Goal: Task Accomplishment & Management: Manage account settings

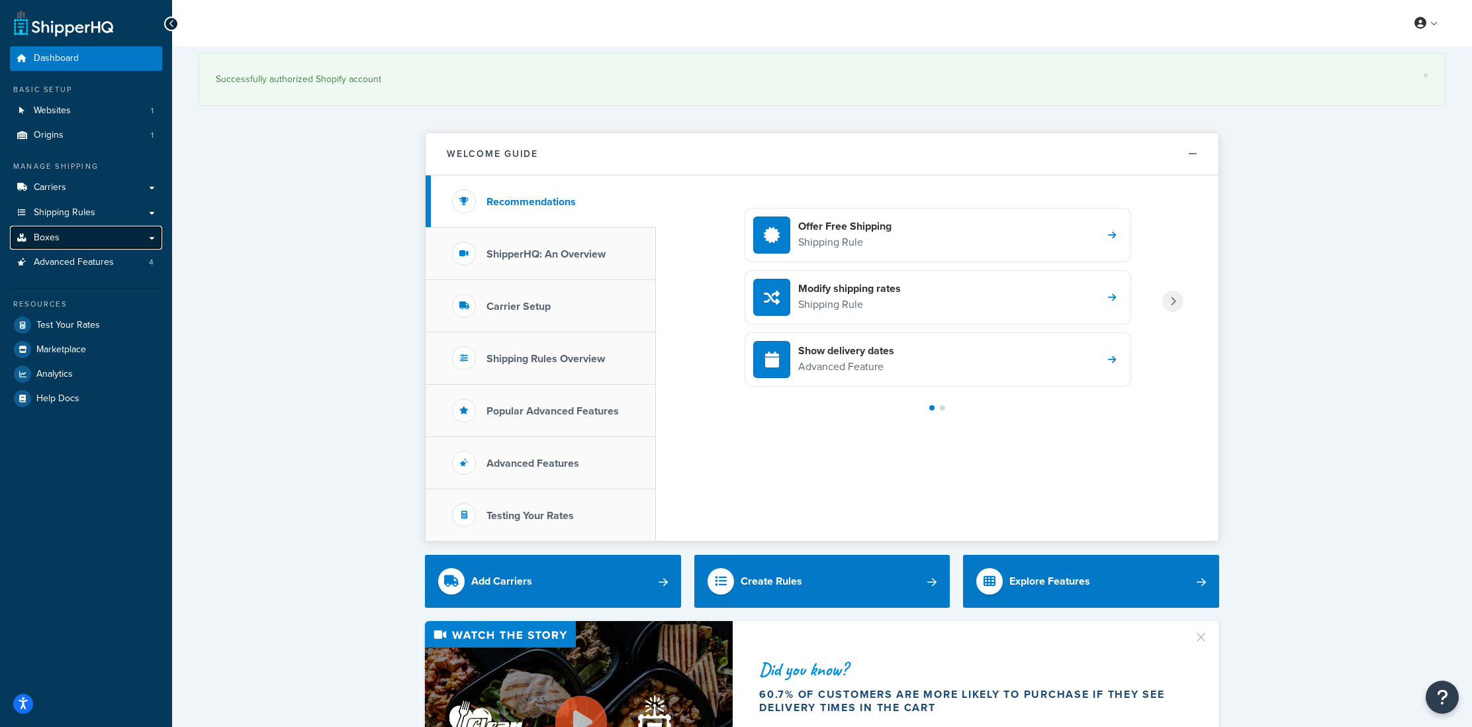
click at [75, 243] on link "Boxes" at bounding box center [86, 238] width 152 height 24
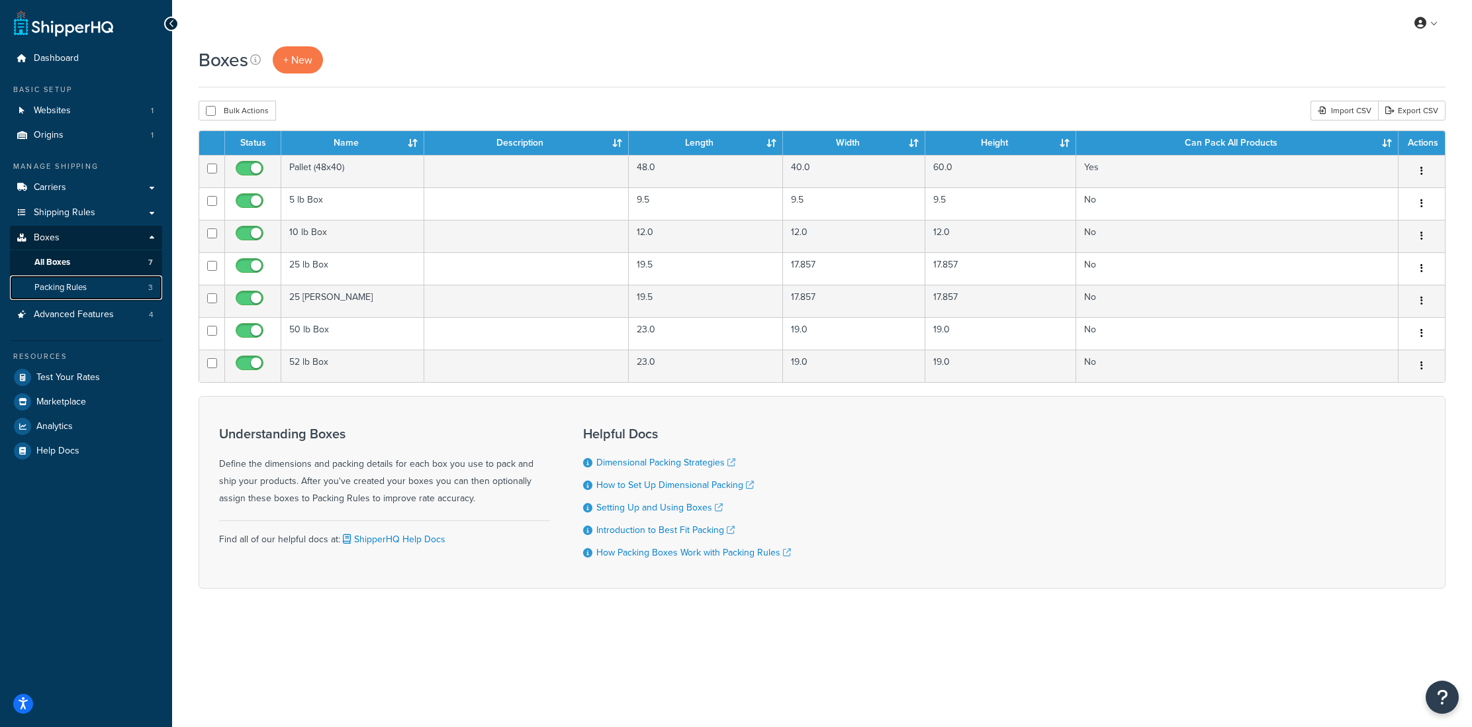
click at [110, 285] on link "Packing Rules 3" at bounding box center [86, 287] width 152 height 24
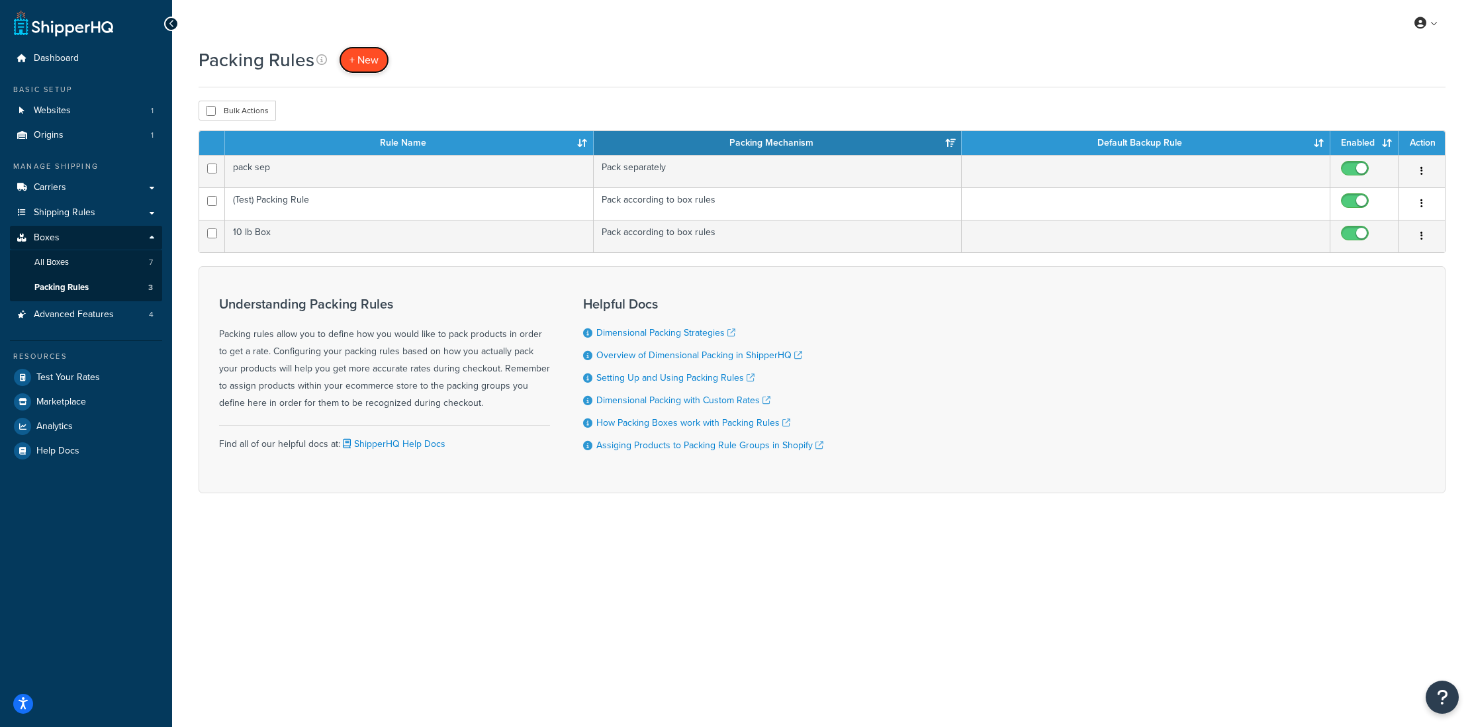
click at [358, 64] on span "+ New" at bounding box center [363, 59] width 29 height 15
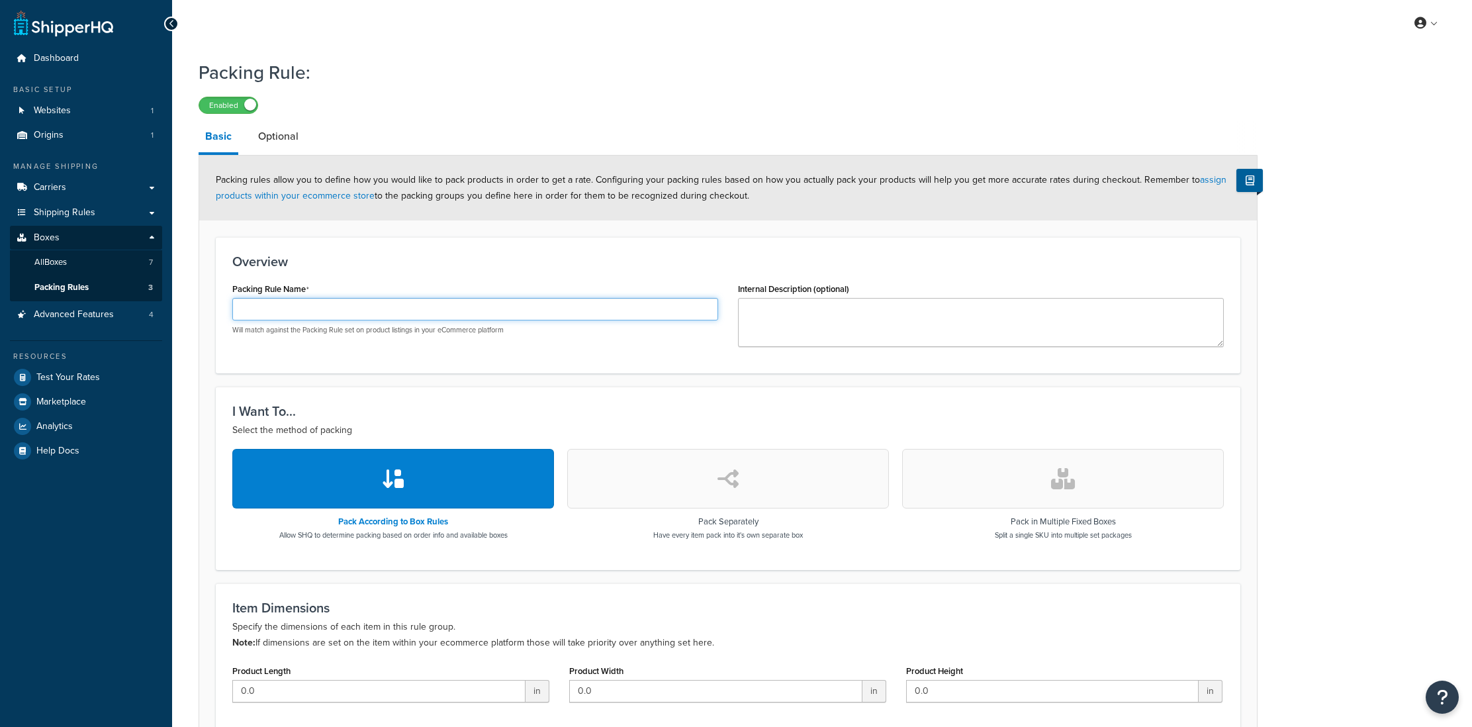
click at [299, 307] on input "Packing Rule Name" at bounding box center [475, 309] width 486 height 22
drag, startPoint x: 280, startPoint y: 310, endPoint x: 224, endPoint y: 306, distance: 56.4
click at [224, 306] on div "Packing Rule Name Ship S Will match against the Packing Rule set on product lis…" at bounding box center [475, 312] width 506 height 66
paste input "KU Separately"
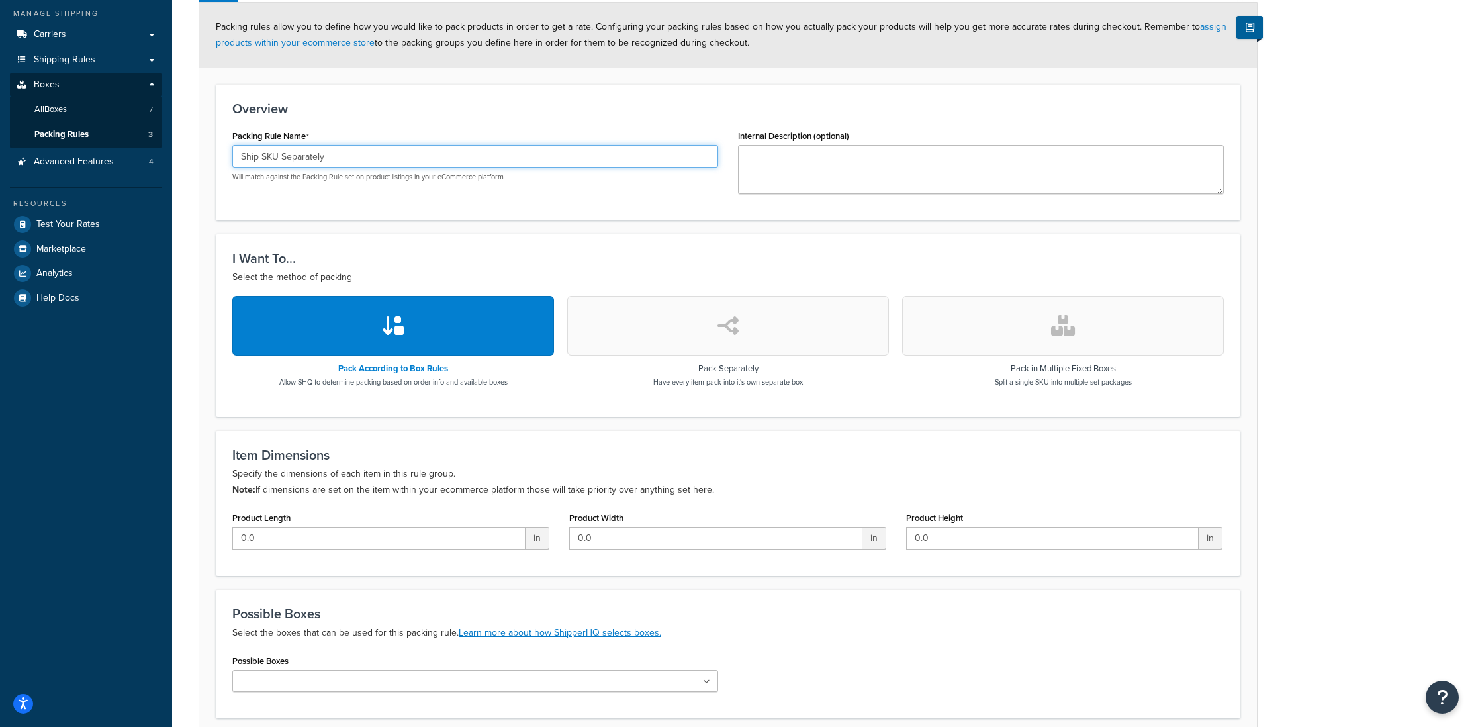
scroll to position [170, 0]
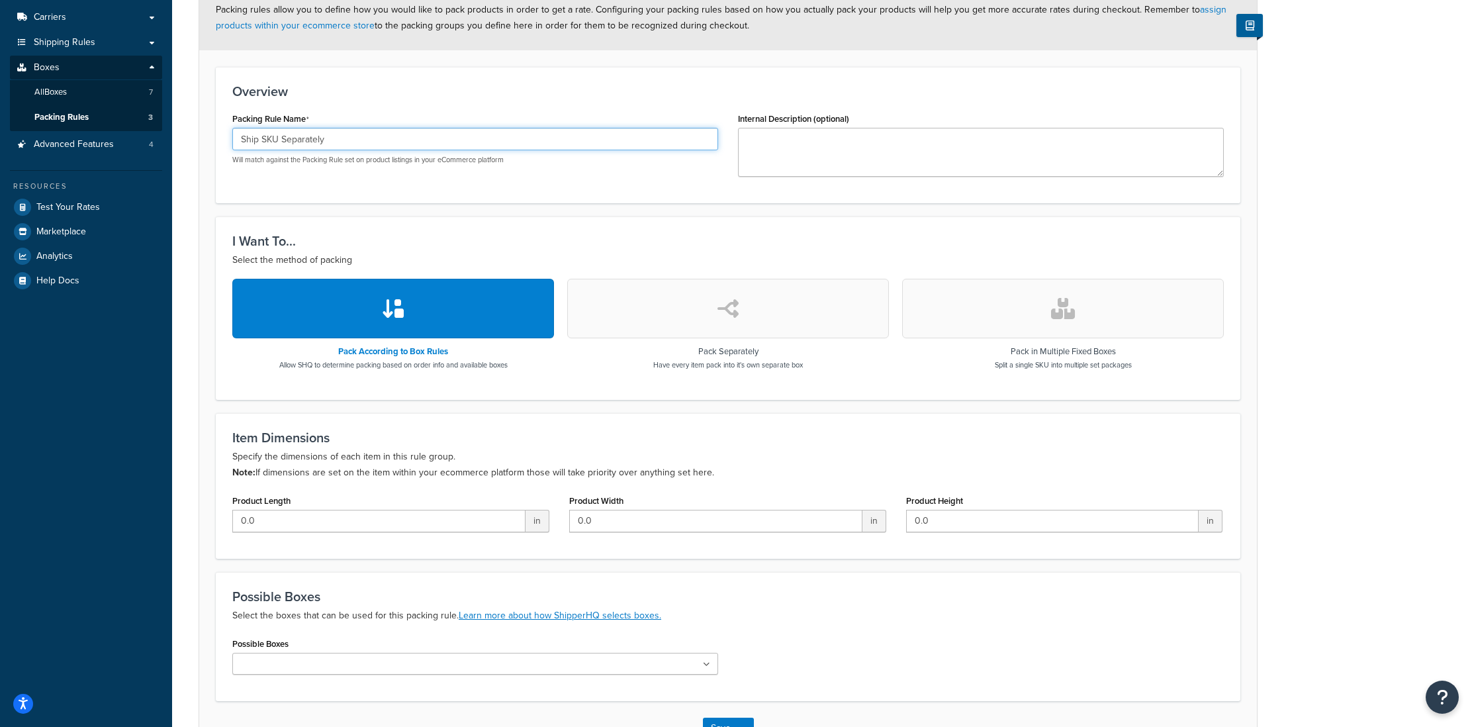
type input "Ship SKU Separately"
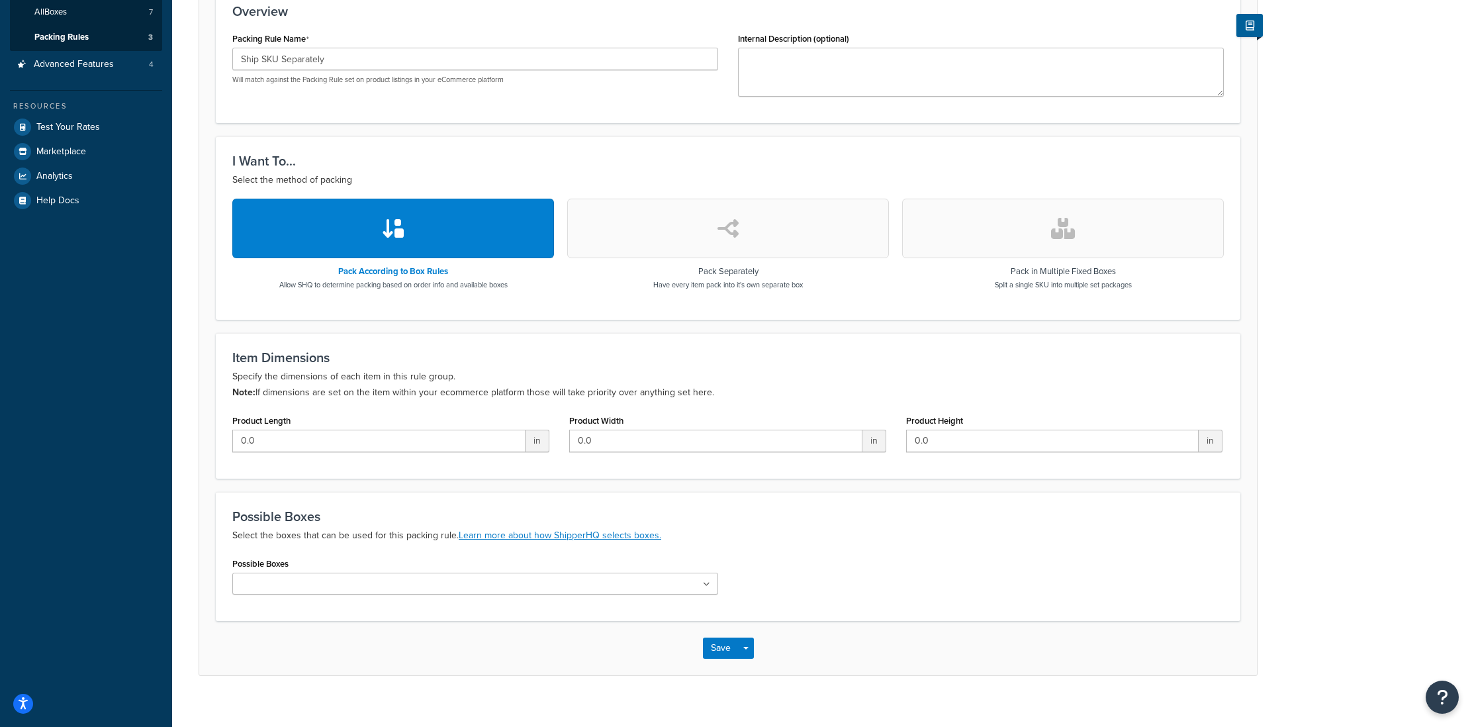
click at [449, 583] on ul at bounding box center [475, 583] width 486 height 22
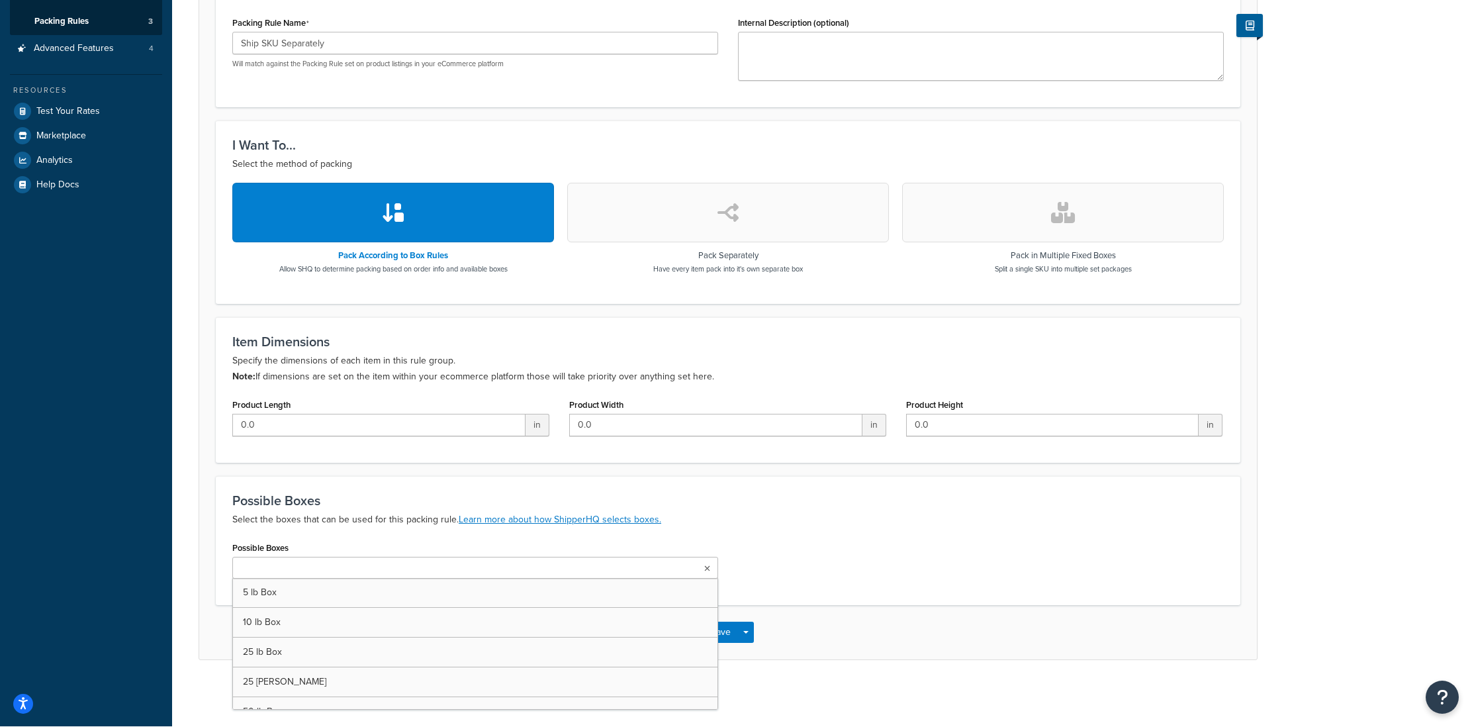
scroll to position [47, 0]
click at [830, 540] on div "Possible Boxes 5 lb Box 10 lb Box 25 lb Box 25 lb Bale 50 lb Box 52 lb Box" at bounding box center [727, 563] width 1011 height 50
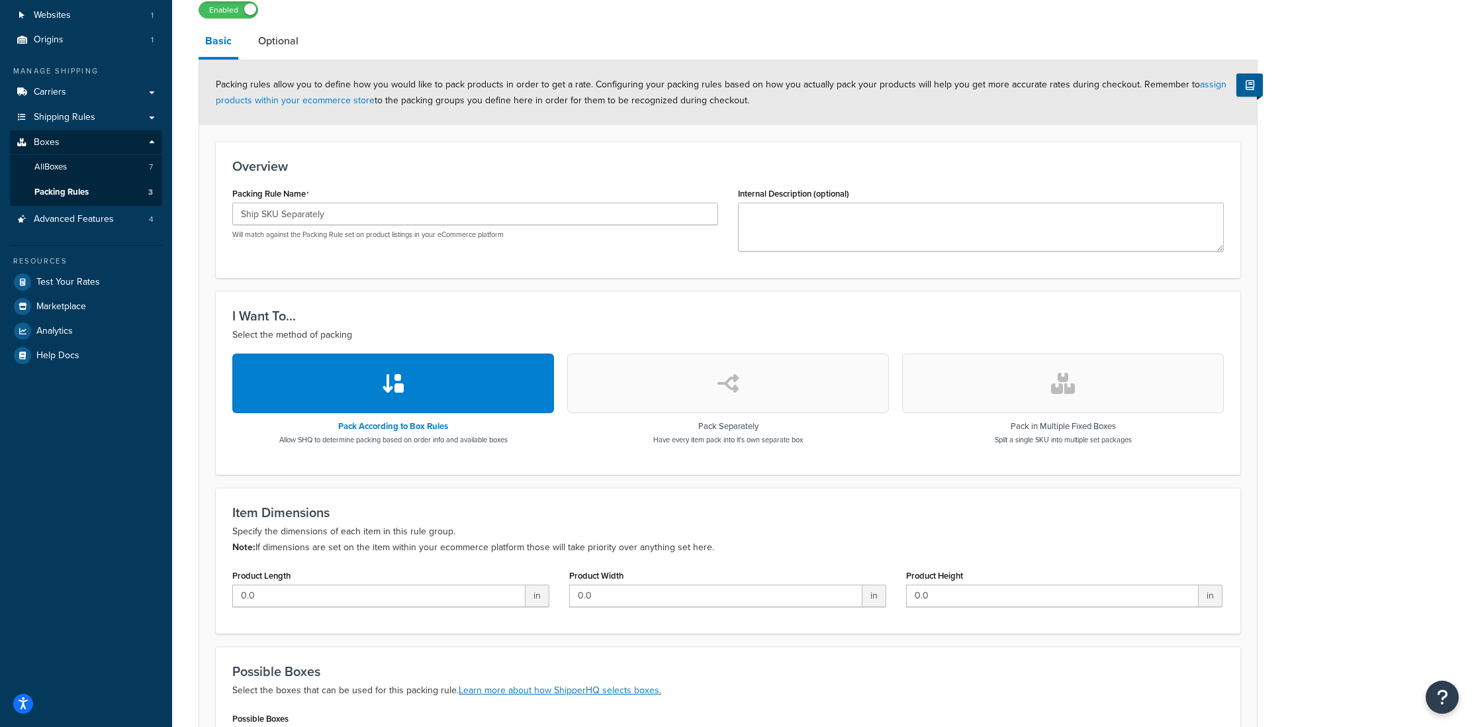
scroll to position [81, 0]
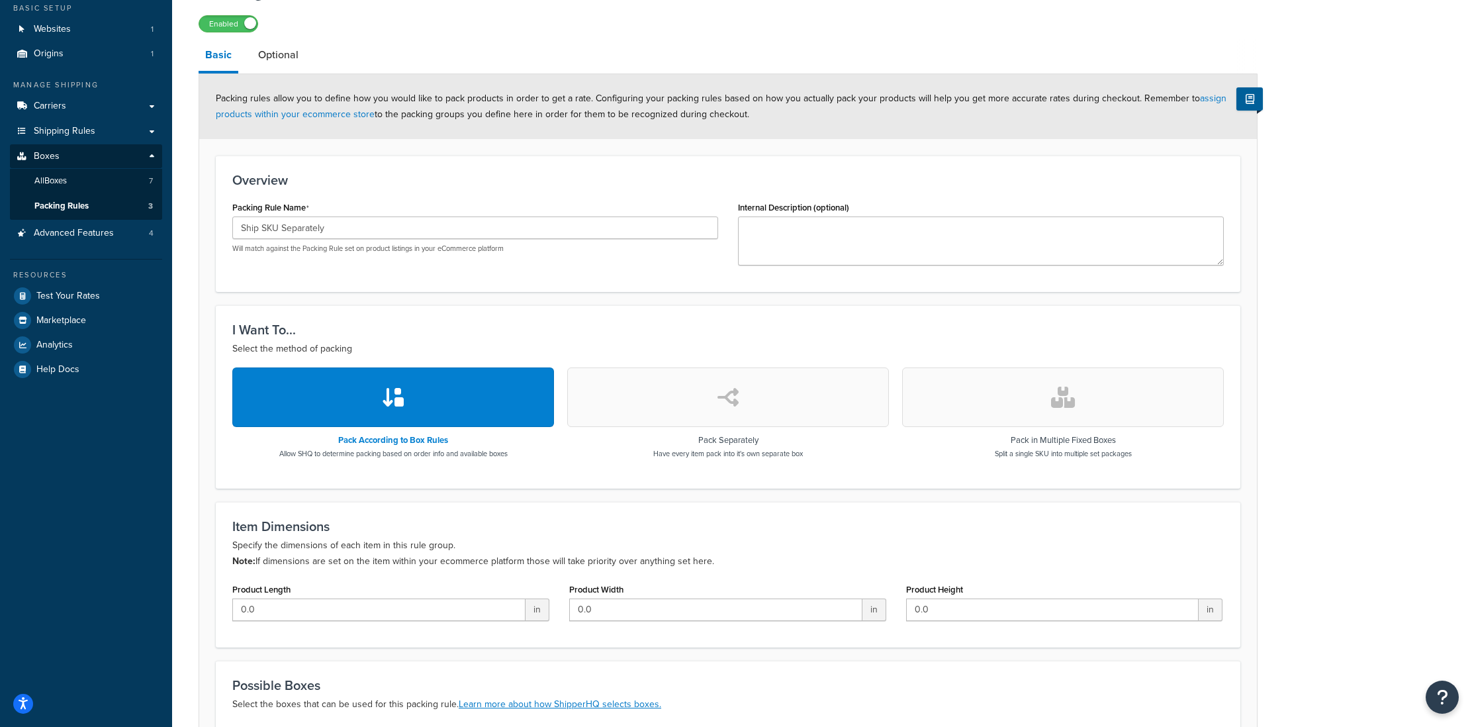
click at [761, 394] on button "button" at bounding box center [728, 397] width 322 height 60
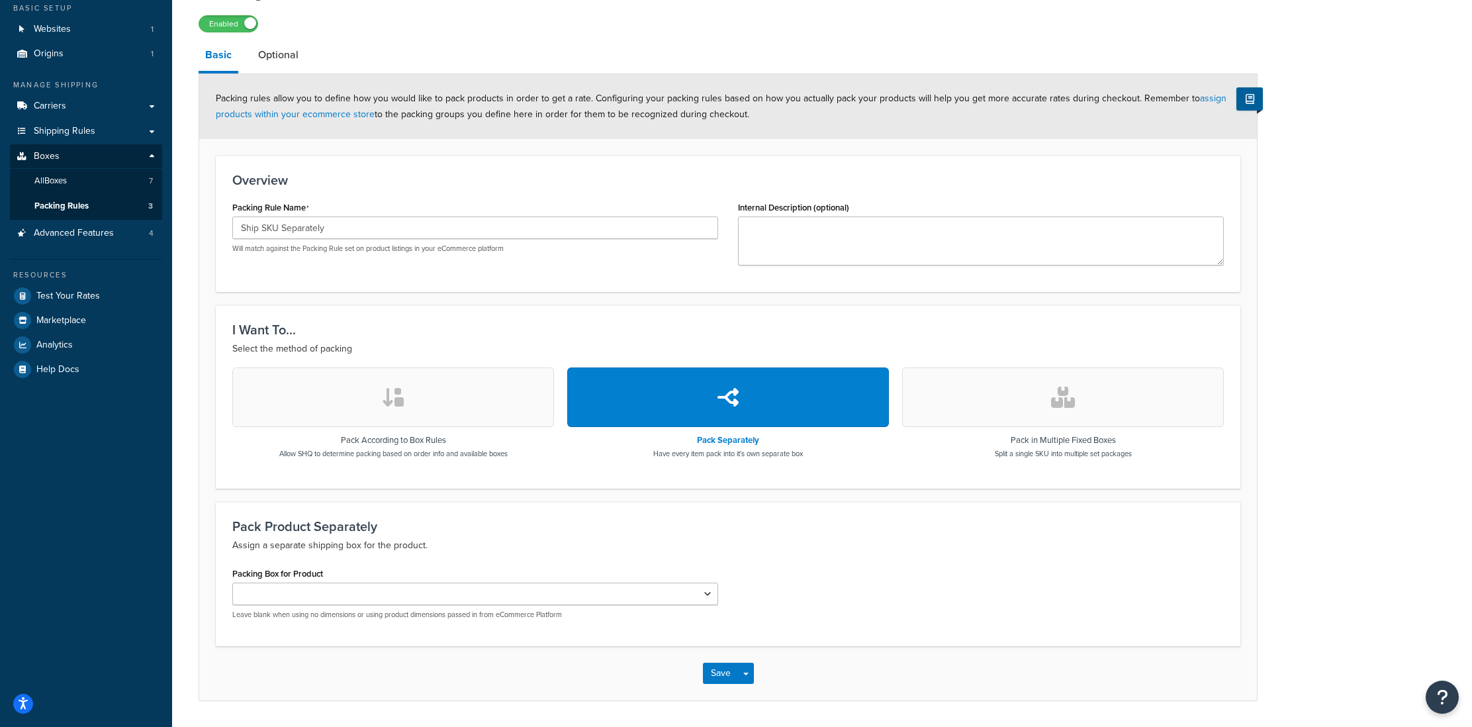
scroll to position [122, 0]
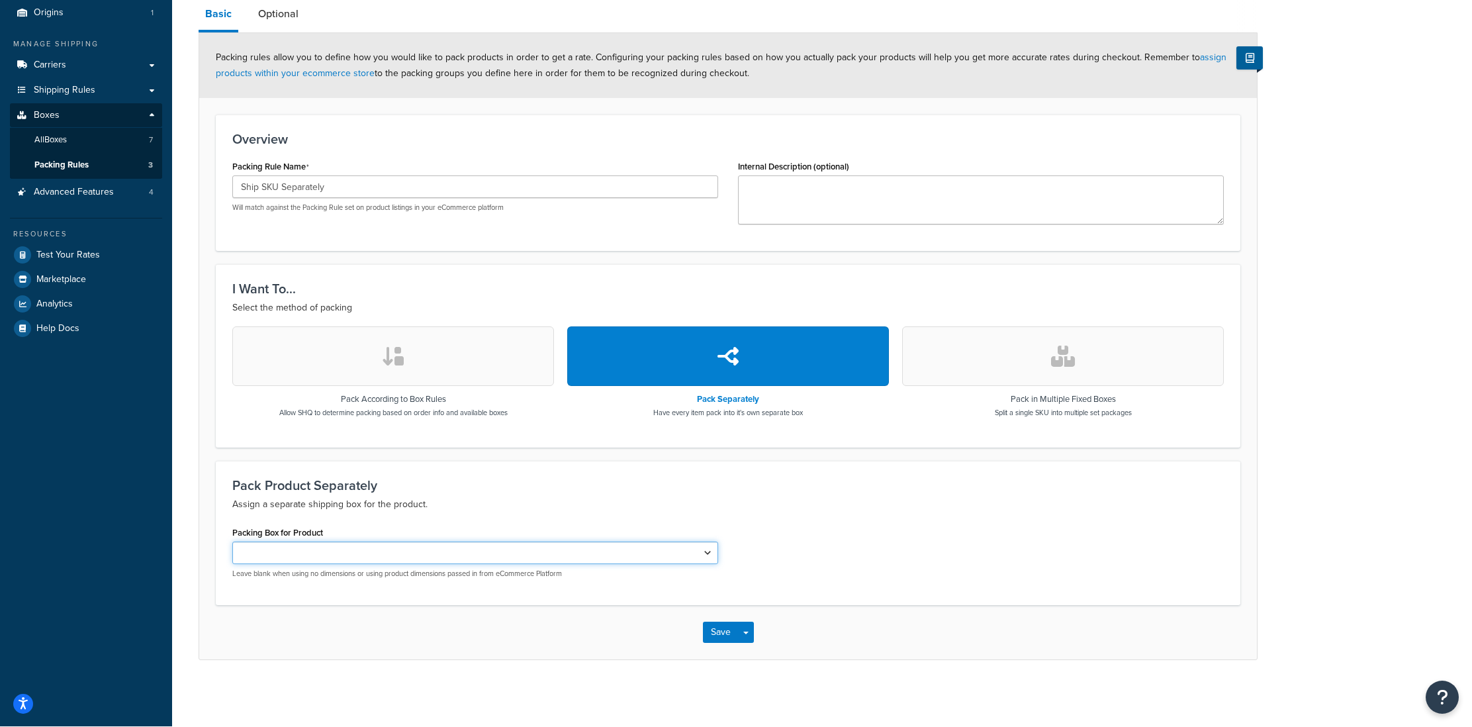
click at [310, 551] on select "5 lb Box 10 lb Box 25 lb Box 25 [PERSON_NAME] 50 lb Box 52 lb Box" at bounding box center [475, 552] width 486 height 22
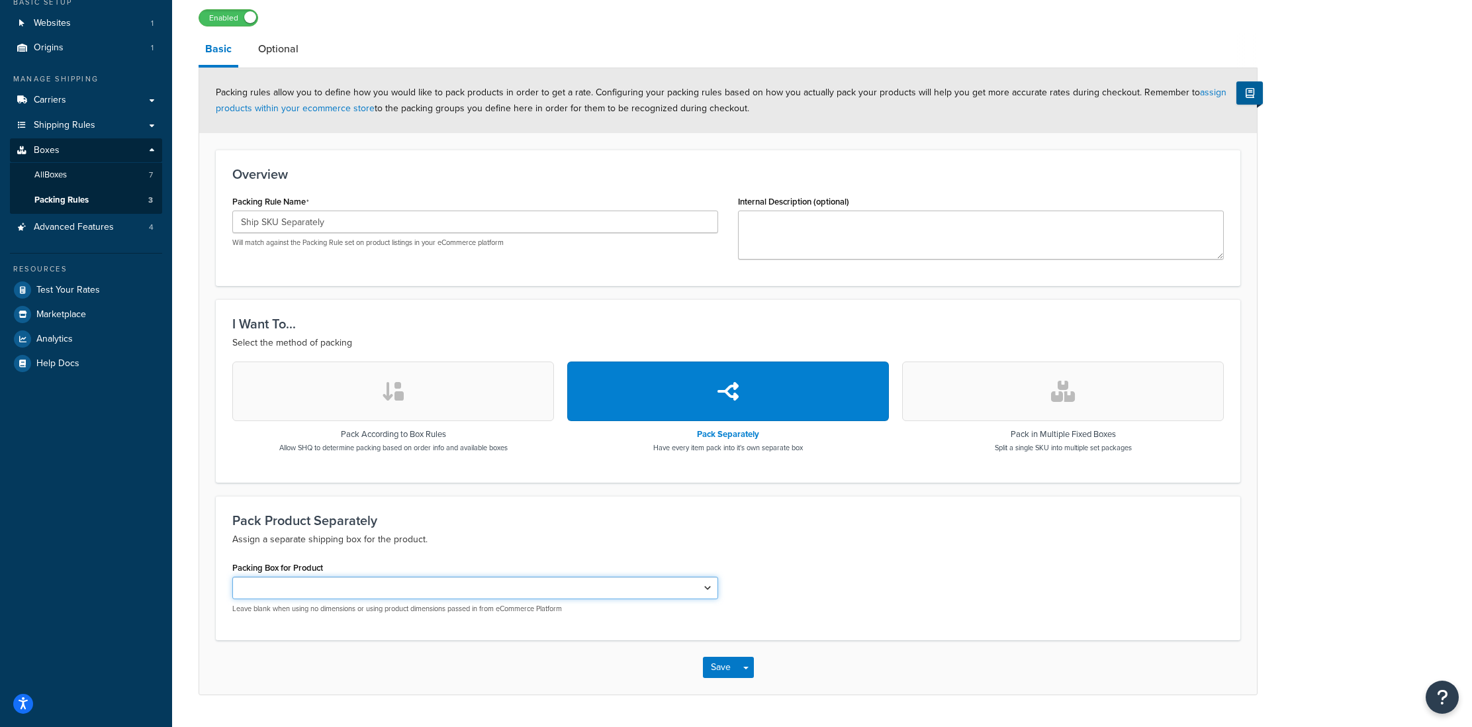
scroll to position [89, 0]
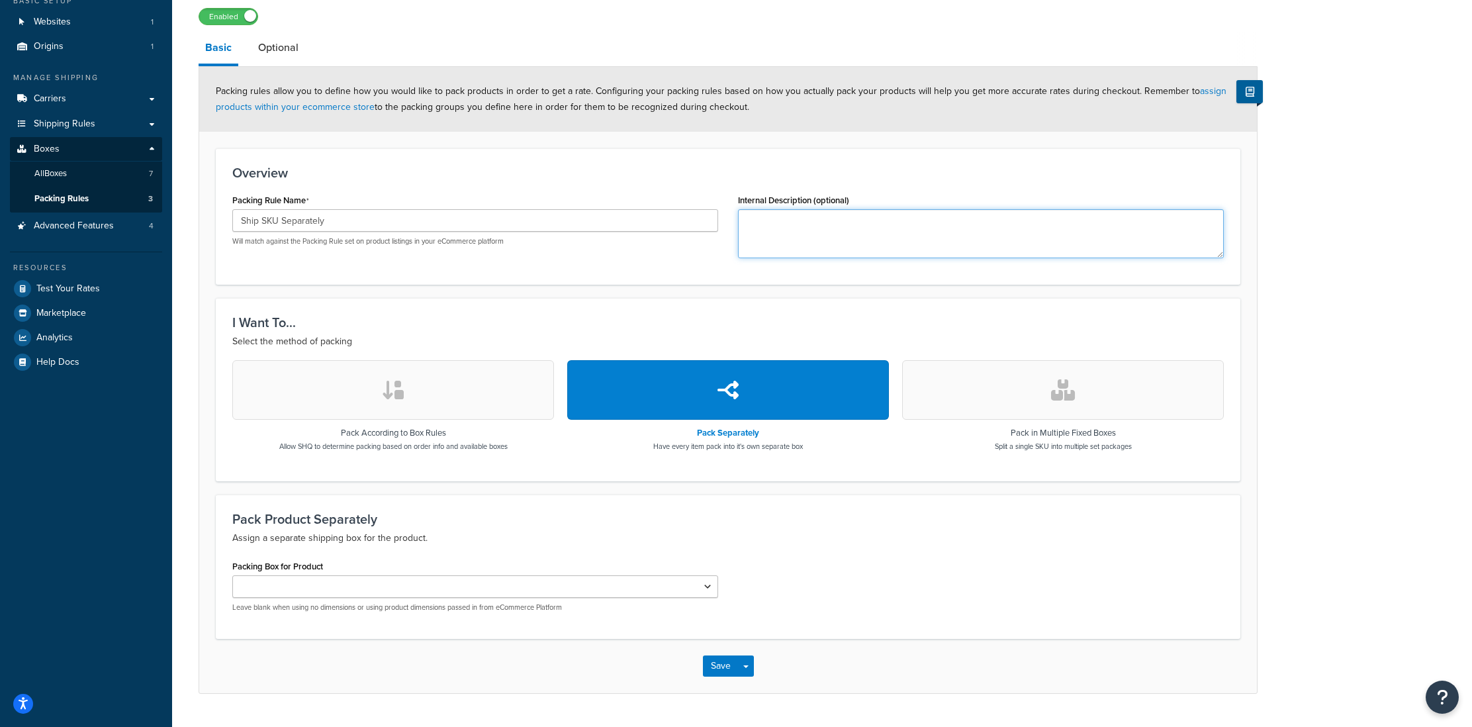
click at [783, 230] on textarea "Internal Description (optional)" at bounding box center [981, 233] width 486 height 49
drag, startPoint x: 291, startPoint y: 222, endPoint x: 182, endPoint y: 214, distance: 109.4
click at [182, 214] on div "Packing Rule: Enabled Basic Optional Packing rules allow you to define how you …" at bounding box center [822, 345] width 1300 height 762
click at [441, 290] on form "Packing rules allow you to define how you would like to pack products in order …" at bounding box center [727, 380] width 1057 height 626
click at [725, 664] on button "Save" at bounding box center [721, 665] width 36 height 21
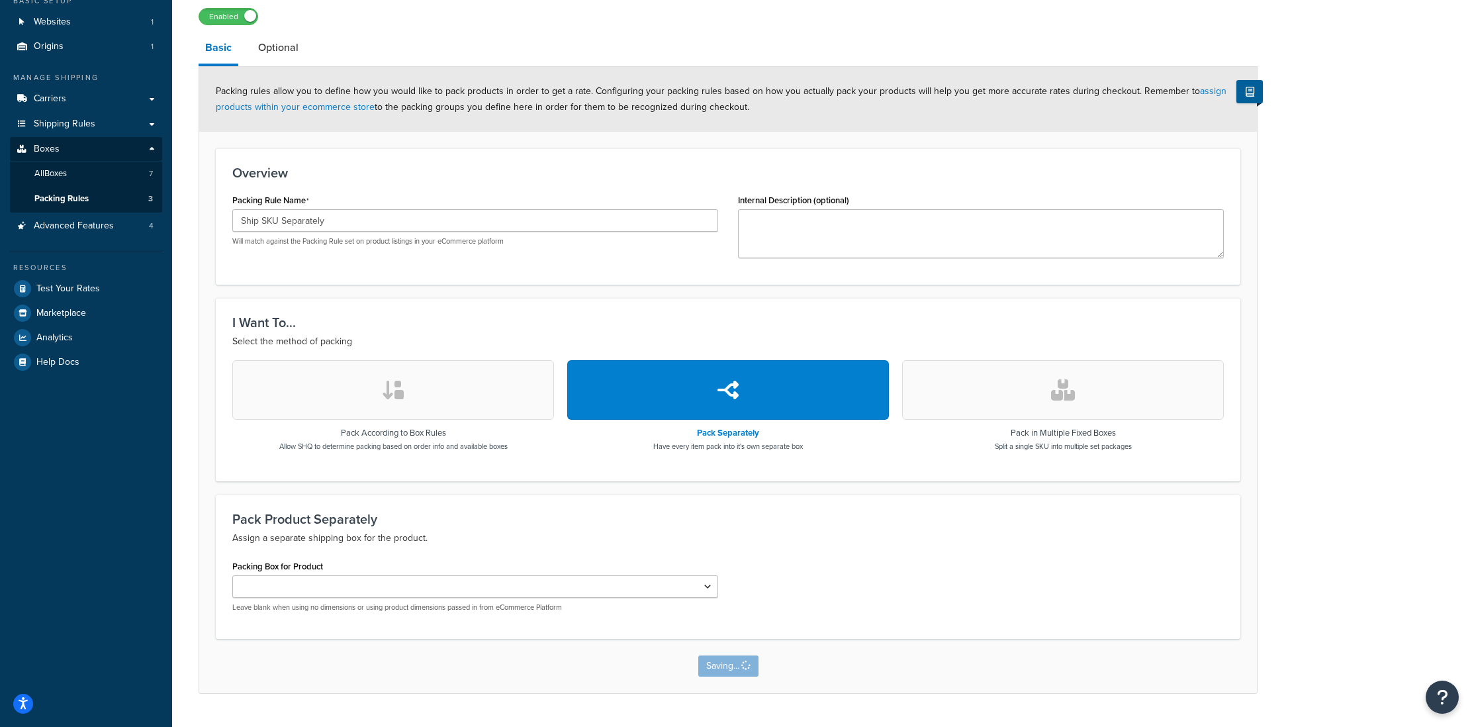
scroll to position [0, 0]
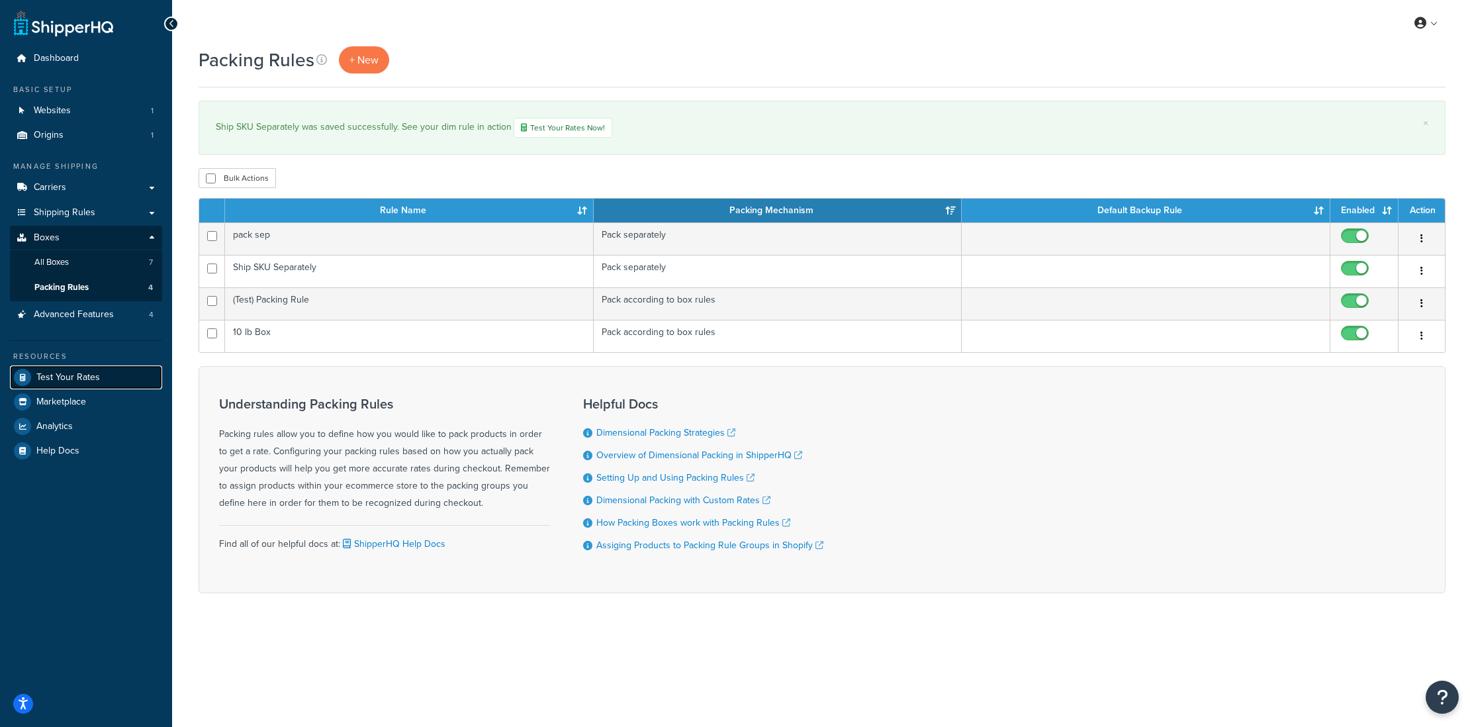
click at [79, 378] on span "Test Your Rates" at bounding box center [68, 377] width 64 height 11
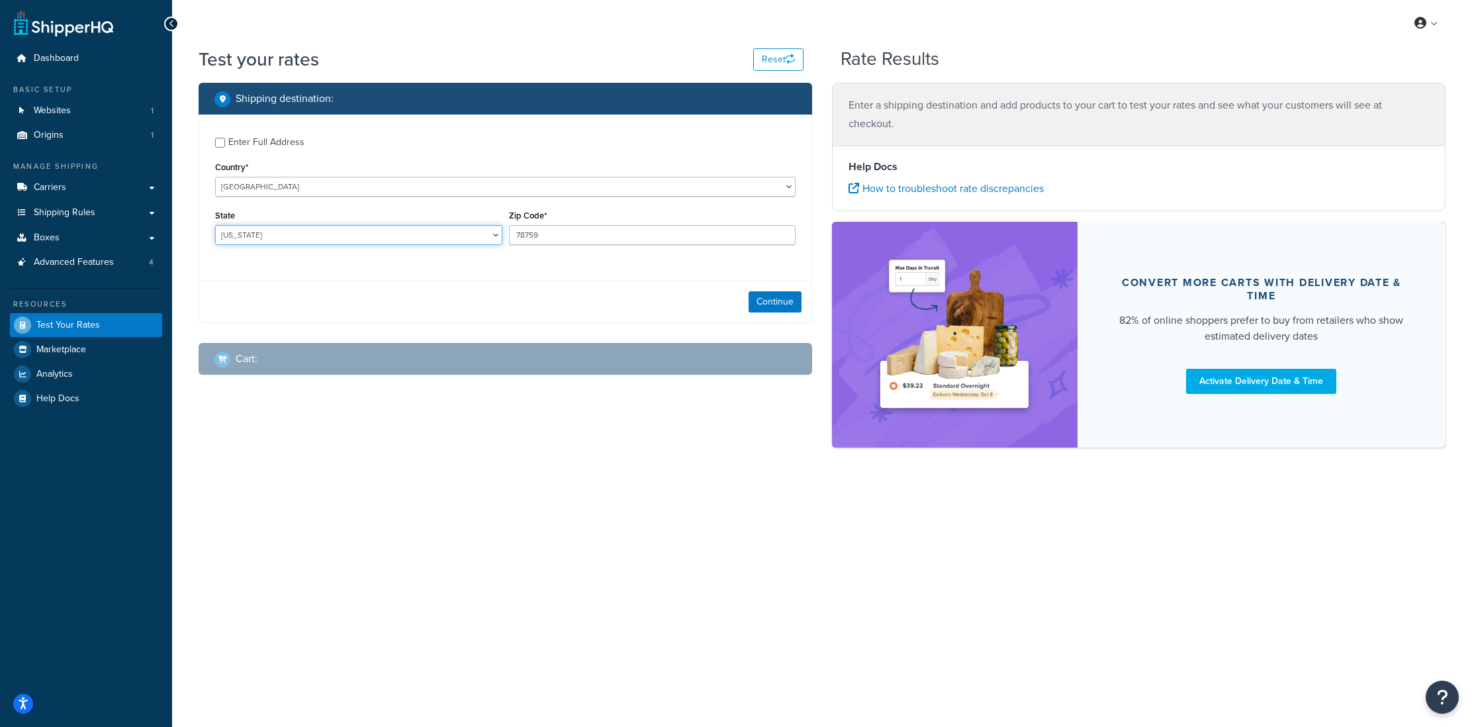
click at [247, 231] on select "Alabama Alaska American Samoa Arizona Arkansas Armed Forces Americas Armed Forc…" at bounding box center [358, 235] width 287 height 20
select select "CA"
click at [215, 226] on select "Alabama Alaska American Samoa Arizona Arkansas Armed Forces Americas Armed Forc…" at bounding box center [358, 235] width 287 height 20
click at [536, 232] on input "78759" at bounding box center [652, 235] width 287 height 20
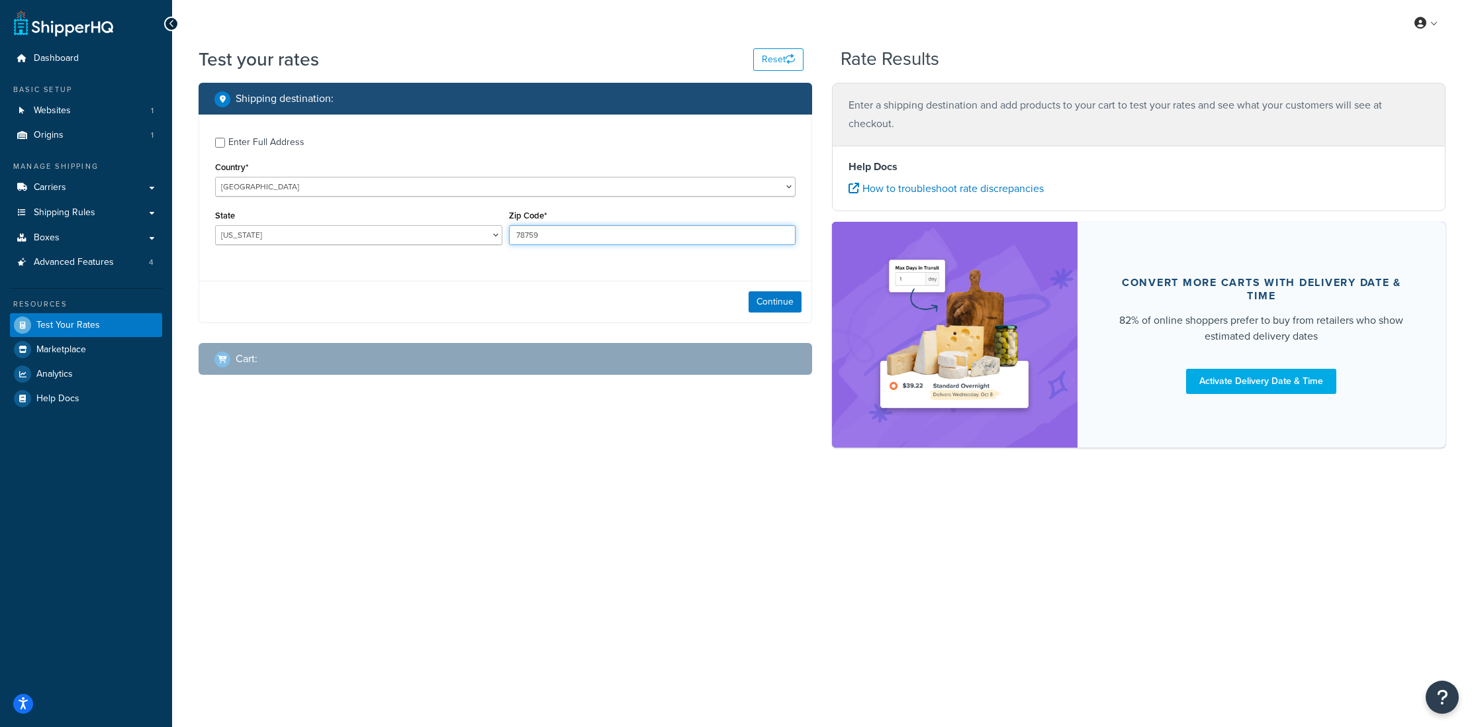
click at [536, 232] on input "78759" at bounding box center [652, 235] width 287 height 20
type input "94025"
click at [551, 290] on div "Continue" at bounding box center [505, 302] width 612 height 42
click at [758, 296] on button "Continue" at bounding box center [774, 301] width 53 height 21
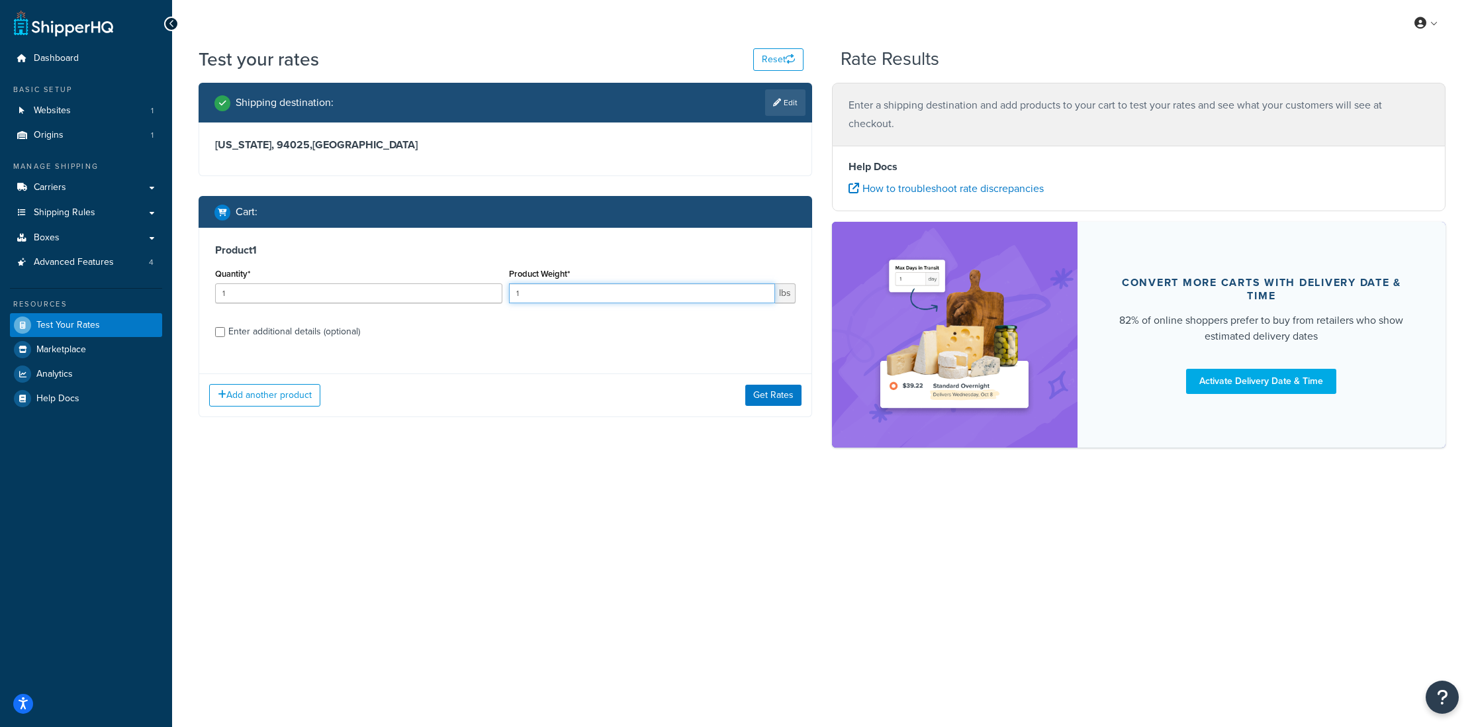
click at [523, 296] on input "1" at bounding box center [642, 293] width 267 height 20
click at [212, 335] on div "Product 1 Quantity* 1 Product Weight* 1 lbs Enter additional details (optional)" at bounding box center [505, 296] width 612 height 136
click at [222, 332] on input "Enter additional details (optional)" at bounding box center [220, 332] width 10 height 10
checkbox input "true"
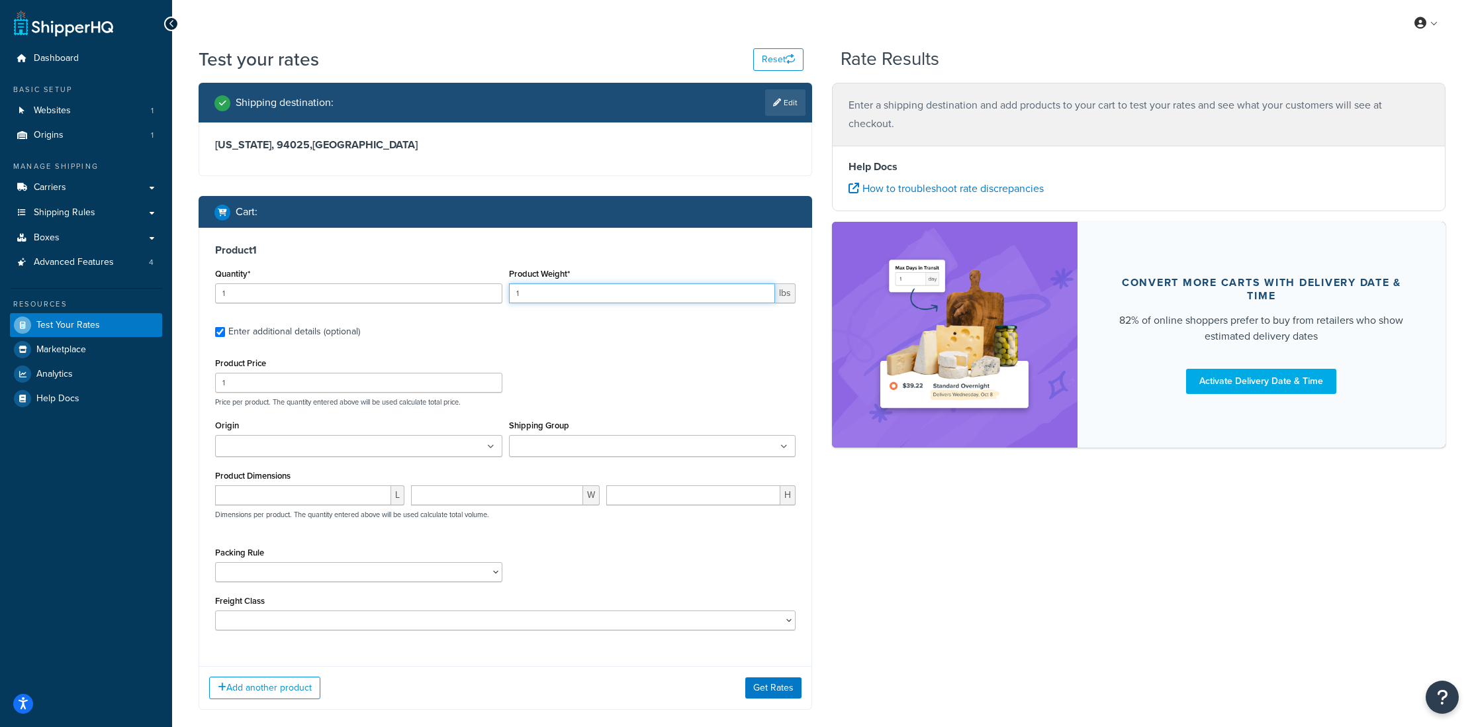
click at [511, 296] on input "1" at bounding box center [642, 293] width 267 height 20
type input "10"
click at [340, 300] on input "1" at bounding box center [358, 293] width 287 height 20
type input "4"
click at [298, 576] on select "(Test) Packing Rule 10 lb Box pack sep Ship SKU Separately" at bounding box center [358, 572] width 287 height 20
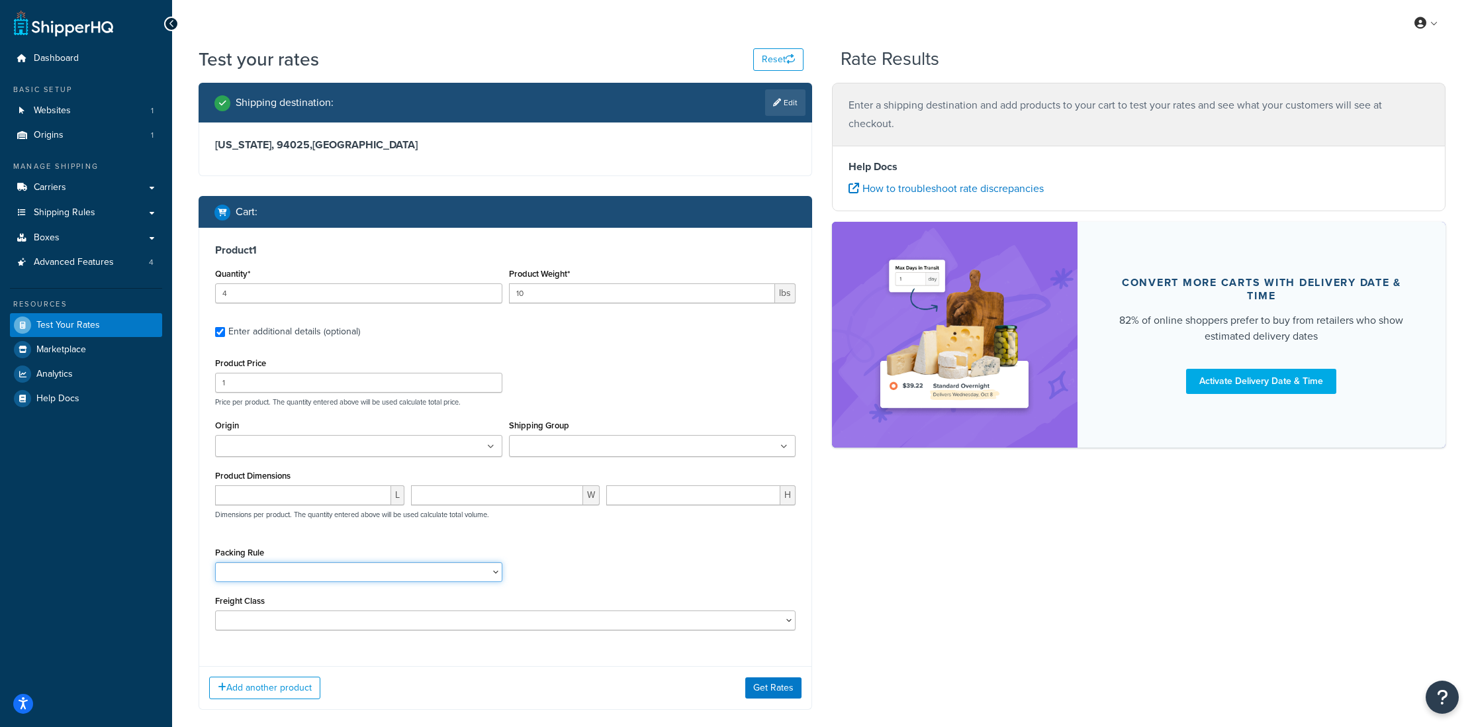
select select "87845"
click at [215, 563] on select "(Test) Packing Rule 10 lb Box pack sep Ship SKU Separately" at bounding box center [358, 572] width 287 height 20
click at [566, 451] on input "Shipping Group" at bounding box center [571, 446] width 117 height 15
click at [264, 382] on input "1" at bounding box center [358, 383] width 287 height 20
click at [549, 363] on div "Product Price 1 Price per product. The quantity entered above will be used calc…" at bounding box center [505, 380] width 587 height 52
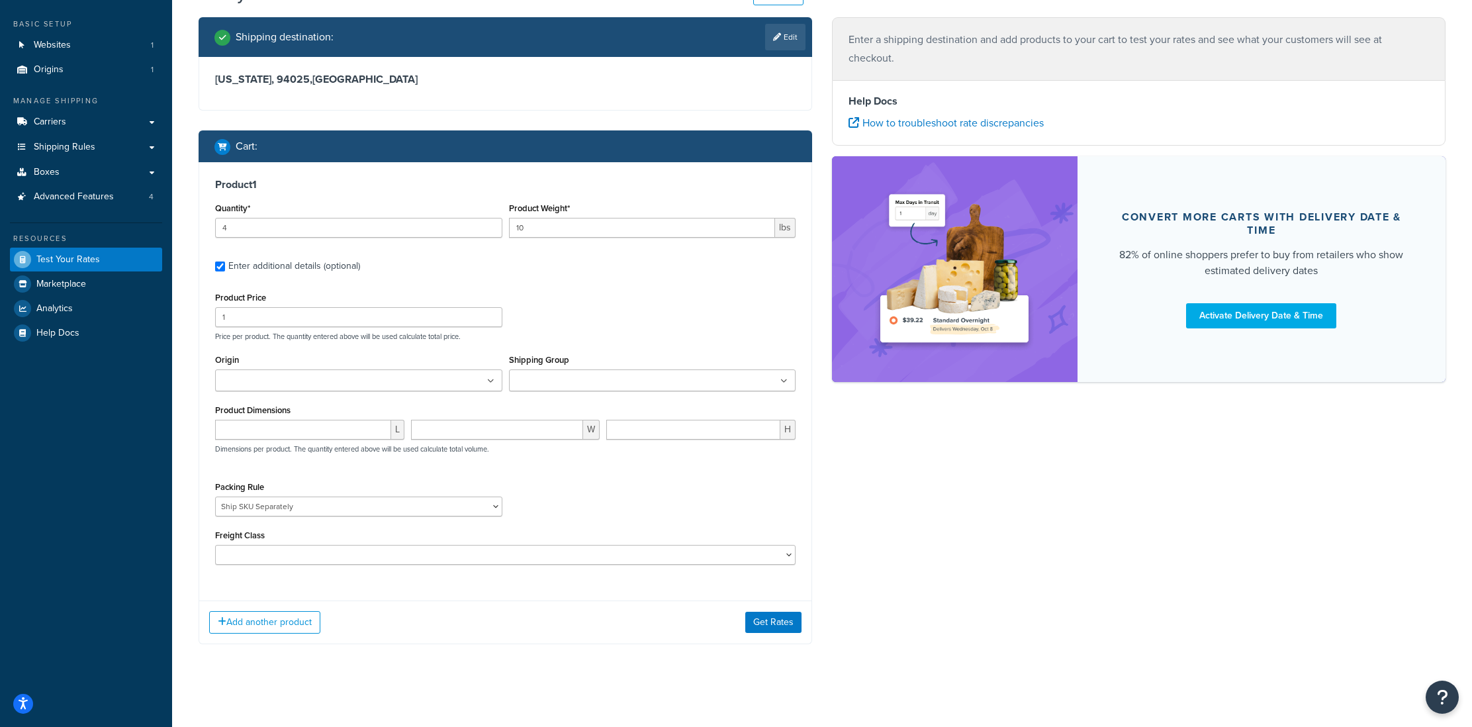
scroll to position [70, 0]
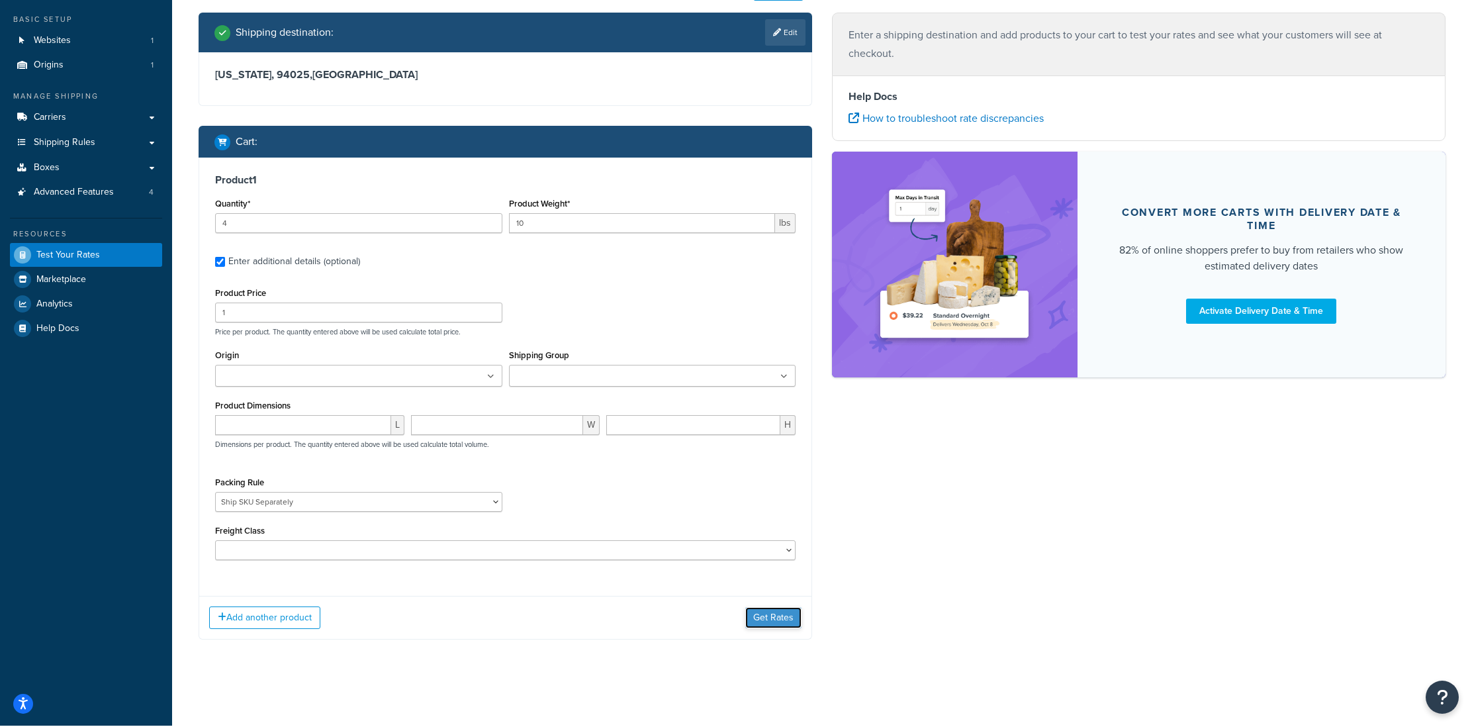
click at [781, 618] on button "Get Rates" at bounding box center [773, 617] width 56 height 21
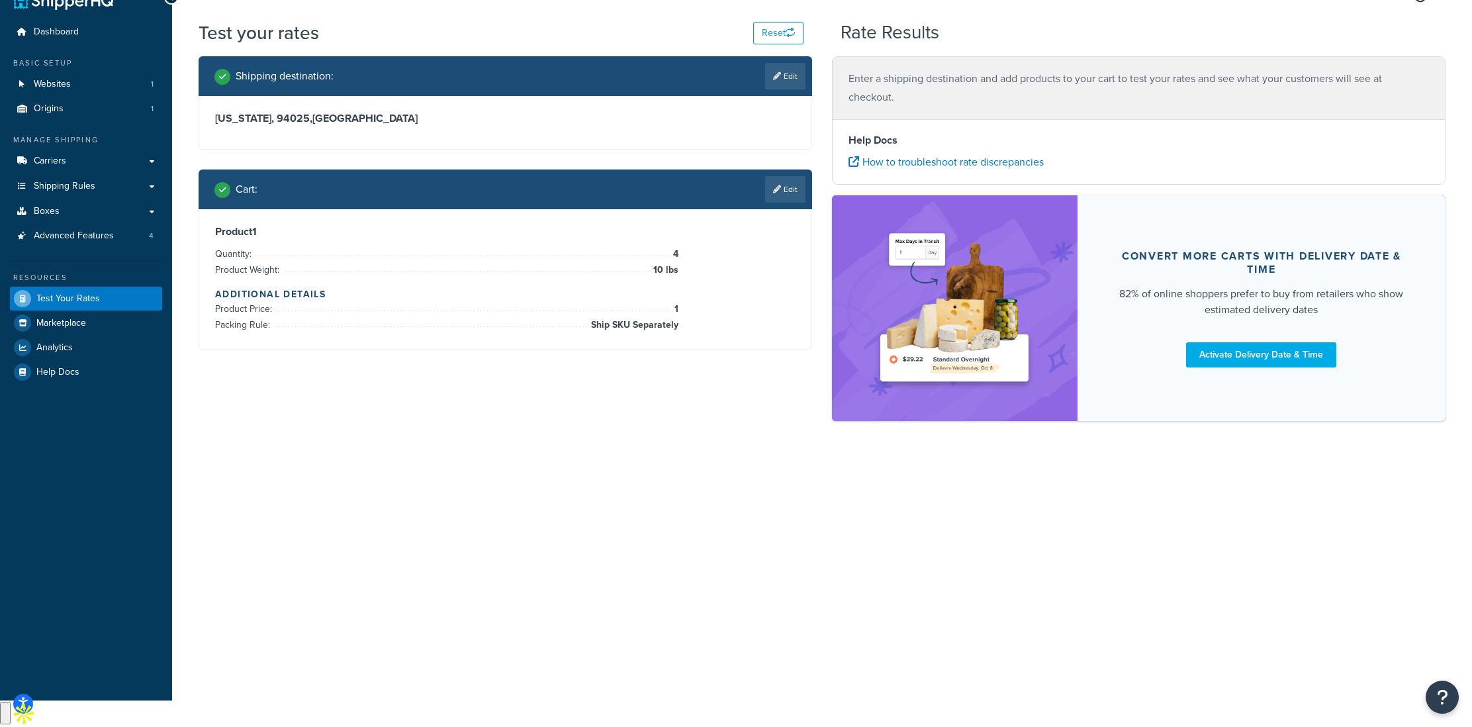
scroll to position [0, 0]
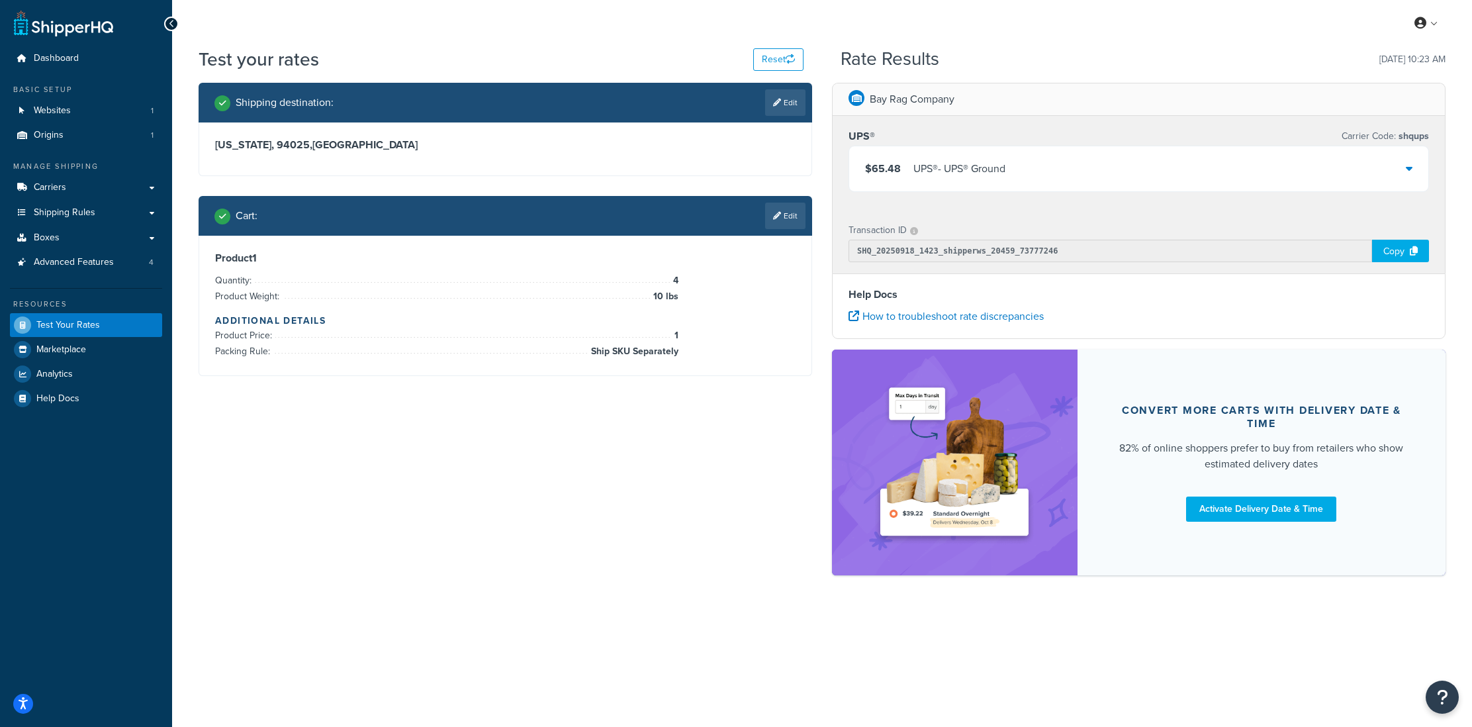
click at [1373, 179] on div "$65.48 UPS® - UPS® Ground" at bounding box center [1138, 168] width 579 height 45
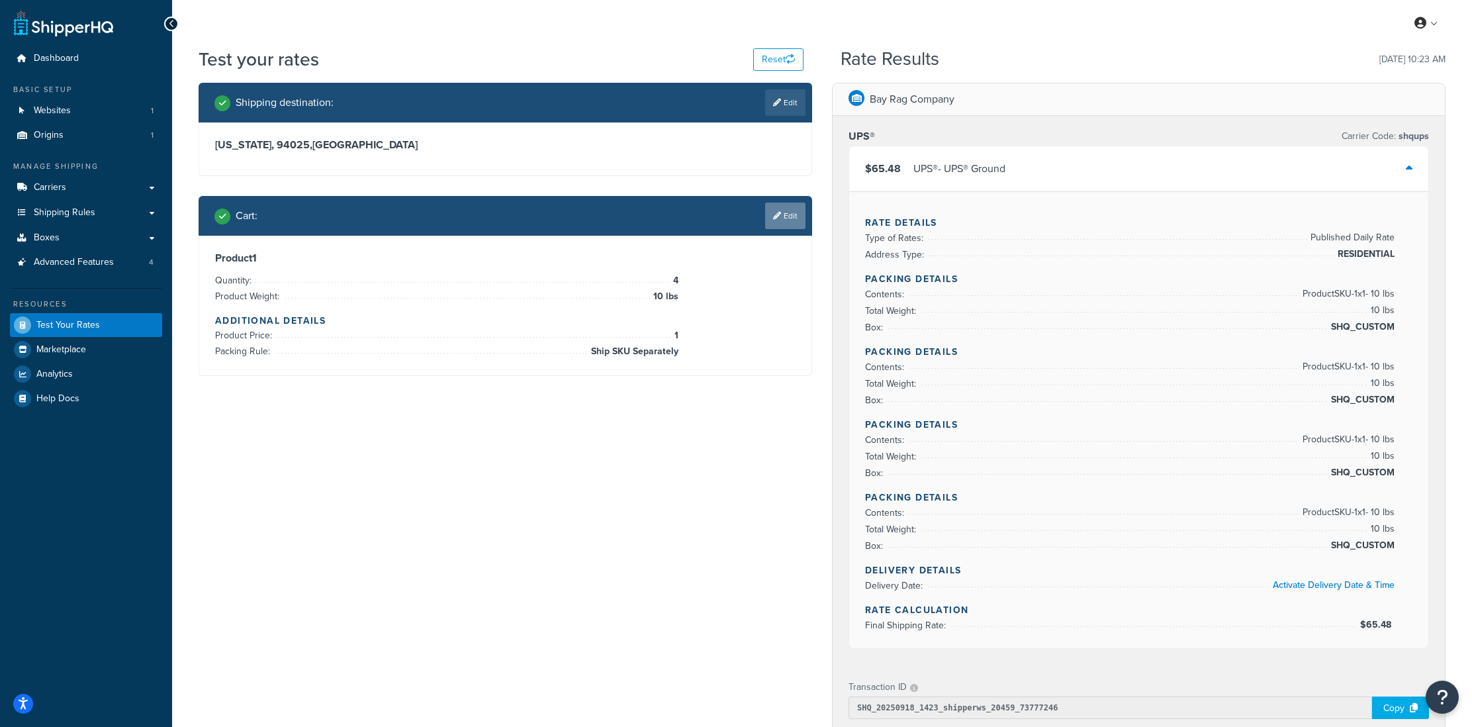
click at [784, 218] on link "Edit" at bounding box center [785, 215] width 40 height 26
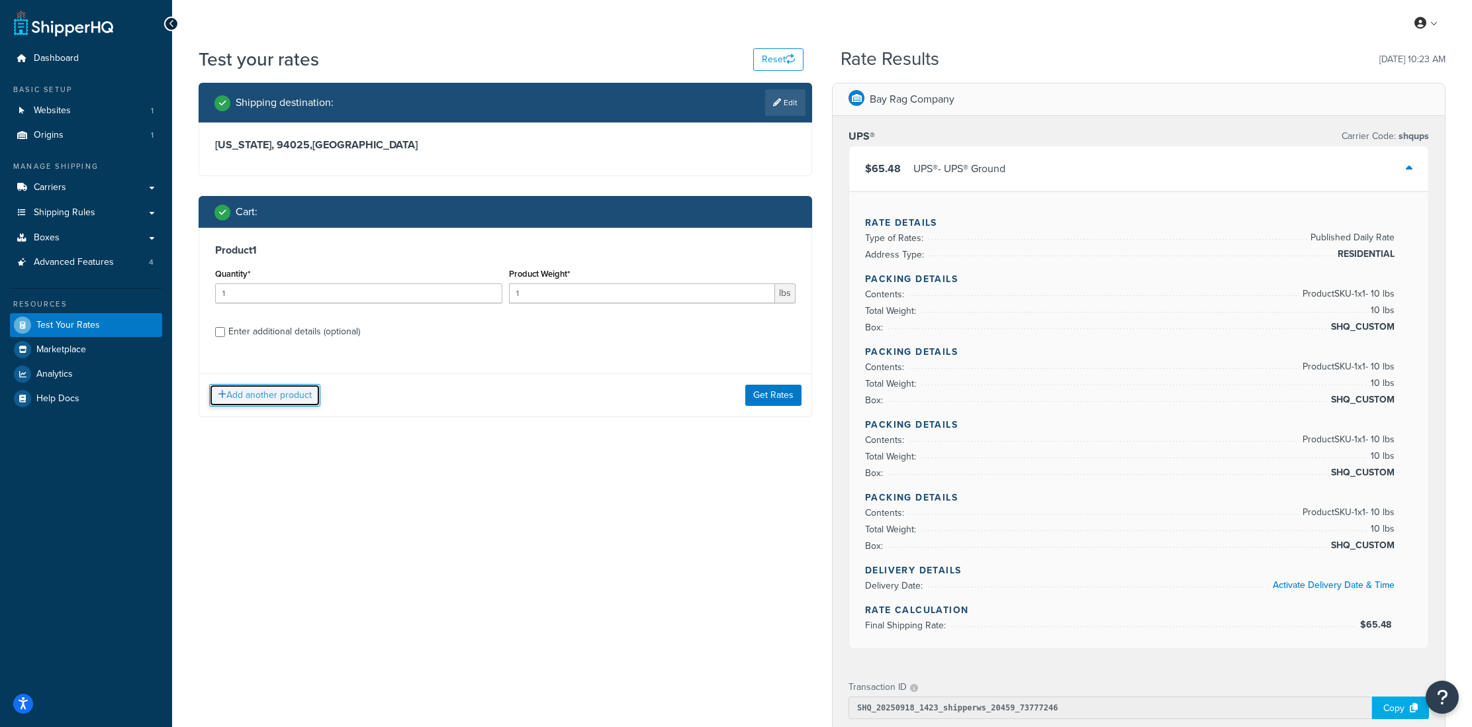
click at [292, 398] on button "Add another product" at bounding box center [264, 395] width 111 height 22
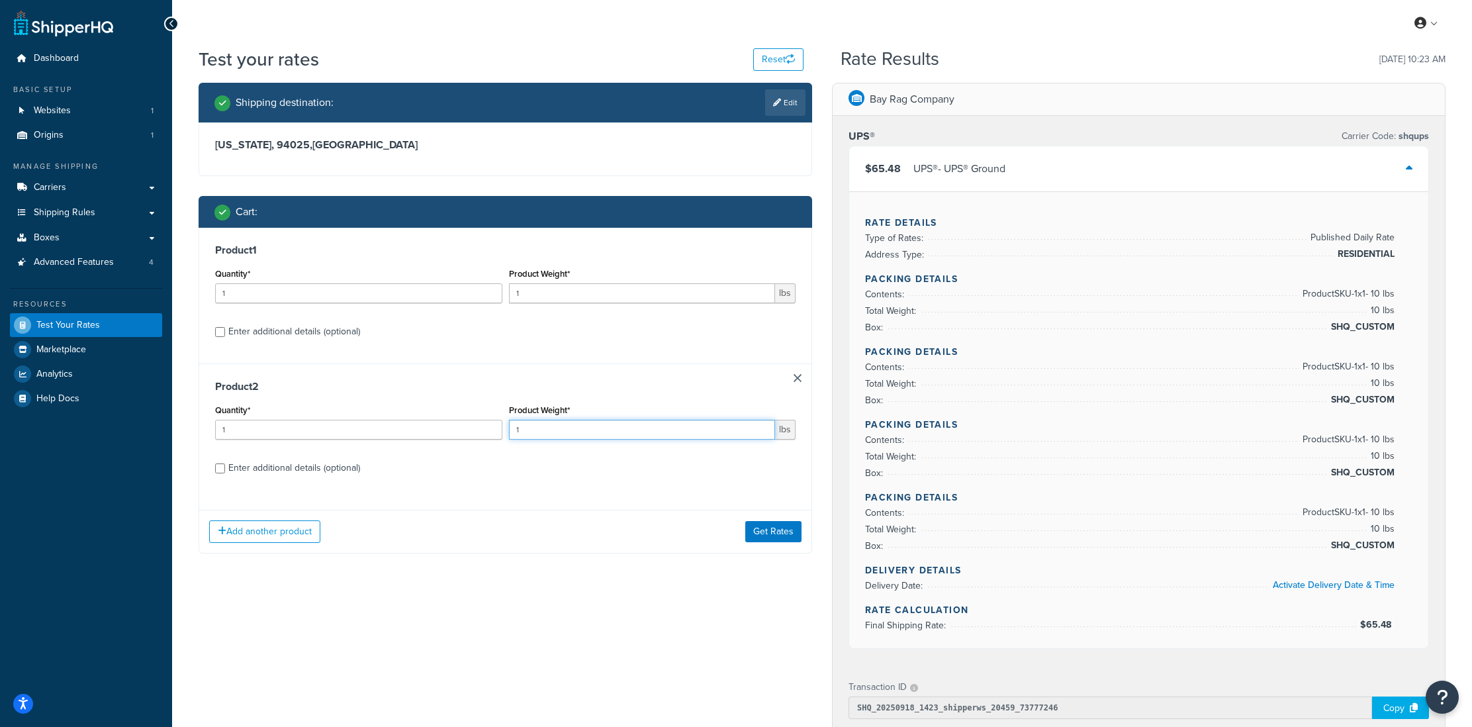
click at [525, 425] on input "1" at bounding box center [642, 429] width 267 height 20
type input "50"
click at [288, 470] on div "Enter additional details (optional)" at bounding box center [294, 468] width 132 height 19
click at [225, 470] on input "Enter additional details (optional)" at bounding box center [220, 468] width 10 height 10
checkbox input "true"
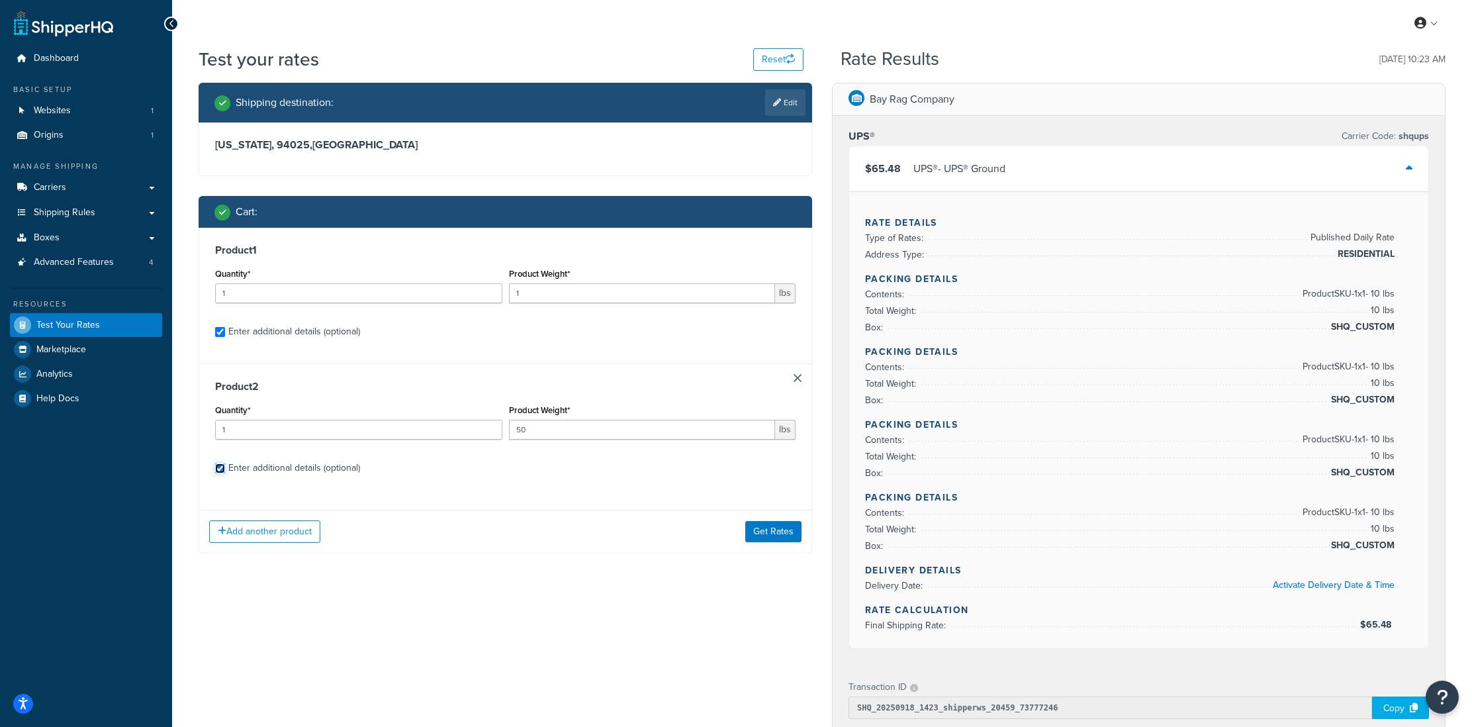
checkbox input "true"
select select "87845"
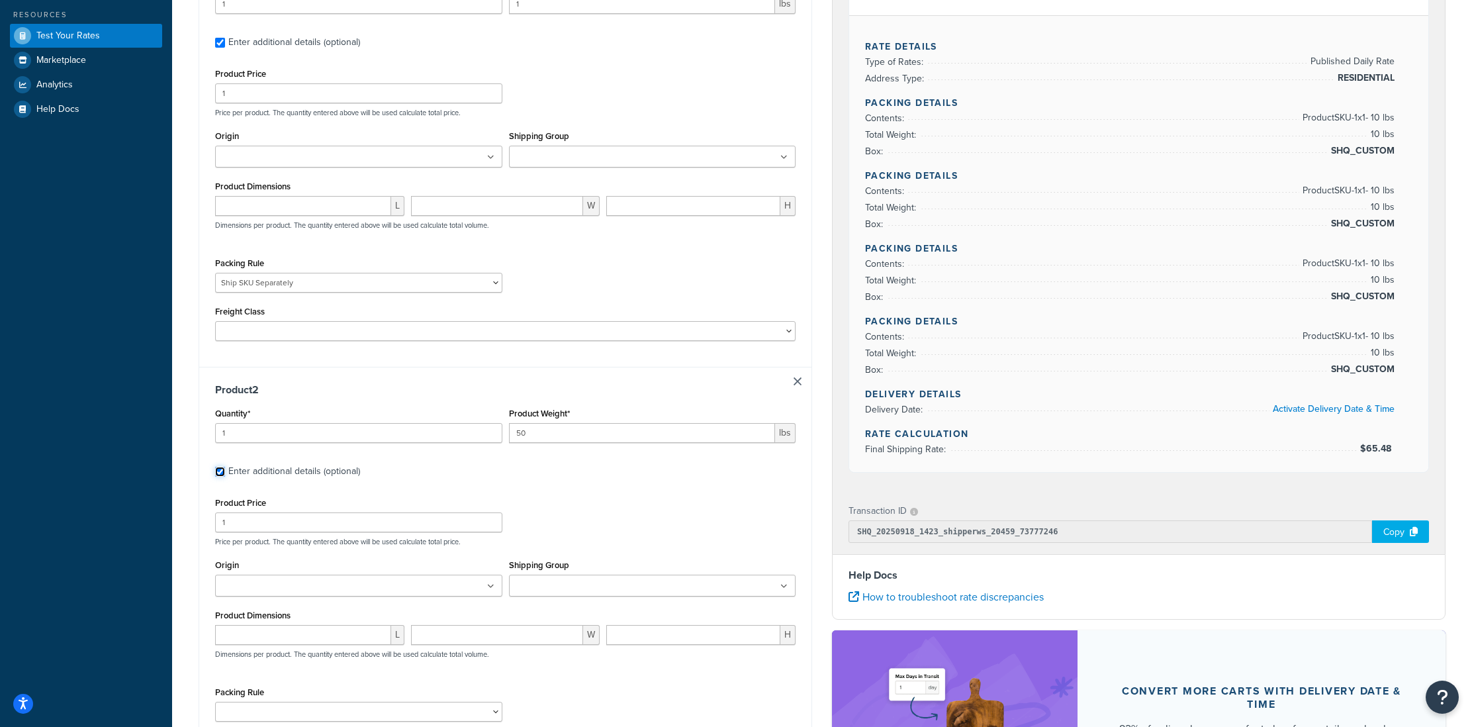
scroll to position [354, 0]
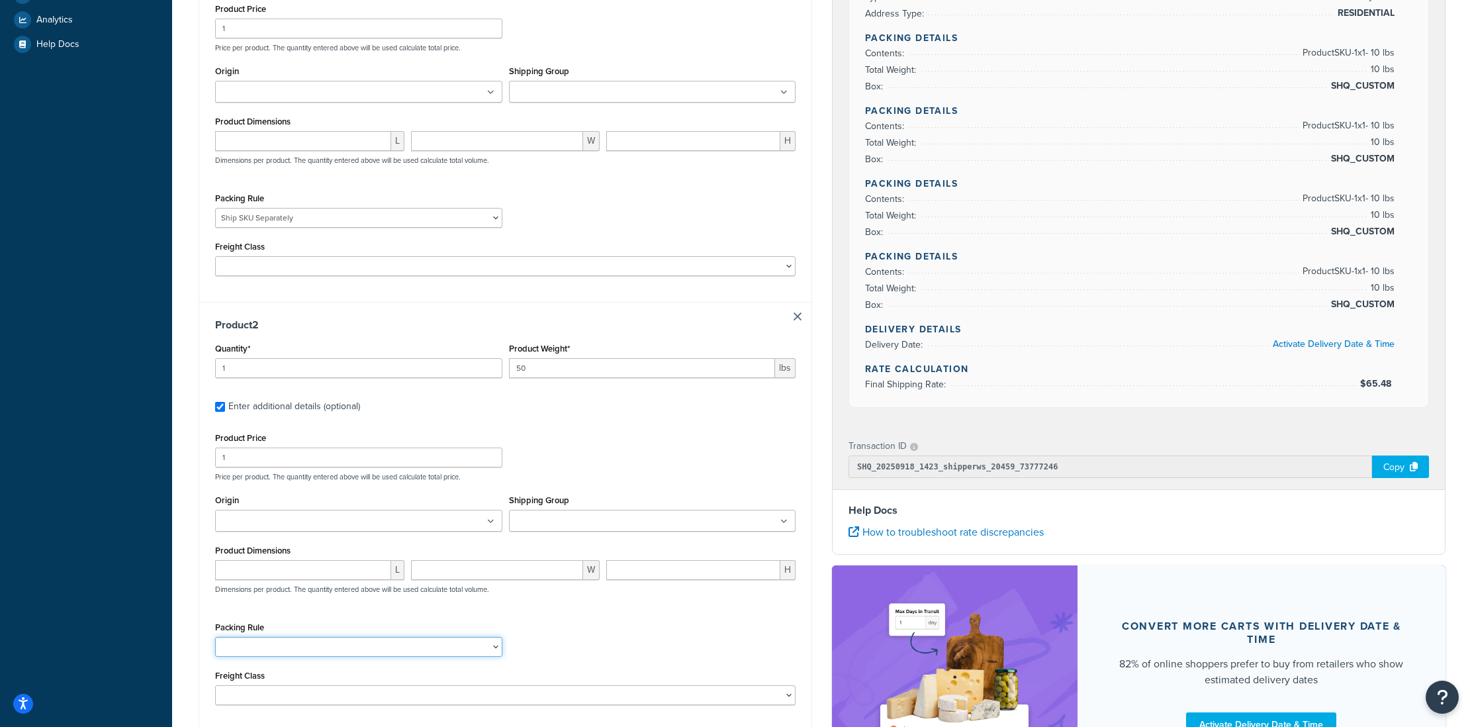
click at [283, 652] on select "(Test) Packing Rule 10 lb Box pack sep Ship SKU Separately" at bounding box center [358, 647] width 287 height 20
select select "87845"
click at [215, 639] on select "(Test) Packing Rule 10 lb Box pack sep Ship SKU Separately" at bounding box center [358, 647] width 287 height 20
click at [615, 463] on div "Product Price 1 Price per product. The quantity entered above will be used calc…" at bounding box center [505, 455] width 587 height 52
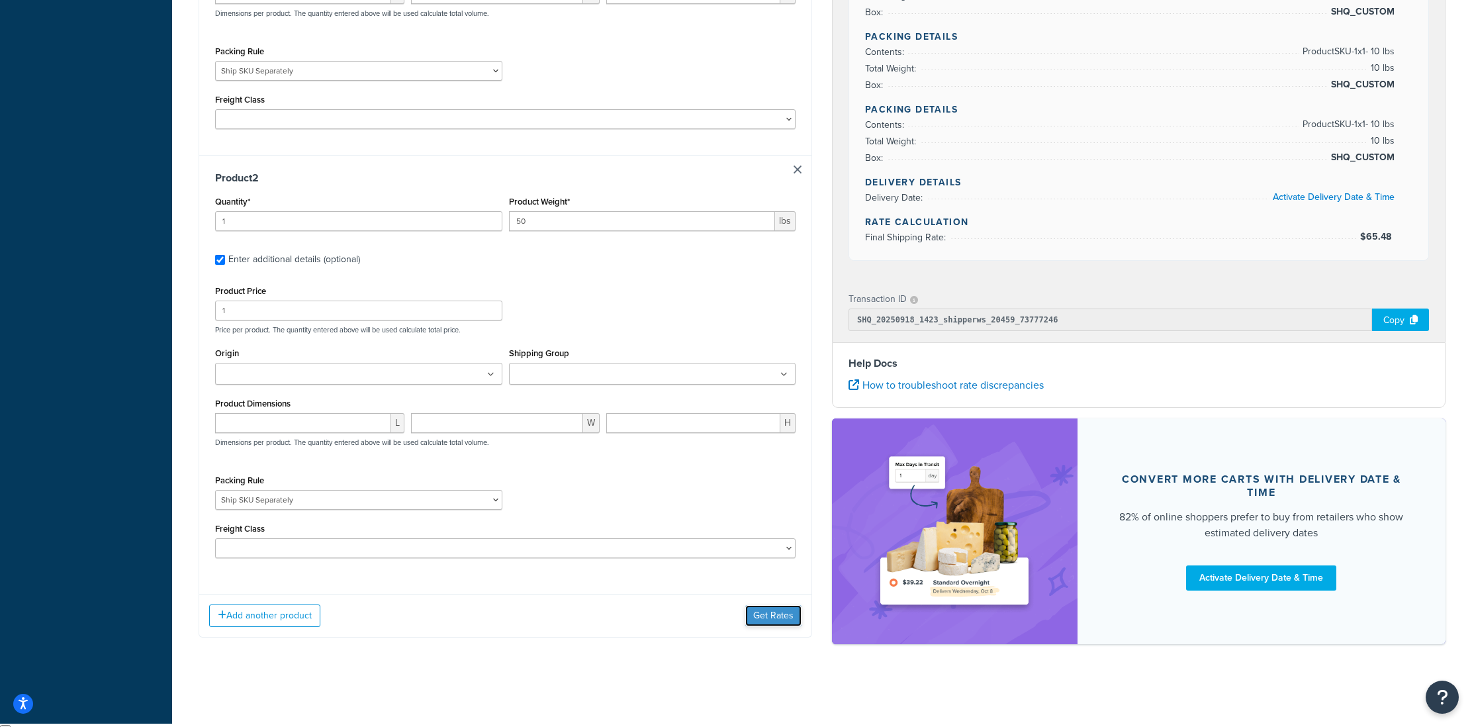
click at [775, 626] on button "Get Rates" at bounding box center [773, 615] width 56 height 21
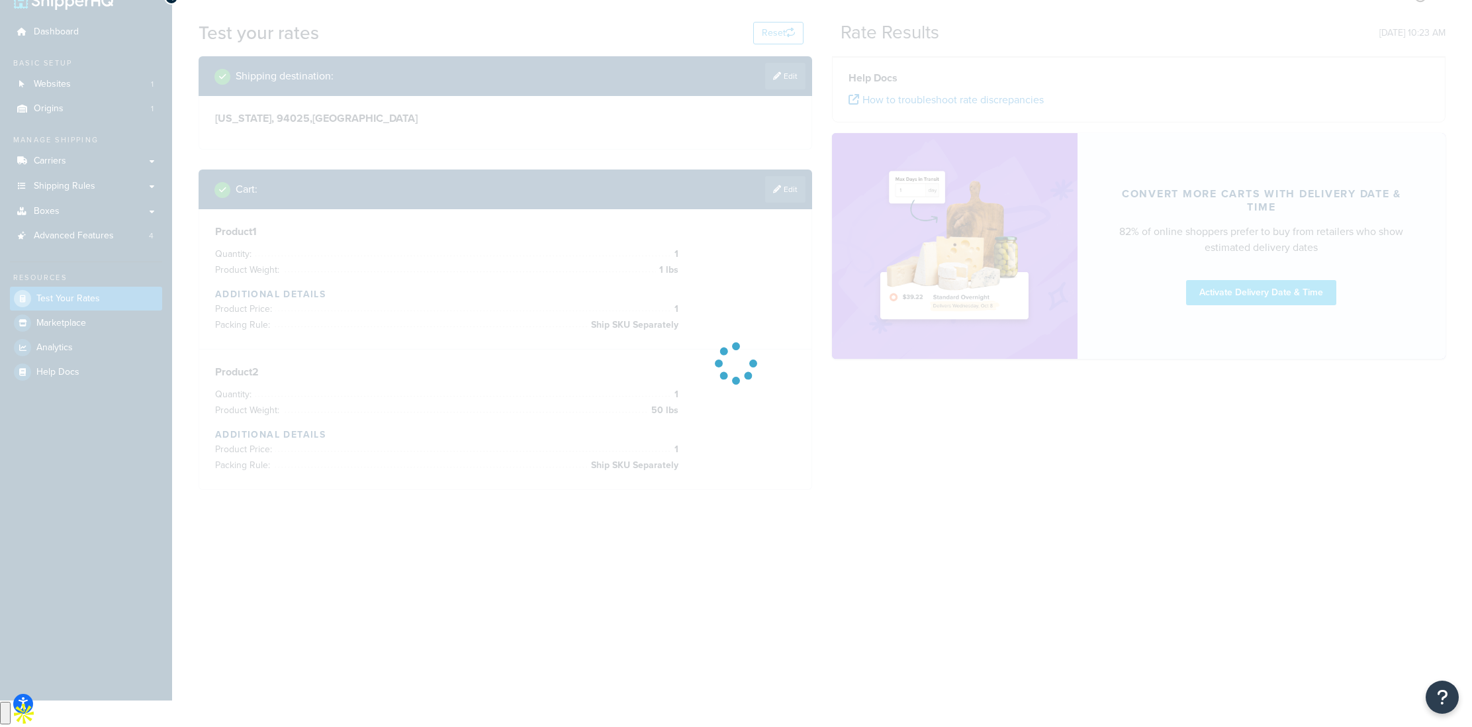
scroll to position [0, 0]
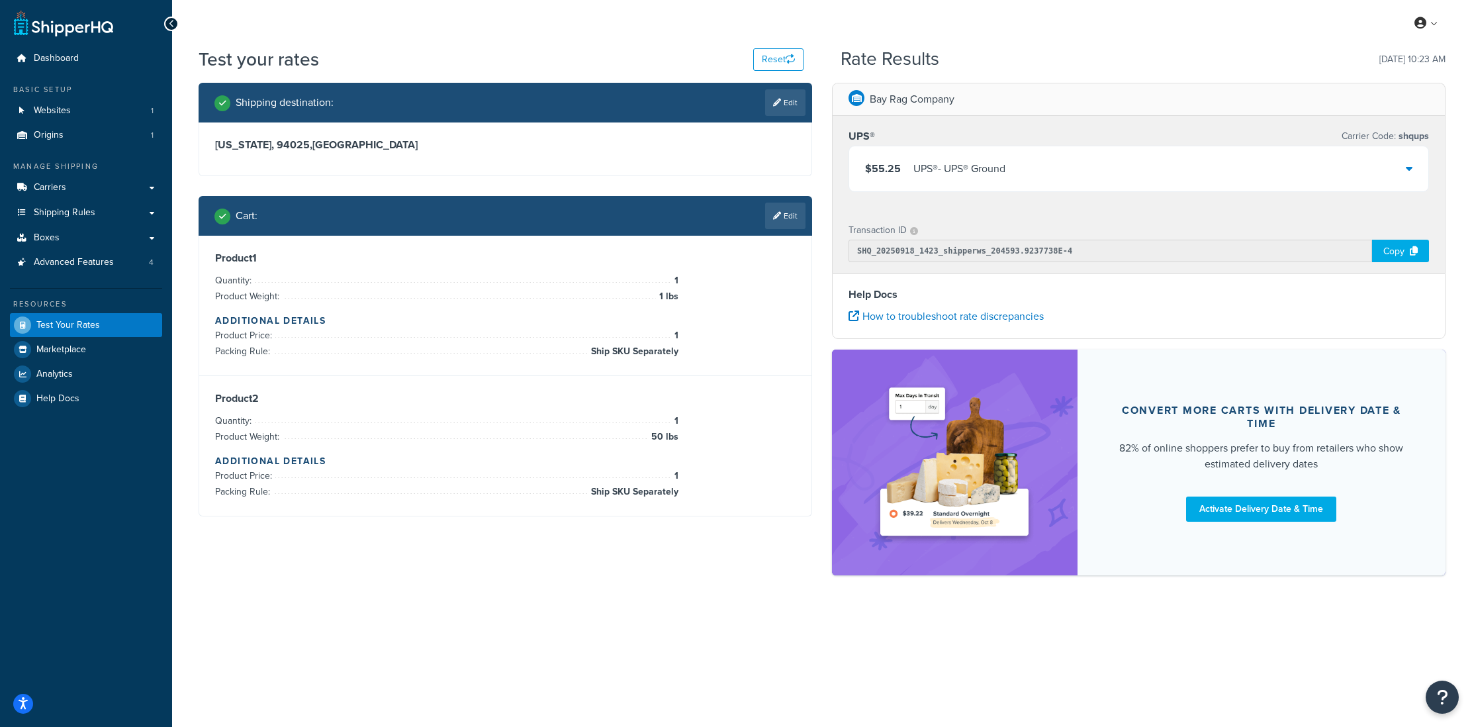
click at [1379, 175] on div "$55.25 UPS® - UPS® Ground" at bounding box center [1138, 168] width 579 height 45
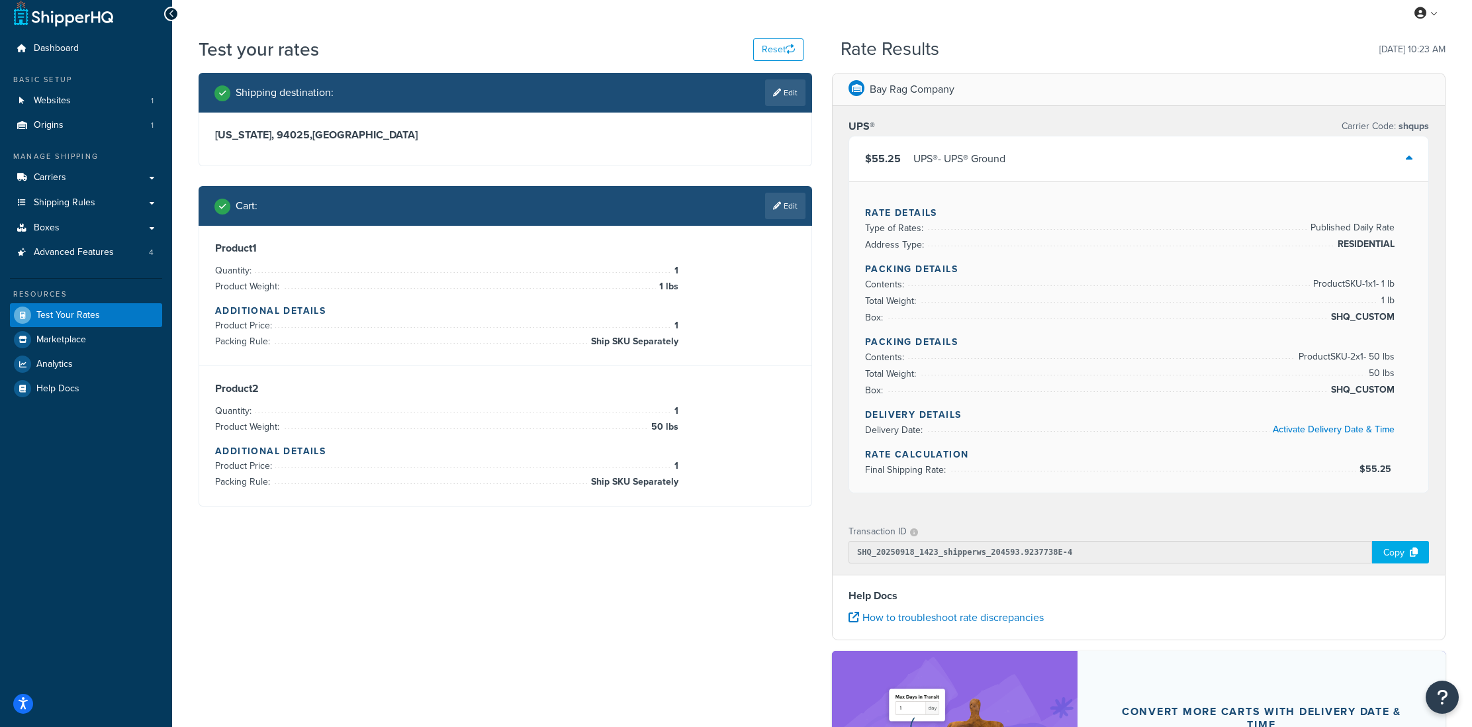
scroll to position [11, 0]
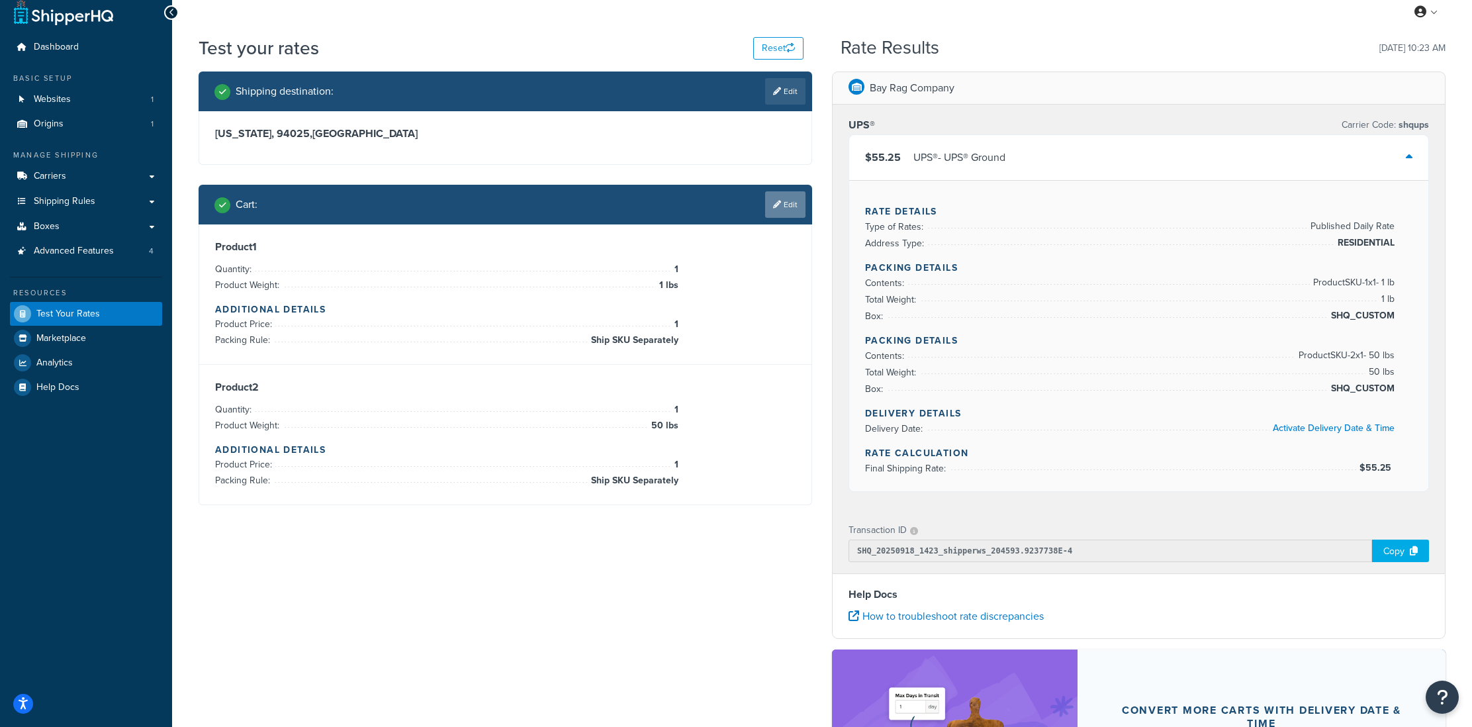
click at [792, 204] on link "Edit" at bounding box center [785, 204] width 40 height 26
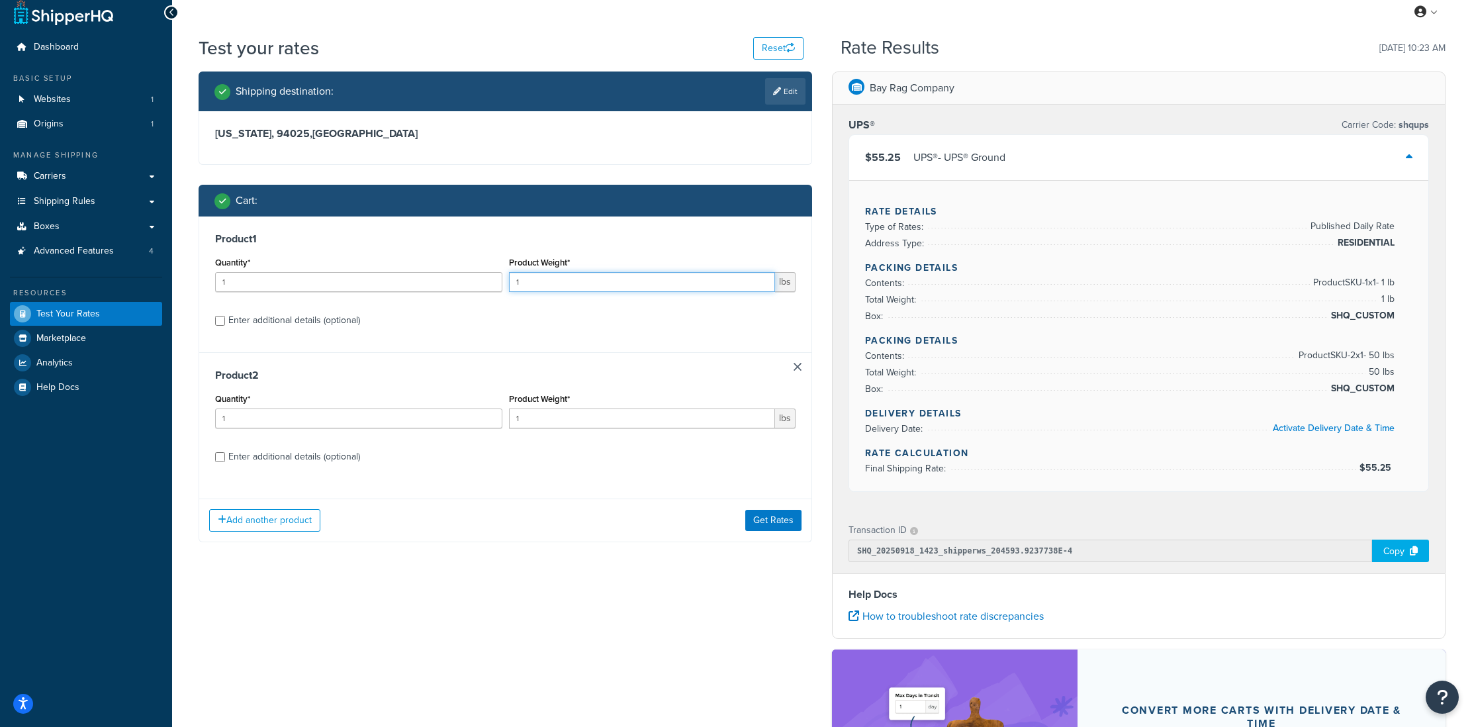
drag, startPoint x: 542, startPoint y: 283, endPoint x: 501, endPoint y: 281, distance: 41.0
click at [501, 281] on div "Quantity* 1 Product Weight* 1 lbs" at bounding box center [505, 277] width 587 height 48
type input "10"
drag, startPoint x: 226, startPoint y: 278, endPoint x: 206, endPoint y: 278, distance: 20.5
click at [206, 278] on div "Product 1 Quantity* 1 Product Weight* 10 lbs Enter additional details (optional)" at bounding box center [505, 284] width 612 height 136
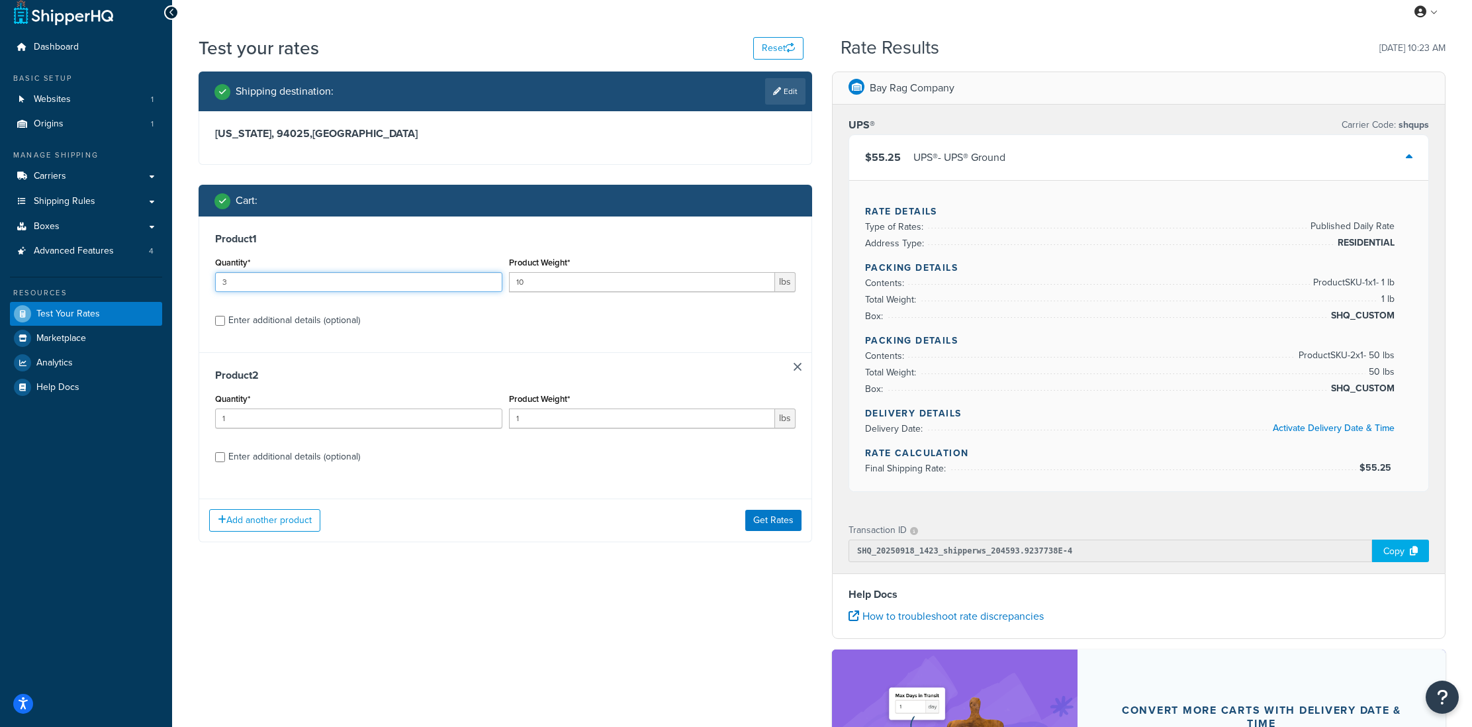
type input "3"
click at [406, 245] on h3 "Product 1" at bounding box center [505, 238] width 580 height 13
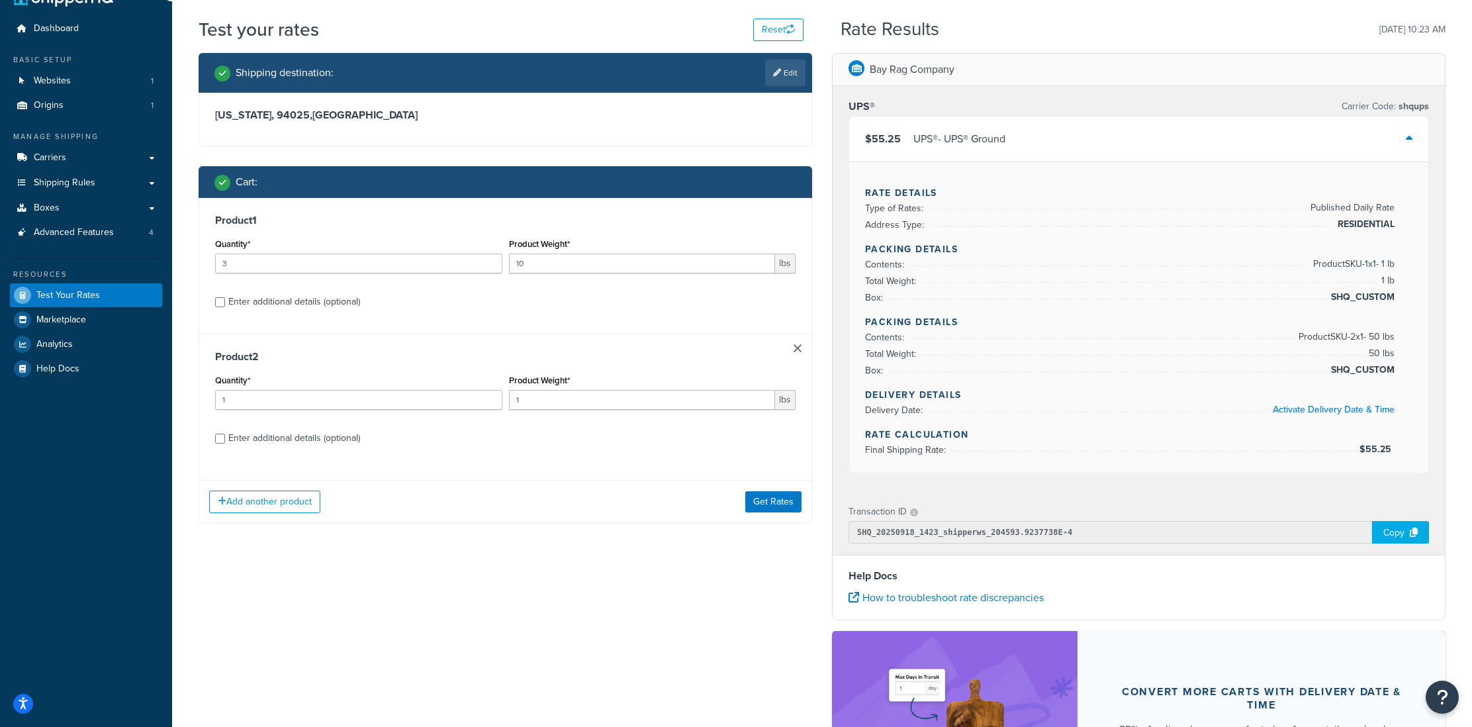
scroll to position [71, 0]
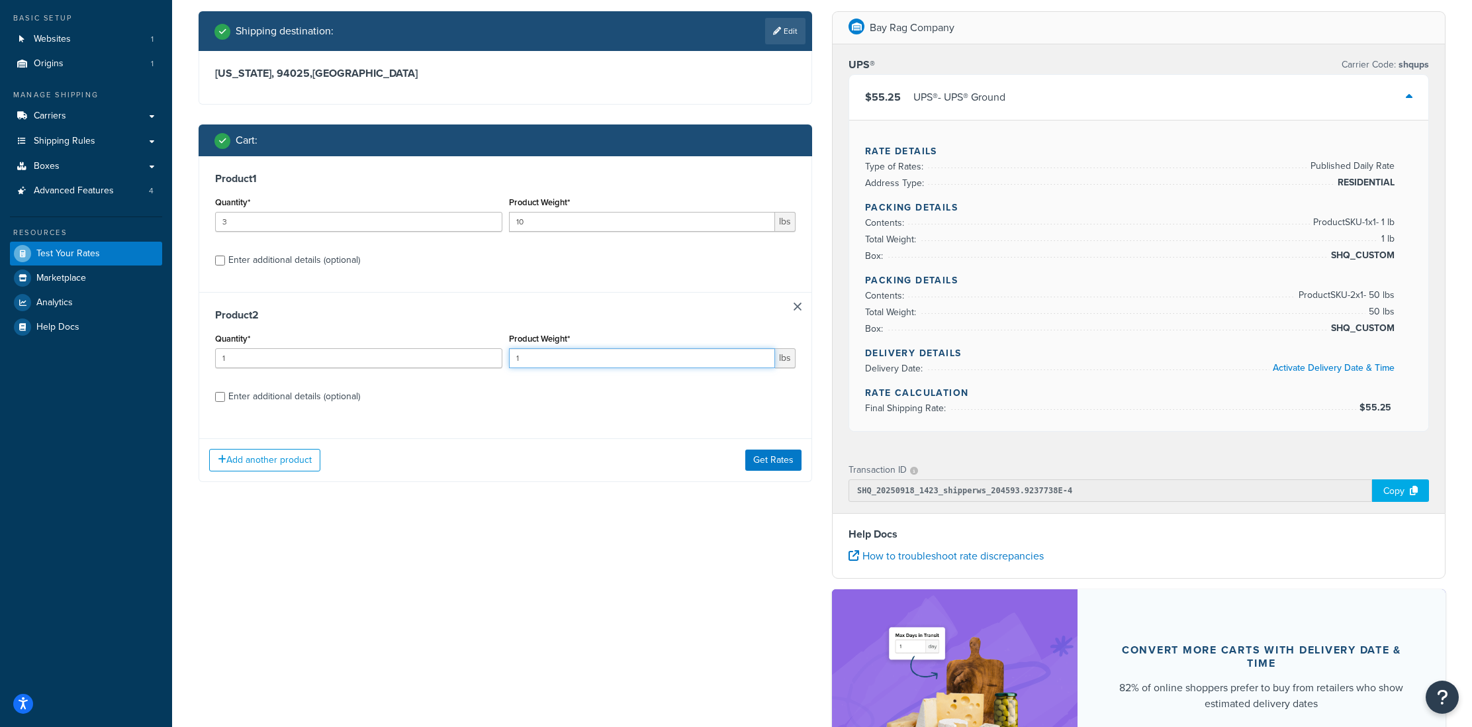
click at [496, 360] on div "Quantity* 1 Product Weight* 1 lbs" at bounding box center [505, 354] width 587 height 48
type input "2"
click at [346, 401] on div "Enter additional details (optional)" at bounding box center [294, 396] width 132 height 19
click at [225, 401] on input "Enter additional details (optional)" at bounding box center [220, 397] width 10 height 10
checkbox input "true"
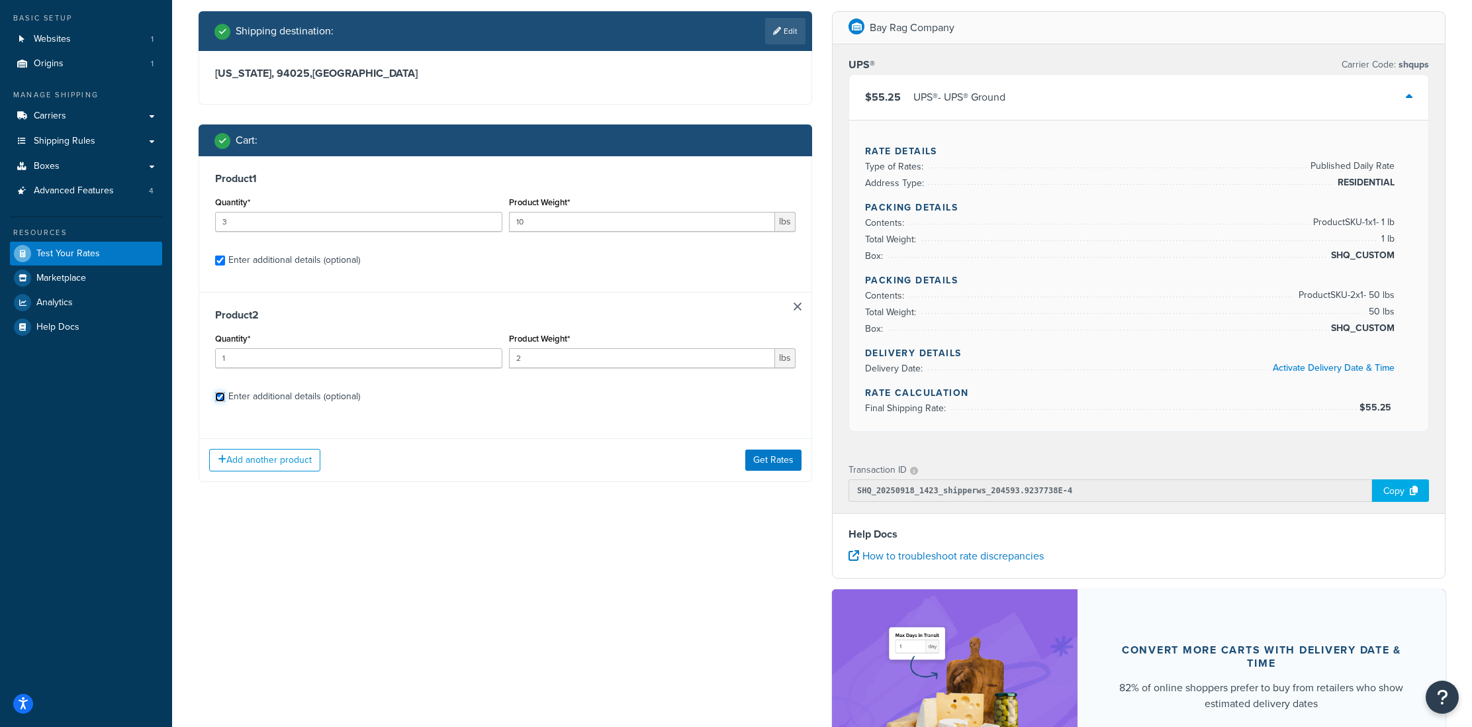
checkbox input "true"
select select "87845"
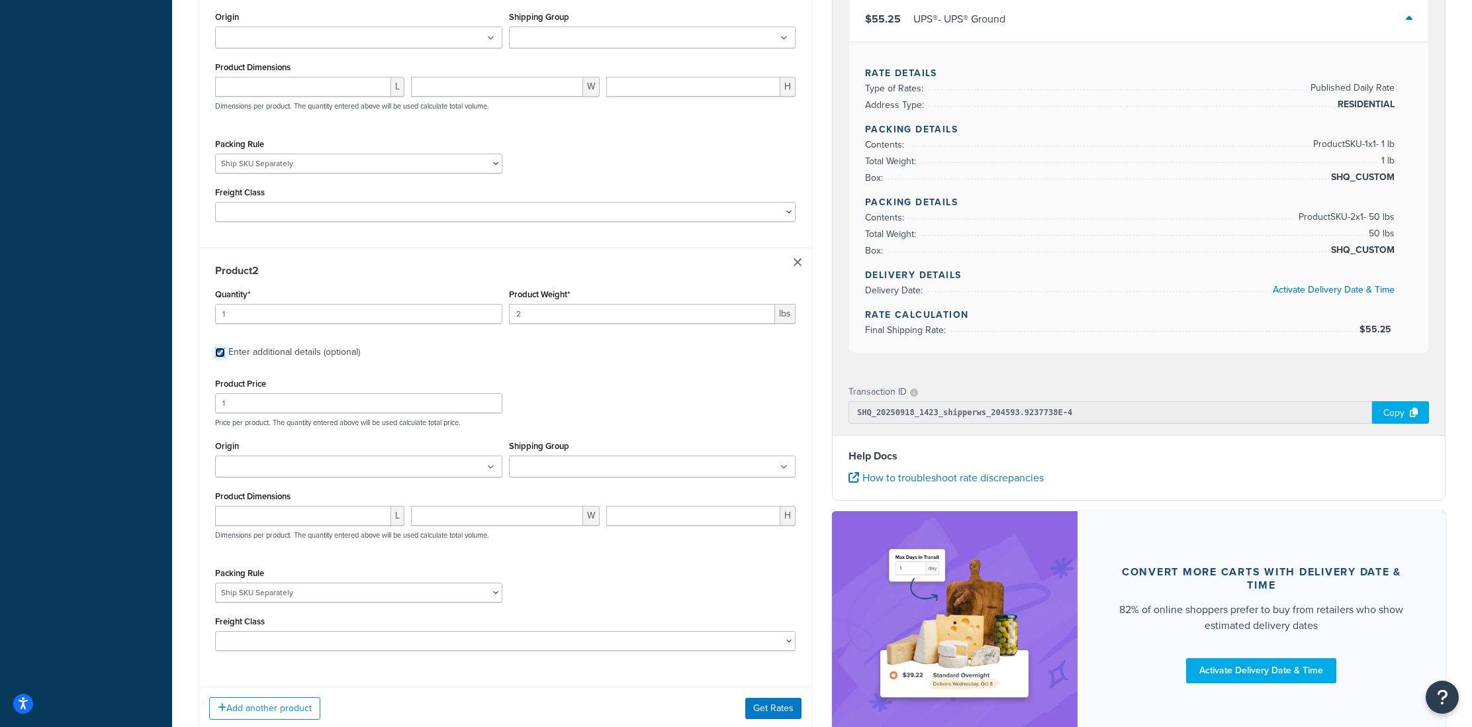
scroll to position [468, 0]
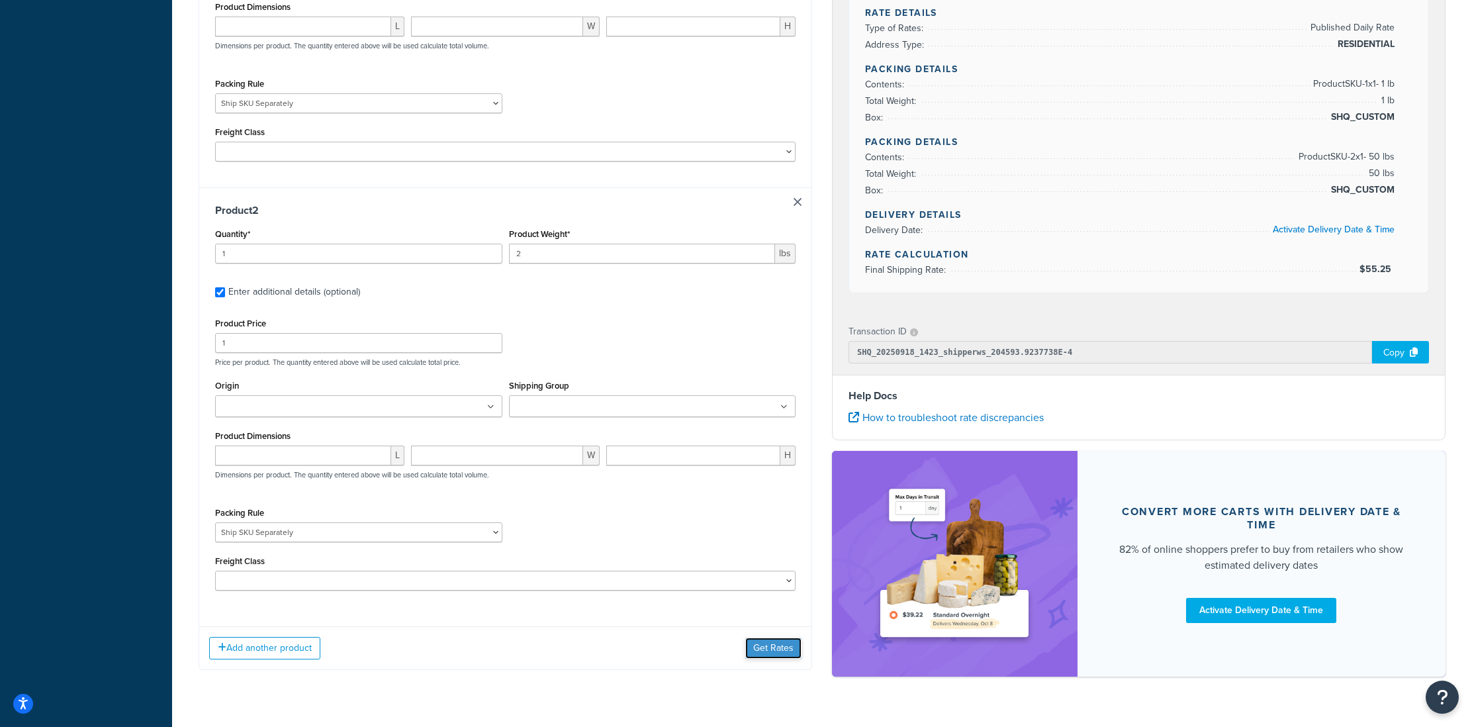
click at [773, 654] on button "Get Rates" at bounding box center [773, 647] width 56 height 21
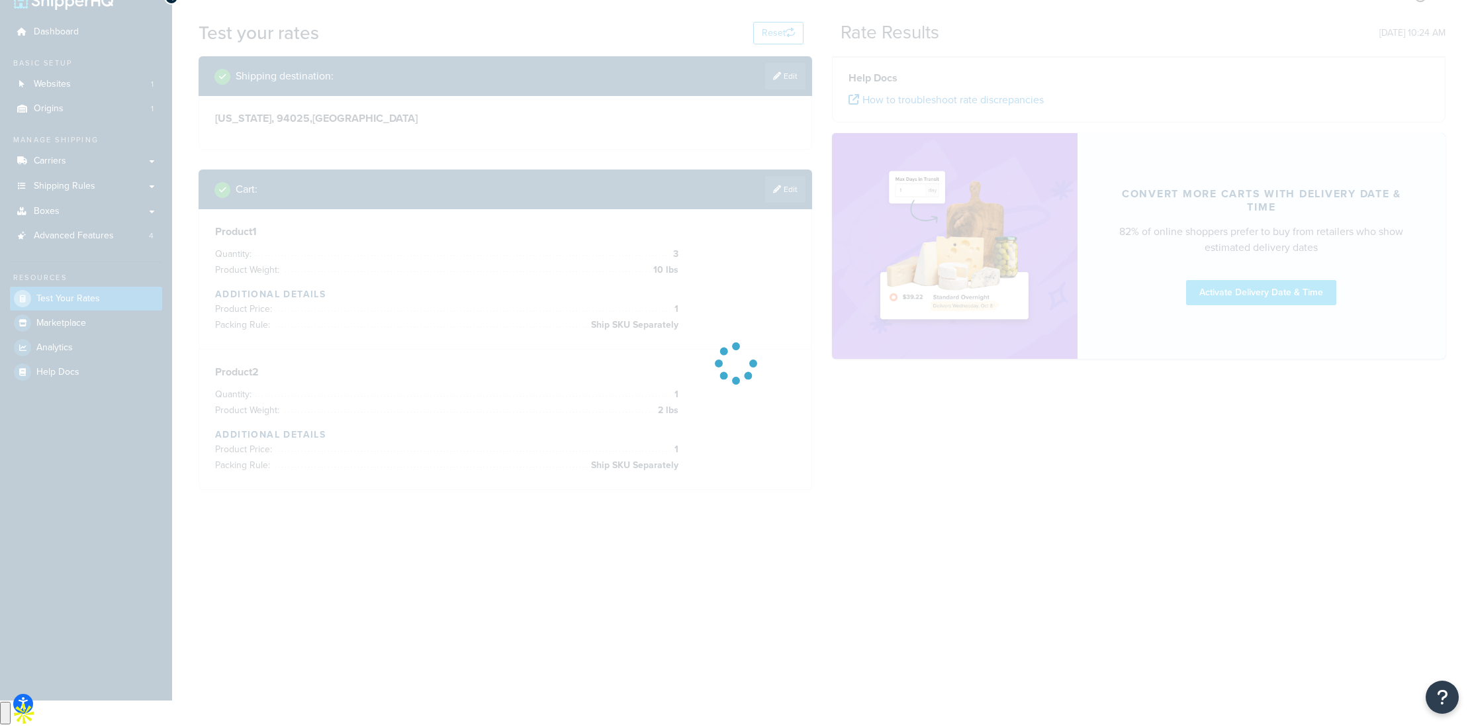
scroll to position [0, 0]
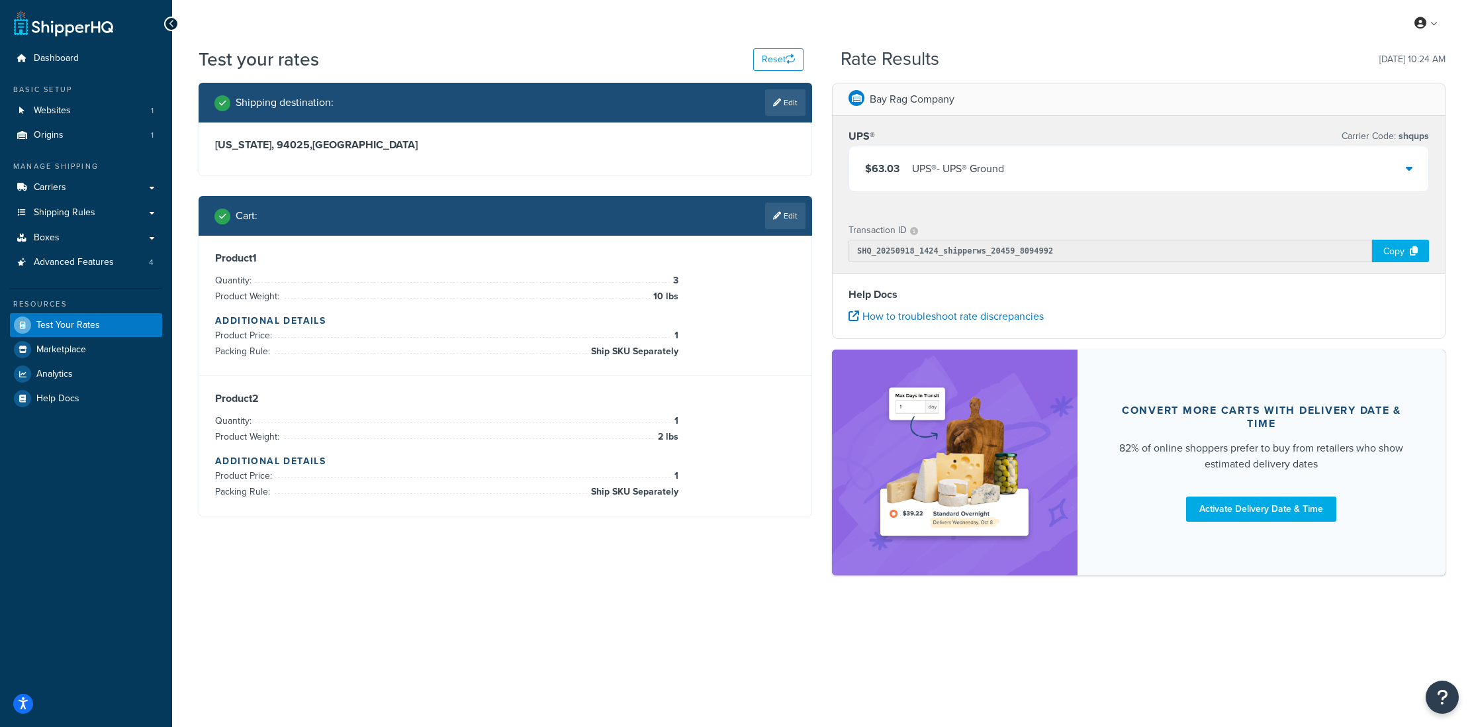
click at [969, 165] on div "UPS® - UPS® Ground" at bounding box center [958, 168] width 92 height 19
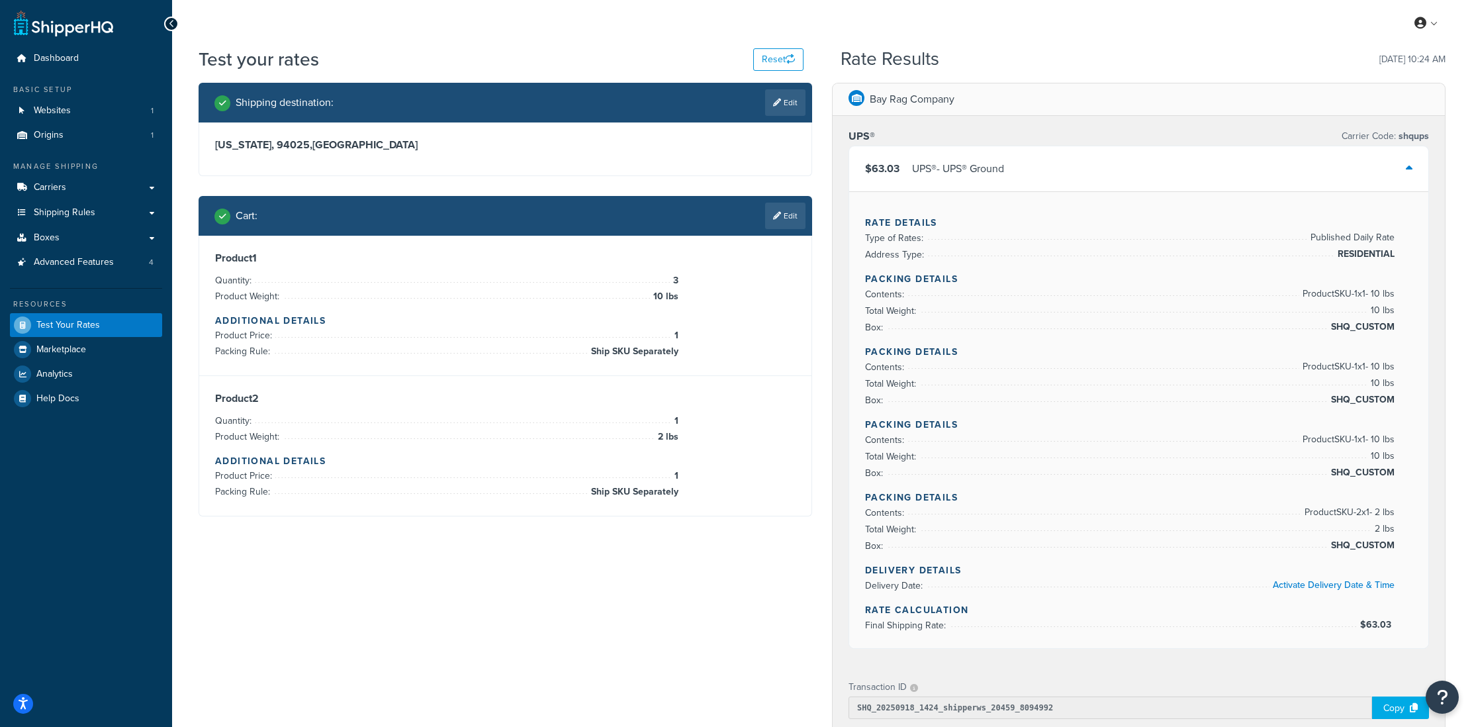
scroll to position [1, 0]
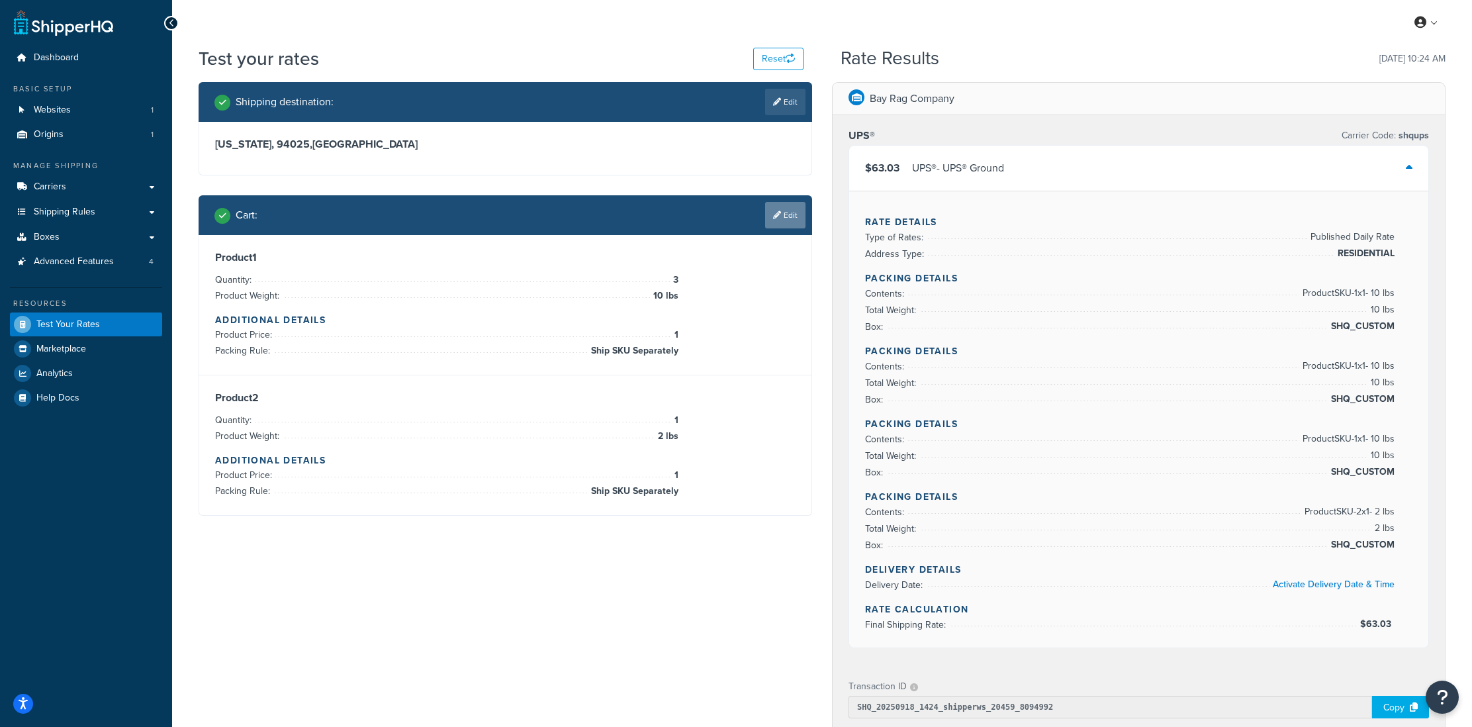
click at [779, 217] on link "Edit" at bounding box center [785, 215] width 40 height 26
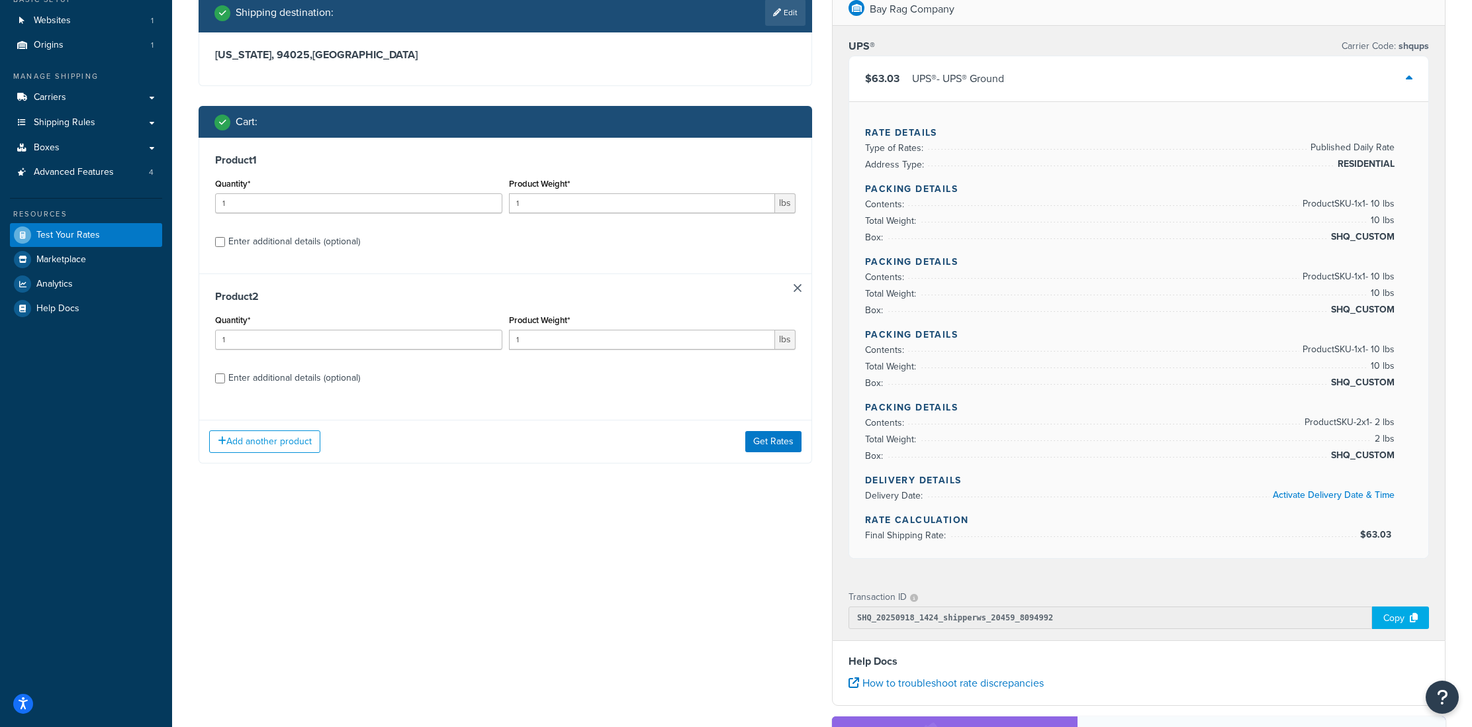
scroll to position [91, 0]
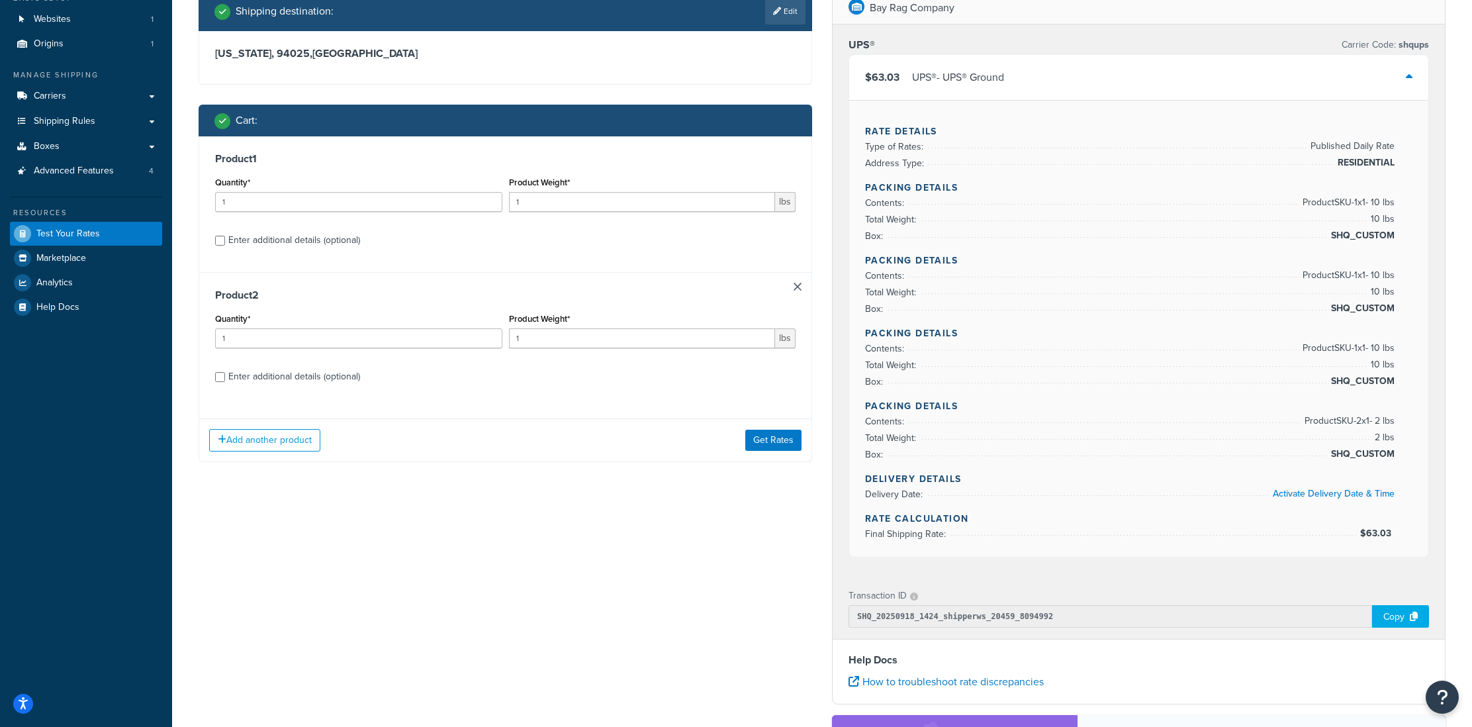
click at [281, 235] on div "Enter additional details (optional)" at bounding box center [294, 240] width 132 height 19
click at [225, 236] on input "Enter additional details (optional)" at bounding box center [220, 241] width 10 height 10
checkbox input "true"
select select "87845"
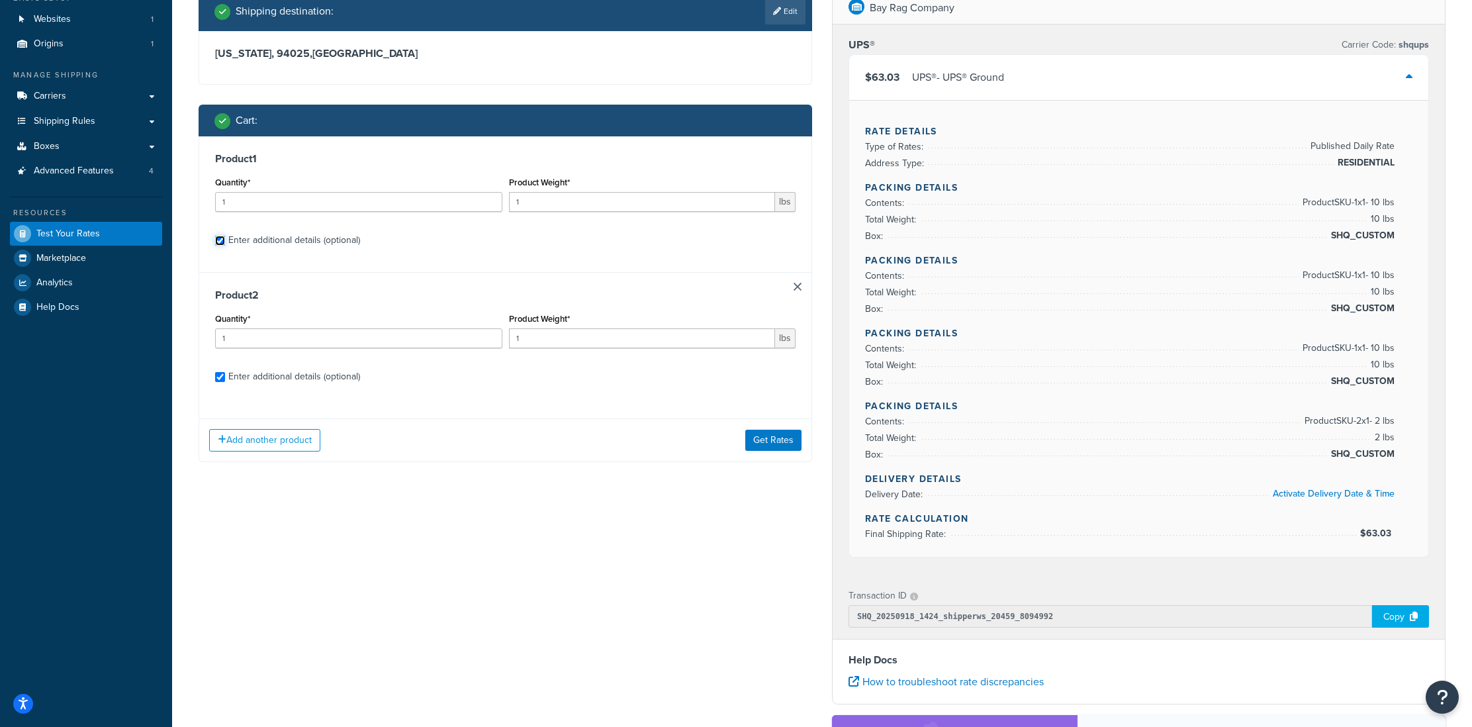
select select "87845"
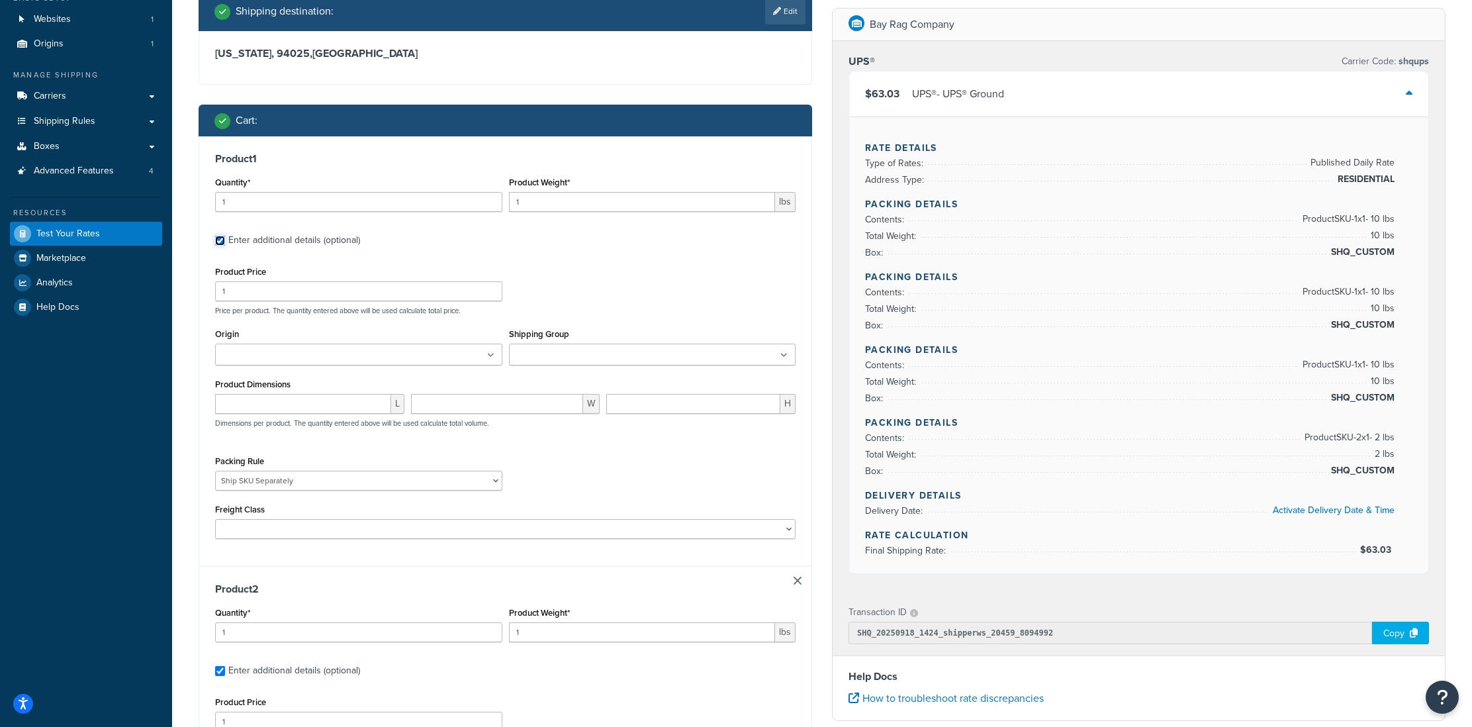
scroll to position [76, 0]
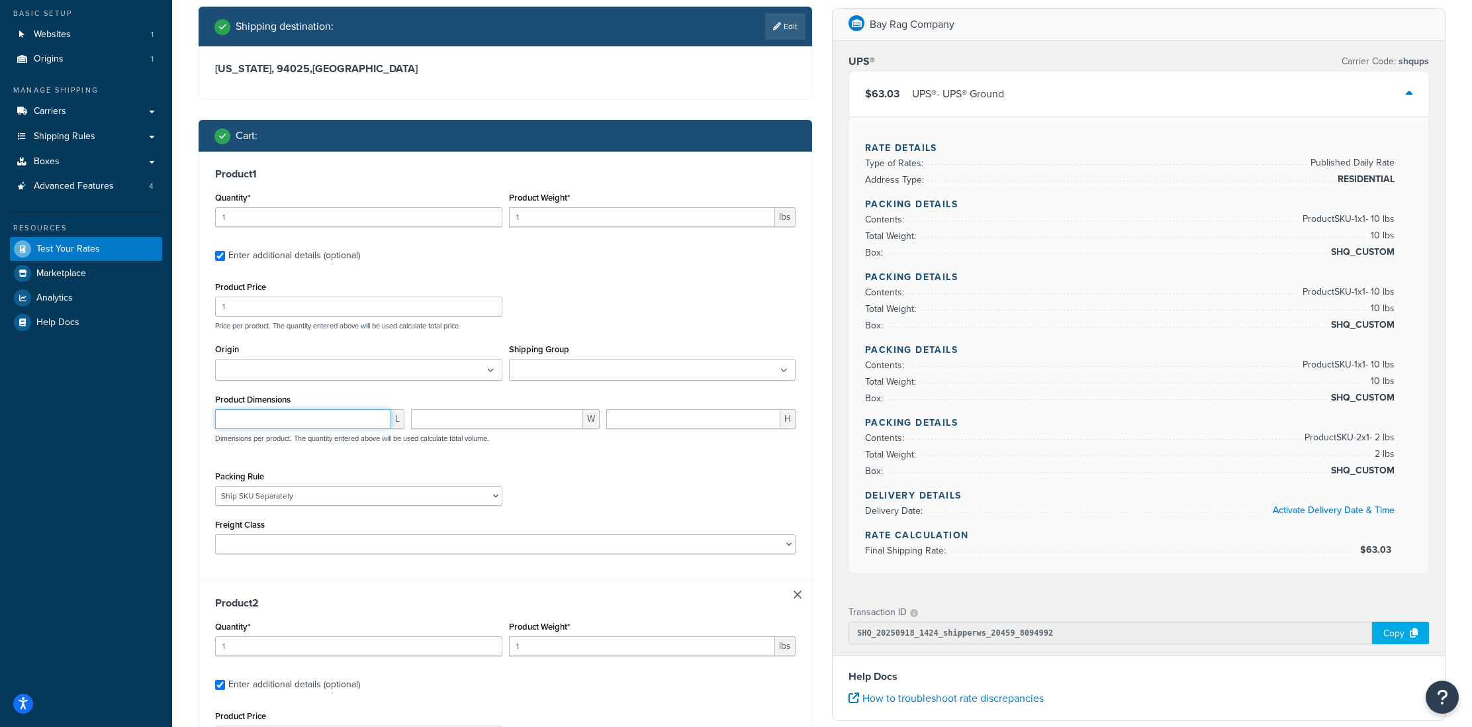
click at [300, 421] on input "number" at bounding box center [303, 419] width 176 height 20
type input "12"
click at [464, 424] on input "number" at bounding box center [497, 419] width 173 height 20
type input "12"
click at [650, 425] on input "1" at bounding box center [693, 419] width 174 height 20
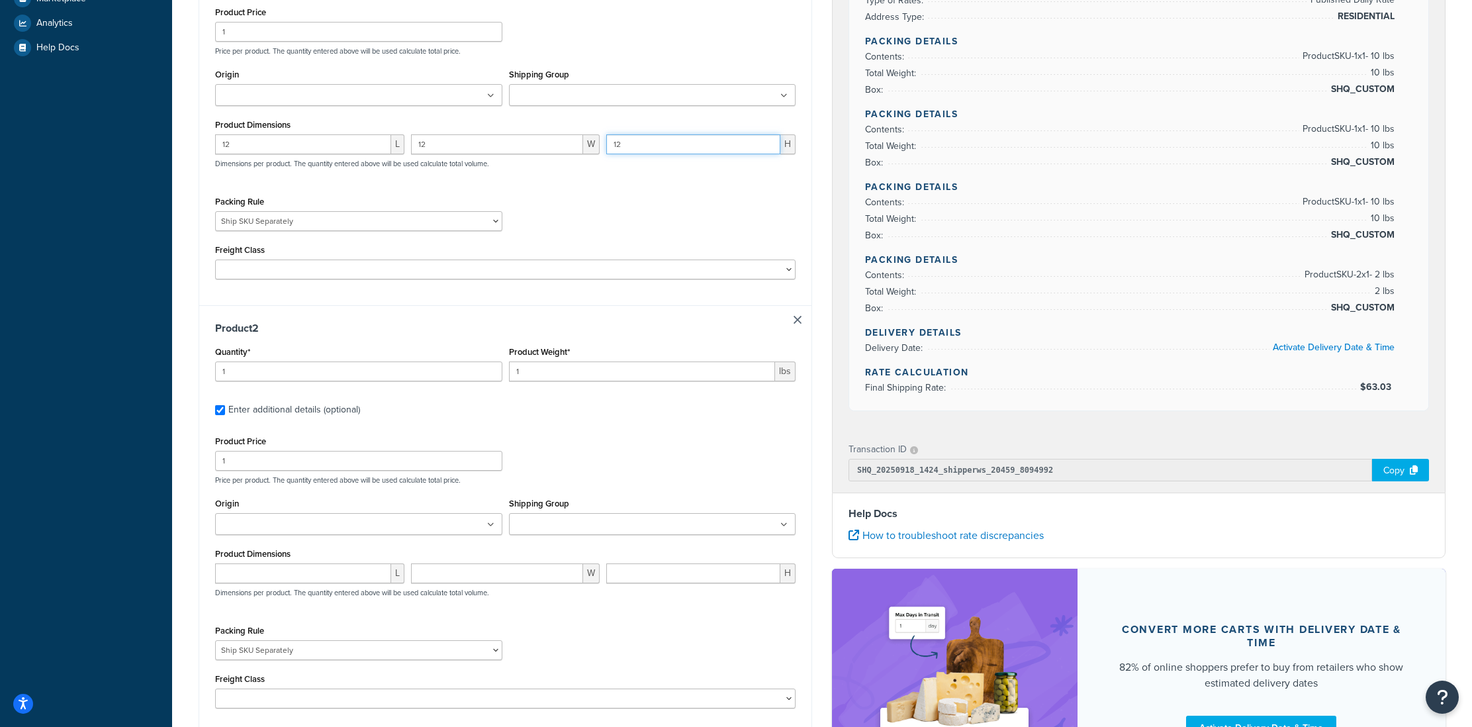
scroll to position [485, 0]
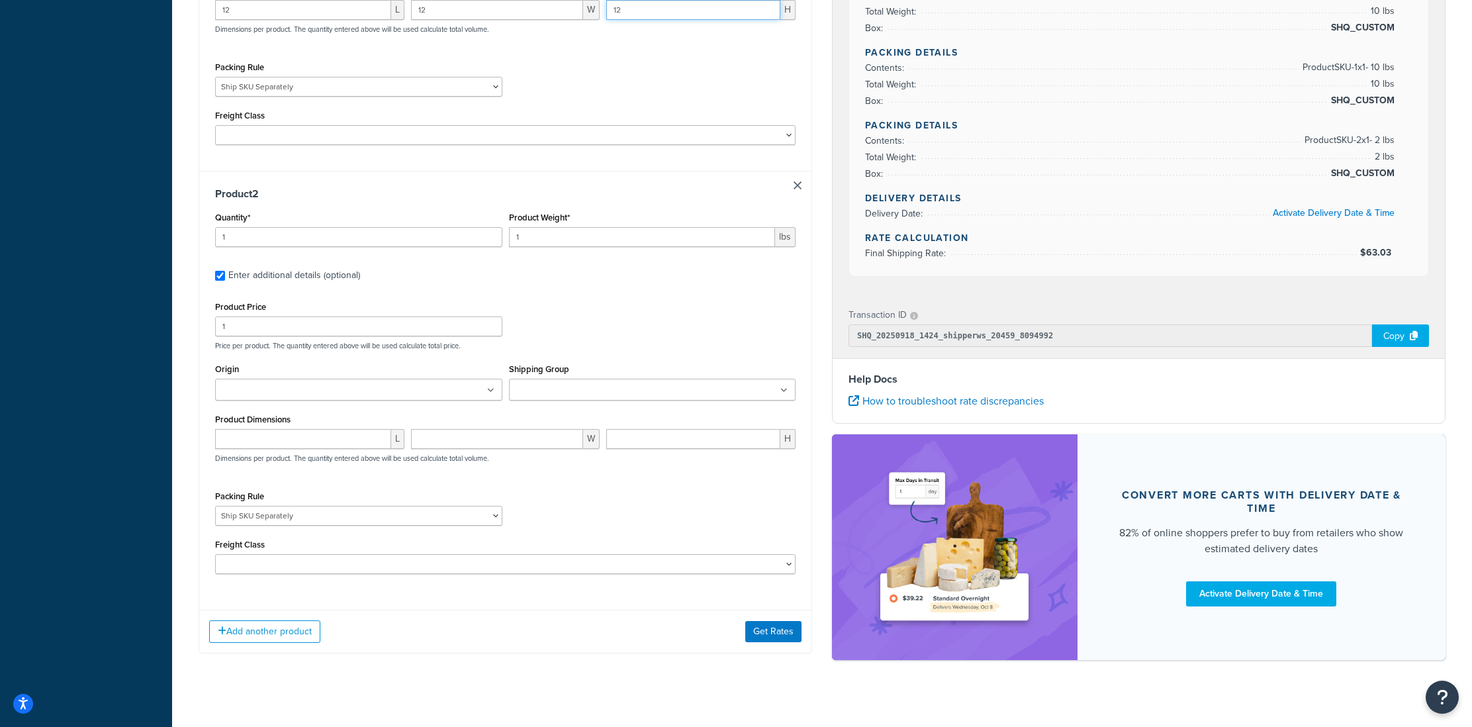
type input "12"
click at [251, 439] on input "number" at bounding box center [303, 439] width 176 height 20
type input "223"
click at [497, 440] on input "number" at bounding box center [497, 439] width 173 height 20
type input "18"
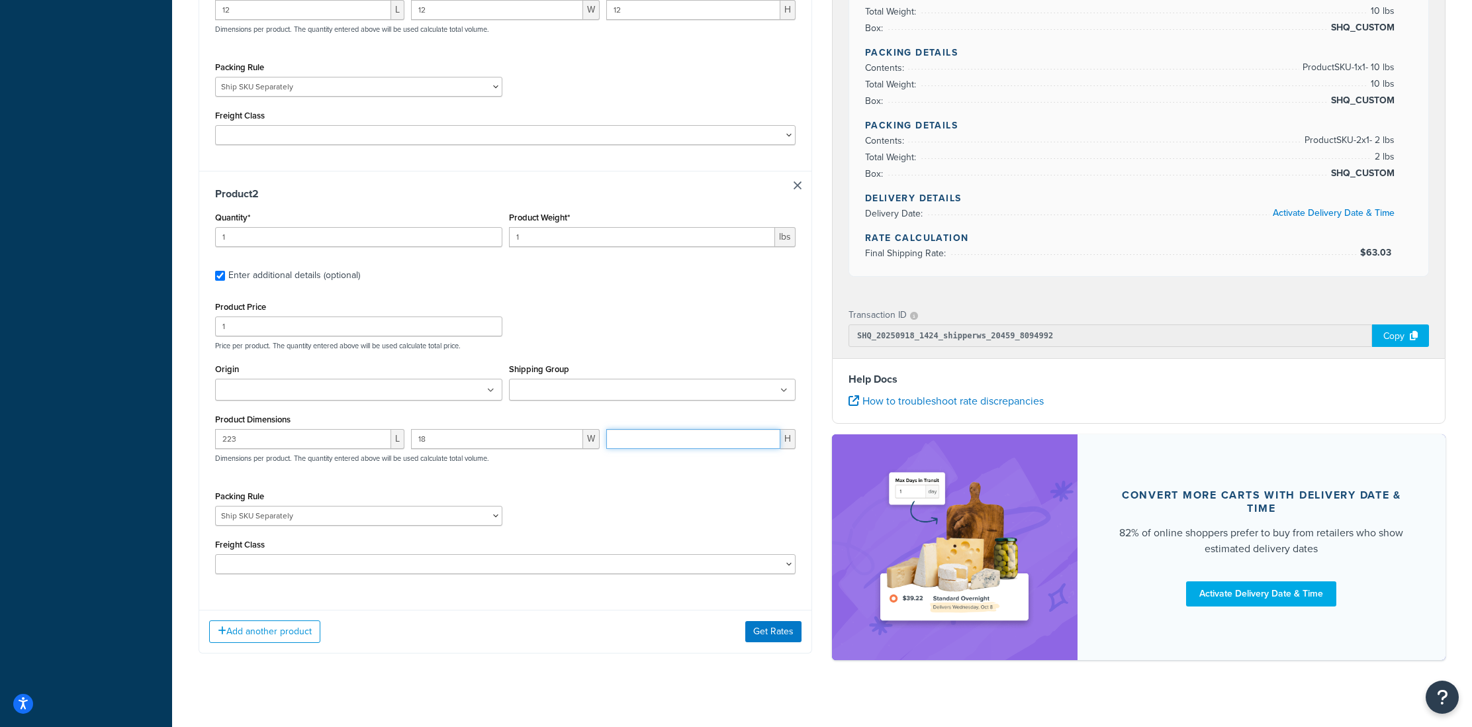
click at [631, 446] on input "number" at bounding box center [693, 439] width 174 height 20
type input "18"
click at [767, 636] on button "Get Rates" at bounding box center [773, 631] width 56 height 21
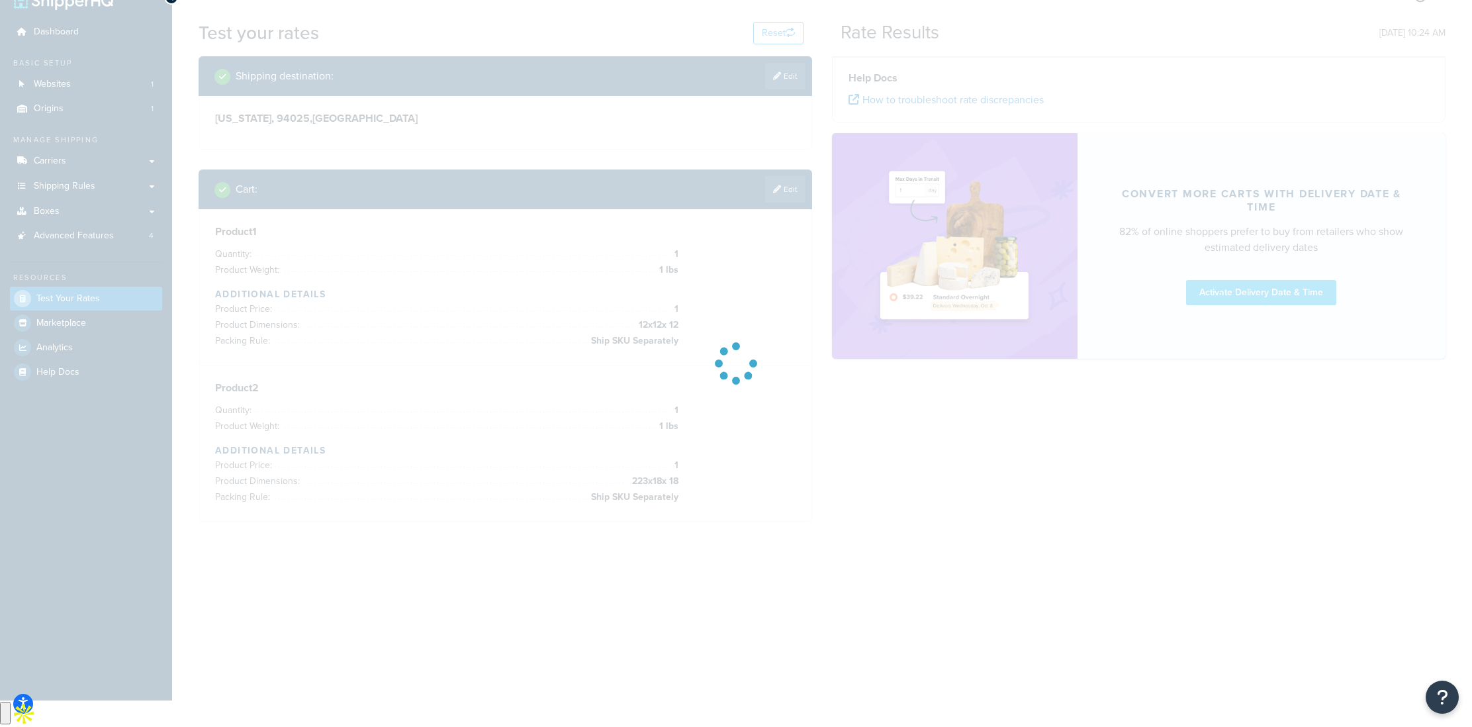
scroll to position [0, 0]
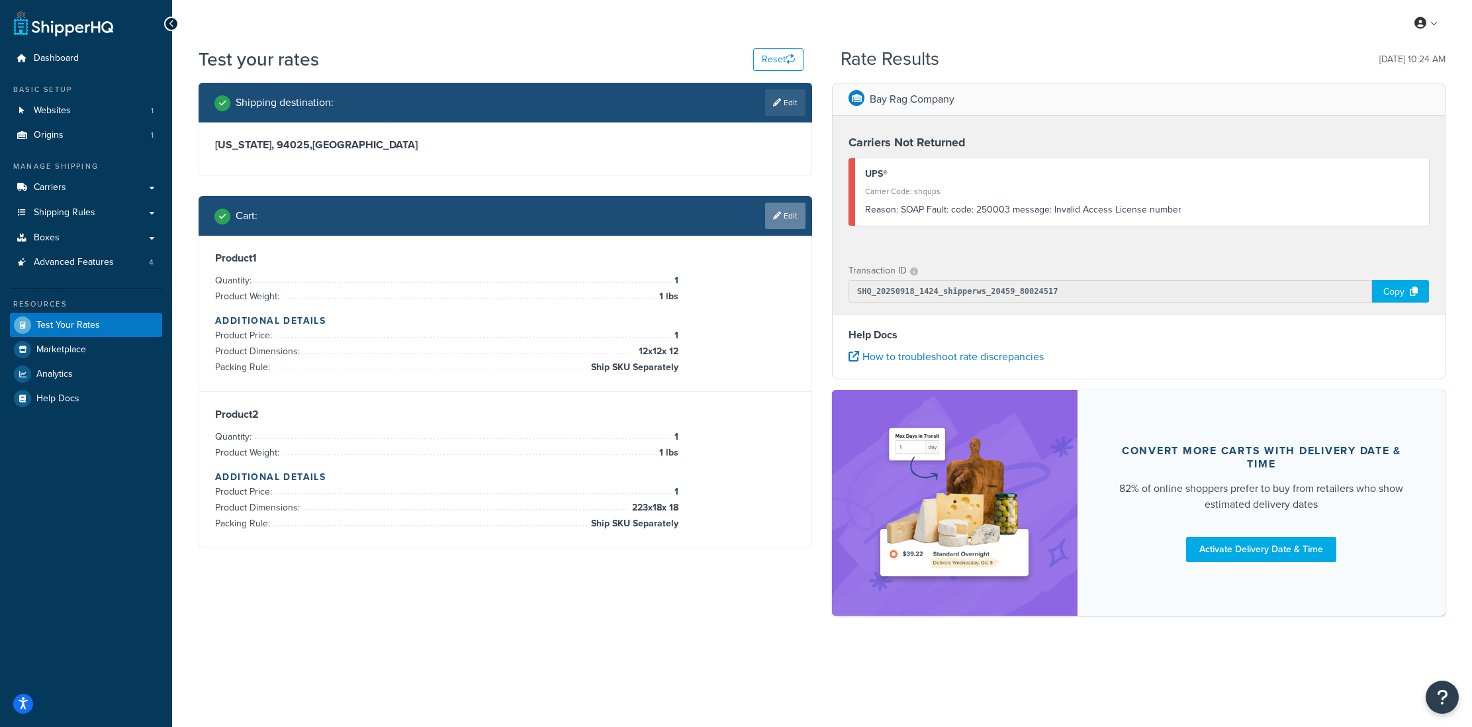
click at [776, 217] on icon at bounding box center [777, 216] width 8 height 8
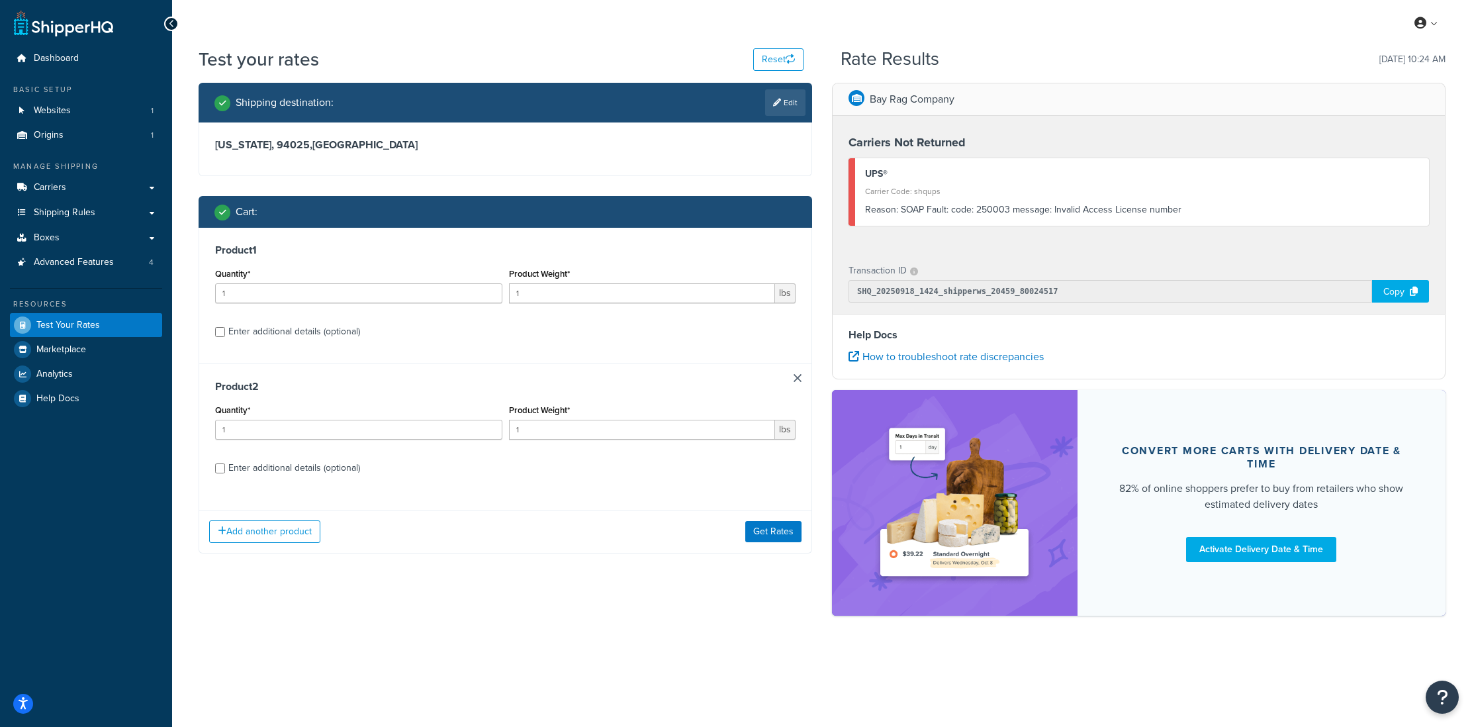
click at [265, 329] on div "Enter additional details (optional)" at bounding box center [294, 331] width 132 height 19
click at [225, 329] on input "Enter additional details (optional)" at bounding box center [220, 332] width 10 height 10
checkbox input "true"
select select "87845"
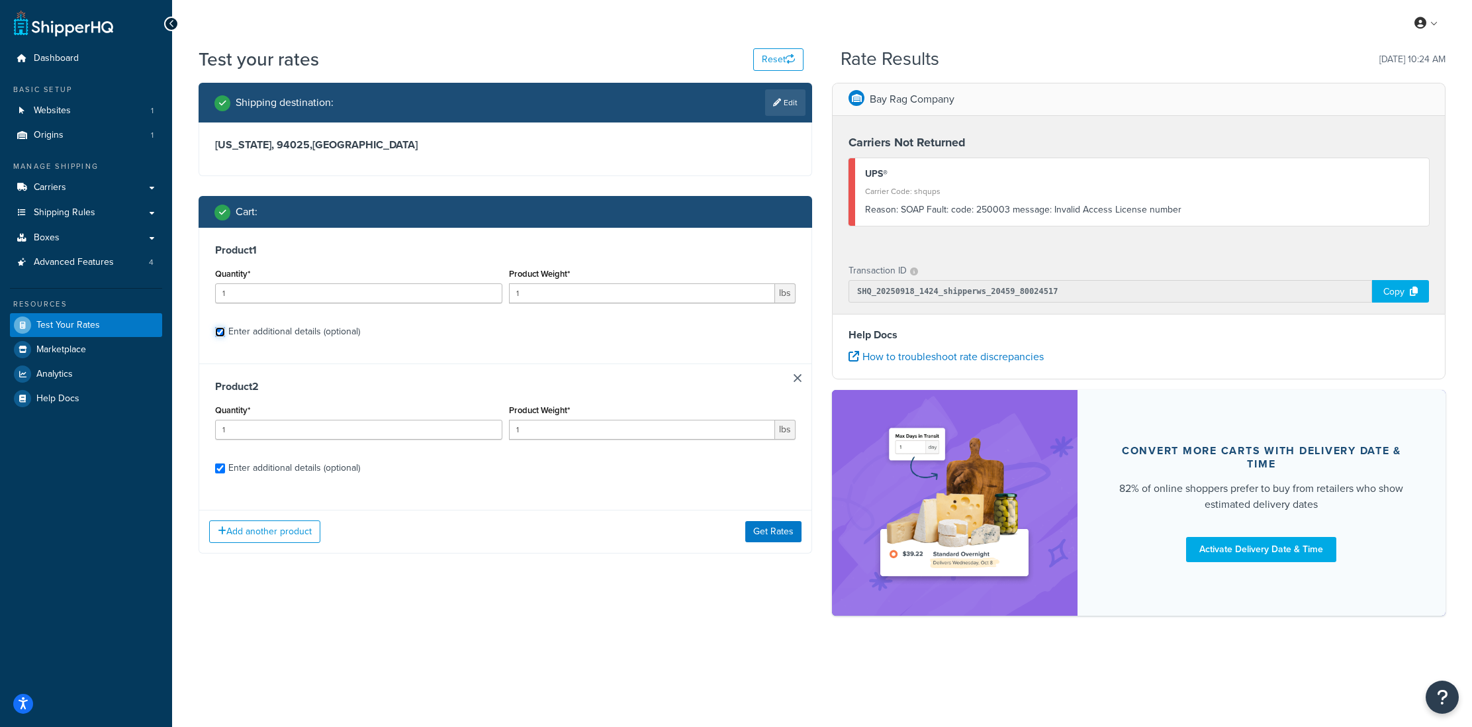
select select "87845"
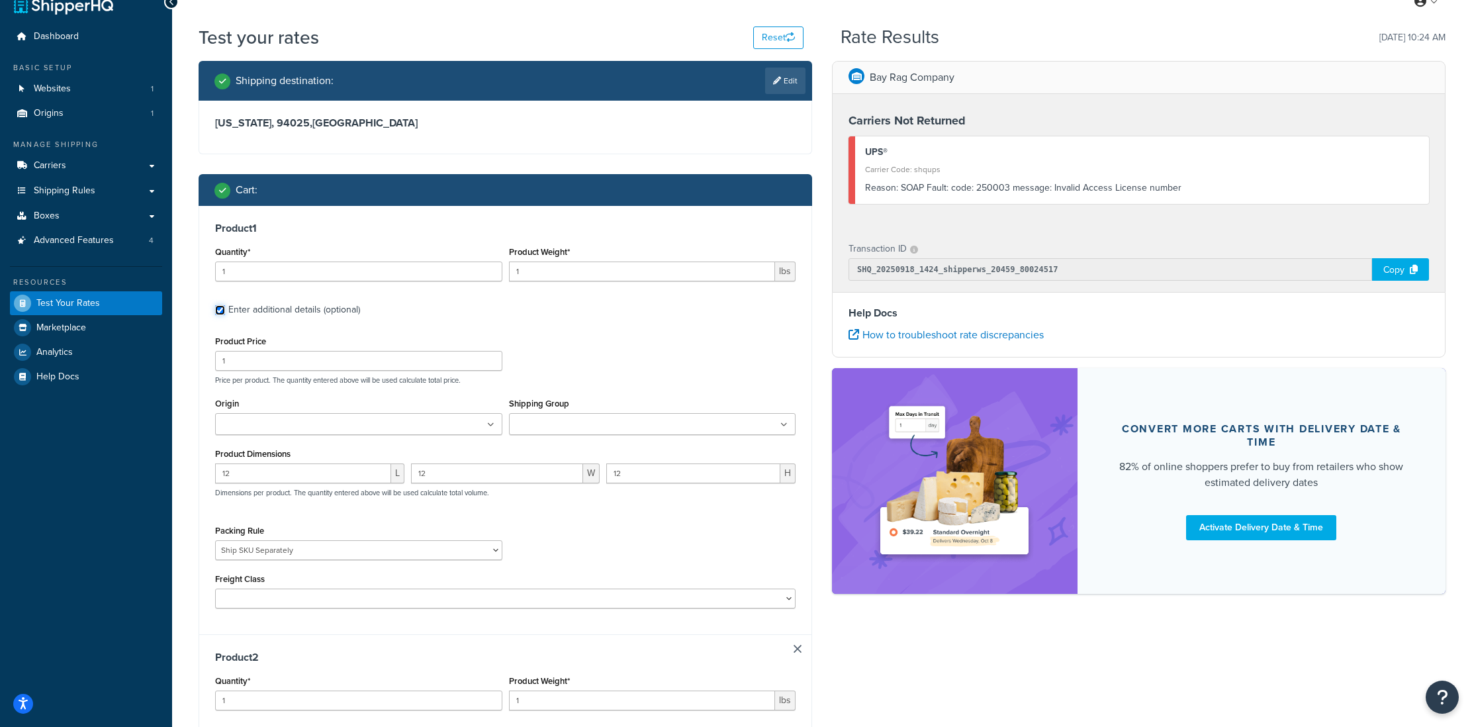
scroll to position [24, 0]
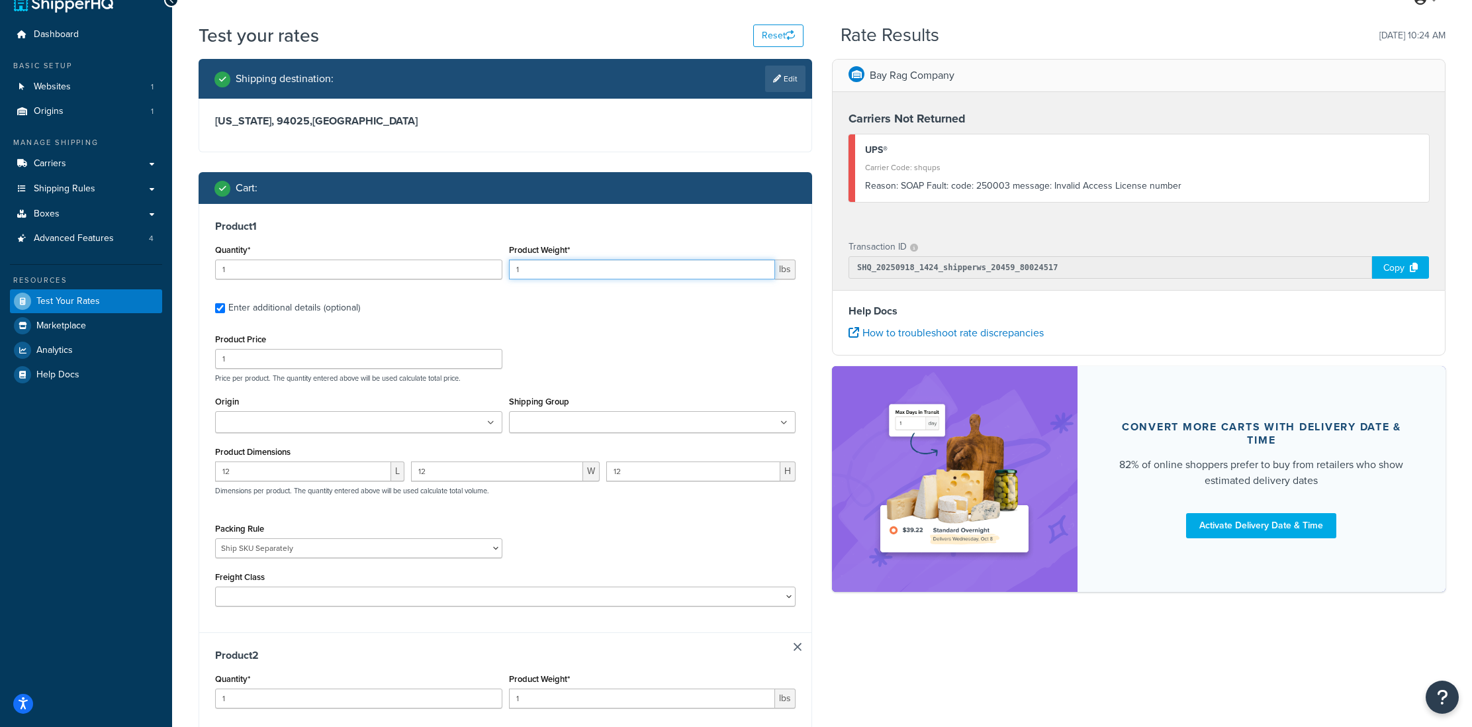
click at [536, 272] on input "1" at bounding box center [642, 269] width 267 height 20
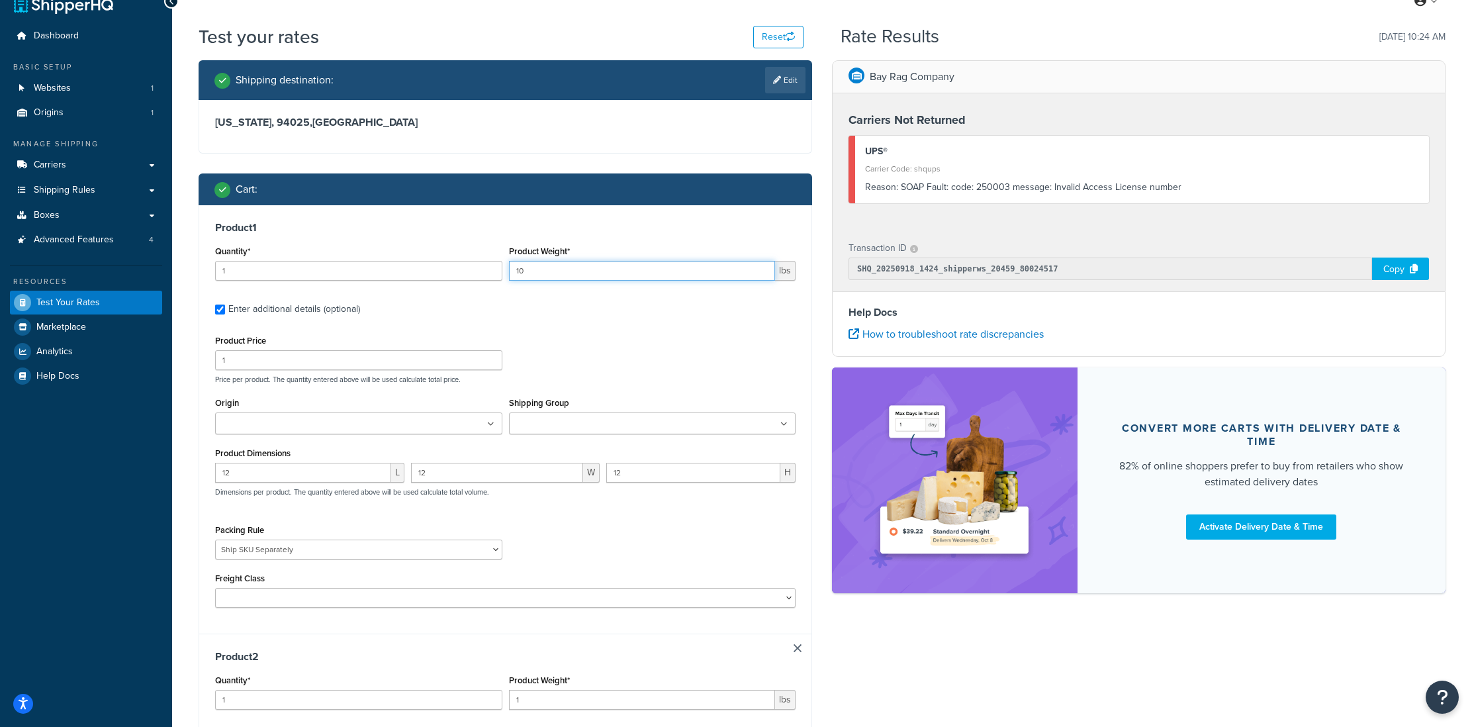
type input "10"
click at [232, 263] on input "1" at bounding box center [358, 271] width 287 height 20
type input "4"
click at [607, 359] on div "Product Price 1 Price per product. The quantity entered above will be used calc…" at bounding box center [505, 357] width 587 height 52
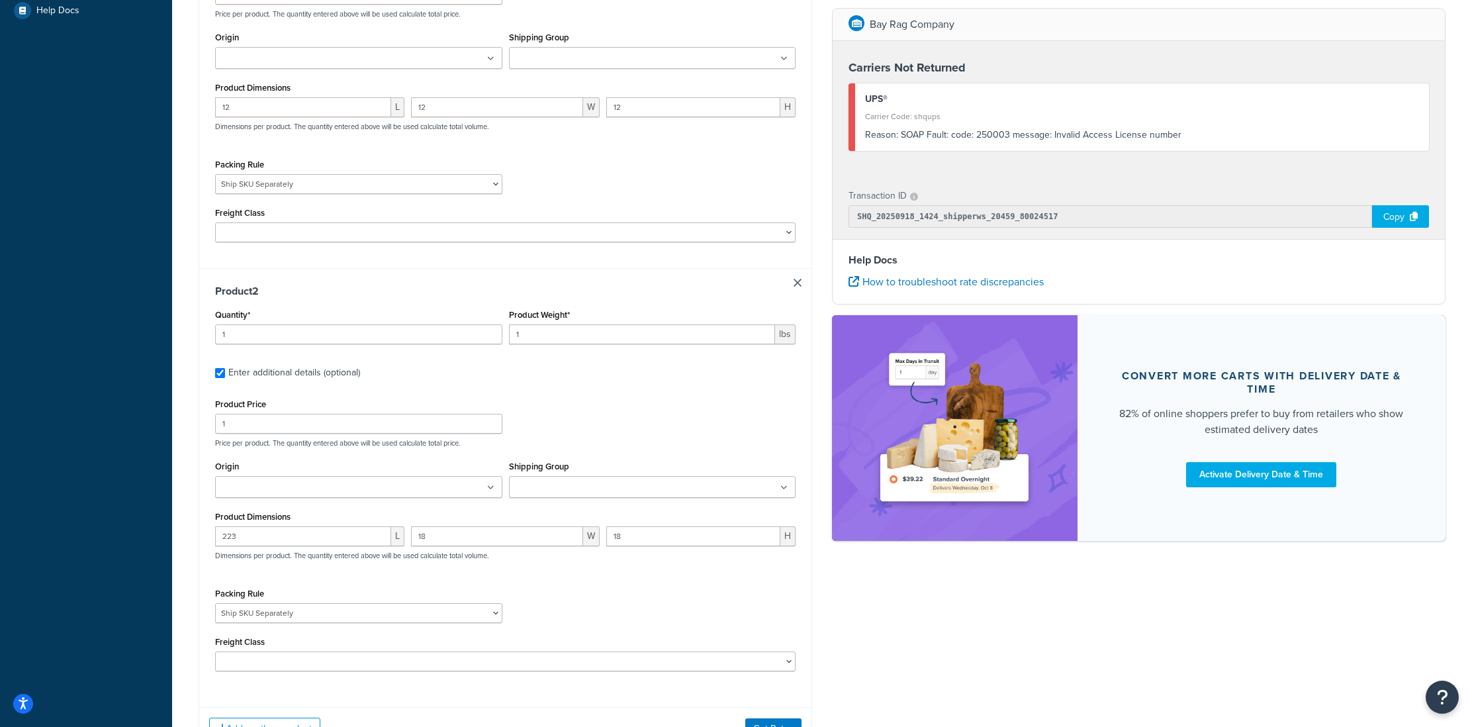
scroll to position [394, 0]
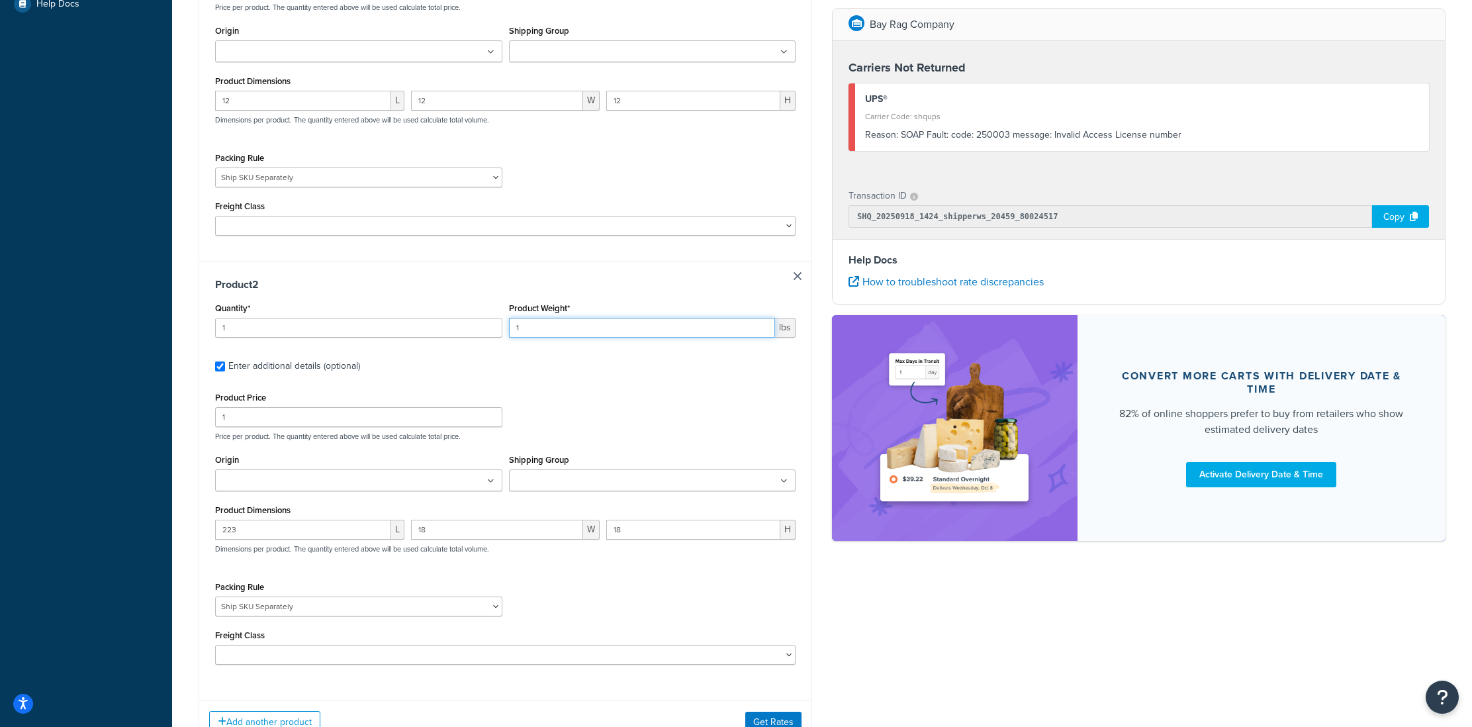
click at [549, 337] on input "1" at bounding box center [642, 328] width 267 height 20
type input "50"
click at [275, 533] on input "223" at bounding box center [303, 529] width 176 height 20
type input "23"
click at [597, 584] on div "Packing Rule (Test) Packing Rule 10 lb Box pack sep Ship SKU Separately" at bounding box center [505, 602] width 587 height 48
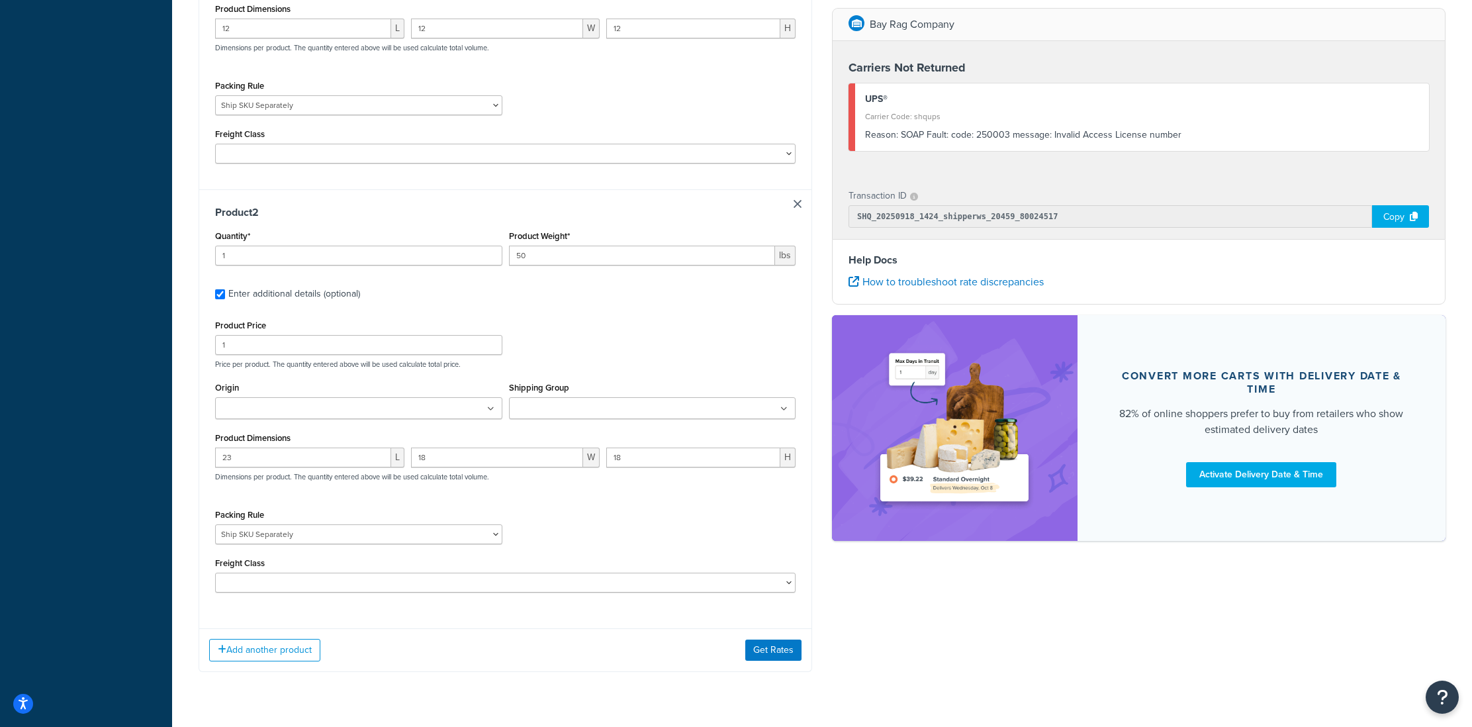
scroll to position [472, 0]
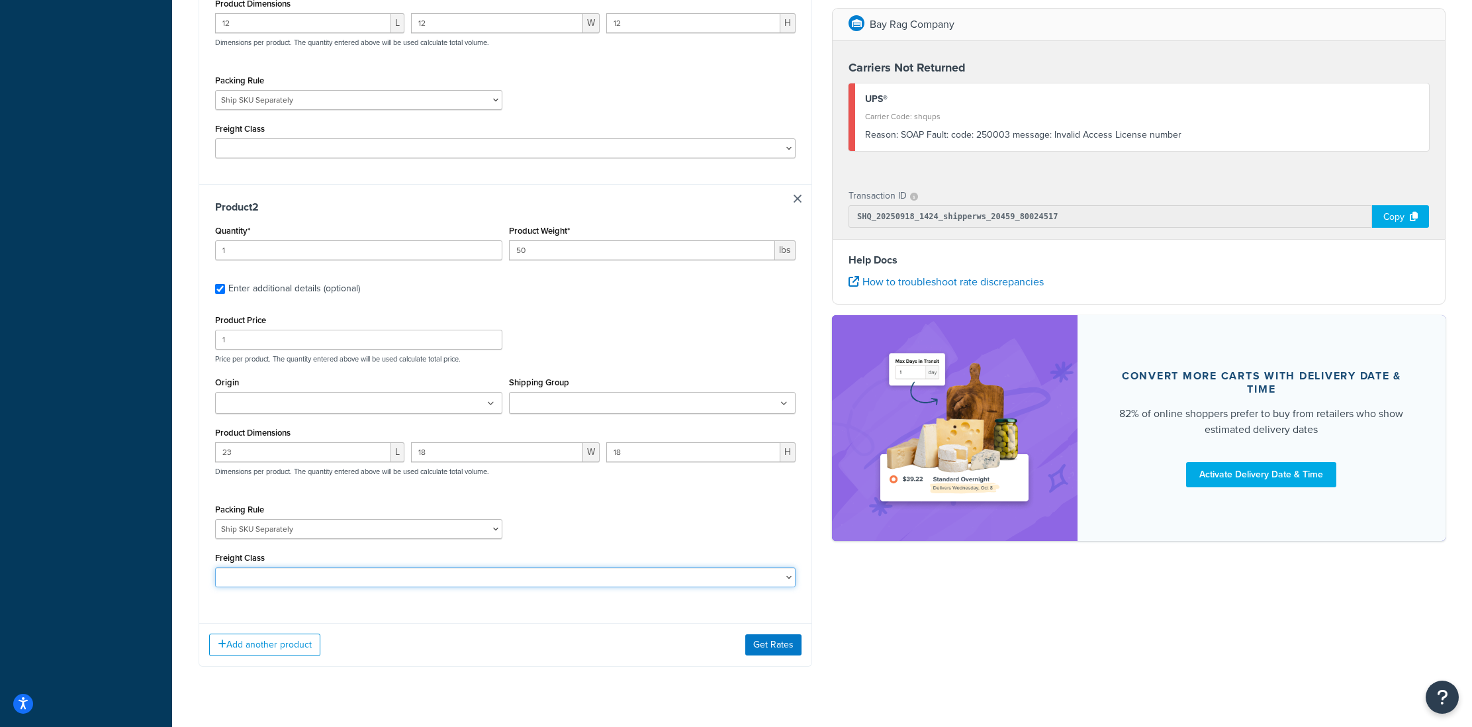
click at [369, 576] on select "50 55 60 65 70 77.5 85 92.5 100 110 125 150 175 200 250 300 400 500" at bounding box center [505, 577] width 580 height 20
select select "92.5"
click at [215, 570] on select "50 55 60 65 70 77.5 85 92.5 100 110 125 150 175 200 250 300 400 500" at bounding box center [505, 577] width 580 height 20
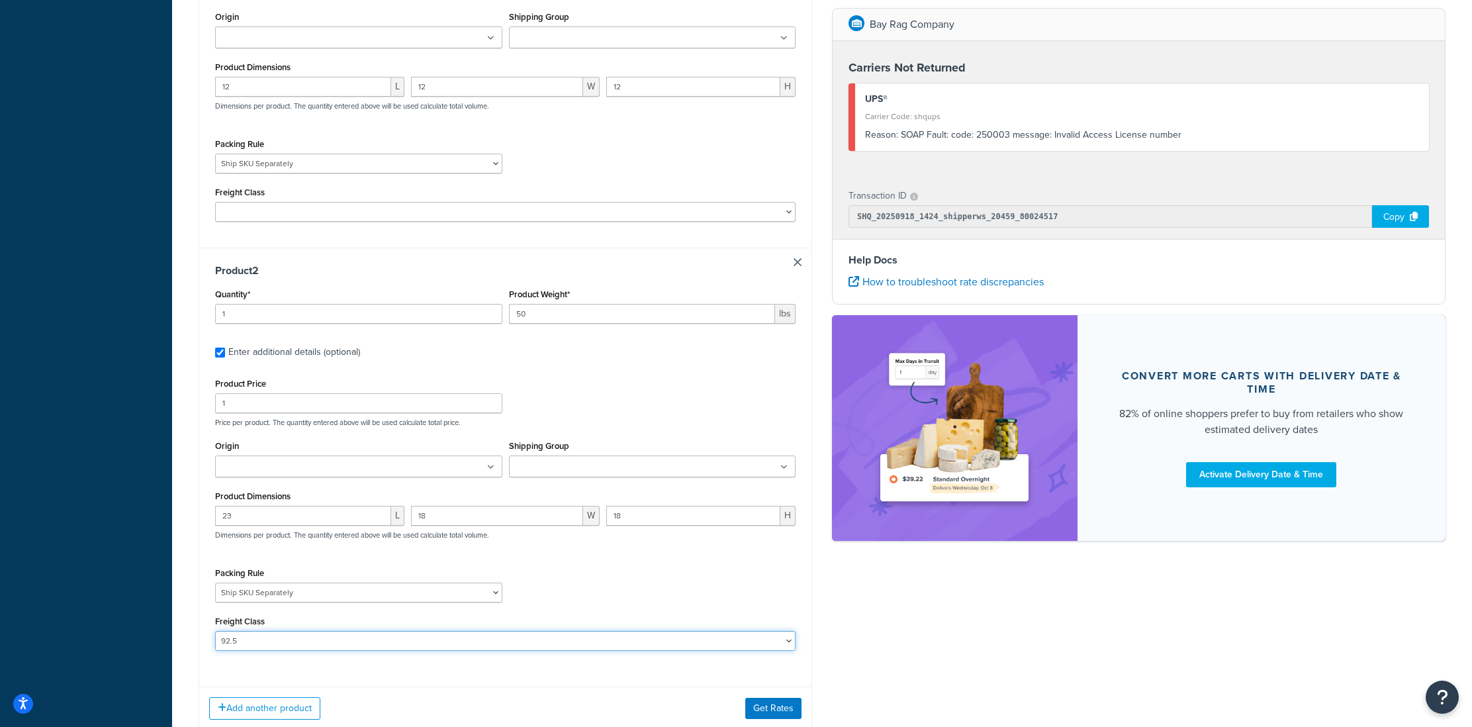
scroll to position [412, 0]
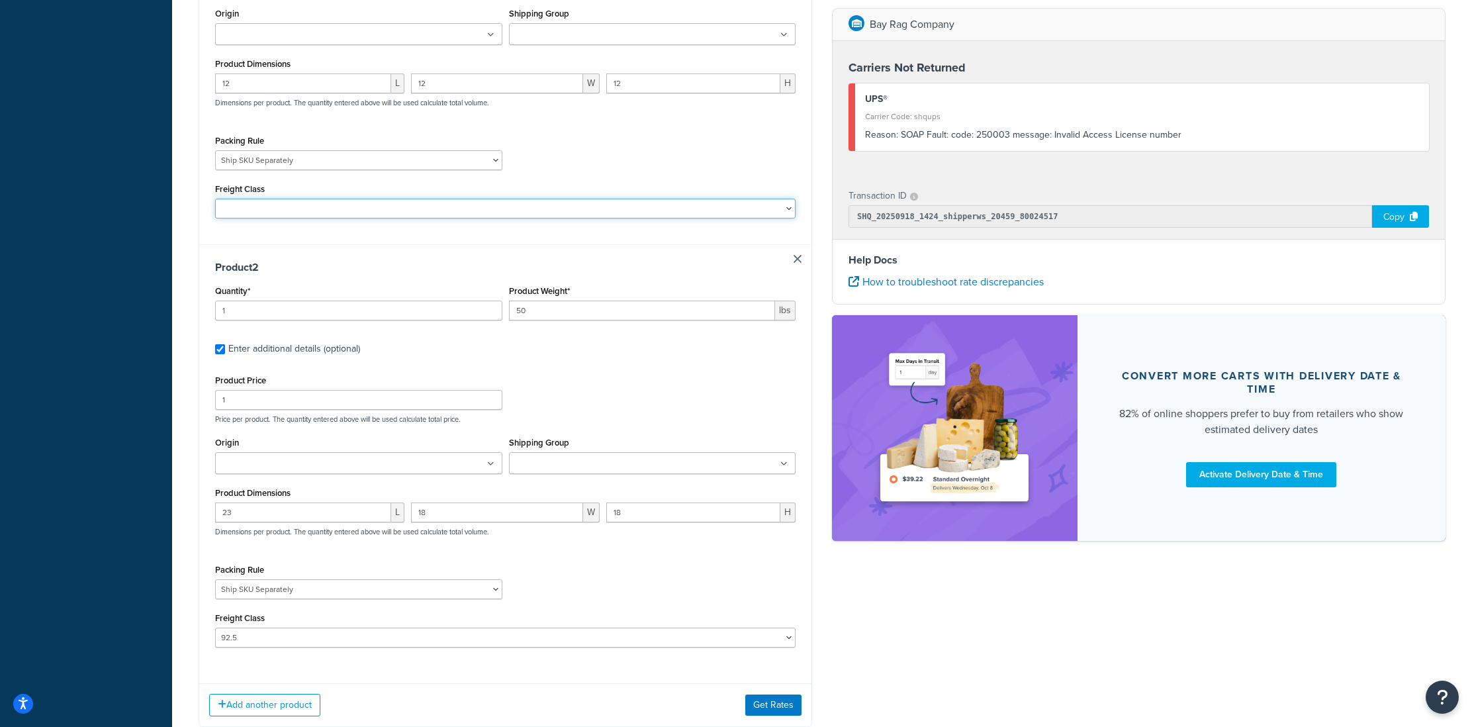
click at [294, 212] on select "50 55 60 65 70 77.5 85 92.5 100 110 125 150 175 200 250 300 400 500" at bounding box center [505, 208] width 580 height 20
select select "92.5"
click at [215, 200] on select "50 55 60 65 70 77.5 85 92.5 100 110 125 150 175 200 250 300 400 500" at bounding box center [505, 208] width 580 height 20
click at [775, 710] on button "Get Rates" at bounding box center [773, 704] width 56 height 21
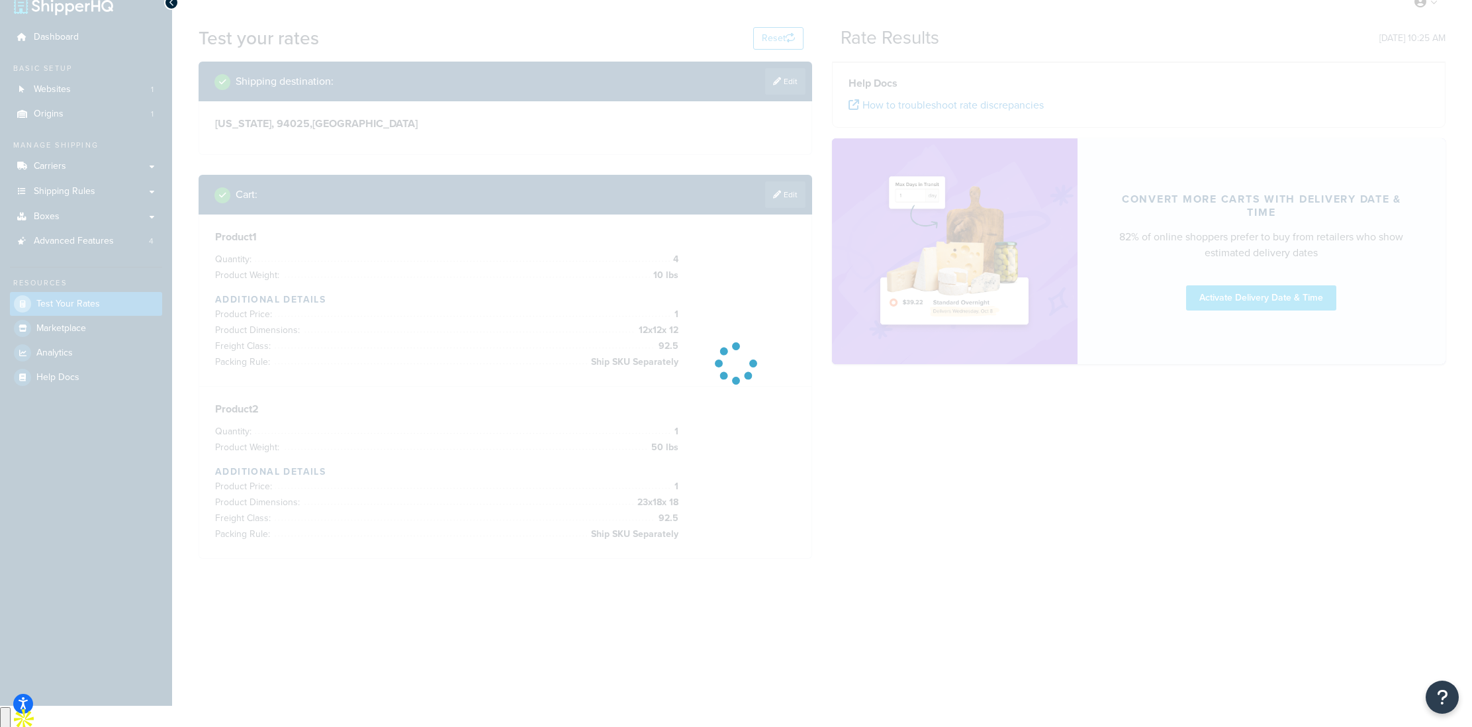
scroll to position [0, 0]
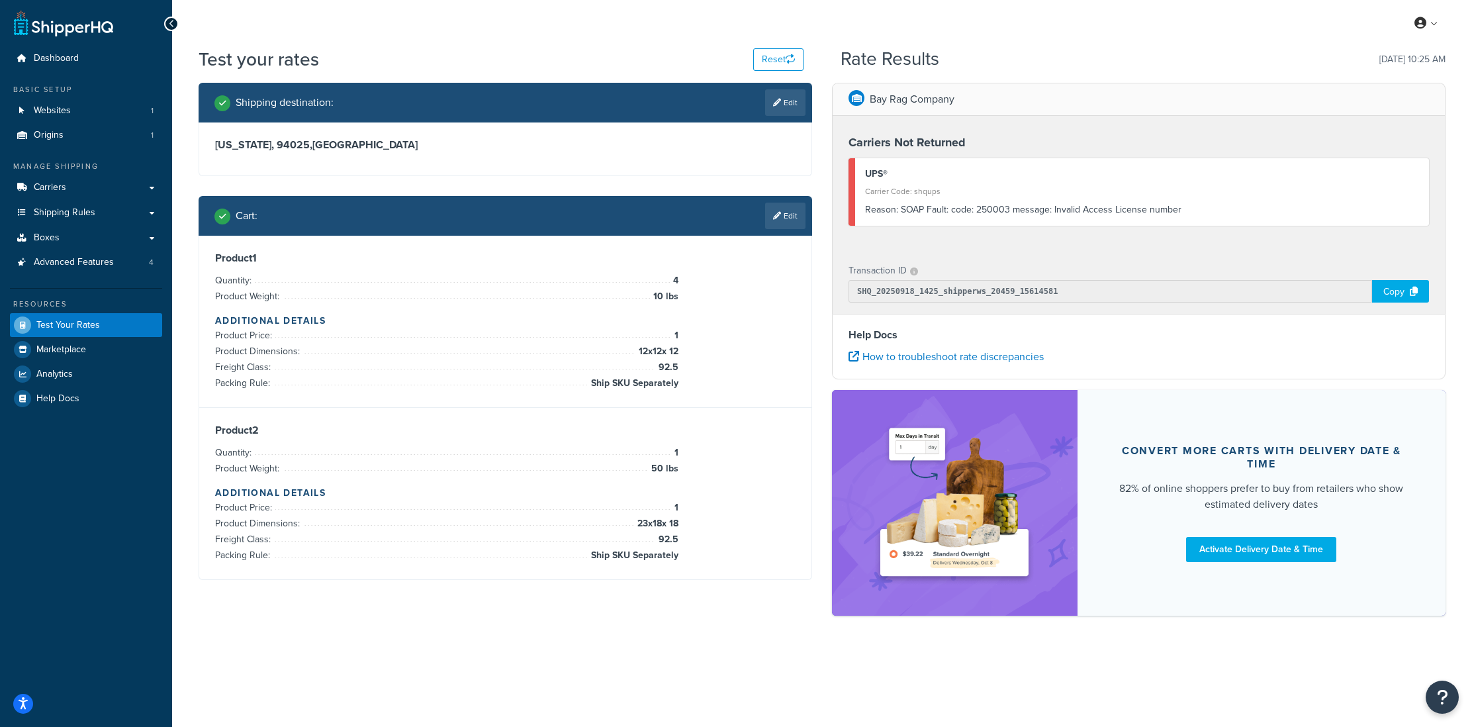
click at [1076, 214] on div "Reason: SOAP Fault: code: 250003 message: Invalid Access License number" at bounding box center [1142, 209] width 554 height 19
drag, startPoint x: 1206, startPoint y: 205, endPoint x: 859, endPoint y: 213, distance: 346.8
click at [859, 213] on div "UPS® Carrier Code: shqups Reason: SOAP Fault: code: 250003 message: Invalid Acc…" at bounding box center [1138, 191] width 580 height 67
copy div "Reason: SOAP Fault: code: 250003 message: Invalid Access License number"
click at [781, 214] on link "Edit" at bounding box center [785, 215] width 40 height 26
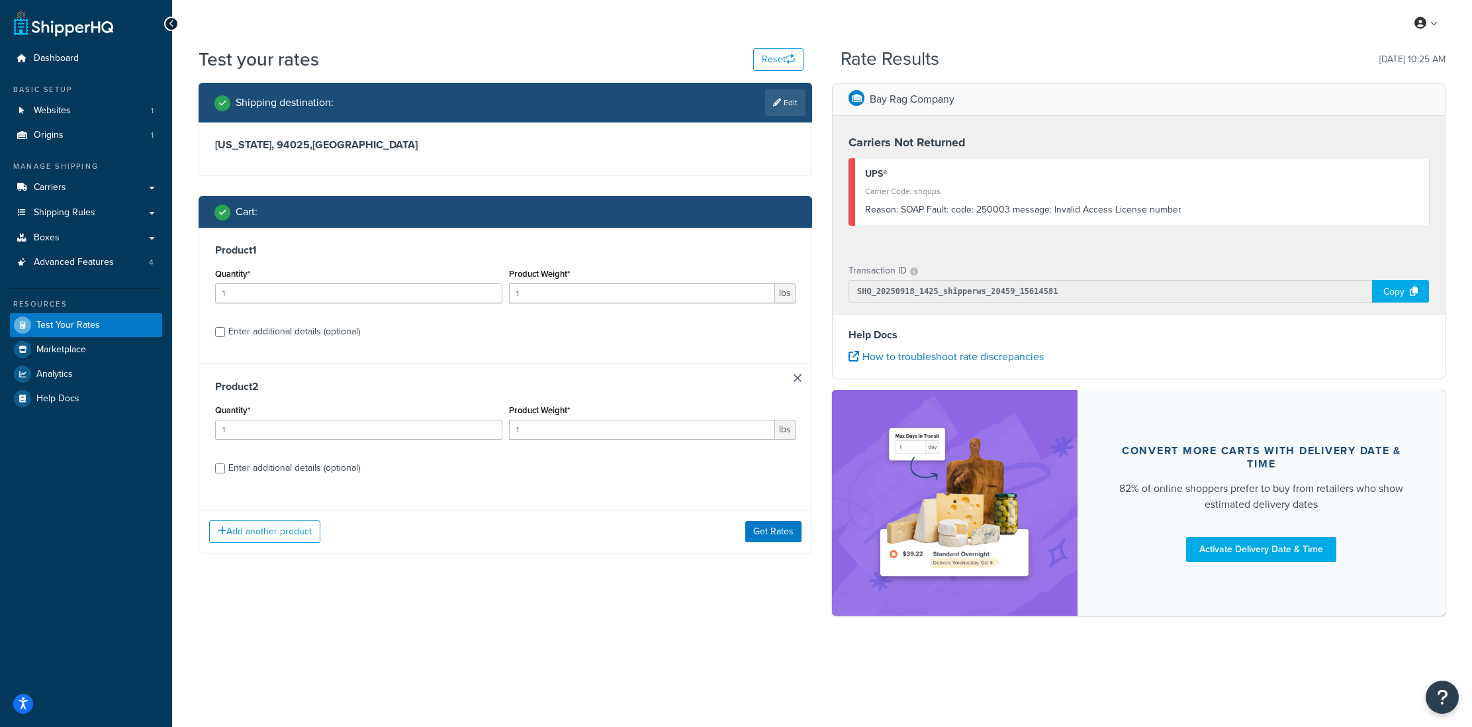
click at [310, 332] on div "Enter additional details (optional)" at bounding box center [294, 331] width 132 height 19
click at [225, 332] on input "Enter additional details (optional)" at bounding box center [220, 332] width 10 height 10
checkbox input "true"
select select "87845"
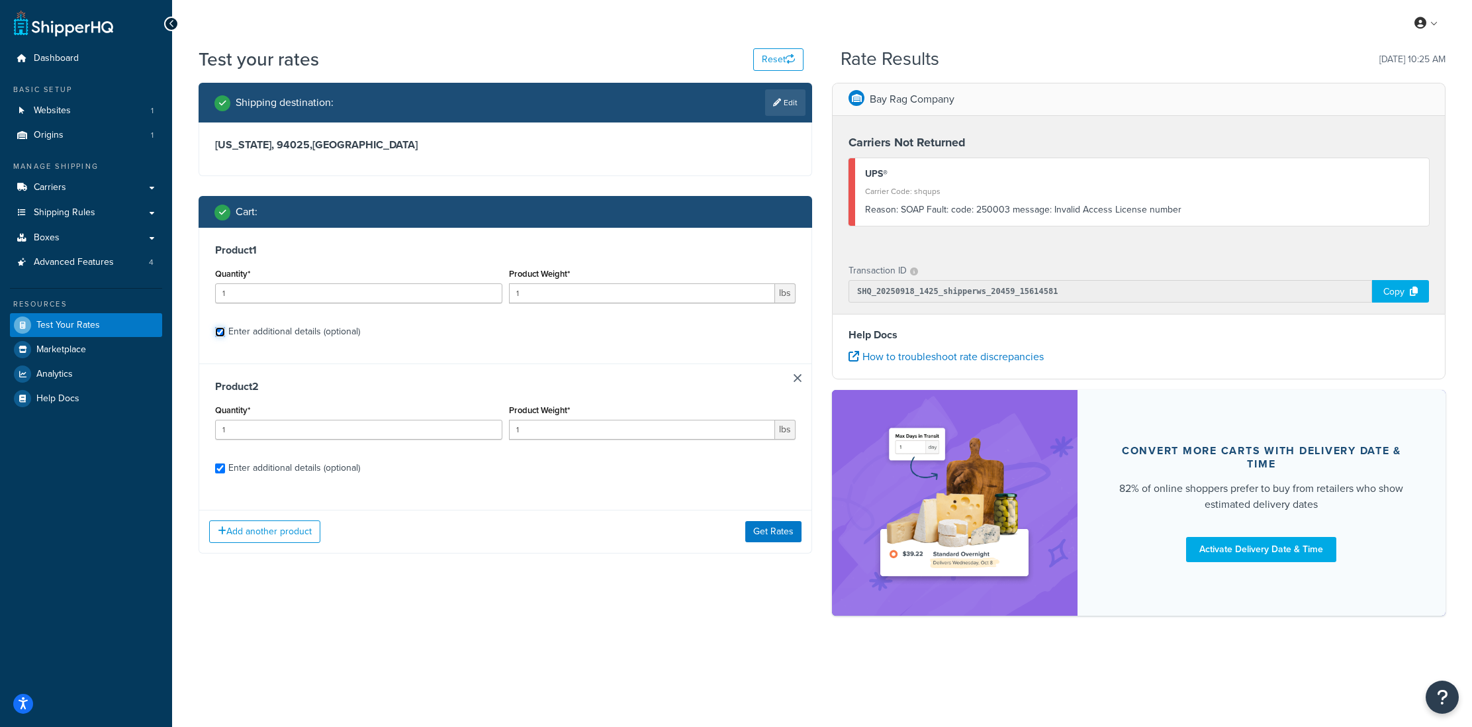
select select "92.5"
select select "87845"
select select "92.5"
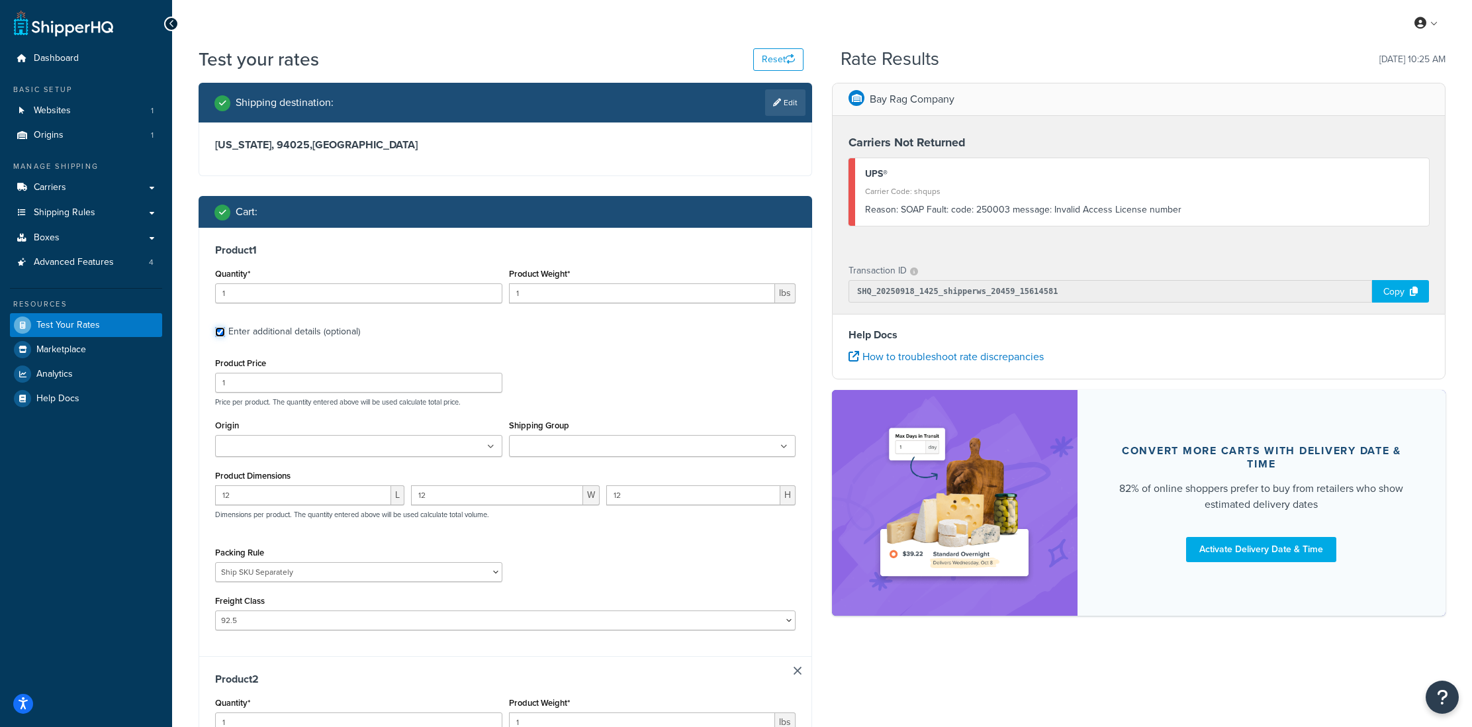
scroll to position [3, 0]
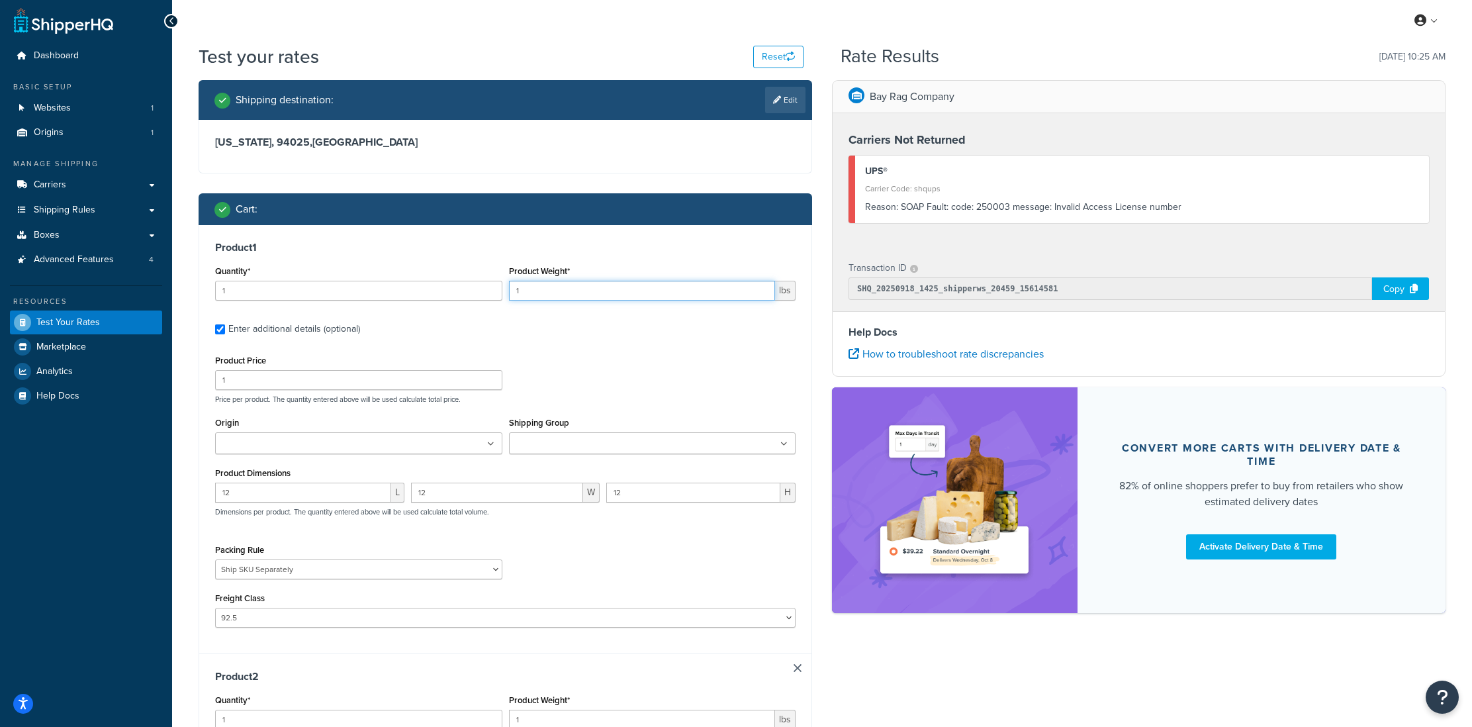
click at [537, 292] on input "1" at bounding box center [642, 291] width 267 height 20
type input "10"
click at [535, 359] on div "Product Price 1 Price per product. The quantity entered above will be used calc…" at bounding box center [505, 377] width 587 height 52
drag, startPoint x: 225, startPoint y: 297, endPoint x: 179, endPoint y: 294, distance: 45.8
click at [179, 294] on div "Test your rates Reset Rate Results 09/18/2025, 10:25 AM Shipping destination : …" at bounding box center [822, 616] width 1300 height 1145
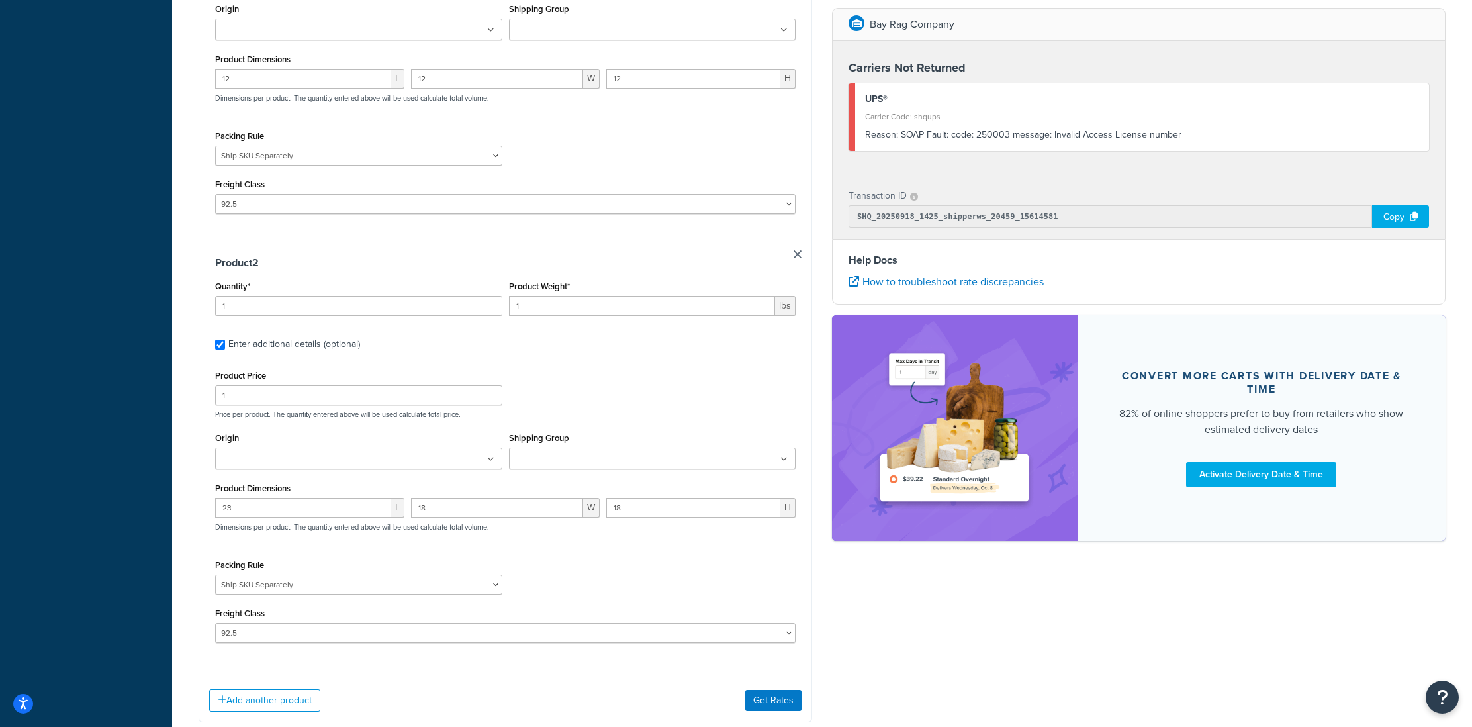
scroll to position [421, 0]
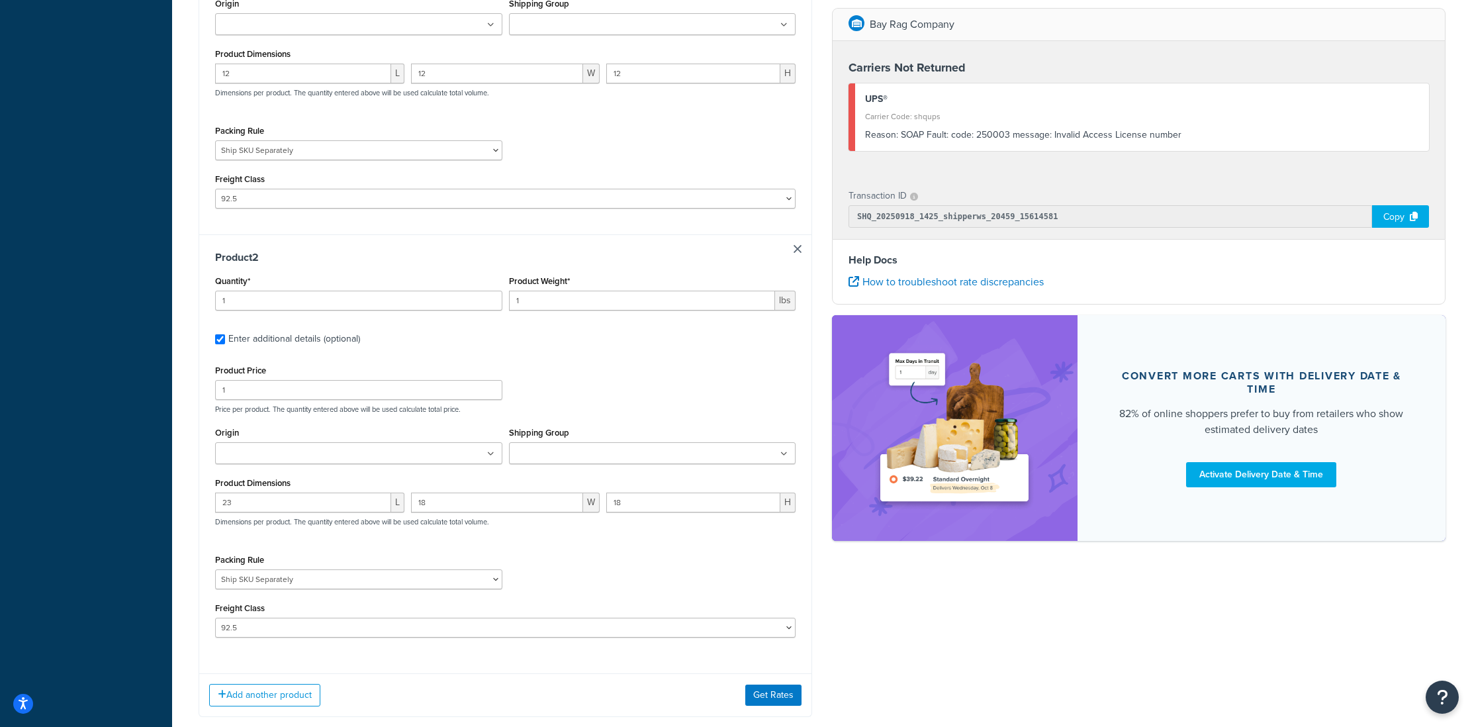
type input "3"
drag, startPoint x: 522, startPoint y: 306, endPoint x: 500, endPoint y: 306, distance: 22.5
click at [500, 306] on div "Quantity* 1 Product Weight* 1 lbs" at bounding box center [505, 296] width 587 height 48
type input "50"
click at [857, 650] on div "Shipping destination : Edit California, 94025 , United States Cart : Product 1 …" at bounding box center [822, 198] width 1266 height 1075
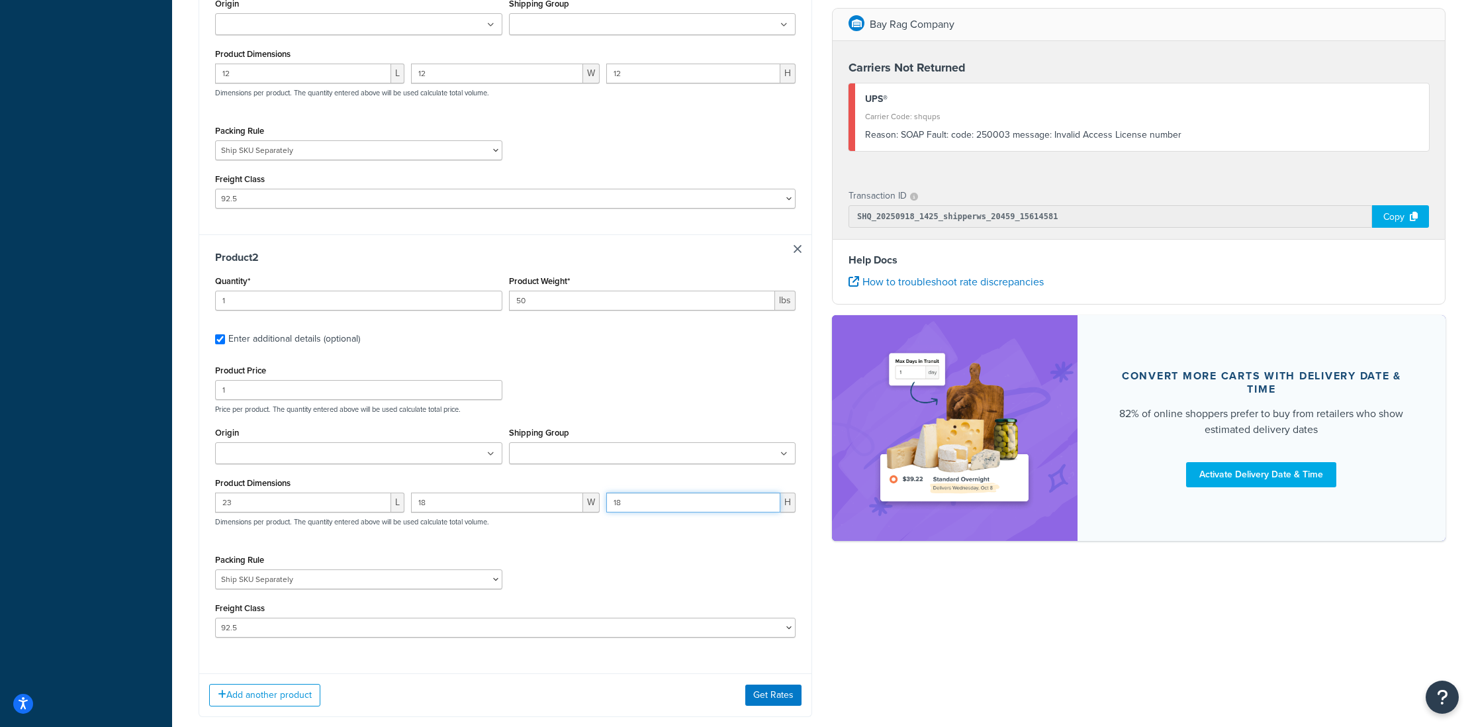
click at [737, 510] on input "18" at bounding box center [693, 502] width 174 height 20
type input "17"
click at [768, 508] on input "17" at bounding box center [693, 502] width 174 height 20
drag, startPoint x: 572, startPoint y: 509, endPoint x: 600, endPoint y: 523, distance: 31.1
type input "17"
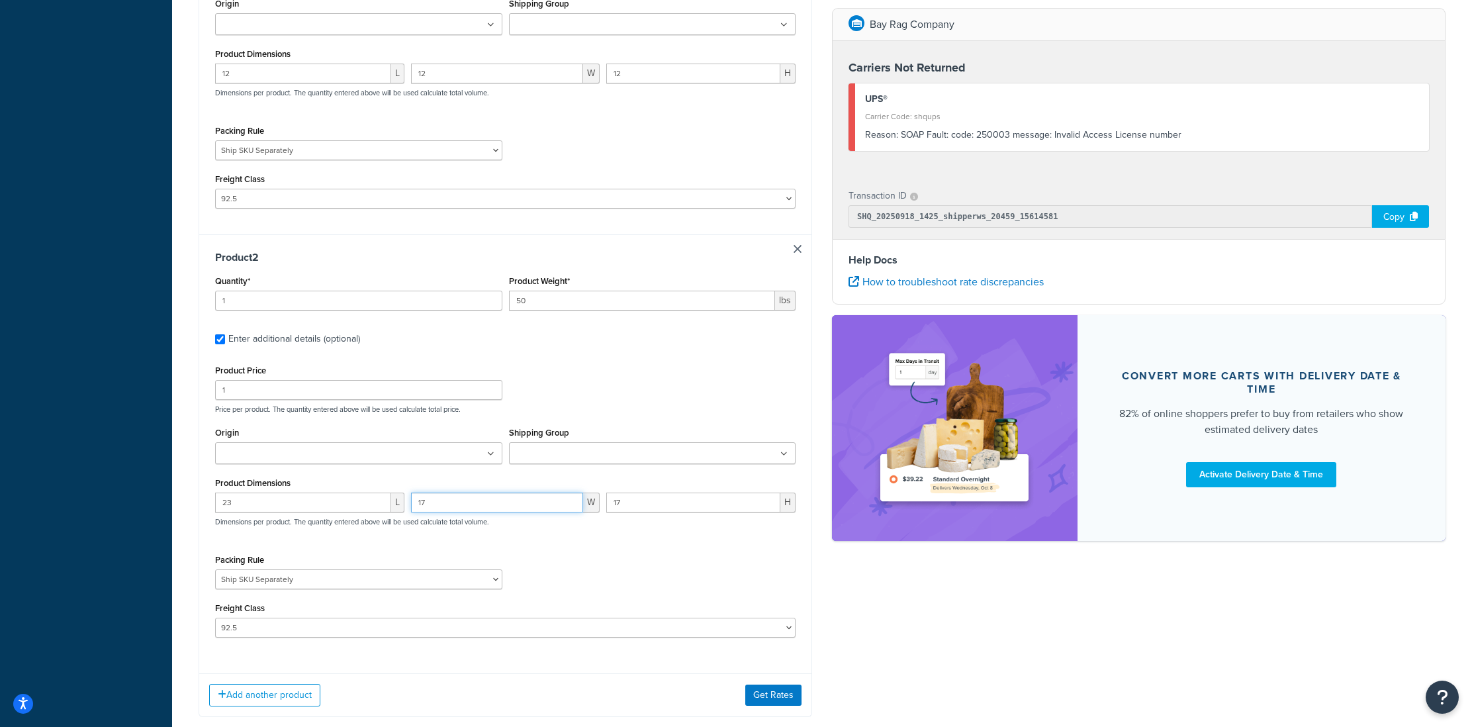
click at [572, 509] on input "17" at bounding box center [497, 502] width 173 height 20
click at [768, 703] on button "Get Rates" at bounding box center [773, 694] width 56 height 21
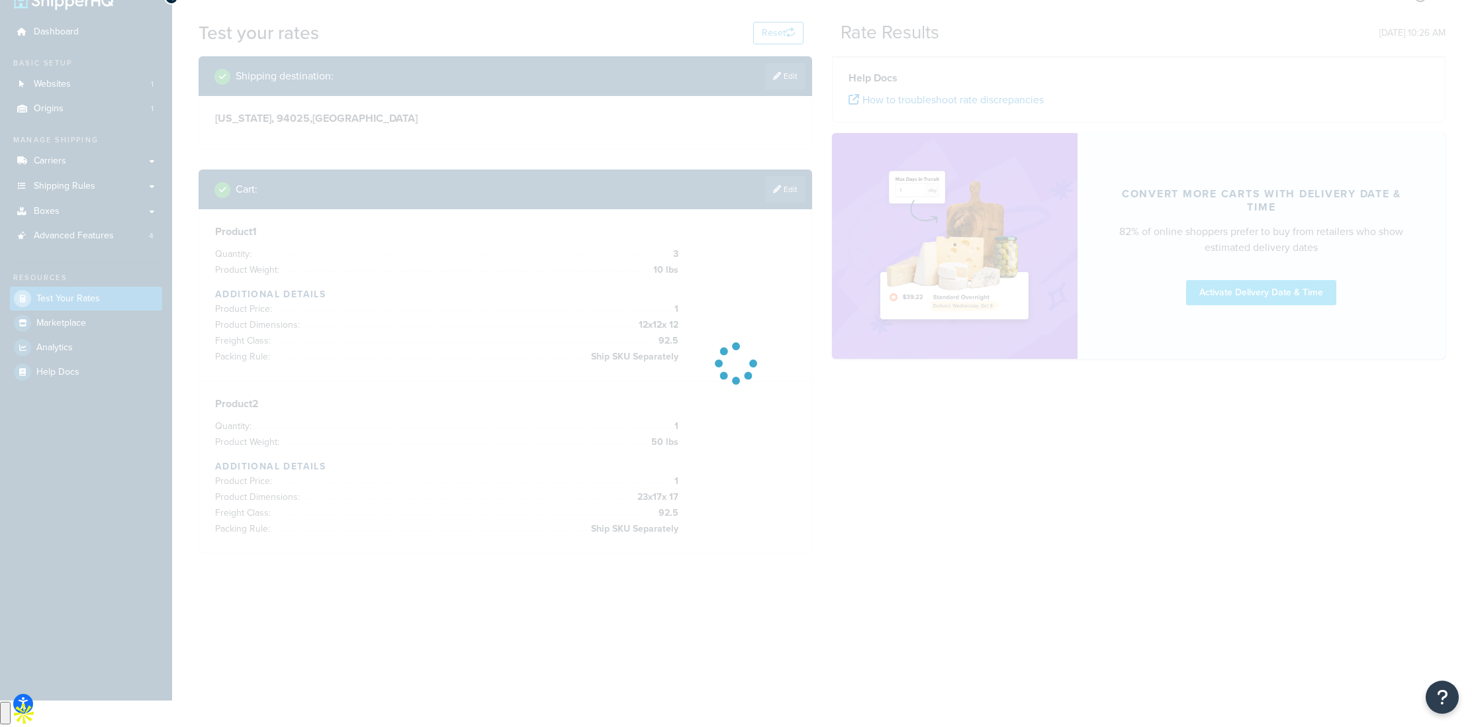
scroll to position [0, 0]
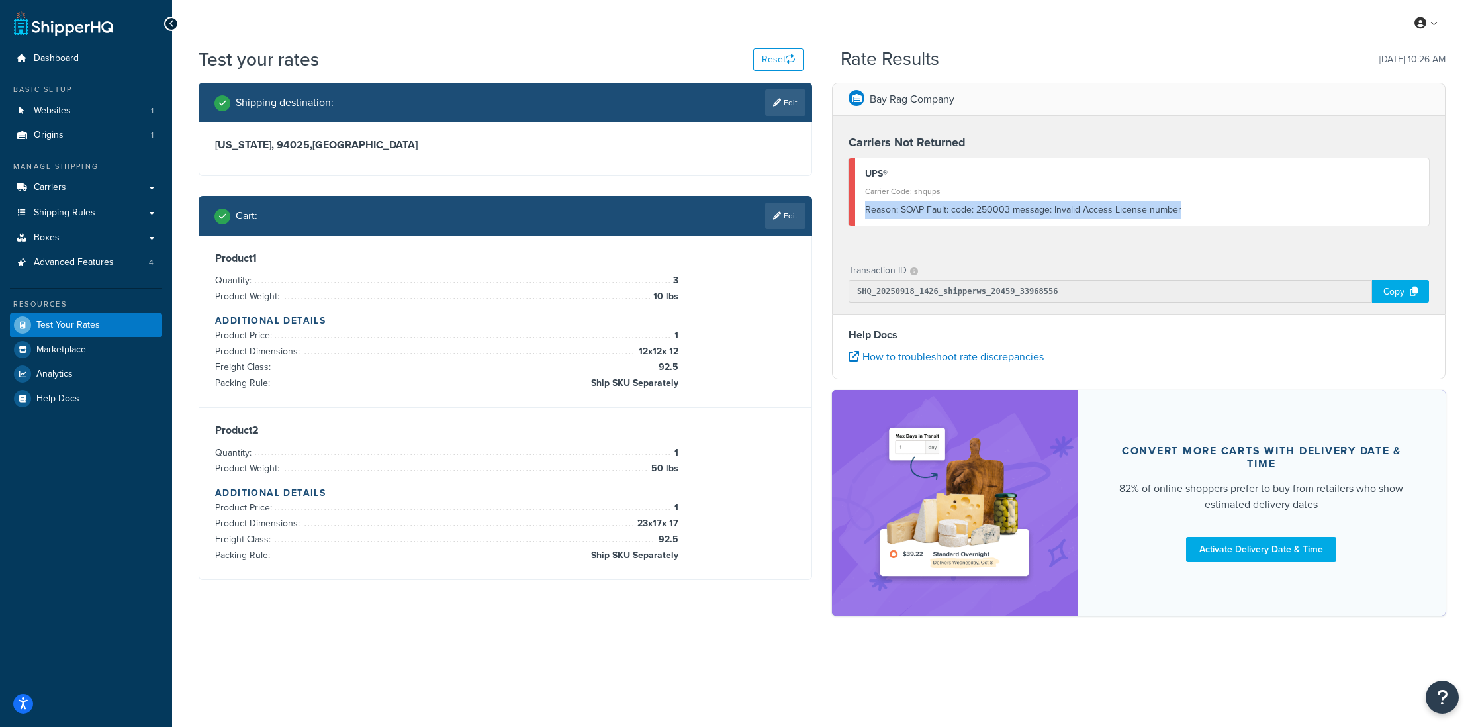
drag, startPoint x: 1190, startPoint y: 204, endPoint x: 847, endPoint y: 206, distance: 343.4
click at [847, 206] on div "Carriers Not Returned UPS® Carrier Code: shqups Reason: SOAP Fault: code: 25000…" at bounding box center [1138, 183] width 612 height 134
copy div "Reason: SOAP Fault: code: 250003 message: Invalid Access License number"
click at [84, 186] on link "Carriers" at bounding box center [86, 187] width 152 height 24
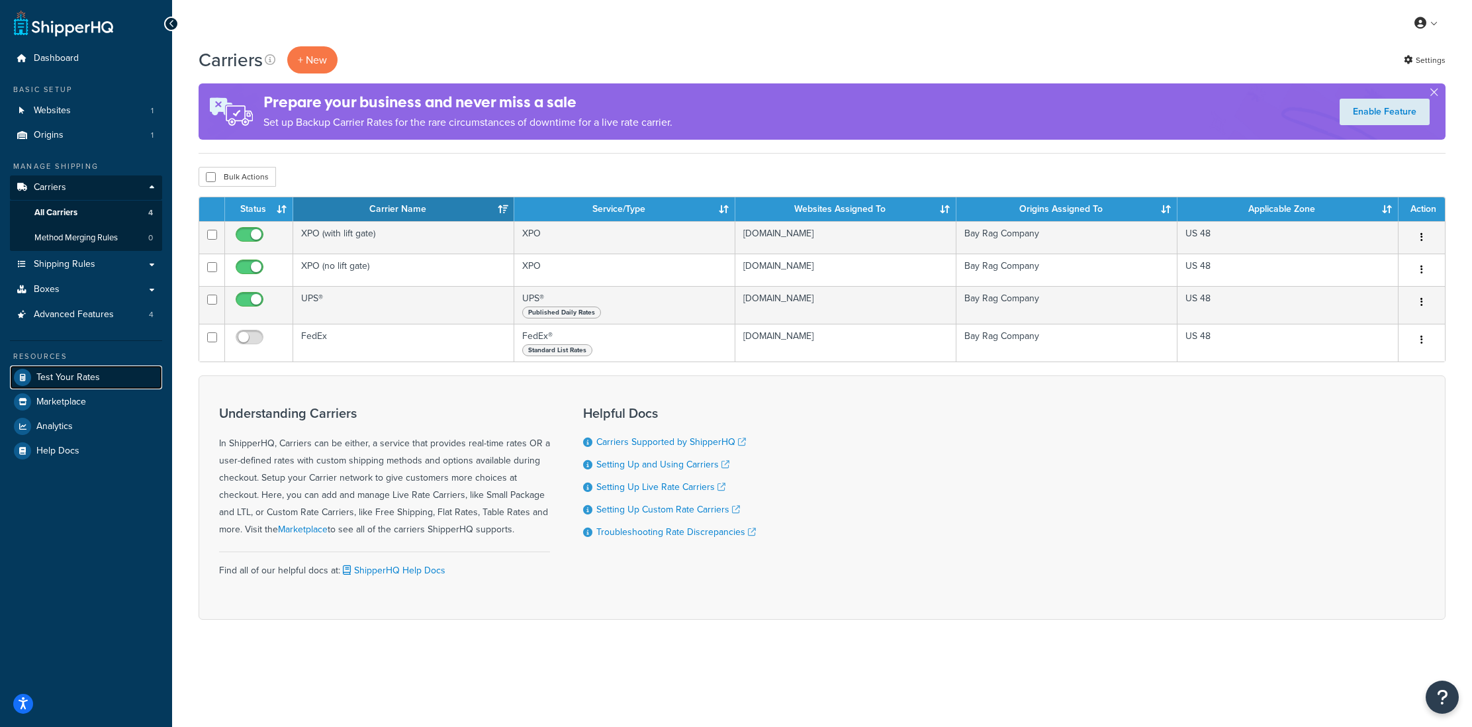
click at [87, 374] on span "Test Your Rates" at bounding box center [68, 377] width 64 height 11
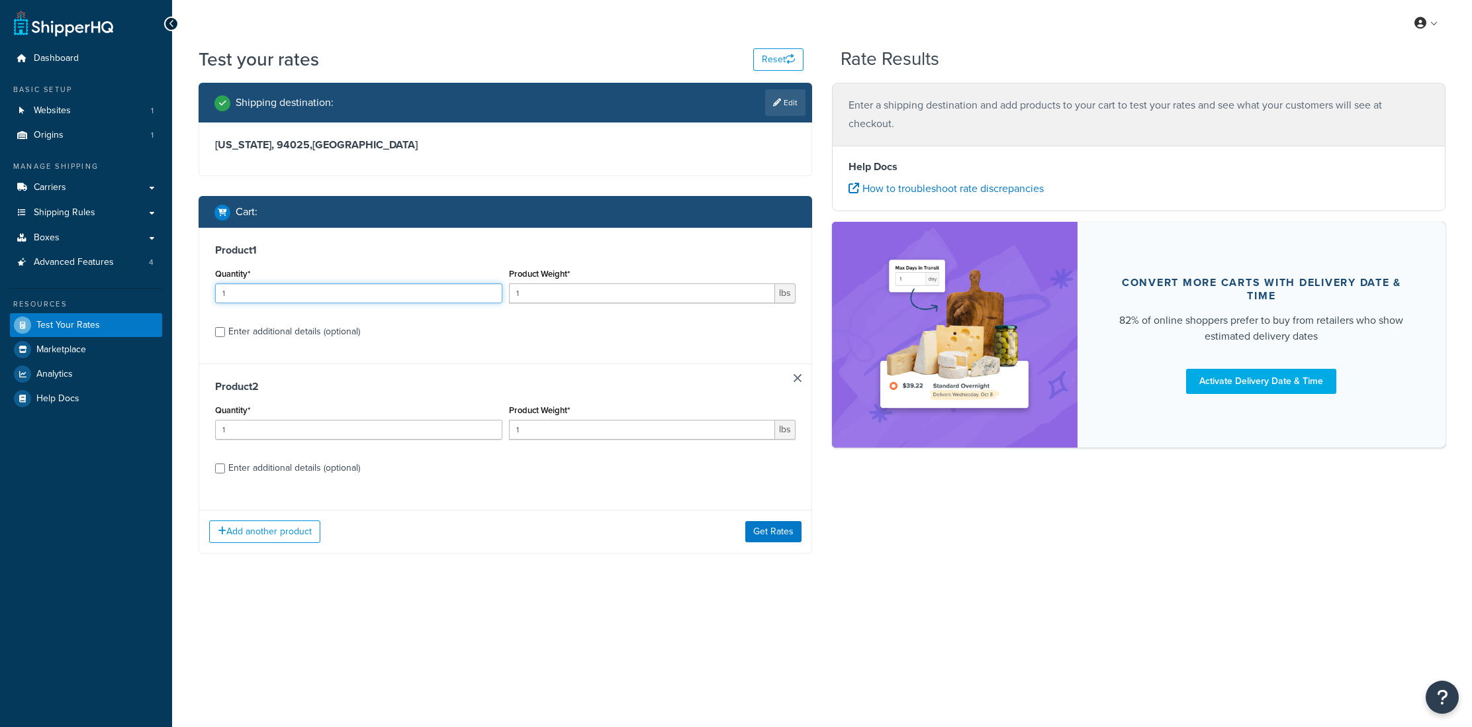
click at [173, 290] on div "Test your rates Reset Rate Results Shipping destination : Edit [US_STATE], 9402…" at bounding box center [822, 326] width 1300 height 560
type input "2"
click at [541, 294] on input "1" at bounding box center [642, 293] width 267 height 20
type input "50"
click at [283, 433] on input "1" at bounding box center [358, 429] width 287 height 20
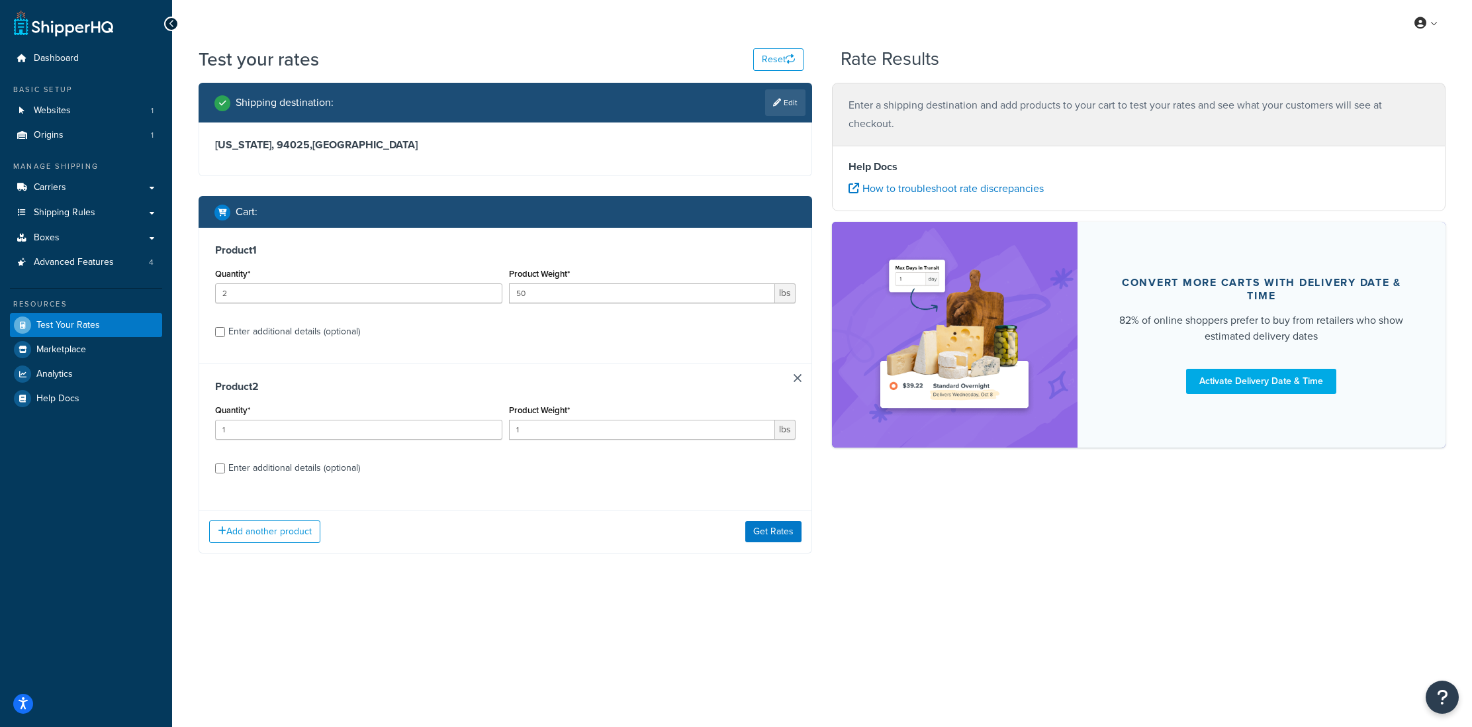
click at [289, 335] on div "Enter additional details (optional)" at bounding box center [294, 331] width 132 height 19
click at [225, 335] on input "Enter additional details (optional)" at bounding box center [220, 332] width 10 height 10
checkbox input "true"
select select "87845"
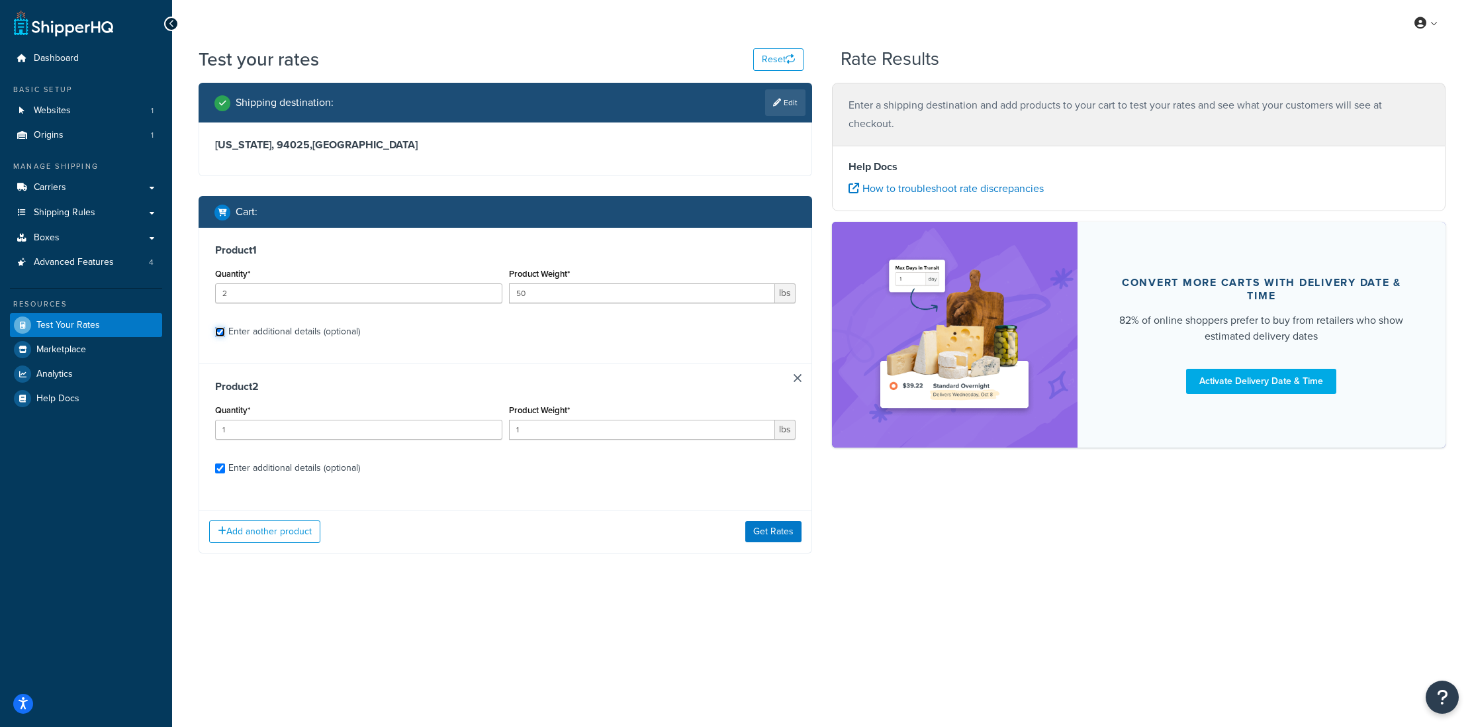
select select "92.5"
select select "87845"
select select "92.5"
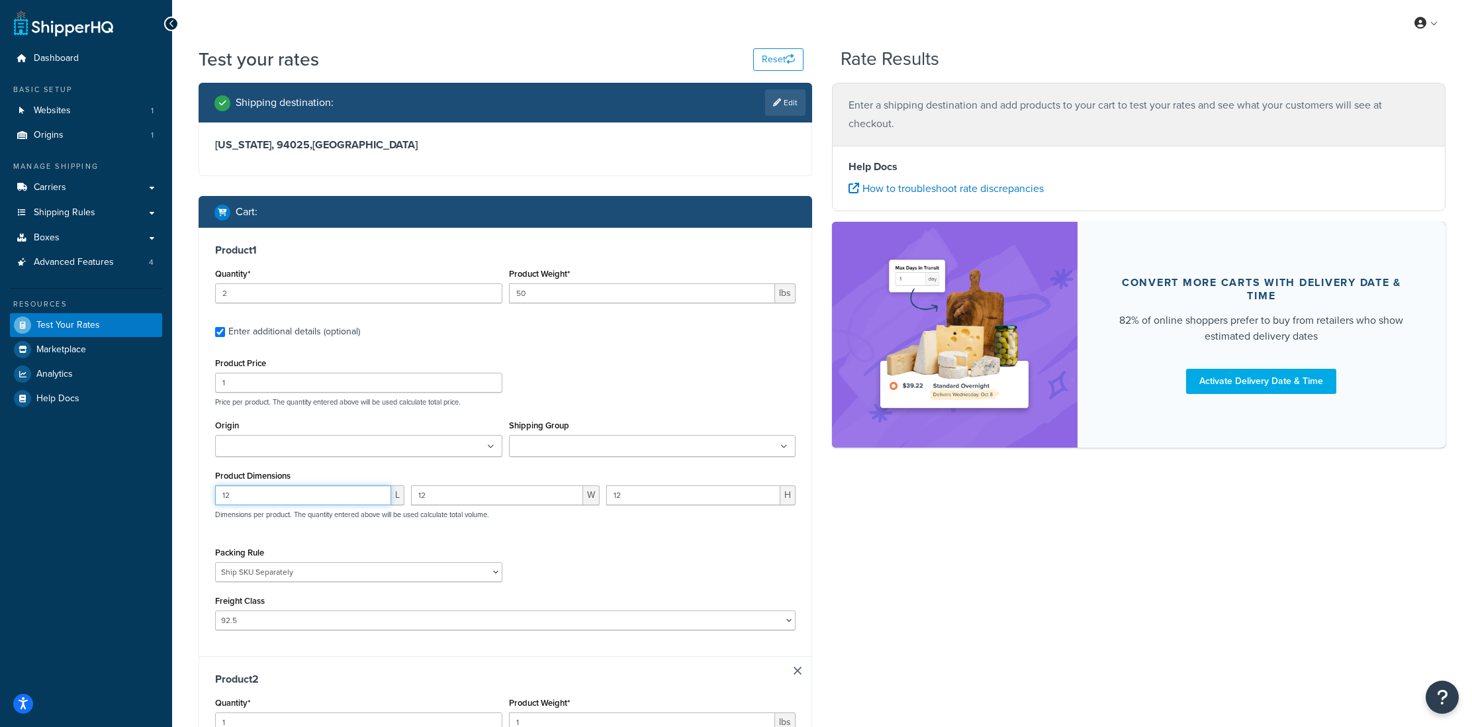
drag, startPoint x: 206, startPoint y: 493, endPoint x: 189, endPoint y: 492, distance: 17.3
click at [189, 492] on div "Shipping destination : Edit [US_STATE], 94025 , [GEOGRAPHIC_DATA] Cart : Produc…" at bounding box center [505, 620] width 633 height 1075
type input "23"
click at [405, 496] on div "23 L 12 W 12 H Dimensions per product. The quantity entered above will be used …" at bounding box center [505, 509] width 587 height 48
type input "18"
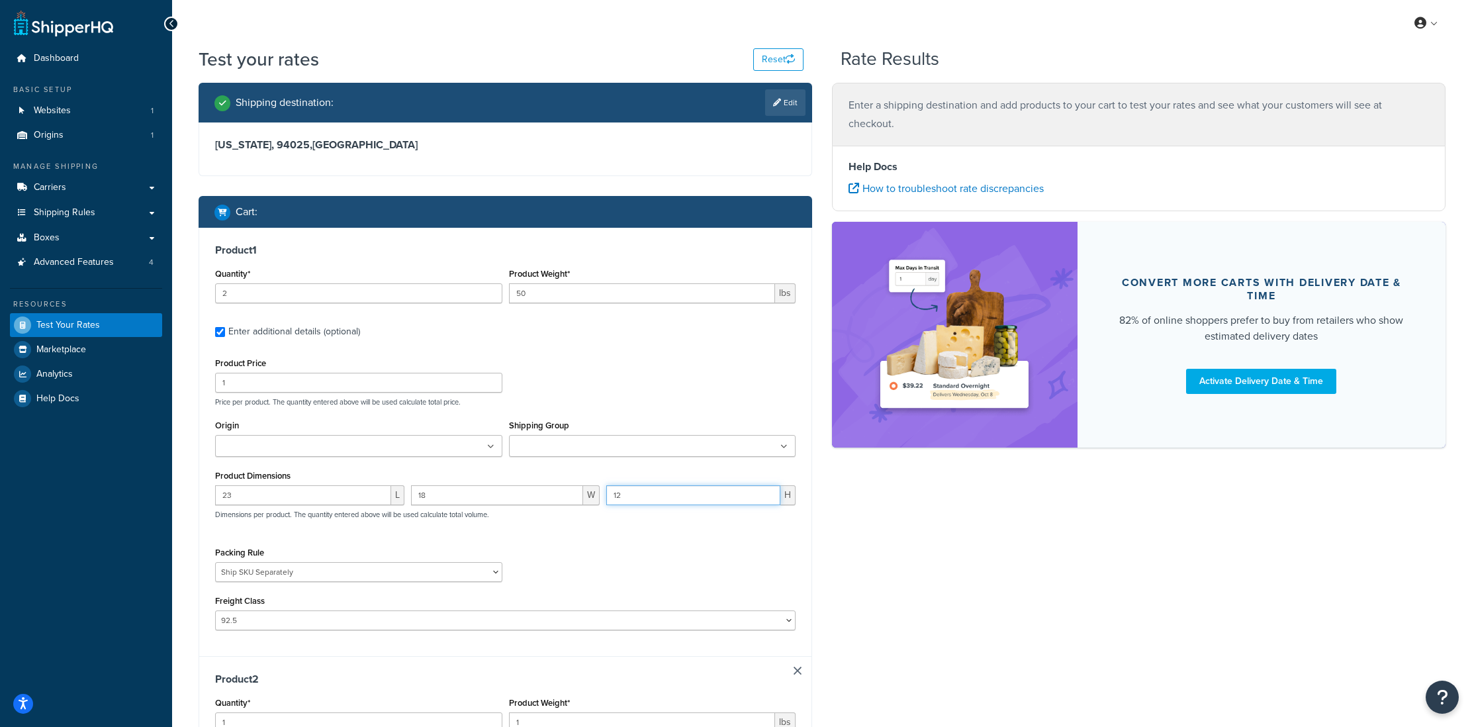
click at [599, 494] on div "23 L 18 W 12 H Dimensions per product. The quantity entered above will be used …" at bounding box center [505, 509] width 587 height 48
type input "18"
click at [637, 559] on div "Packing Rule (Test) Packing Rule 10 lb Box pack sep Ship SKU Separately" at bounding box center [505, 567] width 587 height 48
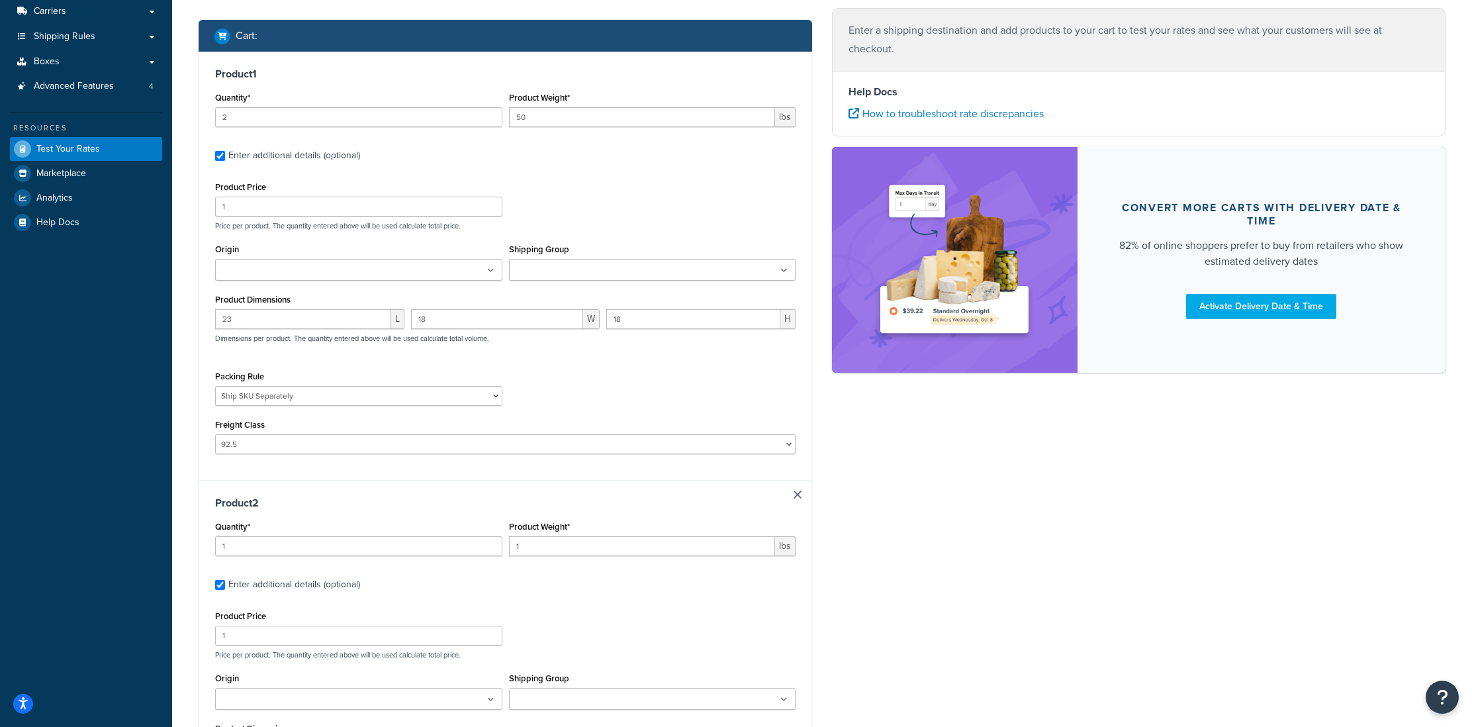
scroll to position [228, 0]
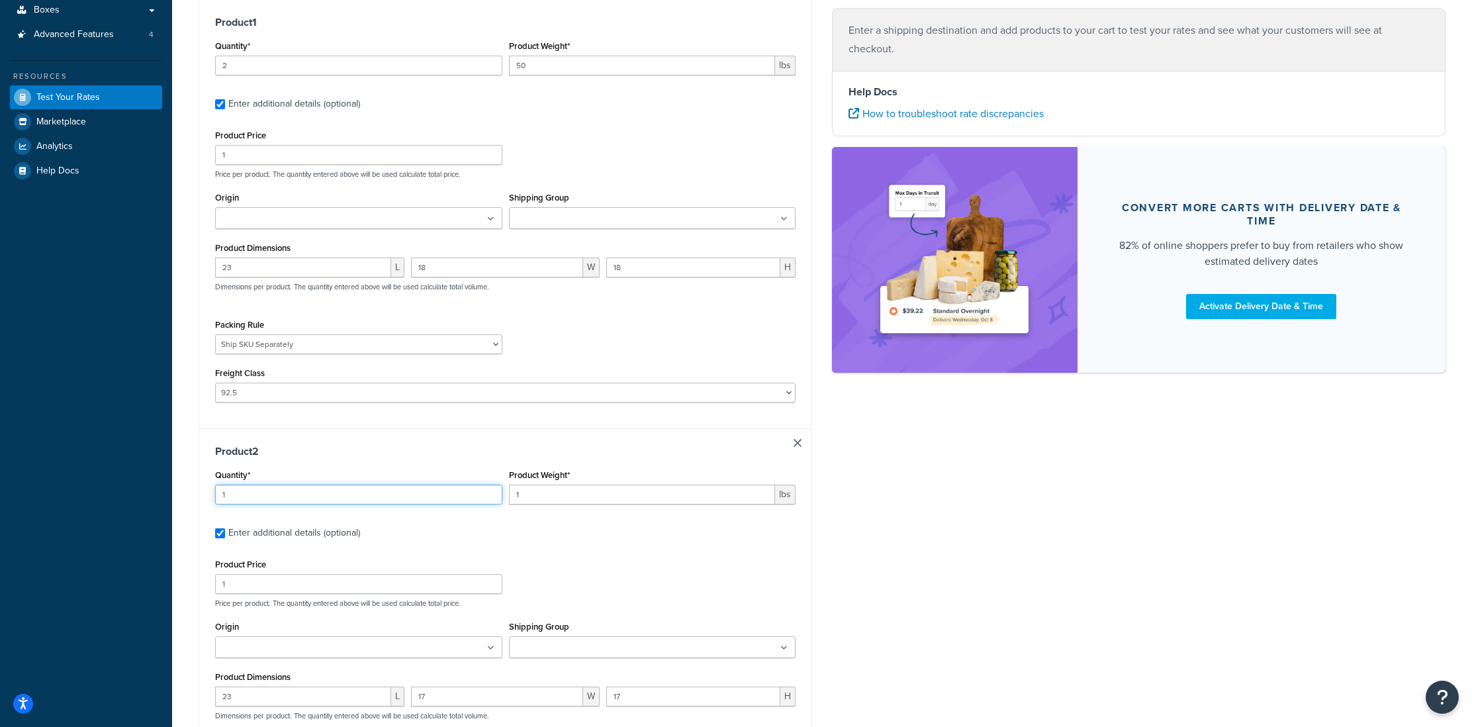
drag, startPoint x: 264, startPoint y: 498, endPoint x: 200, endPoint y: 496, distance: 64.2
click at [200, 496] on div "Product 2 Quantity* 1 Product Weight* 1 lbs Enter additional details (optional)…" at bounding box center [505, 642] width 612 height 429
type input "6"
drag, startPoint x: 536, startPoint y: 498, endPoint x: 508, endPoint y: 495, distance: 28.0
click at [509, 495] on input "1" at bounding box center [642, 494] width 267 height 20
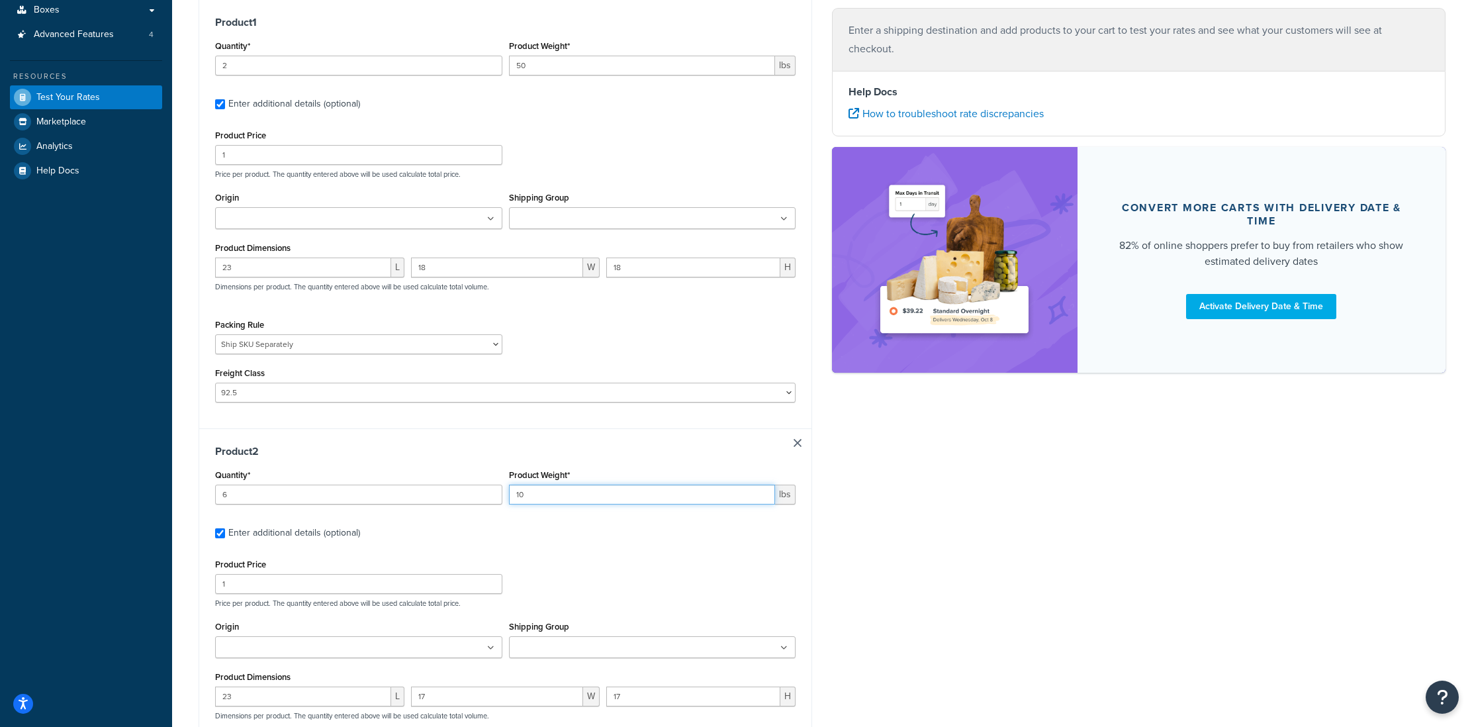
type input "10"
click at [195, 582] on div "Shipping destination : Edit [US_STATE], 94025 , [GEOGRAPHIC_DATA] Cart : Produc…" at bounding box center [505, 392] width 633 height 1075
click at [230, 647] on input "Origin" at bounding box center [277, 647] width 117 height 15
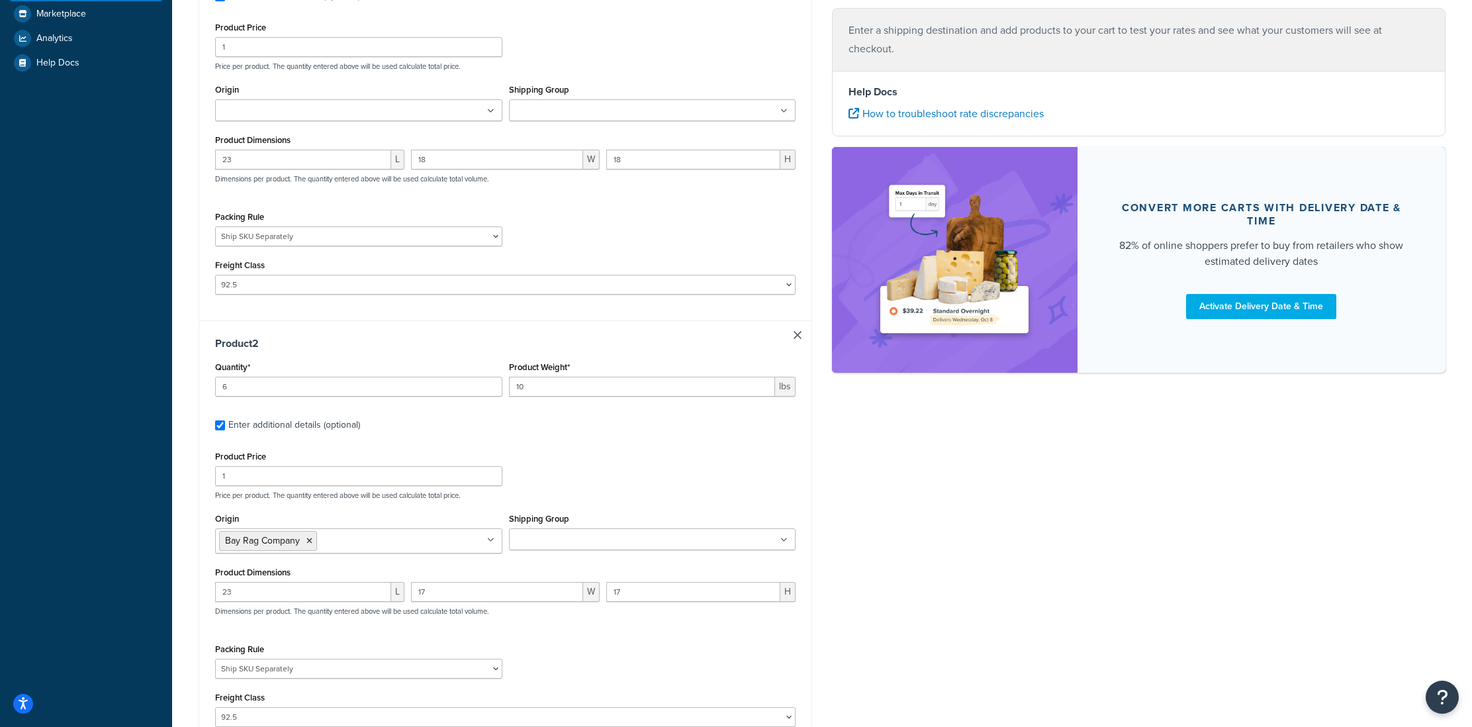
scroll to position [322, 0]
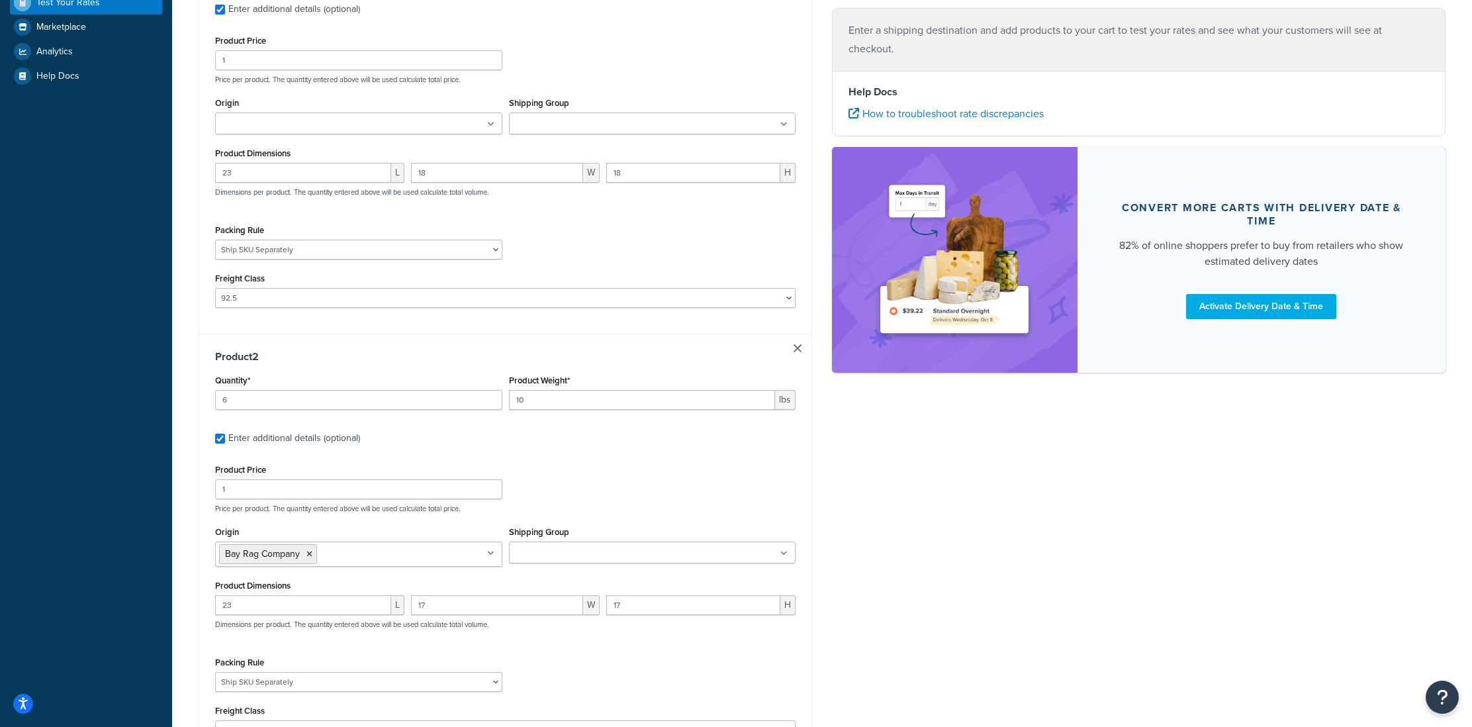
click at [289, 131] on input "Origin" at bounding box center [277, 124] width 117 height 15
click at [541, 492] on div "Product Price 1 Price per product. The quantity entered above will be used calc…" at bounding box center [505, 490] width 587 height 52
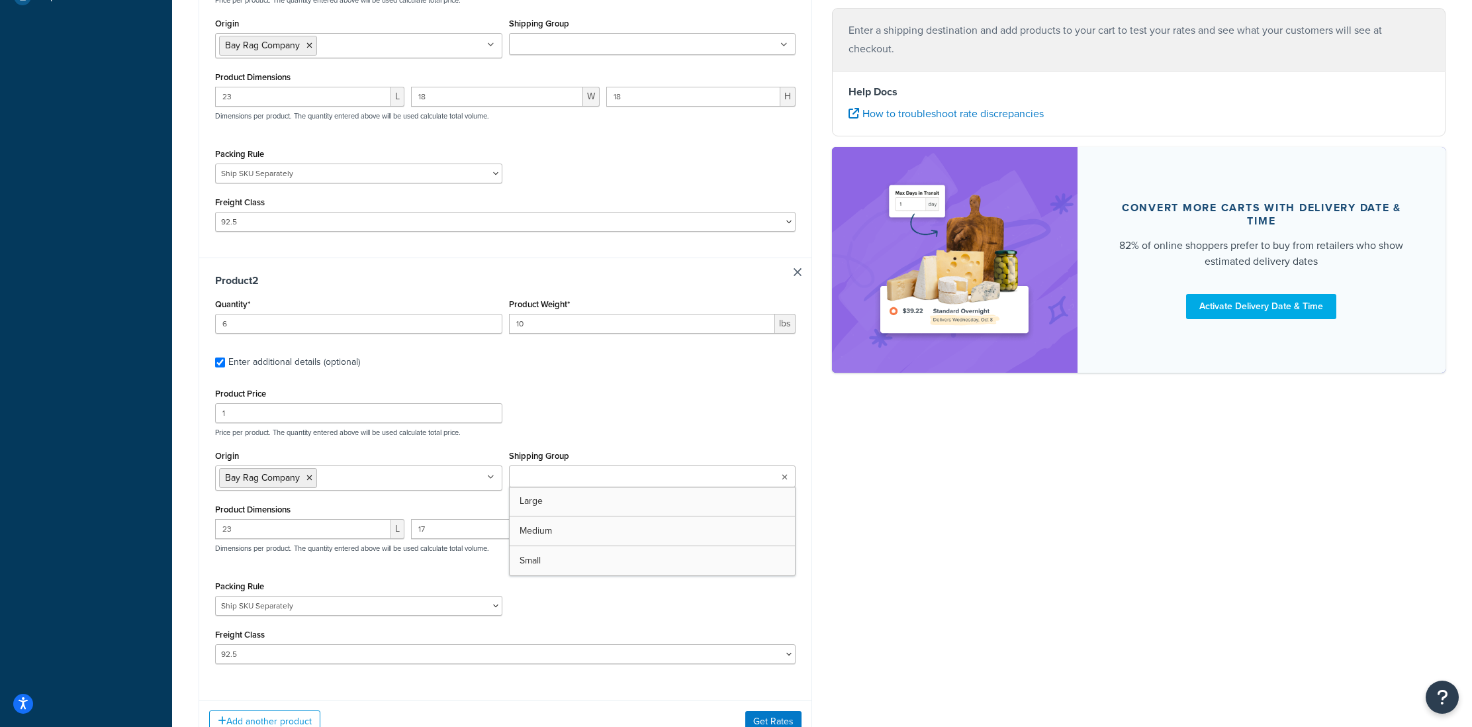
click at [547, 474] on input "Shipping Group" at bounding box center [571, 477] width 117 height 15
click at [601, 435] on p "Price per product. The quantity entered above will be used calculate total pric…" at bounding box center [505, 431] width 587 height 9
click at [166, 534] on div "Dashboard Basic Setup Websites 1 Origins 1 Manage Shipping Carriers Carriers Al…" at bounding box center [736, 213] width 1472 height 1231
type input "12"
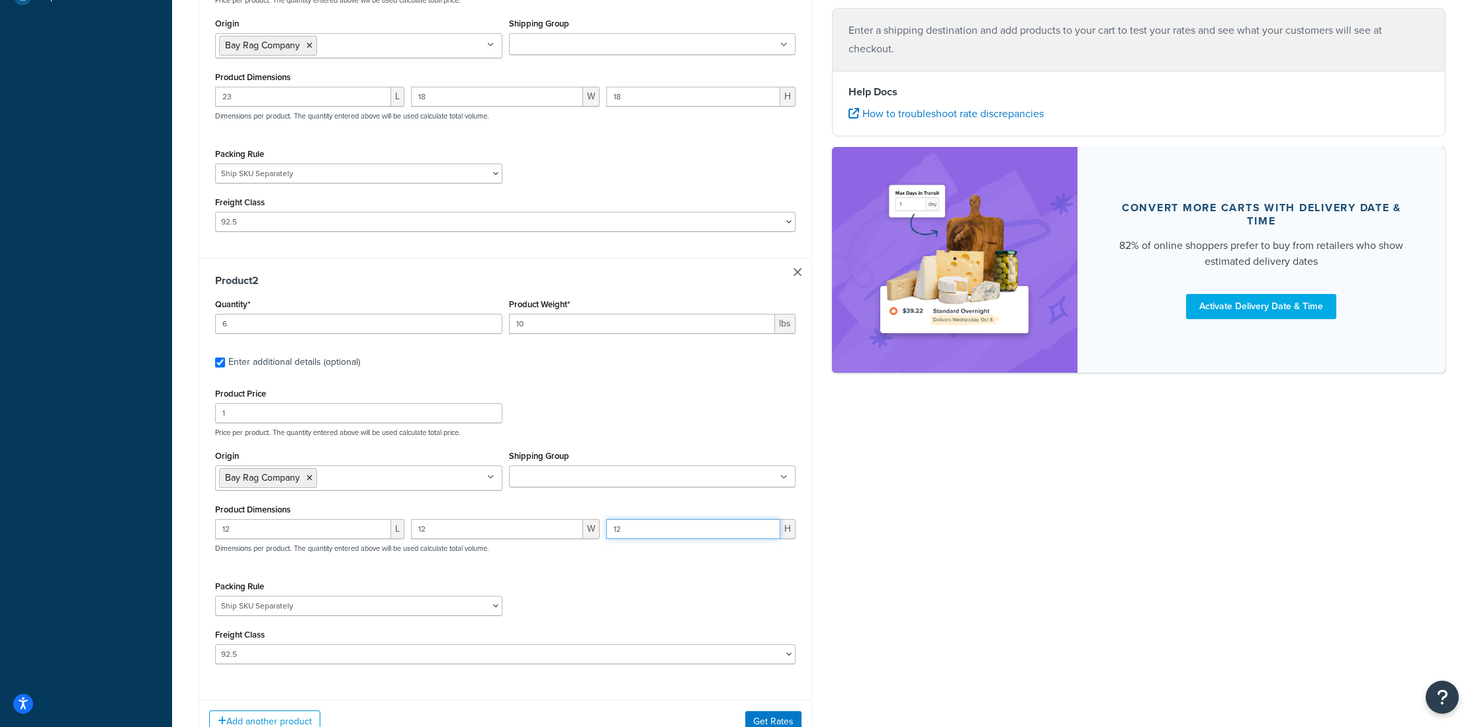
type input "12"
click at [604, 585] on div "Packing Rule (Test) Packing Rule 10 lb Box pack sep Ship SKU Separately" at bounding box center [505, 601] width 587 height 48
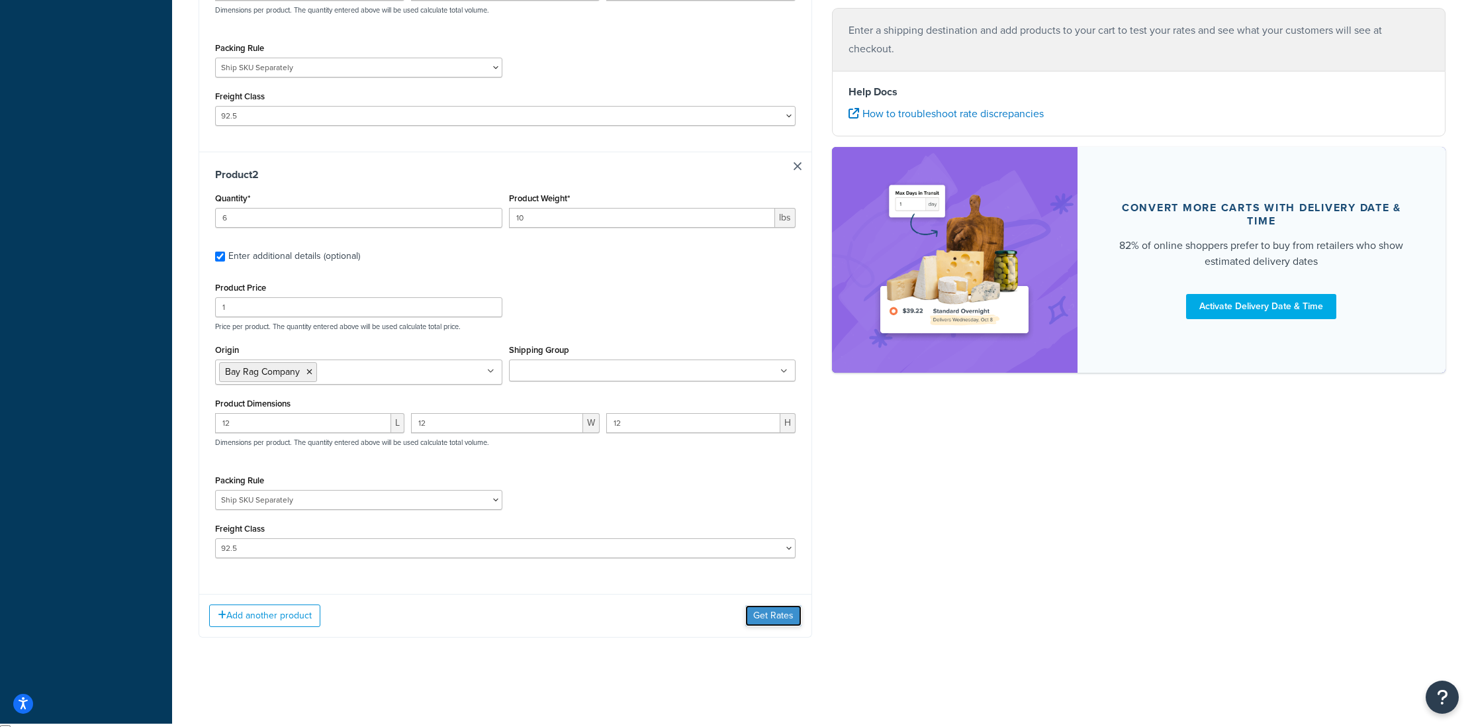
click at [775, 617] on button "Get Rates" at bounding box center [773, 615] width 56 height 21
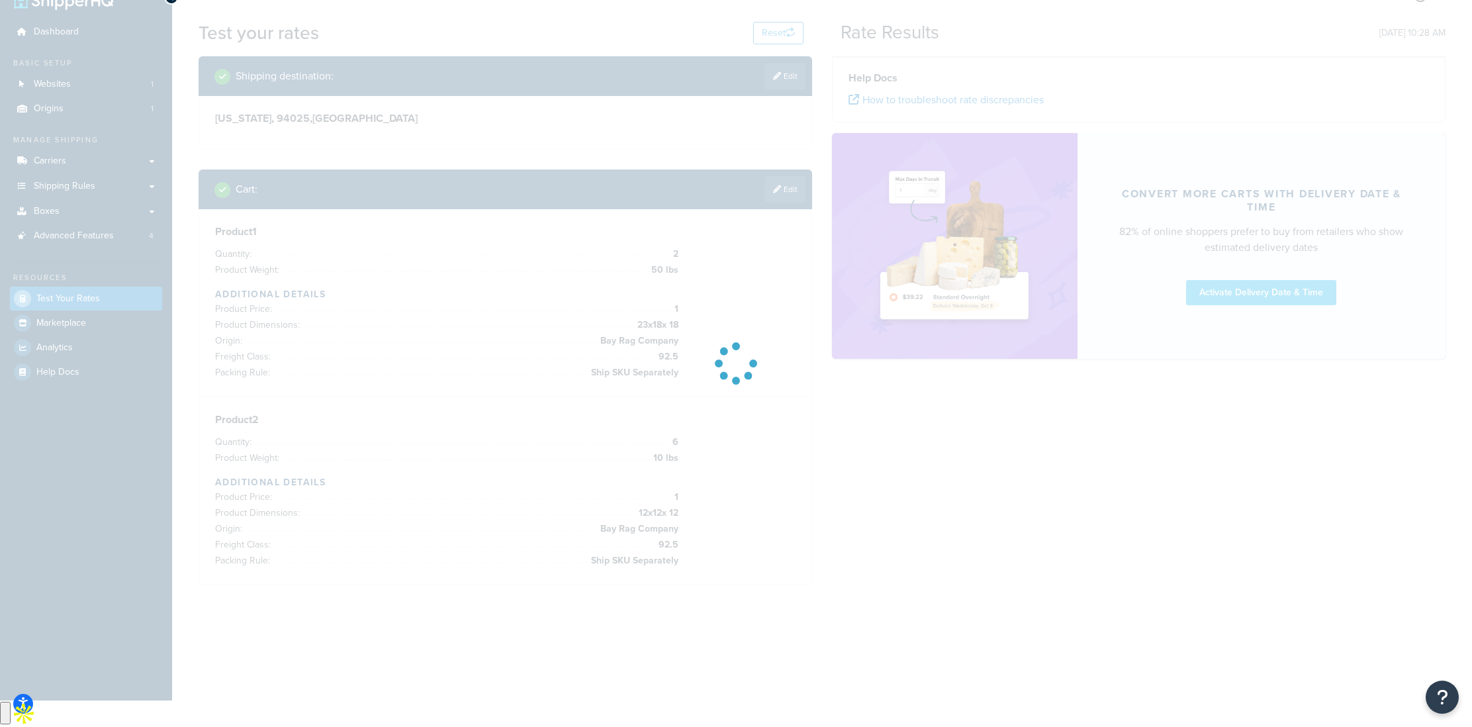
scroll to position [0, 0]
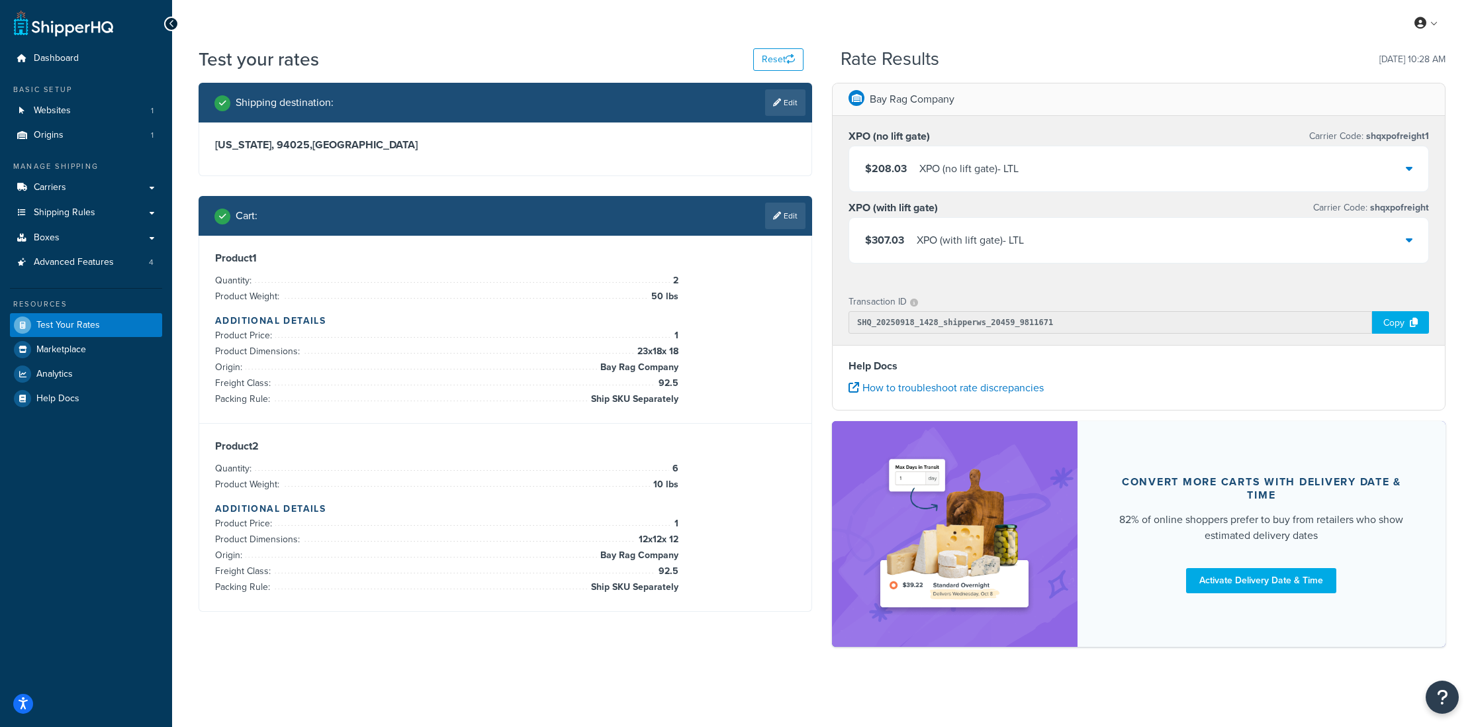
click at [1008, 171] on div "XPO (no lift gate) - LTL" at bounding box center [968, 168] width 99 height 19
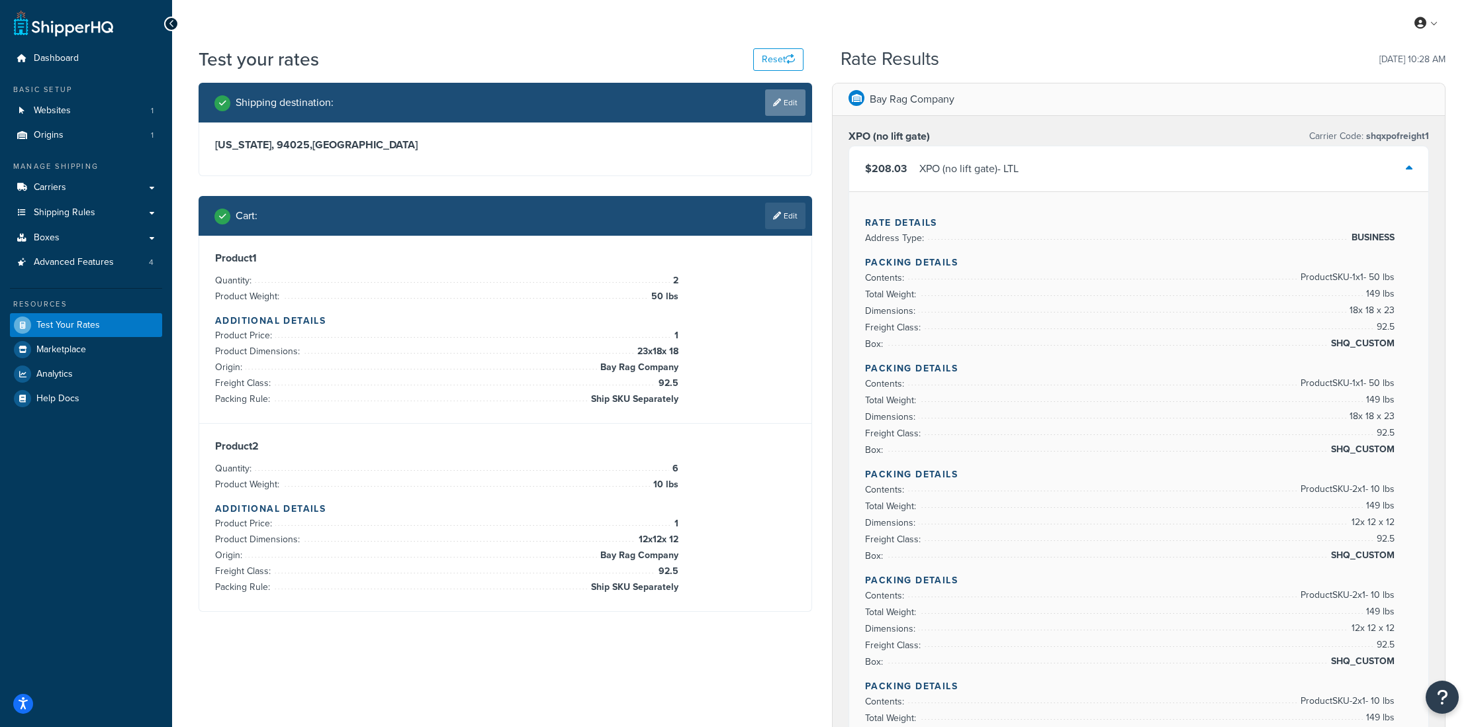
click at [772, 97] on link "Edit" at bounding box center [785, 102] width 40 height 26
select select "CA"
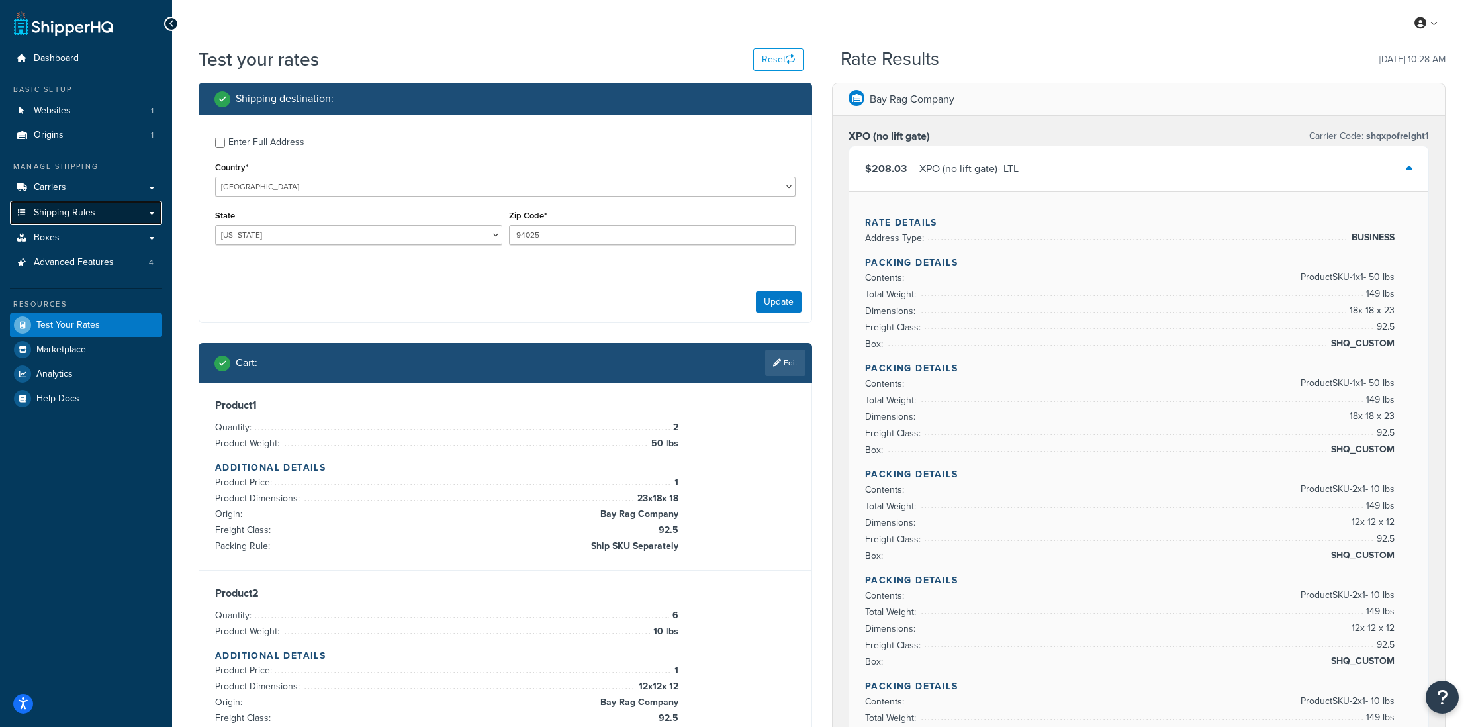
click at [52, 221] on link "Shipping Rules" at bounding box center [86, 212] width 152 height 24
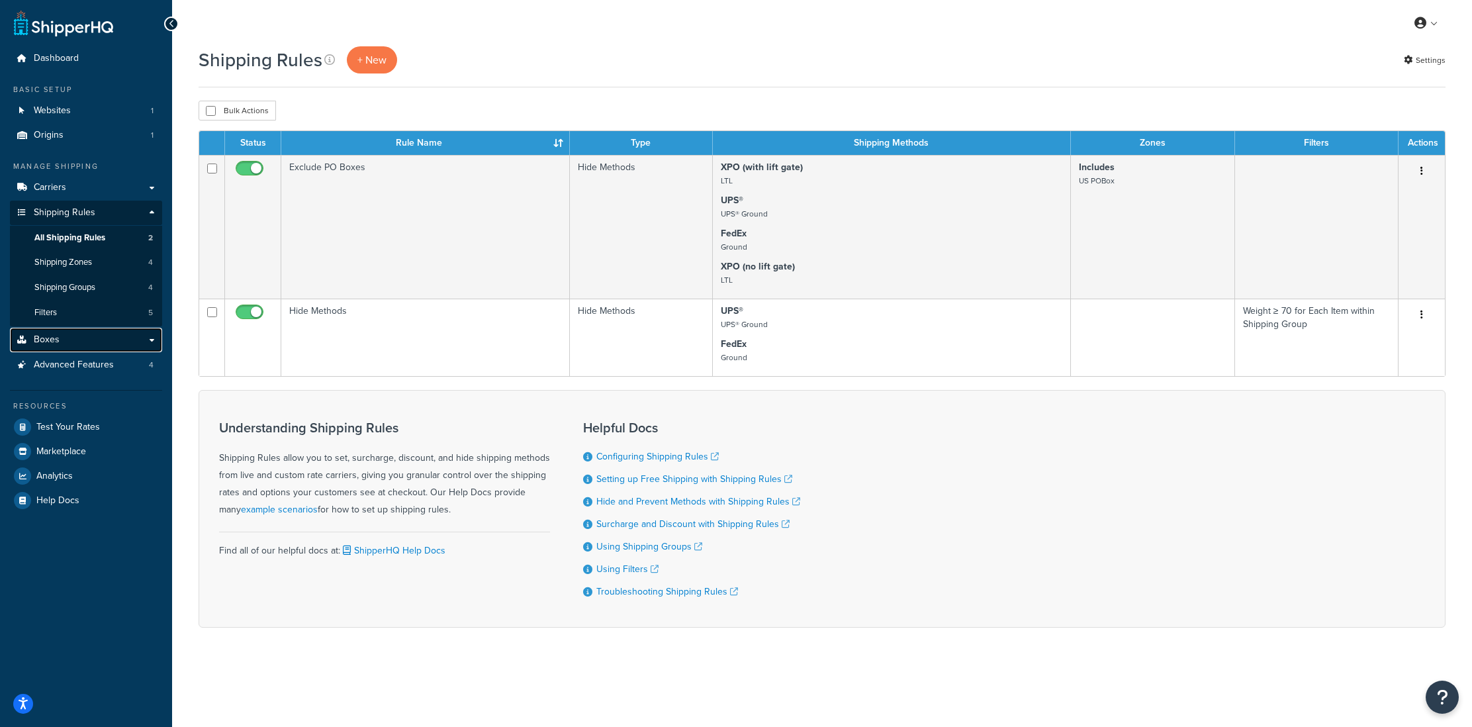
click at [52, 341] on span "Boxes" at bounding box center [47, 339] width 26 height 11
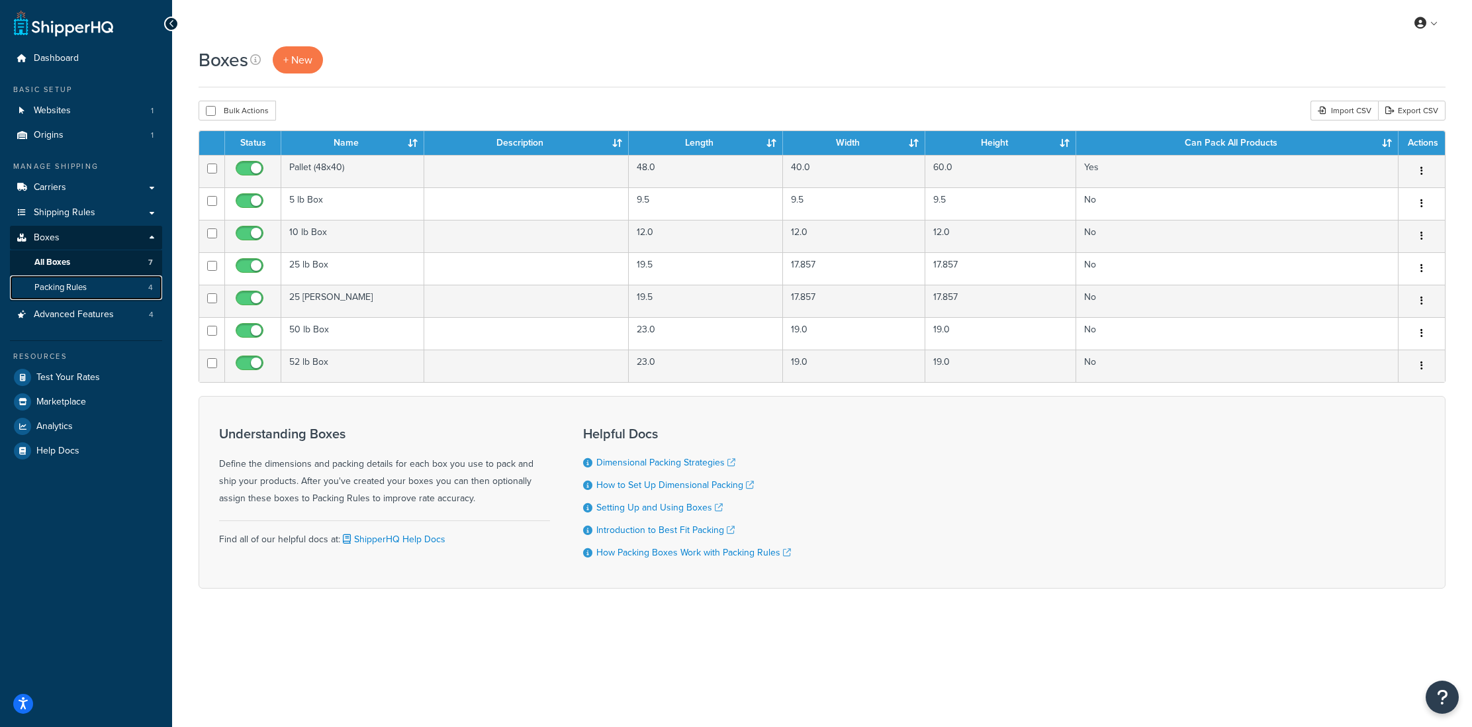
click at [66, 285] on span "Packing Rules" at bounding box center [60, 287] width 52 height 11
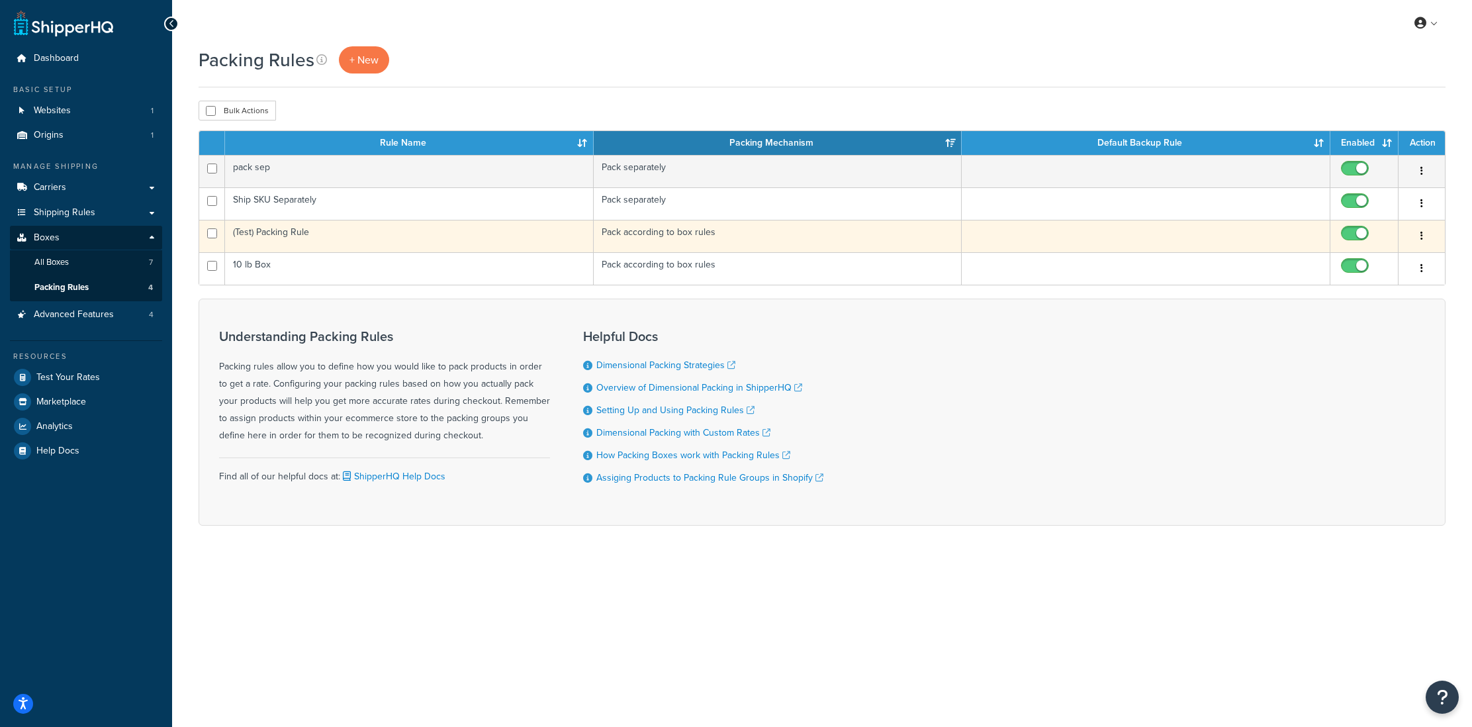
click at [1362, 232] on input "checkbox" at bounding box center [1356, 236] width 36 height 17
checkbox input "false"
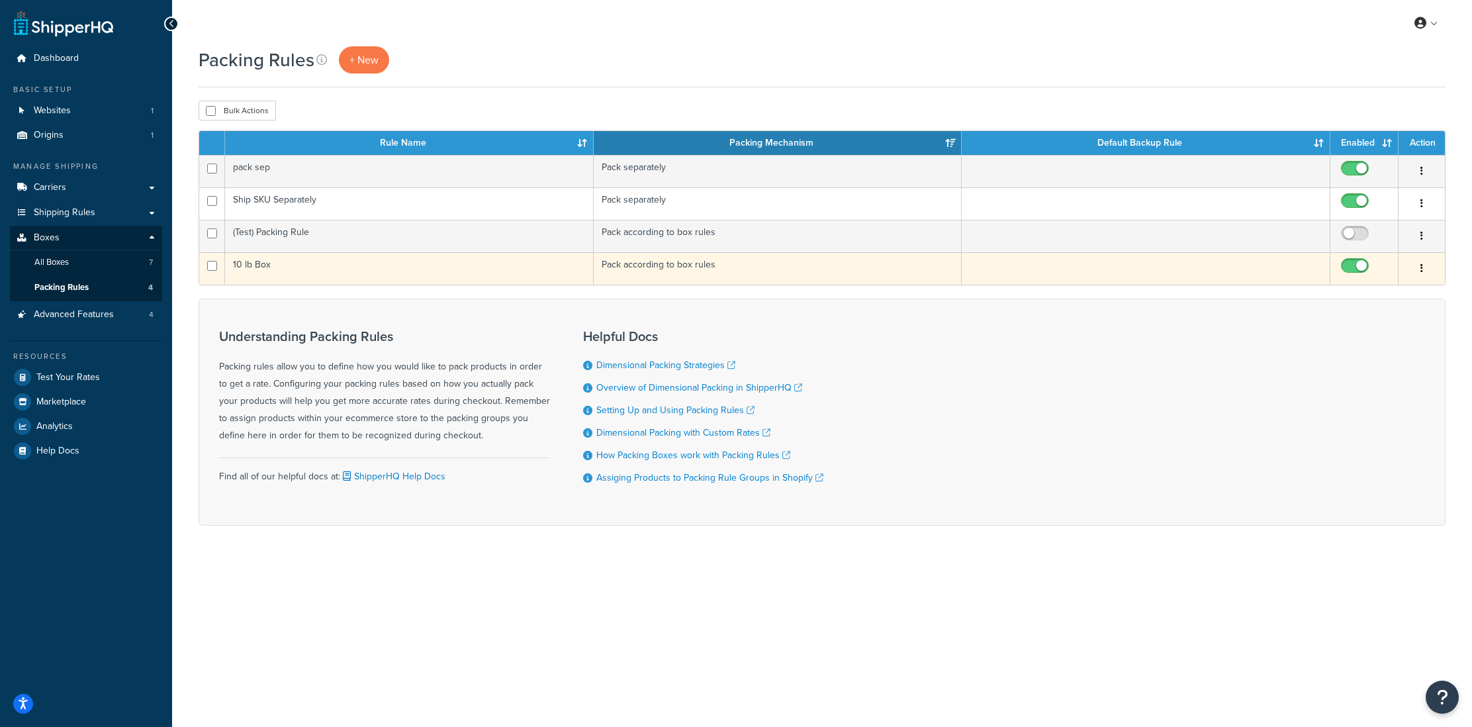
click at [1355, 267] on input "checkbox" at bounding box center [1356, 269] width 36 height 17
checkbox input "false"
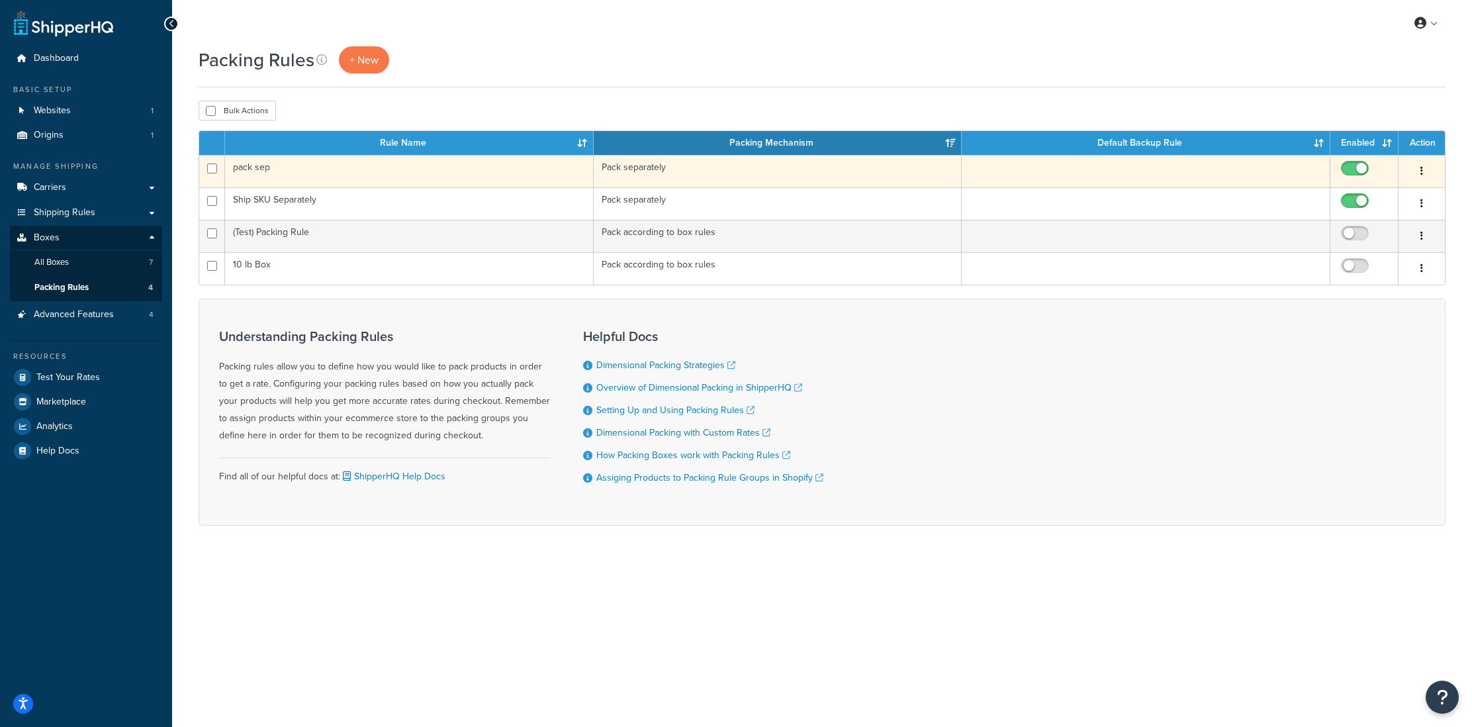
click at [1355, 167] on input "checkbox" at bounding box center [1356, 171] width 36 height 17
checkbox input "false"
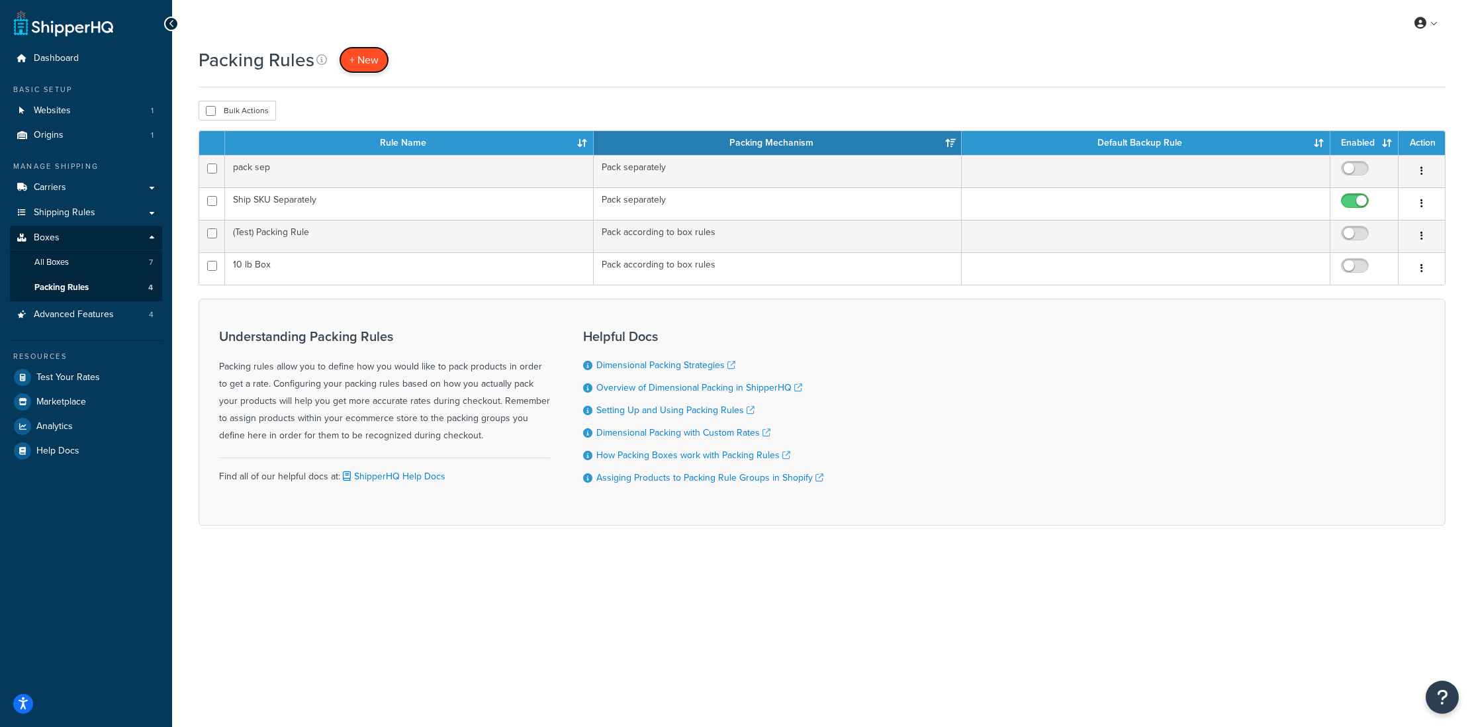
click at [354, 67] on link "+ New" at bounding box center [364, 59] width 50 height 27
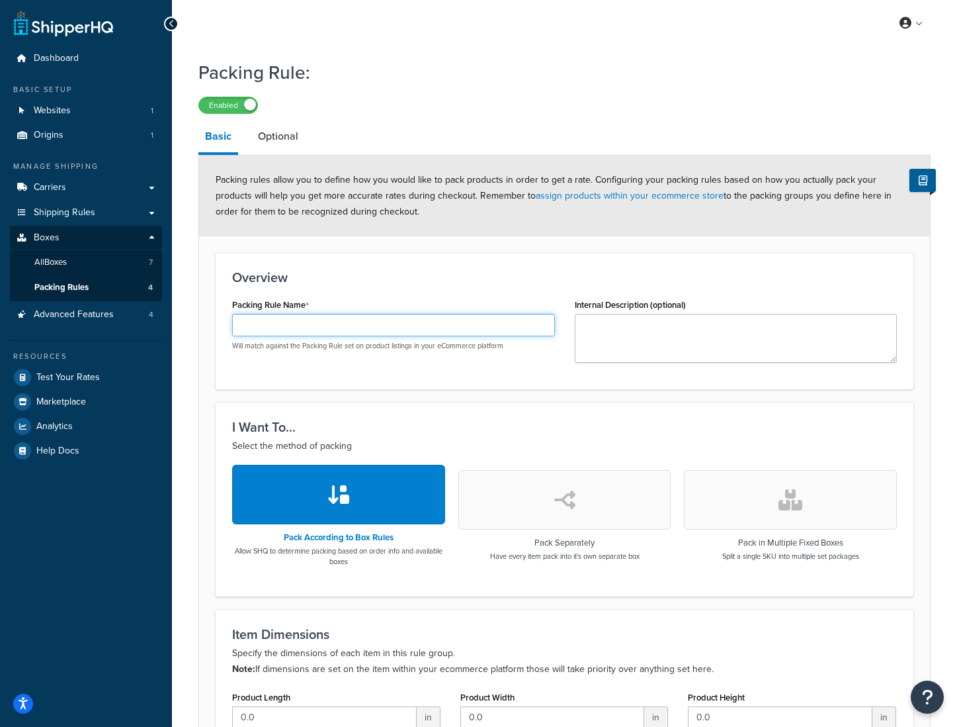
click at [258, 328] on input "Packing Rule Name" at bounding box center [393, 325] width 323 height 22
paste input "Pack into Pallets"
type input "Pack into Pallets"
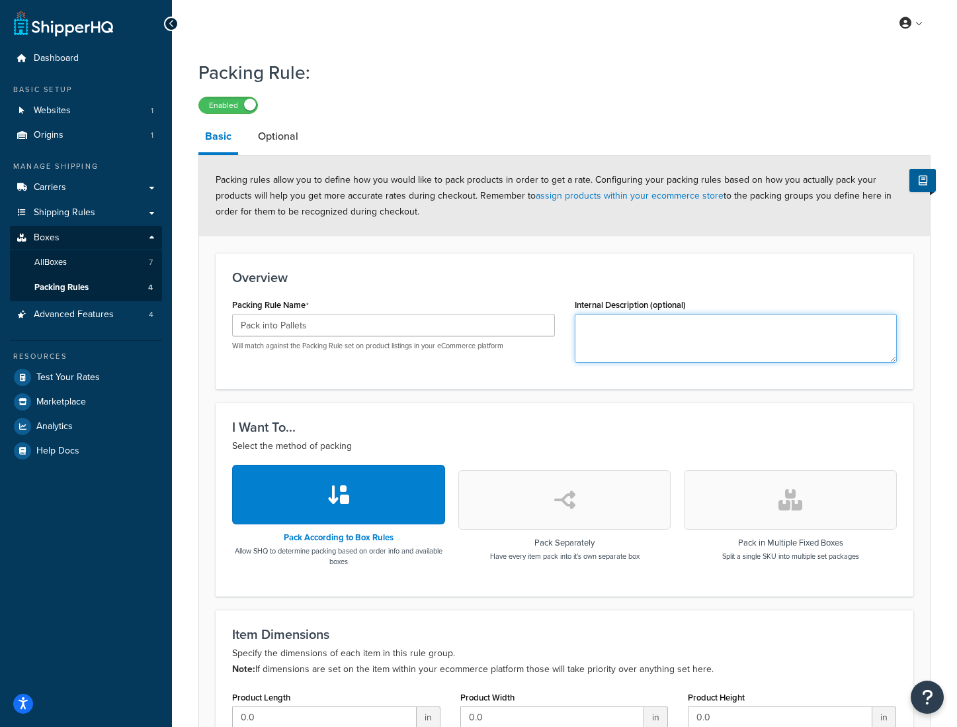
click at [644, 333] on textarea "Internal Description (optional)" at bounding box center [736, 338] width 323 height 49
paste textarea "Palletize for XPO"
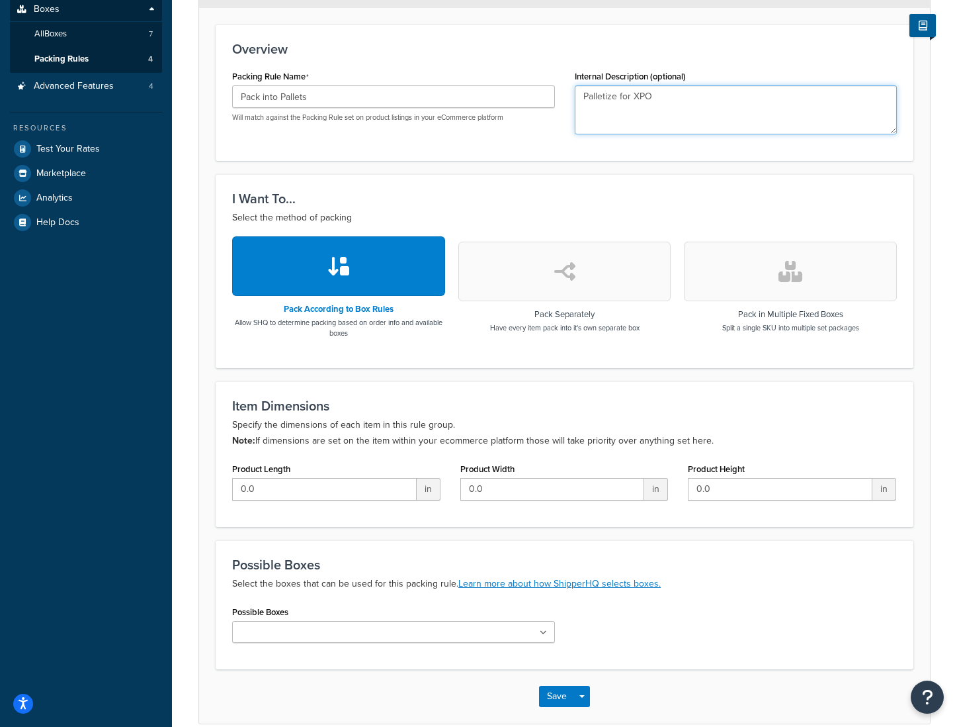
scroll to position [292, 0]
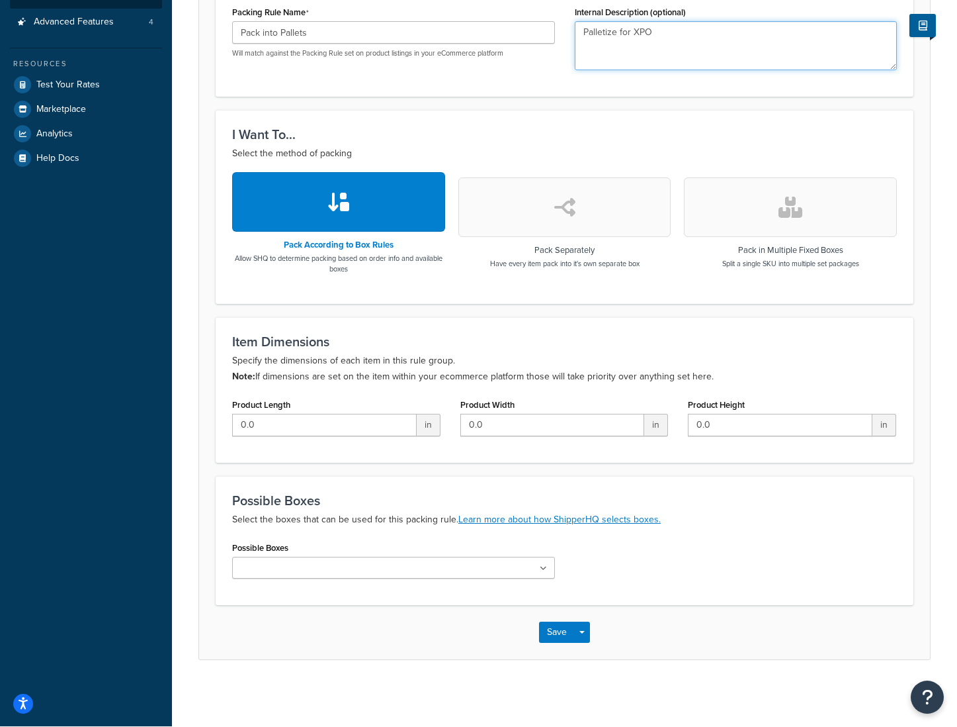
type textarea "Palletize for XPO"
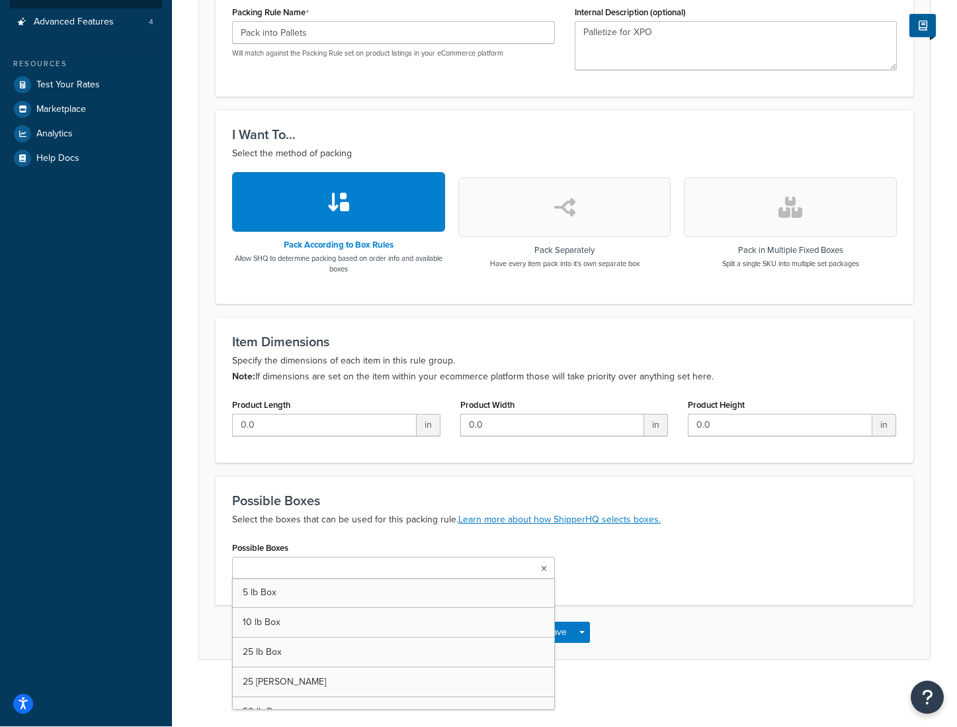
click at [349, 576] on ul at bounding box center [393, 567] width 323 height 22
click at [547, 497] on h3 "Possible Boxes" at bounding box center [564, 500] width 665 height 15
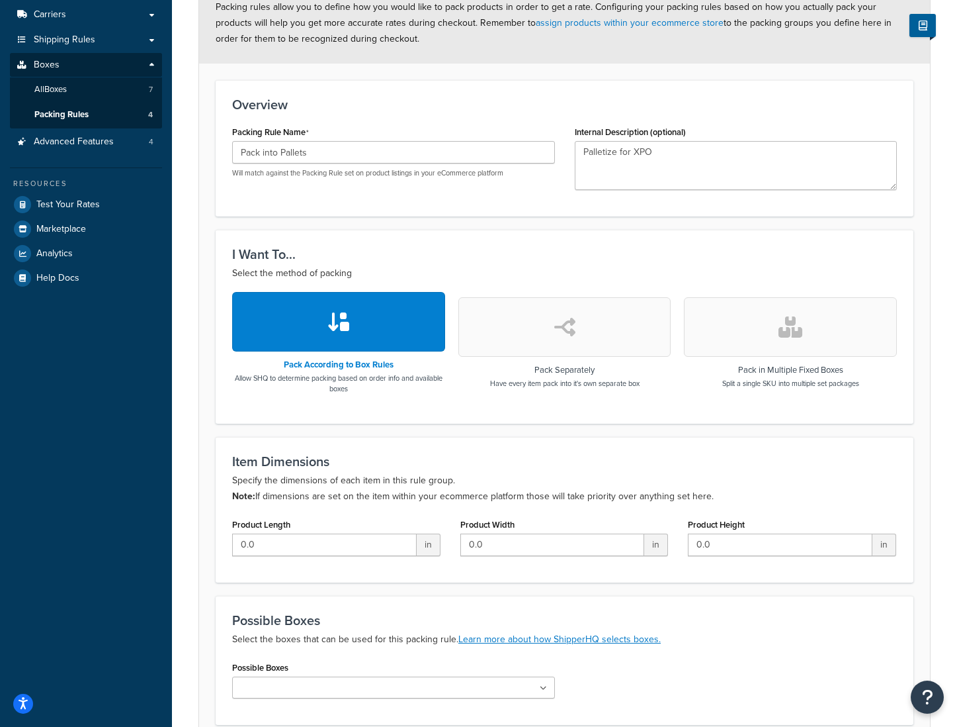
scroll to position [161, 0]
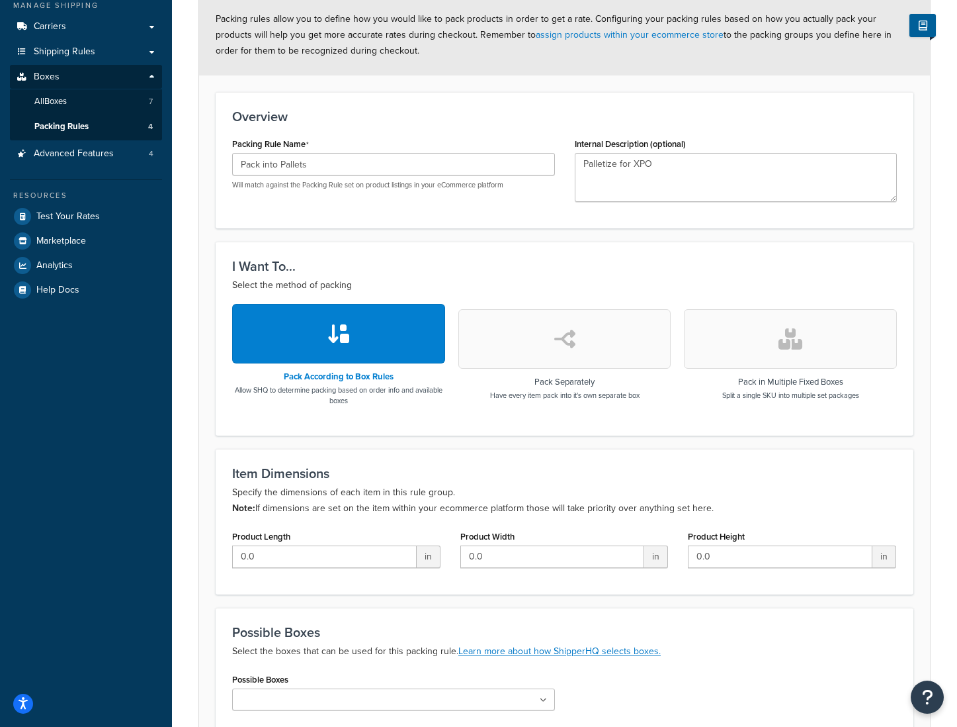
click at [751, 350] on button "button" at bounding box center [790, 339] width 213 height 60
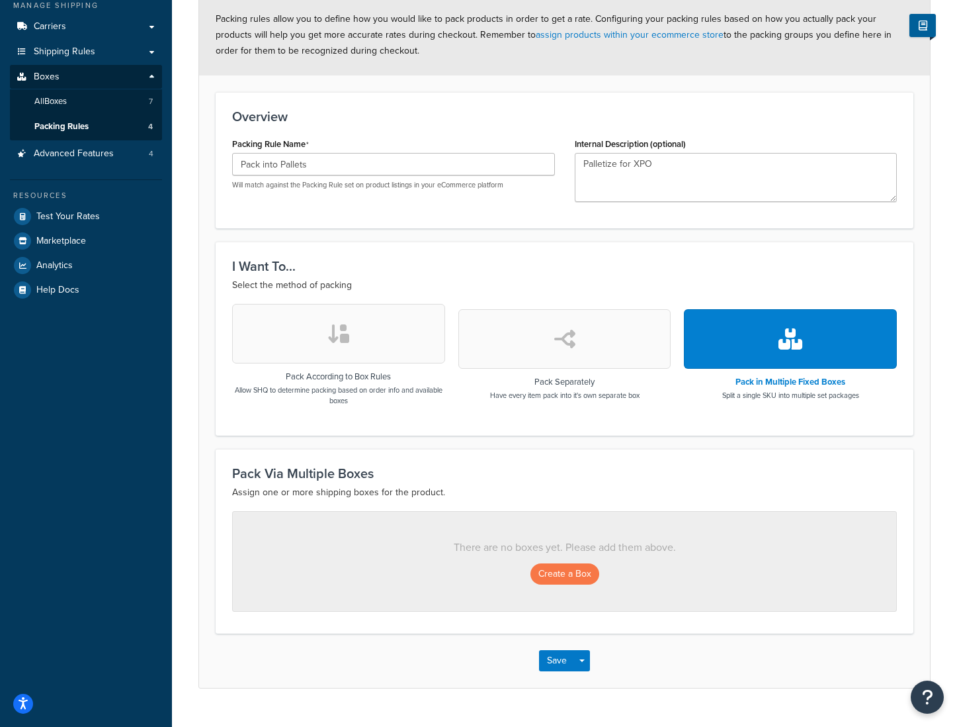
click at [594, 353] on button "button" at bounding box center [565, 339] width 213 height 60
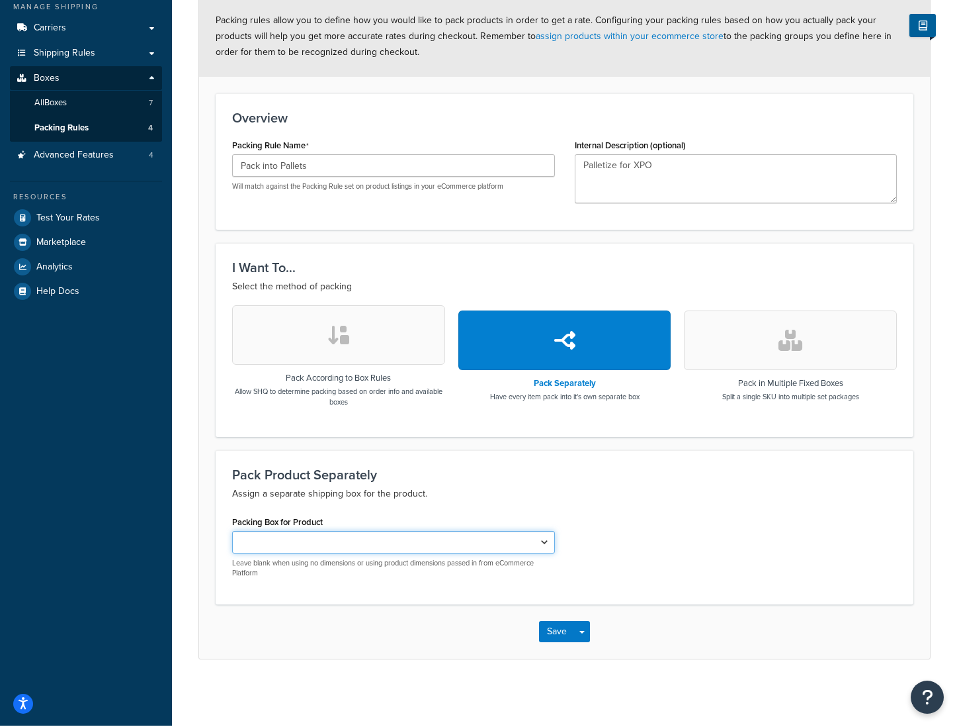
click at [309, 545] on select "5 lb Box 10 lb Box 25 lb Box 25 lb Bale 50 lb Box 52 lb Box" at bounding box center [393, 542] width 323 height 22
click at [333, 336] on icon "button" at bounding box center [339, 334] width 24 height 21
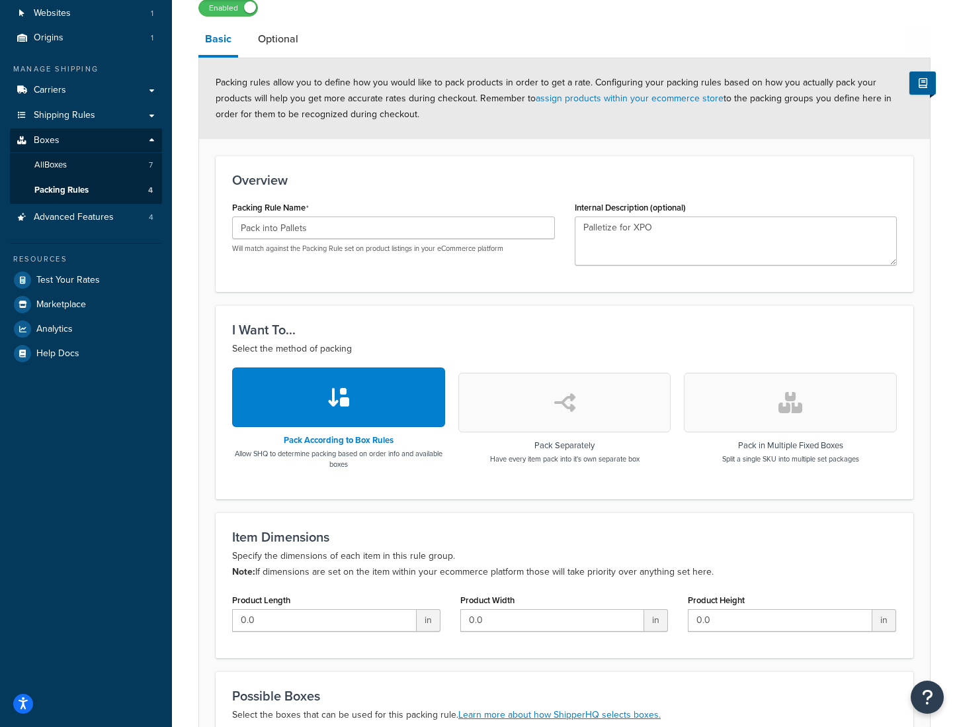
scroll to position [0, 0]
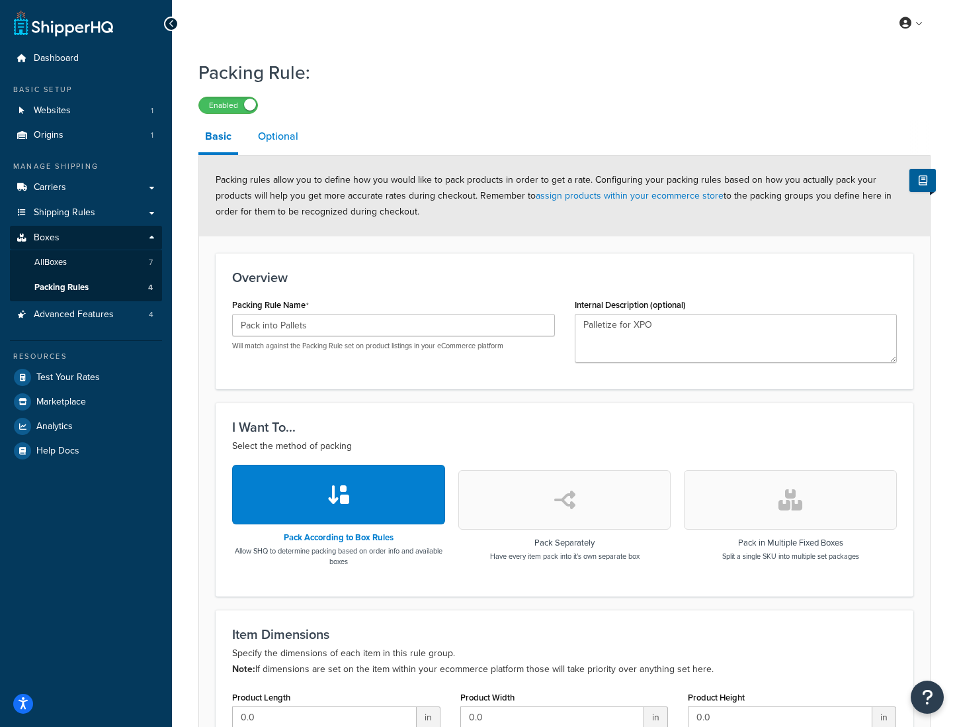
click at [281, 132] on link "Optional" at bounding box center [278, 136] width 54 height 32
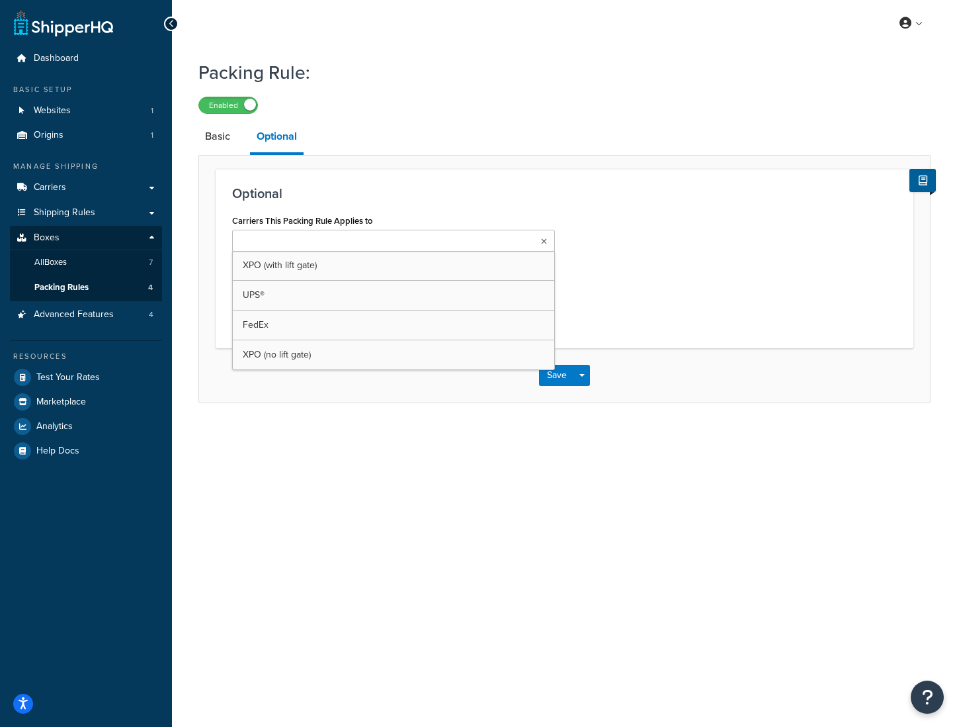
click at [328, 245] on input "Carriers This Packing Rule Applies to" at bounding box center [294, 241] width 117 height 15
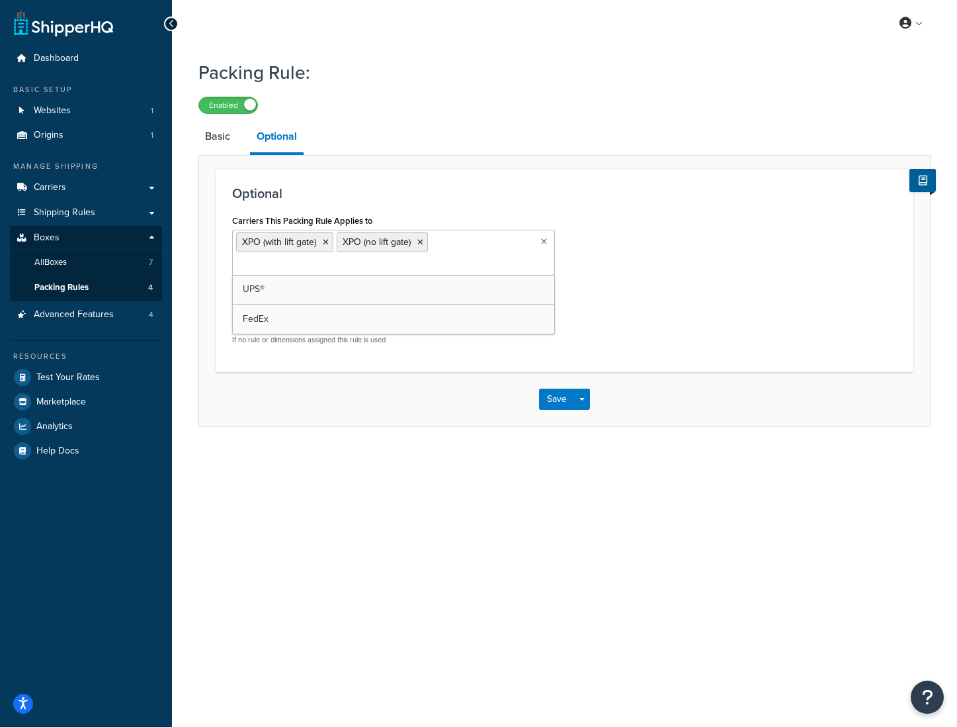
click at [670, 298] on div "Carriers This Packing Rule Applies to XPO (with lift gate) XPO (no lift gate) U…" at bounding box center [564, 283] width 685 height 144
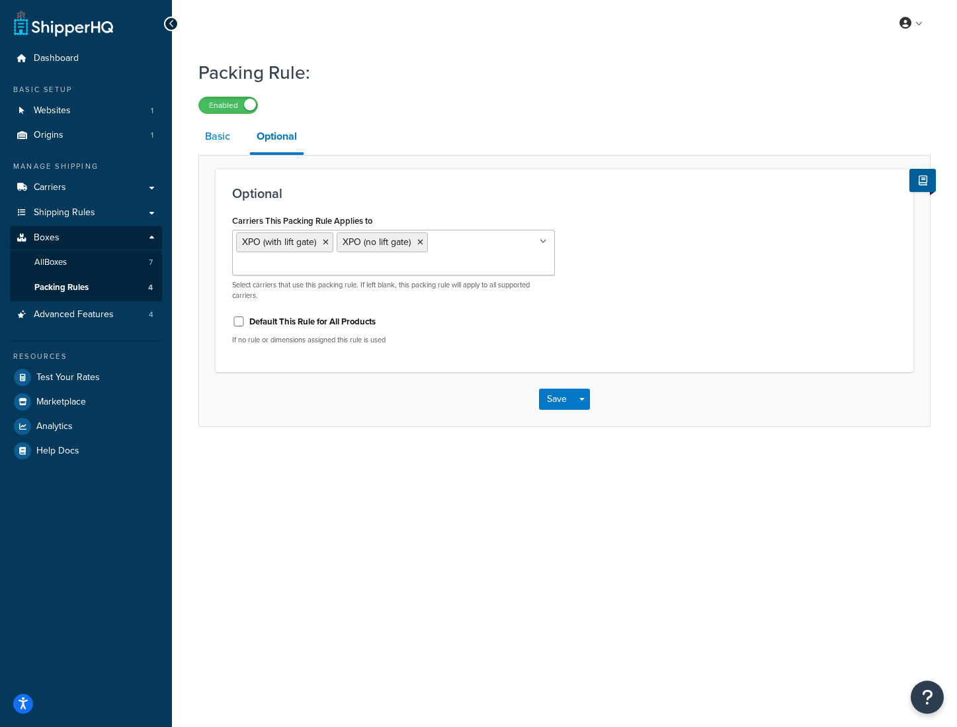
click at [217, 138] on link "Basic" at bounding box center [217, 136] width 38 height 32
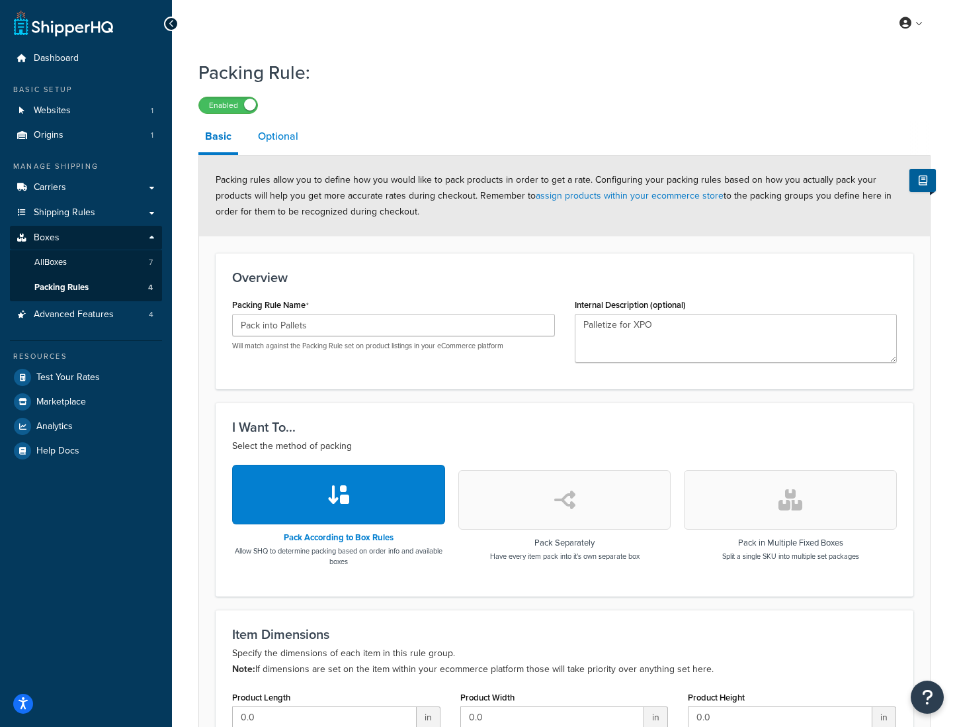
click at [290, 140] on link "Optional" at bounding box center [278, 136] width 54 height 32
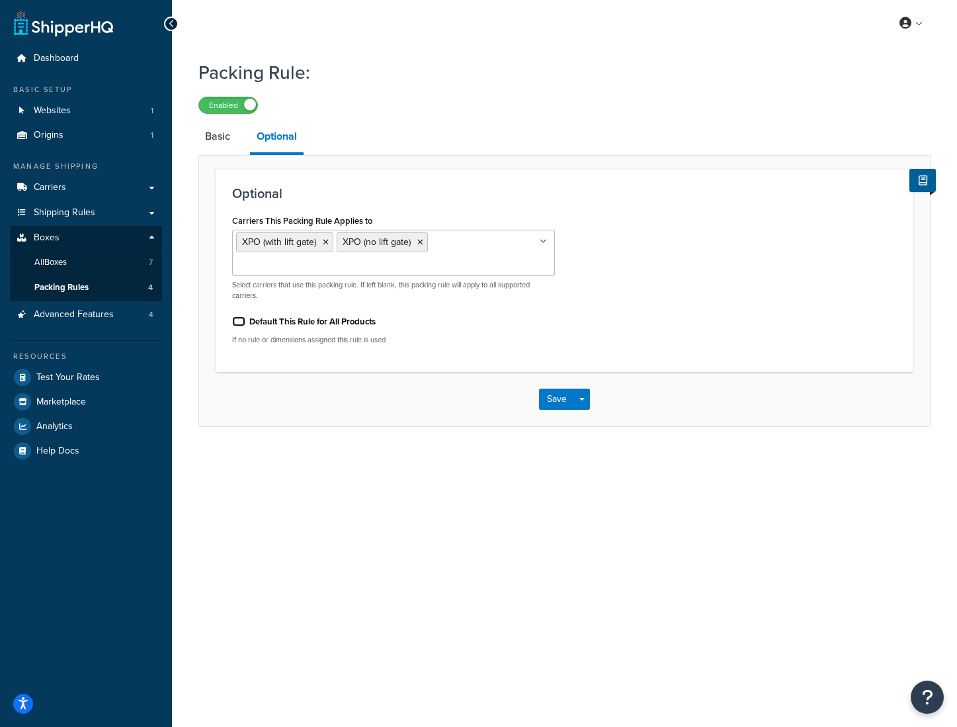
click at [239, 322] on input "Default This Rule for All Products" at bounding box center [238, 321] width 13 height 10
checkbox input "true"
click at [207, 135] on link "Basic" at bounding box center [217, 136] width 38 height 32
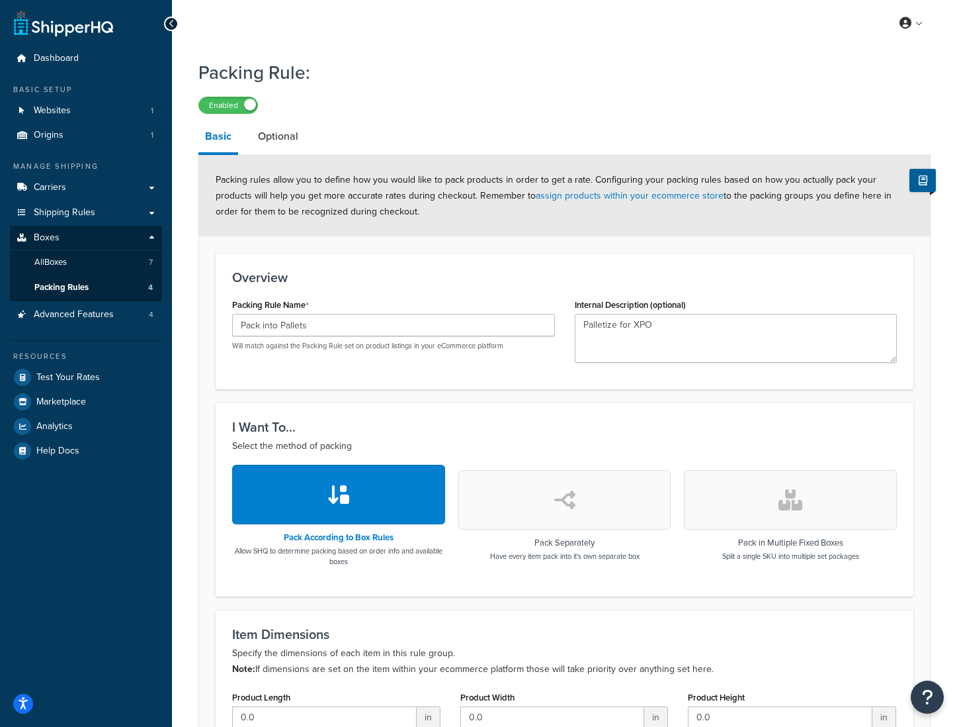
scroll to position [292, 0]
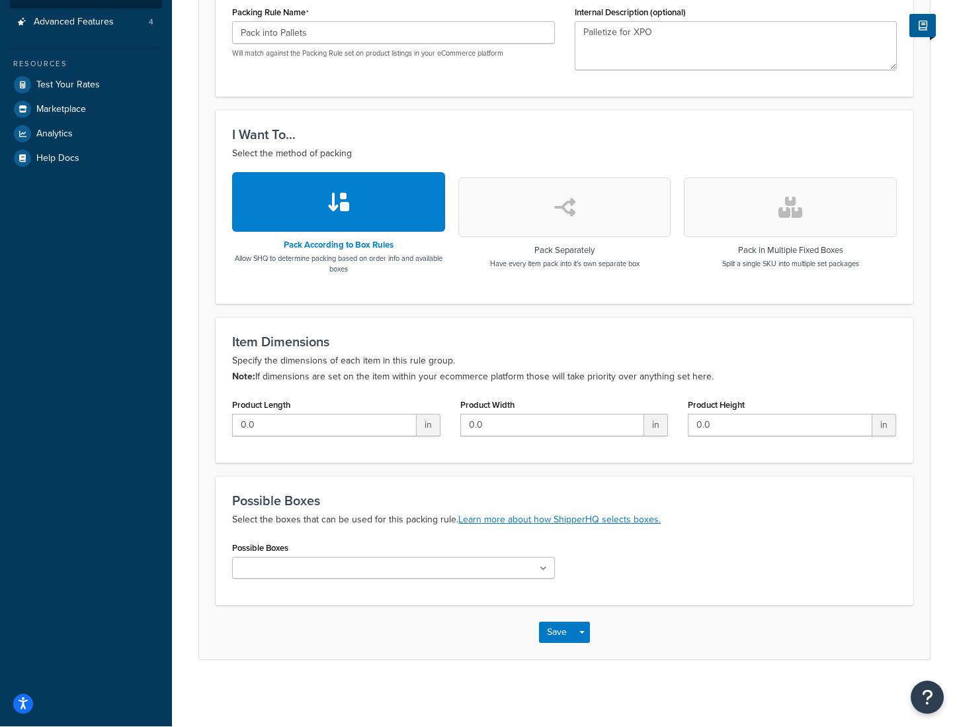
click at [333, 569] on input "Possible Boxes" at bounding box center [294, 568] width 117 height 15
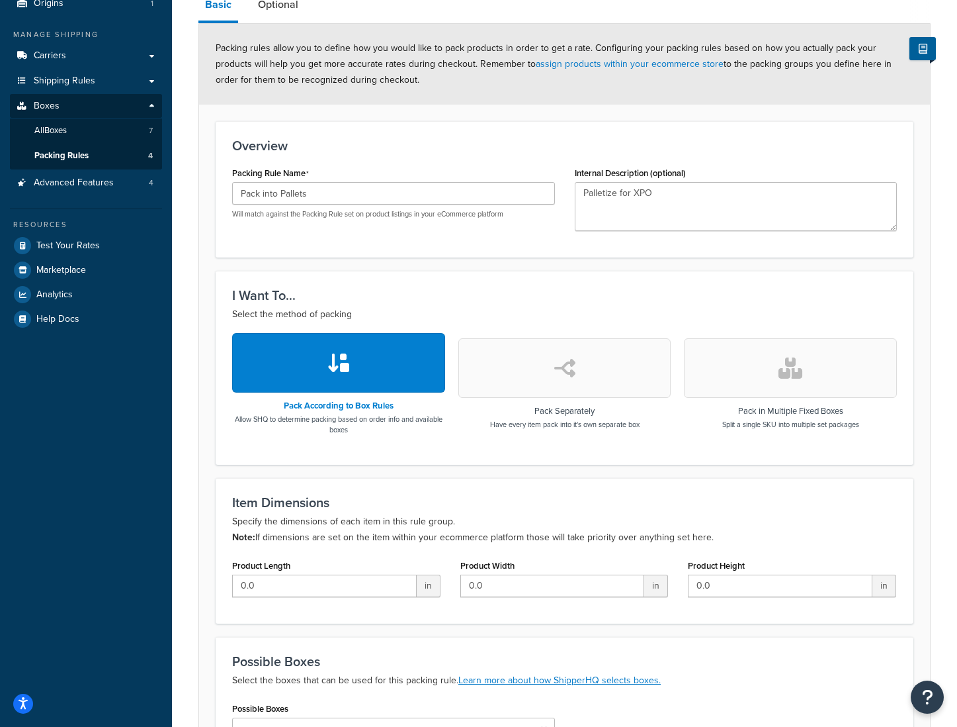
scroll to position [0, 0]
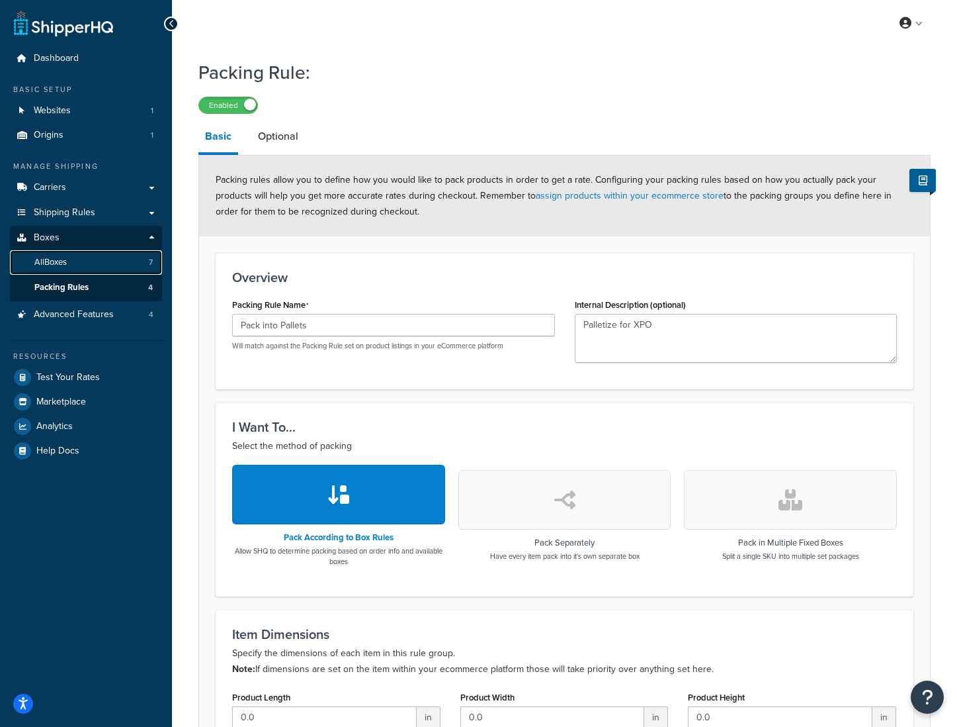
click at [65, 261] on span "All Boxes" at bounding box center [50, 262] width 32 height 11
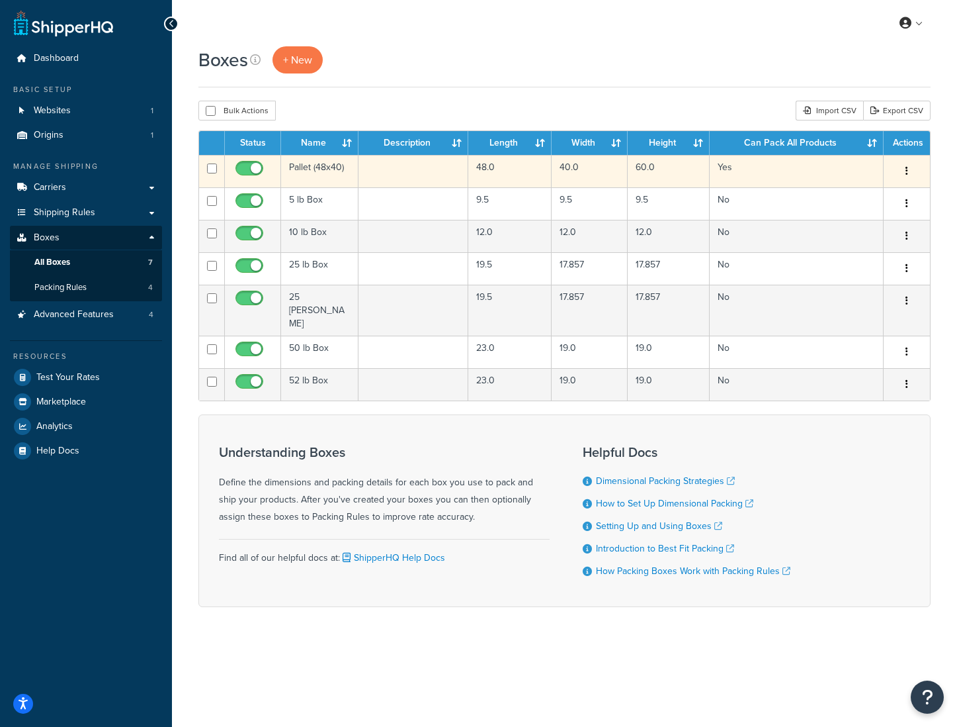
click at [911, 175] on button "button" at bounding box center [907, 171] width 19 height 21
click at [836, 193] on link "Edit" at bounding box center [863, 196] width 105 height 27
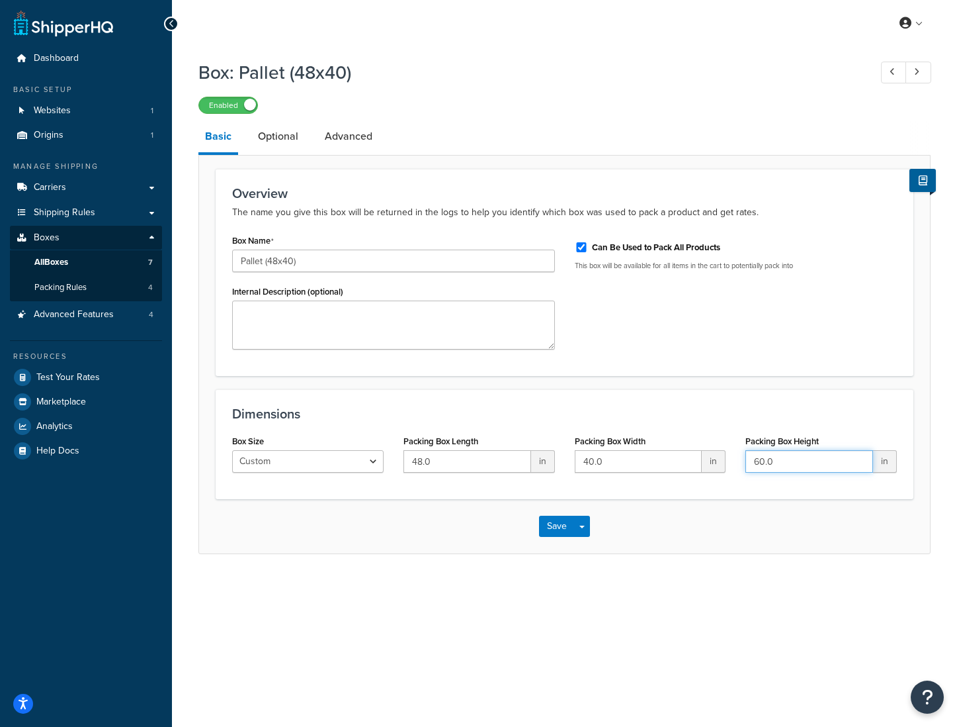
drag, startPoint x: 765, startPoint y: 462, endPoint x: 740, endPoint y: 464, distance: 24.6
click at [740, 464] on div "Packing Box Height 60.0 in" at bounding box center [821, 456] width 171 height 51
type input "72.0"
click at [547, 528] on button "Save" at bounding box center [557, 525] width 36 height 21
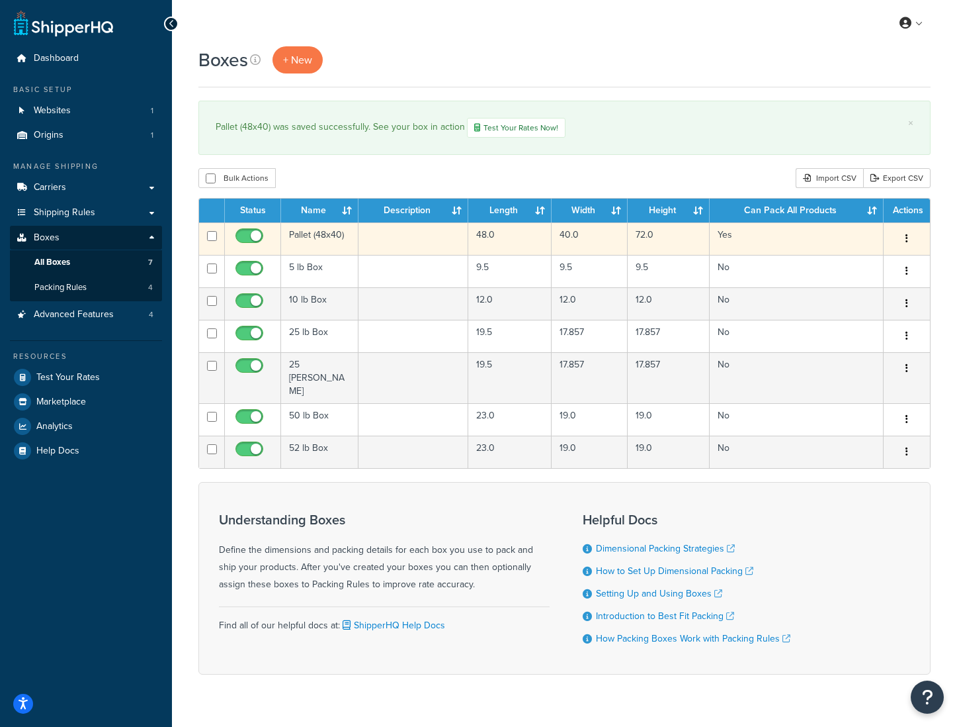
click at [339, 236] on td "Pallet (48x40)" at bounding box center [319, 238] width 77 height 32
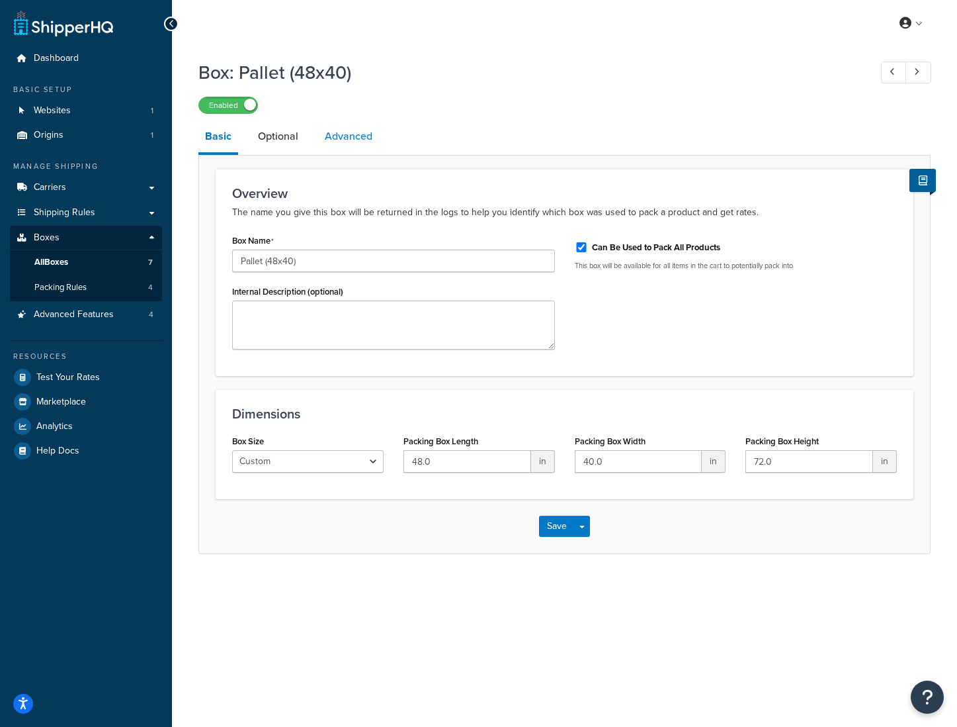
drag, startPoint x: 282, startPoint y: 142, endPoint x: 331, endPoint y: 142, distance: 49.6
click at [283, 142] on link "Optional" at bounding box center [278, 136] width 54 height 32
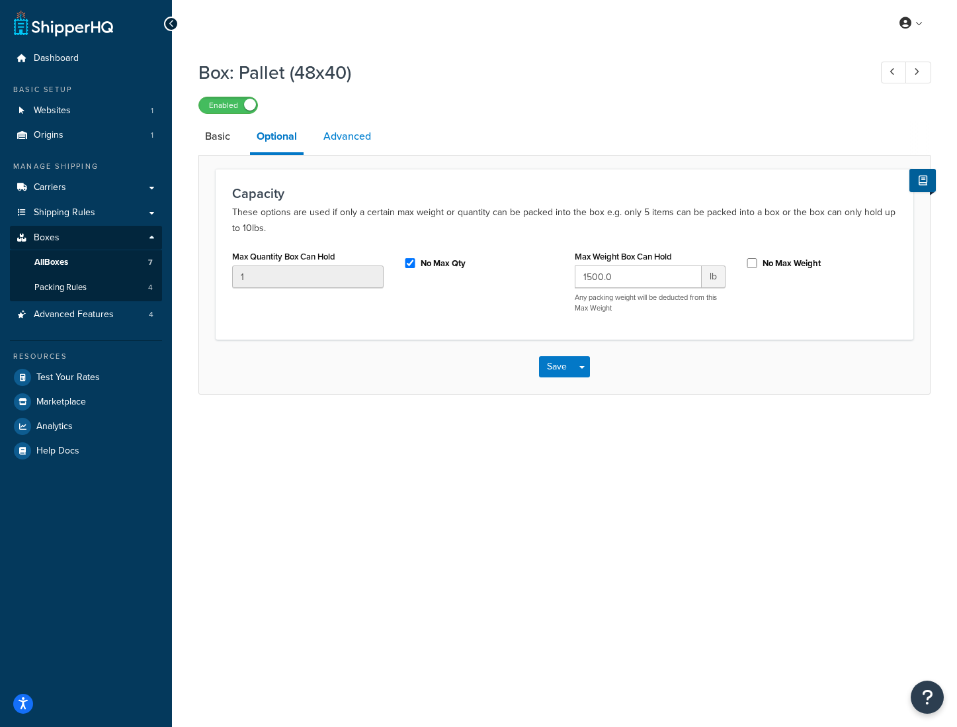
click at [349, 148] on link "Advanced" at bounding box center [347, 136] width 61 height 32
select select "70"
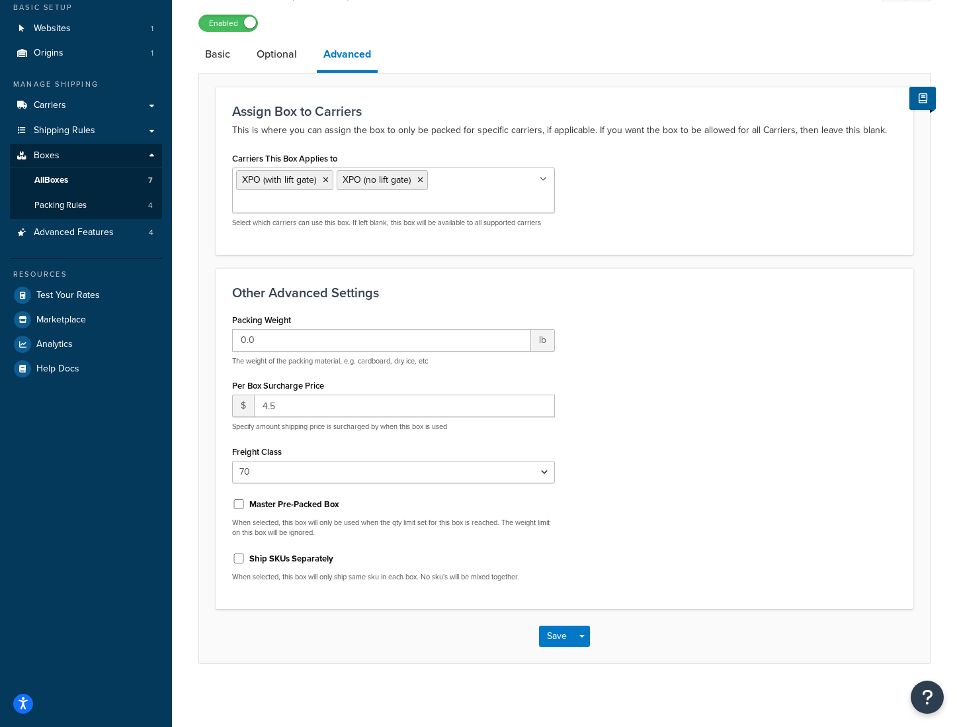
scroll to position [86, 0]
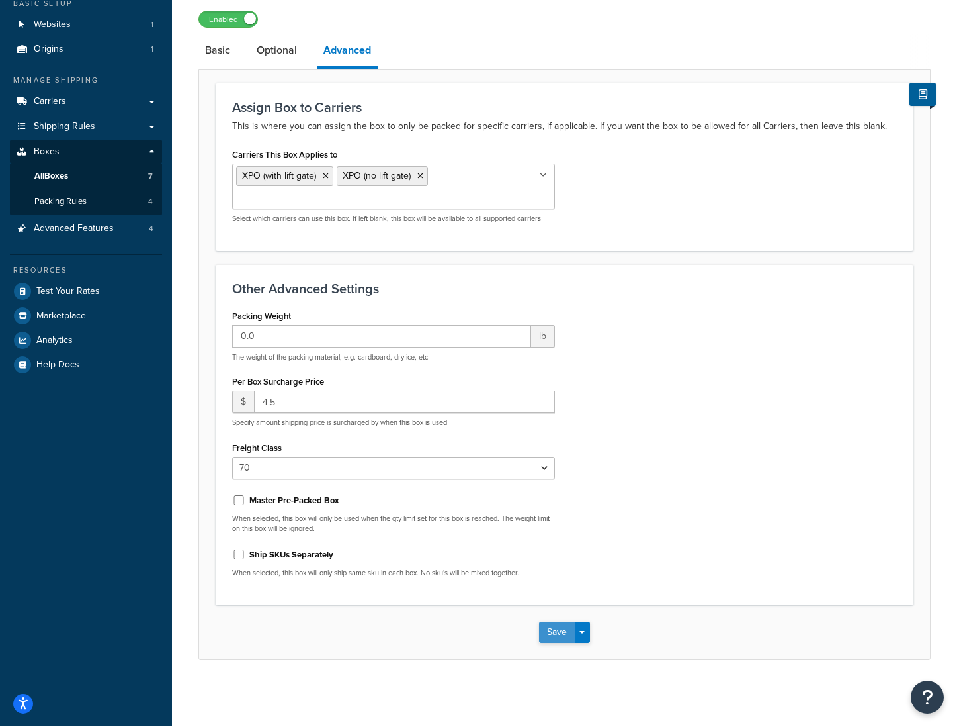
click at [552, 629] on button "Save" at bounding box center [557, 631] width 36 height 21
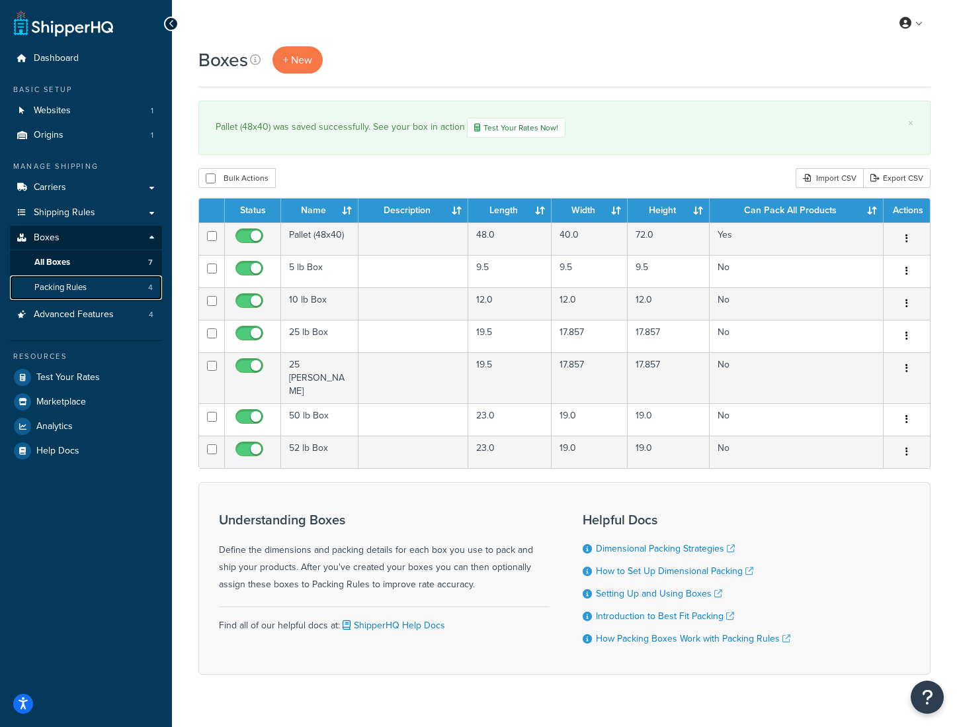
click at [71, 287] on span "Packing Rules" at bounding box center [60, 287] width 52 height 11
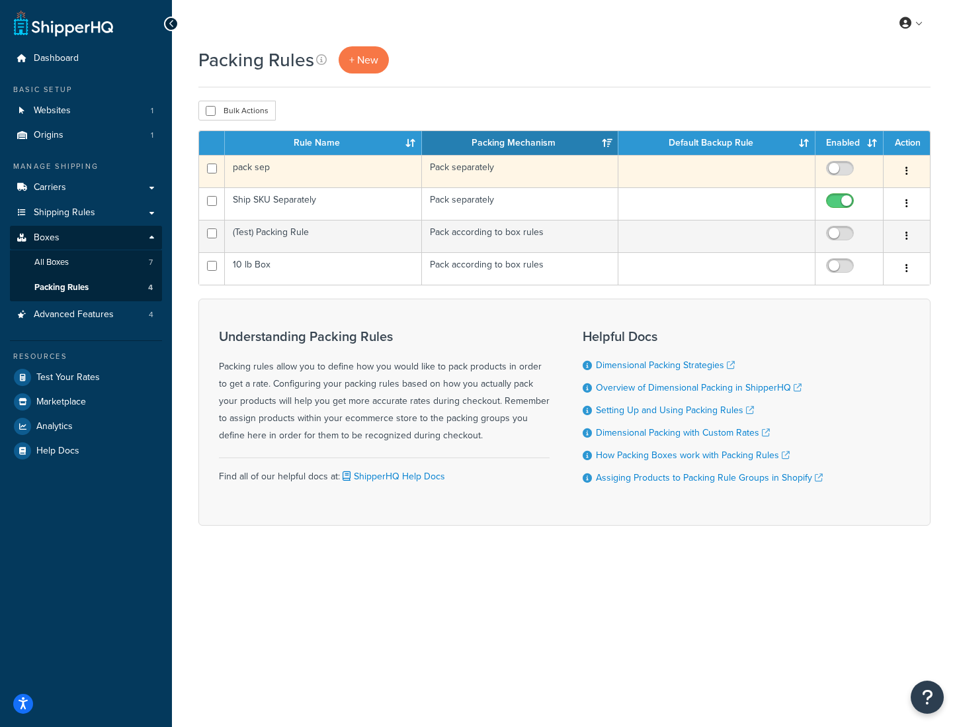
click at [279, 170] on td "pack sep" at bounding box center [323, 171] width 197 height 32
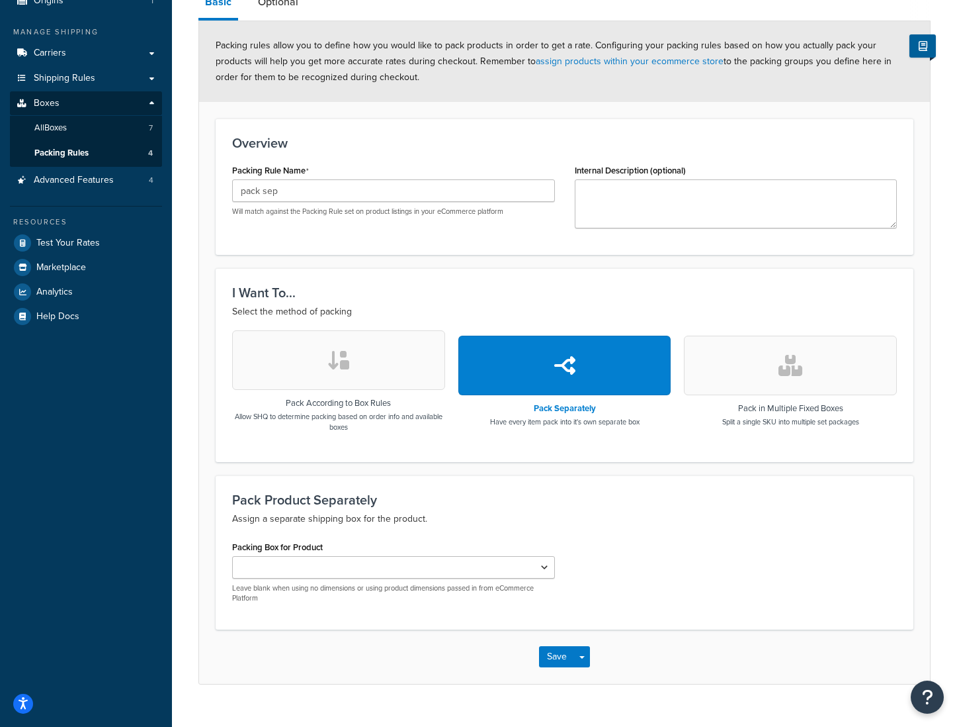
scroll to position [153, 0]
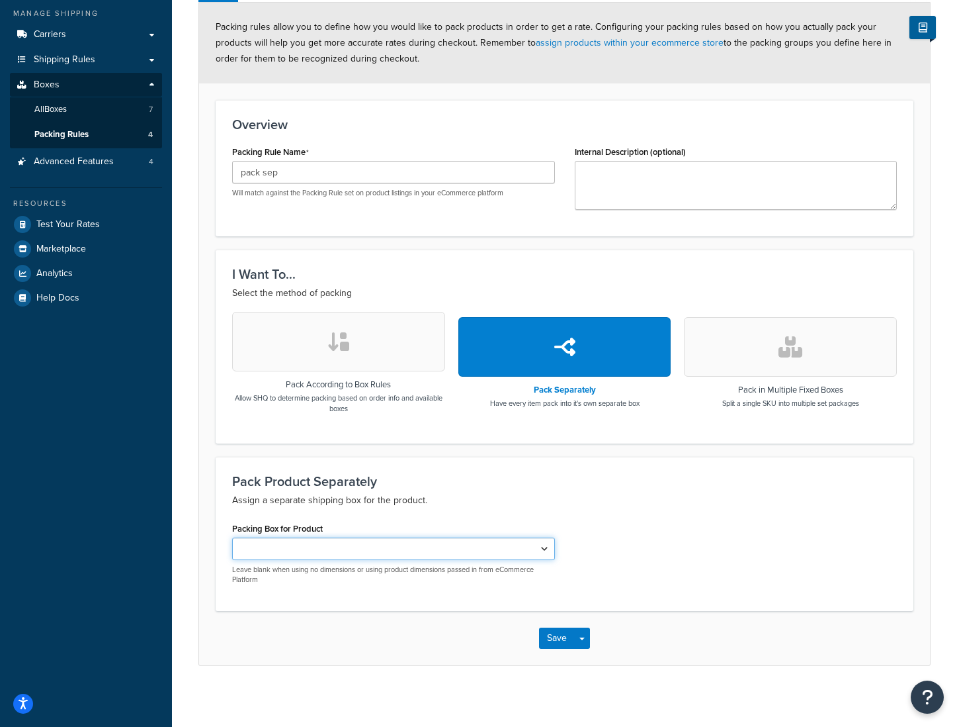
click at [303, 552] on select "5 lb Box 10 lb Box 25 lb Box 25 lb Bale 50 lb Box 52 lb Box" at bounding box center [393, 548] width 323 height 22
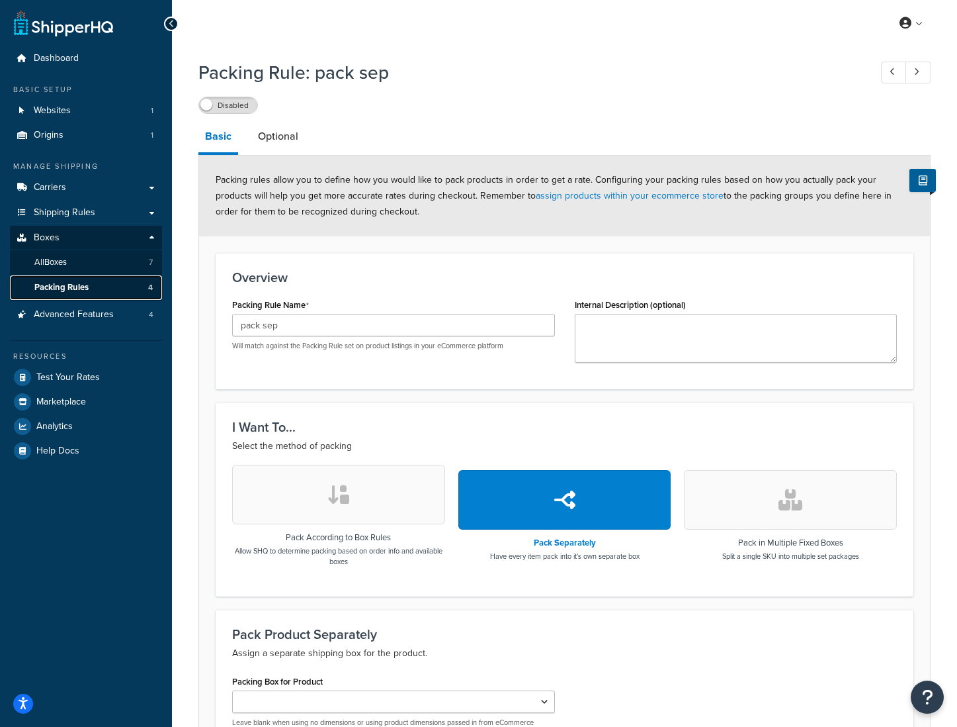
click at [50, 288] on span "Packing Rules" at bounding box center [61, 287] width 54 height 11
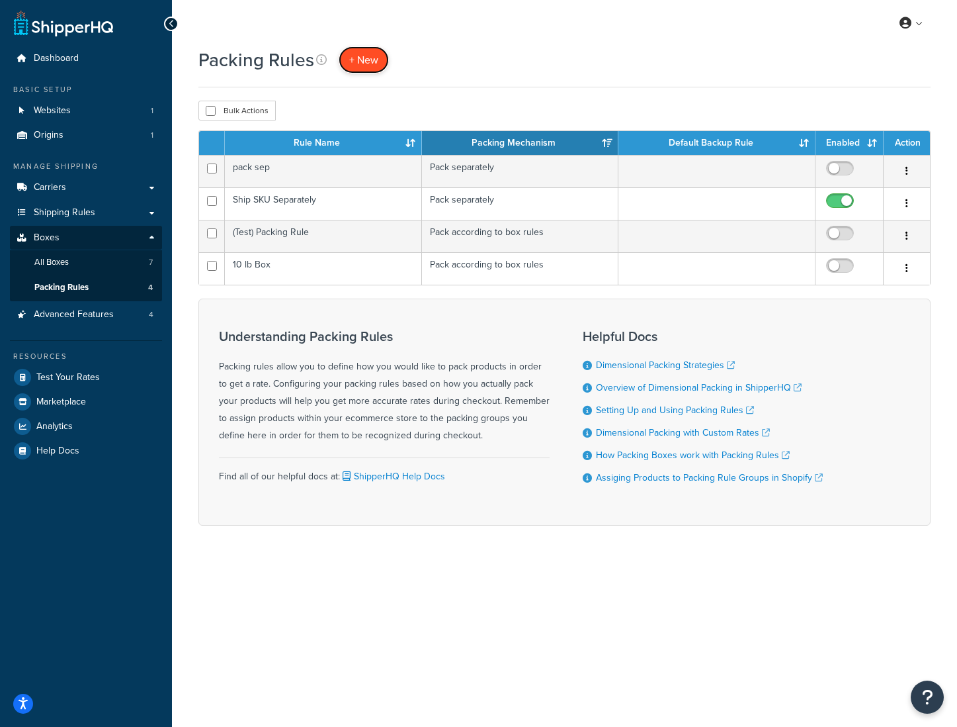
click at [376, 57] on span "+ New" at bounding box center [363, 59] width 29 height 15
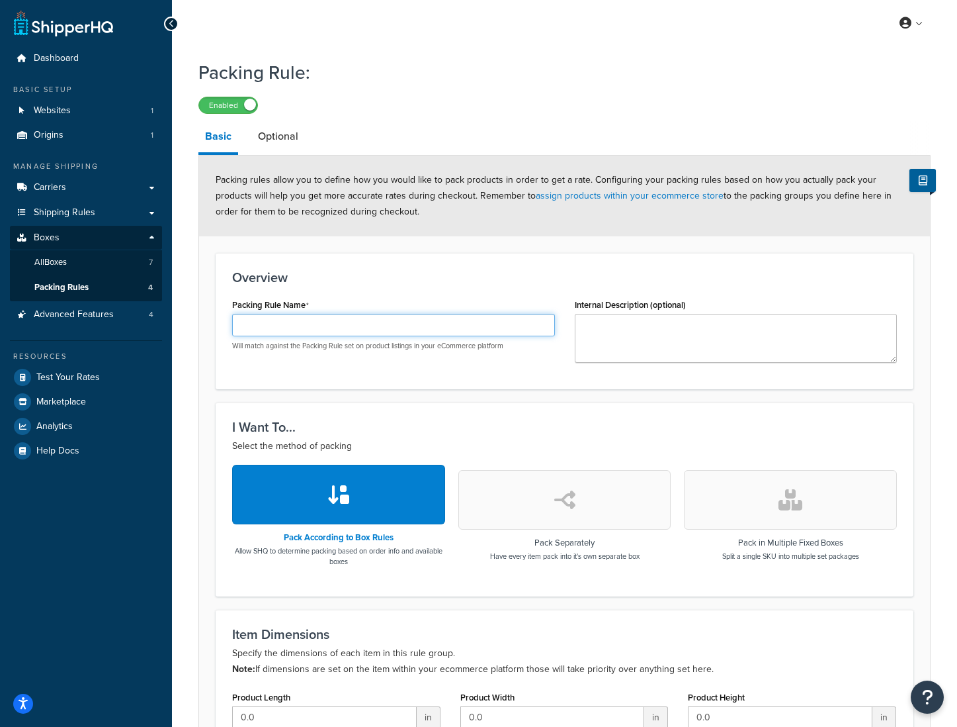
click at [282, 330] on input "Packing Rule Name" at bounding box center [393, 325] width 323 height 22
paste input "Pack into Pallets"
type input "Pack into Pallets"
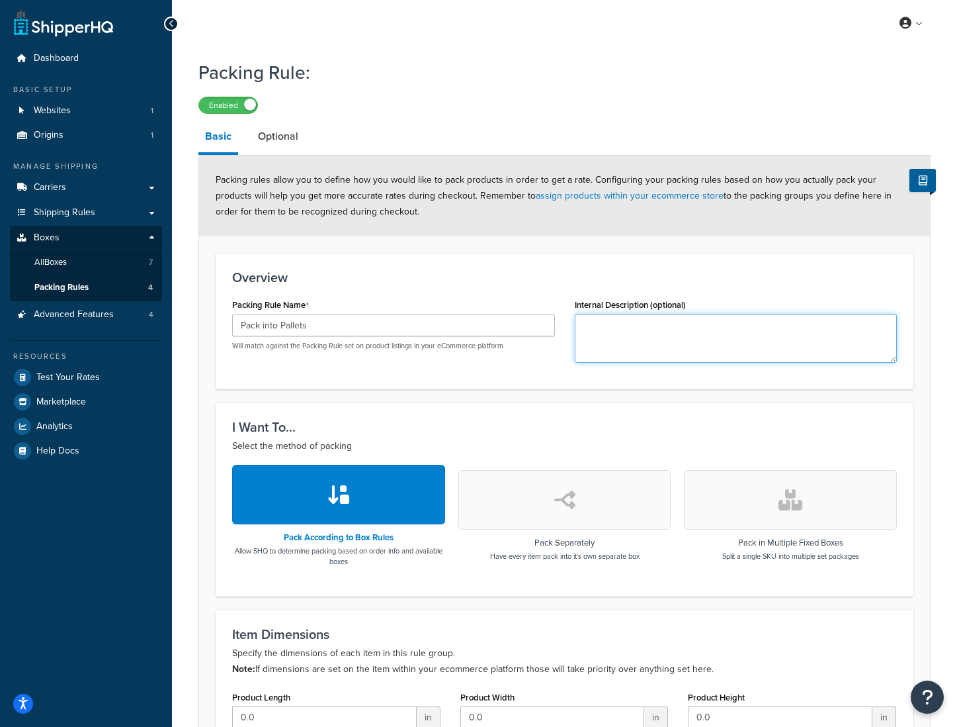
click at [610, 342] on textarea "Internal Description (optional)" at bounding box center [736, 338] width 323 height 49
paste textarea "Palletize for XPO"
type textarea "Palletize for XPO"
click at [268, 143] on link "Optional" at bounding box center [278, 136] width 54 height 32
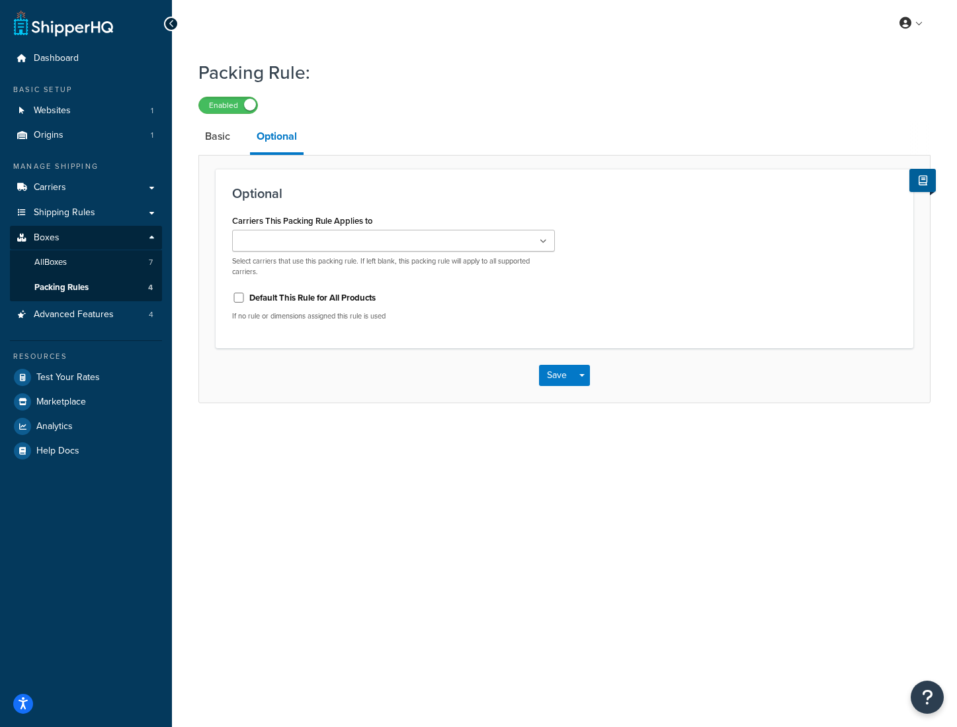
click at [322, 243] on input "Carriers This Packing Rule Applies to" at bounding box center [294, 241] width 117 height 15
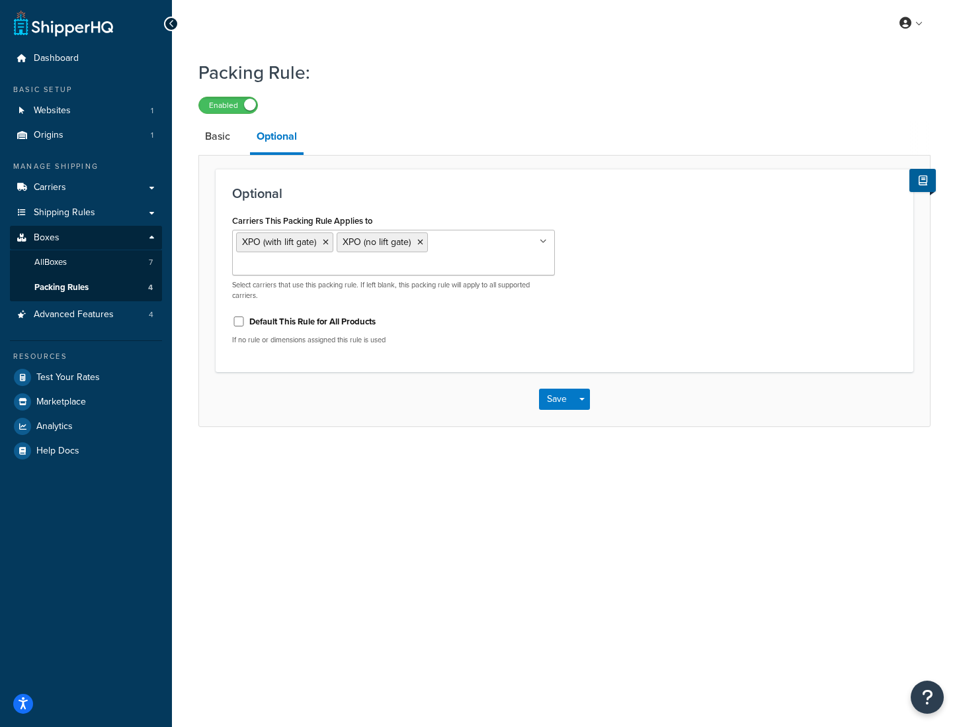
drag, startPoint x: 632, startPoint y: 289, endPoint x: 535, endPoint y: 375, distance: 128.9
click at [632, 290] on div "Carriers This Packing Rule Applies to XPO (with lift gate) XPO (no lift gate) U…" at bounding box center [564, 283] width 685 height 144
click at [582, 406] on button "Save Dropdown" at bounding box center [582, 398] width 16 height 21
click at [582, 423] on button "Save and Edit" at bounding box center [603, 424] width 128 height 28
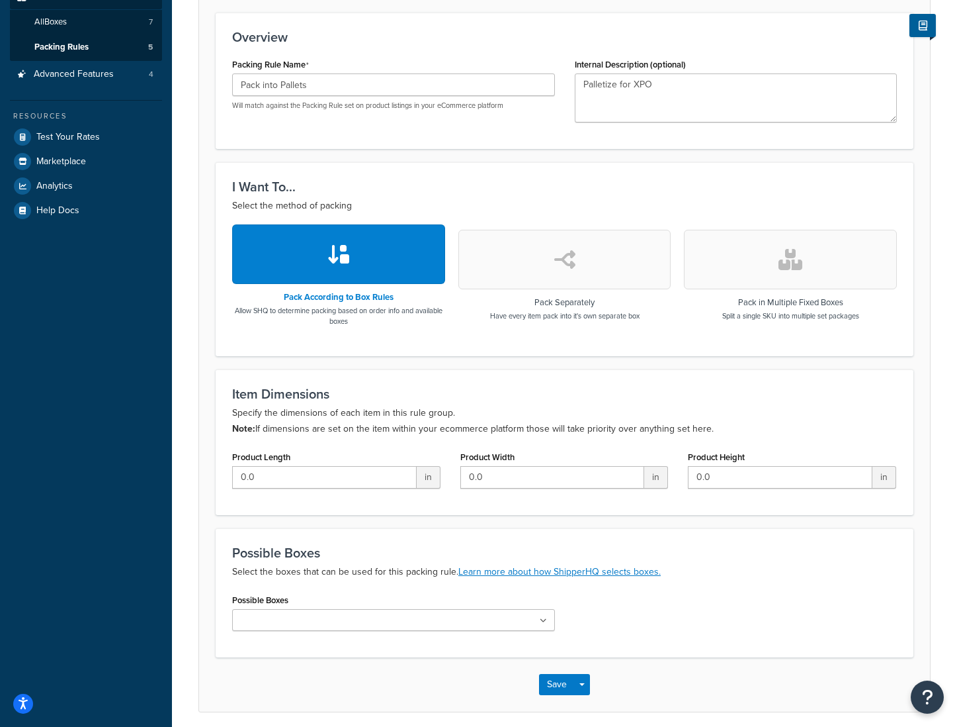
scroll to position [292, 0]
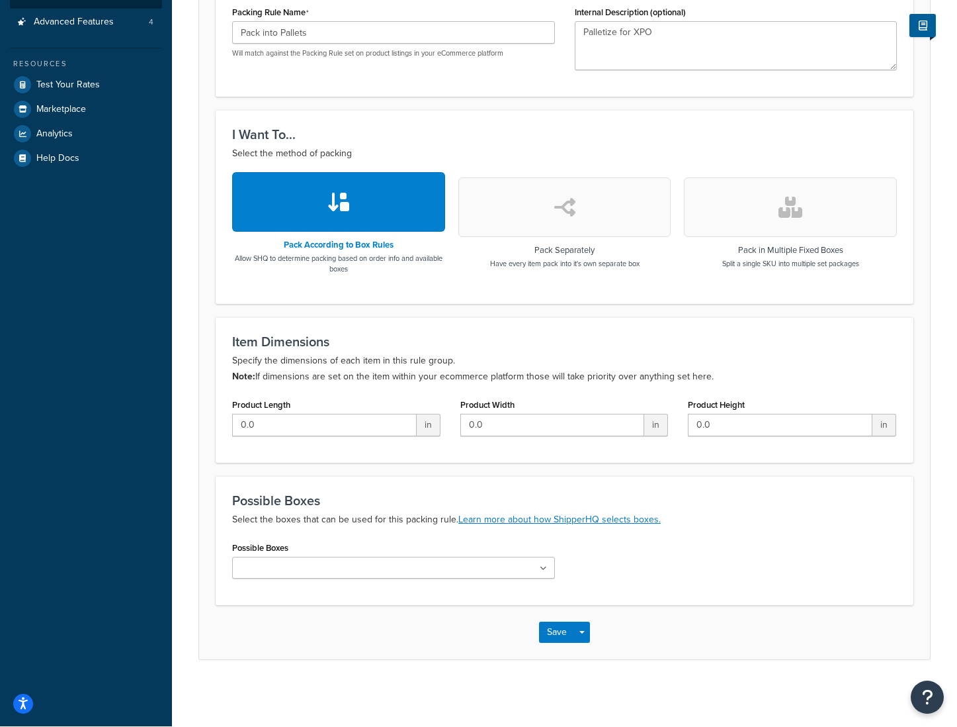
drag, startPoint x: 260, startPoint y: 567, endPoint x: 269, endPoint y: 570, distance: 9.6
click at [260, 567] on input "Possible Boxes" at bounding box center [294, 568] width 117 height 15
click at [766, 563] on div "Possible Boxes 5 lb Box 10 lb Box 25 lb Box 25 lb Bale 50 lb Box 52 lb Box" at bounding box center [564, 563] width 685 height 50
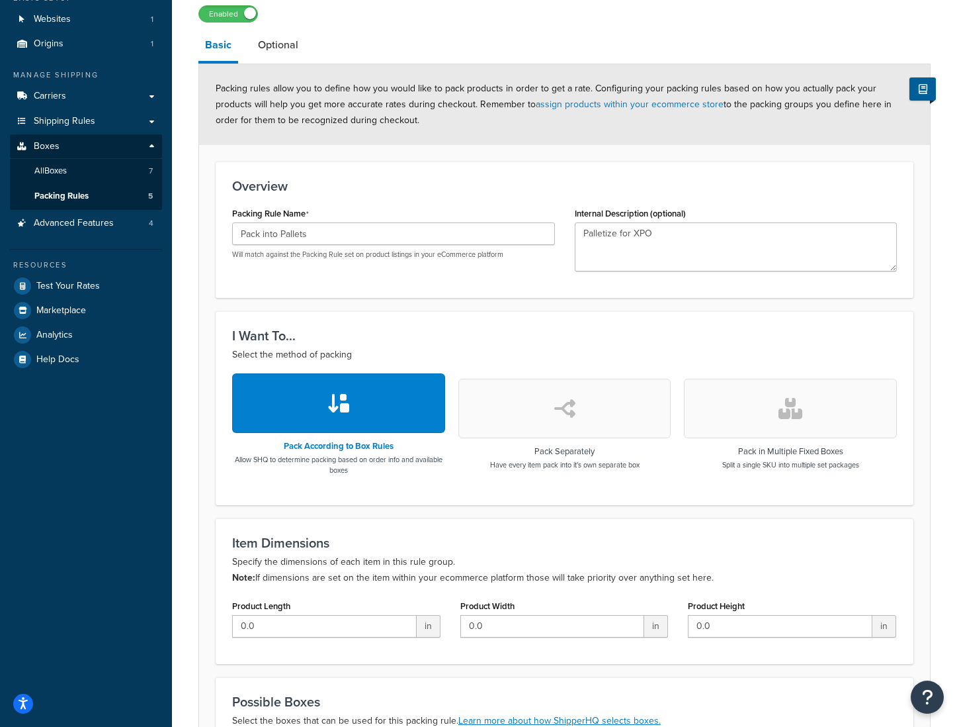
scroll to position [0, 0]
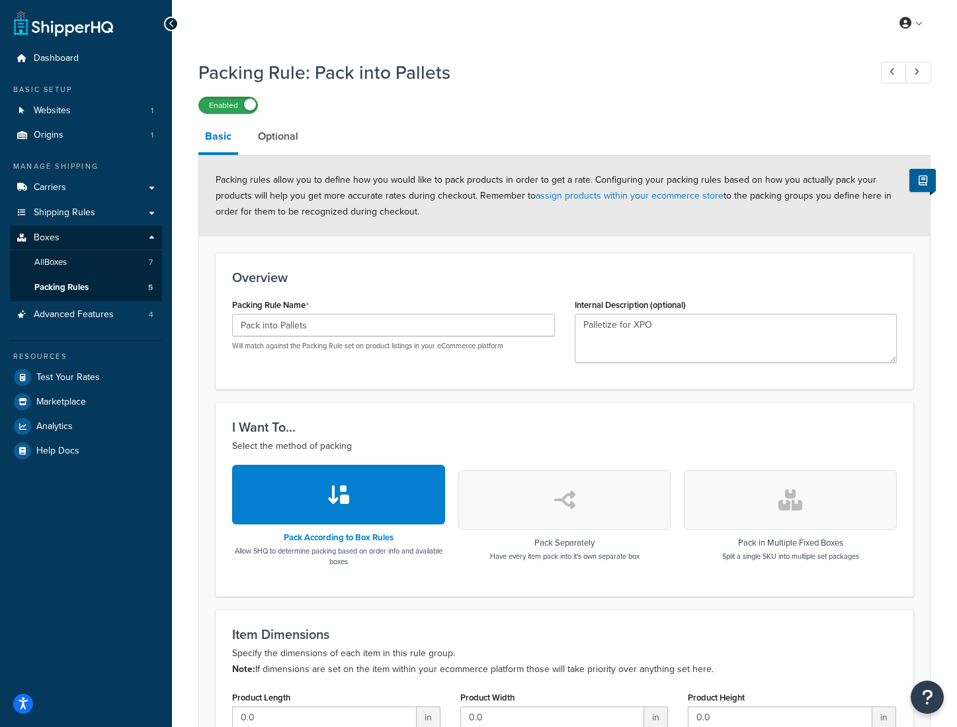
click at [243, 109] on label "Enabled" at bounding box center [228, 105] width 58 height 16
click at [73, 185] on link "Carriers" at bounding box center [86, 187] width 152 height 24
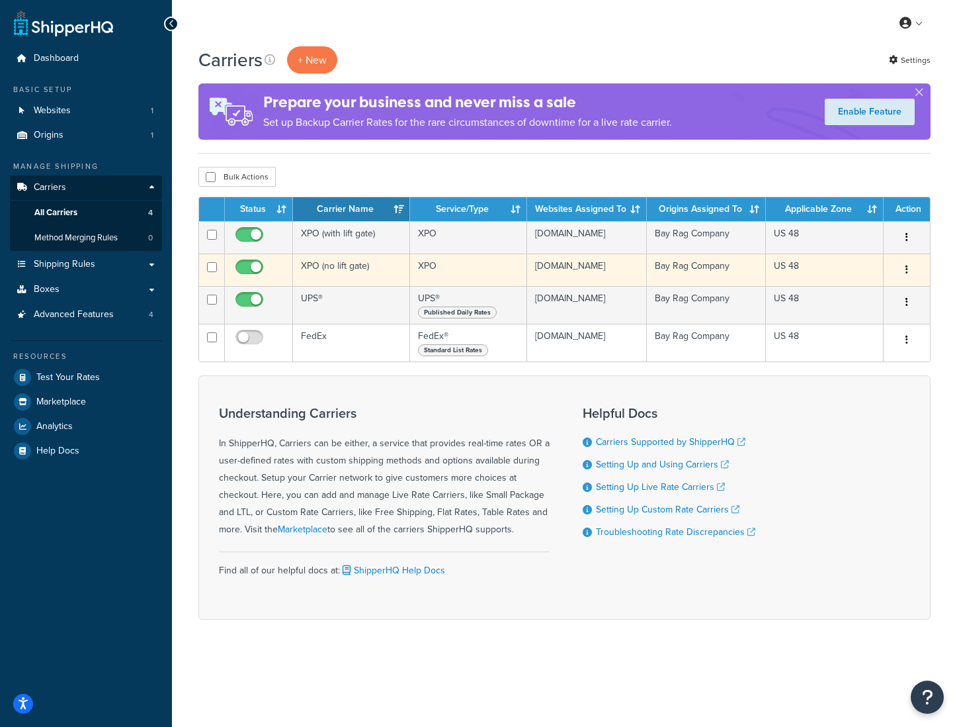
click at [331, 268] on td "XPO (no lift gate)" at bounding box center [351, 269] width 117 height 32
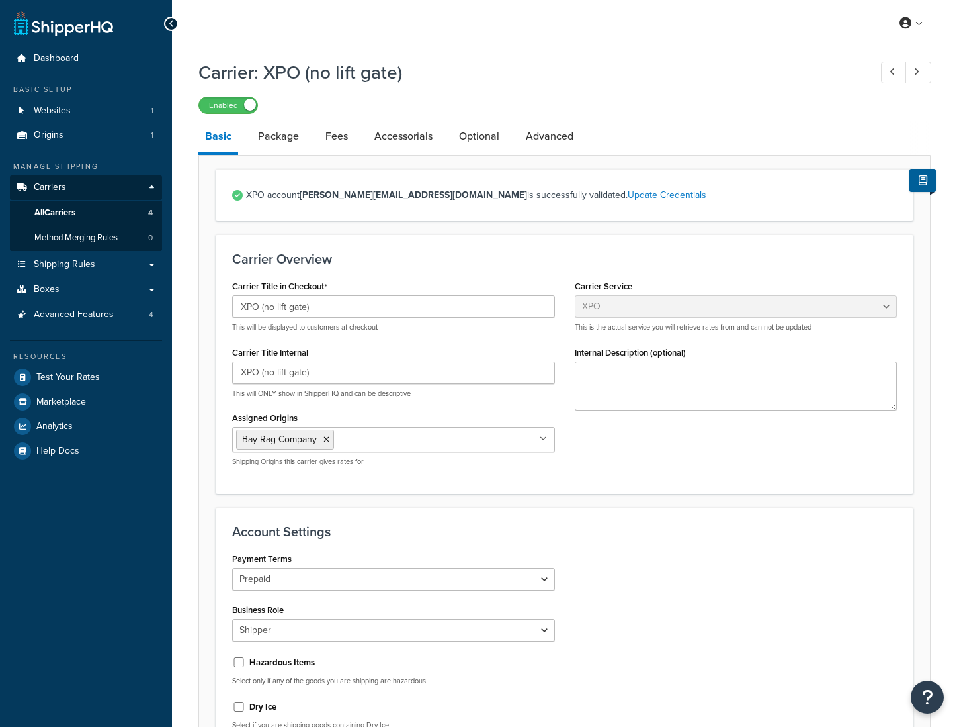
select select "xpoFreight"
click at [290, 138] on link "Package" at bounding box center [278, 136] width 54 height 32
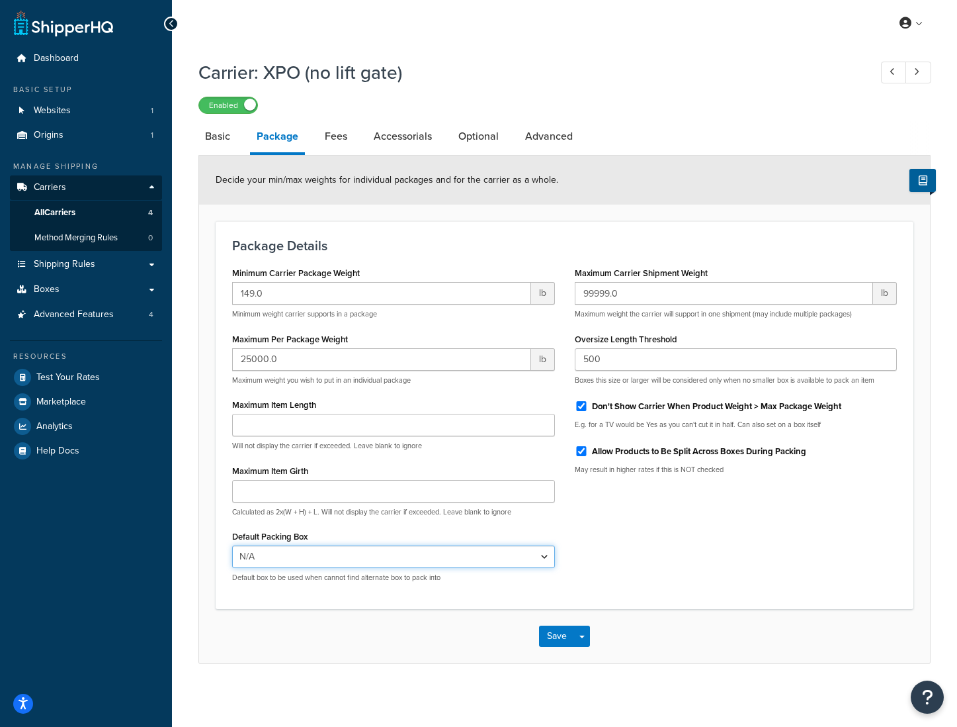
click at [324, 561] on select "N/A 5 lb Box 10 lb Box 25 lb Box 25 [PERSON_NAME] 50 lb Box 52 lb Box" at bounding box center [393, 556] width 323 height 22
click at [531, 140] on link "Advanced" at bounding box center [549, 136] width 61 height 32
select select "false"
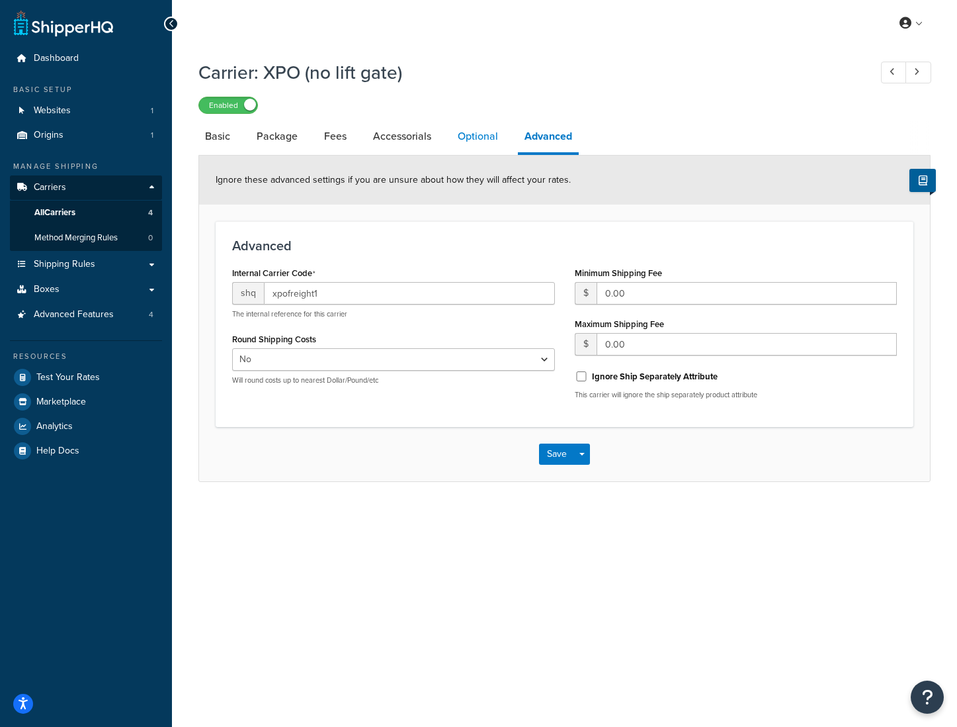
click at [484, 142] on link "Optional" at bounding box center [478, 136] width 54 height 32
select select "55"
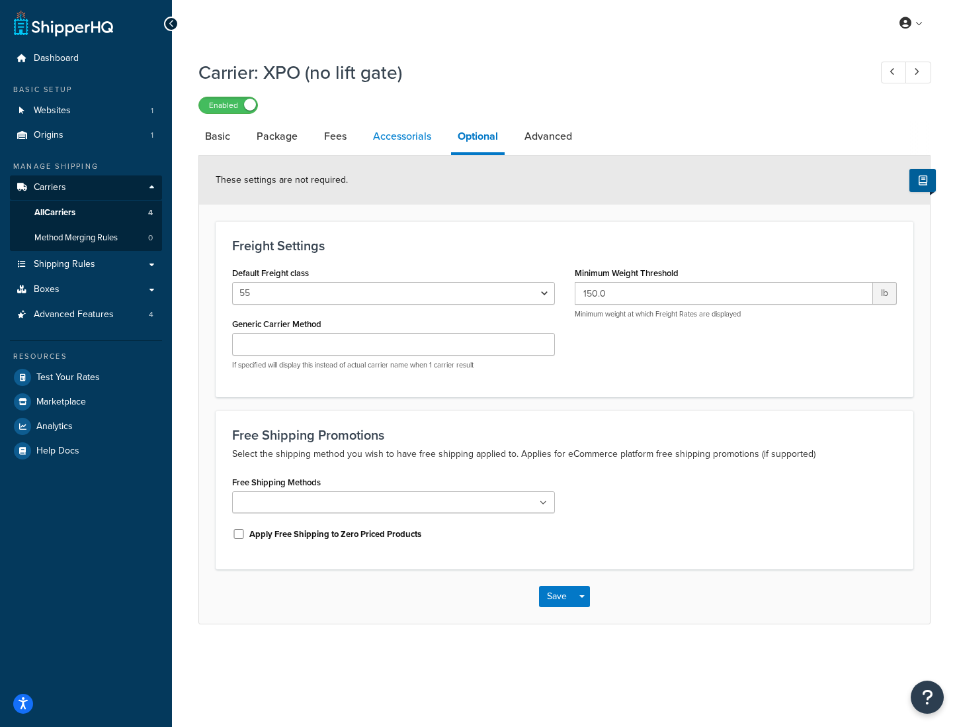
click at [418, 137] on link "Accessorials" at bounding box center [402, 136] width 71 height 32
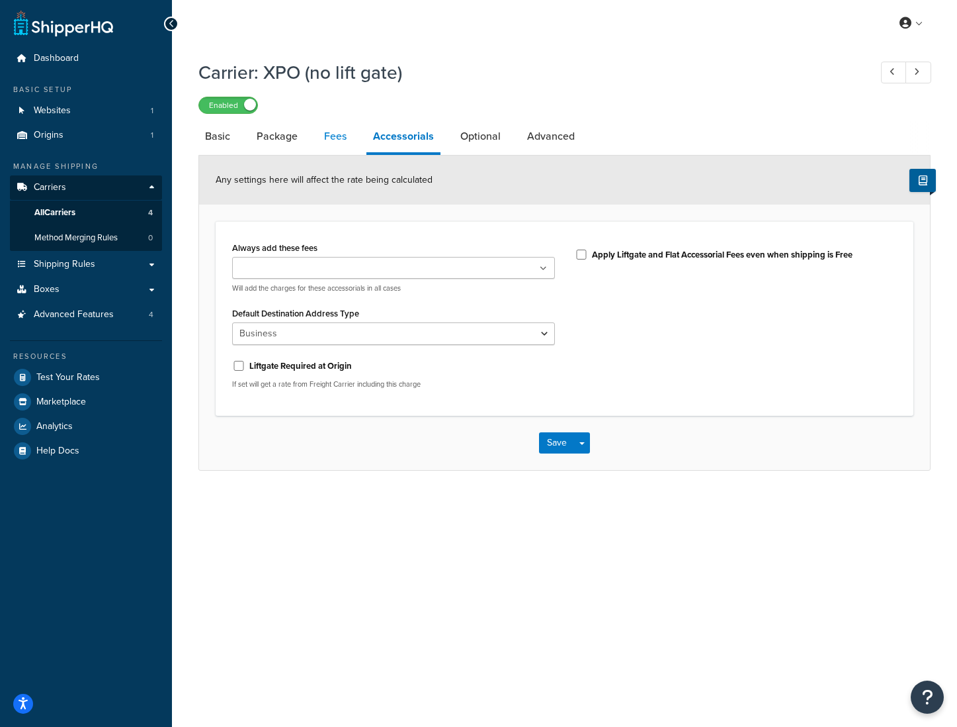
click at [335, 142] on link "Fees" at bounding box center [336, 136] width 36 height 32
select select "AFTER"
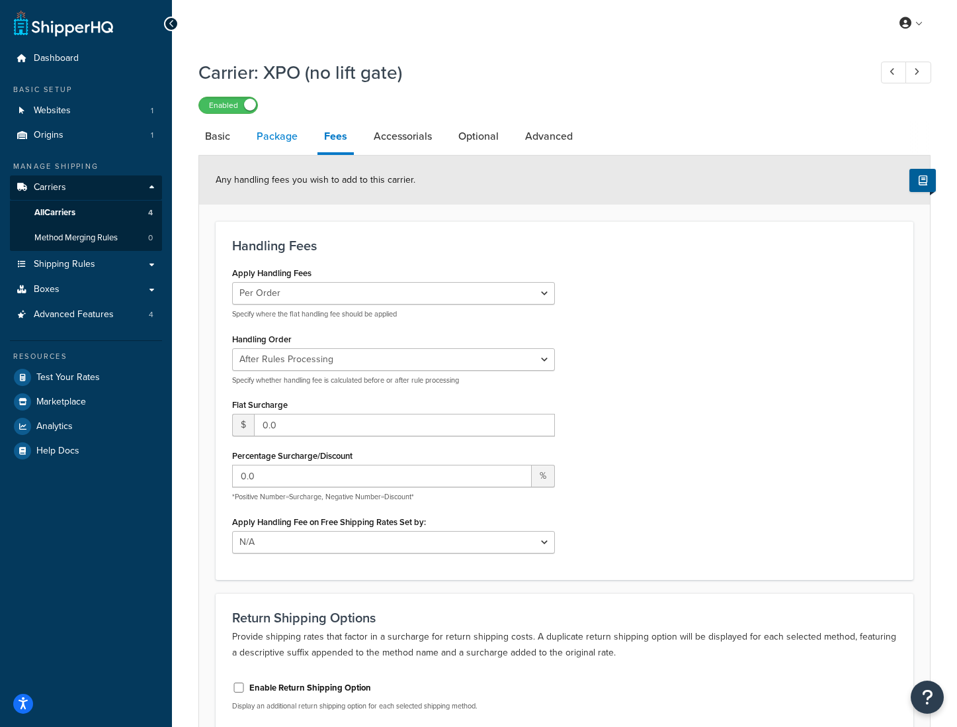
click at [271, 137] on link "Package" at bounding box center [277, 136] width 54 height 32
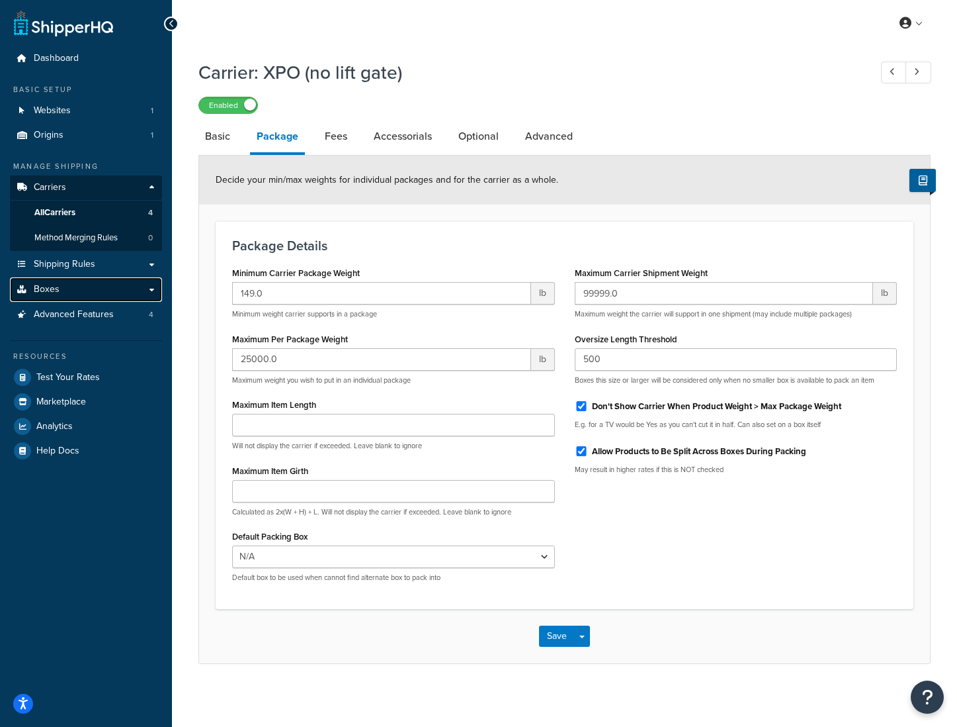
click at [48, 288] on span "Boxes" at bounding box center [47, 289] width 26 height 11
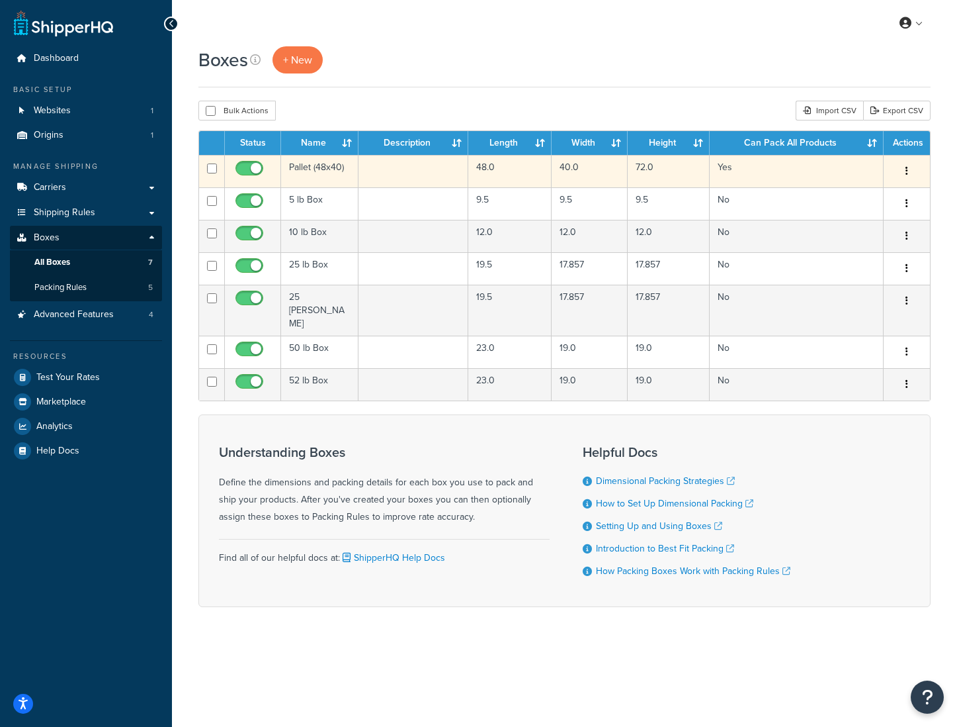
click at [316, 175] on td "Pallet (48x40)" at bounding box center [319, 171] width 77 height 32
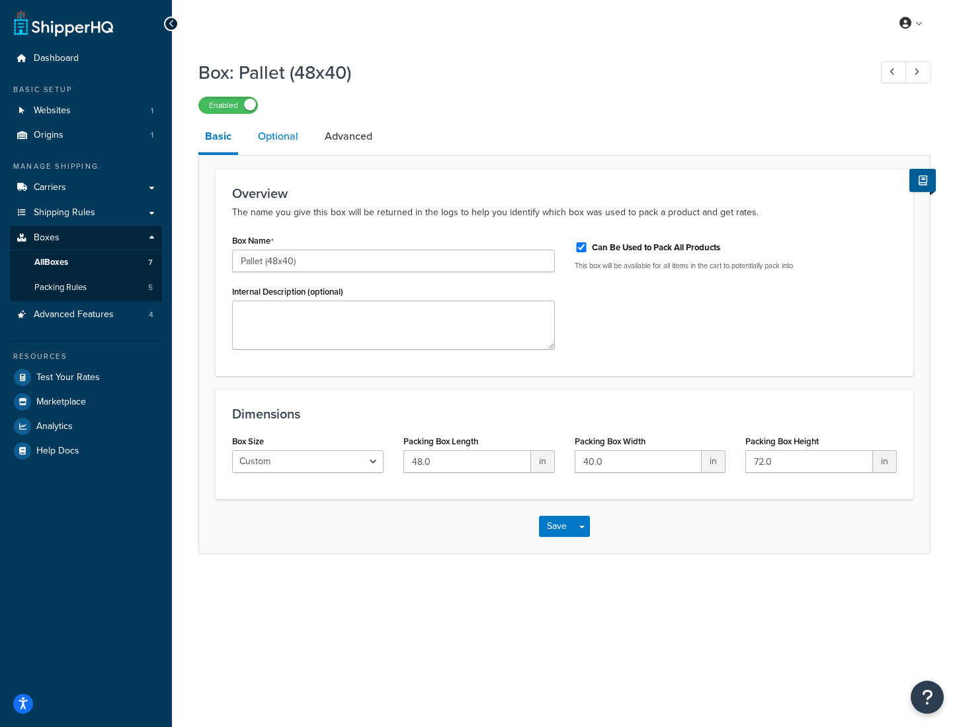
click at [275, 142] on link "Optional" at bounding box center [278, 136] width 54 height 32
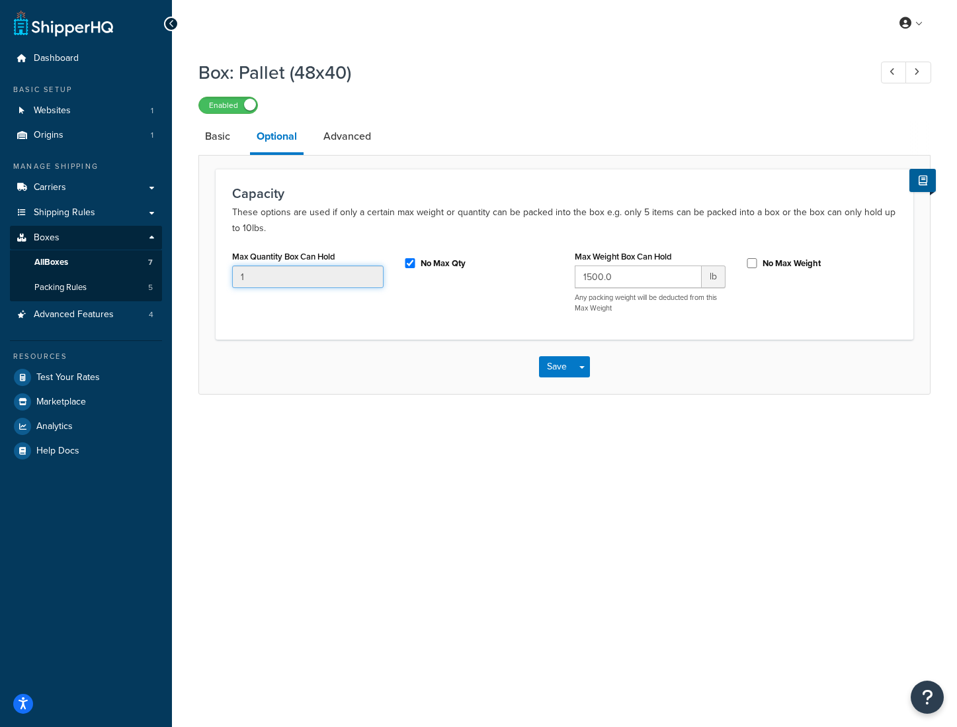
click at [245, 279] on input "1" at bounding box center [308, 276] width 152 height 22
click at [336, 138] on link "Advanced" at bounding box center [347, 136] width 61 height 32
select select "70"
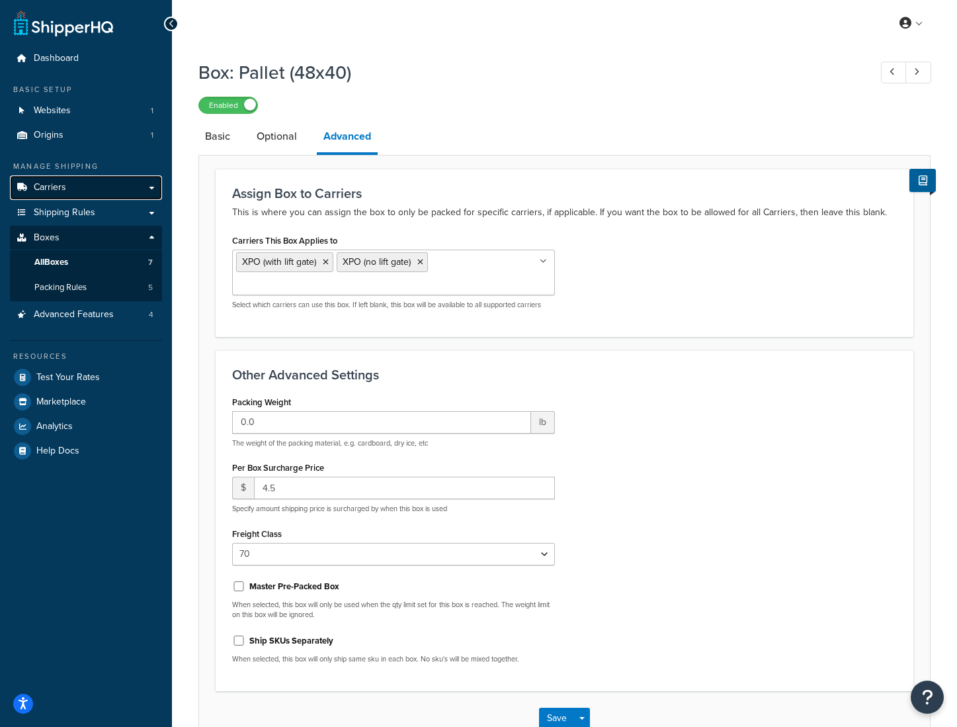
click at [48, 186] on span "Carriers" at bounding box center [50, 187] width 32 height 11
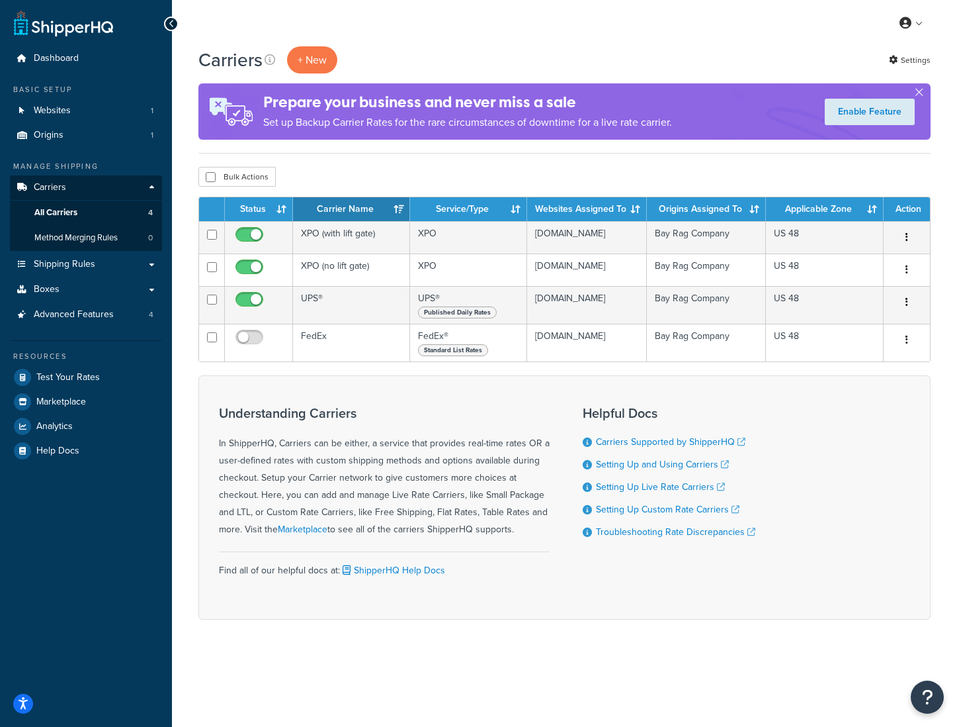
click at [316, 236] on td "XPO (with lift gate)" at bounding box center [351, 237] width 117 height 32
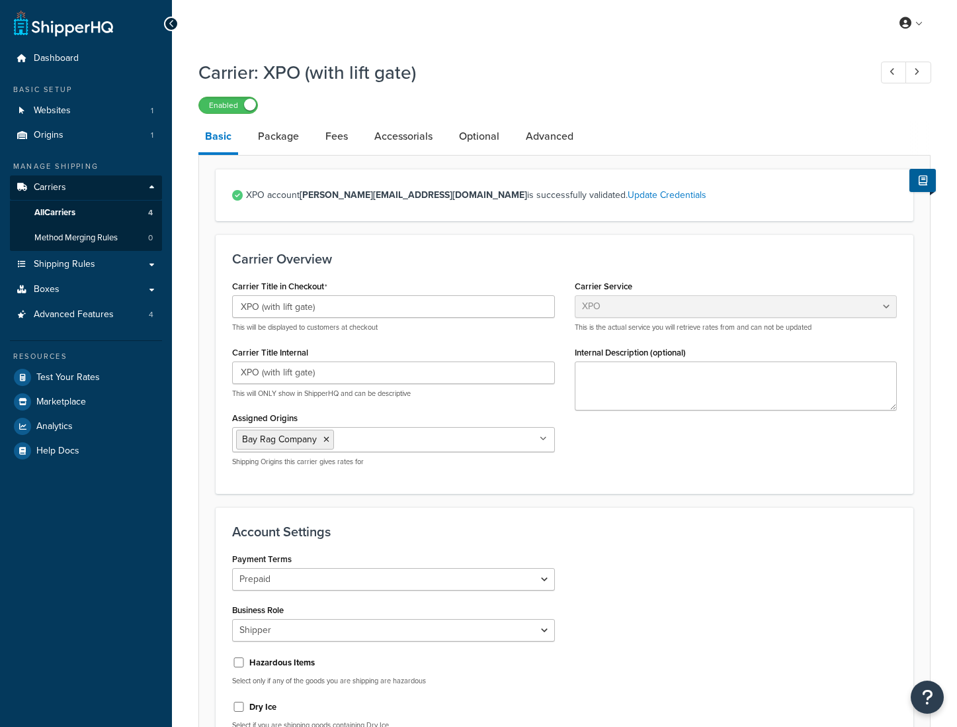
select select "xpoFreight"
click at [280, 140] on link "Package" at bounding box center [278, 136] width 54 height 32
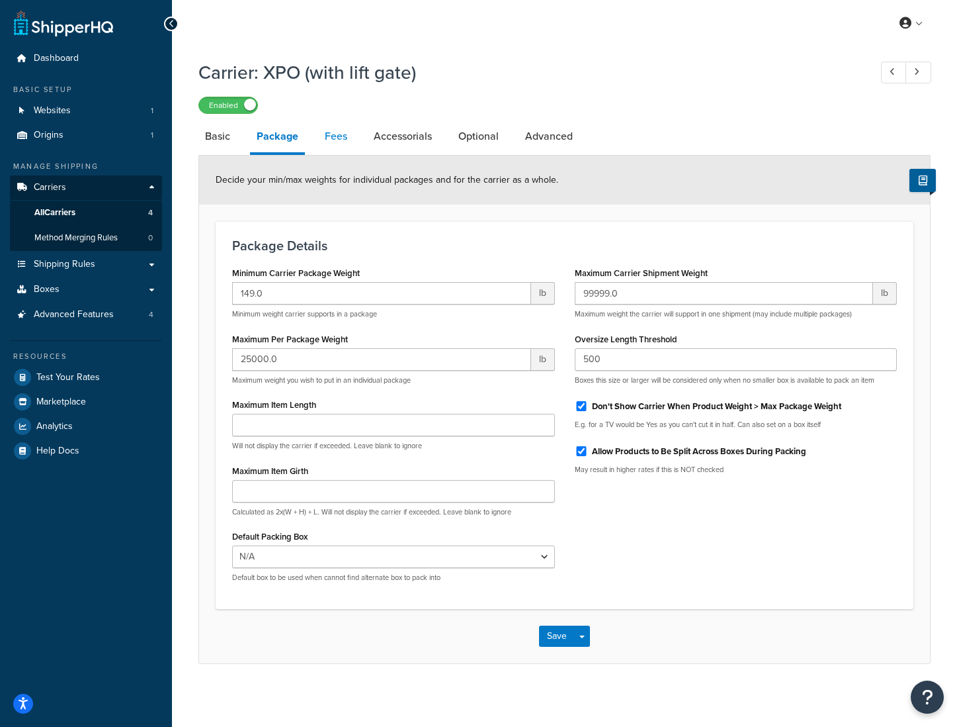
click at [335, 142] on link "Fees" at bounding box center [336, 136] width 36 height 32
select select "AFTER"
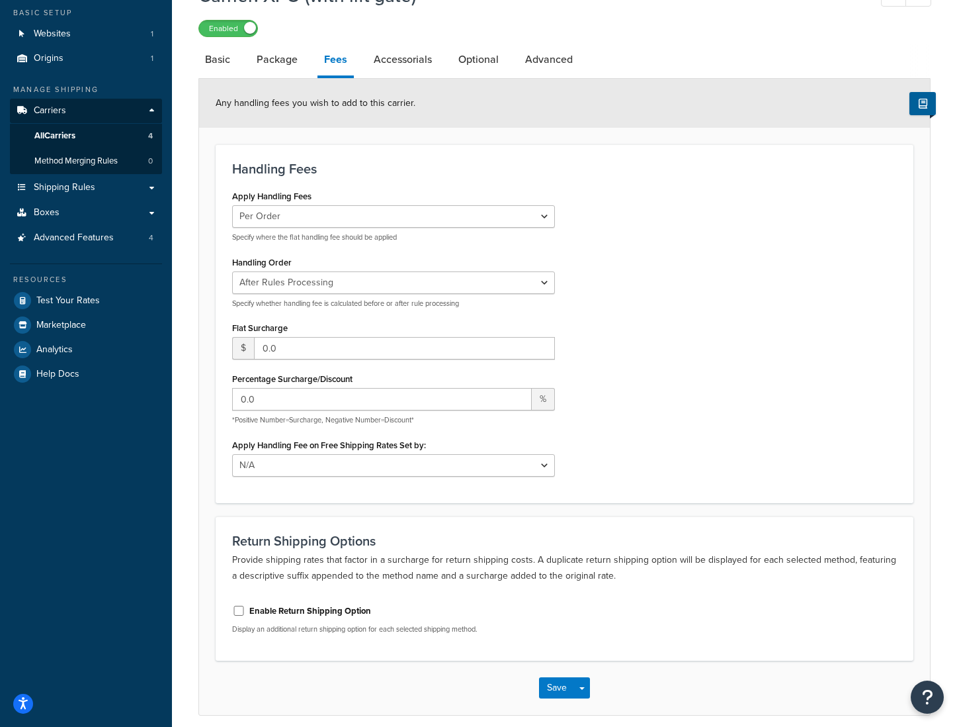
scroll to position [78, 0]
click at [399, 60] on link "Accessorials" at bounding box center [402, 58] width 71 height 32
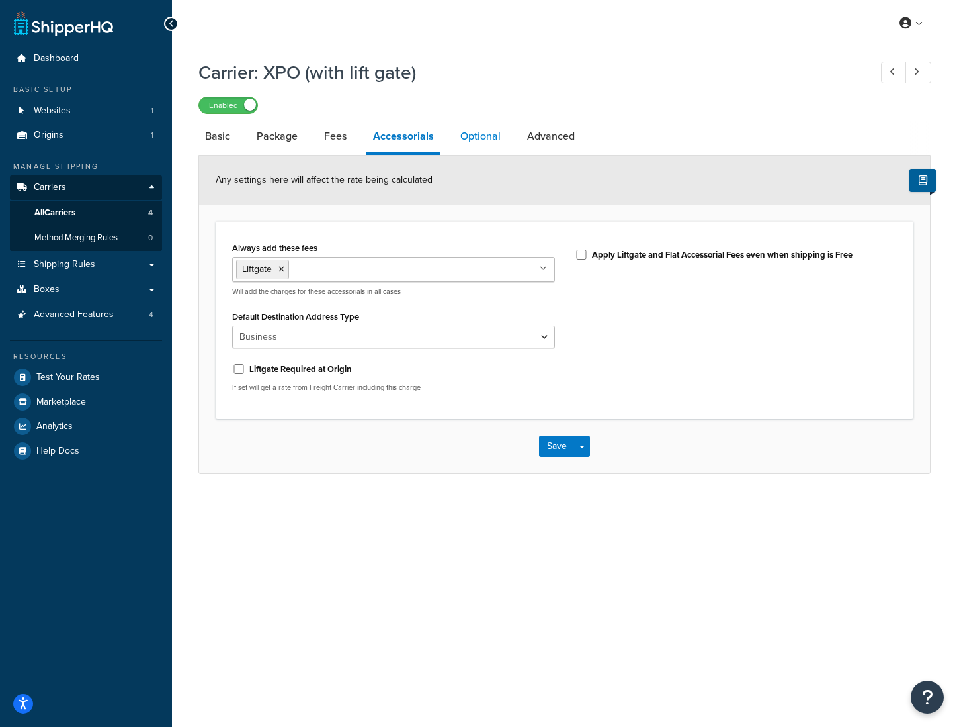
click at [463, 133] on link "Optional" at bounding box center [481, 136] width 54 height 32
select select "55"
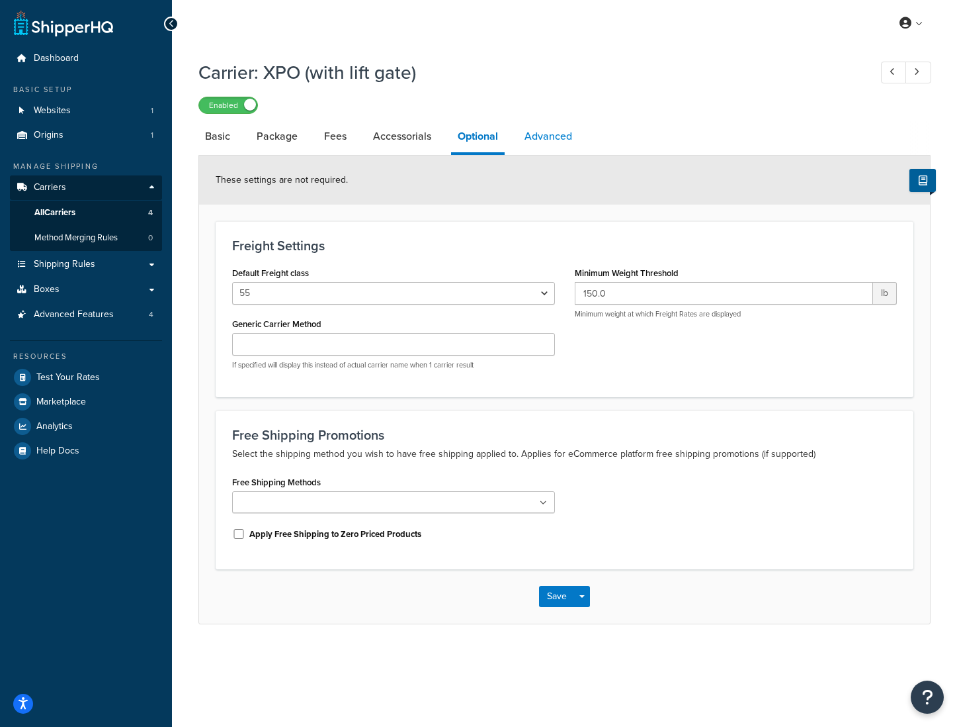
click at [531, 148] on link "Advanced" at bounding box center [548, 136] width 61 height 32
select select "false"
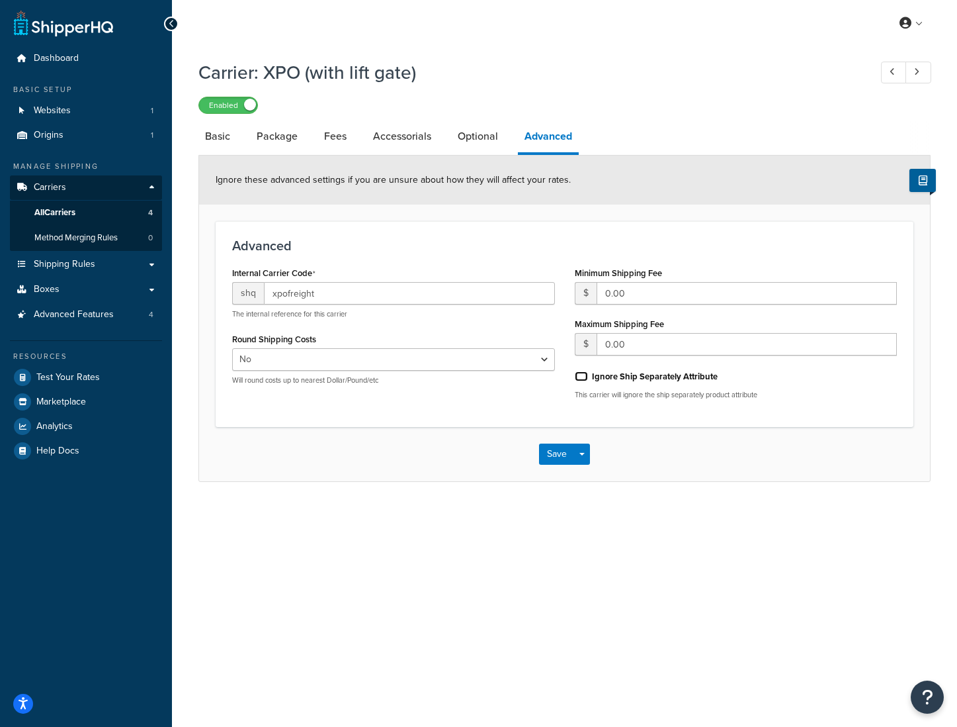
click at [582, 378] on input "Ignore Ship Separately Attribute" at bounding box center [581, 376] width 13 height 10
checkbox input "true"
click at [552, 459] on button "Save" at bounding box center [557, 453] width 36 height 21
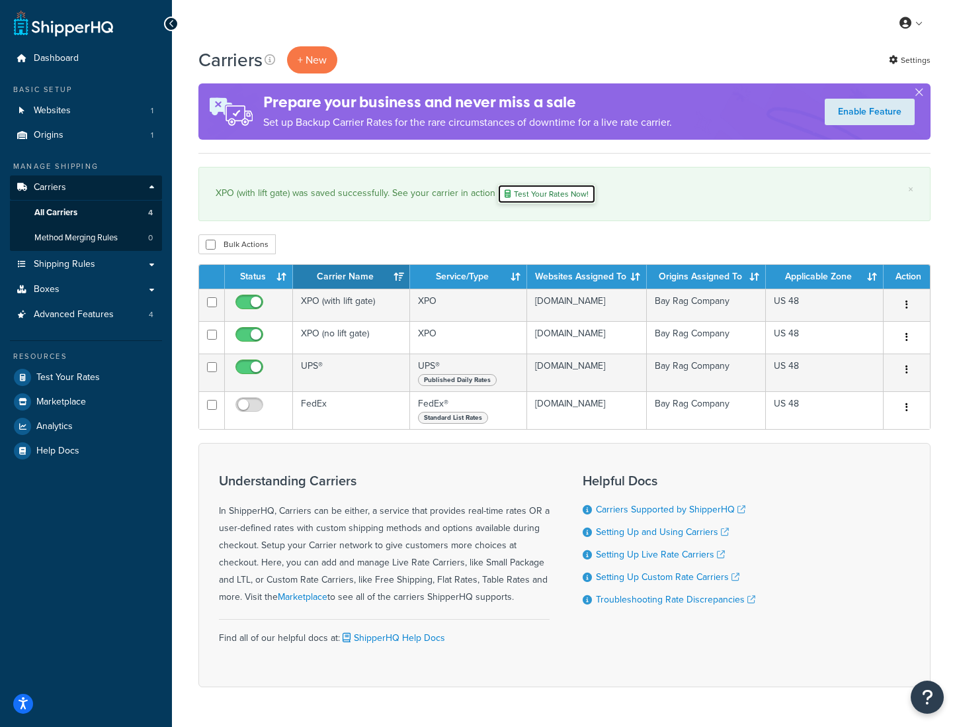
click at [568, 195] on link "Test Your Rates Now!" at bounding box center [547, 194] width 99 height 20
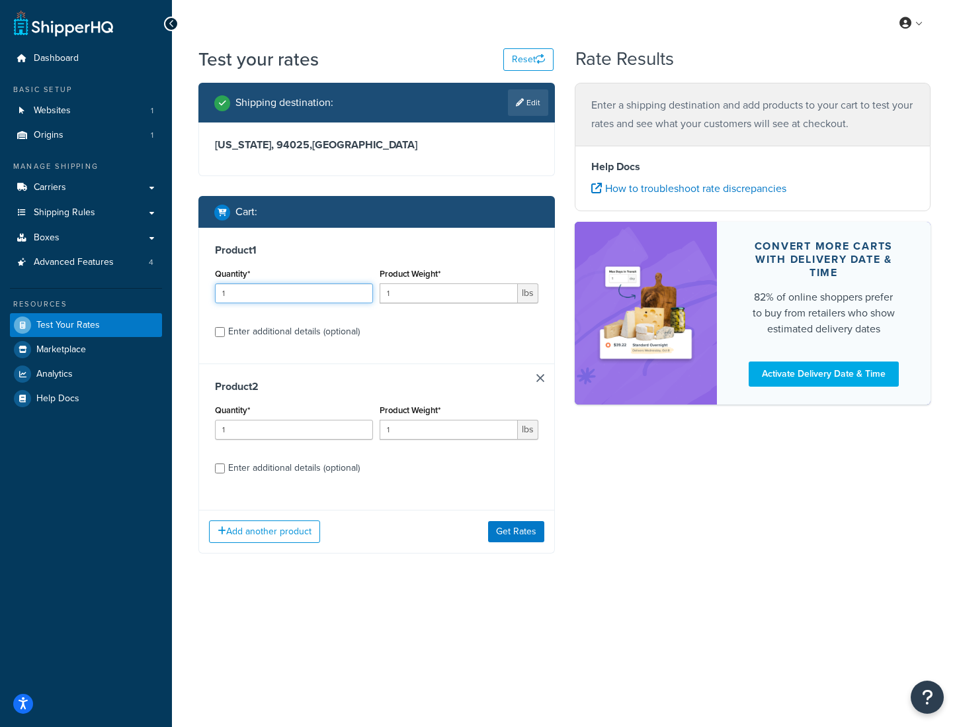
drag, startPoint x: 219, startPoint y: 294, endPoint x: 200, endPoint y: 294, distance: 19.2
click at [200, 294] on div "Product 1 Quantity* 1 Product Weight* 1 lbs Enter additional details (optional)" at bounding box center [376, 296] width 355 height 136
type input "4"
click at [371, 300] on div "Quantity* 4 Product Weight* 1 lbs" at bounding box center [377, 289] width 330 height 48
type input "10"
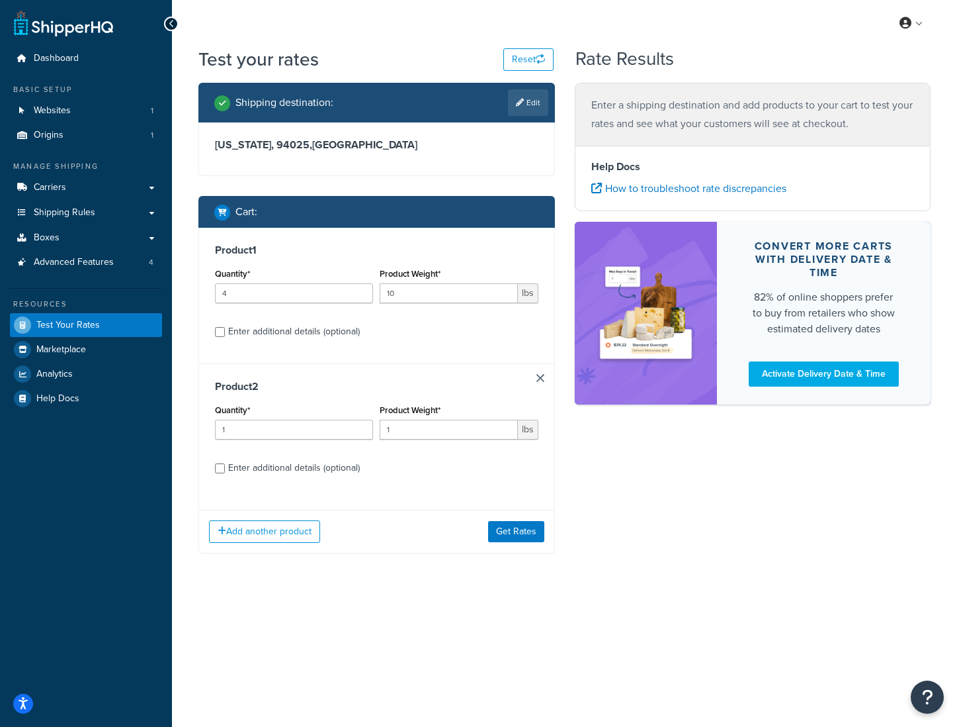
click at [313, 331] on div "Enter additional details (optional)" at bounding box center [294, 331] width 132 height 19
click at [225, 331] on input "Enter additional details (optional)" at bounding box center [220, 332] width 10 height 10
checkbox input "true"
select select "87845"
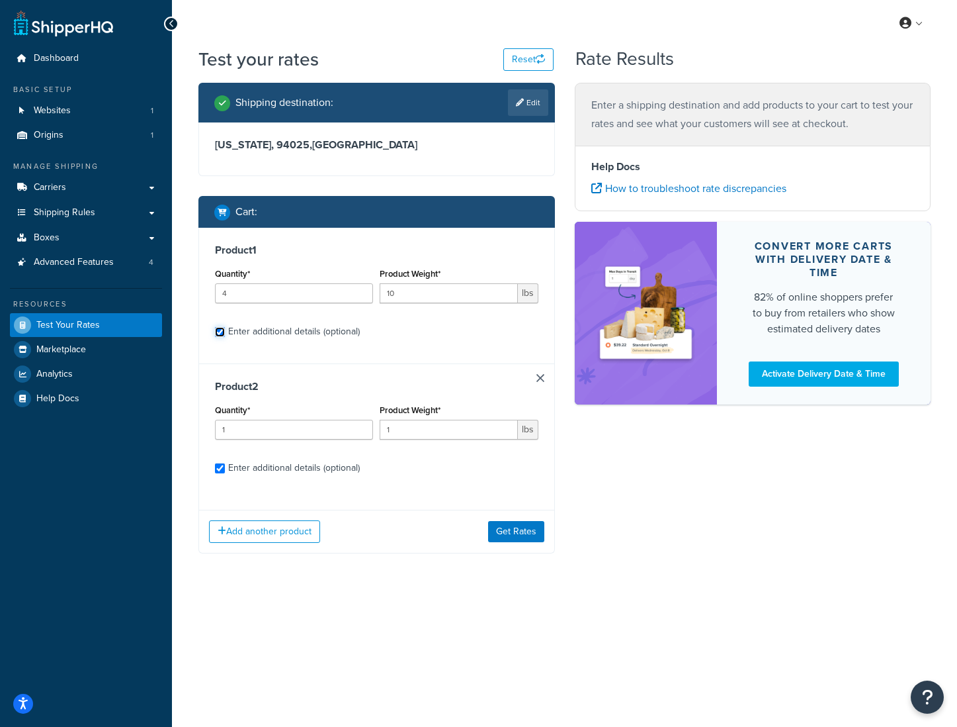
select select "92.5"
select select "87845"
select select "92.5"
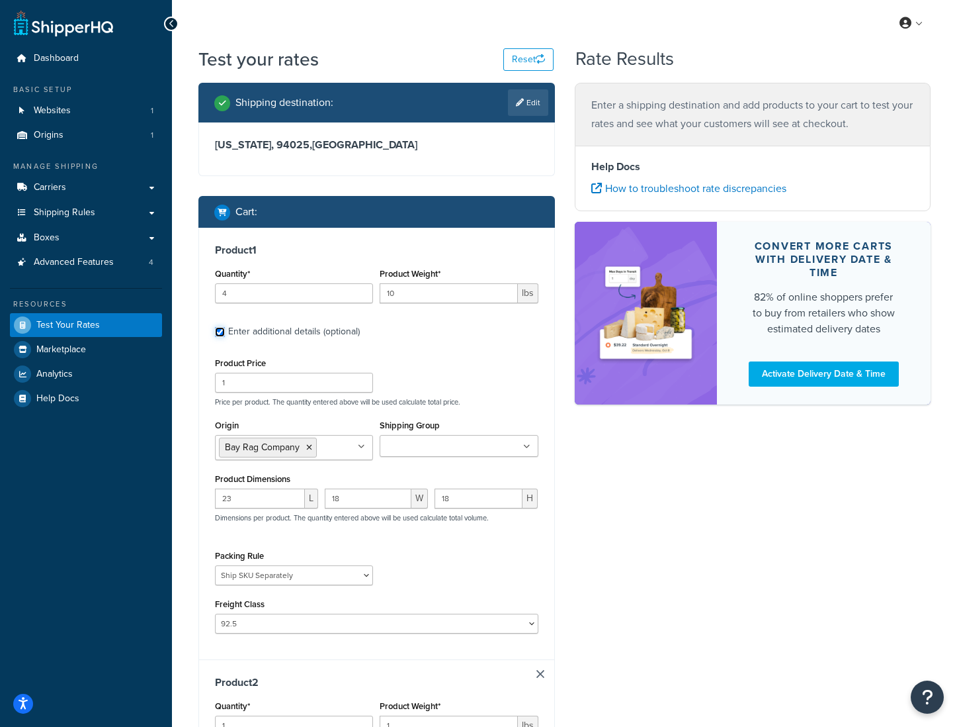
scroll to position [41, 0]
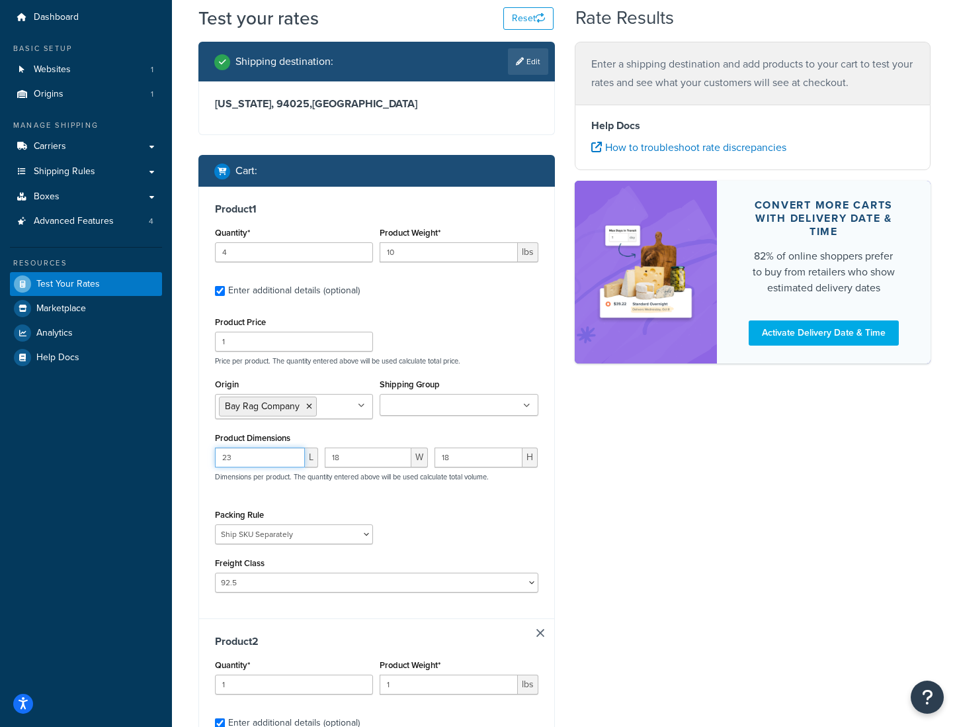
click at [203, 461] on div "Product 1 Quantity* 4 Product Weight* 10 lbs Enter additional details (optional…" at bounding box center [376, 402] width 355 height 431
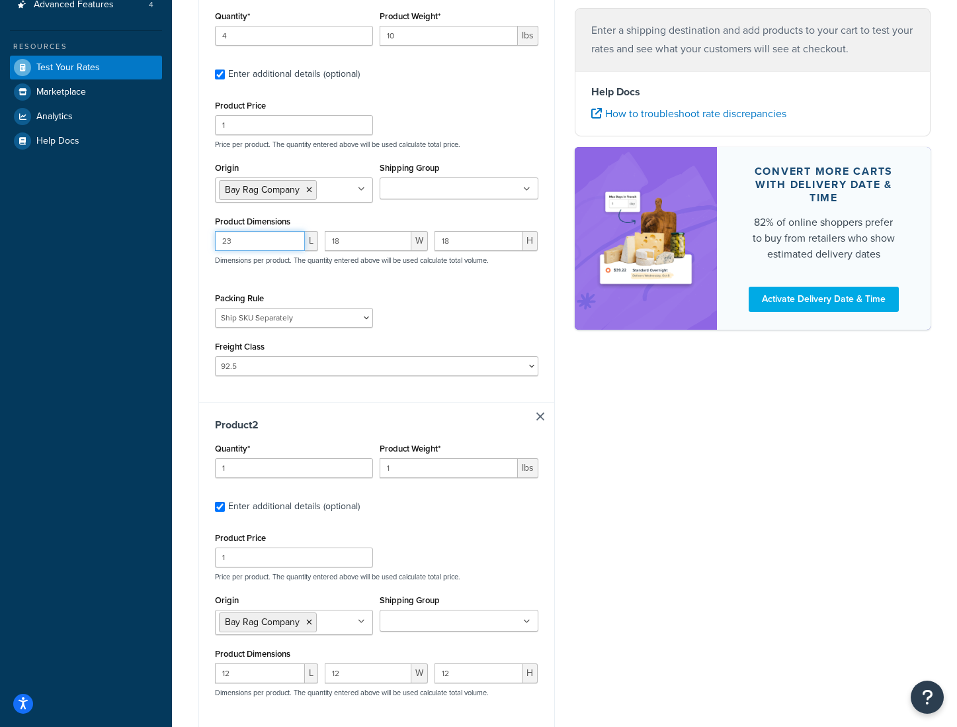
scroll to position [257, 0]
drag, startPoint x: 407, startPoint y: 34, endPoint x: 382, endPoint y: 38, distance: 25.4
click at [382, 38] on input "10" at bounding box center [449, 36] width 138 height 20
type input "50"
click at [201, 40] on div "Product 1 Quantity* 4 Product Weight* 50 lbs Enter additional details (optional…" at bounding box center [376, 186] width 355 height 431
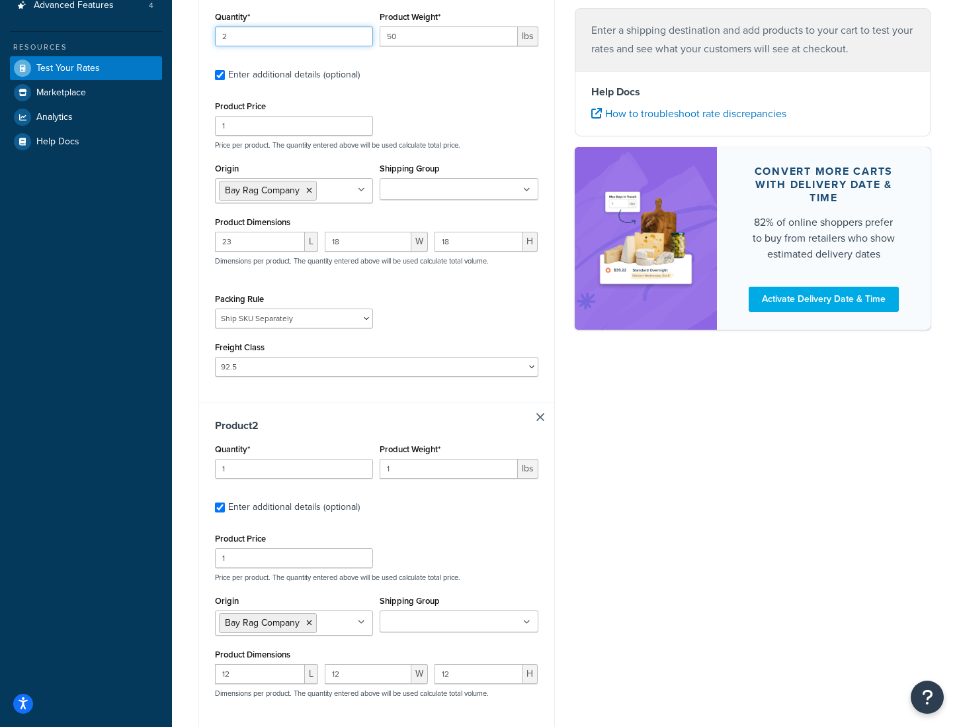
type input "2"
click at [242, 472] on input "1" at bounding box center [294, 469] width 158 height 20
drag, startPoint x: 220, startPoint y: 471, endPoint x: 193, endPoint y: 471, distance: 27.1
click at [193, 471] on div "Shipping destination : Edit [US_STATE], 94025 , [GEOGRAPHIC_DATA] Cart : Produc…" at bounding box center [377, 367] width 376 height 1082
type input "6"
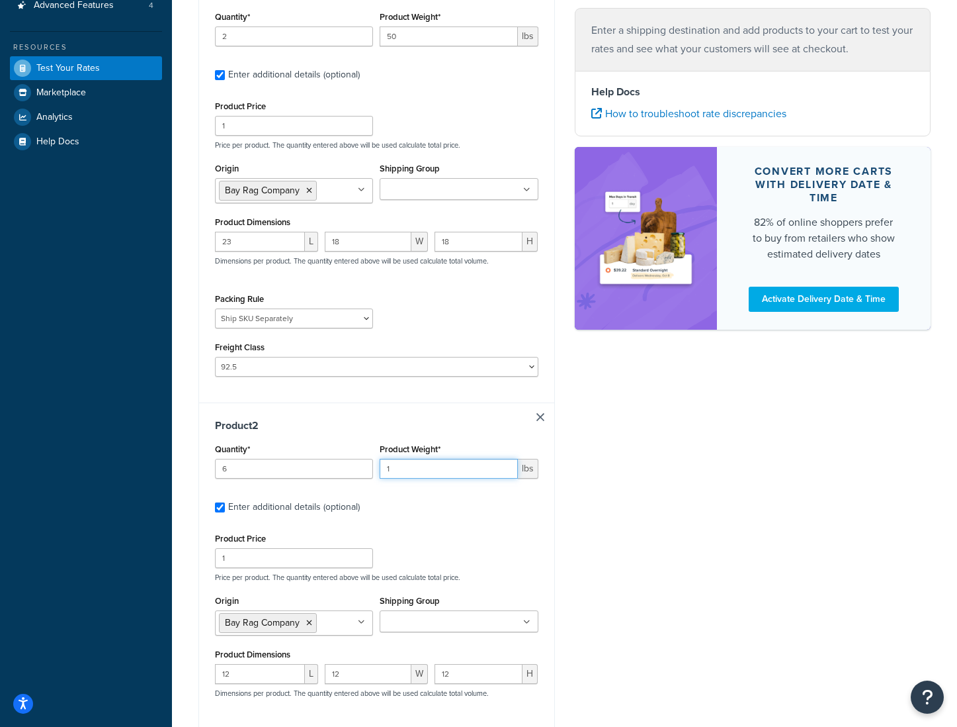
click at [396, 472] on input "1" at bounding box center [449, 469] width 138 height 20
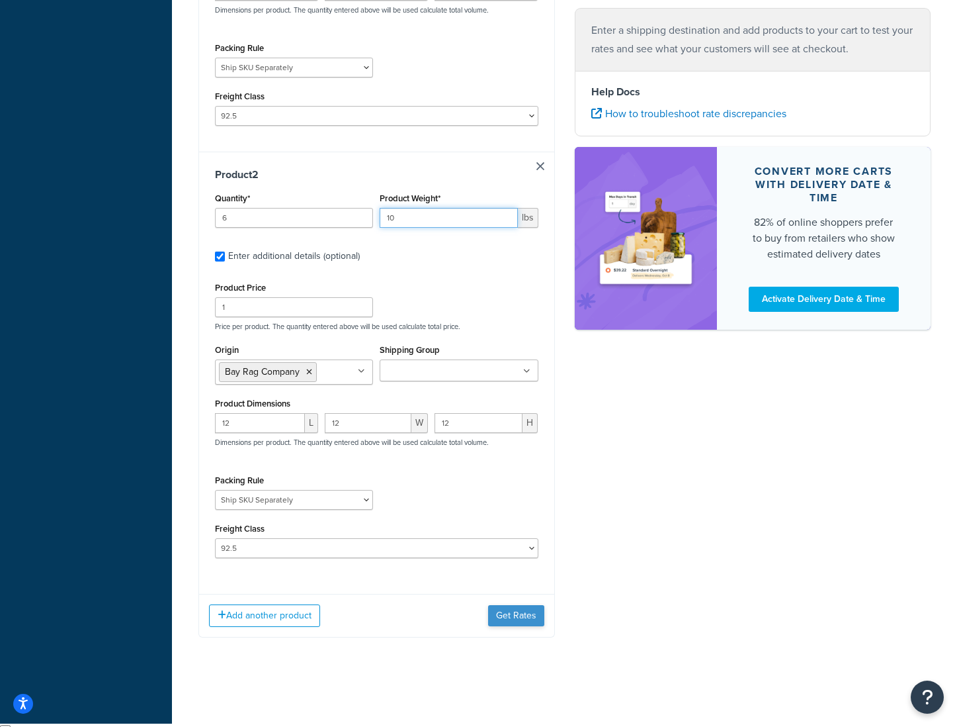
type input "10"
click at [513, 620] on button "Get Rates" at bounding box center [516, 615] width 56 height 21
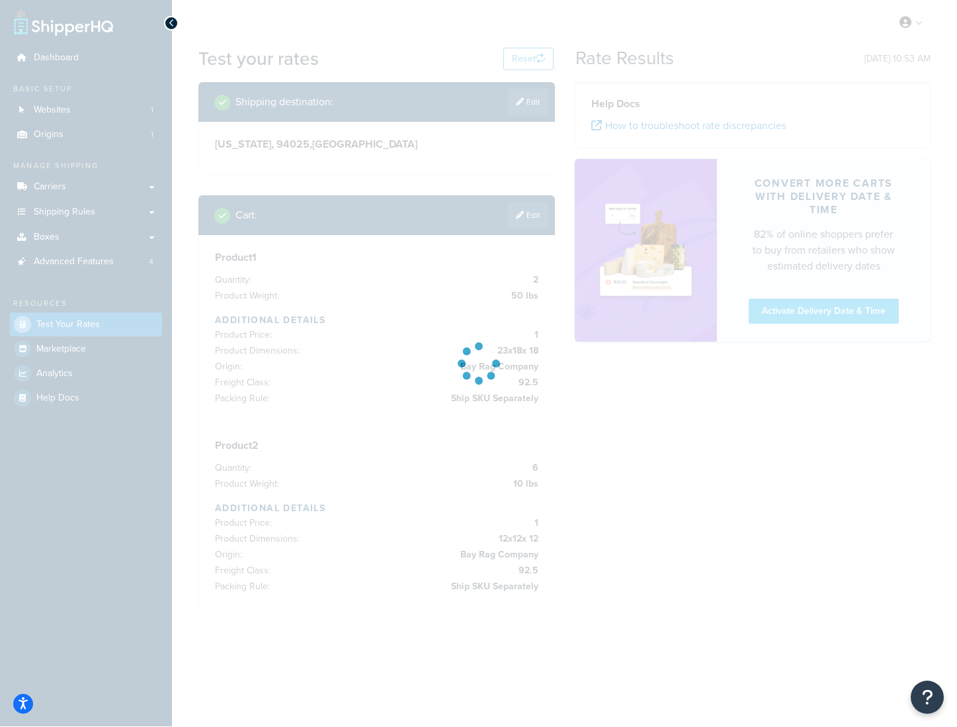
scroll to position [0, 0]
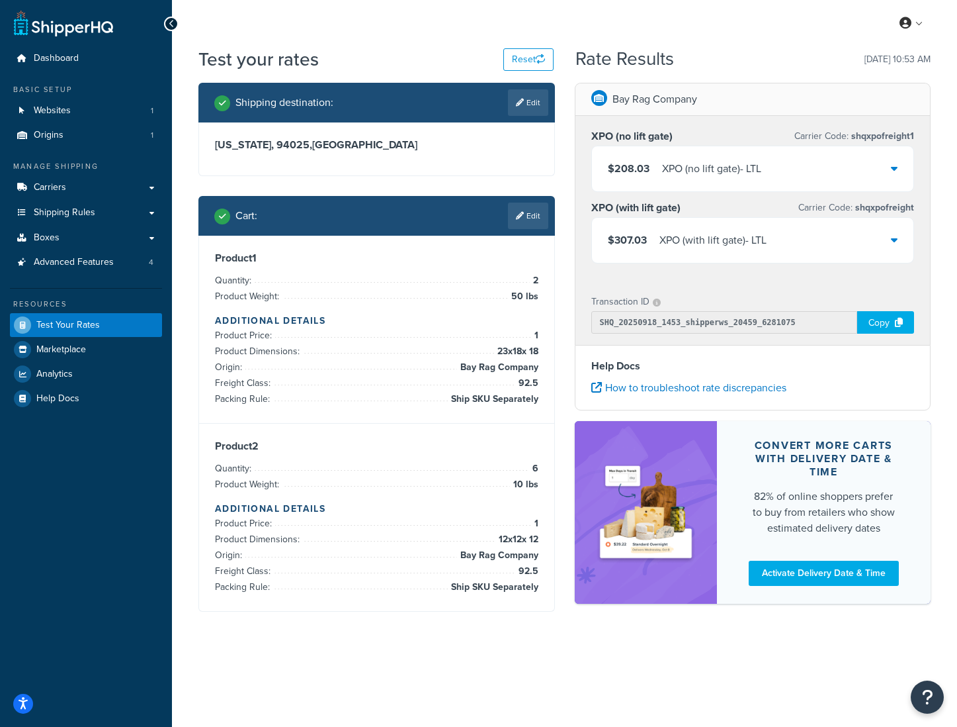
click at [774, 171] on div "$208.03 XPO (no lift gate) - LTL" at bounding box center [753, 168] width 322 height 45
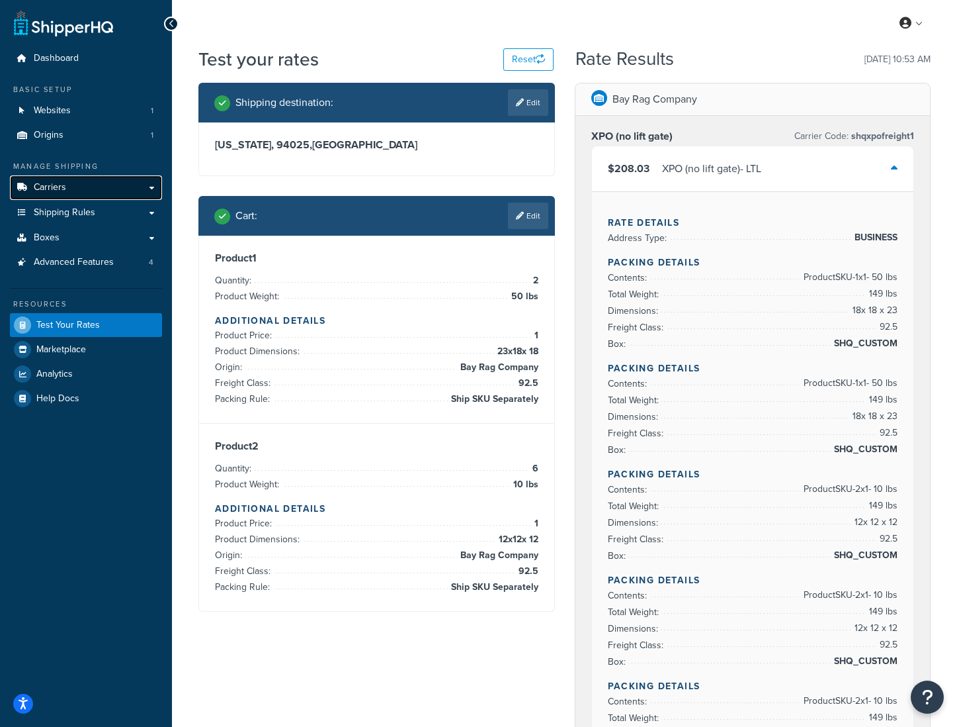
click at [64, 191] on span "Carriers" at bounding box center [50, 187] width 32 height 11
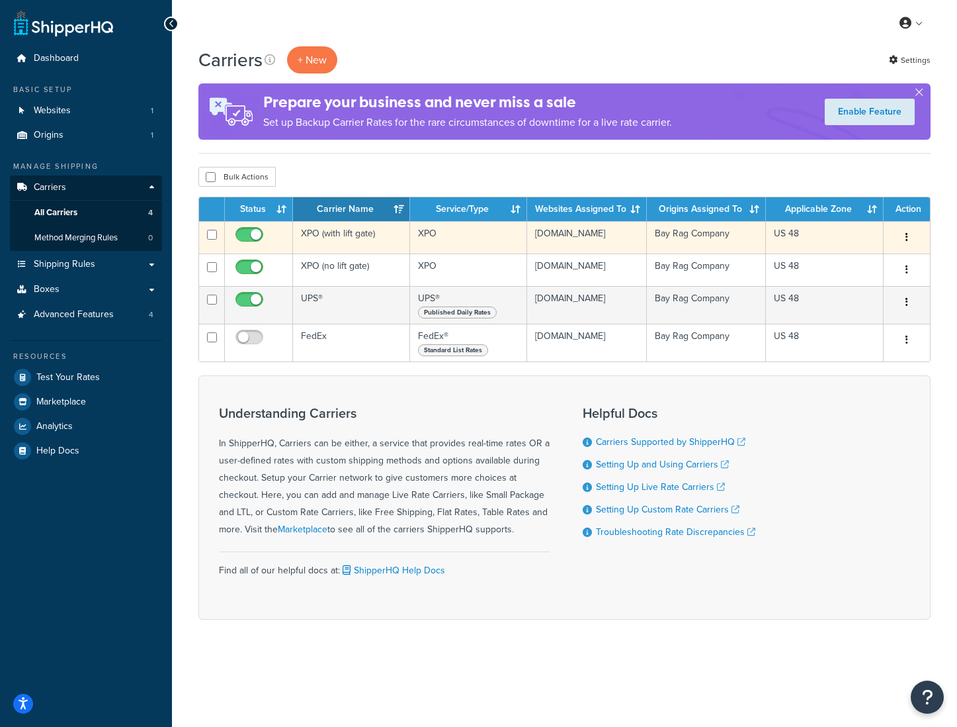
click at [338, 240] on td "XPO (with lift gate)" at bounding box center [351, 237] width 117 height 32
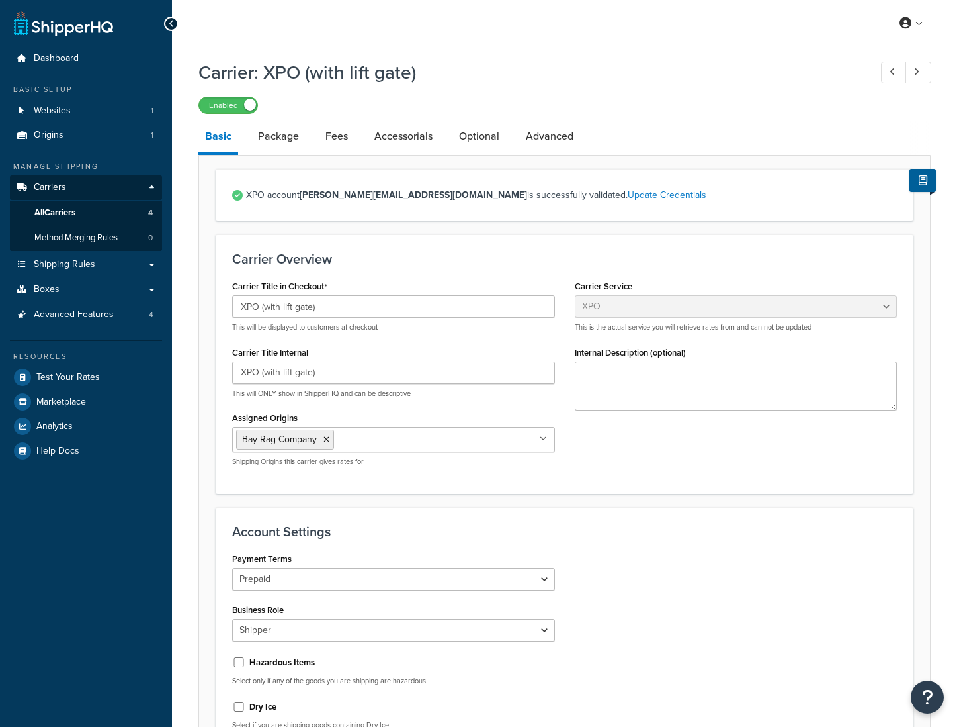
select select "xpoFreight"
click at [537, 136] on link "Advanced" at bounding box center [549, 136] width 61 height 32
select select "false"
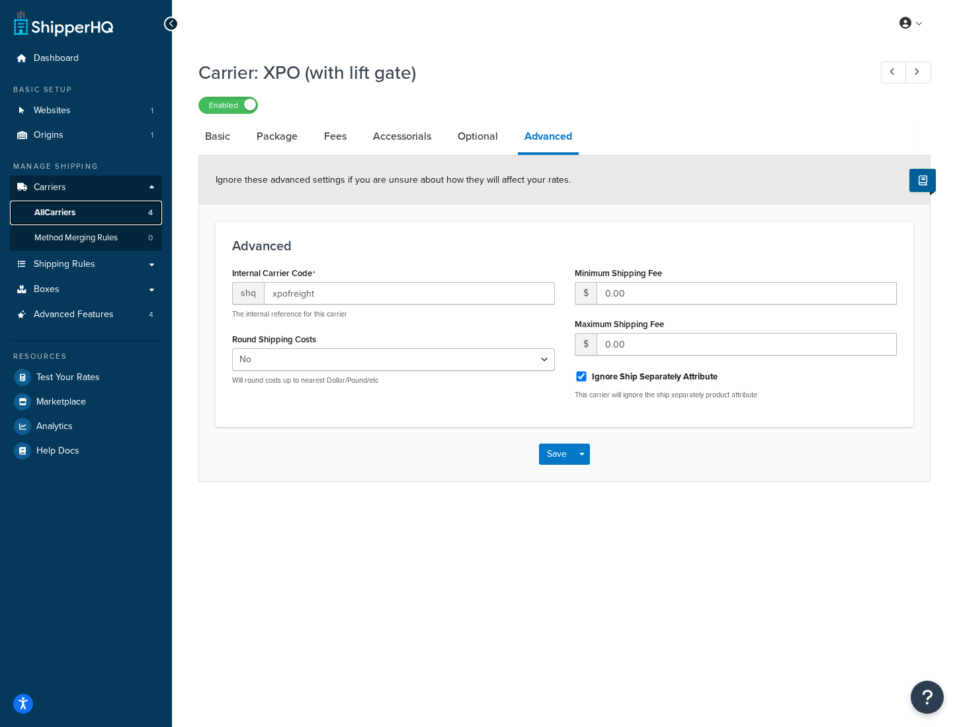
click at [93, 214] on link "All Carriers 4" at bounding box center [86, 212] width 152 height 24
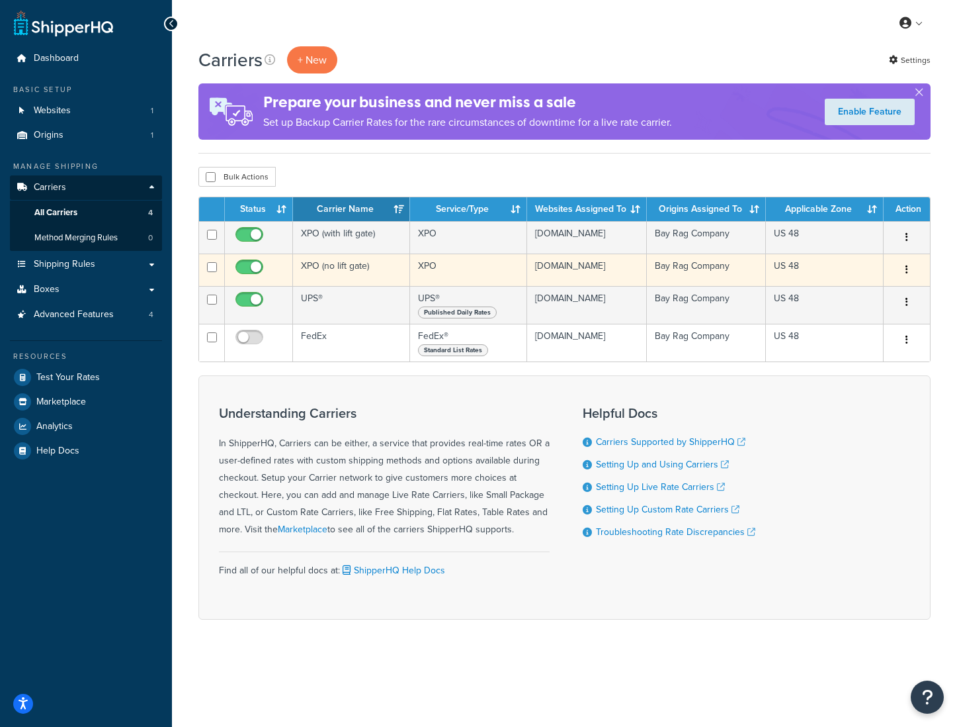
click at [341, 270] on td "XPO (no lift gate)" at bounding box center [351, 269] width 117 height 32
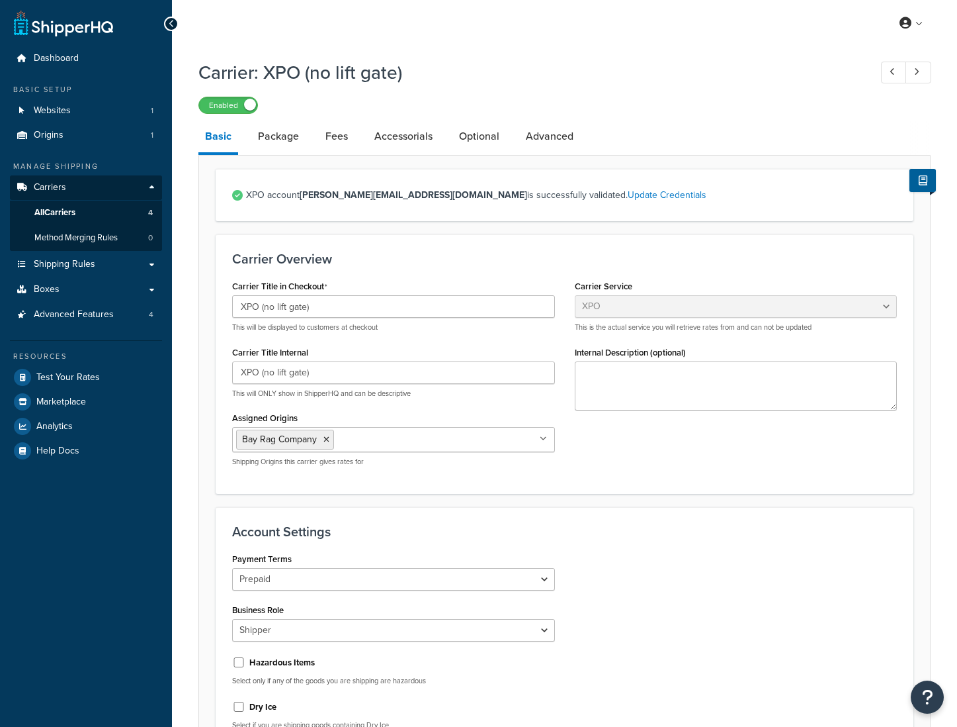
select select "xpoFreight"
click at [562, 144] on link "Advanced" at bounding box center [549, 136] width 61 height 32
select select "false"
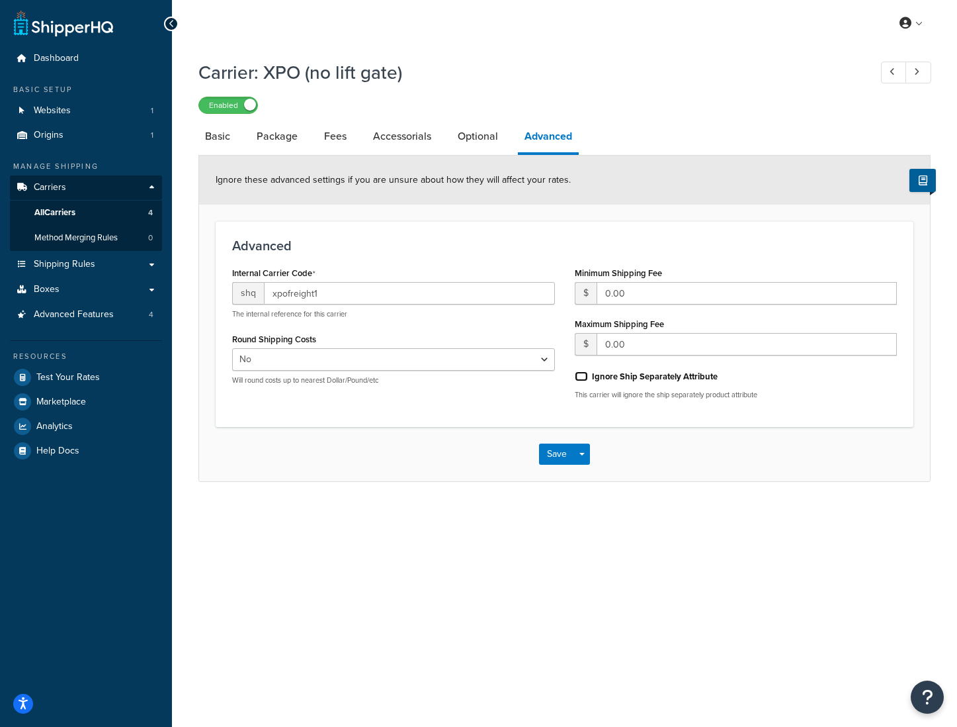
click at [583, 375] on input "Ignore Ship Separately Attribute" at bounding box center [581, 376] width 13 height 10
checkbox input "true"
click at [557, 457] on button "Save" at bounding box center [557, 453] width 36 height 21
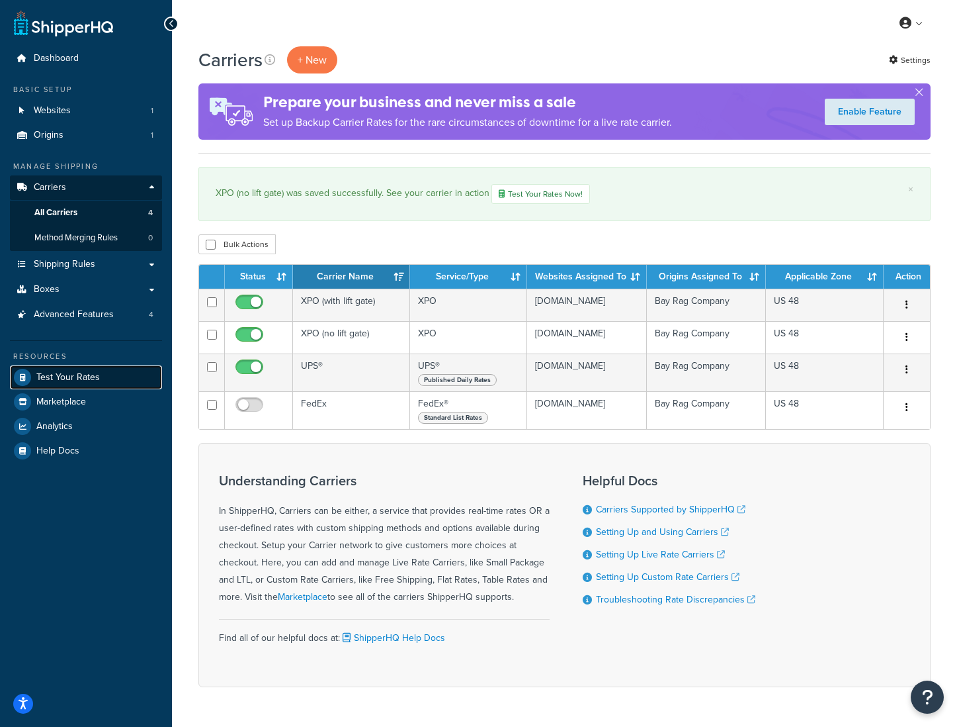
click at [79, 375] on span "Test Your Rates" at bounding box center [68, 377] width 64 height 11
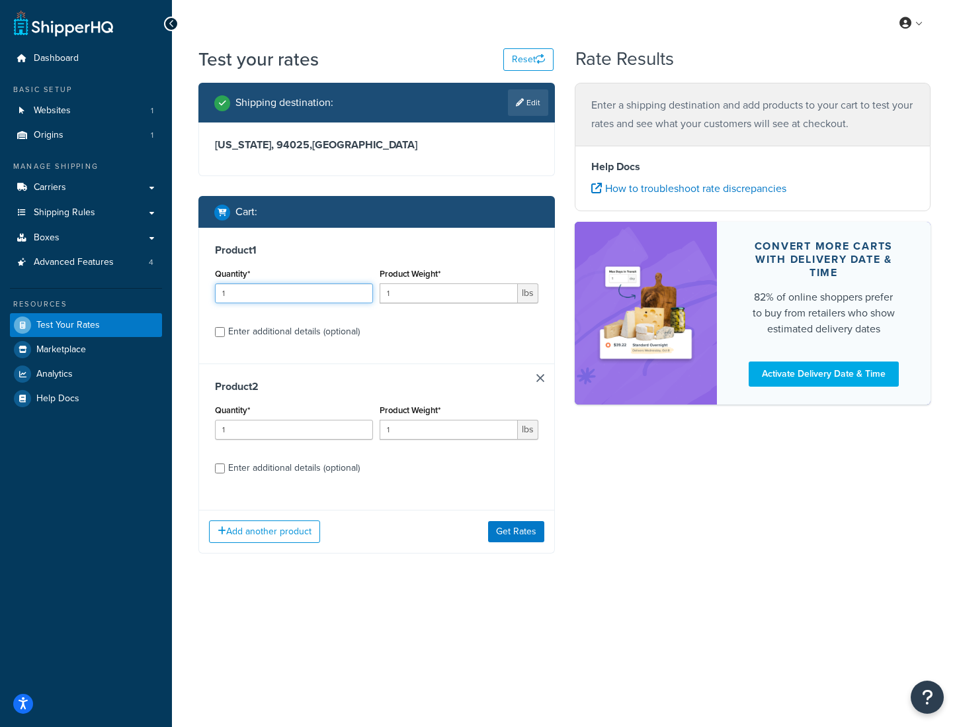
click at [273, 294] on input "1" at bounding box center [294, 293] width 158 height 20
drag, startPoint x: 247, startPoint y: 294, endPoint x: 177, endPoint y: 294, distance: 69.5
click at [177, 294] on div "Test your rates Reset Rate Results Shipping destination : Edit California, 9402…" at bounding box center [564, 326] width 785 height 560
type input "2"
drag, startPoint x: 400, startPoint y: 294, endPoint x: 384, endPoint y: 296, distance: 16.1
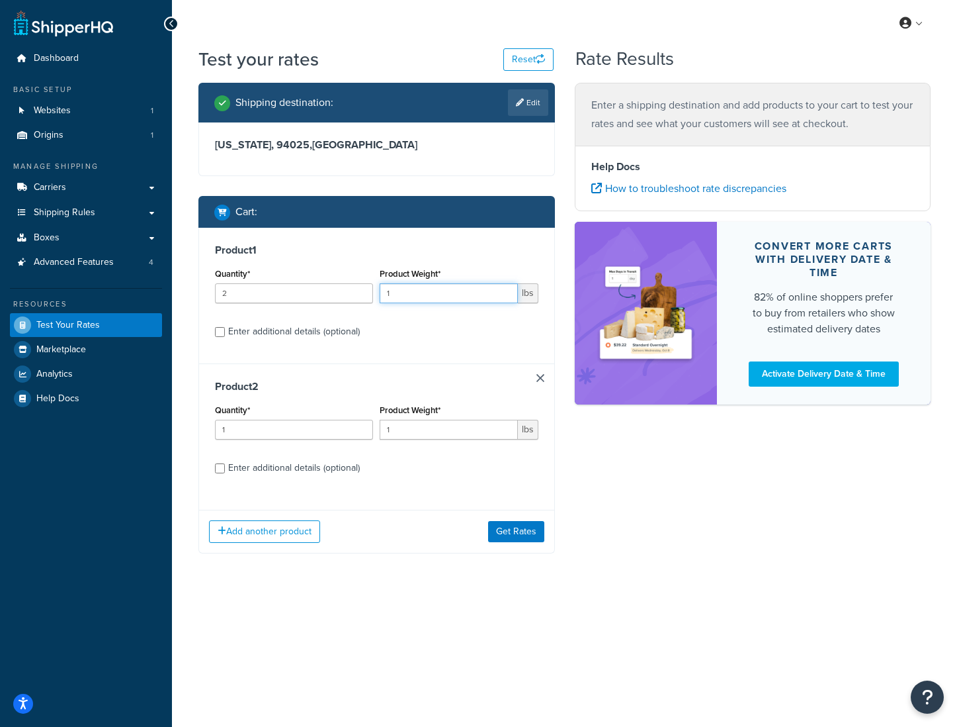
click at [384, 296] on input "1" at bounding box center [449, 293] width 138 height 20
type input "50"
click at [342, 330] on div "Enter additional details (optional)" at bounding box center [294, 331] width 132 height 19
click at [225, 330] on input "Enter additional details (optional)" at bounding box center [220, 332] width 10 height 10
checkbox input "true"
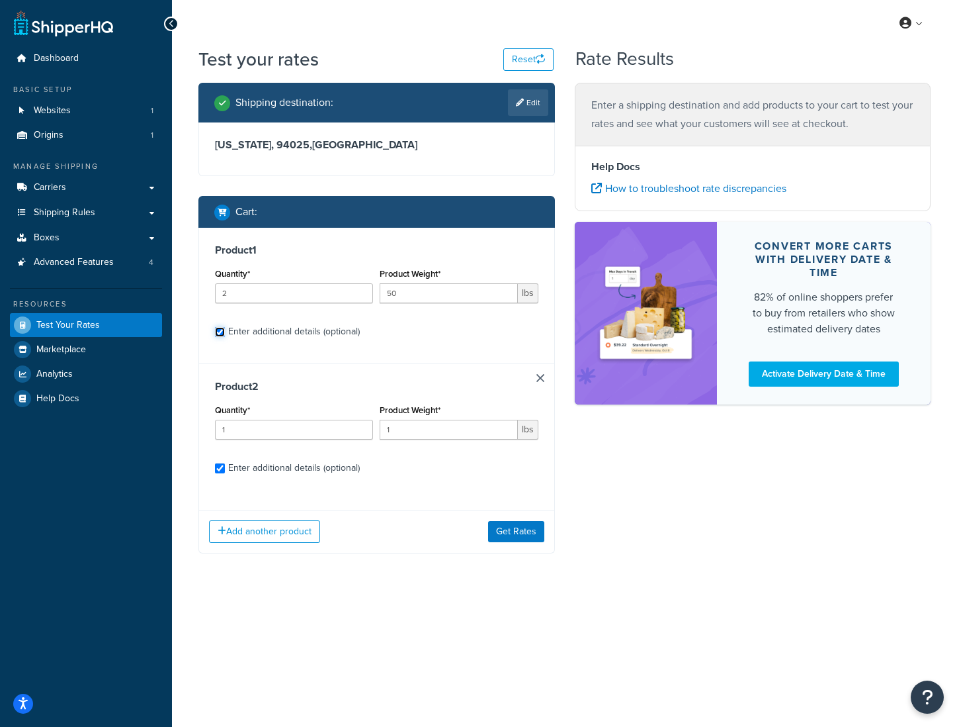
checkbox input "true"
select select "87845"
select select "92.5"
select select "87845"
select select "92.5"
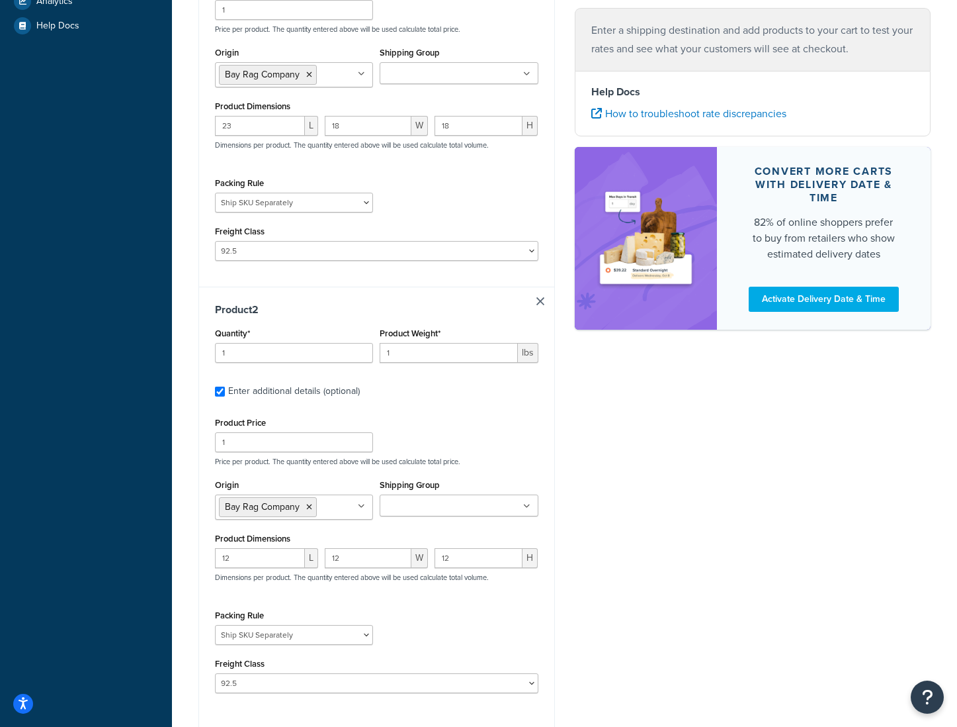
scroll to position [461, 0]
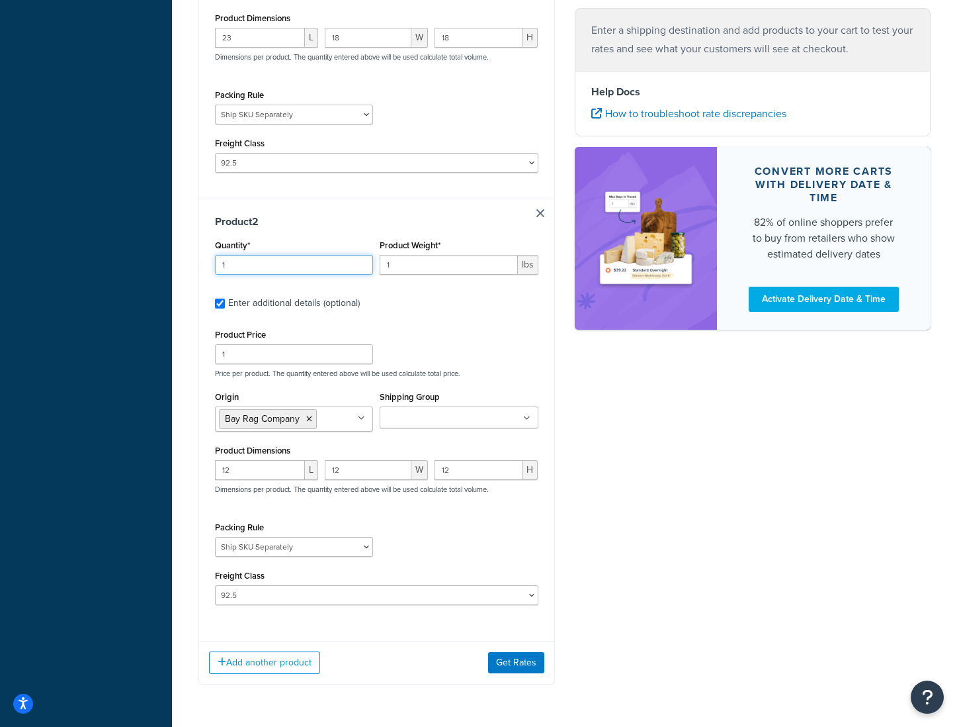
drag, startPoint x: 216, startPoint y: 268, endPoint x: 200, endPoint y: 269, distance: 15.2
click at [200, 269] on div "Product 2 Quantity* 1 Product Weight* 1 lbs Enter additional details (optional)…" at bounding box center [376, 414] width 355 height 432
type input "6"
click at [396, 265] on input "1" at bounding box center [449, 265] width 138 height 20
type input "10"
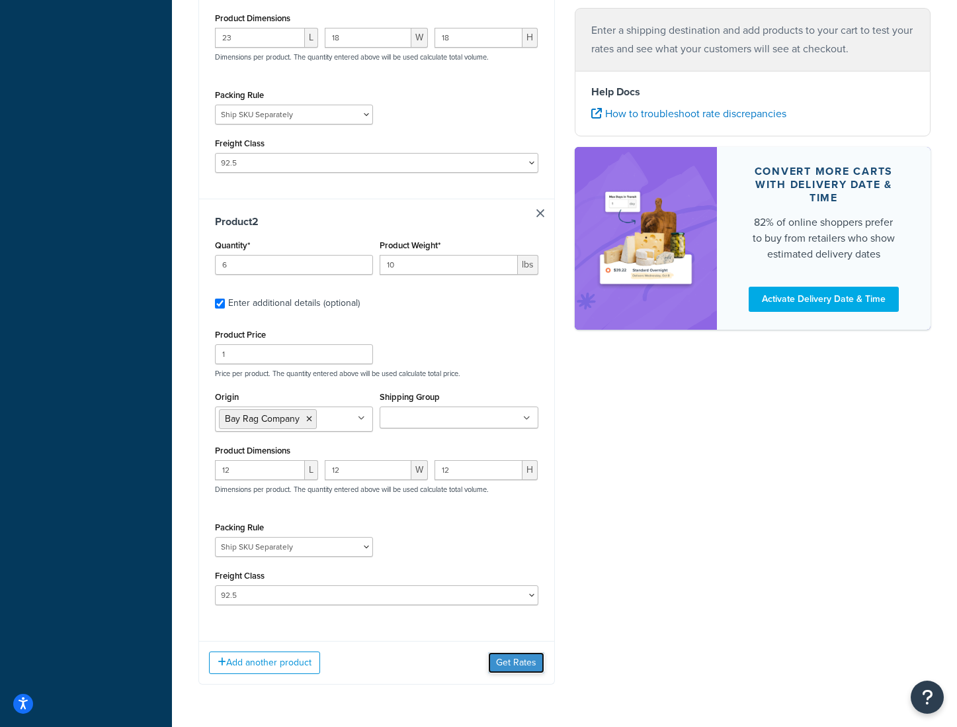
click at [514, 668] on button "Get Rates" at bounding box center [516, 662] width 56 height 21
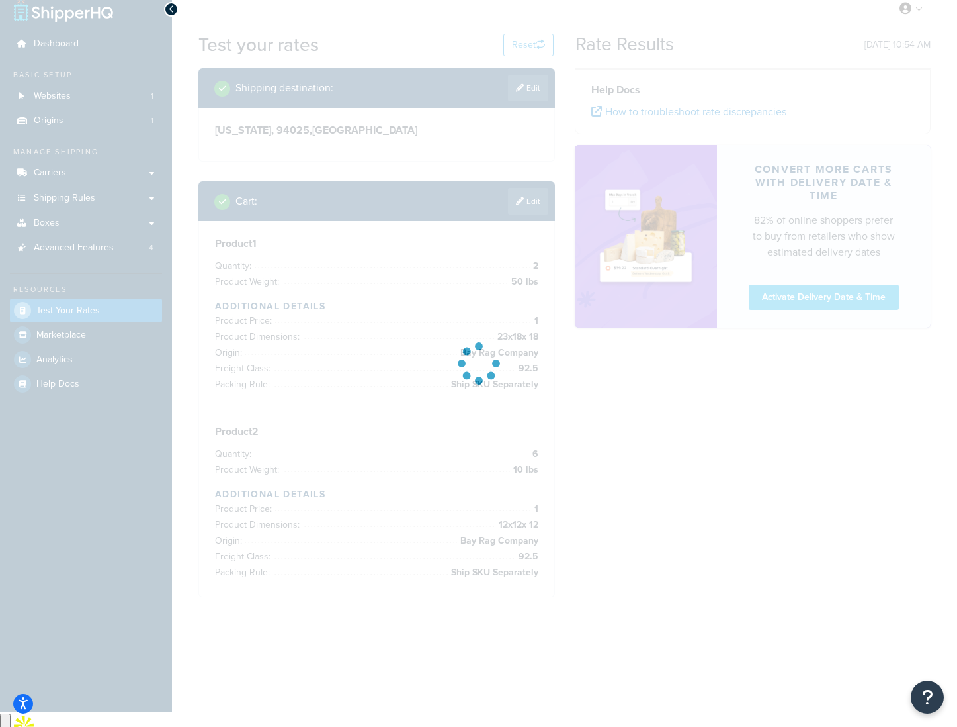
scroll to position [0, 0]
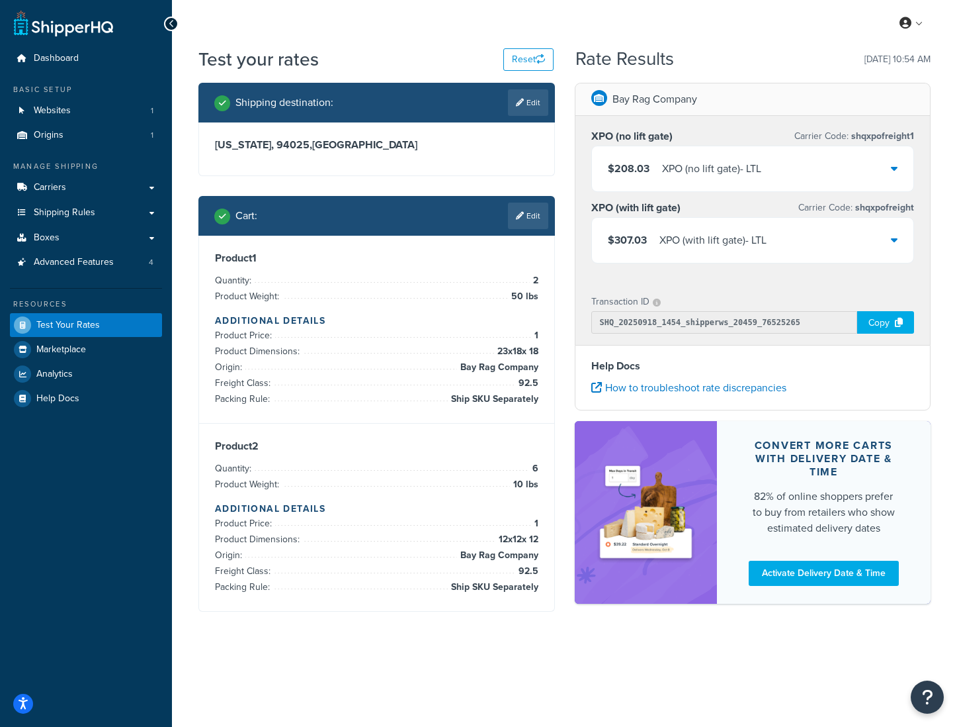
click at [682, 176] on div "XPO (no lift gate) - LTL" at bounding box center [711, 168] width 99 height 19
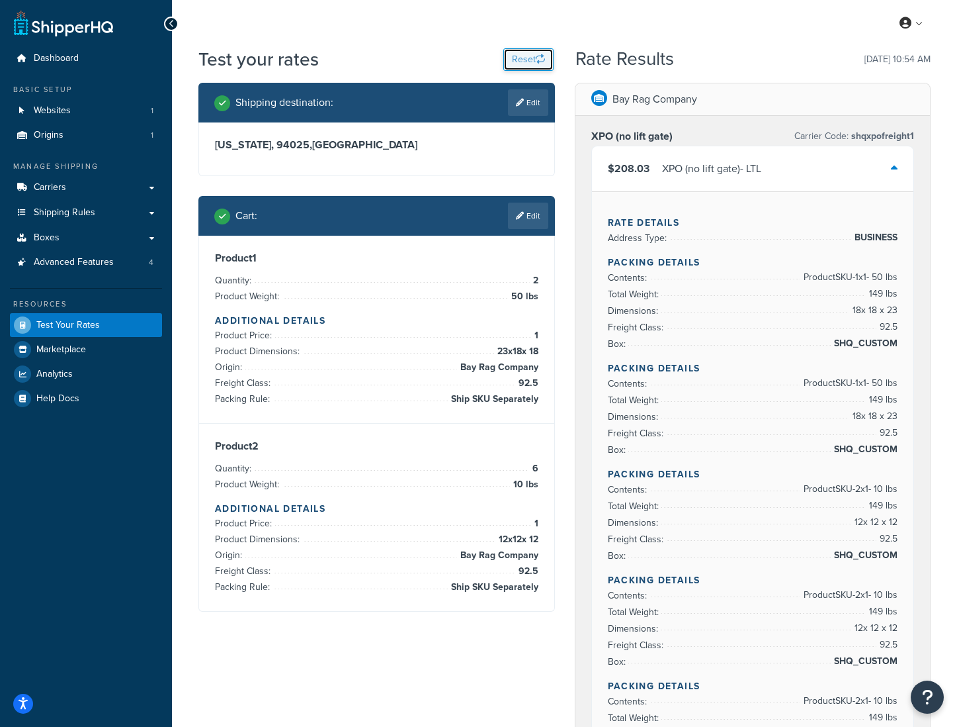
click at [509, 58] on button "Reset" at bounding box center [529, 59] width 50 height 22
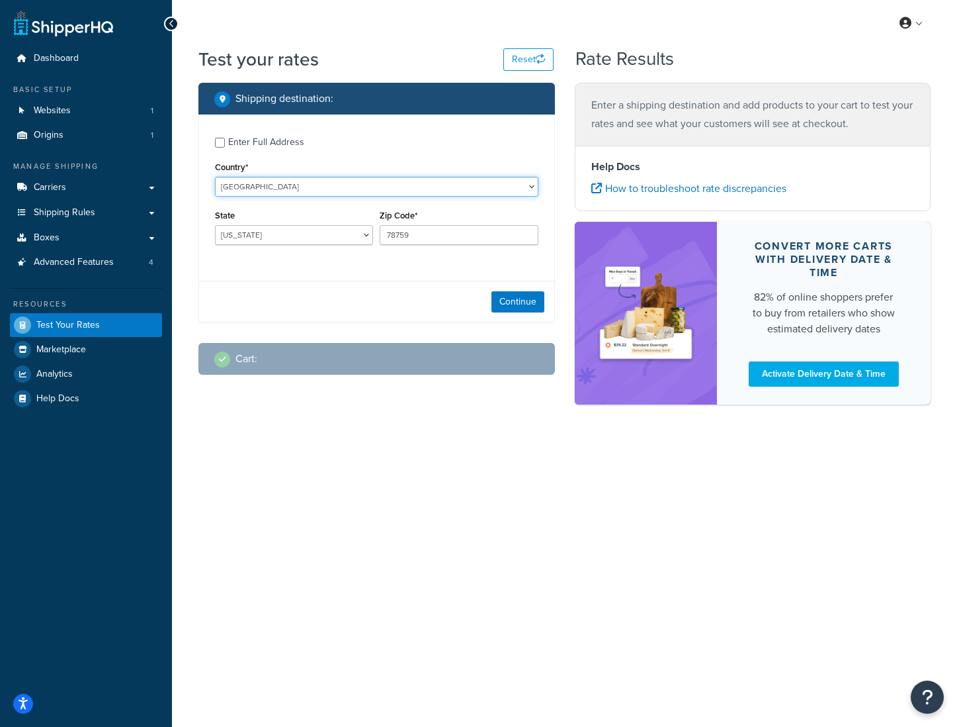
click at [278, 185] on select "United States United Kingdom Afghanistan Åland Islands Albania Algeria American…" at bounding box center [377, 187] width 324 height 20
click at [285, 237] on select "Alabama Alaska American Samoa Arizona Arkansas Armed Forces Americas Armed Forc…" at bounding box center [294, 235] width 158 height 20
select select "CA"
click at [215, 226] on select "Alabama Alaska American Samoa Arizona Arkansas Armed Forces Americas Armed Forc…" at bounding box center [294, 235] width 158 height 20
drag, startPoint x: 429, startPoint y: 241, endPoint x: 345, endPoint y: 236, distance: 84.8
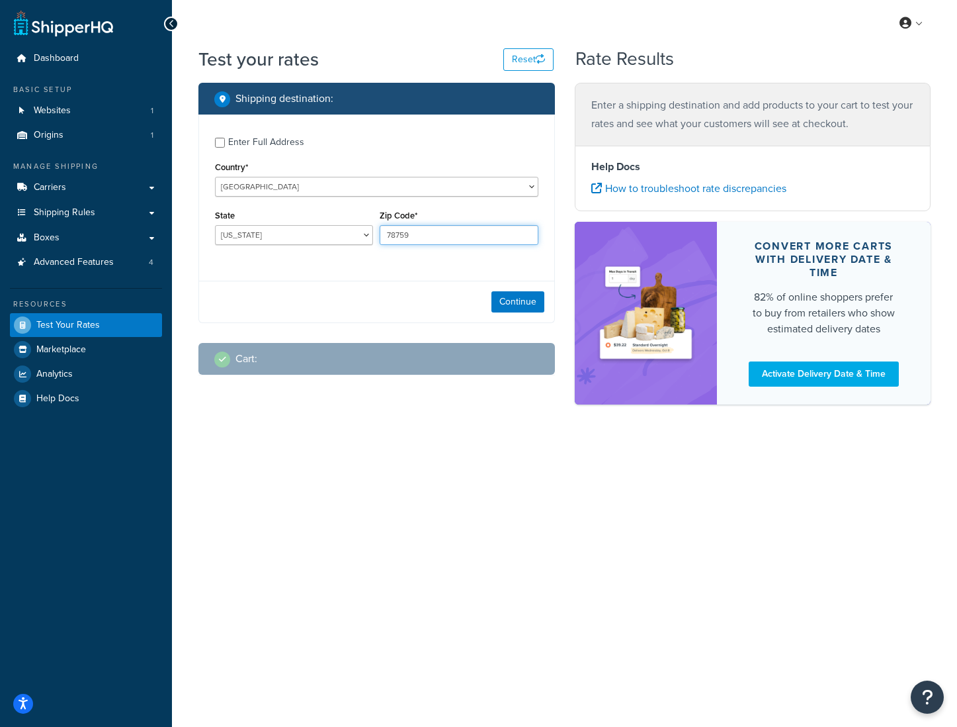
click at [345, 236] on div "State Alabama Alaska American Samoa Arizona Arkansas Armed Forces Americas Arme…" at bounding box center [377, 230] width 330 height 48
type input "94025"
click at [523, 306] on button "Continue" at bounding box center [518, 301] width 53 height 21
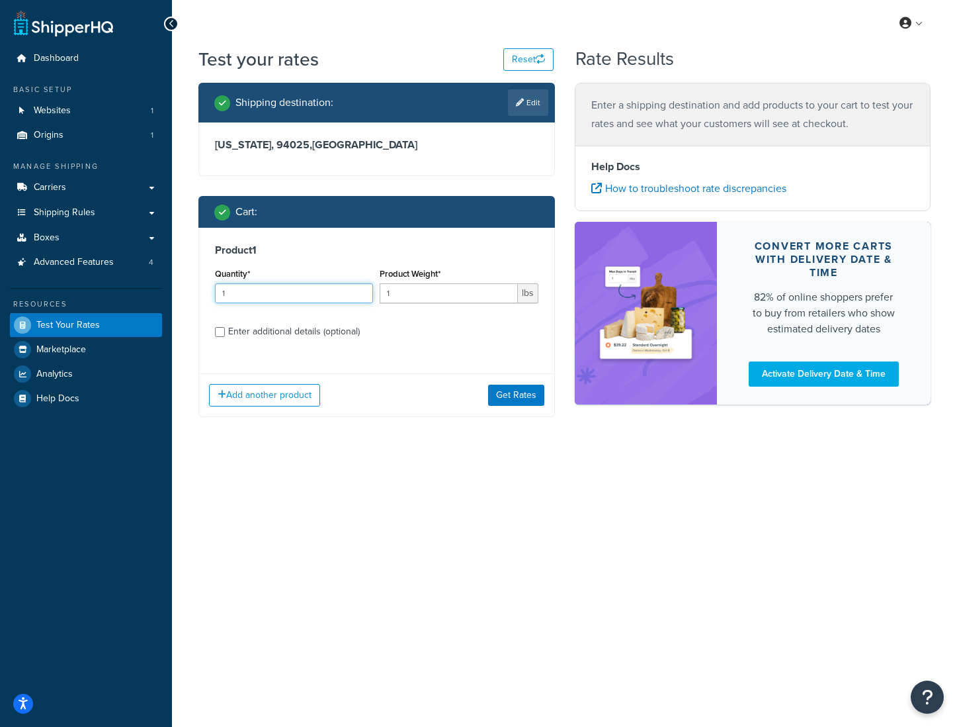
drag, startPoint x: 206, startPoint y: 296, endPoint x: 169, endPoint y: 295, distance: 36.4
click at [170, 295] on div "Dashboard Basic Setup Websites 1 Origins 1 Manage Shipping Carriers Carriers Al…" at bounding box center [478, 363] width 957 height 727
type input "6"
click at [423, 291] on input "1" at bounding box center [449, 293] width 138 height 20
type input "60"
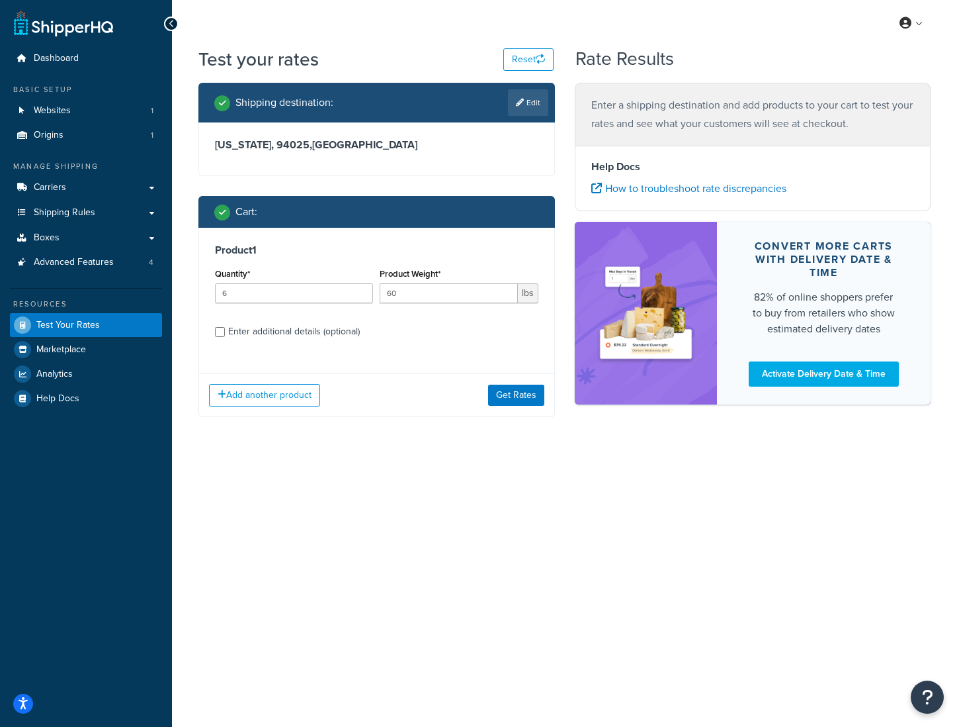
click at [283, 334] on div "Enter additional details (optional)" at bounding box center [294, 331] width 132 height 19
click at [225, 334] on input "Enter additional details (optional)" at bounding box center [220, 332] width 10 height 10
checkbox input "true"
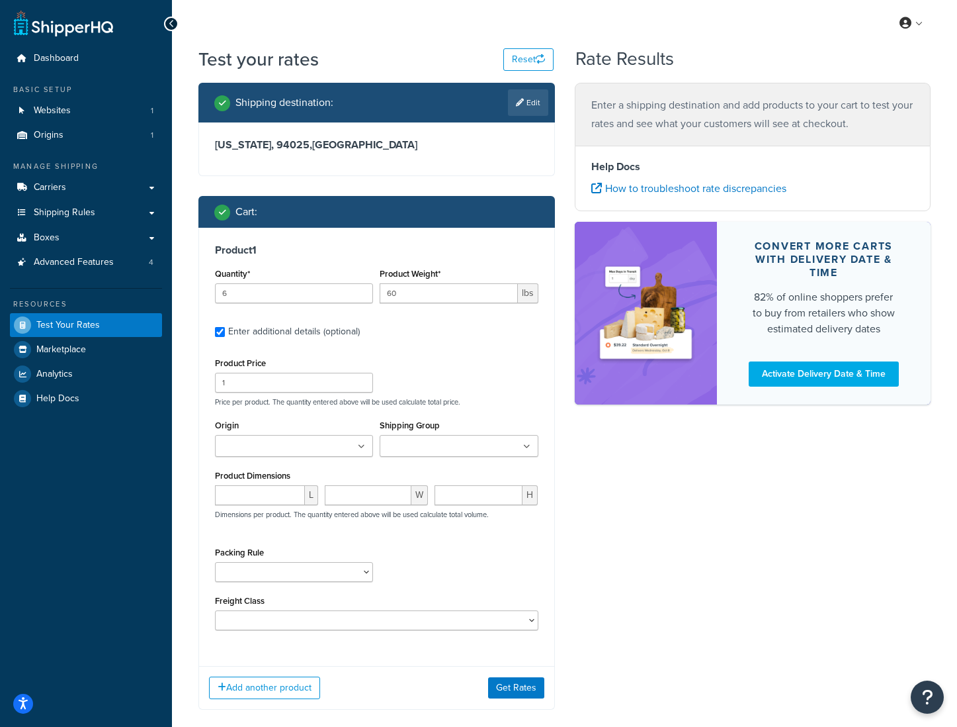
click at [306, 450] on input "Origin" at bounding box center [277, 446] width 117 height 15
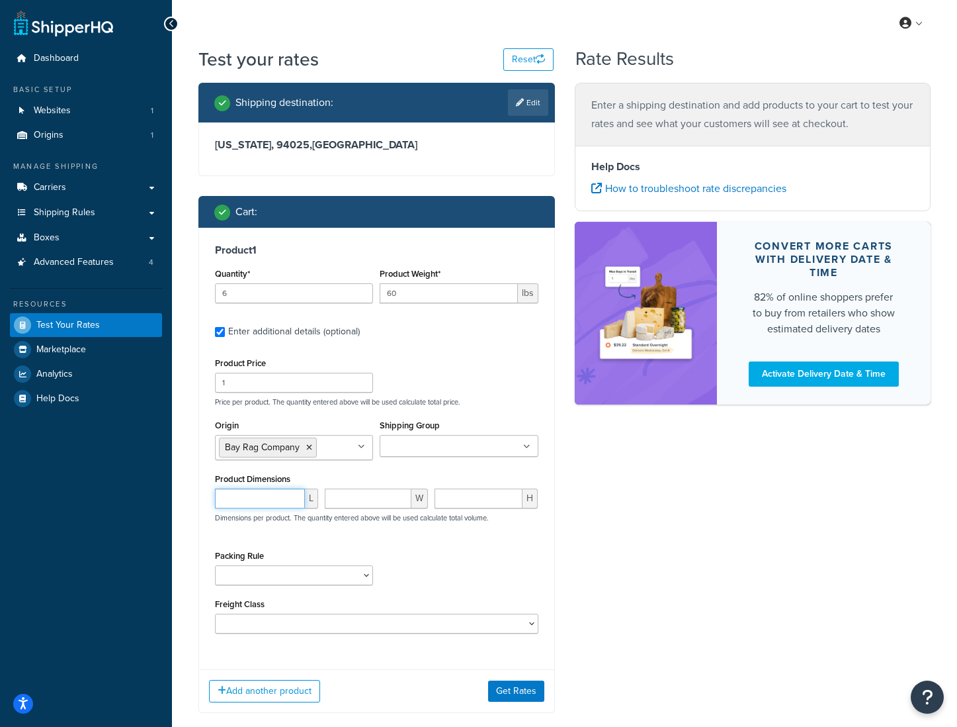
click at [266, 502] on input "number" at bounding box center [260, 498] width 90 height 20
type input "23"
click at [352, 506] on input "number" at bounding box center [368, 498] width 87 height 20
type input "18"
click at [498, 494] on input "number" at bounding box center [479, 498] width 88 height 20
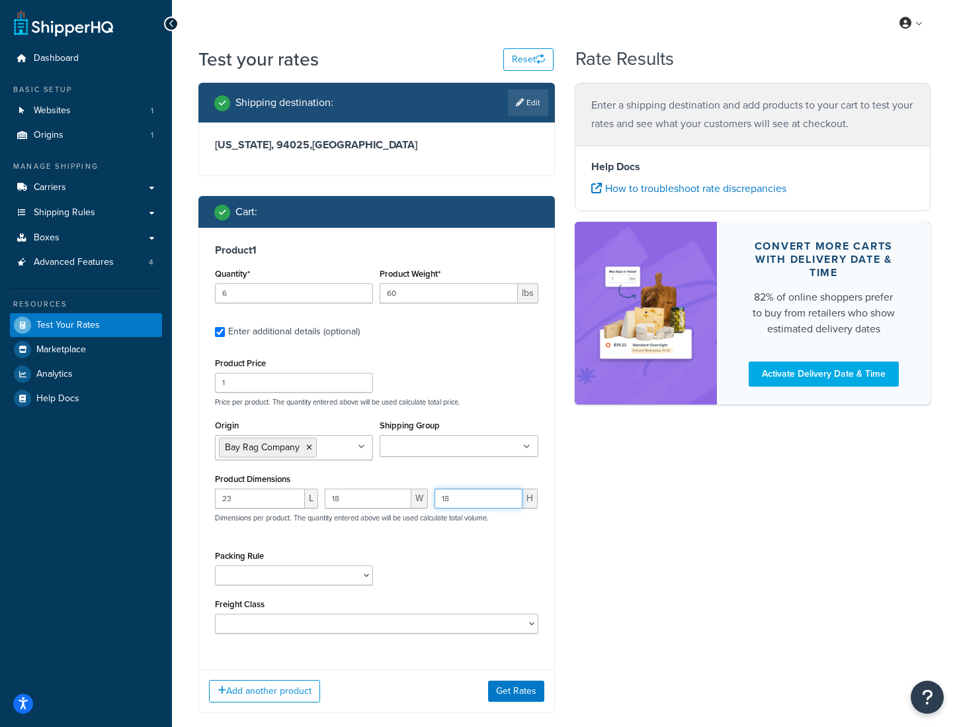
type input "18"
click at [322, 576] on select "(Test) Packing Rule 10 lb Box Pack into Pallets pack sep Ship SKU Separately" at bounding box center [294, 575] width 158 height 20
select select "87845"
click at [215, 566] on select "(Test) Packing Rule 10 lb Box Pack into Pallets pack sep Ship SKU Separately" at bounding box center [294, 575] width 158 height 20
click at [353, 626] on select "50 55 60 65 70 77.5 85 92.5 100 110 125 150 175 200 250 300 400 500" at bounding box center [377, 623] width 324 height 20
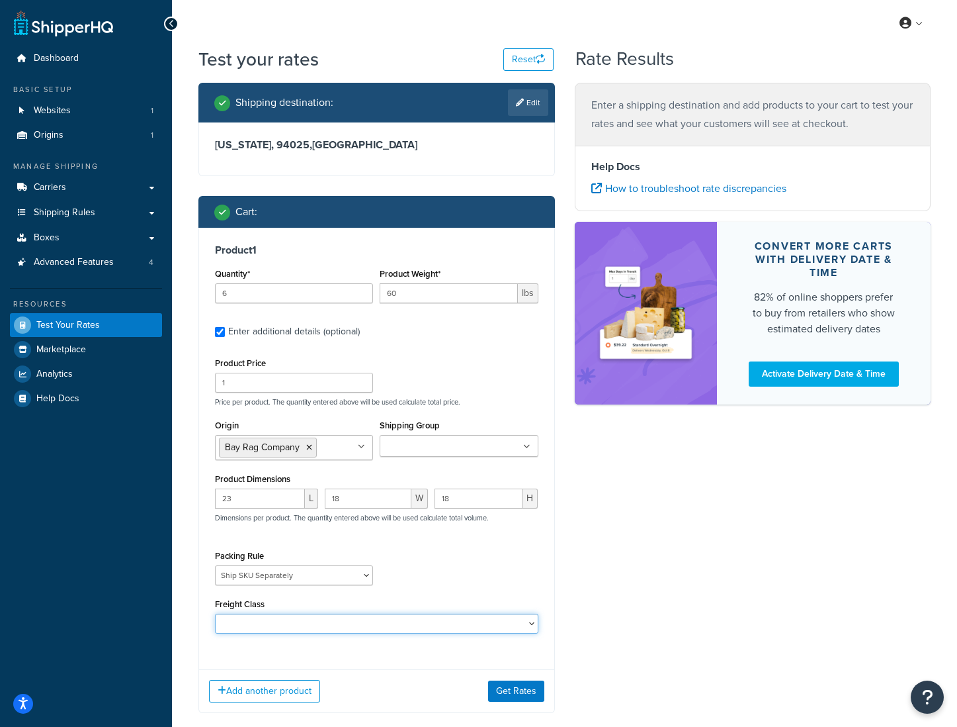
select select "92.5"
click at [215, 615] on select "50 55 60 65 70 77.5 85 92.5 100 110 125 150 175 200 250 300 400 500" at bounding box center [377, 623] width 324 height 20
drag, startPoint x: 244, startPoint y: 292, endPoint x: 197, endPoint y: 292, distance: 47.0
click at [197, 292] on div "Shipping destination : Edit California, 94025 , United States Cart : Product 1 …" at bounding box center [377, 408] width 376 height 650
type input "12"
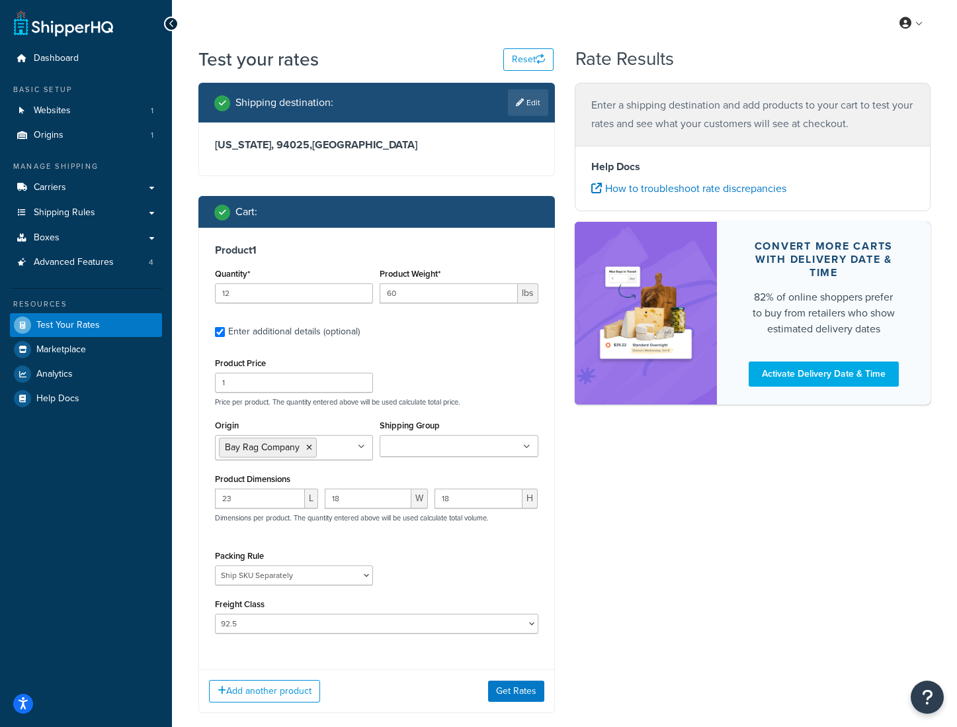
click at [466, 352] on div "Product 1 Quantity* 12 Product Weight* 60 lbs Enter additional details (optiona…" at bounding box center [376, 443] width 355 height 431
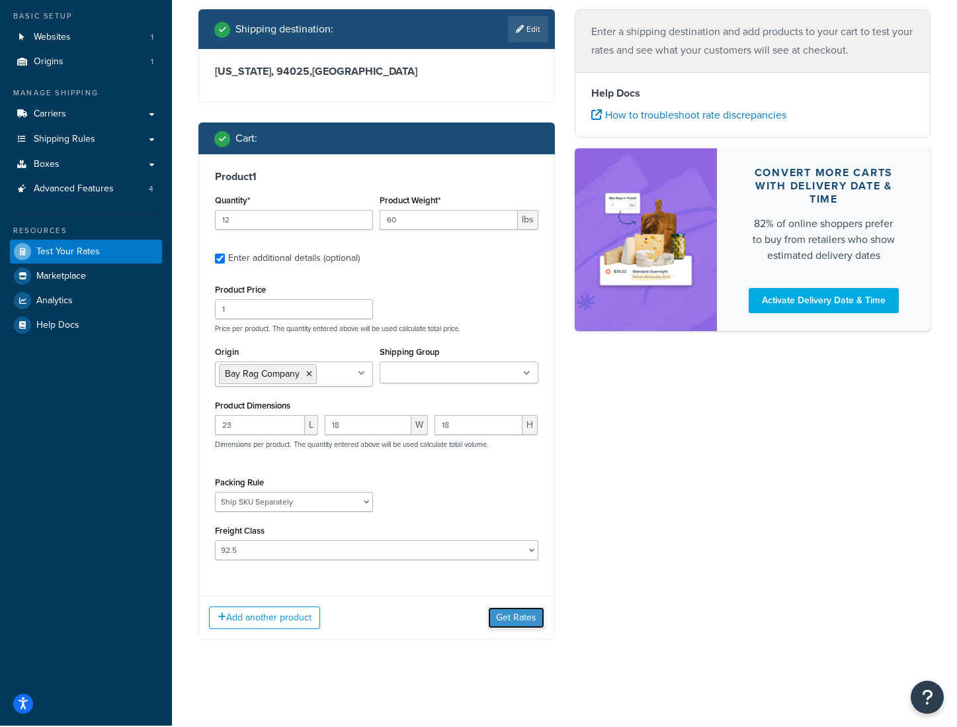
click at [519, 627] on button "Get Rates" at bounding box center [516, 617] width 56 height 21
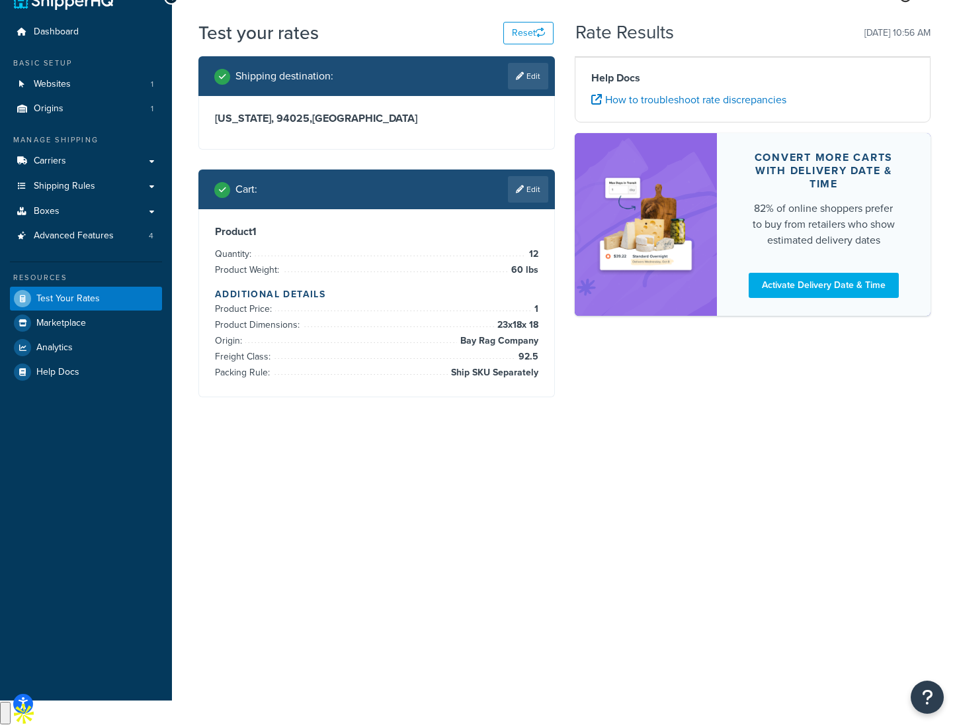
scroll to position [0, 0]
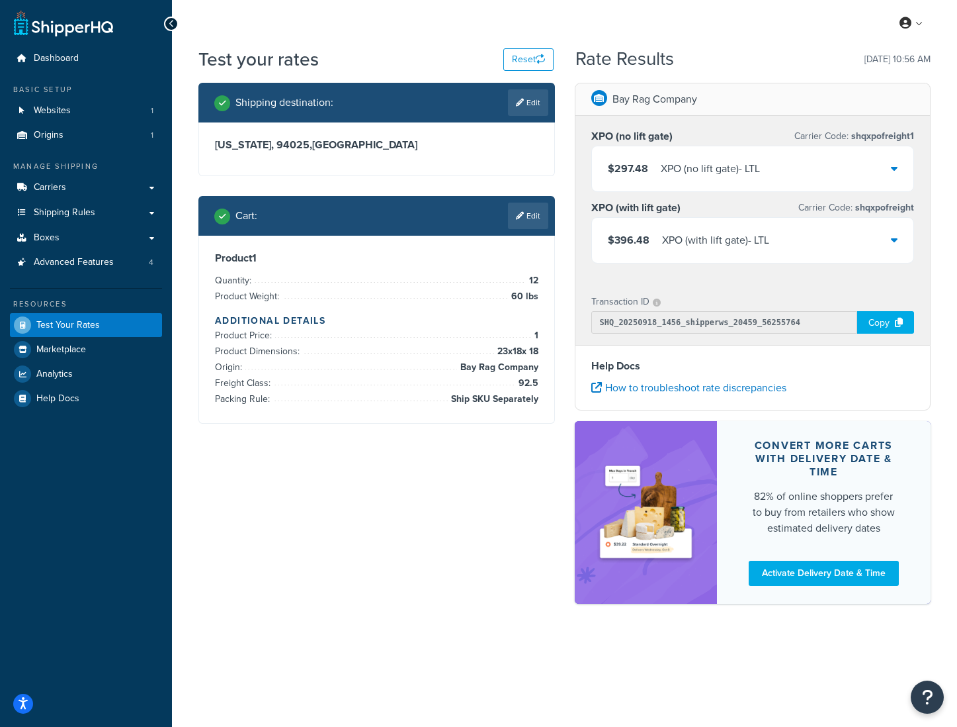
click at [772, 164] on div "$297.48 XPO (no lift gate) - LTL" at bounding box center [753, 168] width 322 height 45
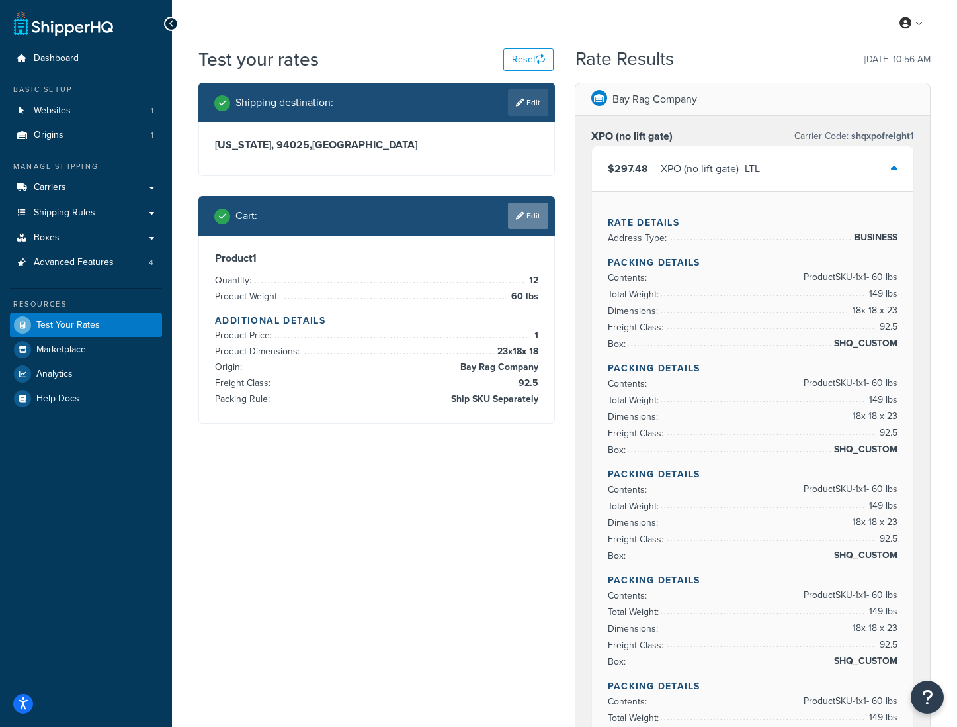
click at [527, 218] on link "Edit" at bounding box center [528, 215] width 40 height 26
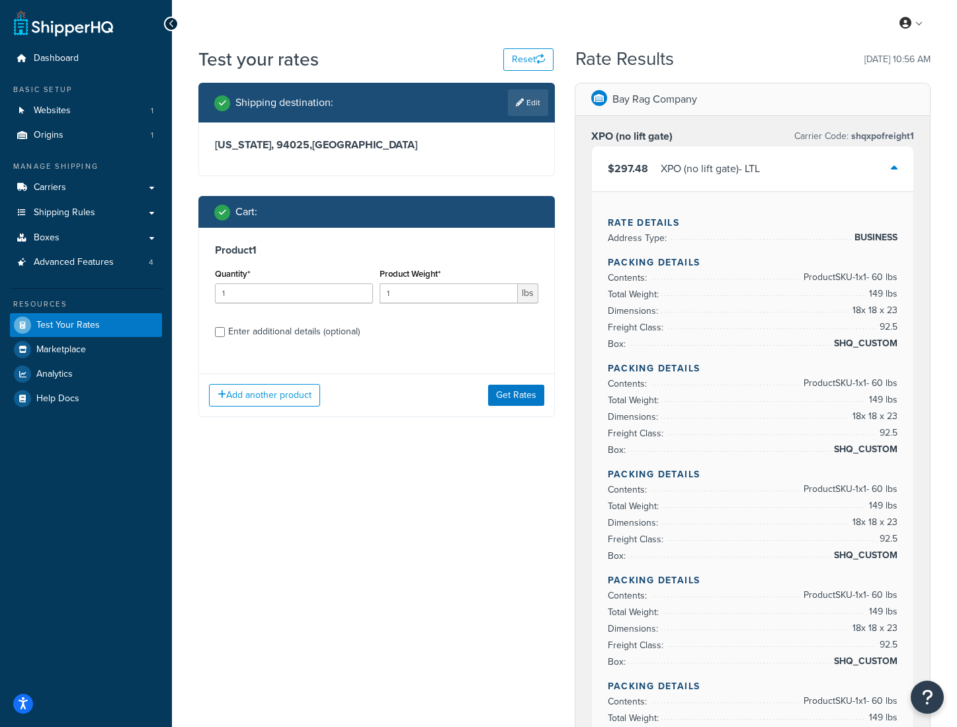
click at [276, 333] on div "Enter additional details (optional)" at bounding box center [294, 331] width 132 height 19
click at [225, 333] on input "Enter additional details (optional)" at bounding box center [220, 332] width 10 height 10
checkbox input "true"
select select "87845"
select select "92.5"
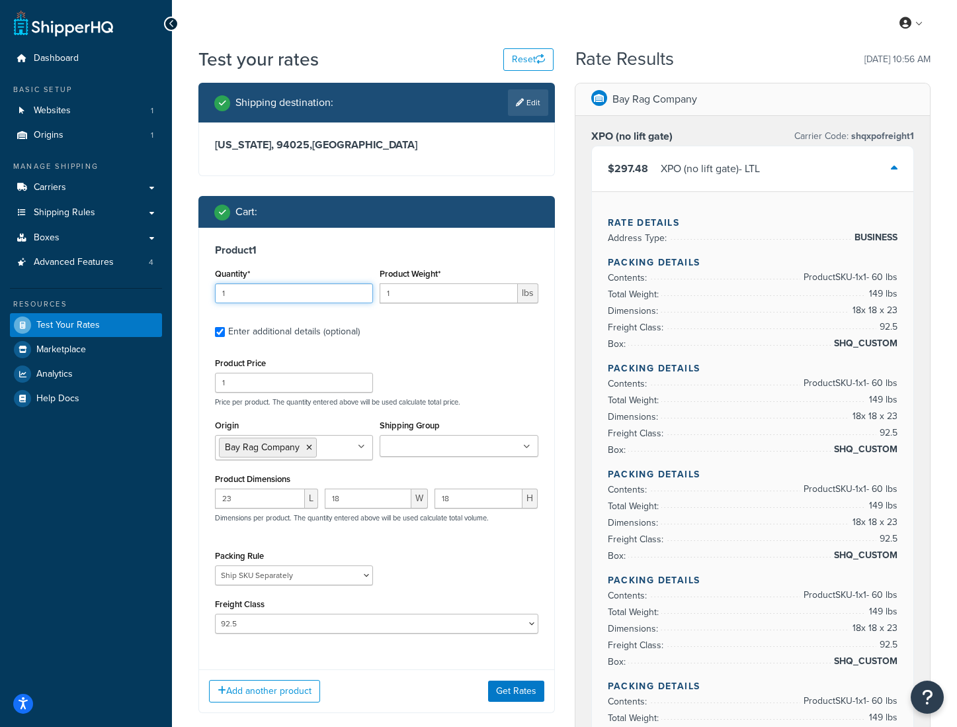
drag, startPoint x: 233, startPoint y: 291, endPoint x: 187, endPoint y: 292, distance: 46.3
type input "12"
drag, startPoint x: 392, startPoint y: 295, endPoint x: 371, endPoint y: 293, distance: 21.3
click at [371, 293] on div "Quantity* 12 Product Weight* 1 lbs" at bounding box center [377, 289] width 330 height 48
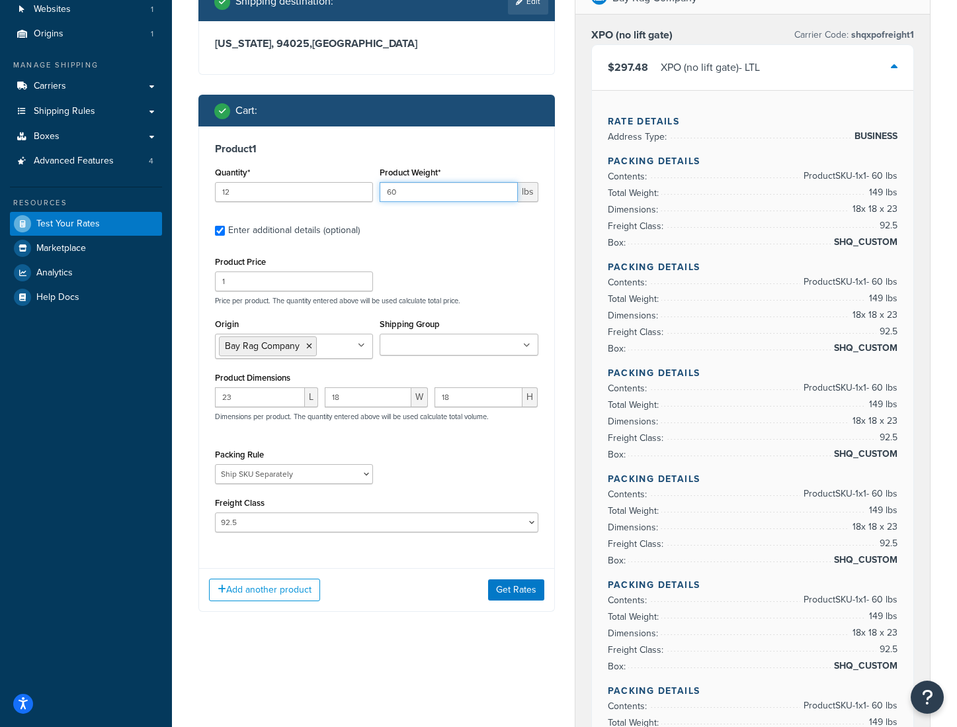
scroll to position [102, 0]
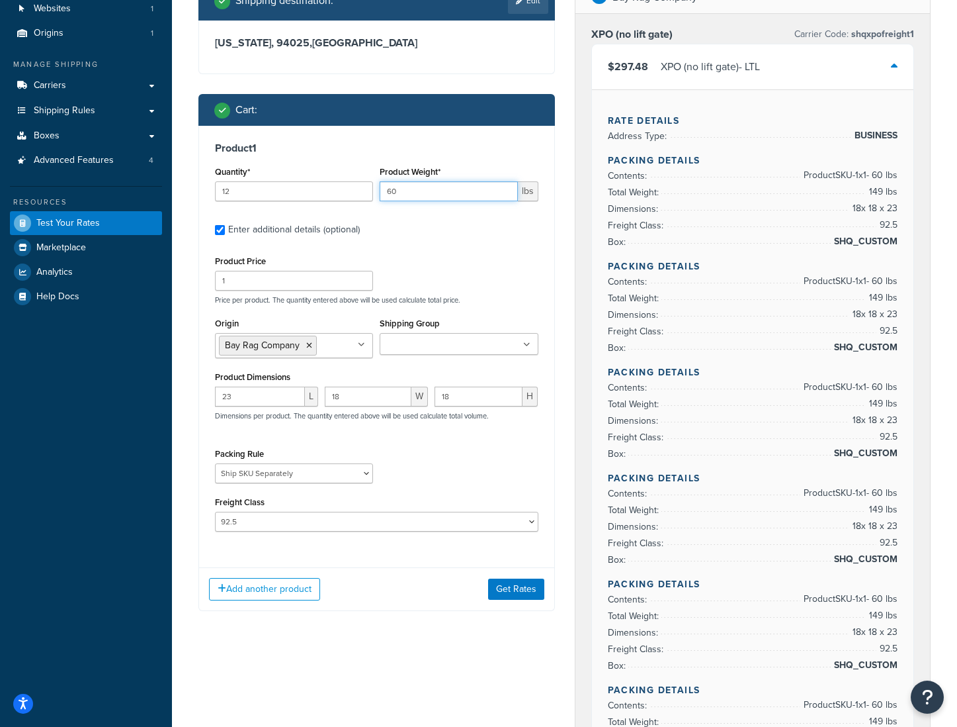
type input "60"
click at [276, 478] on select "(Test) Packing Rule 10 lb Box Pack into Pallets pack sep Ship SKU Separately" at bounding box center [294, 473] width 158 height 20
select select
click at [215, 464] on select "(Test) Packing Rule 10 lb Box Pack into Pallets pack sep Ship SKU Separately" at bounding box center [294, 473] width 158 height 20
click at [506, 592] on button "Get Rates" at bounding box center [516, 588] width 56 height 21
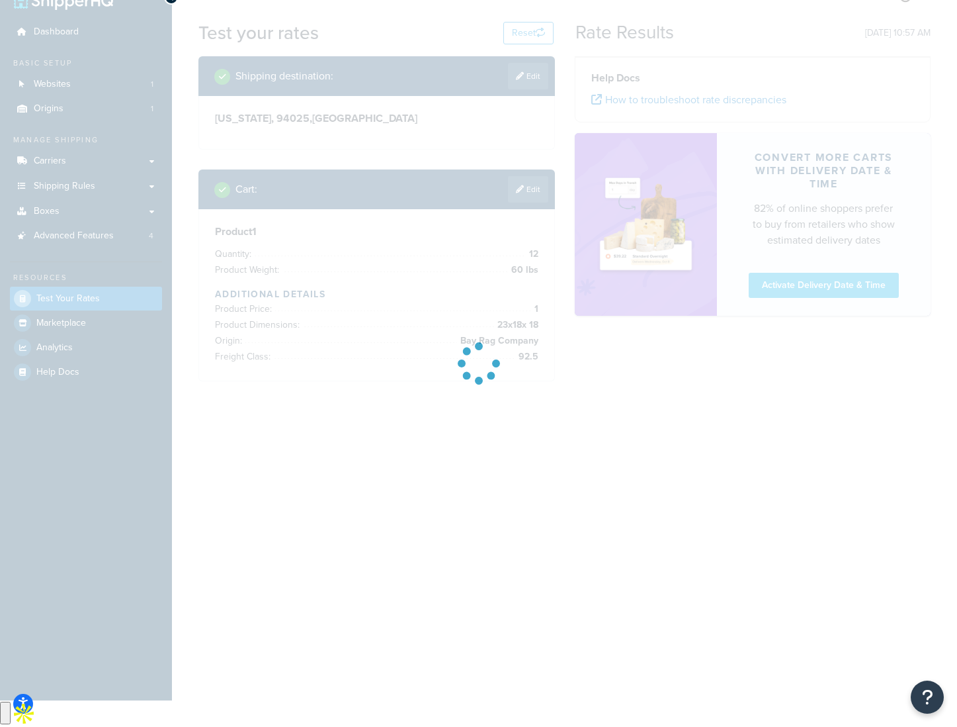
scroll to position [0, 0]
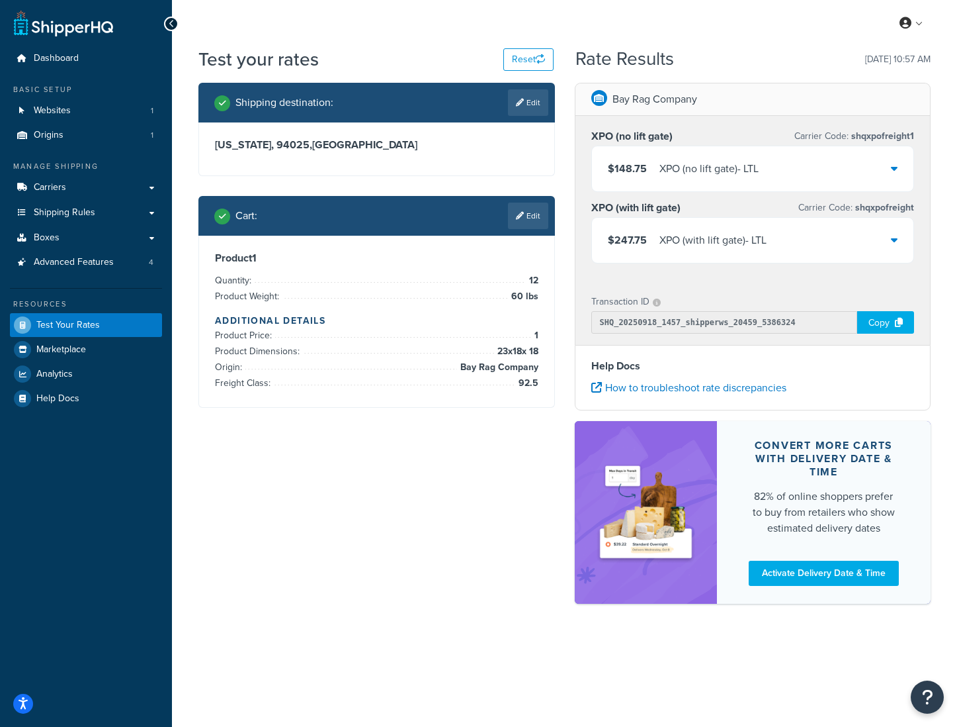
click at [684, 173] on div "XPO (no lift gate) - LTL" at bounding box center [709, 168] width 99 height 19
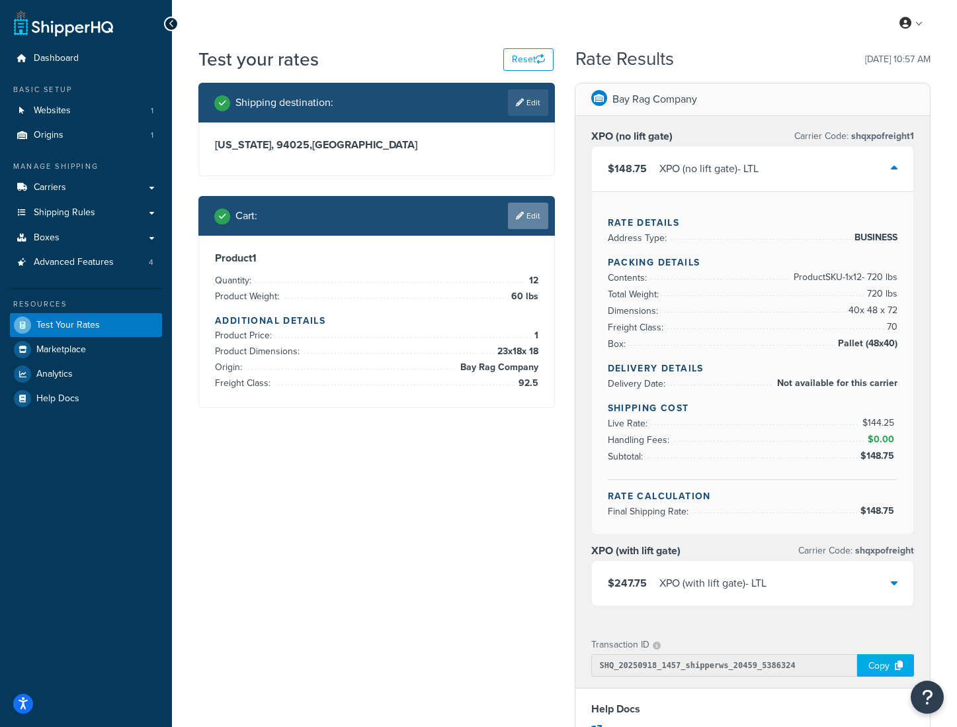
click at [539, 213] on link "Edit" at bounding box center [528, 215] width 40 height 26
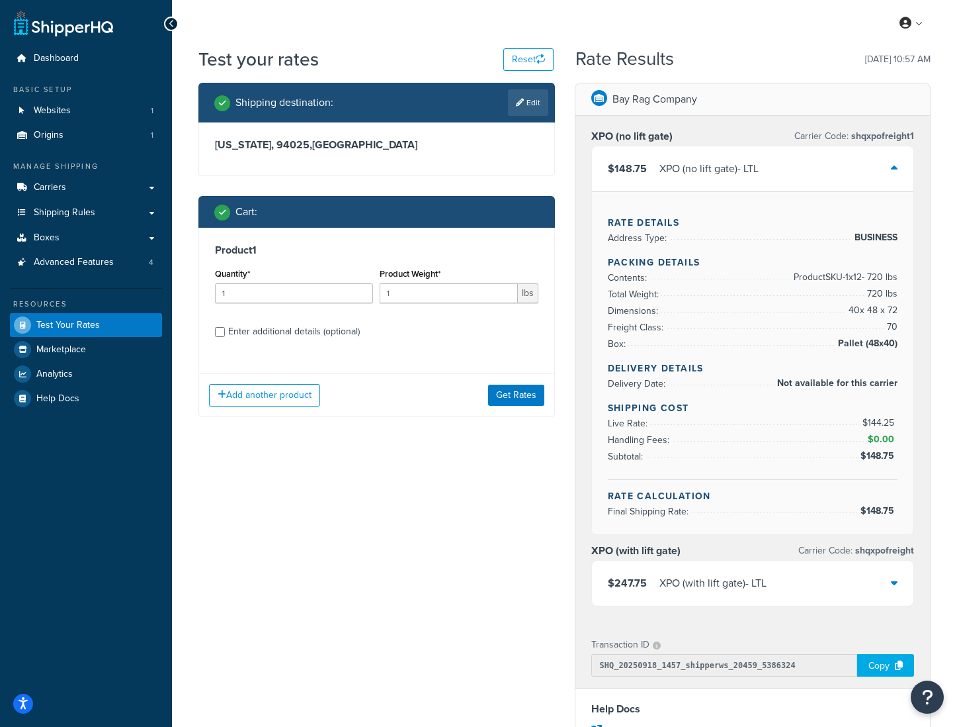
click at [287, 331] on div "Enter additional details (optional)" at bounding box center [294, 331] width 132 height 19
click at [225, 331] on input "Enter additional details (optional)" at bounding box center [220, 332] width 10 height 10
checkbox input "true"
select select "92.5"
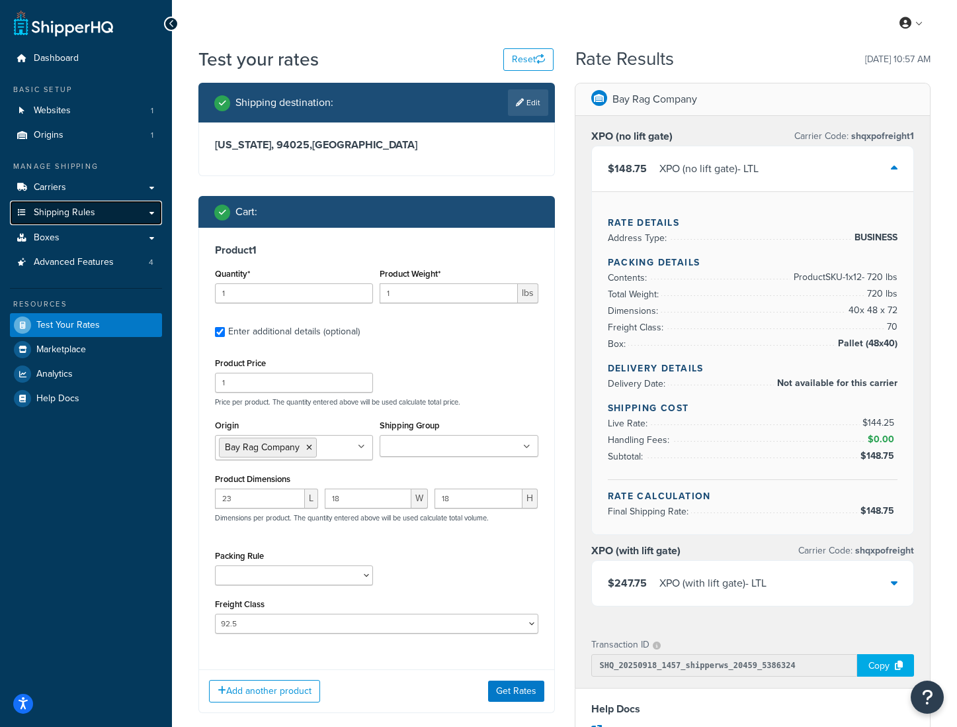
click at [65, 215] on span "Shipping Rules" at bounding box center [65, 212] width 62 height 11
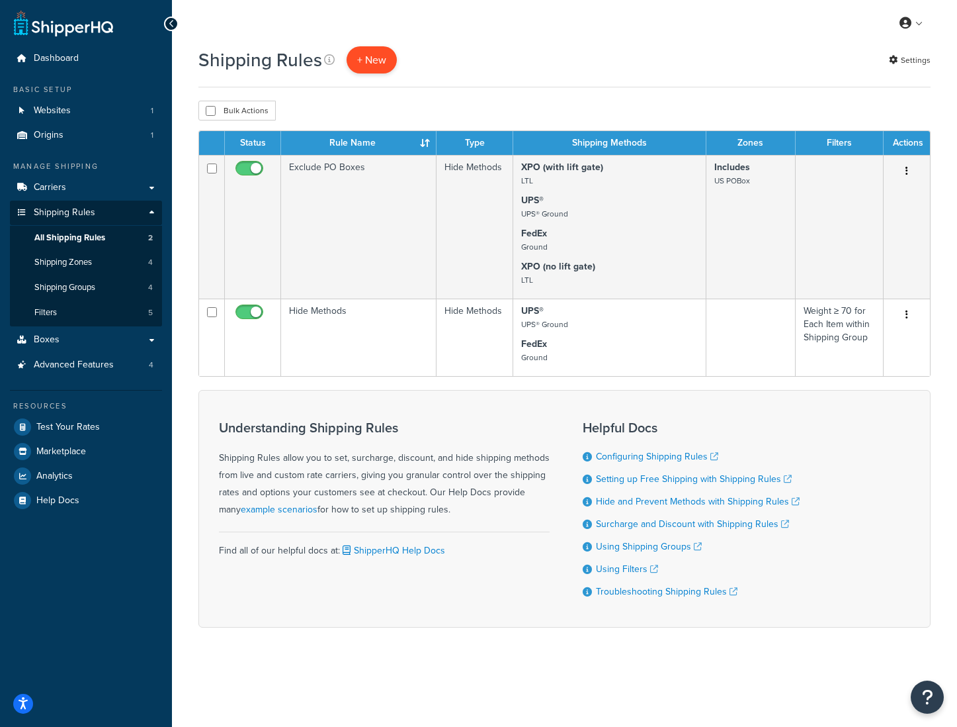
click at [376, 62] on p "+ New" at bounding box center [372, 59] width 50 height 27
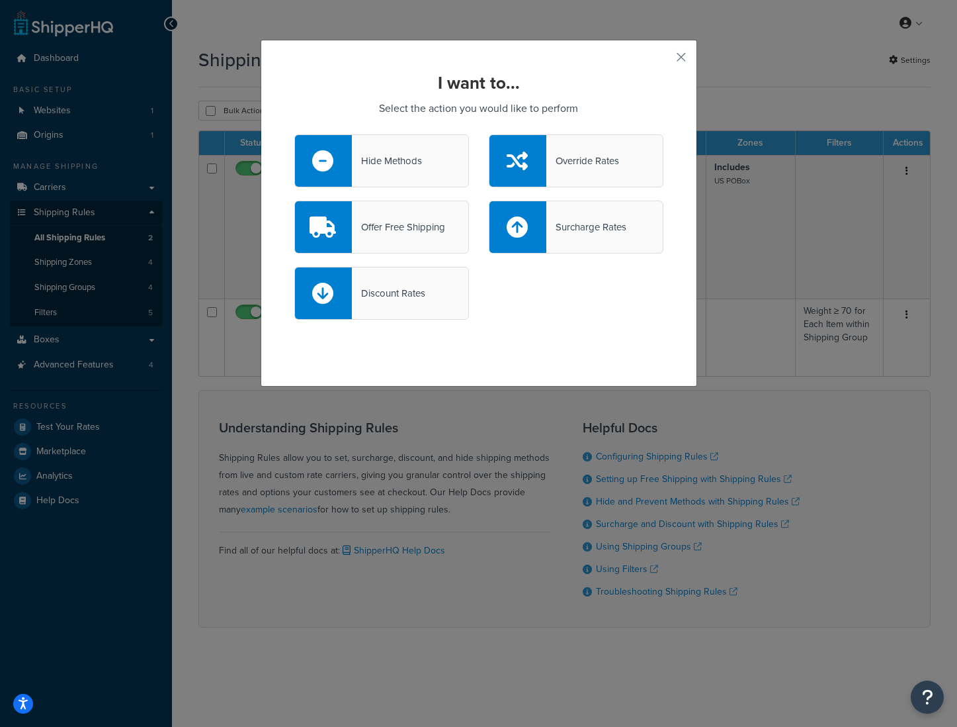
click at [419, 166] on div "Hide Methods" at bounding box center [387, 161] width 70 height 19
click at [0, 0] on input "Hide Methods" at bounding box center [0, 0] width 0 height 0
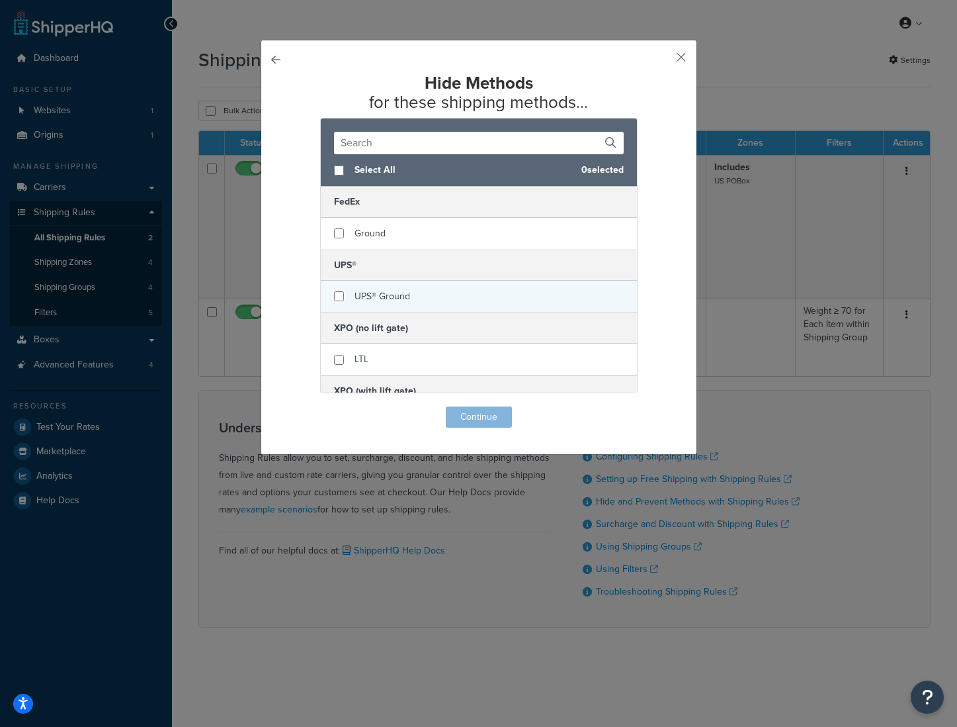
scroll to position [46, 0]
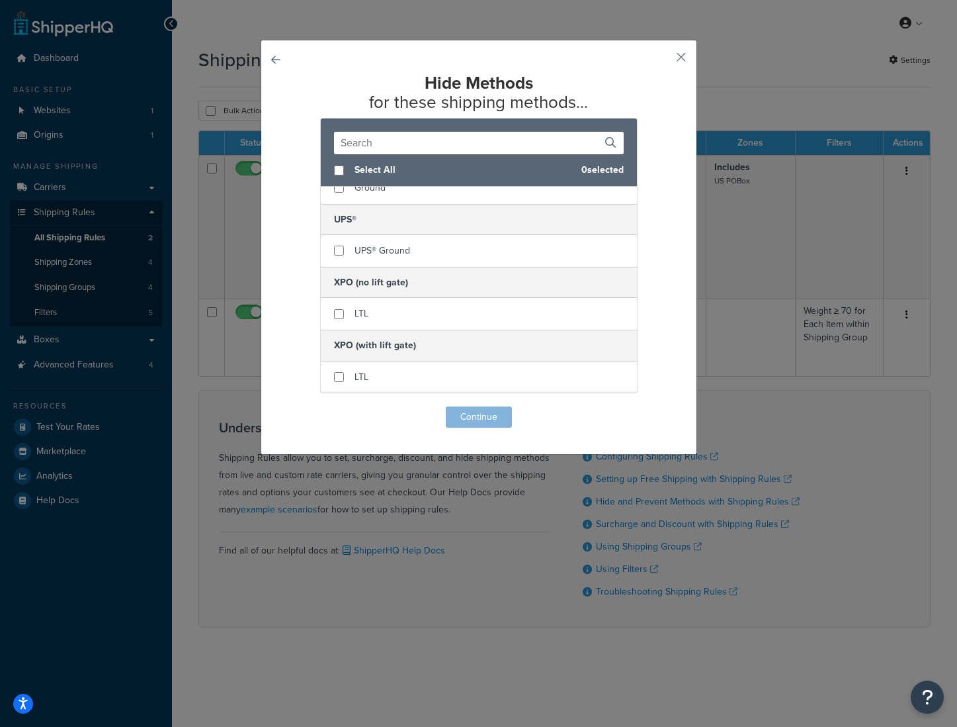
click at [686, 47] on div "Hide Methods for these shipping methods... Select All 0 selected FedEx Ground U…" at bounding box center [479, 247] width 437 height 415
click at [664, 60] on button "button" at bounding box center [661, 61] width 3 height 3
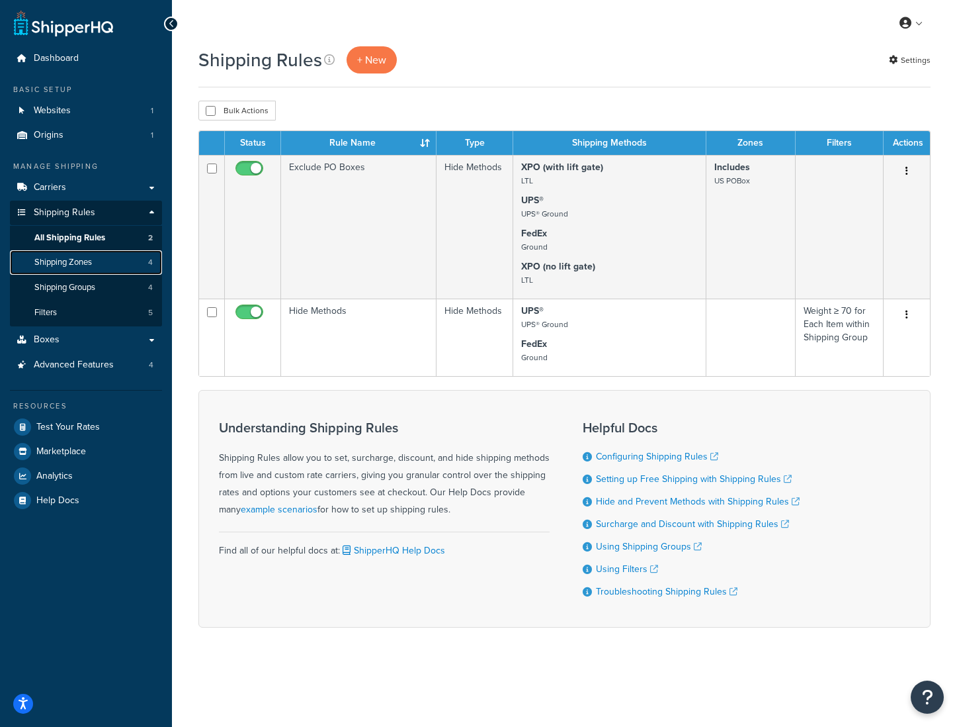
click at [67, 268] on span "Shipping Zones" at bounding box center [63, 262] width 58 height 11
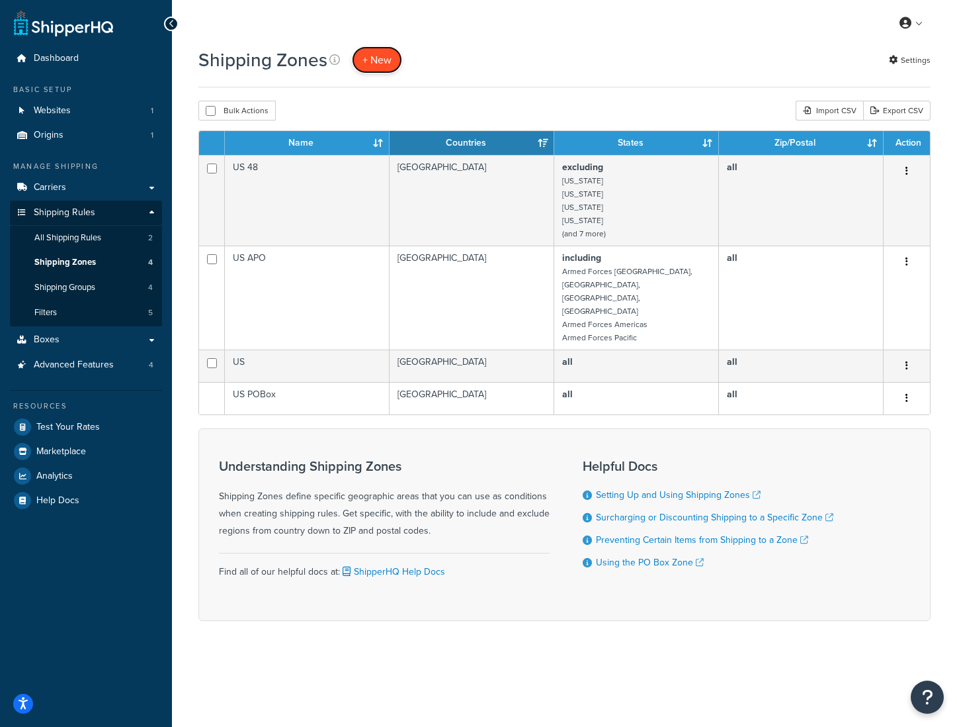
click at [373, 57] on span "+ New" at bounding box center [377, 59] width 29 height 15
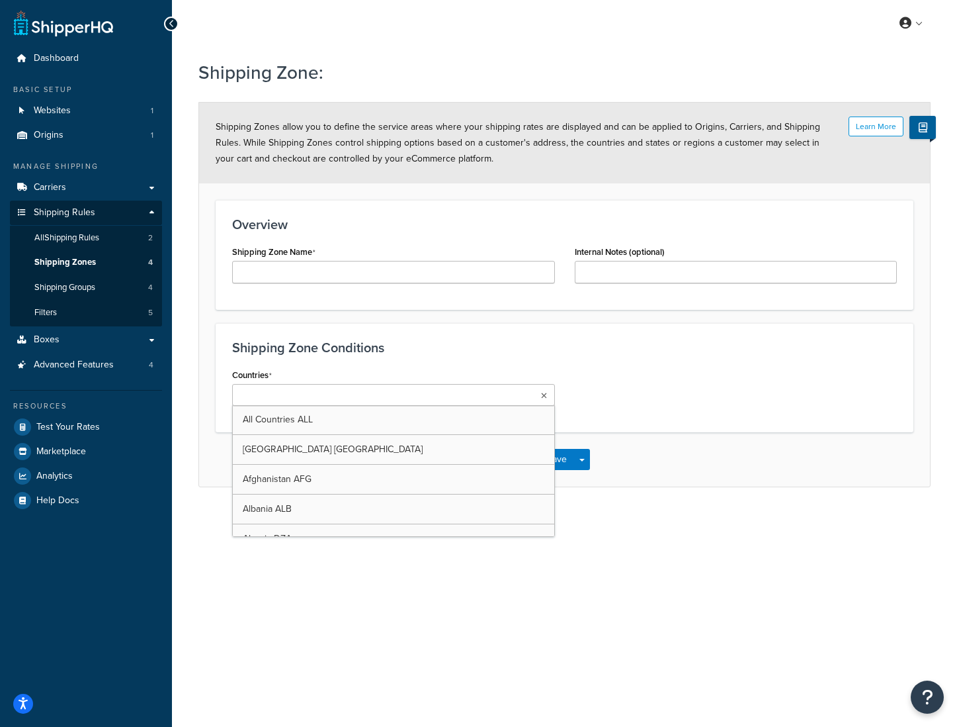
click at [375, 392] on ul at bounding box center [393, 395] width 323 height 22
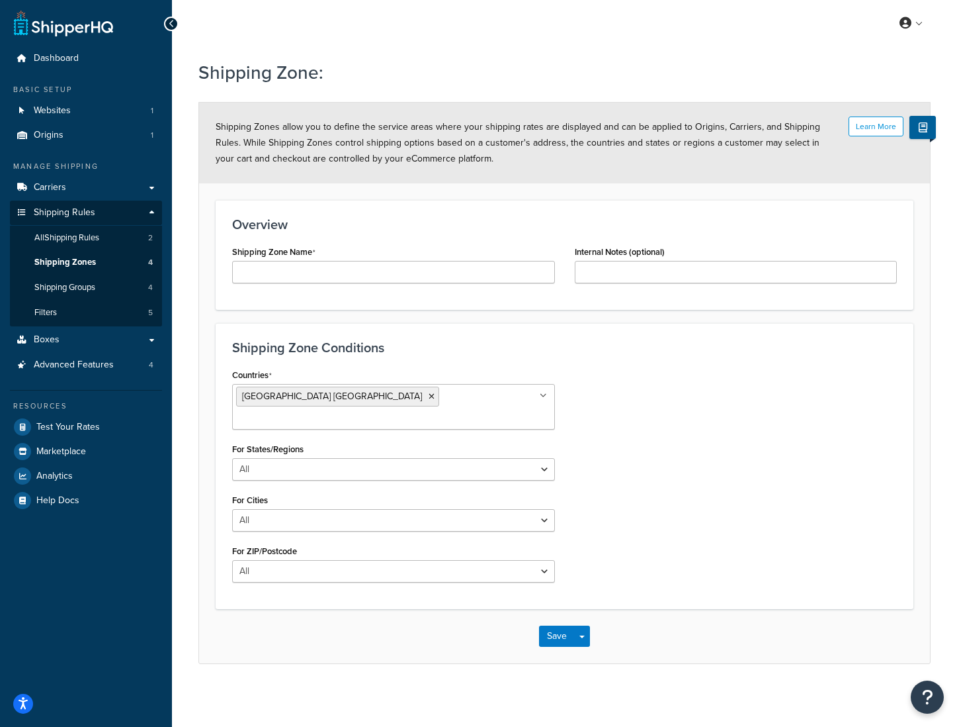
click at [570, 414] on div "Countries [GEOGRAPHIC_DATA] [GEOGRAPHIC_DATA] All Countries ALL [GEOGRAPHIC_DAT…" at bounding box center [564, 478] width 685 height 227
click at [271, 458] on select "All Including Excluding" at bounding box center [393, 469] width 323 height 22
select select "including"
click at [232, 458] on select "All Including Excluding" at bounding box center [393, 469] width 323 height 22
click at [281, 513] on input "State/Regions" at bounding box center [294, 520] width 117 height 15
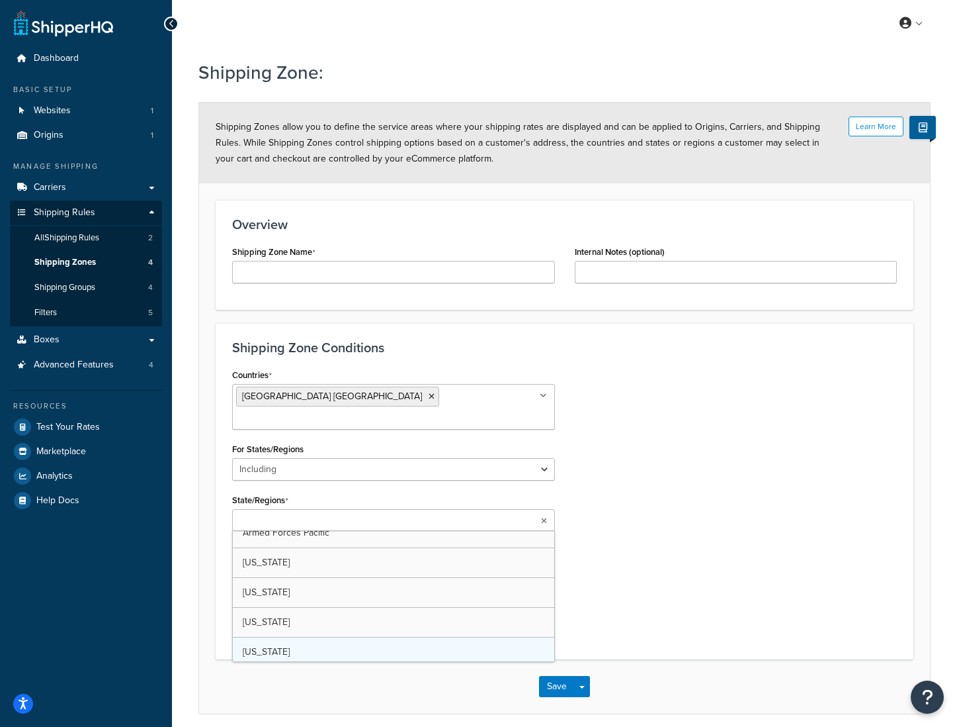
scroll to position [206, 0]
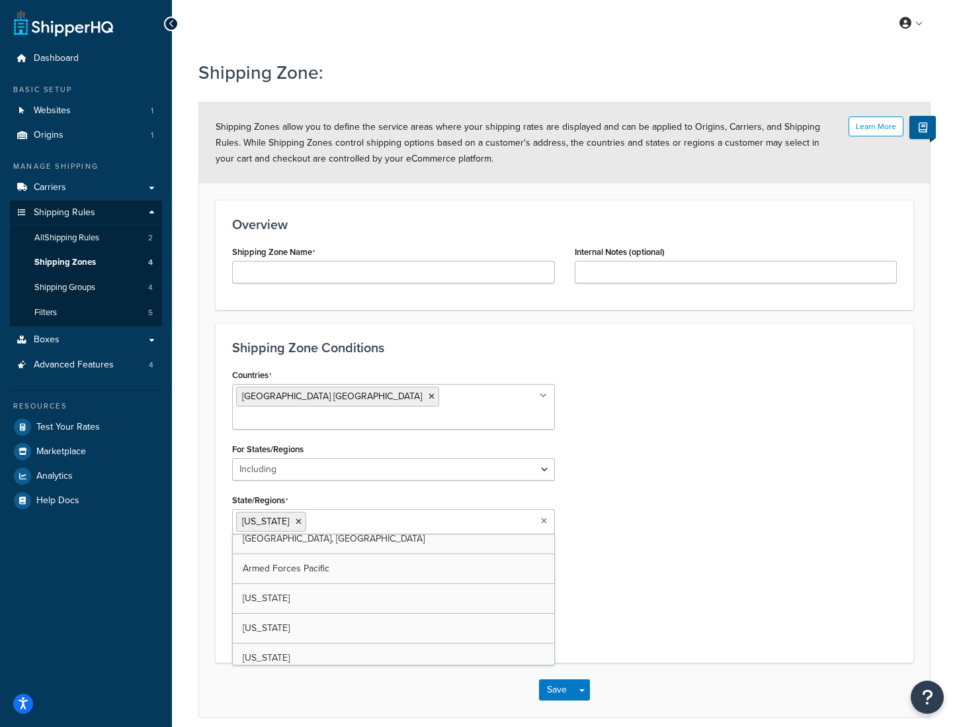
click at [723, 489] on div "Countries [GEOGRAPHIC_DATA] [GEOGRAPHIC_DATA] All Countries ALL [GEOGRAPHIC_DAT…" at bounding box center [564, 505] width 685 height 281
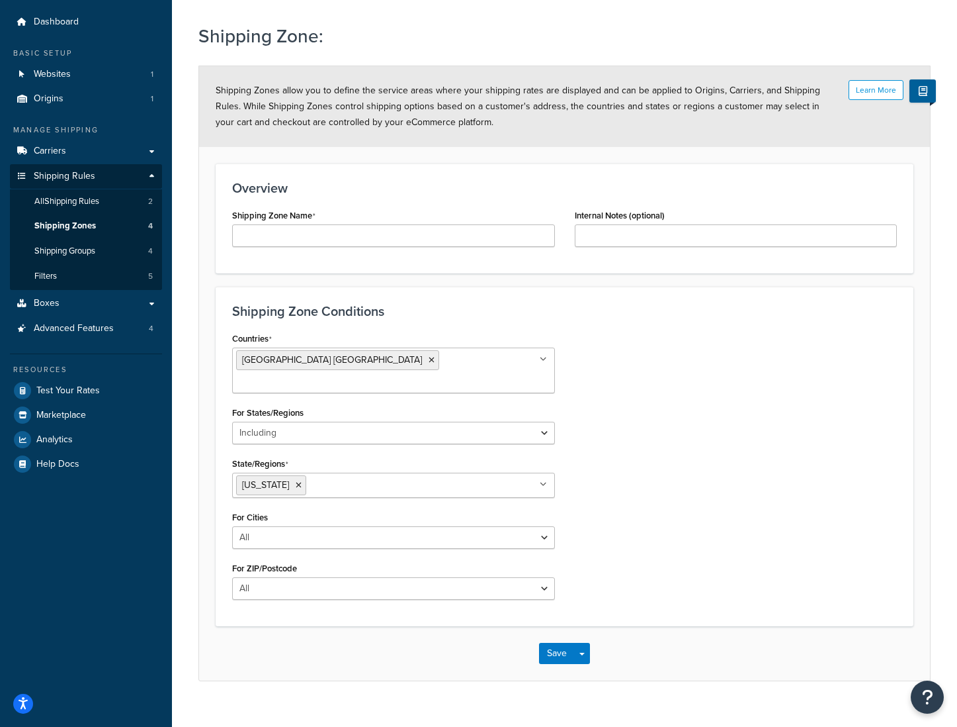
scroll to position [0, 0]
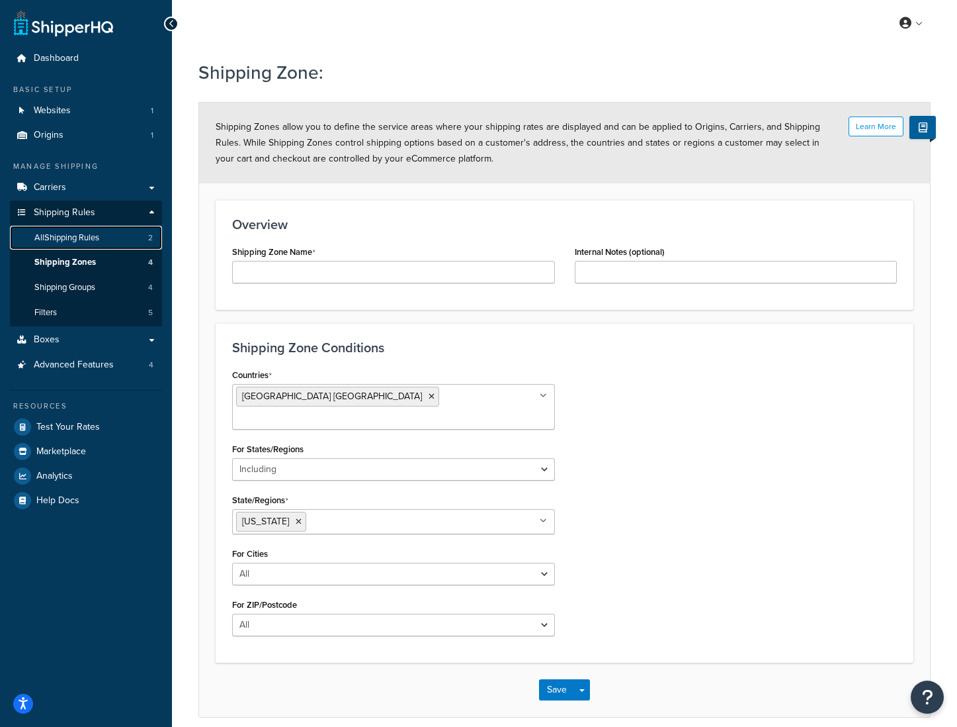
click at [77, 240] on span "All Shipping Rules" at bounding box center [66, 237] width 65 height 11
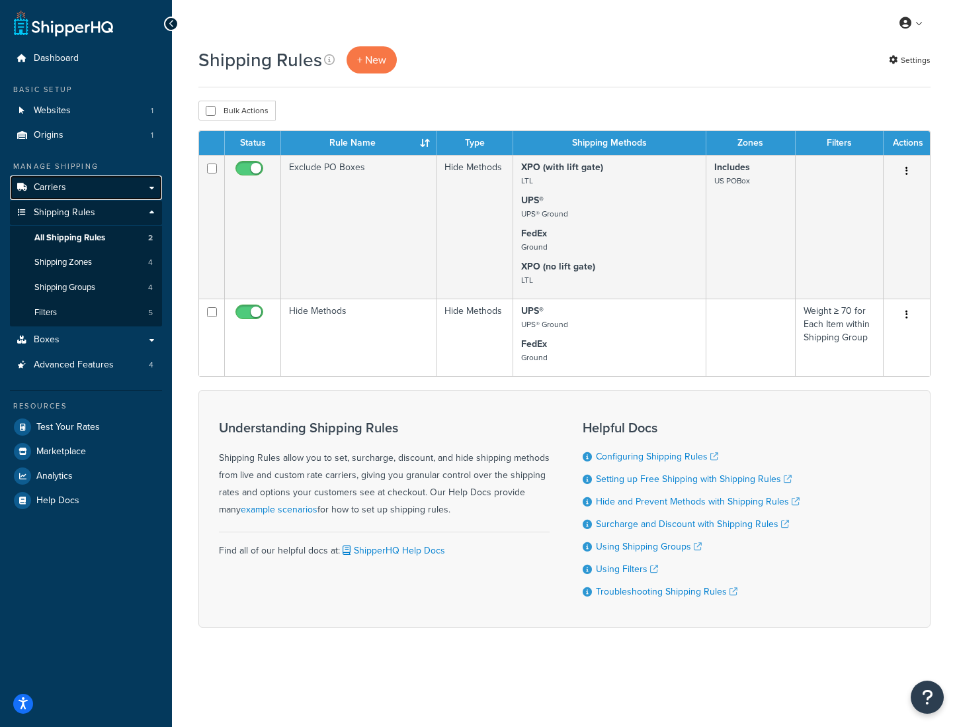
click at [66, 184] on link "Carriers" at bounding box center [86, 187] width 152 height 24
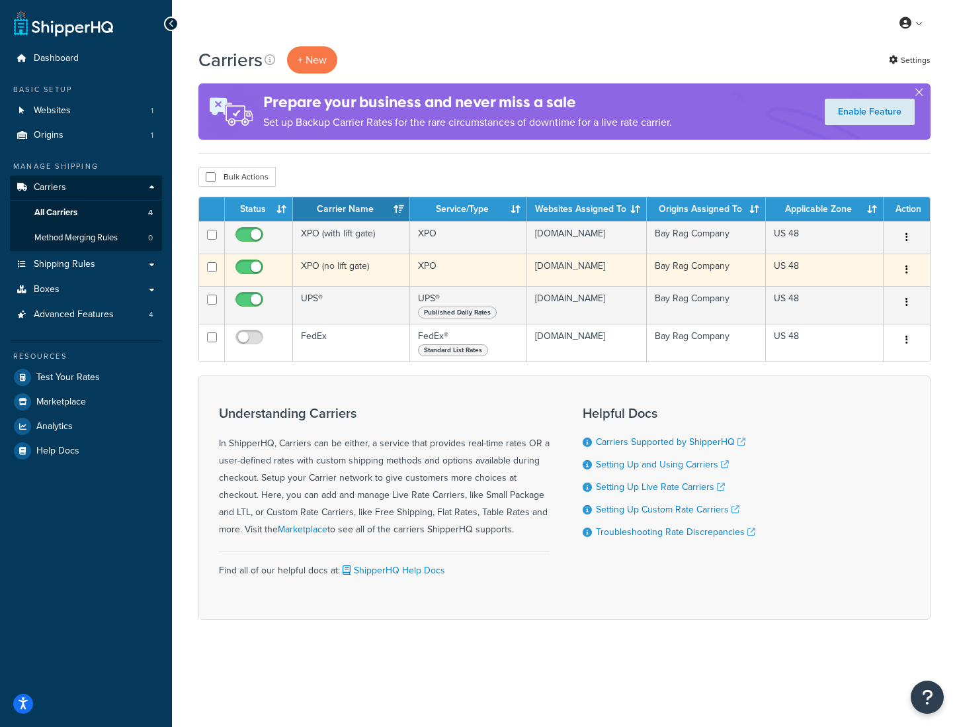
click at [345, 265] on td "XPO (no lift gate)" at bounding box center [351, 269] width 117 height 32
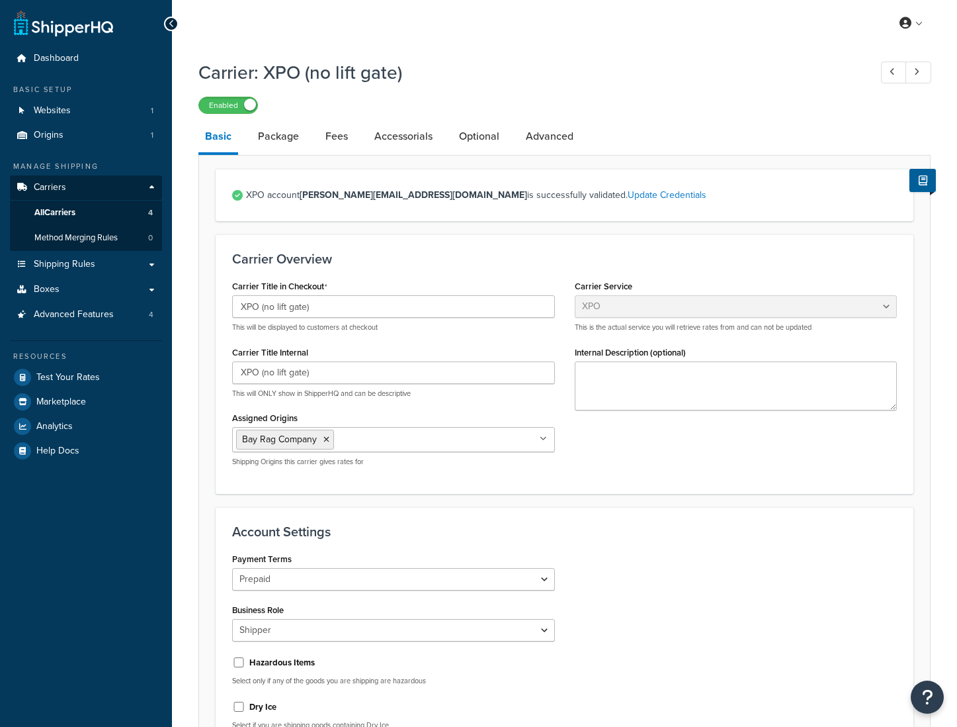
select select "xpoFreight"
click at [540, 144] on link "Advanced" at bounding box center [549, 136] width 61 height 32
select select "false"
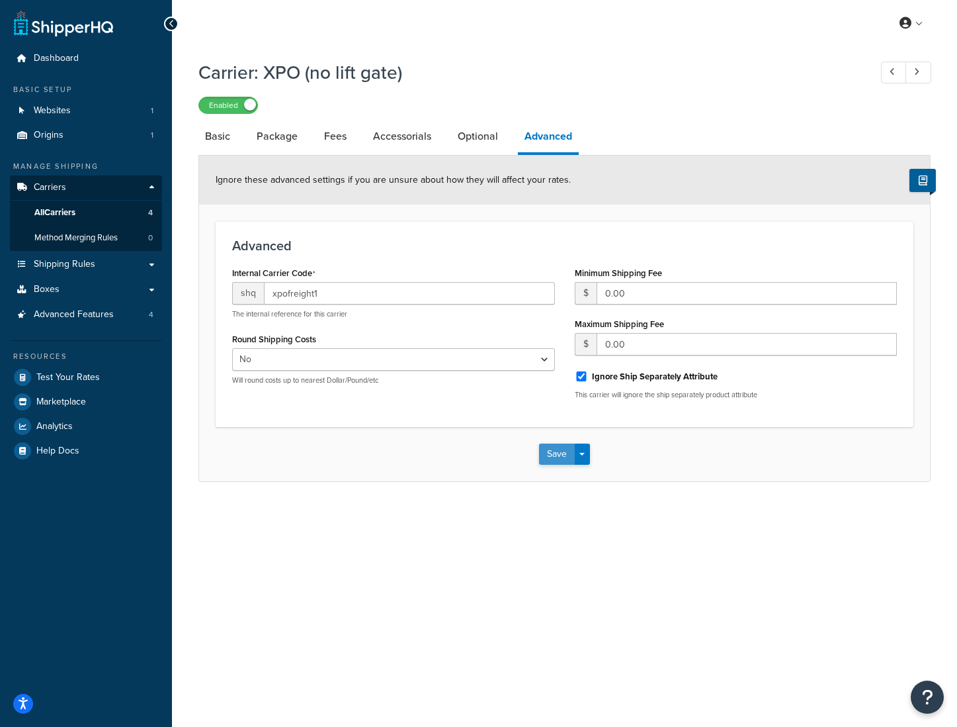
click at [558, 457] on button "Save" at bounding box center [557, 453] width 36 height 21
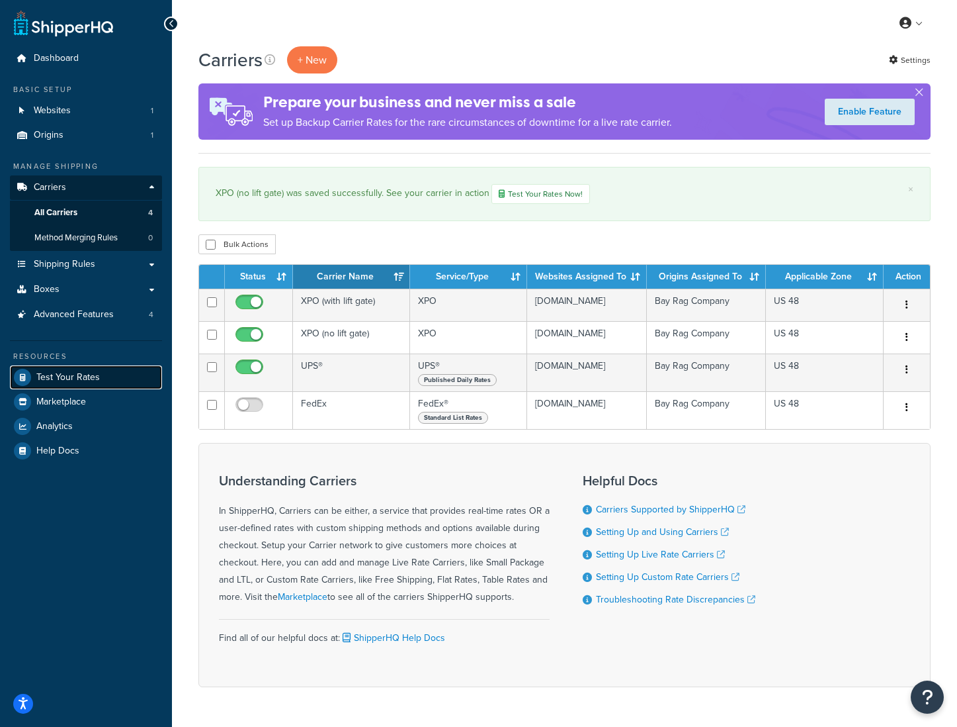
click at [93, 382] on span "Test Your Rates" at bounding box center [68, 377] width 64 height 11
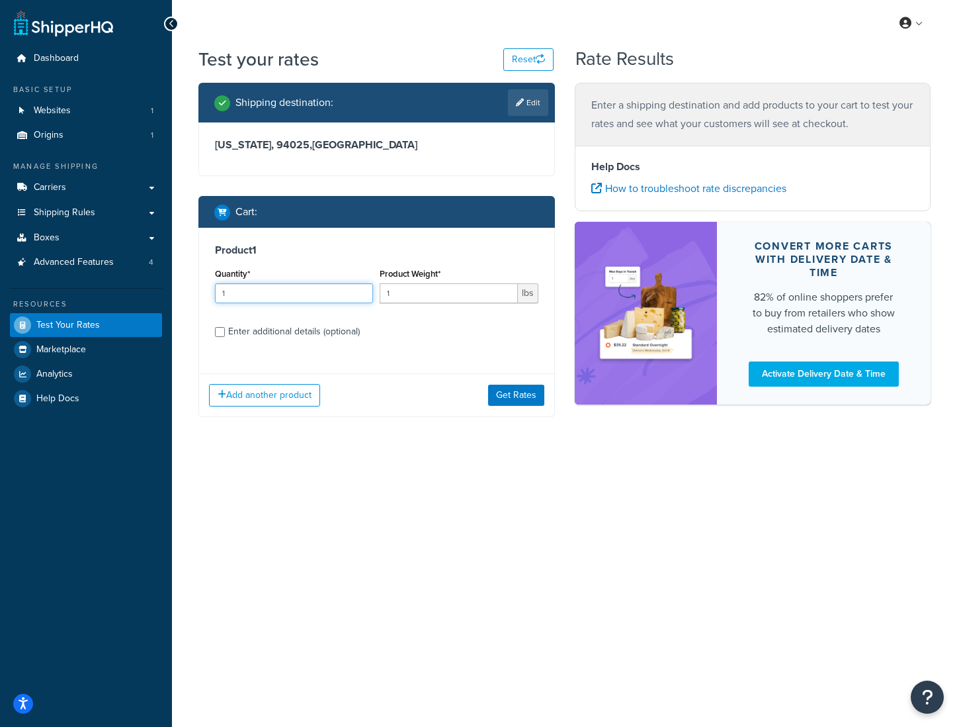
click at [267, 296] on input "1" at bounding box center [294, 293] width 158 height 20
drag, startPoint x: 257, startPoint y: 298, endPoint x: 134, endPoint y: 292, distance: 123.9
click at [134, 292] on div "Dashboard Basic Setup Websites 1 Origins 1 Manage Shipping Carriers Carriers Al…" at bounding box center [478, 363] width 957 height 727
type input "12"
click at [409, 296] on input "1" at bounding box center [449, 293] width 138 height 20
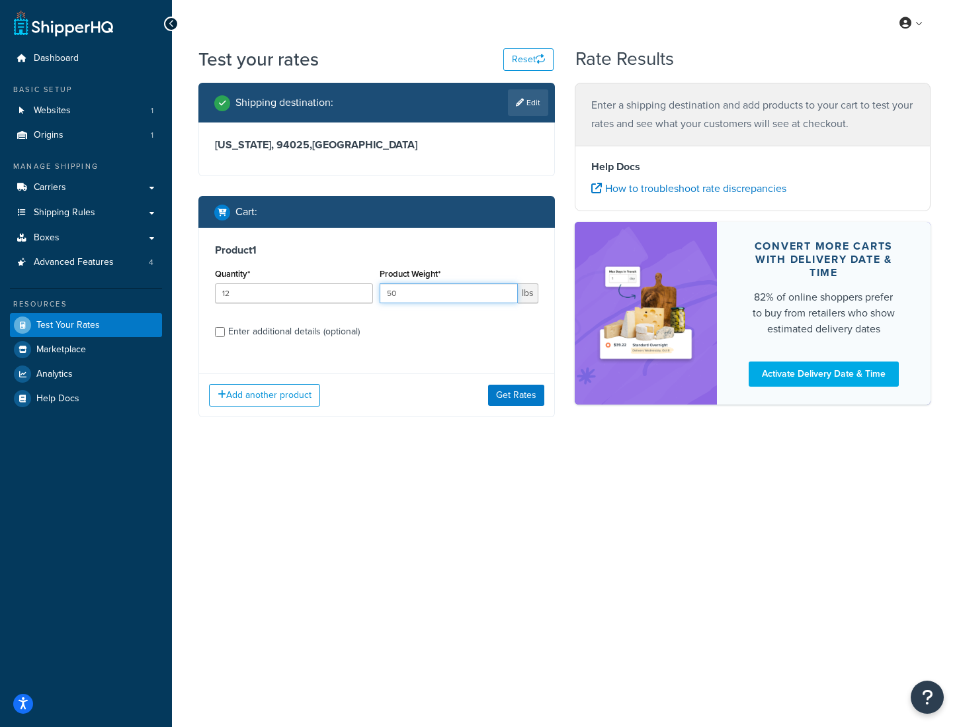
type input "50"
click at [277, 339] on div "Enter additional details (optional)" at bounding box center [294, 331] width 132 height 19
click at [225, 337] on input "Enter additional details (optional)" at bounding box center [220, 332] width 10 height 10
checkbox input "true"
select select "92.5"
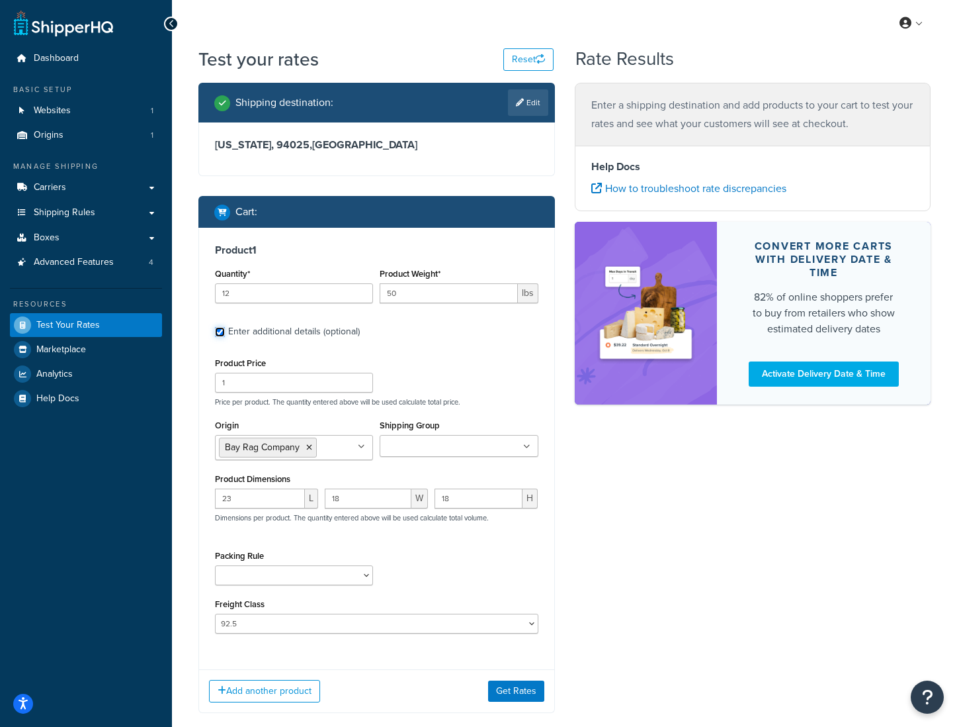
scroll to position [73, 0]
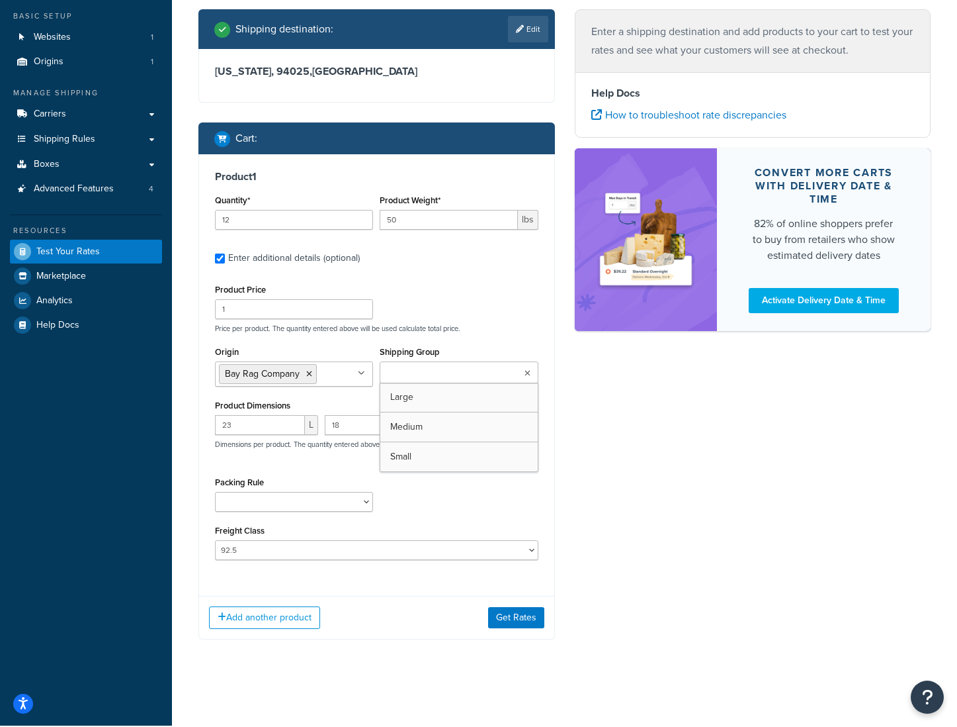
click at [420, 375] on input "Shipping Group" at bounding box center [442, 373] width 117 height 15
click at [485, 328] on p "Price per product. The quantity entered above will be used calculate total pric…" at bounding box center [377, 328] width 330 height 9
click at [265, 500] on select "(Test) Packing Rule 10 lb Box Pack into Pallets pack sep Ship SKU Separately" at bounding box center [294, 502] width 158 height 20
click at [350, 424] on input "18" at bounding box center [368, 425] width 87 height 20
type input "17"
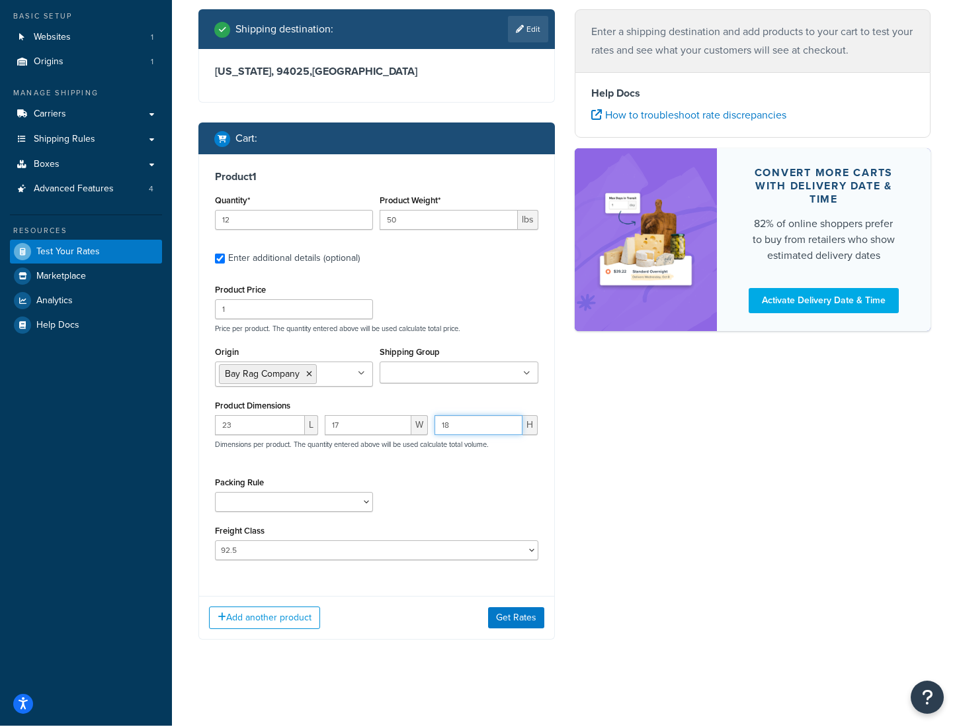
click at [458, 427] on input "18" at bounding box center [479, 425] width 88 height 20
type input "17.8"
click at [348, 428] on input "16" at bounding box center [368, 425] width 87 height 20
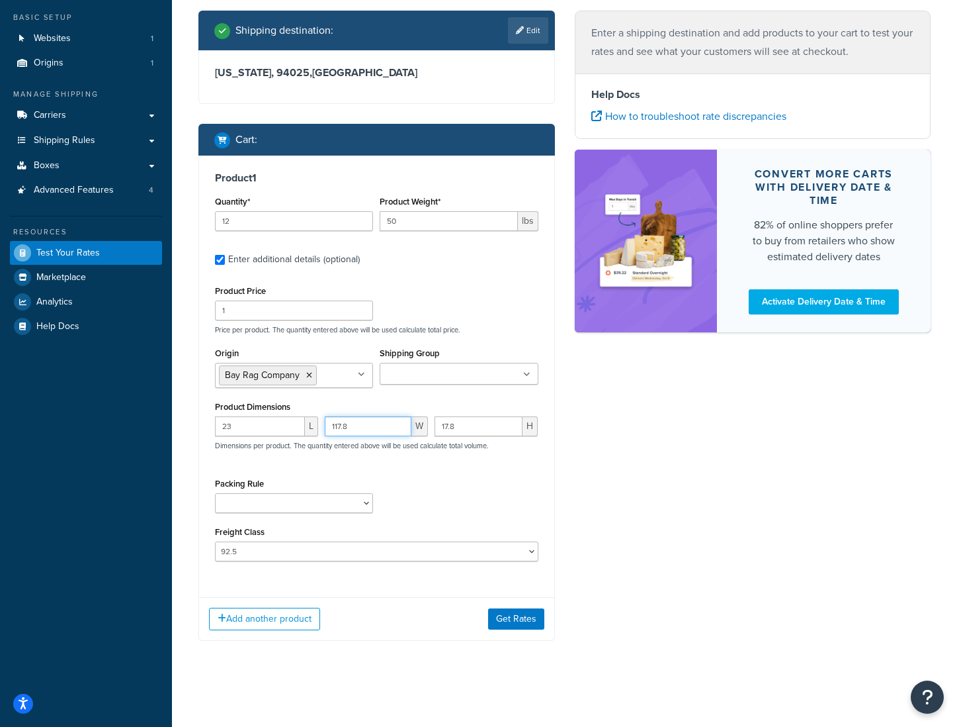
type input "117.8"
click at [454, 492] on div "Packing Rule (Test) Packing Rule 10 lb Box Pack into Pallets pack sep Ship SKU …" at bounding box center [377, 498] width 330 height 48
click at [319, 508] on select "(Test) Packing Rule 10 lb Box Pack into Pallets pack sep Ship SKU Separately" at bounding box center [294, 503] width 158 height 20
select select "87845"
click at [215, 494] on select "(Test) Packing Rule 10 lb Box Pack into Pallets pack sep Ship SKU Separately" at bounding box center [294, 503] width 158 height 20
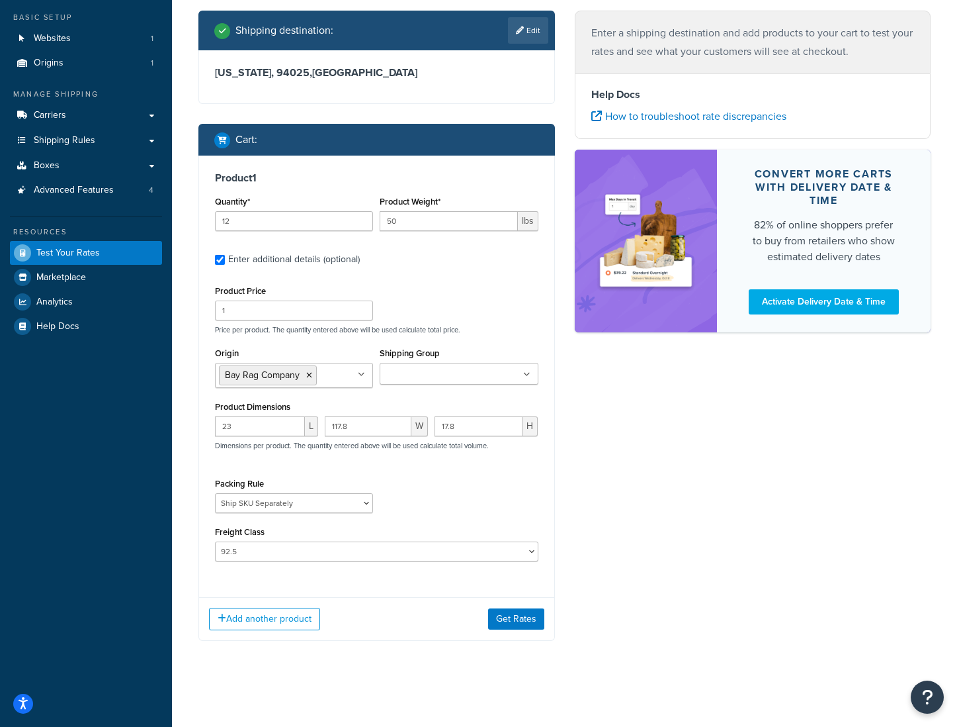
click at [418, 499] on div "Packing Rule (Test) Packing Rule 10 lb Box Pack into Pallets pack sep Ship SKU …" at bounding box center [377, 498] width 330 height 48
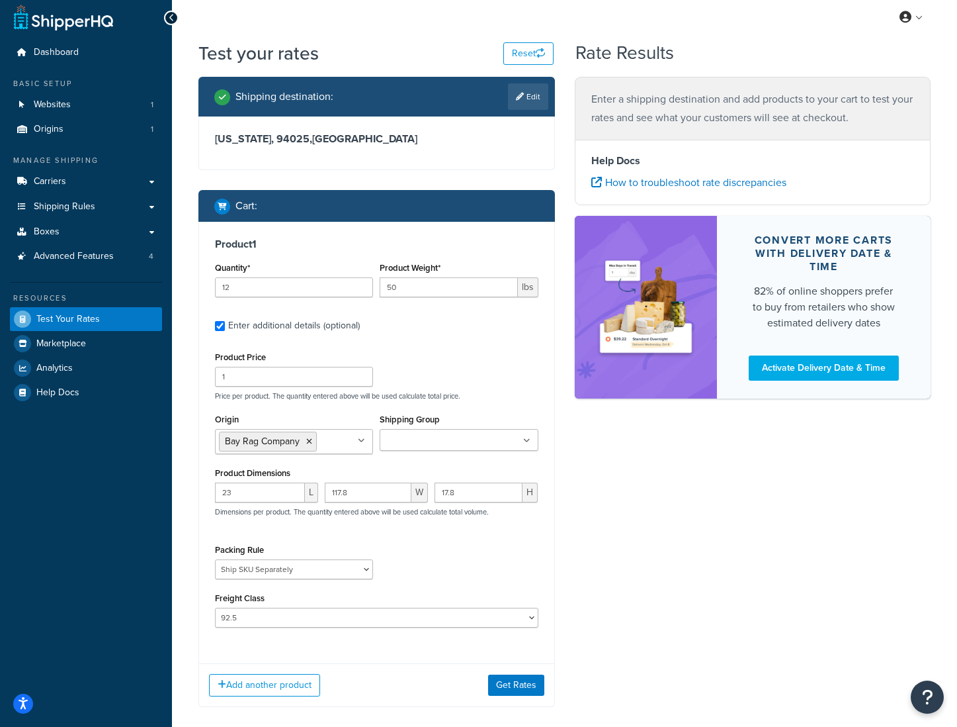
scroll to position [0, 0]
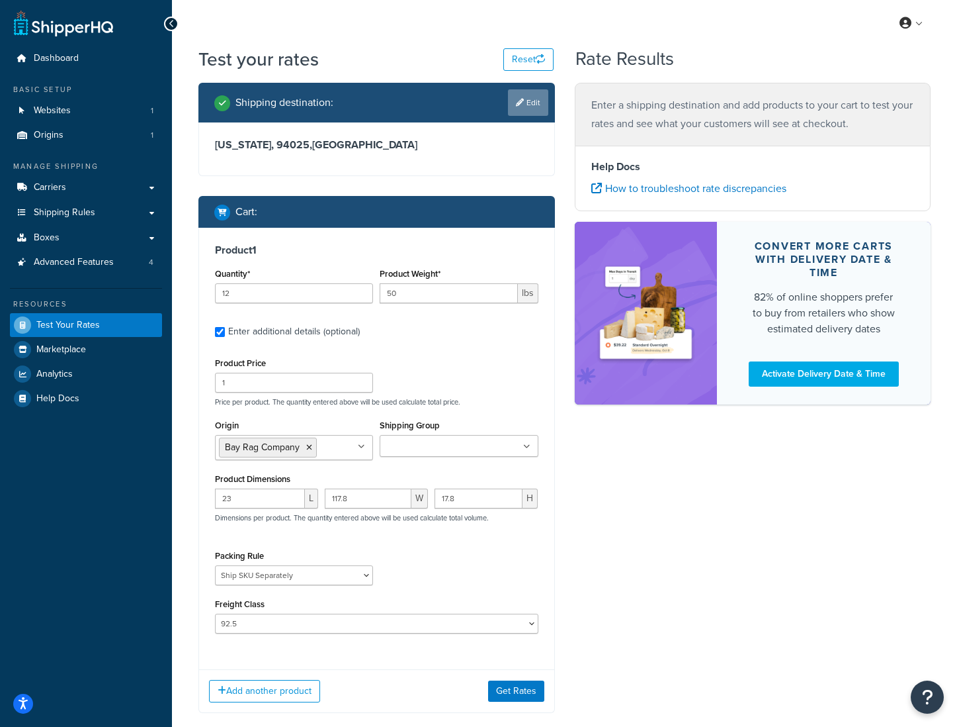
click at [513, 108] on link "Edit" at bounding box center [528, 102] width 40 height 26
select select "CA"
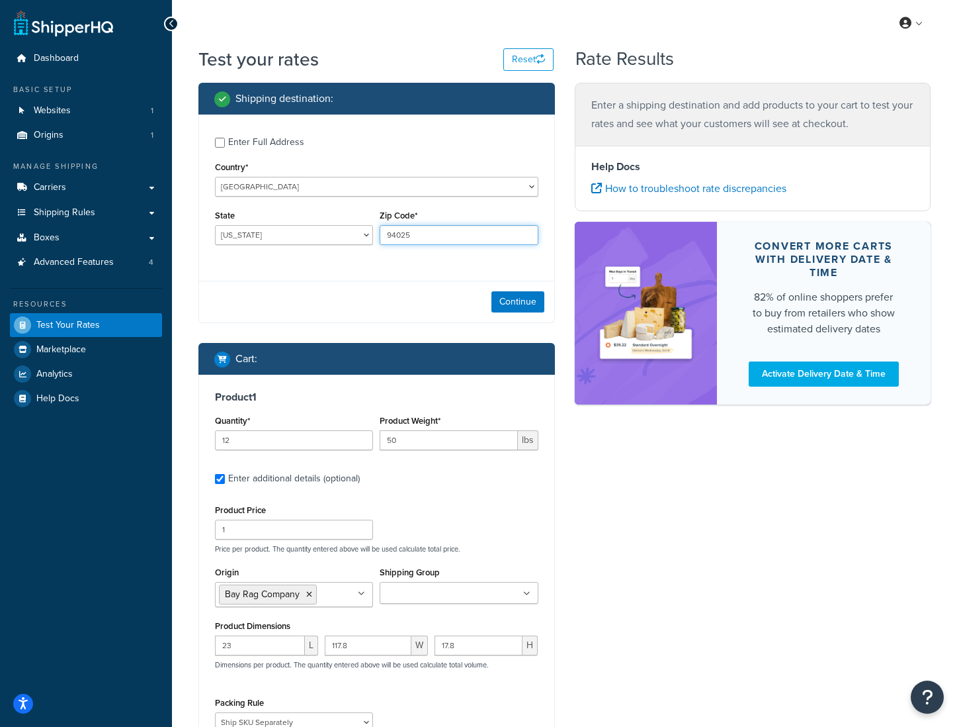
click at [424, 233] on input "94025" at bounding box center [459, 235] width 158 height 20
type input "95125"
click at [364, 297] on div "Continue" at bounding box center [376, 302] width 355 height 42
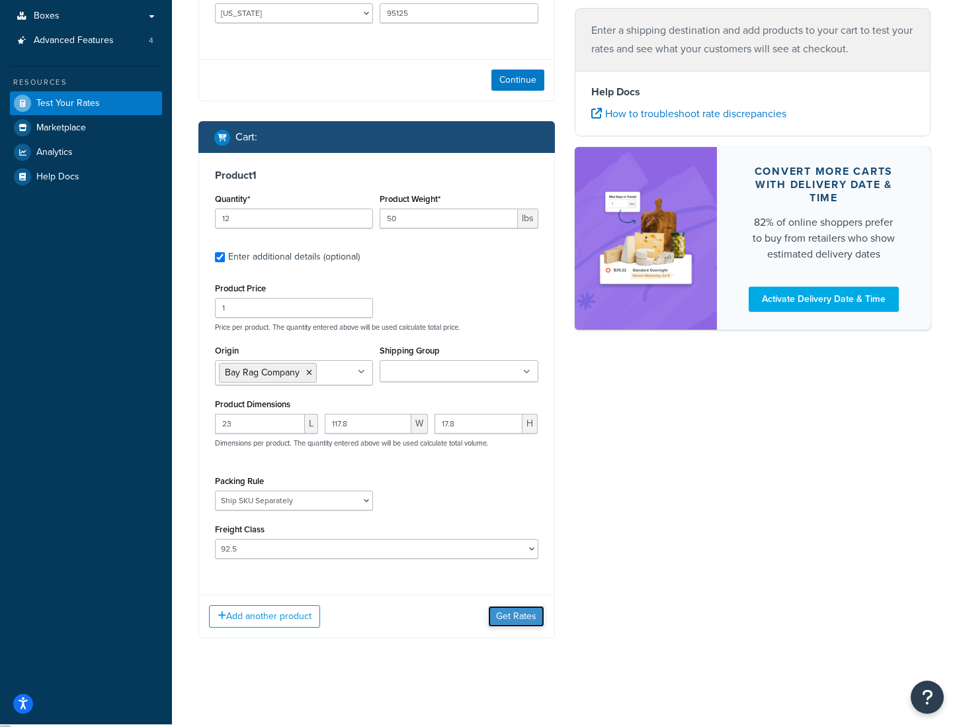
click at [515, 625] on button "Get Rates" at bounding box center [516, 615] width 56 height 21
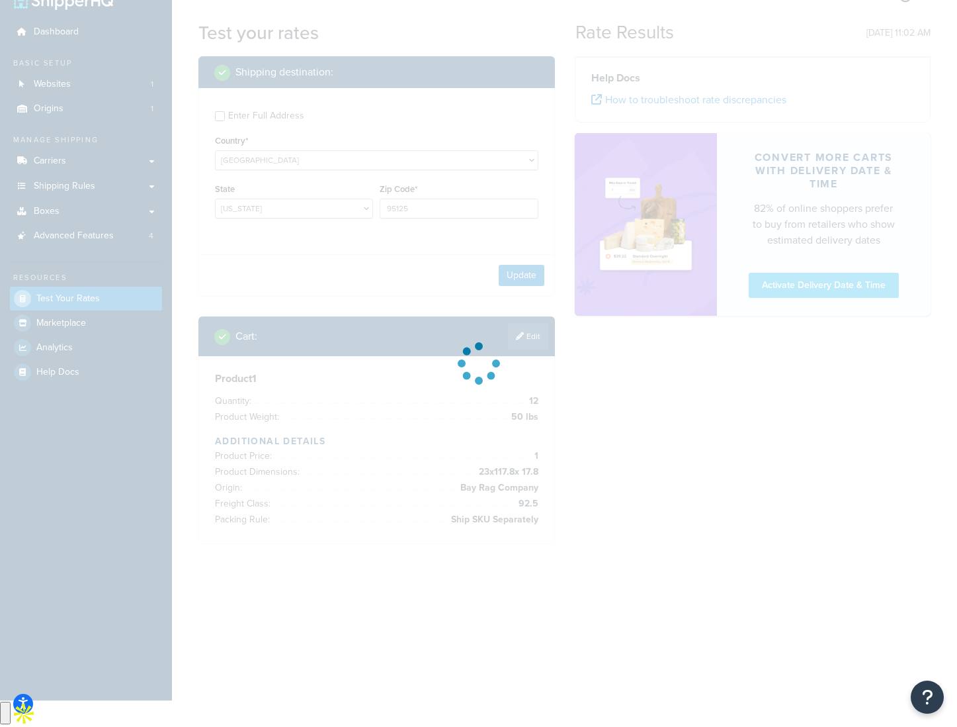
scroll to position [0, 0]
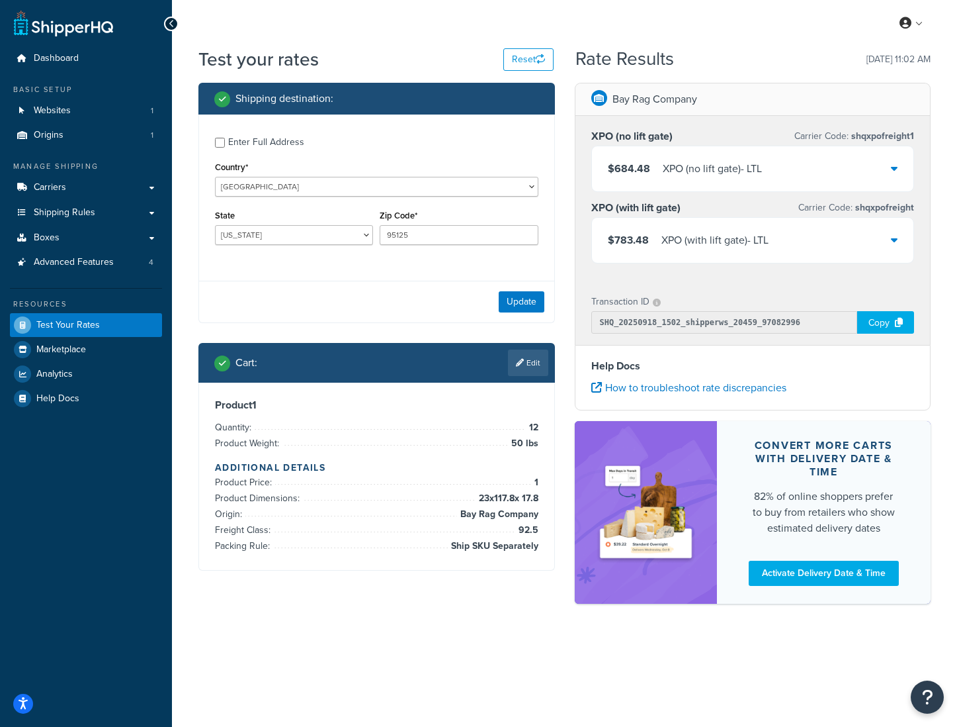
click at [707, 169] on div "XPO (no lift gate) - LTL" at bounding box center [712, 168] width 99 height 19
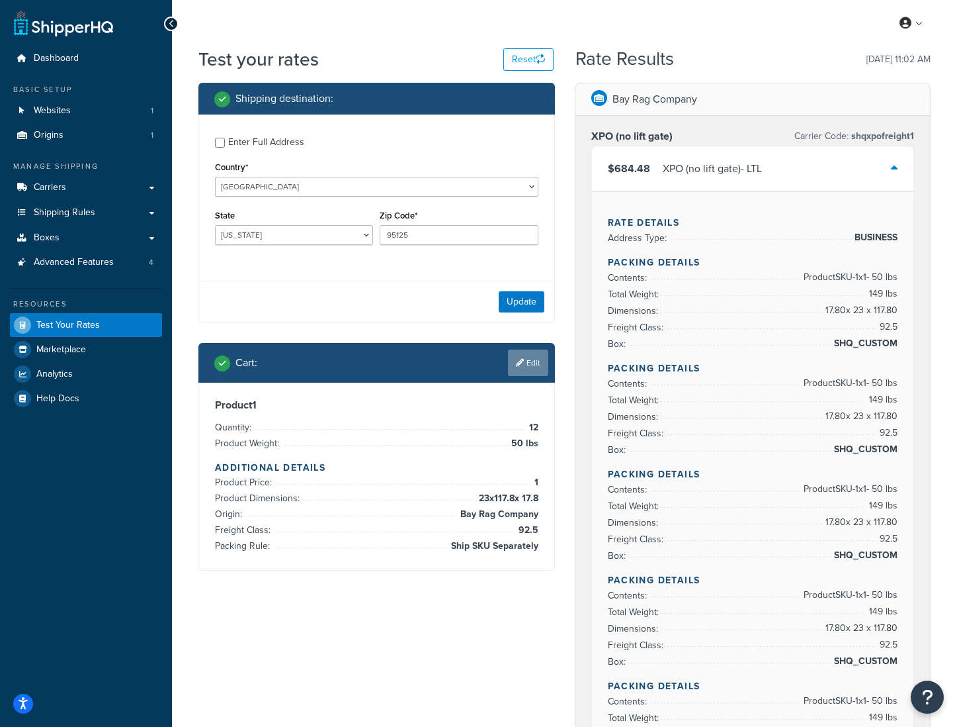
click at [523, 368] on link "Edit" at bounding box center [528, 362] width 40 height 26
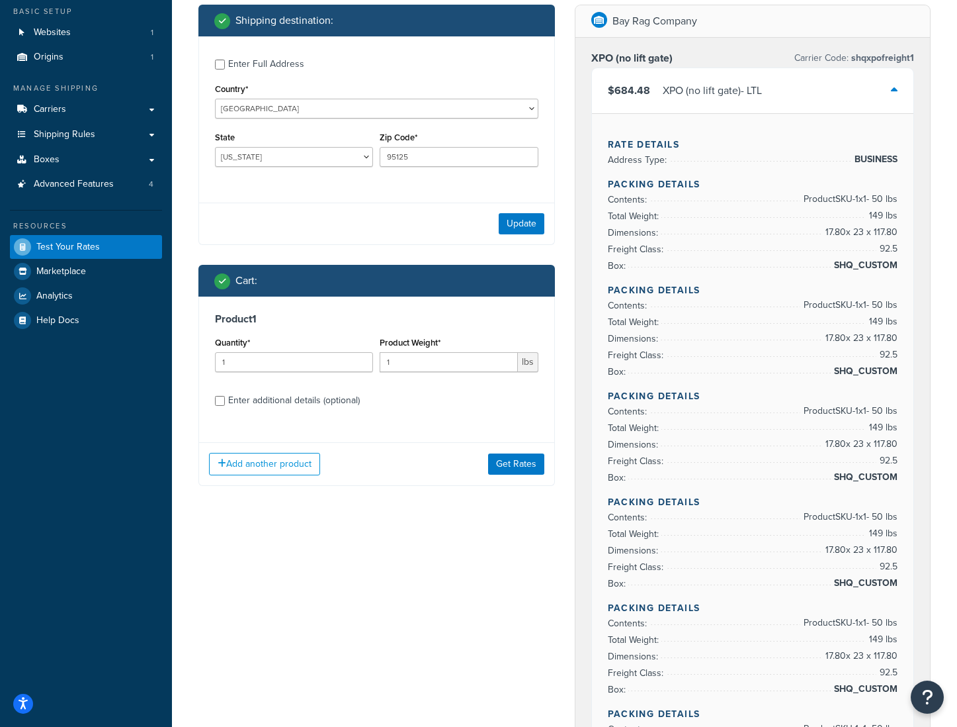
click at [279, 402] on div "Enter additional details (optional)" at bounding box center [294, 400] width 132 height 19
click at [225, 402] on input "Enter additional details (optional)" at bounding box center [220, 401] width 10 height 10
checkbox input "true"
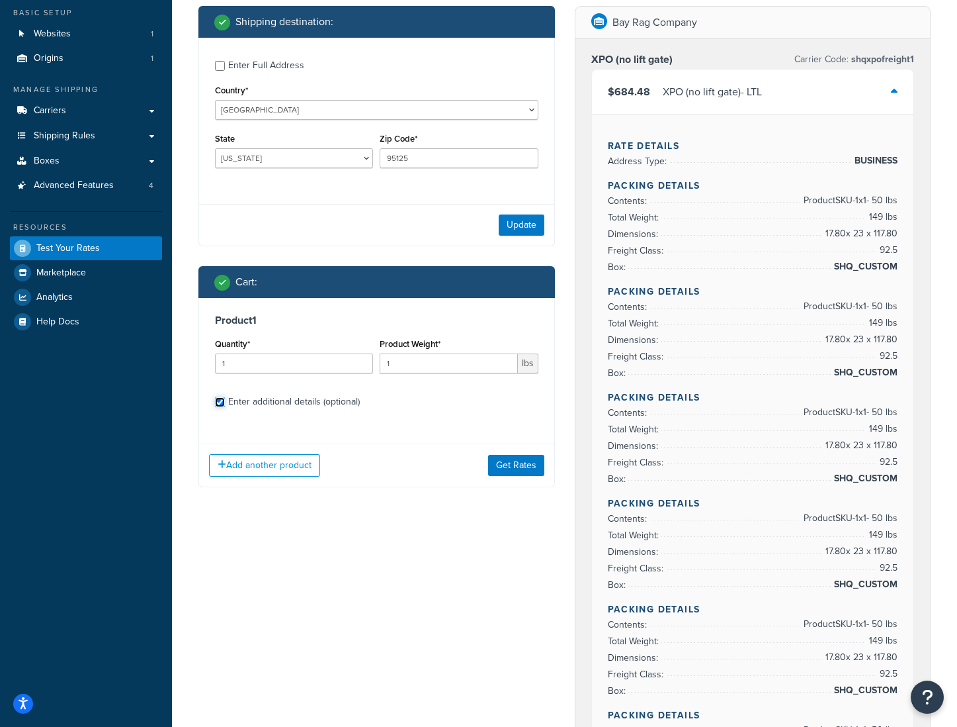
select select "87845"
select select "92.5"
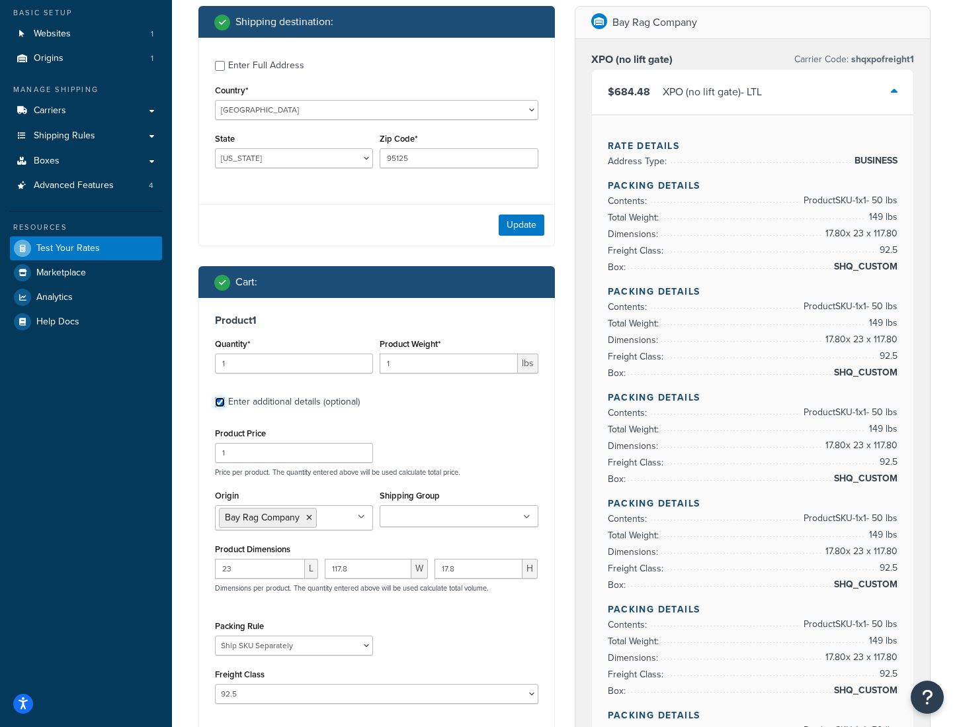
scroll to position [76, 0]
click at [340, 574] on input "117.8" at bounding box center [368, 569] width 87 height 20
type input "17.8"
click at [460, 543] on div "Product Dimensions 23 L 17.8 W 17.8 H Dimensions per product. The quantity ente…" at bounding box center [377, 574] width 324 height 67
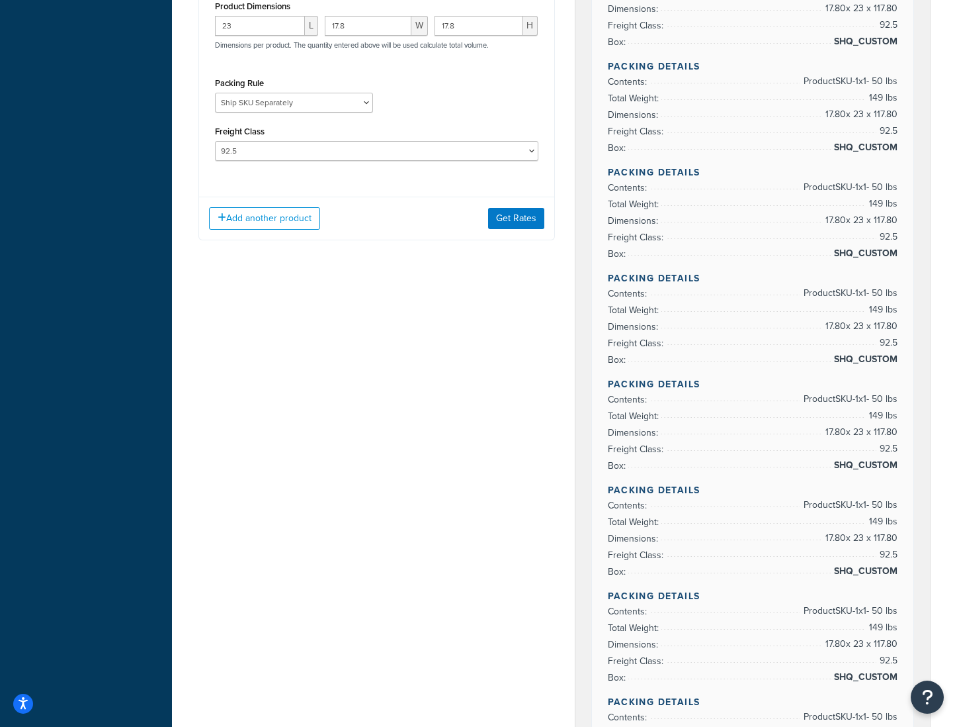
scroll to position [438, 0]
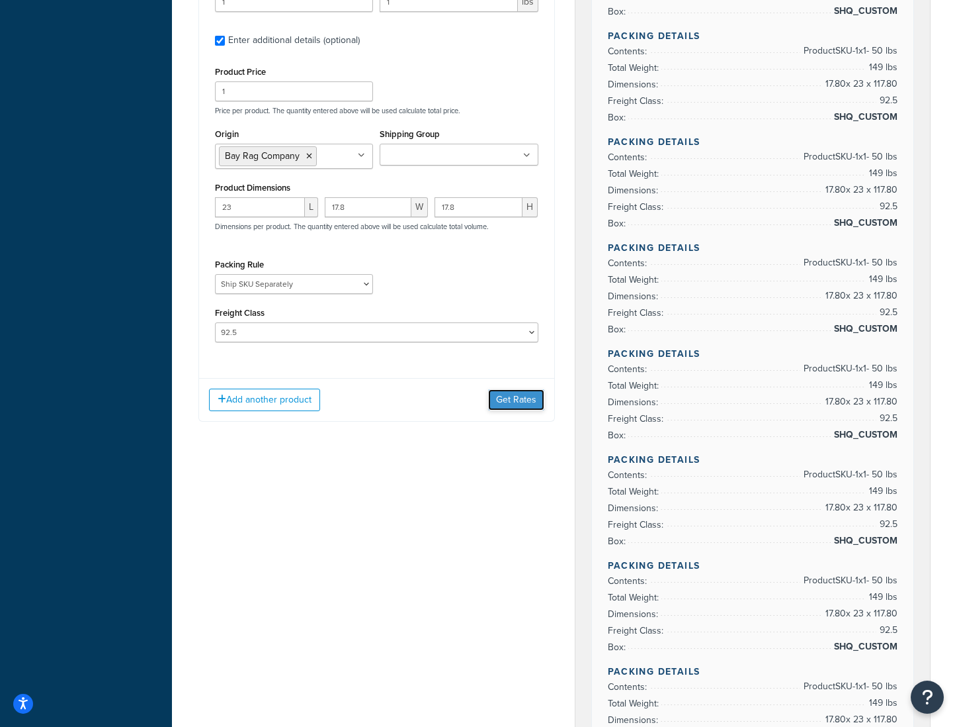
click at [521, 399] on button "Get Rates" at bounding box center [516, 399] width 56 height 21
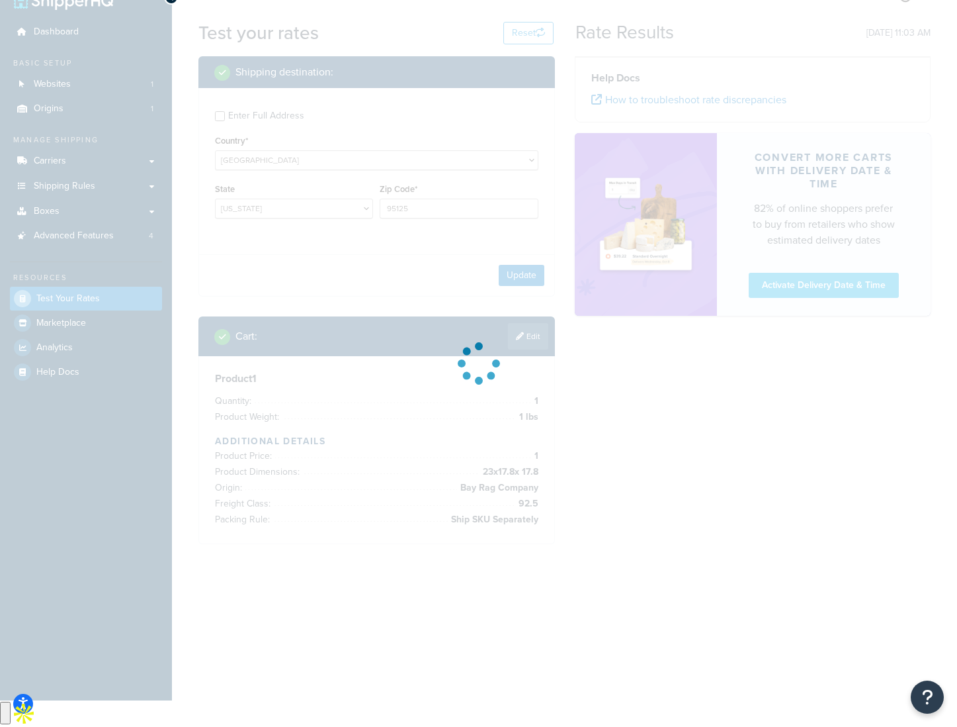
scroll to position [0, 0]
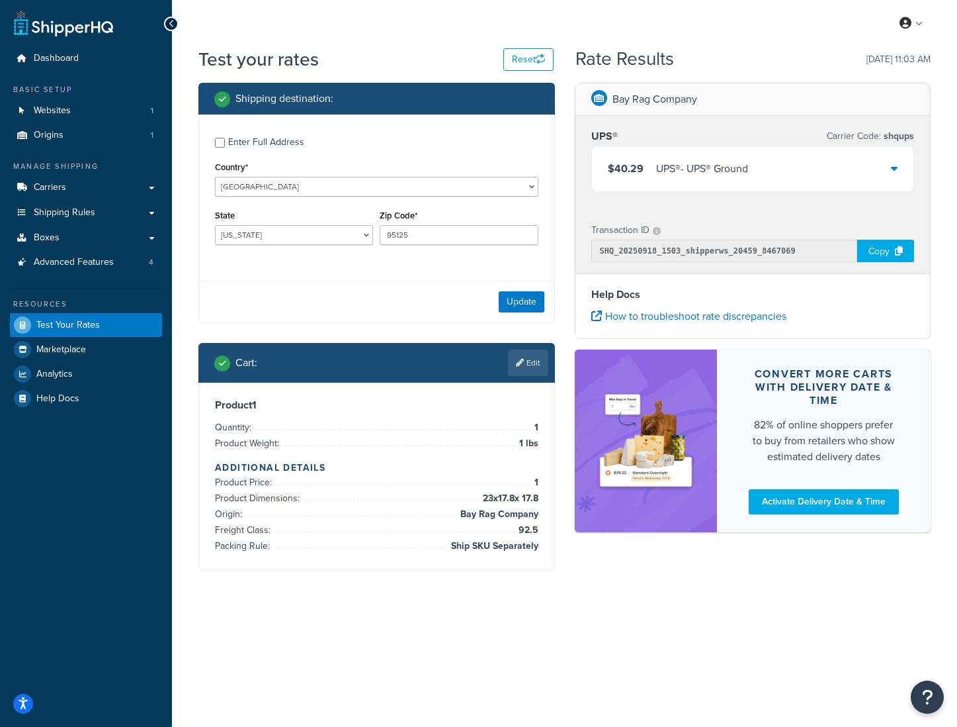
click at [320, 363] on div "Cart : Edit" at bounding box center [381, 362] width 334 height 26
click at [515, 370] on link "Edit" at bounding box center [528, 362] width 40 height 26
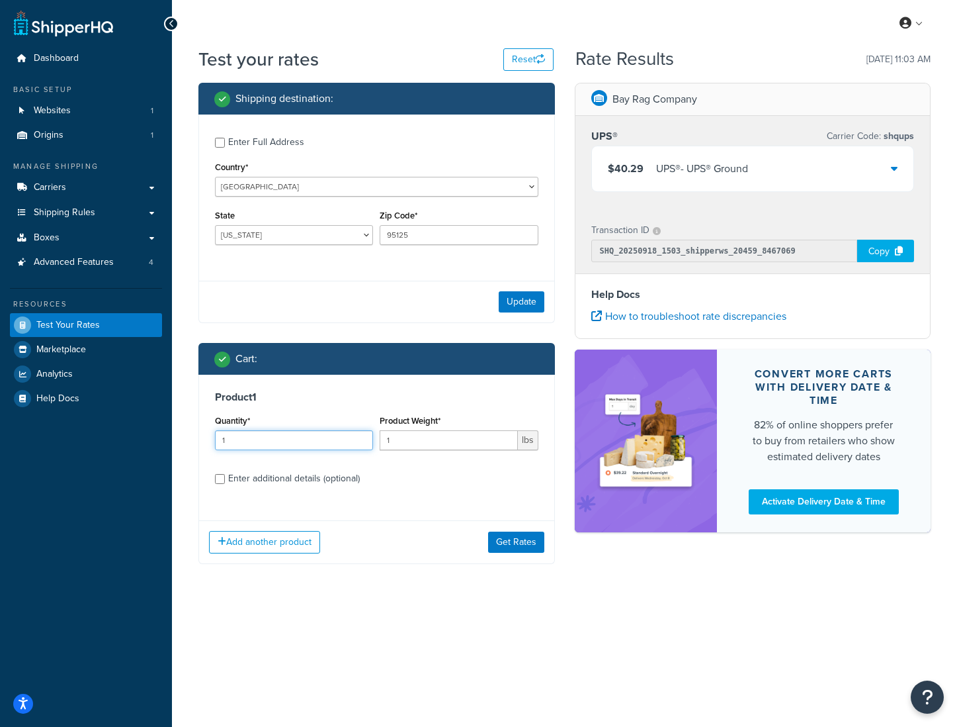
drag, startPoint x: 267, startPoint y: 446, endPoint x: 219, endPoint y: 449, distance: 48.4
click at [219, 449] on input "1" at bounding box center [294, 440] width 158 height 20
type input "2"
click at [411, 445] on input "1" at bounding box center [449, 440] width 138 height 20
type input "50"
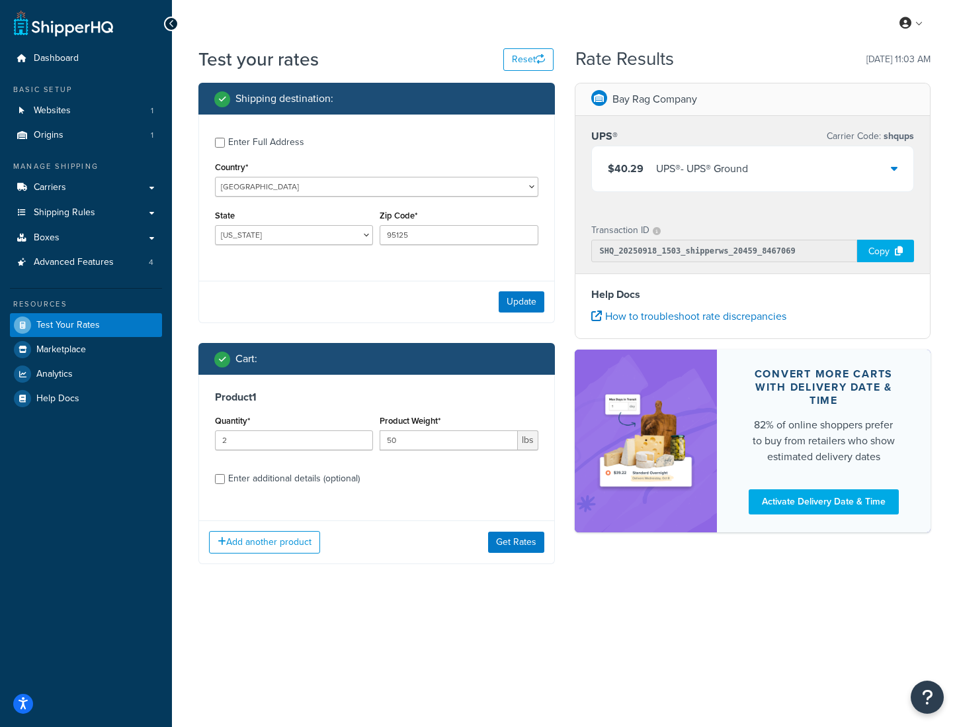
click at [270, 478] on div "Enter additional details (optional)" at bounding box center [294, 478] width 132 height 19
click at [225, 478] on input "Enter additional details (optional)" at bounding box center [220, 479] width 10 height 10
checkbox input "true"
select select "87845"
select select "92.5"
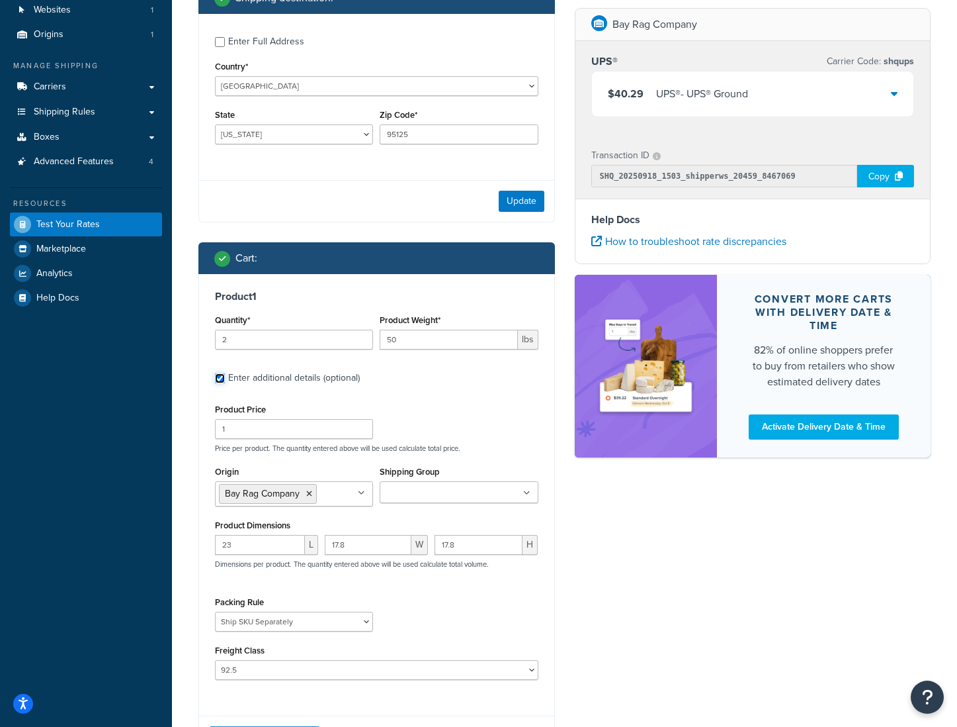
scroll to position [183, 0]
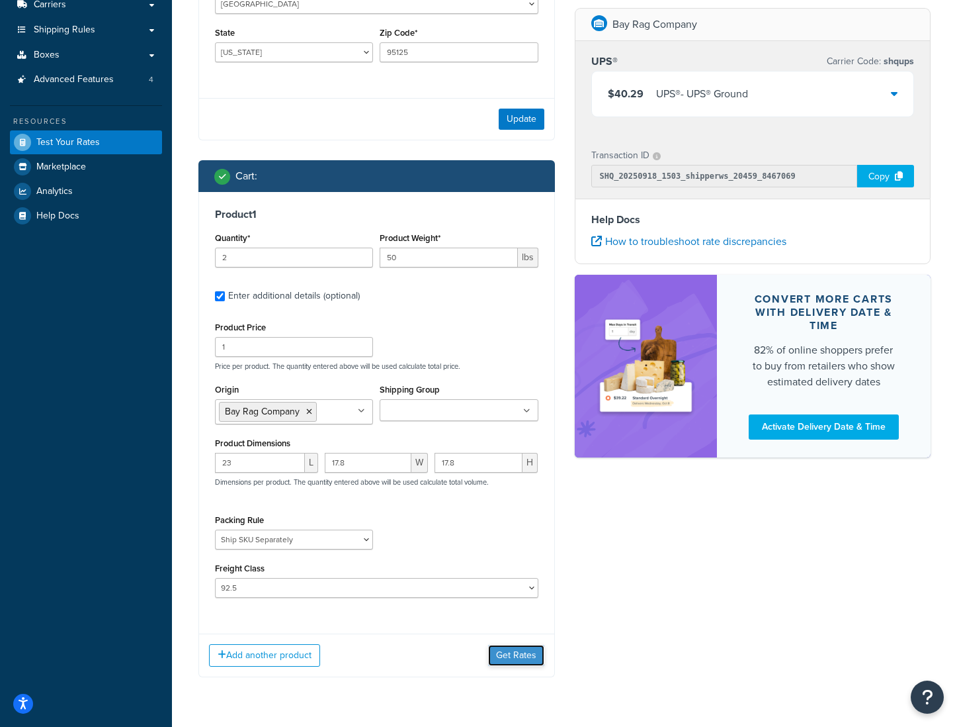
click at [514, 658] on button "Get Rates" at bounding box center [516, 654] width 56 height 21
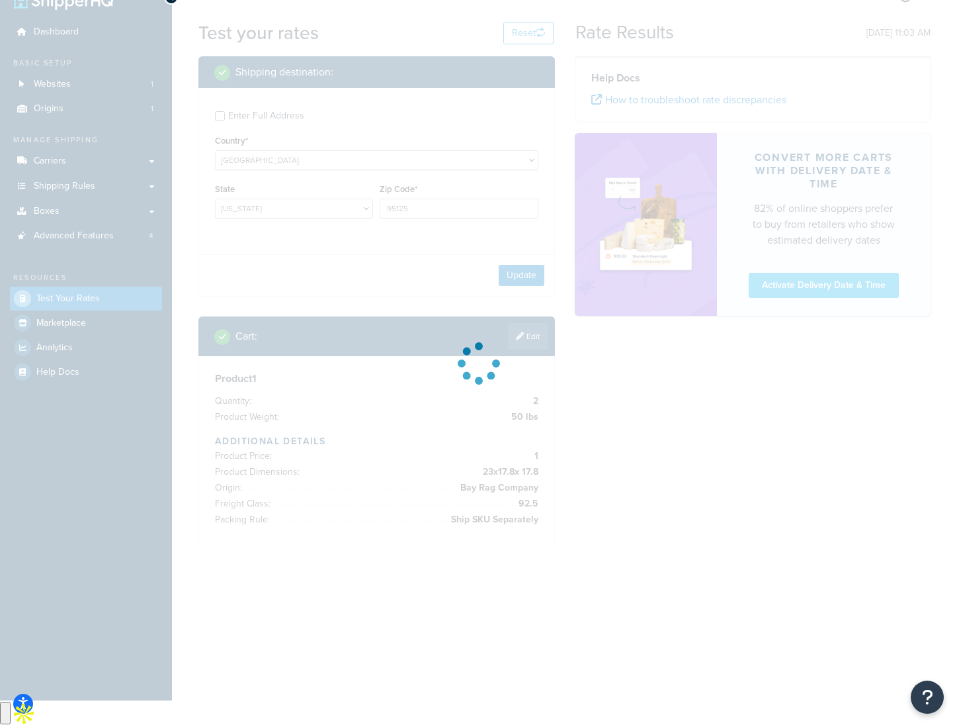
scroll to position [0, 0]
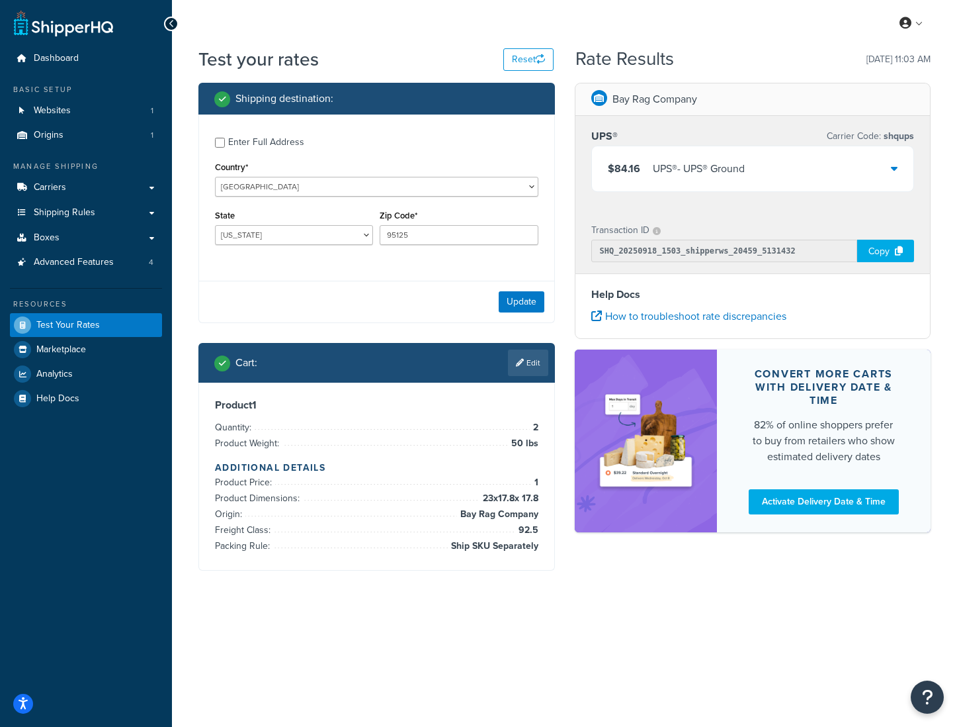
click at [735, 157] on div "$84.16 UPS® - UPS® Ground" at bounding box center [753, 168] width 322 height 45
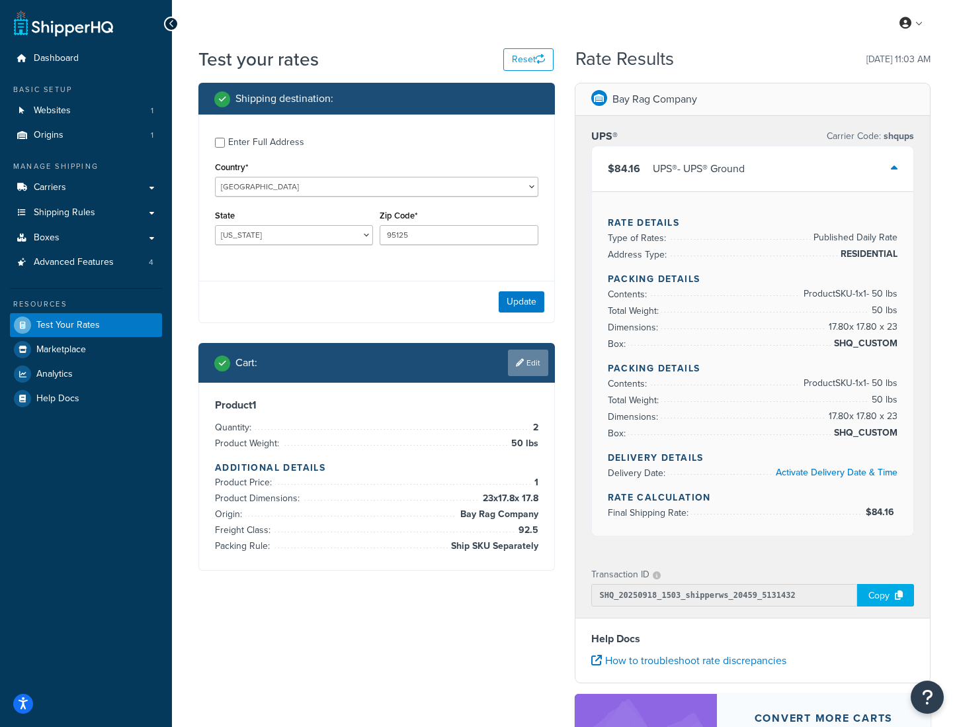
click at [516, 368] on link "Edit" at bounding box center [528, 362] width 40 height 26
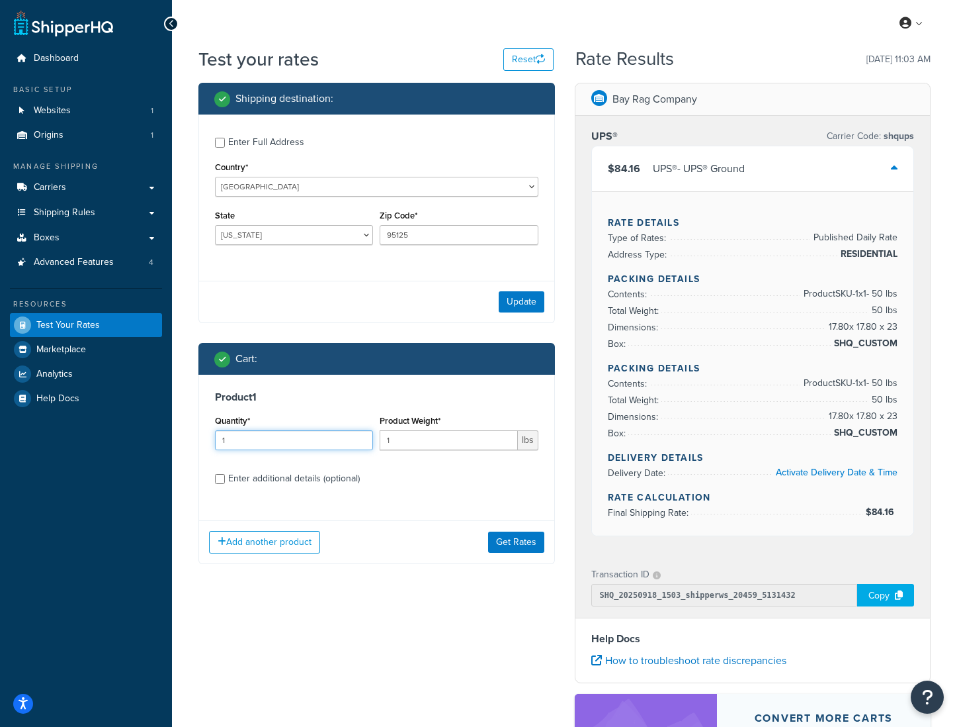
click at [212, 441] on div "Quantity* 1" at bounding box center [294, 436] width 165 height 48
type input "12"
click at [398, 443] on input "1" at bounding box center [449, 440] width 138 height 20
type input "50"
click at [311, 485] on div "Enter additional details (optional)" at bounding box center [294, 478] width 132 height 19
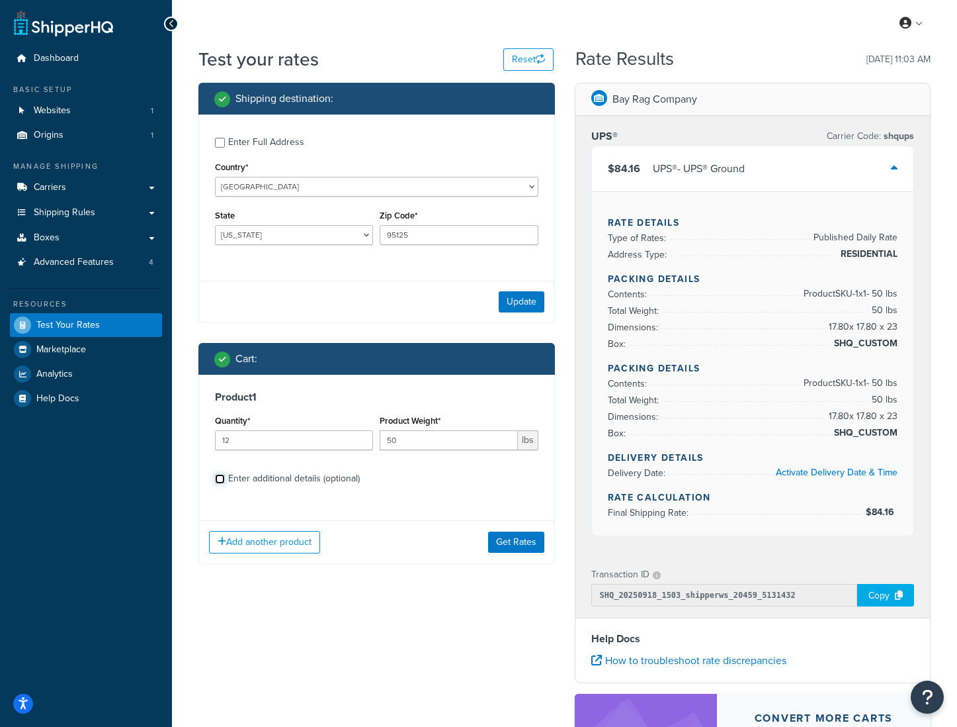
click at [225, 484] on input "Enter additional details (optional)" at bounding box center [220, 479] width 10 height 10
checkbox input "true"
select select "87845"
select select "92.5"
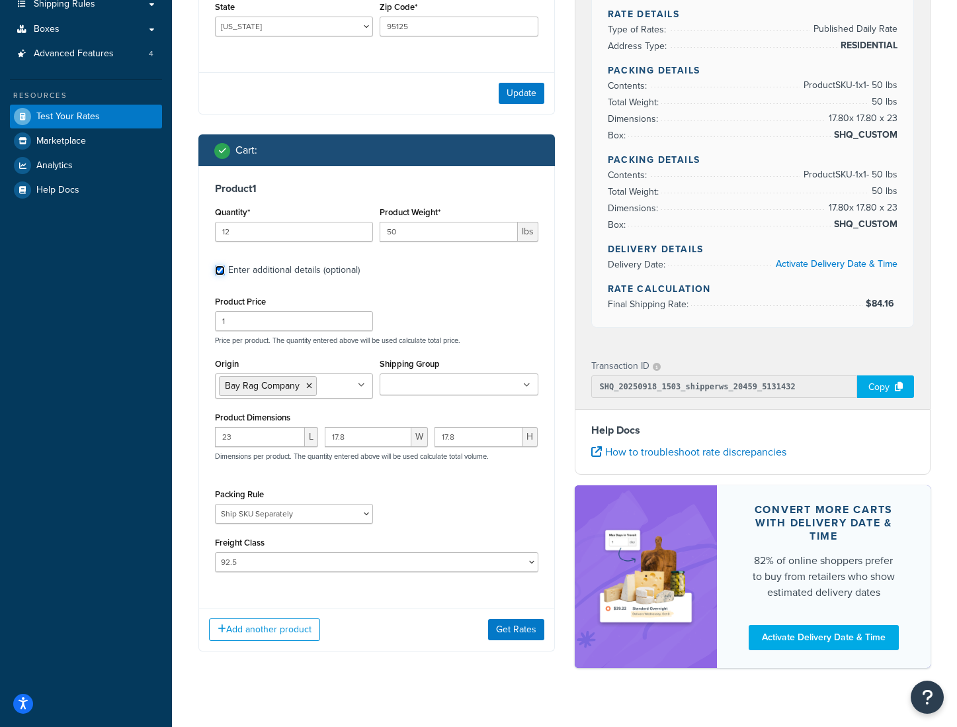
scroll to position [212, 0]
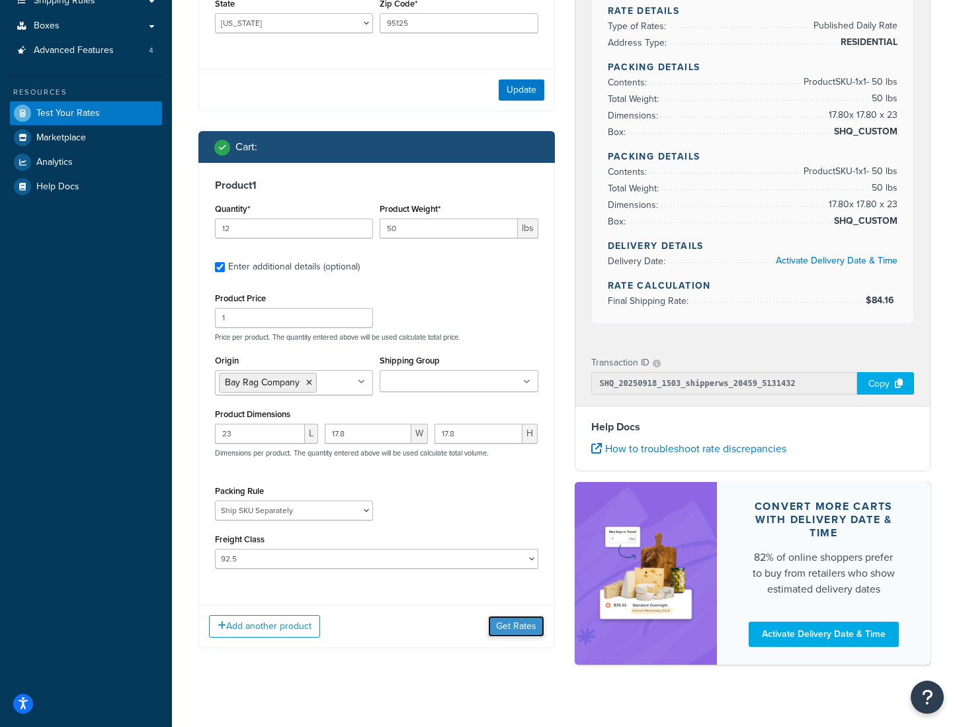
click at [502, 626] on button "Get Rates" at bounding box center [516, 625] width 56 height 21
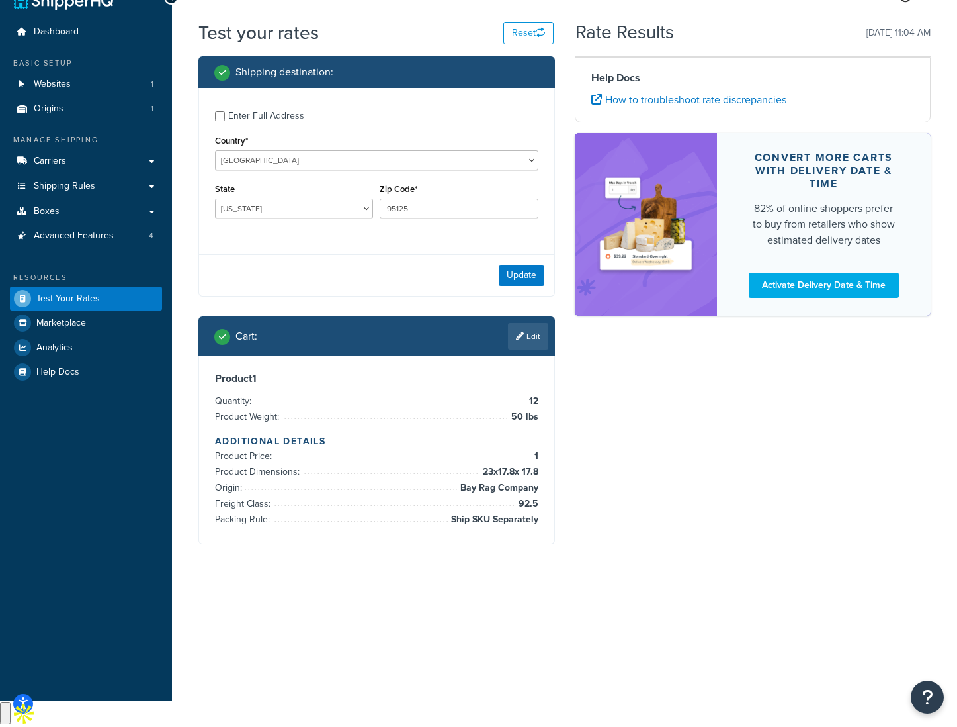
scroll to position [0, 0]
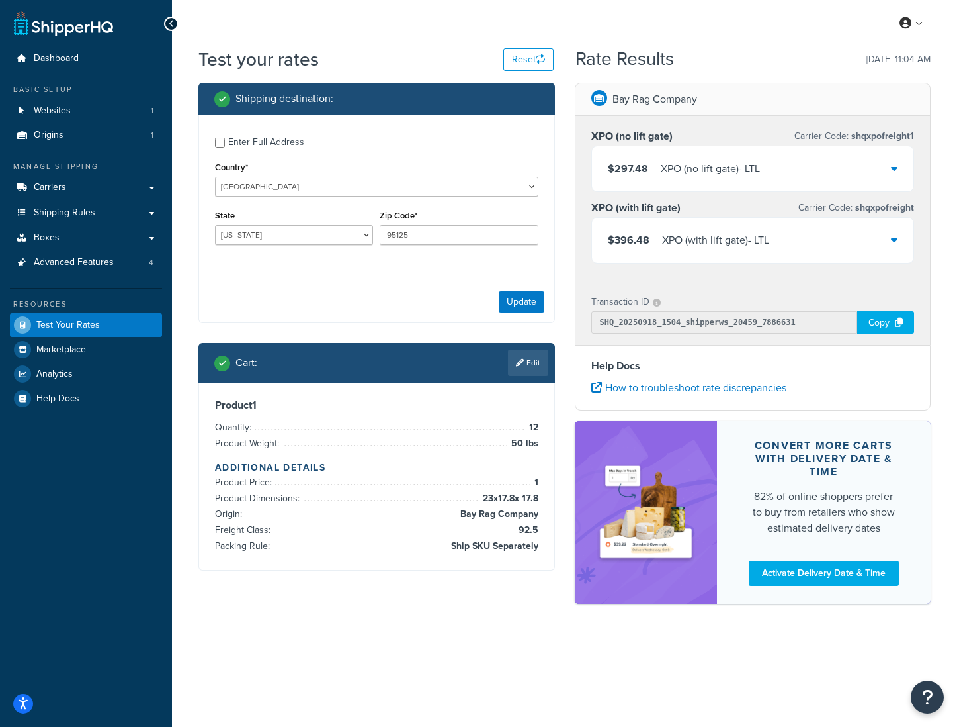
click at [661, 175] on div "XPO (no lift gate) - LTL" at bounding box center [710, 168] width 99 height 19
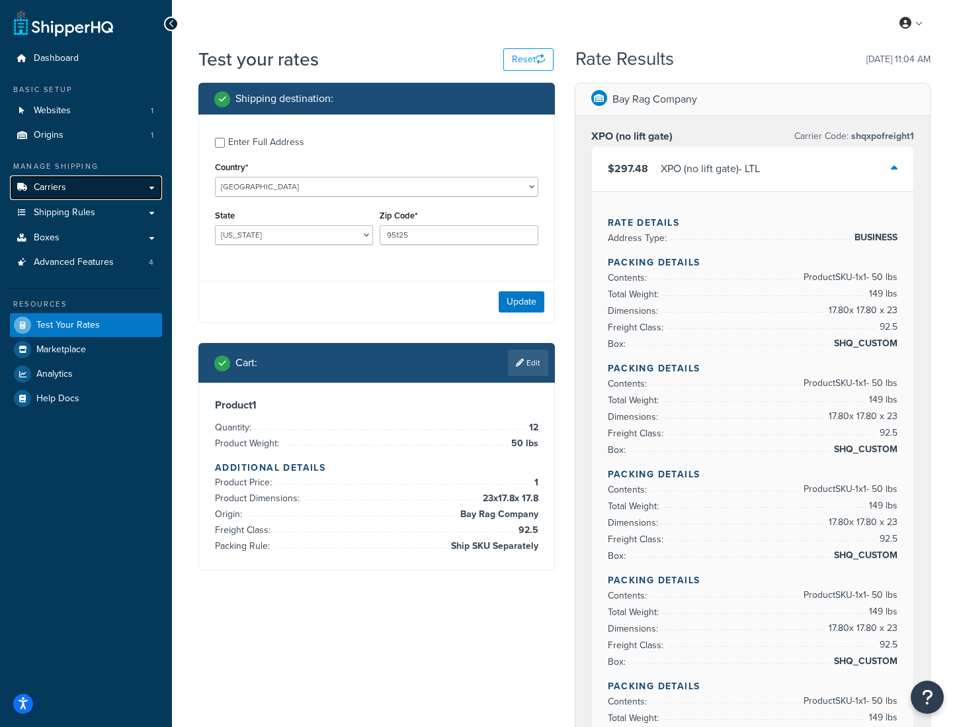
click at [77, 195] on link "Carriers" at bounding box center [86, 187] width 152 height 24
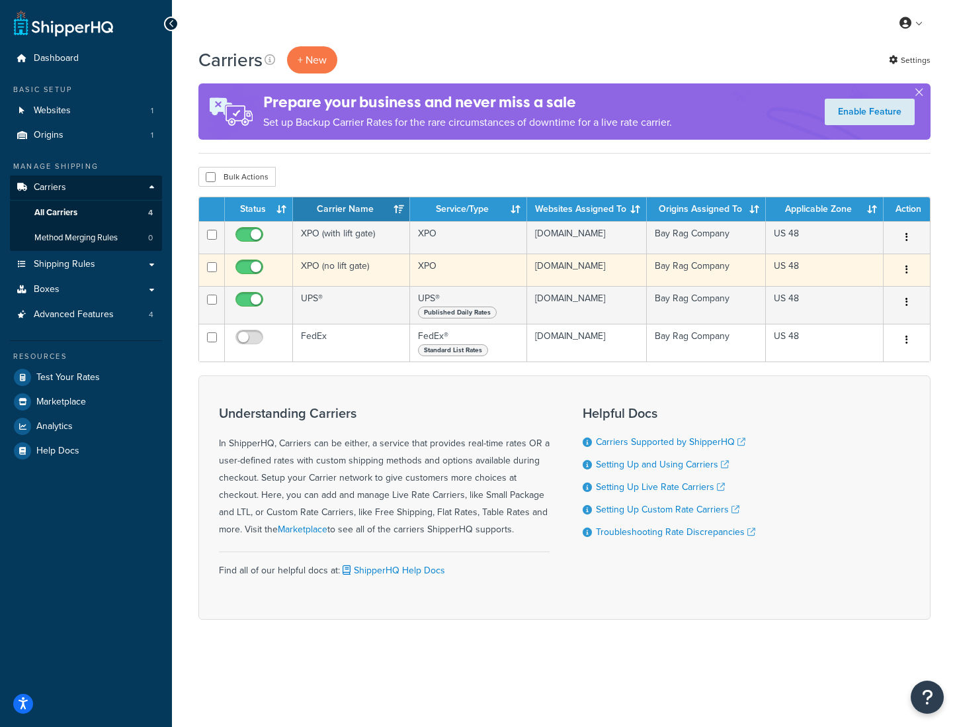
click at [338, 269] on td "XPO (no lift gate)" at bounding box center [351, 269] width 117 height 32
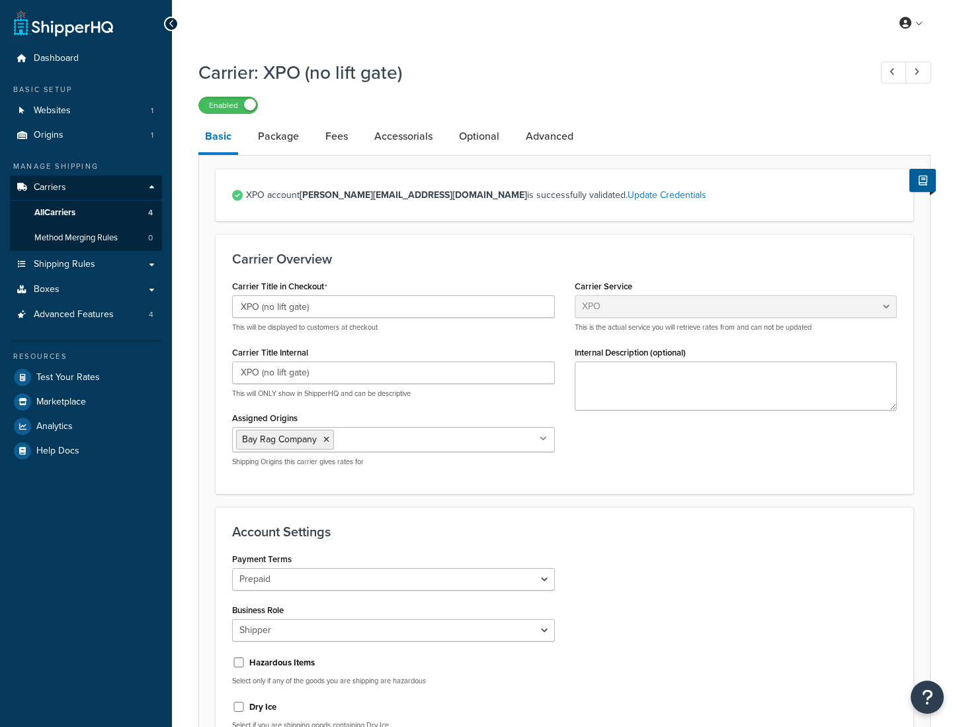
select select "xpoFreight"
click at [83, 266] on span "Shipping Rules" at bounding box center [65, 264] width 62 height 11
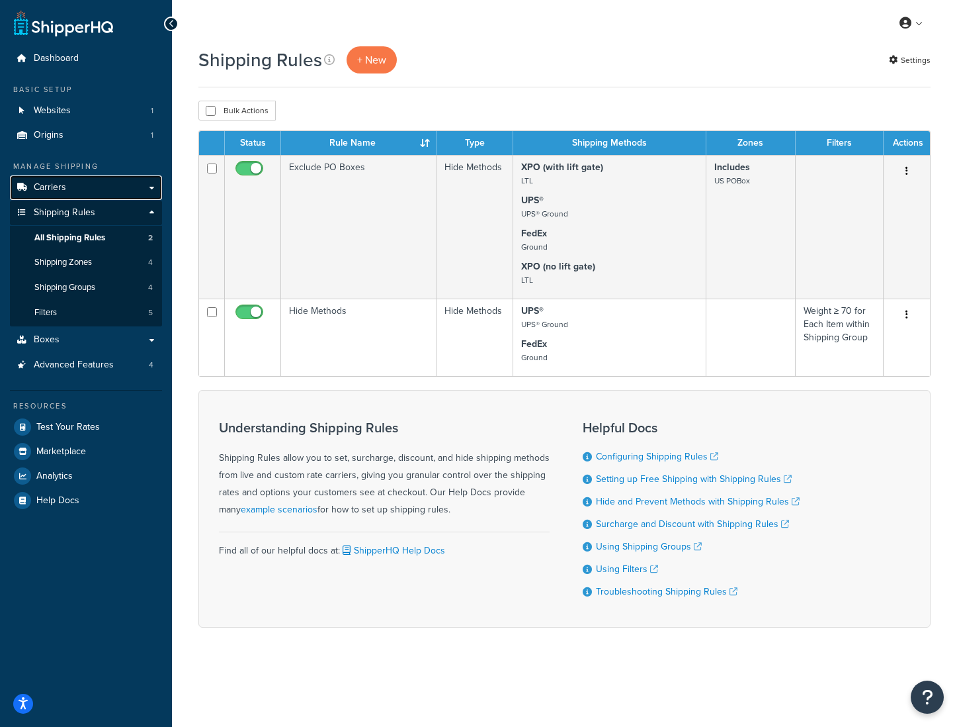
click at [71, 190] on link "Carriers" at bounding box center [86, 187] width 152 height 24
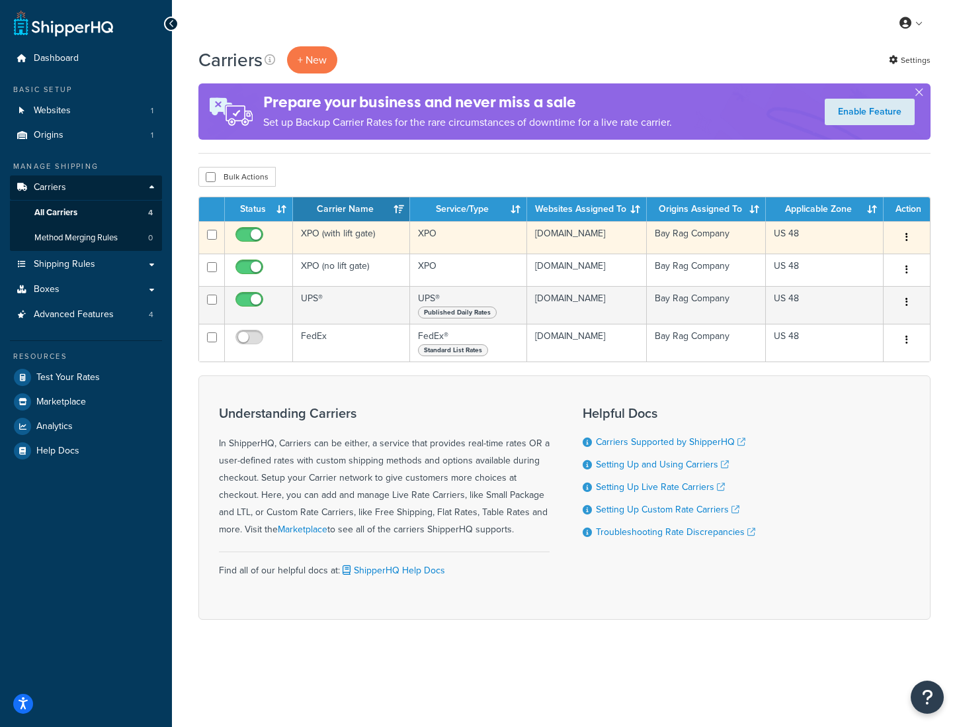
click at [326, 232] on td "XPO (with lift gate)" at bounding box center [351, 237] width 117 height 32
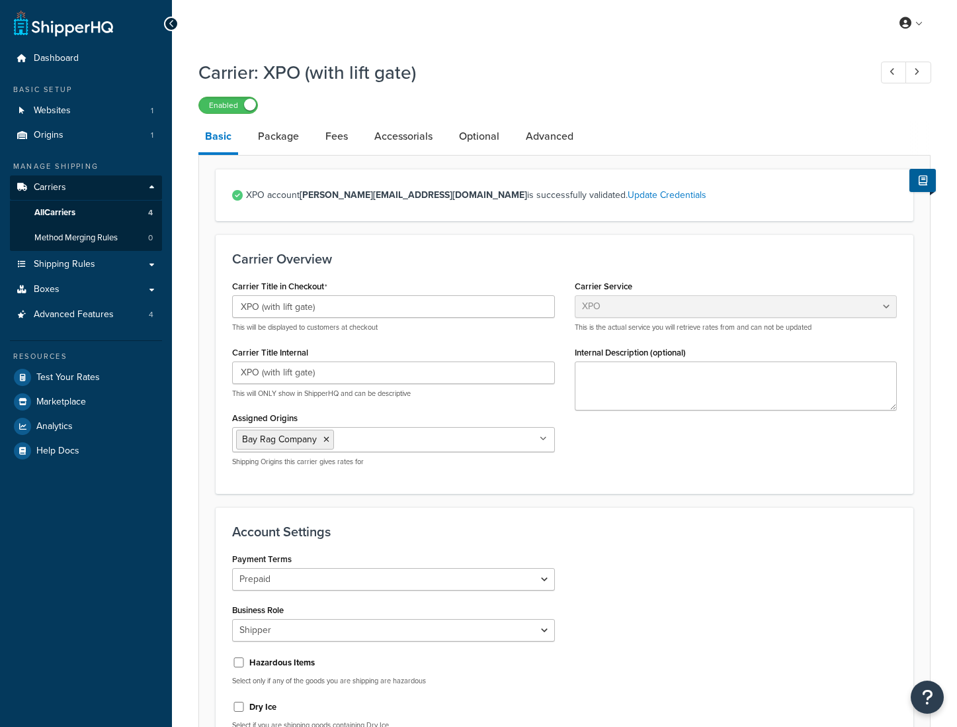
select select "xpoFreight"
click at [556, 144] on link "Advanced" at bounding box center [549, 136] width 61 height 32
select select "false"
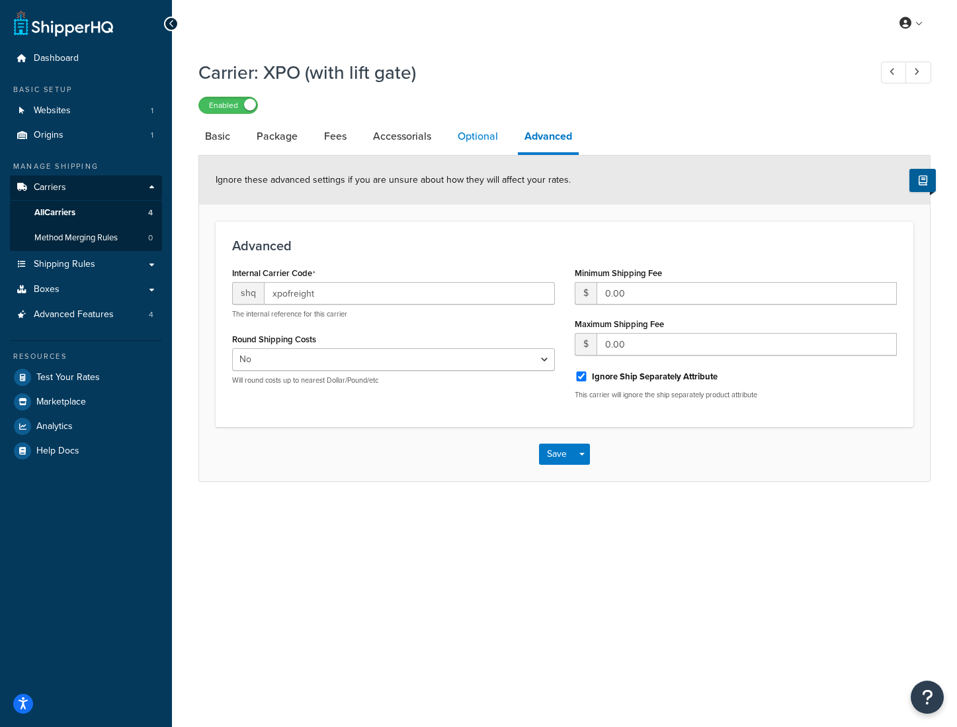
click at [470, 130] on link "Optional" at bounding box center [478, 136] width 54 height 32
select select "55"
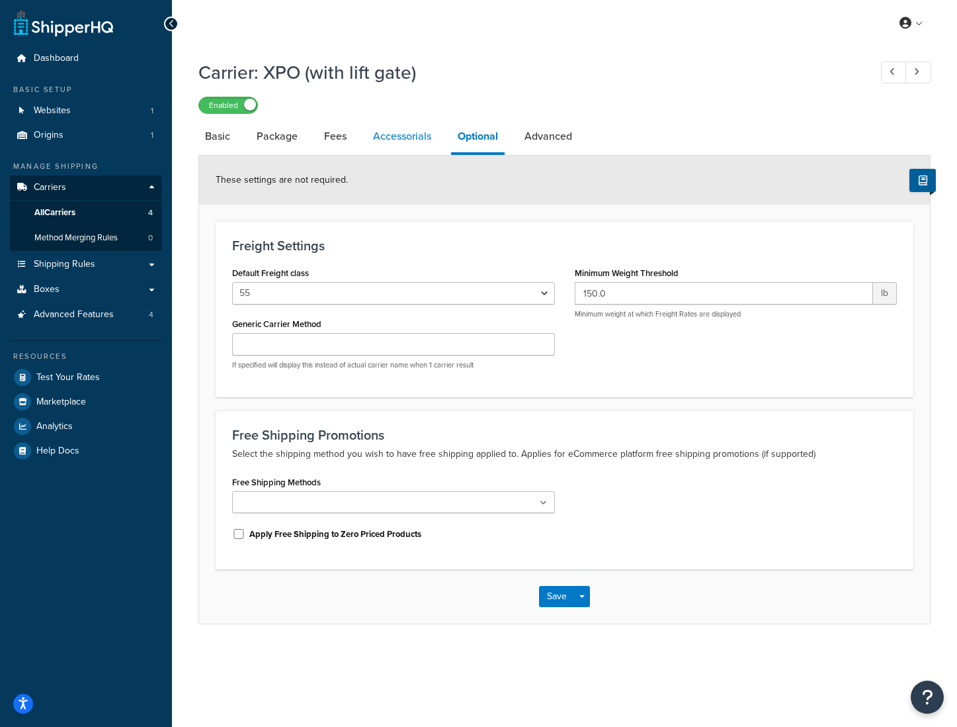
click at [404, 140] on link "Accessorials" at bounding box center [402, 136] width 71 height 32
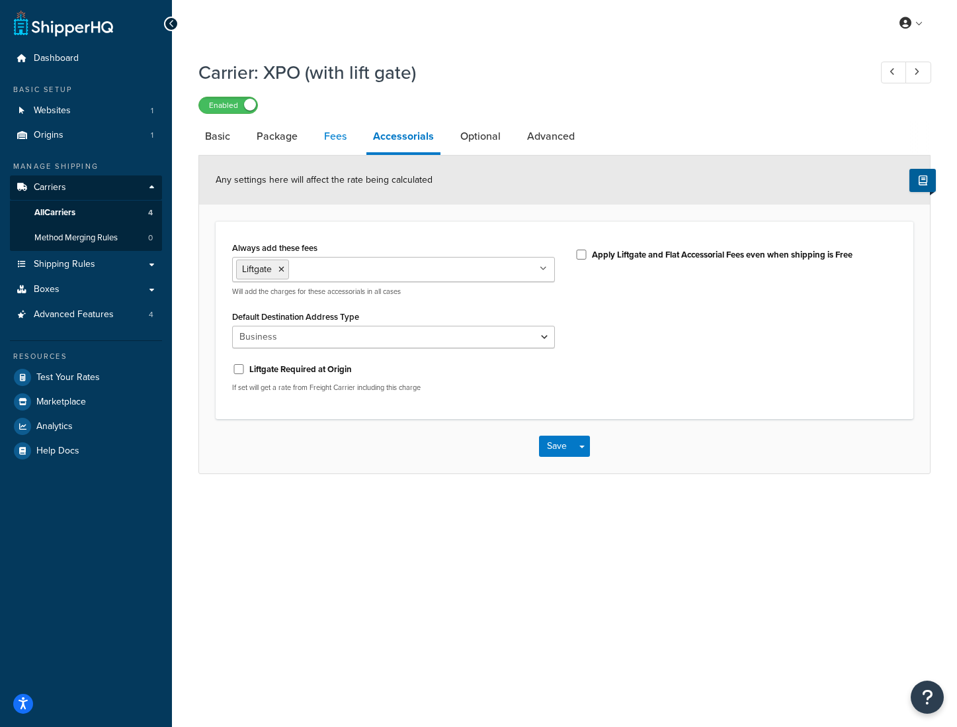
click at [345, 142] on link "Fees" at bounding box center [336, 136] width 36 height 32
select select "AFTER"
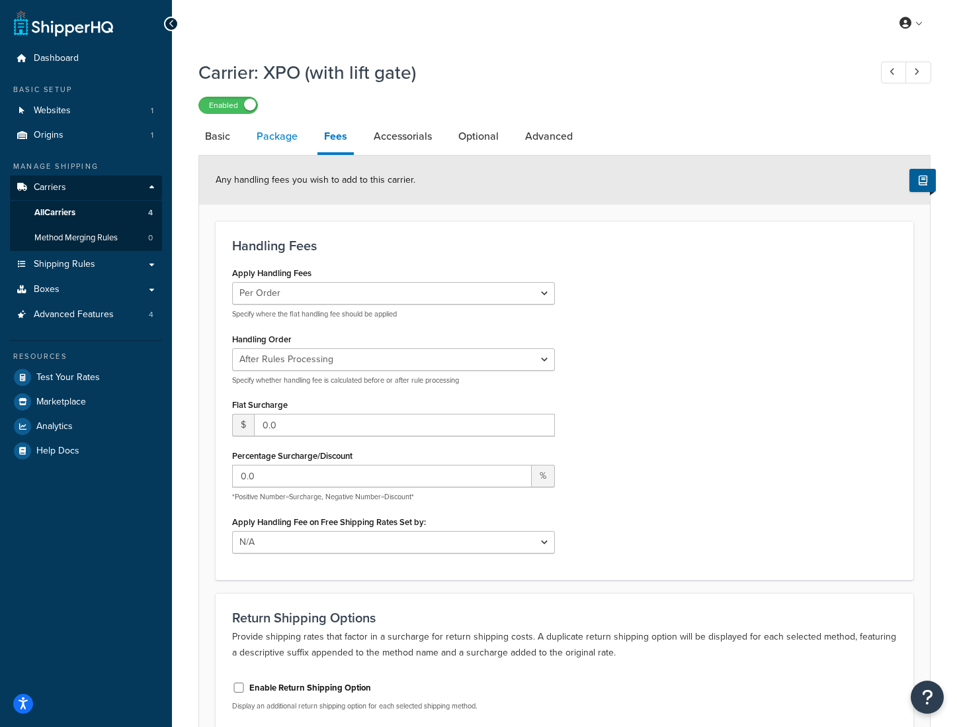
click at [265, 137] on link "Package" at bounding box center [277, 136] width 54 height 32
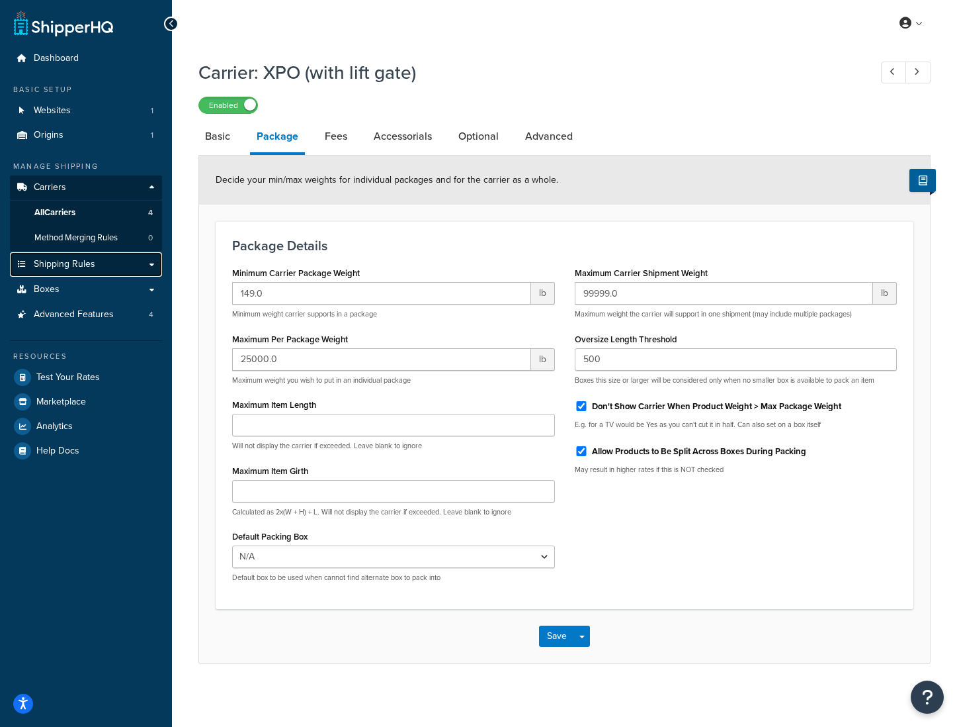
click at [152, 265] on link "Shipping Rules" at bounding box center [86, 264] width 152 height 24
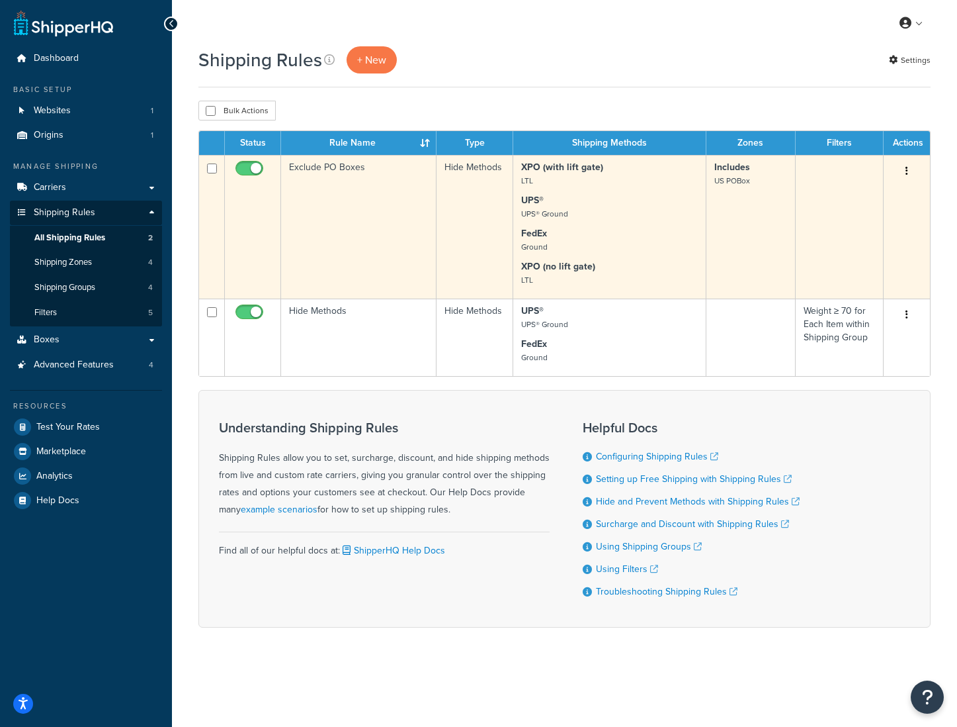
click at [650, 210] on p "UPS® UPS® Ground" at bounding box center [609, 207] width 177 height 26
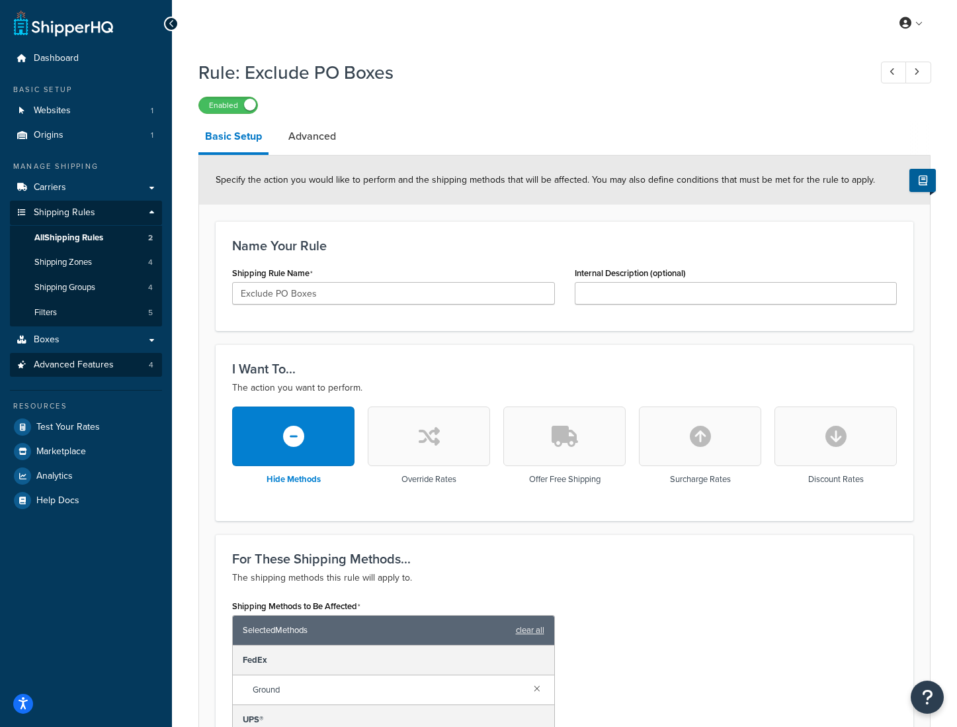
scroll to position [4, 0]
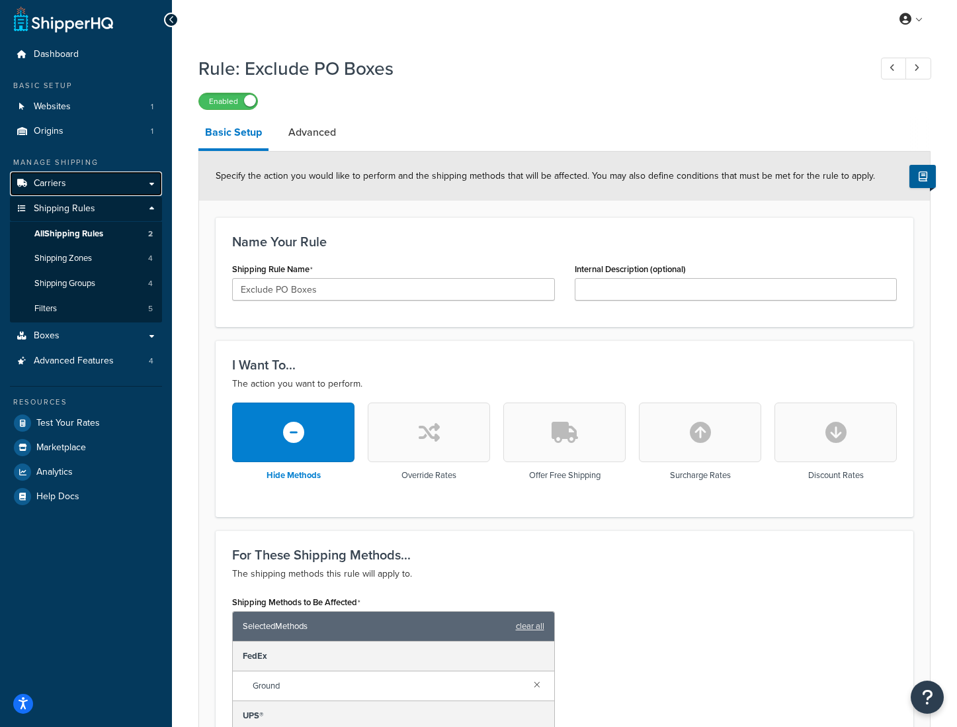
click at [69, 190] on link "Carriers" at bounding box center [86, 183] width 152 height 24
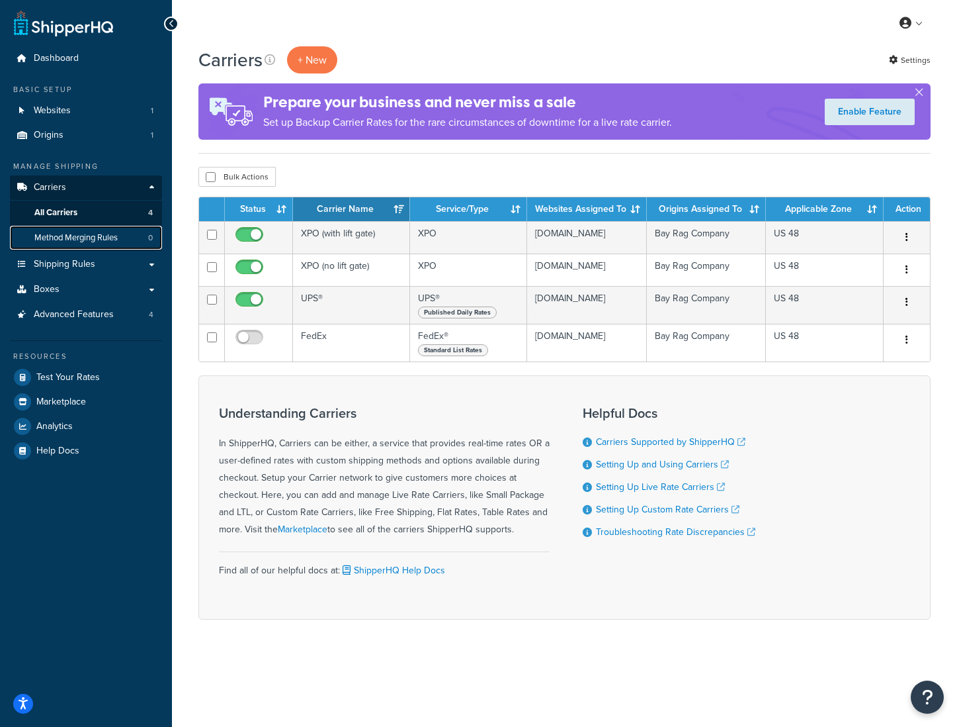
click at [79, 240] on span "Method Merging Rules" at bounding box center [75, 237] width 83 height 11
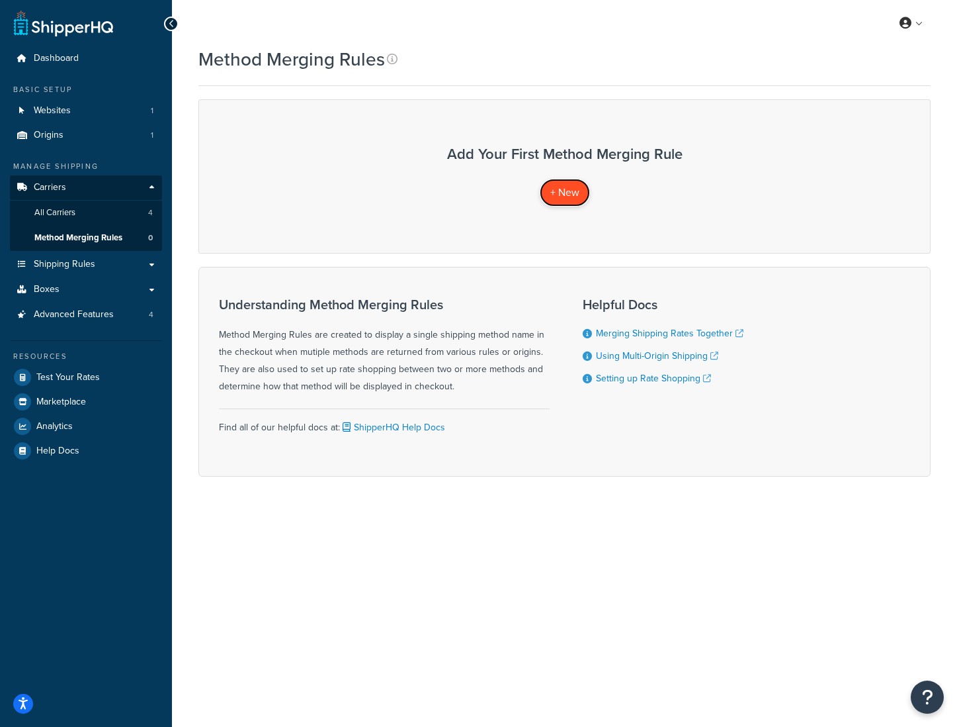
click at [579, 196] on span "+ New" at bounding box center [565, 192] width 29 height 15
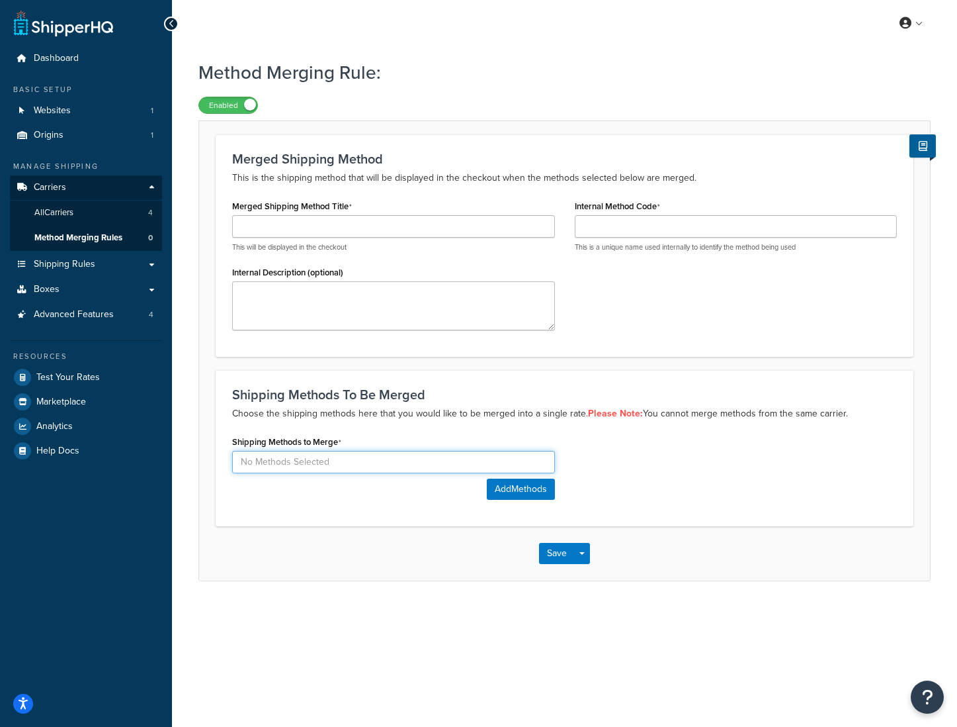
click at [266, 468] on input at bounding box center [393, 462] width 323 height 22
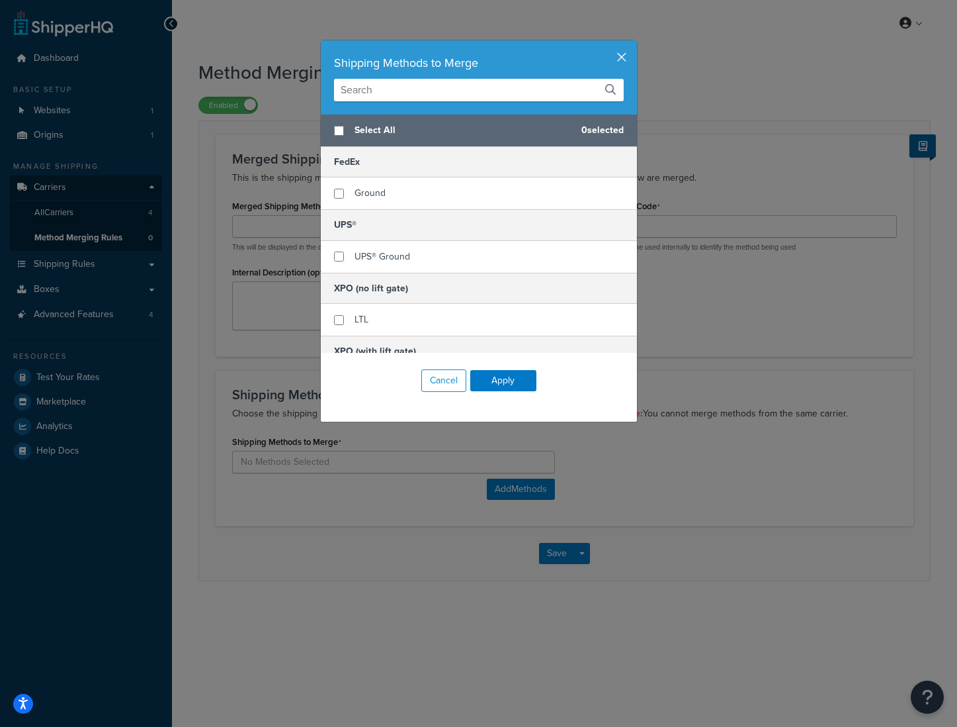
click at [634, 44] on button "button" at bounding box center [635, 41] width 3 height 3
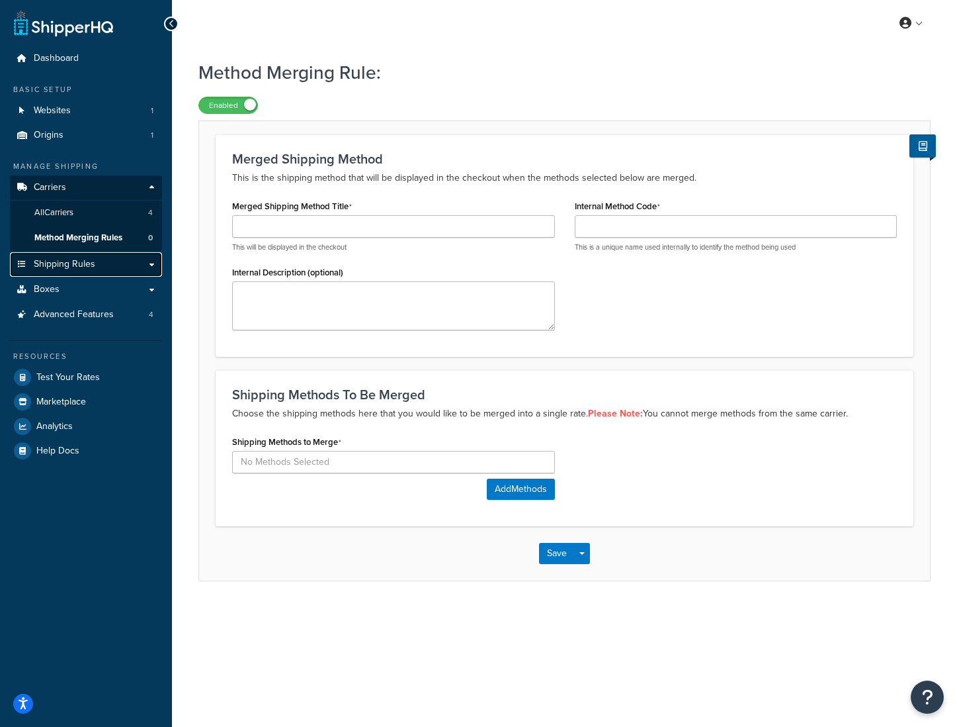
click at [102, 270] on link "Shipping Rules" at bounding box center [86, 264] width 152 height 24
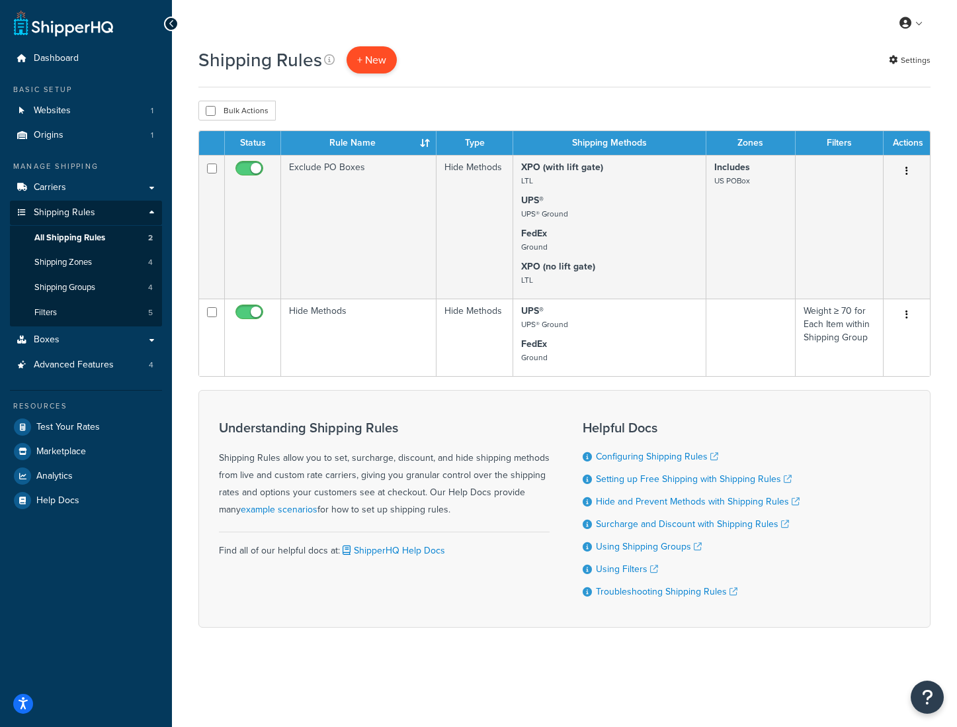
click at [375, 60] on p "+ New" at bounding box center [372, 59] width 50 height 27
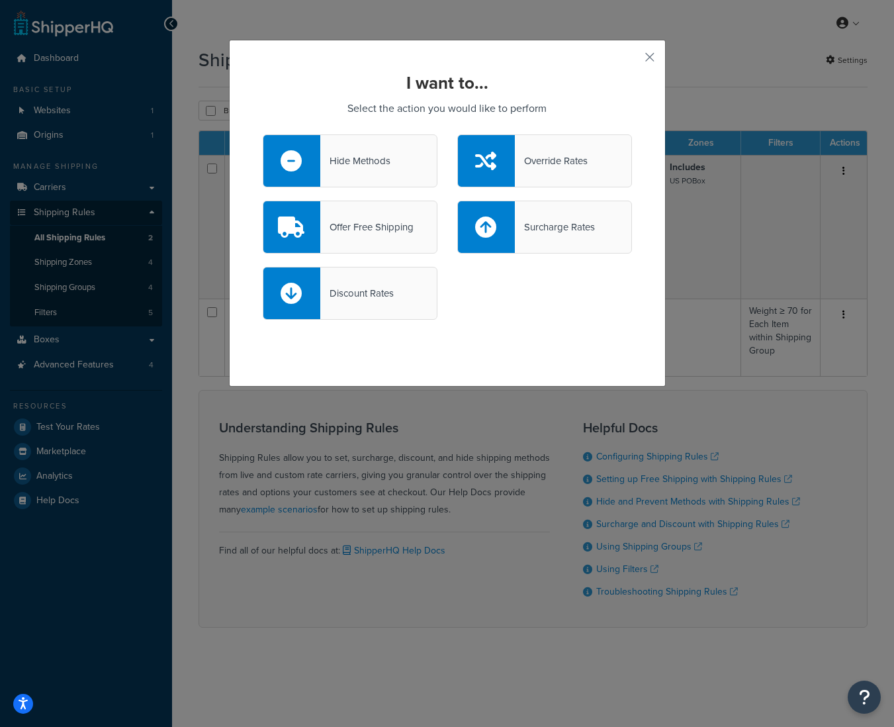
click at [177, 26] on div "I want to... Select the action you would like to perform Hide Methods Override …" at bounding box center [447, 363] width 894 height 727
click at [632, 60] on button "button" at bounding box center [630, 61] width 3 height 3
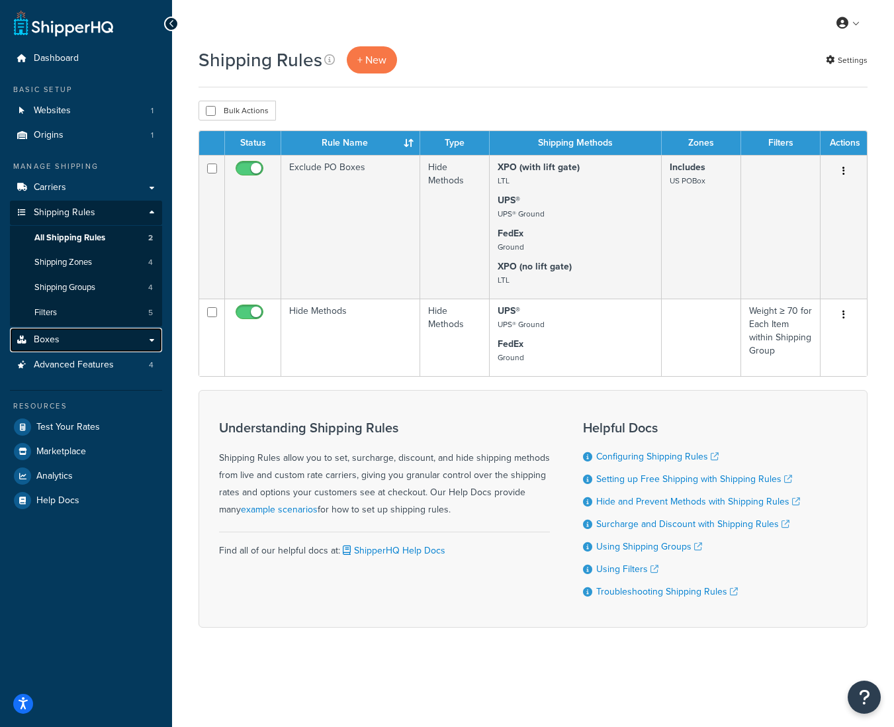
click at [85, 345] on link "Boxes" at bounding box center [86, 340] width 152 height 24
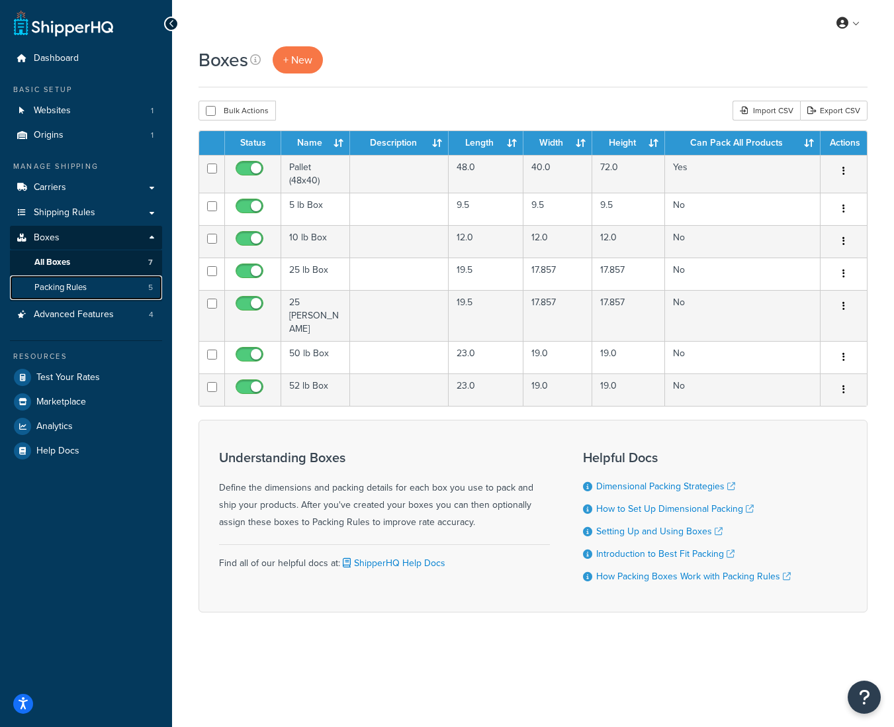
click at [77, 290] on span "Packing Rules" at bounding box center [60, 287] width 52 height 11
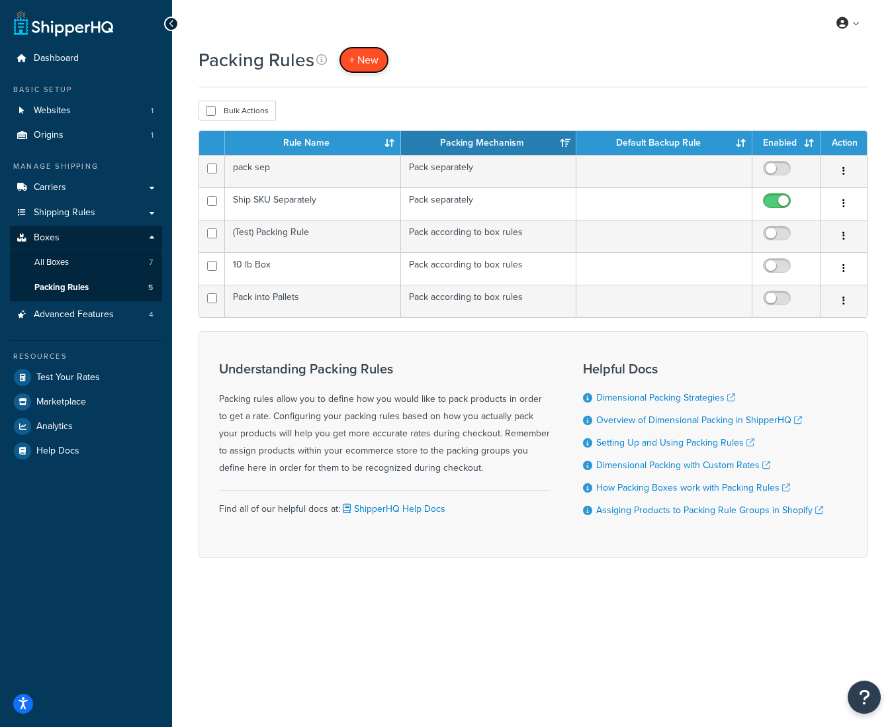
click at [364, 54] on span "+ New" at bounding box center [363, 59] width 29 height 15
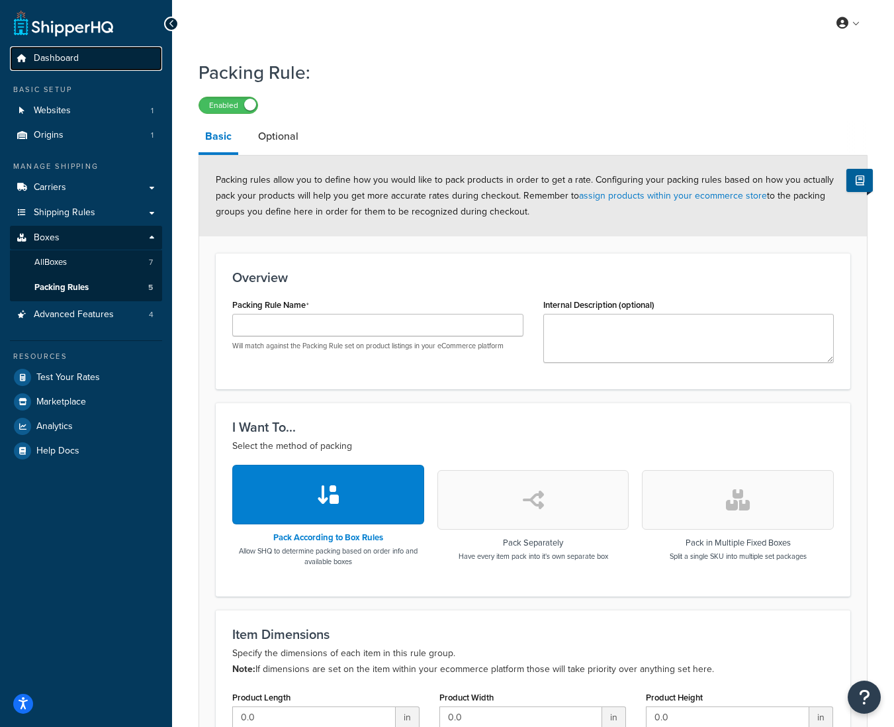
click at [70, 54] on span "Dashboard" at bounding box center [56, 58] width 45 height 11
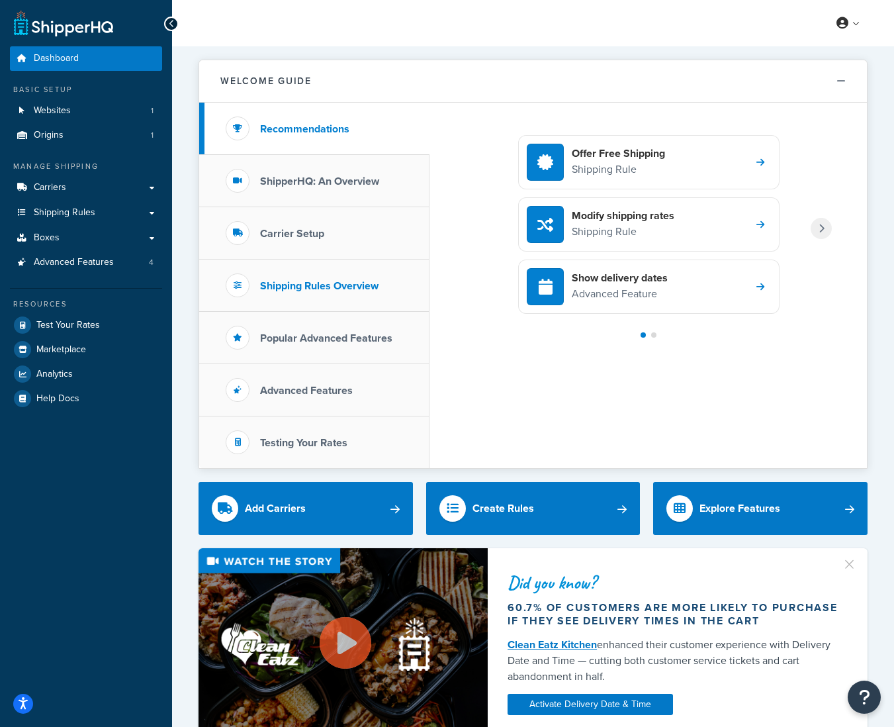
click at [382, 288] on li "Shipping Rules Overview" at bounding box center [314, 285] width 230 height 52
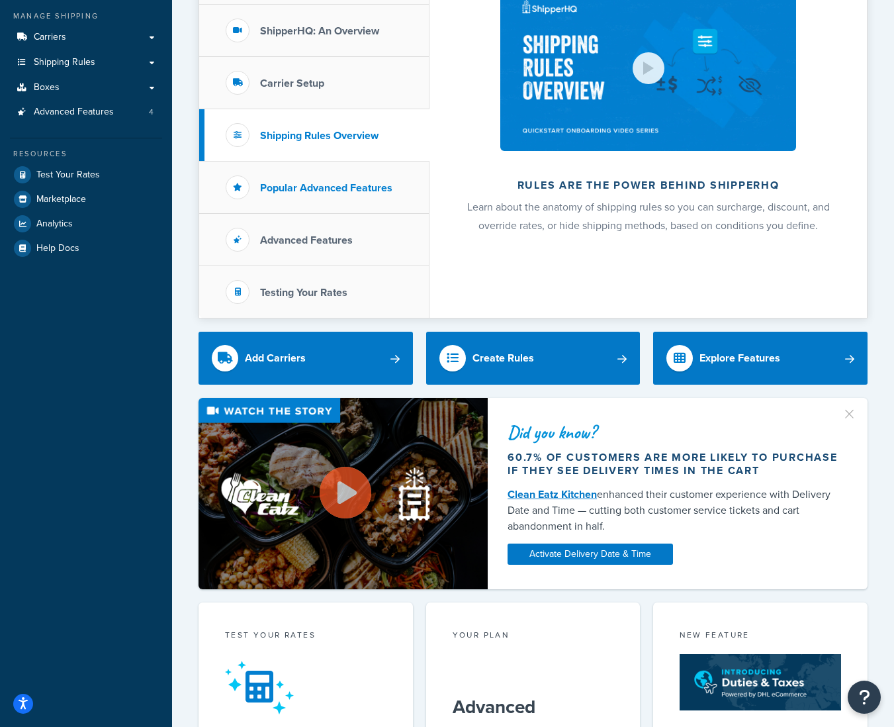
scroll to position [152, 0]
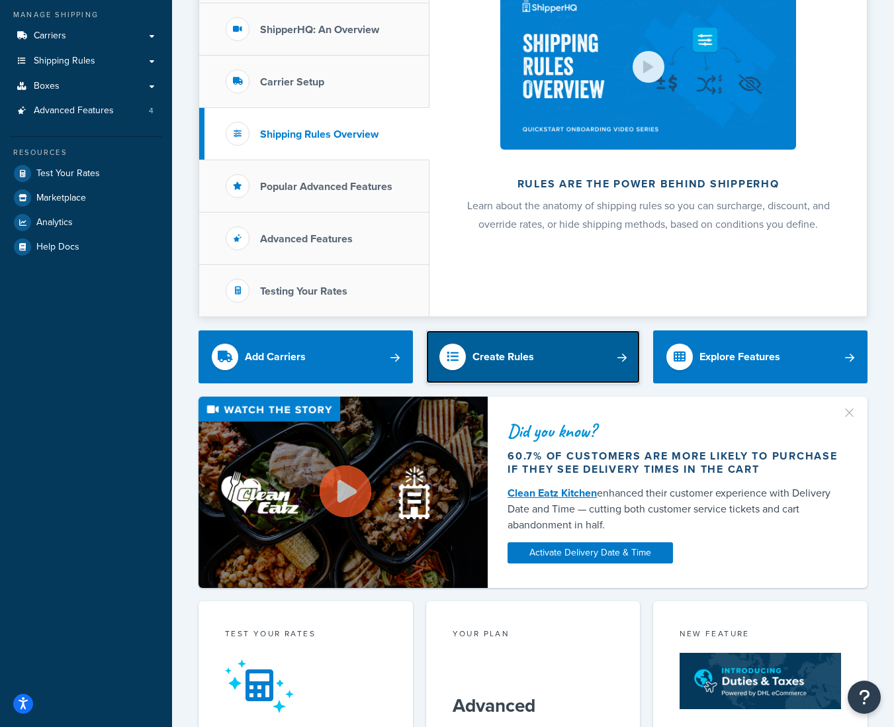
click at [603, 358] on link "Create Rules" at bounding box center [533, 356] width 214 height 53
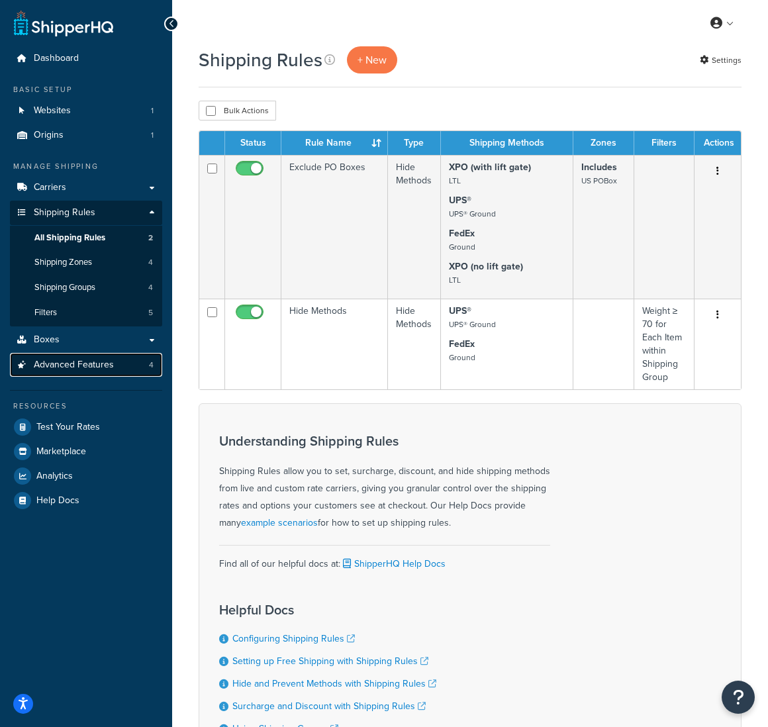
click at [84, 369] on span "Advanced Features" at bounding box center [74, 364] width 80 height 11
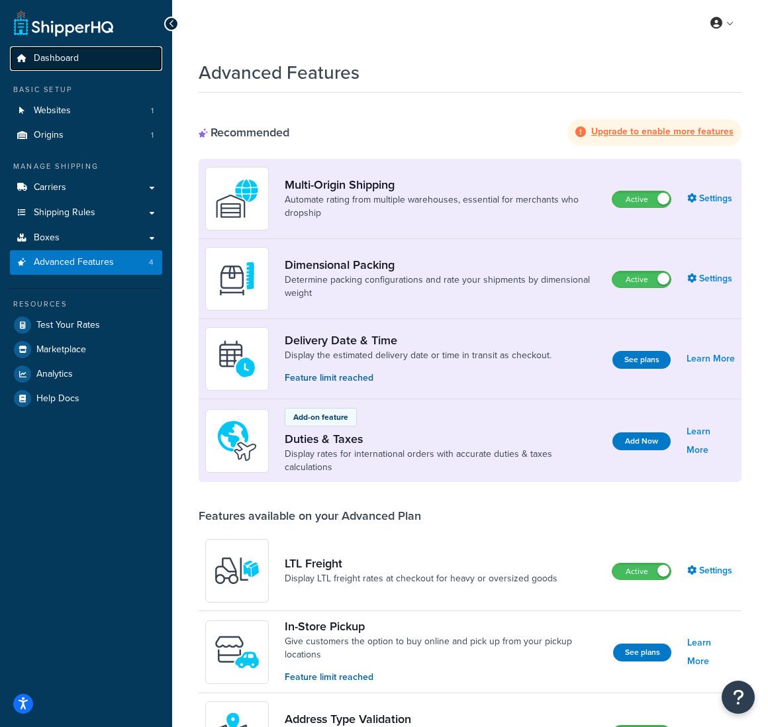
click at [62, 62] on span "Dashboard" at bounding box center [56, 58] width 45 height 11
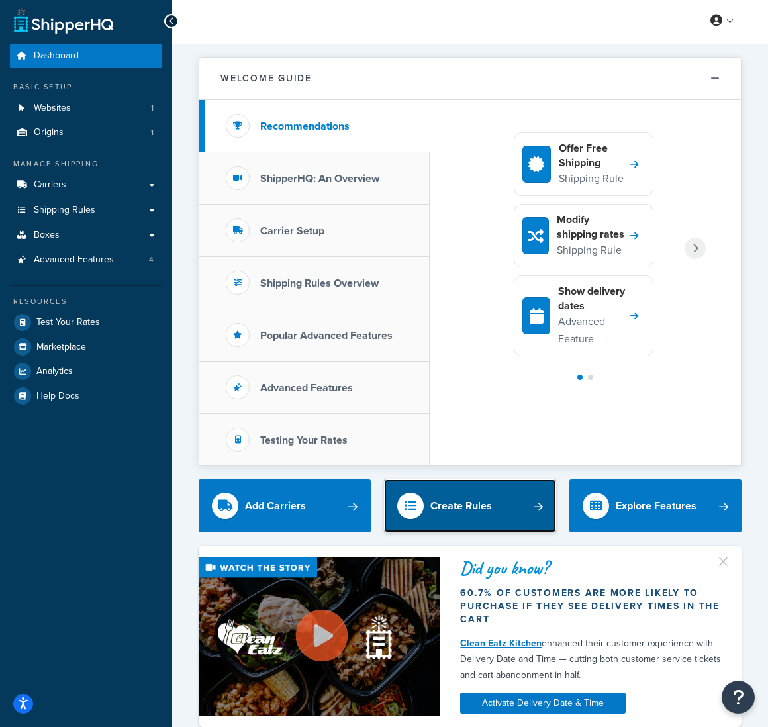
click at [454, 507] on div "Create Rules" at bounding box center [461, 505] width 62 height 19
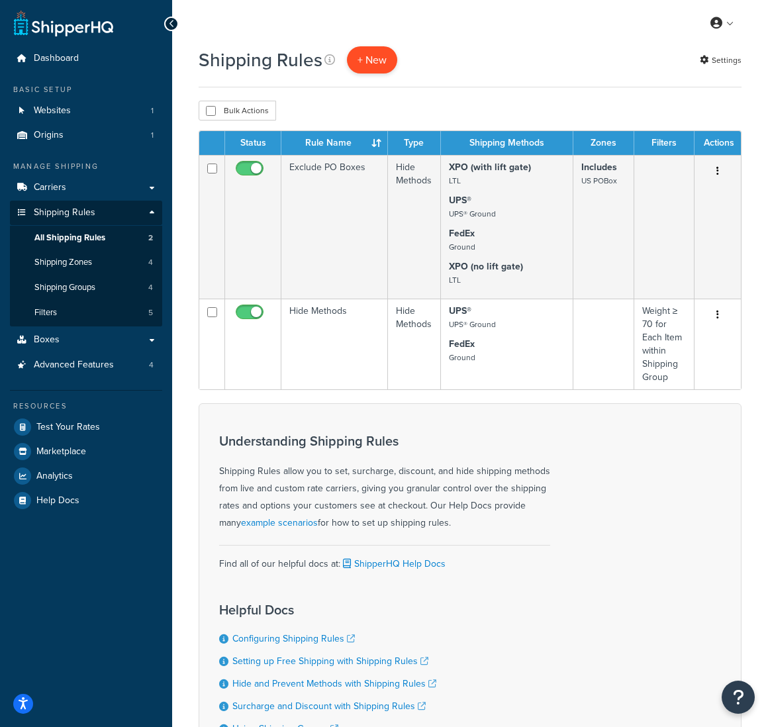
click at [374, 65] on p "+ New" at bounding box center [372, 59] width 50 height 27
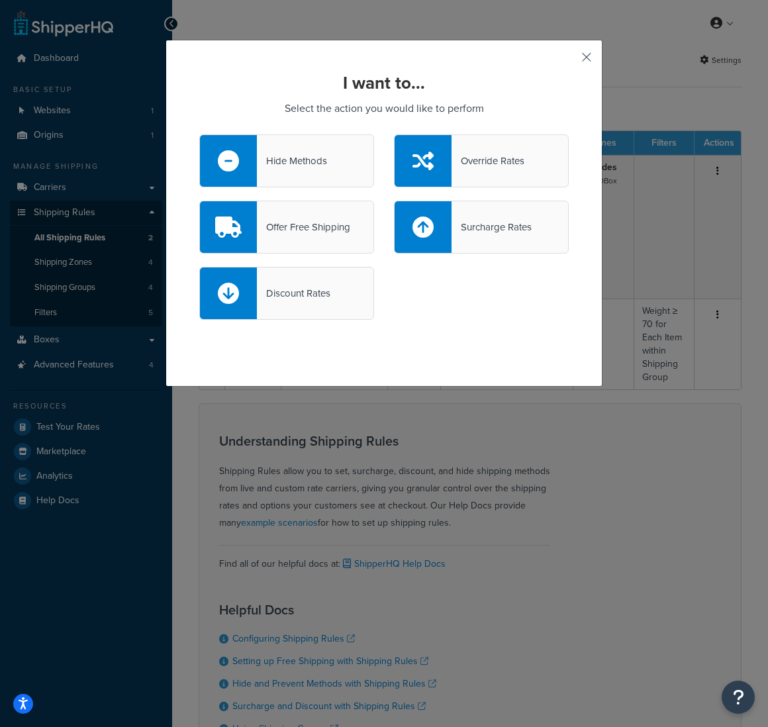
click at [568, 60] on button "button" at bounding box center [566, 61] width 3 height 3
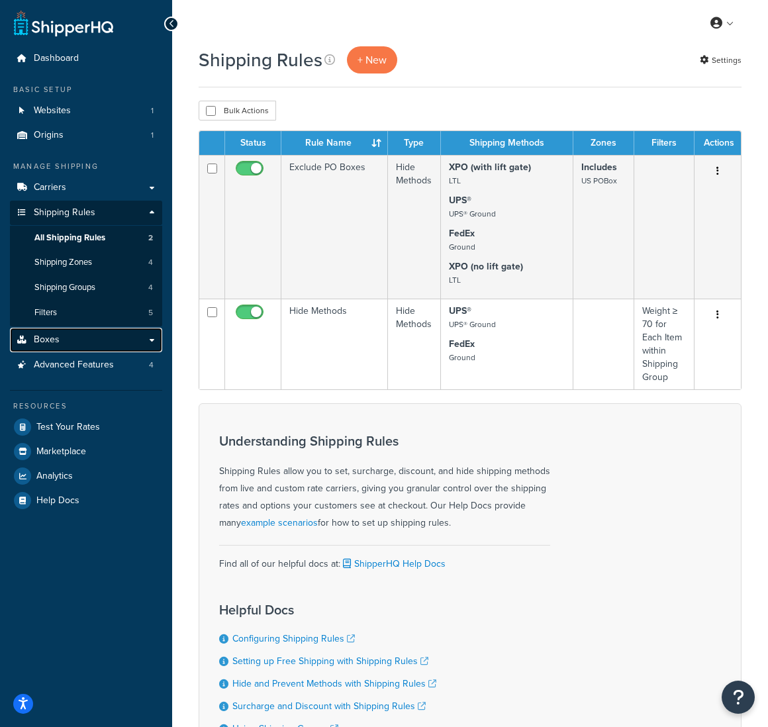
click at [60, 342] on link "Boxes" at bounding box center [86, 340] width 152 height 24
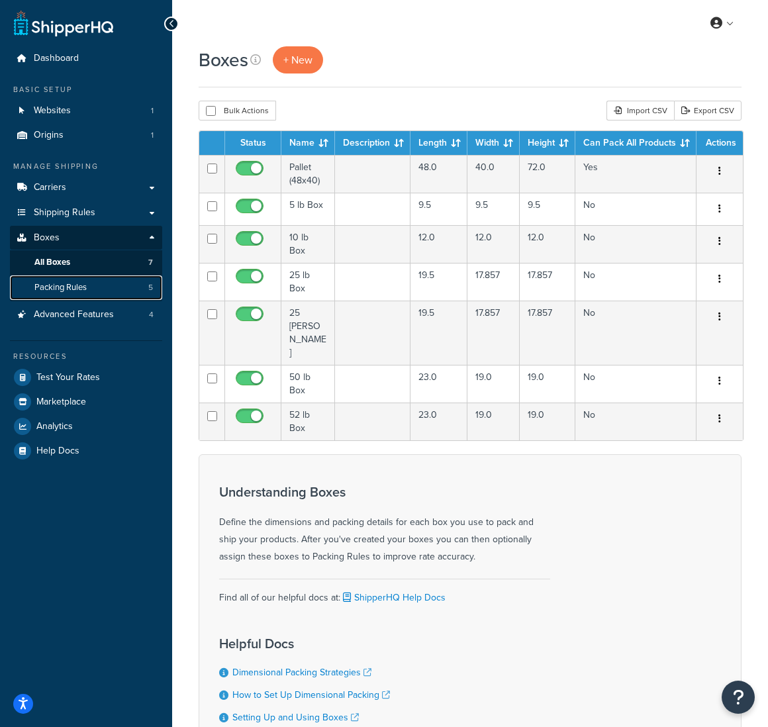
click at [73, 286] on span "Packing Rules" at bounding box center [60, 287] width 52 height 11
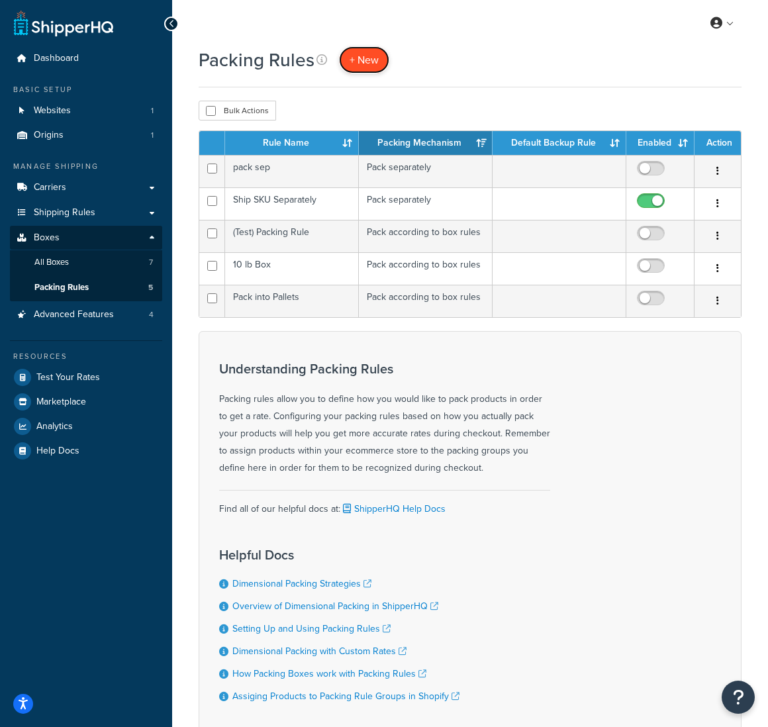
click at [353, 60] on span "+ New" at bounding box center [363, 59] width 29 height 15
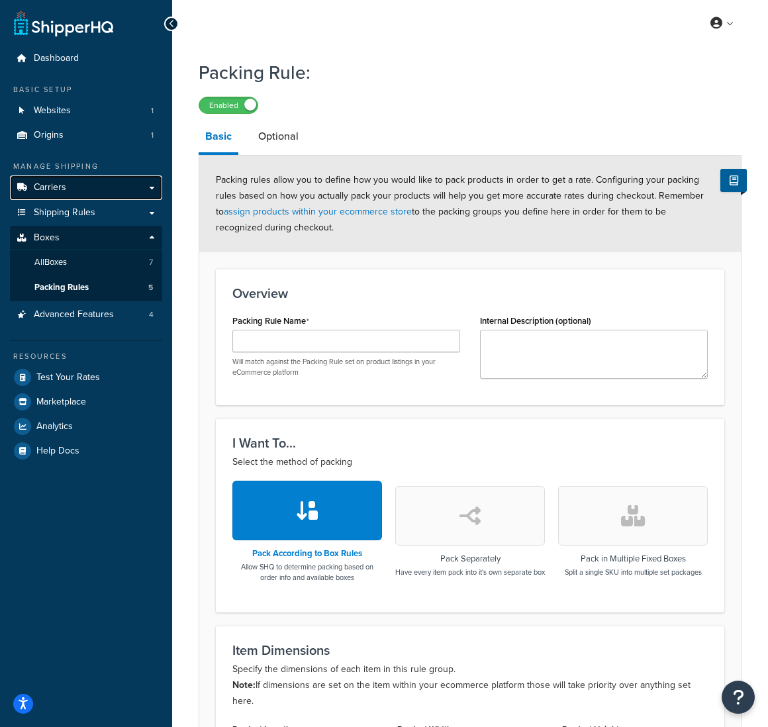
click at [71, 180] on link "Carriers" at bounding box center [86, 187] width 152 height 24
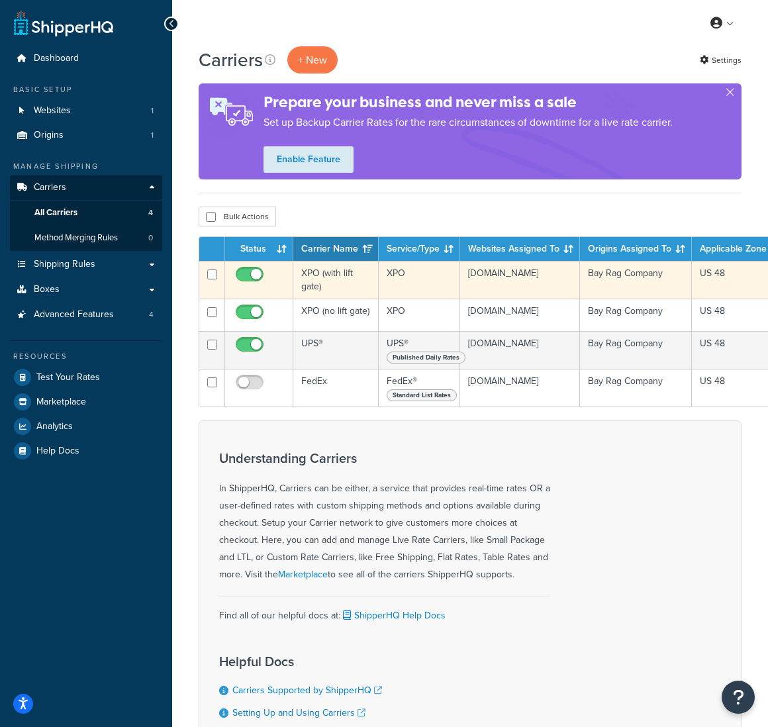
click td "XPO (with lift gate)"
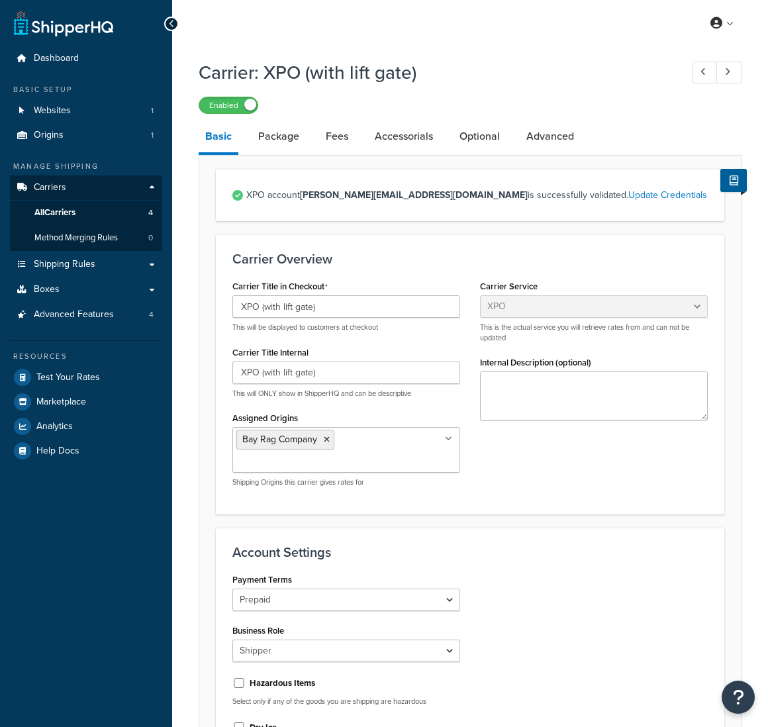
select select "xpoFreight"
click at [543, 136] on link "Advanced" at bounding box center [549, 136] width 61 height 32
select select "false"
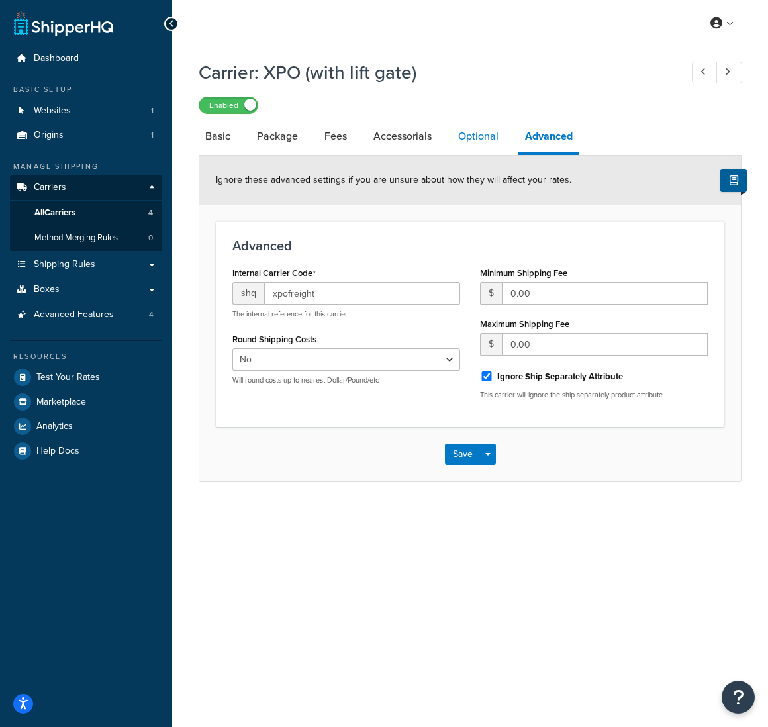
click at [481, 134] on link "Optional" at bounding box center [478, 136] width 54 height 32
select select "55"
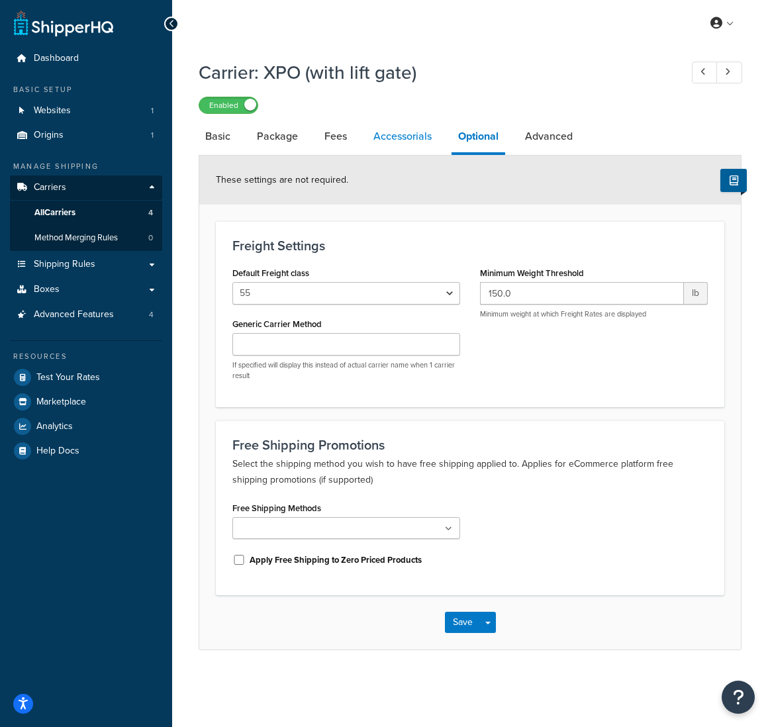
click at [408, 131] on link "Accessorials" at bounding box center [402, 136] width 71 height 32
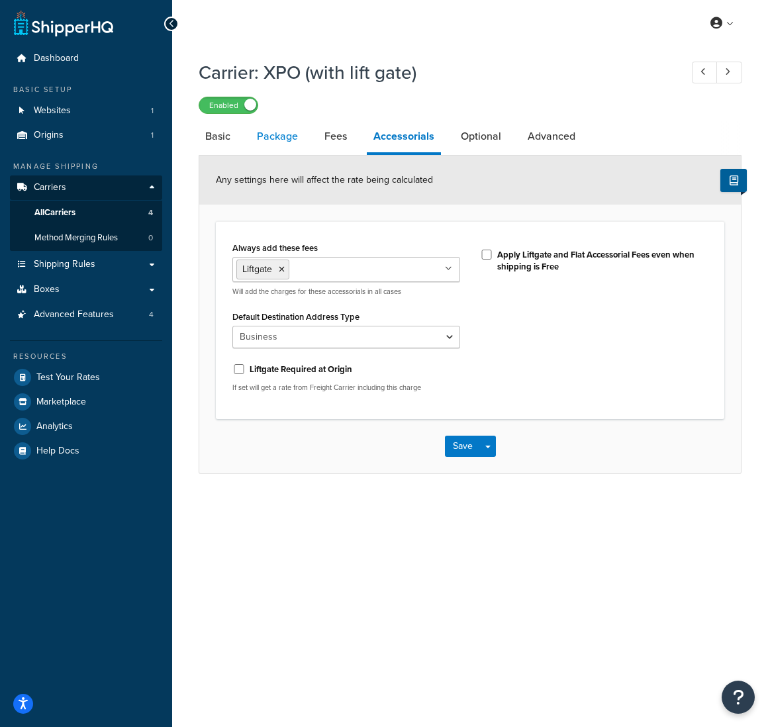
click at [286, 138] on link "Package" at bounding box center [277, 136] width 54 height 32
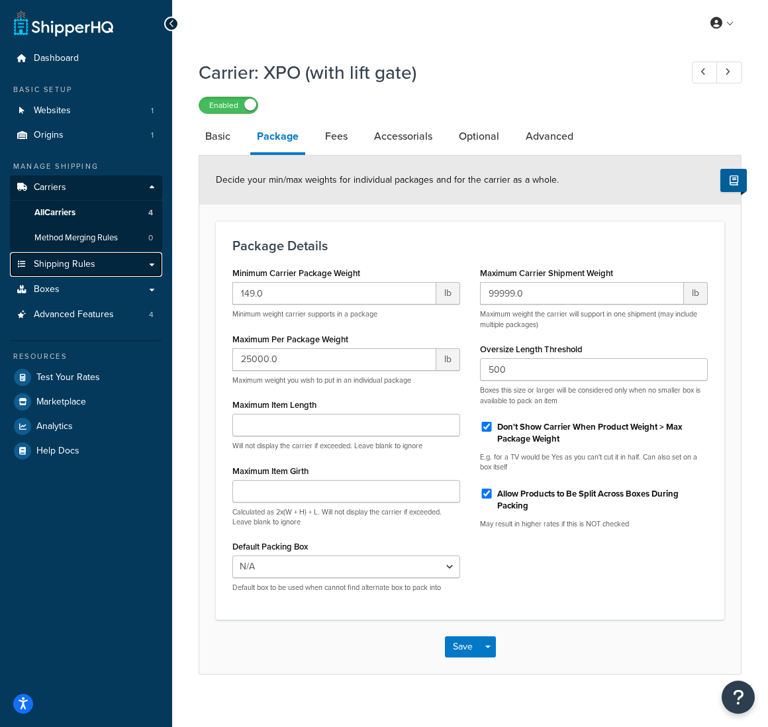
click at [59, 269] on span "Shipping Rules" at bounding box center [65, 264] width 62 height 11
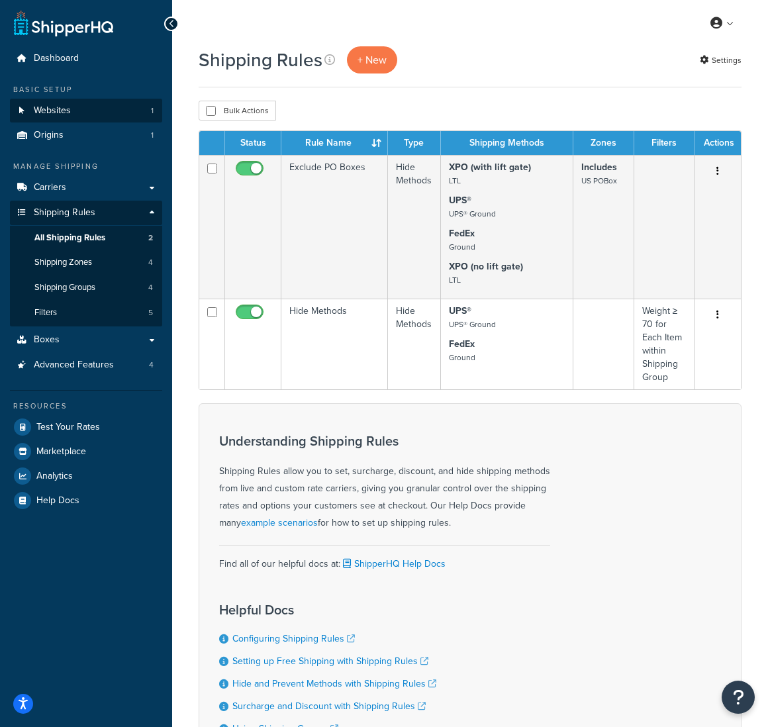
scroll to position [2, 0]
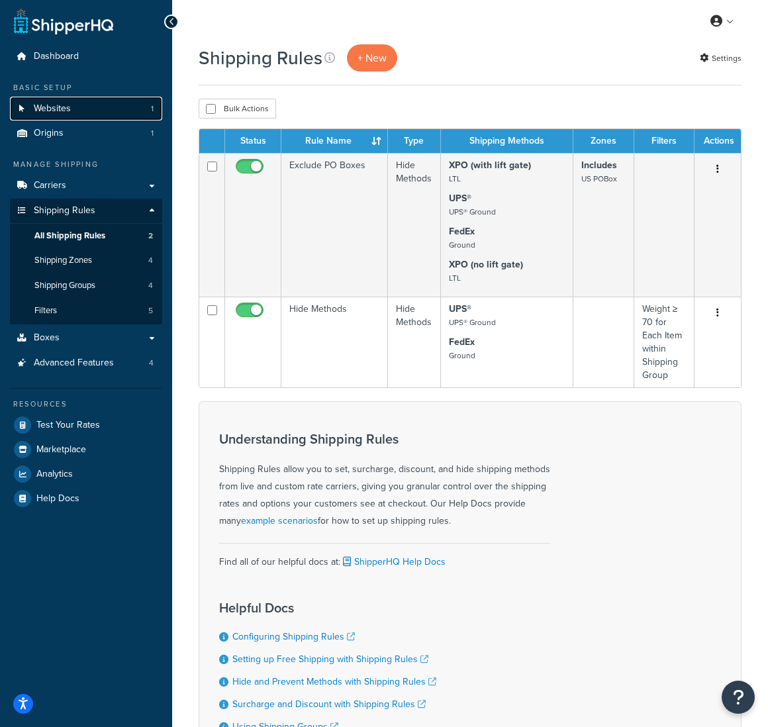
click at [69, 117] on link "Websites 1" at bounding box center [86, 109] width 152 height 24
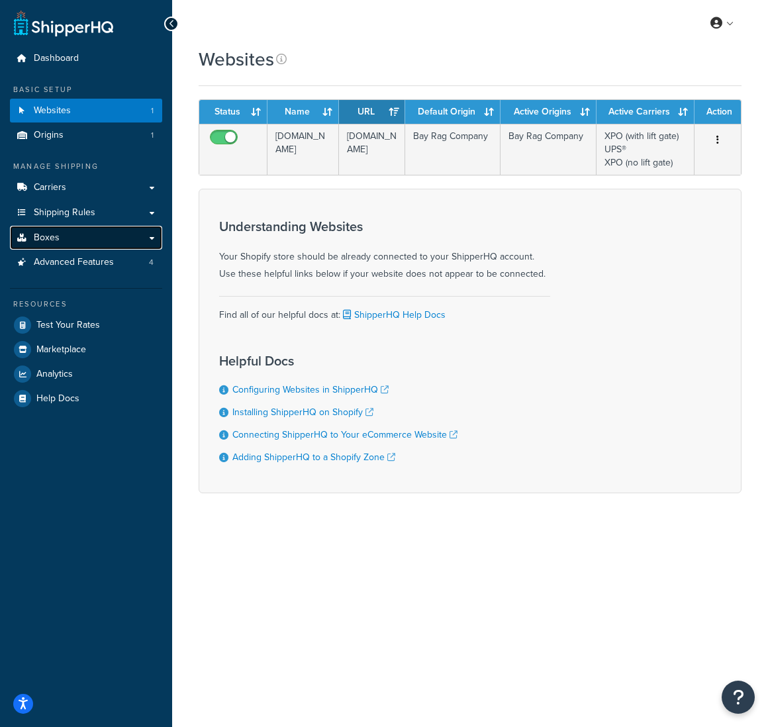
click at [71, 238] on link "Boxes" at bounding box center [86, 238] width 152 height 24
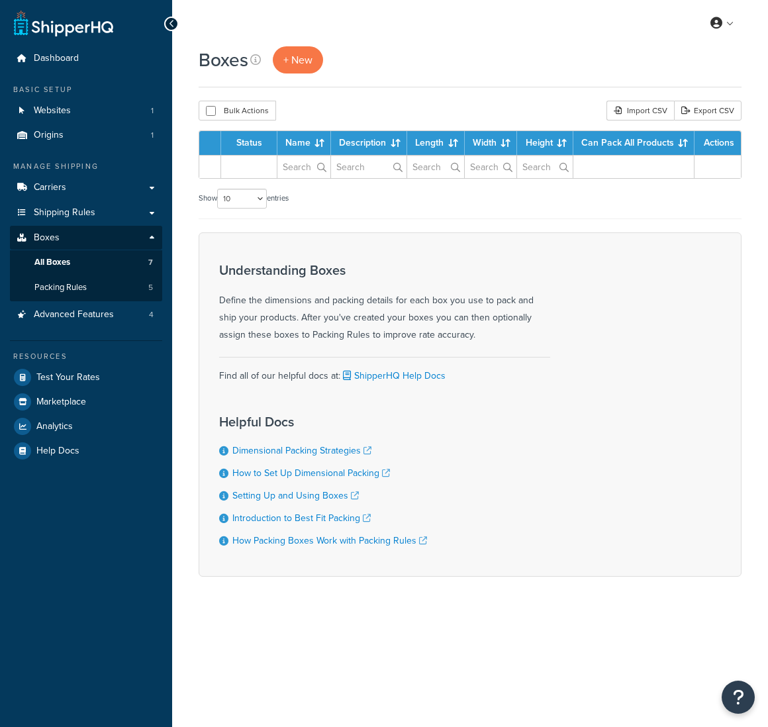
click at [77, 214] on span "Shipping Rules" at bounding box center [65, 212] width 62 height 11
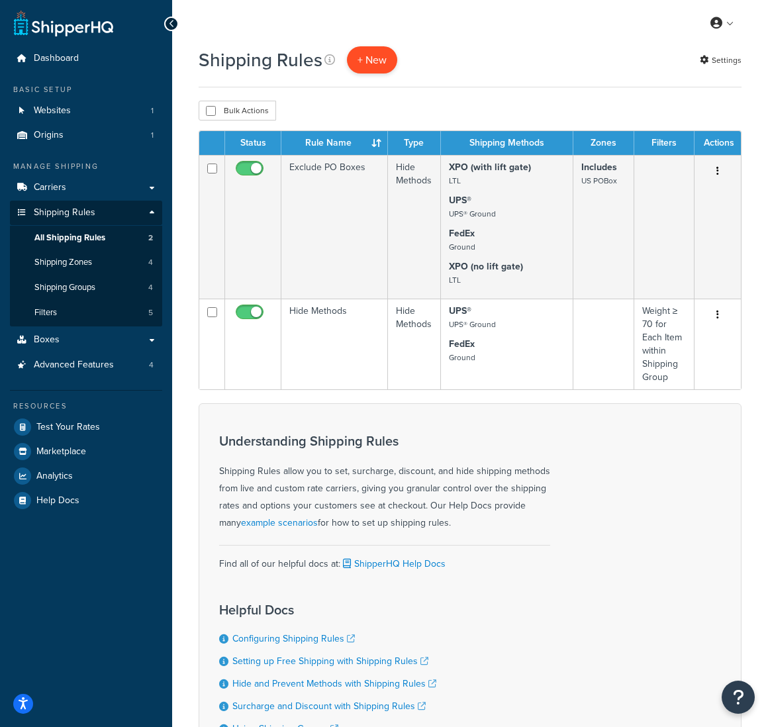
click at [384, 56] on p "+ New" at bounding box center [372, 59] width 50 height 27
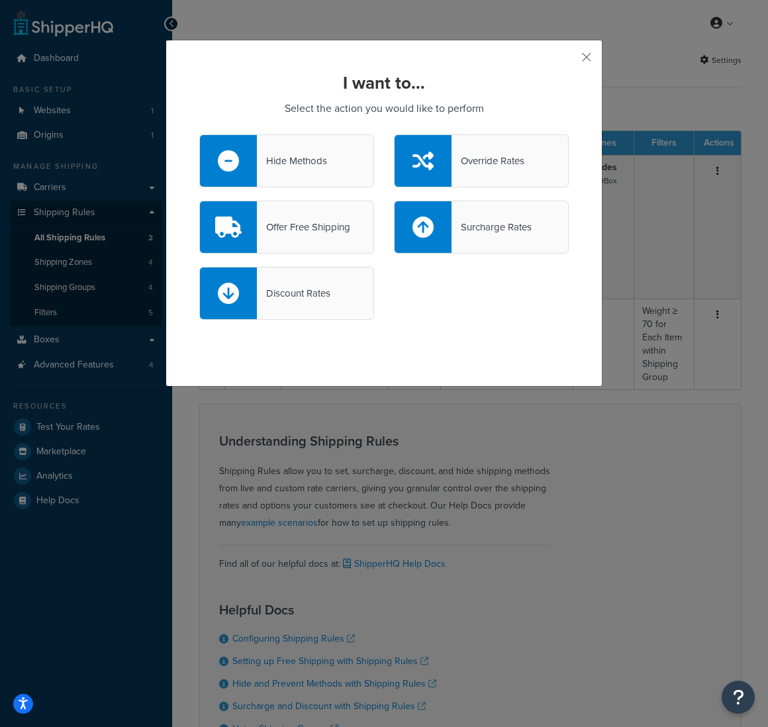
click at [490, 166] on div "Override Rates" at bounding box center [487, 161] width 73 height 19
click at [0, 0] on input "Override Rates" at bounding box center [0, 0] width 0 height 0
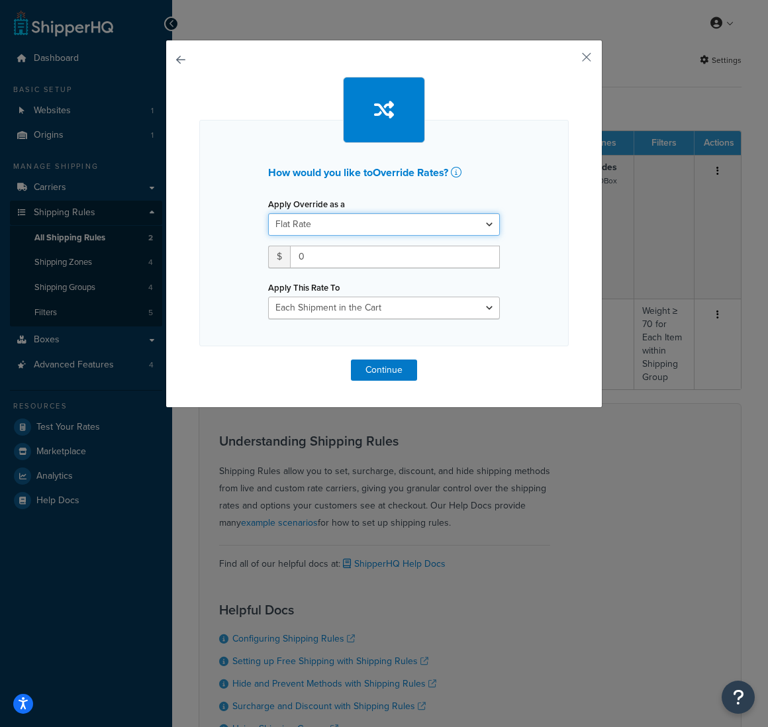
click at [327, 228] on select "Flat Rate Percentage Flat Rate & Percentage" at bounding box center [384, 224] width 232 height 22
click at [175, 58] on div "How would you like to Override Rates ? Apply Override as a Flat Rate Percentage…" at bounding box center [383, 224] width 437 height 368
click at [199, 359] on button "button" at bounding box center [199, 359] width 0 height 0
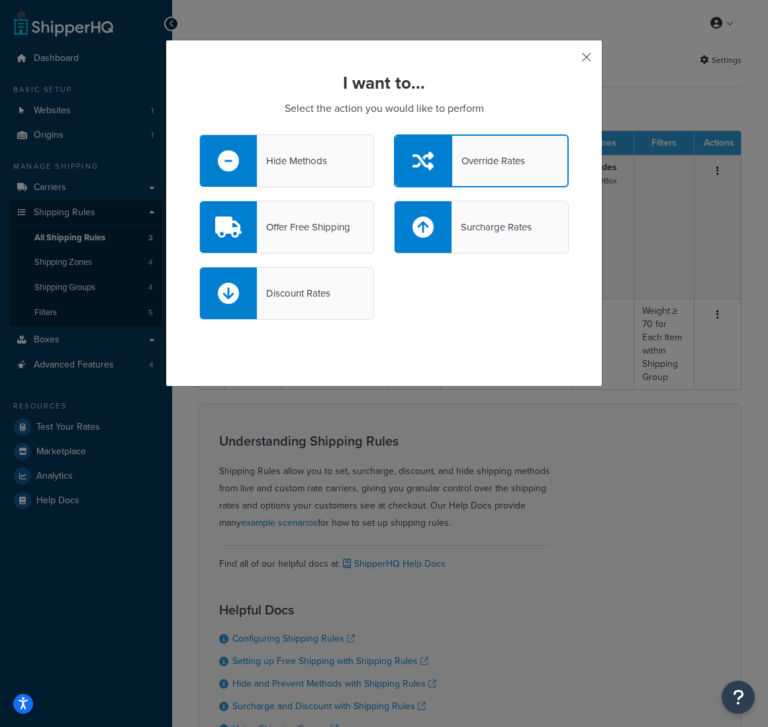
click at [568, 60] on button "button" at bounding box center [566, 61] width 3 height 3
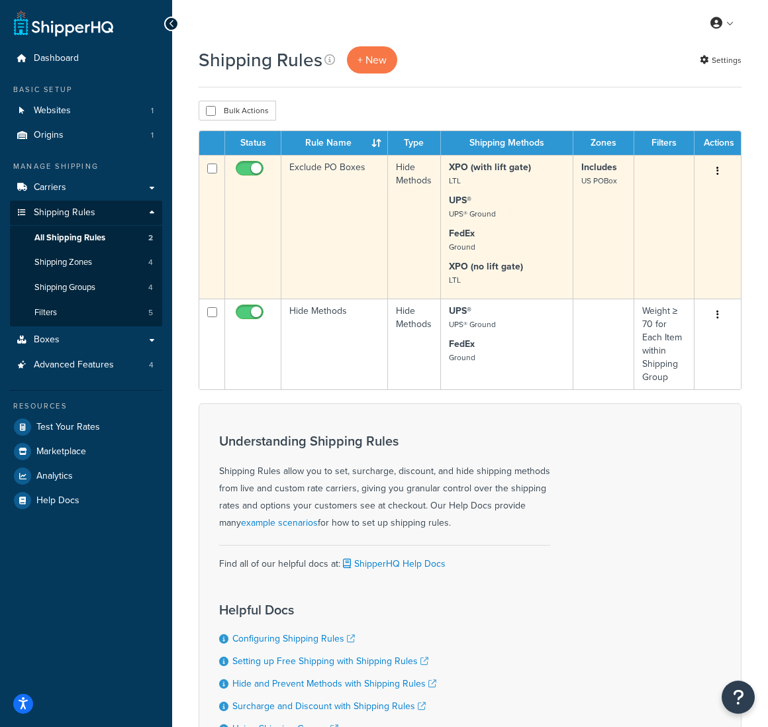
click at [342, 180] on td "Exclude PO Boxes" at bounding box center [334, 227] width 107 height 144
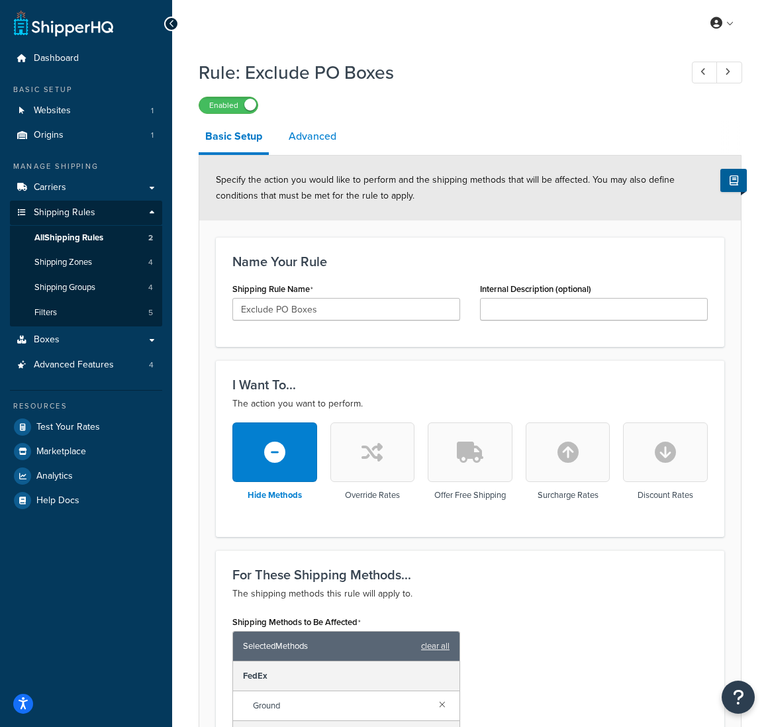
click at [308, 139] on link "Advanced" at bounding box center [312, 136] width 61 height 32
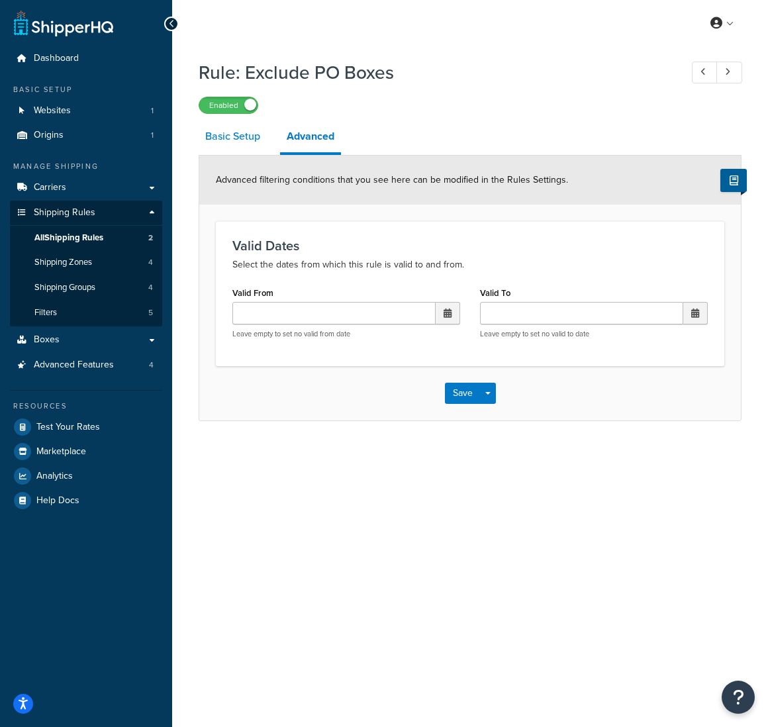
click at [243, 138] on link "Basic Setup" at bounding box center [232, 136] width 68 height 32
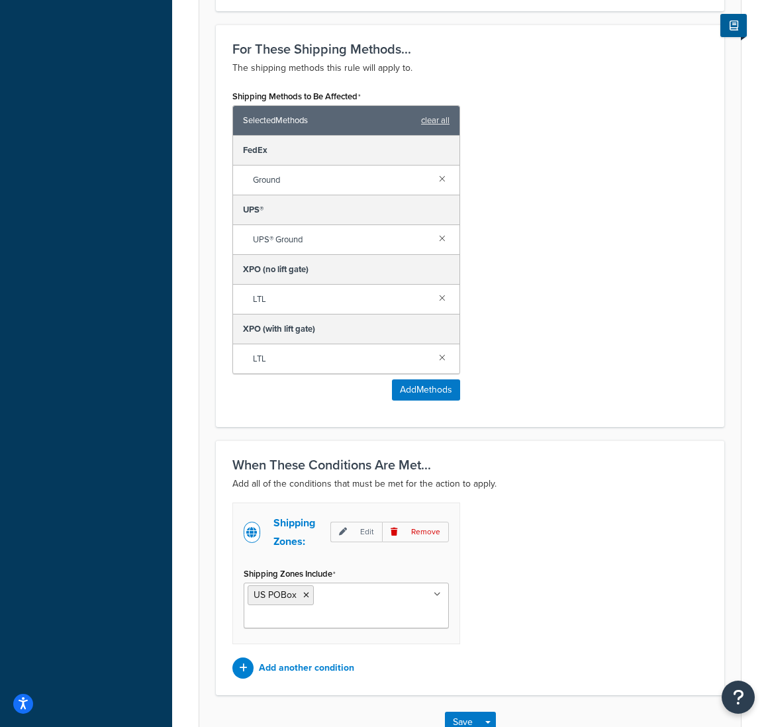
scroll to position [595, 0]
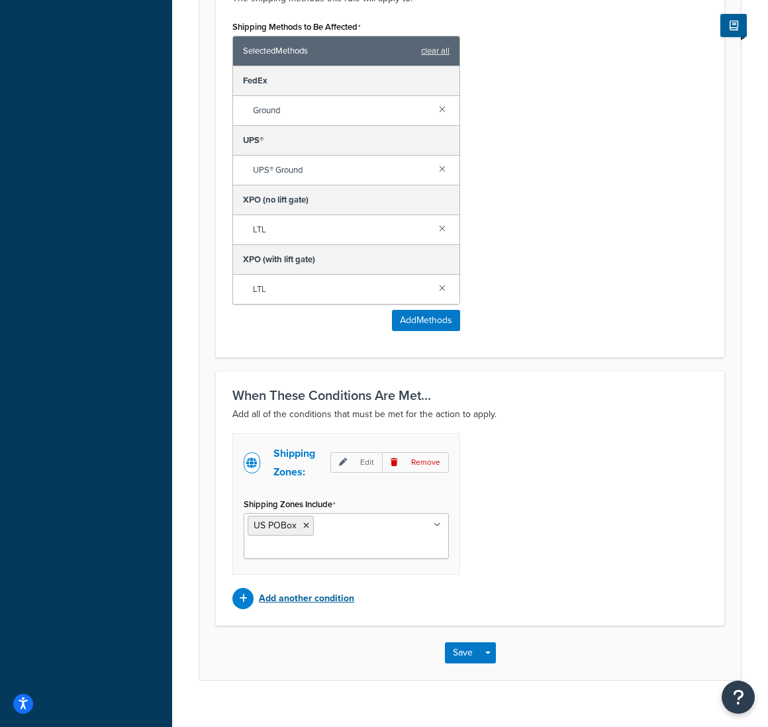
click at [310, 589] on p "Add another condition" at bounding box center [306, 598] width 95 height 19
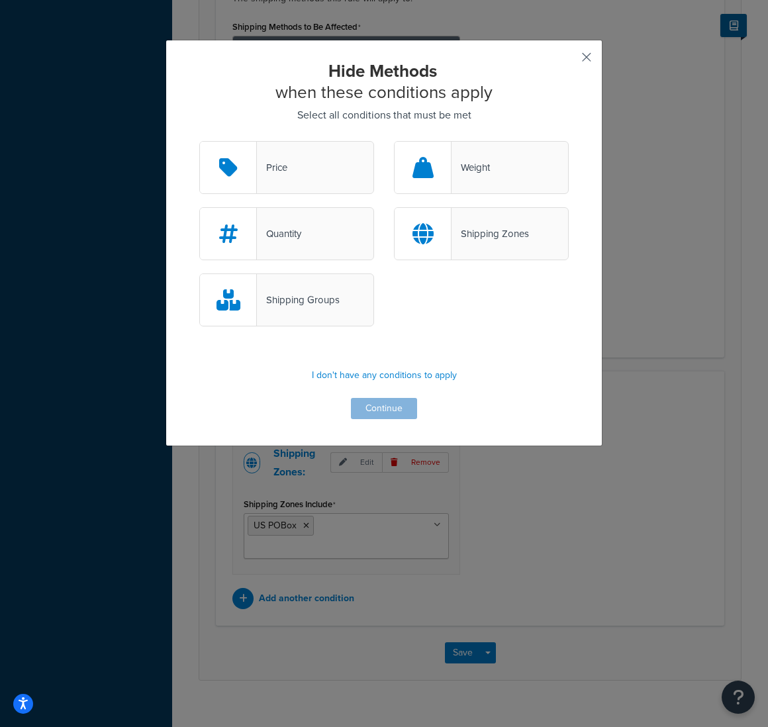
click at [568, 60] on button "button" at bounding box center [566, 61] width 3 height 3
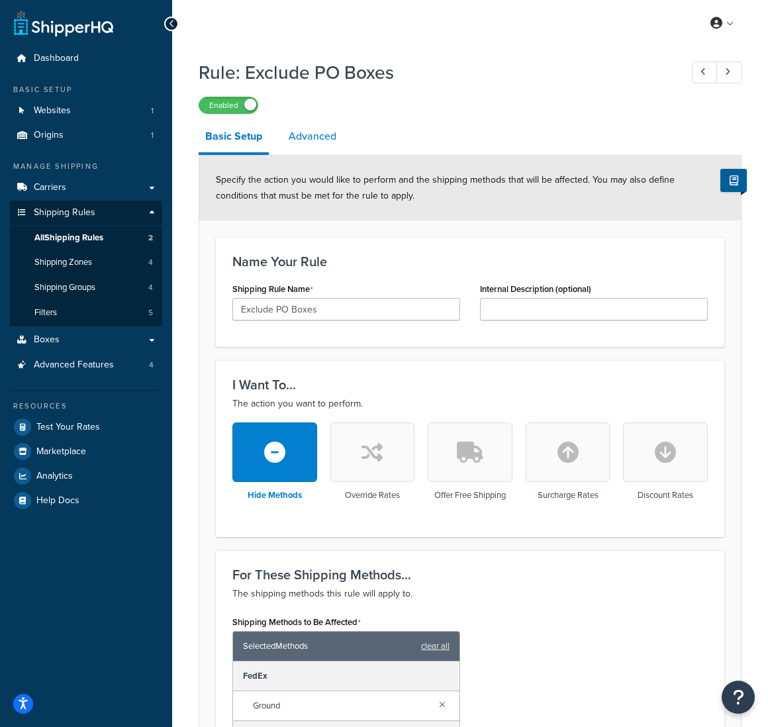
click at [307, 141] on link "Advanced" at bounding box center [312, 136] width 61 height 32
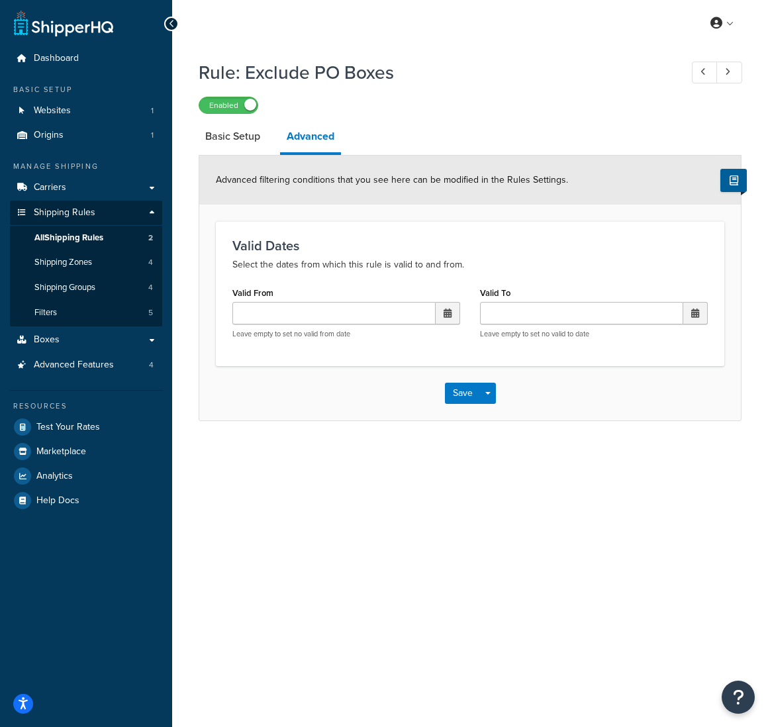
click at [171, 26] on icon at bounding box center [172, 23] width 6 height 9
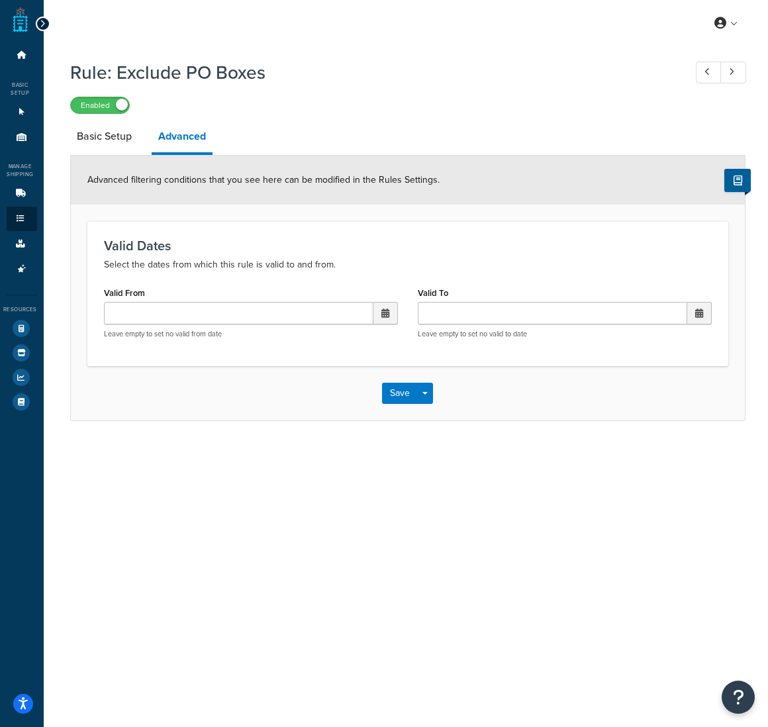
click at [44, 22] on icon at bounding box center [43, 23] width 6 height 9
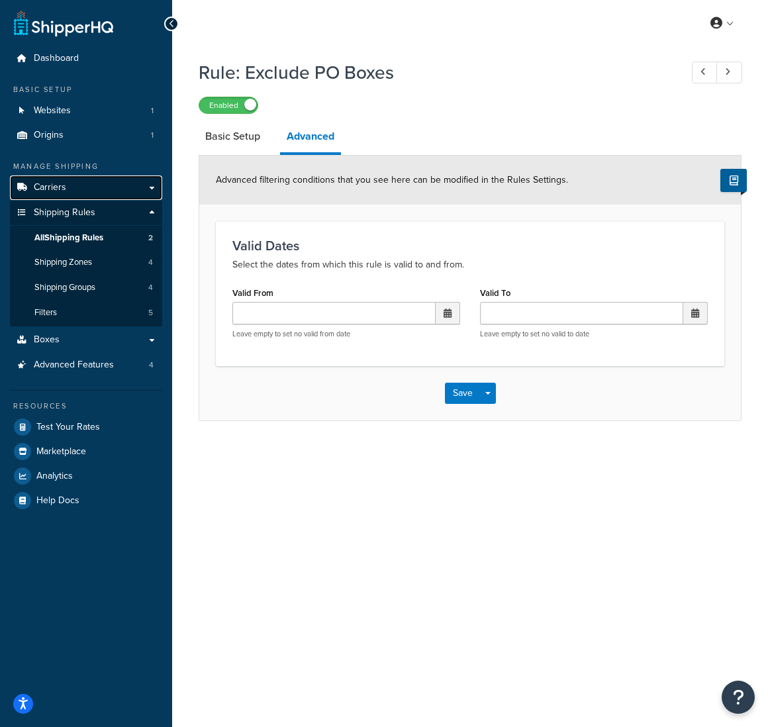
click at [65, 192] on span "Carriers" at bounding box center [50, 187] width 32 height 11
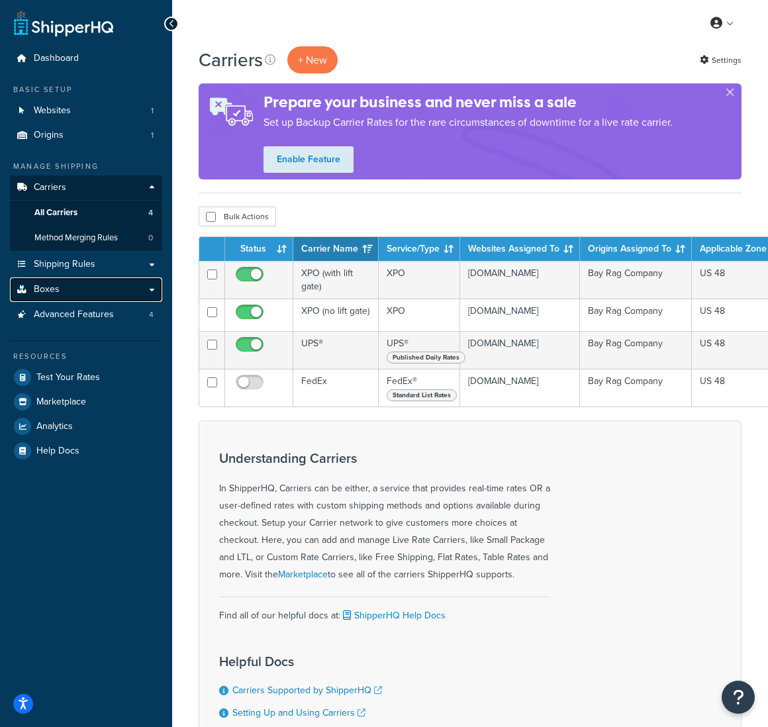
click at [71, 290] on link "Boxes" at bounding box center [86, 289] width 152 height 24
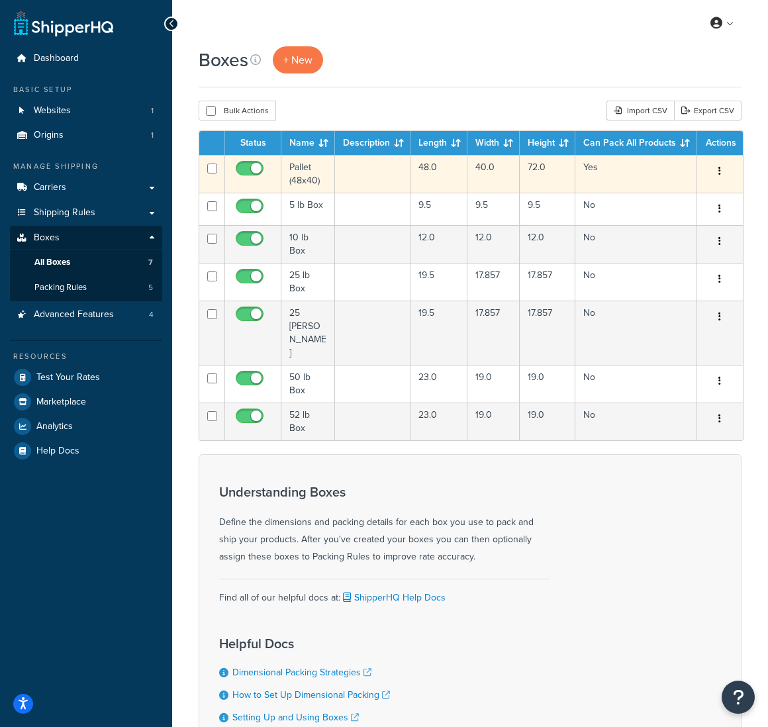
click at [295, 176] on td "Pallet (48x40)" at bounding box center [308, 174] width 54 height 38
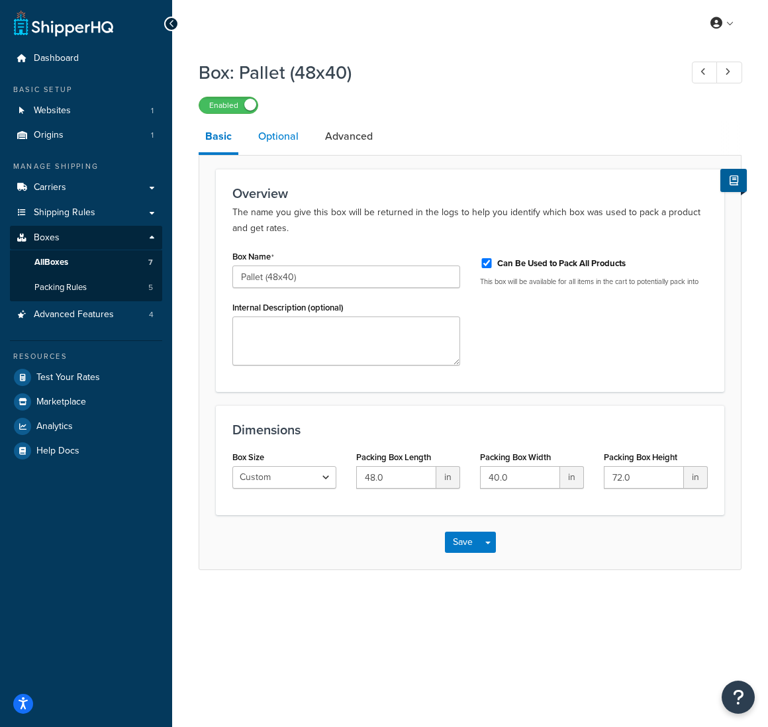
click at [274, 141] on link "Optional" at bounding box center [278, 136] width 54 height 32
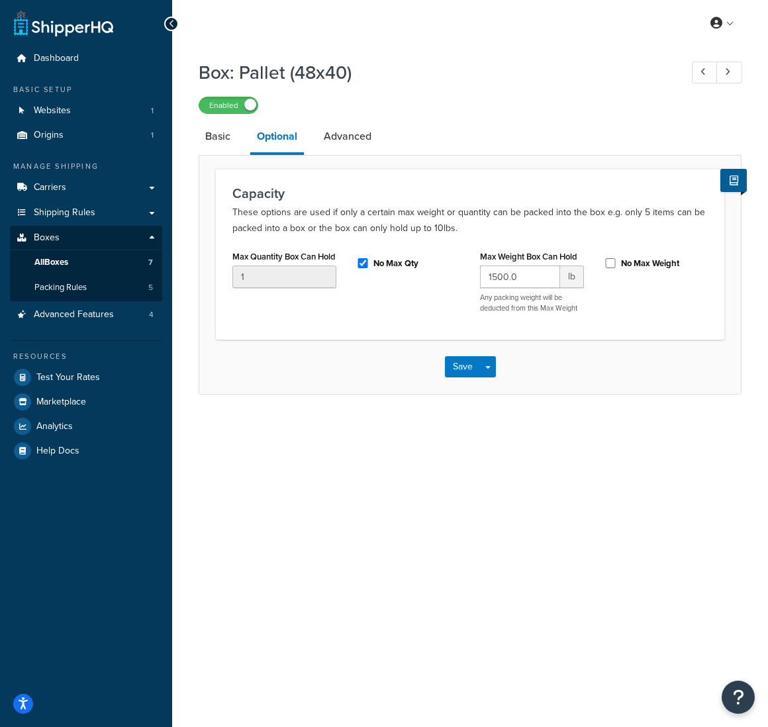
click at [390, 277] on div "No Max Qty" at bounding box center [408, 264] width 124 height 35
click at [361, 265] on input "No Max Qty" at bounding box center [362, 263] width 13 height 10
click at [363, 265] on input "No Max Qty" at bounding box center [362, 263] width 13 height 10
checkbox input "true"
click at [372, 140] on link "Advanced" at bounding box center [347, 136] width 61 height 32
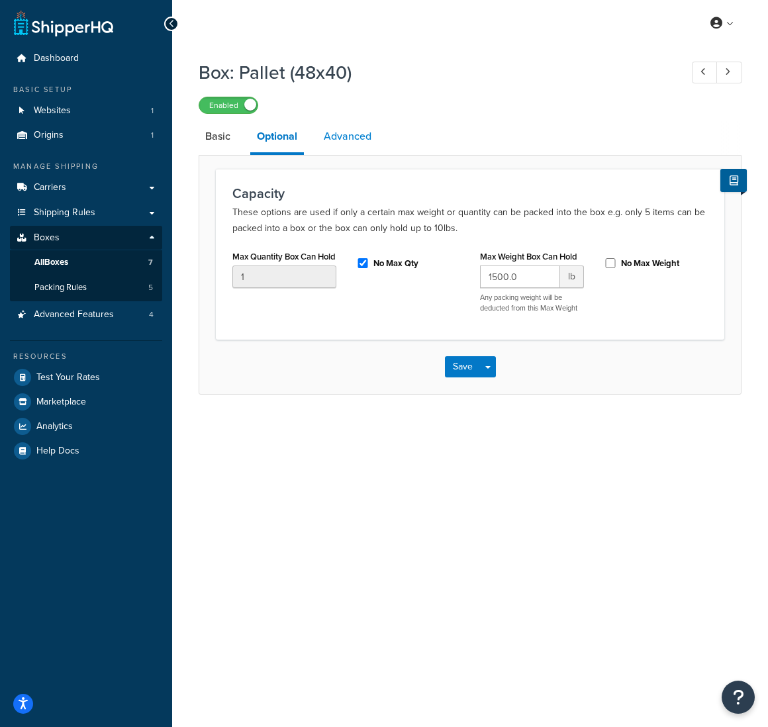
select select "70"
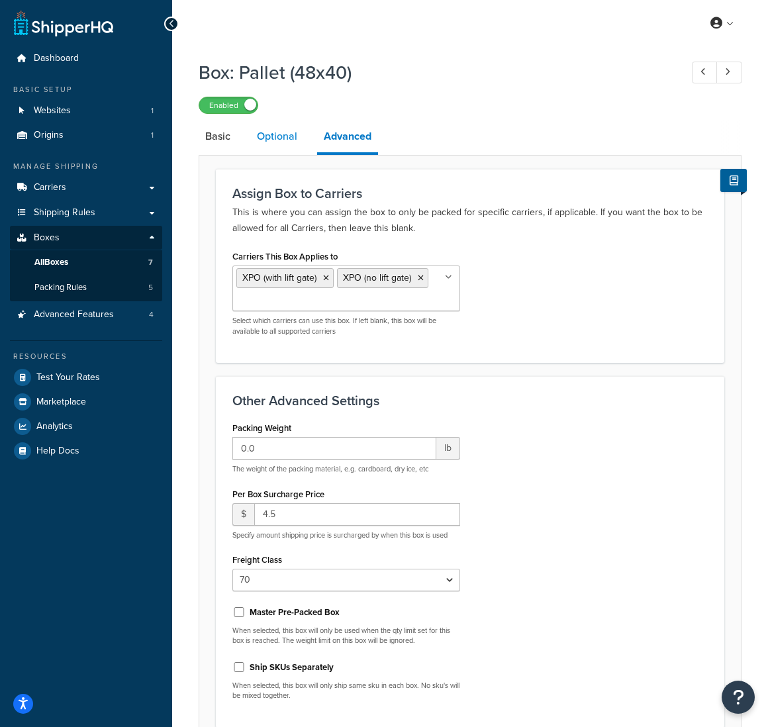
click at [288, 141] on link "Optional" at bounding box center [277, 136] width 54 height 32
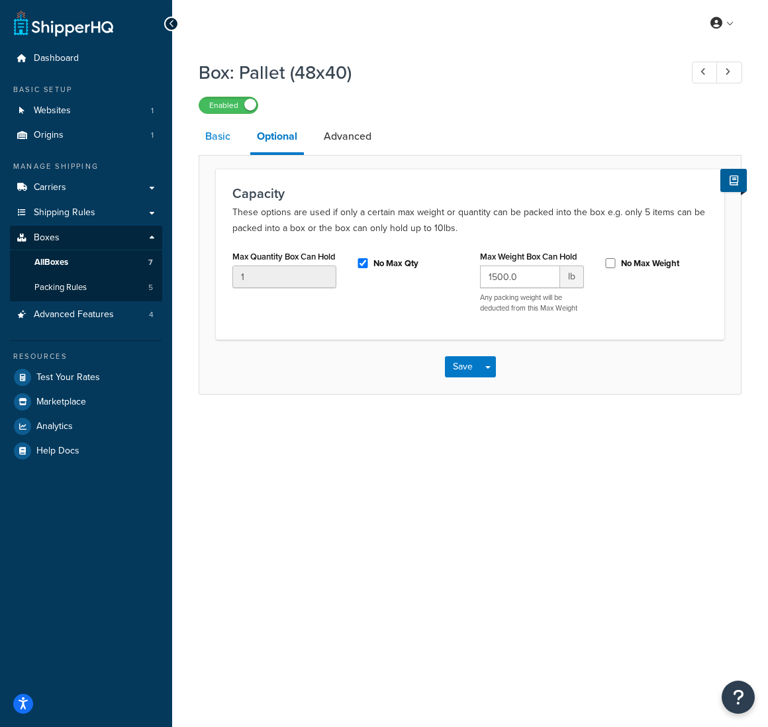
click at [215, 144] on link "Basic" at bounding box center [217, 136] width 38 height 32
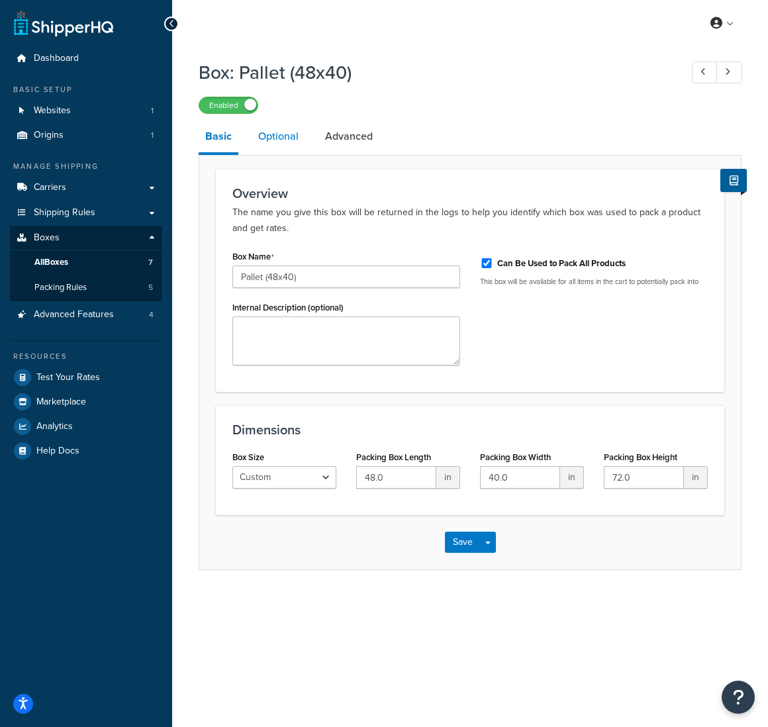
click at [286, 137] on link "Optional" at bounding box center [278, 136] width 54 height 32
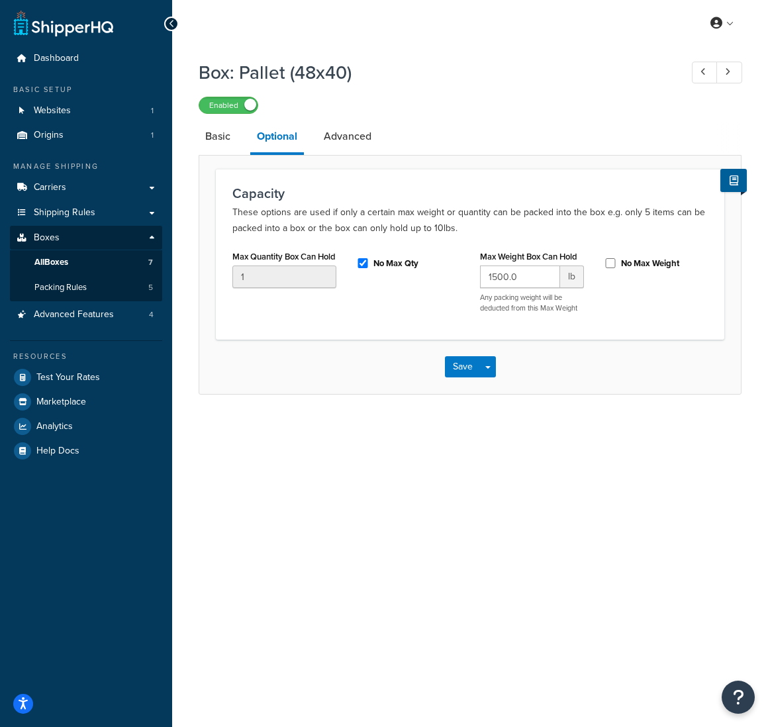
drag, startPoint x: 221, startPoint y: 140, endPoint x: 243, endPoint y: 165, distance: 32.8
click at [221, 140] on link "Basic" at bounding box center [217, 136] width 38 height 32
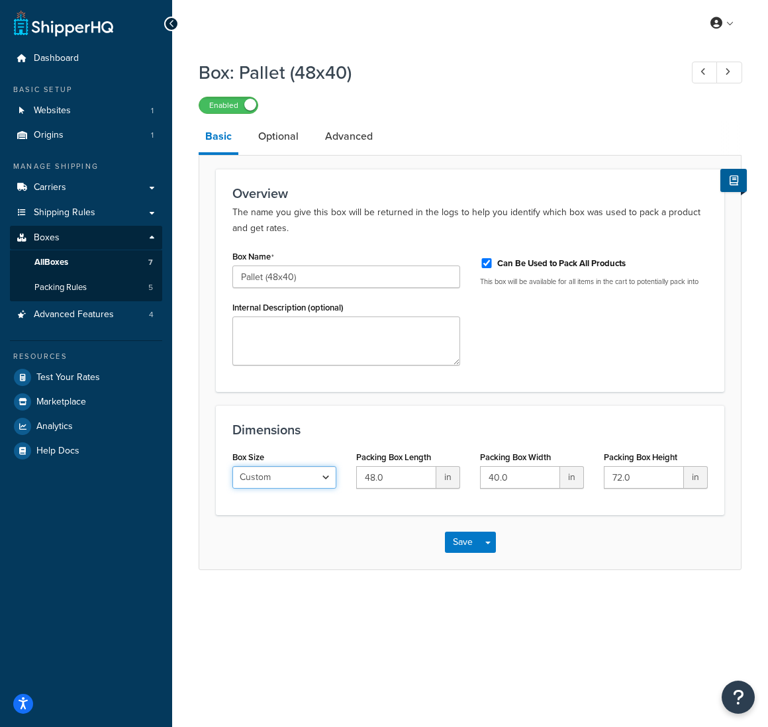
click at [316, 482] on select "Custom USPS Small Flat Box USPS Medium Flat Box USPS Large Flat Box USPS Flat E…" at bounding box center [284, 477] width 104 height 22
click at [345, 435] on h3 "Dimensions" at bounding box center [469, 429] width 475 height 15
click at [282, 140] on link "Optional" at bounding box center [278, 136] width 54 height 32
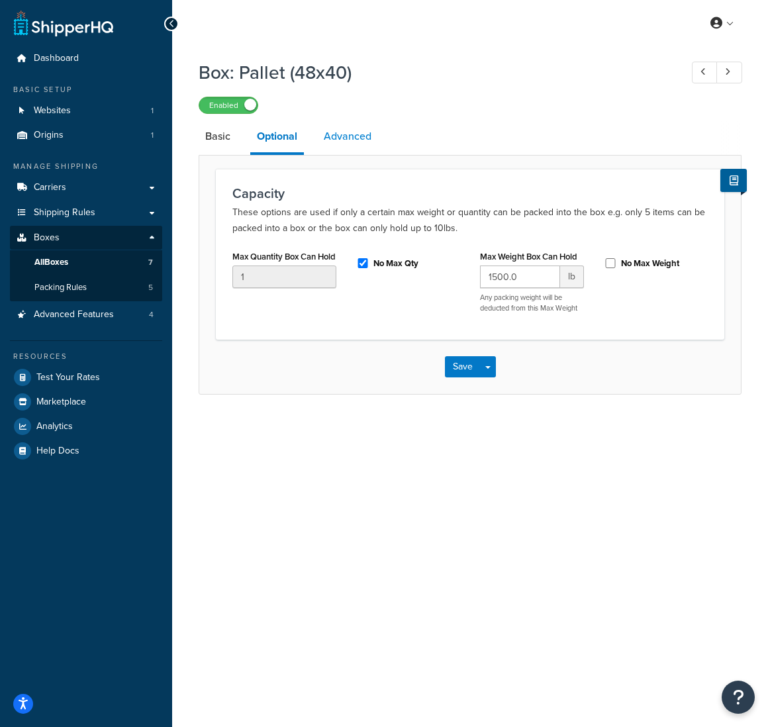
click at [330, 137] on link "Advanced" at bounding box center [347, 136] width 61 height 32
select select "70"
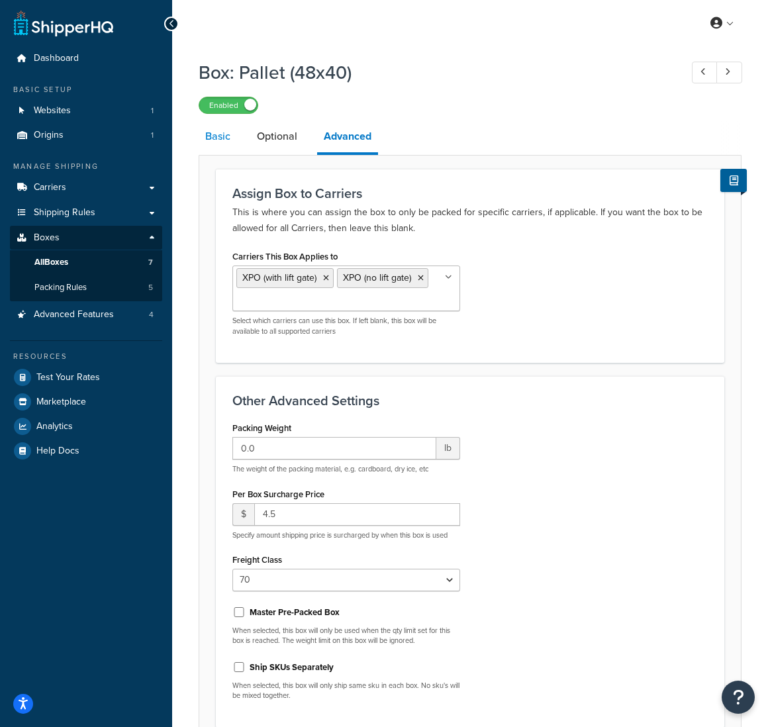
click at [214, 142] on link "Basic" at bounding box center [217, 136] width 38 height 32
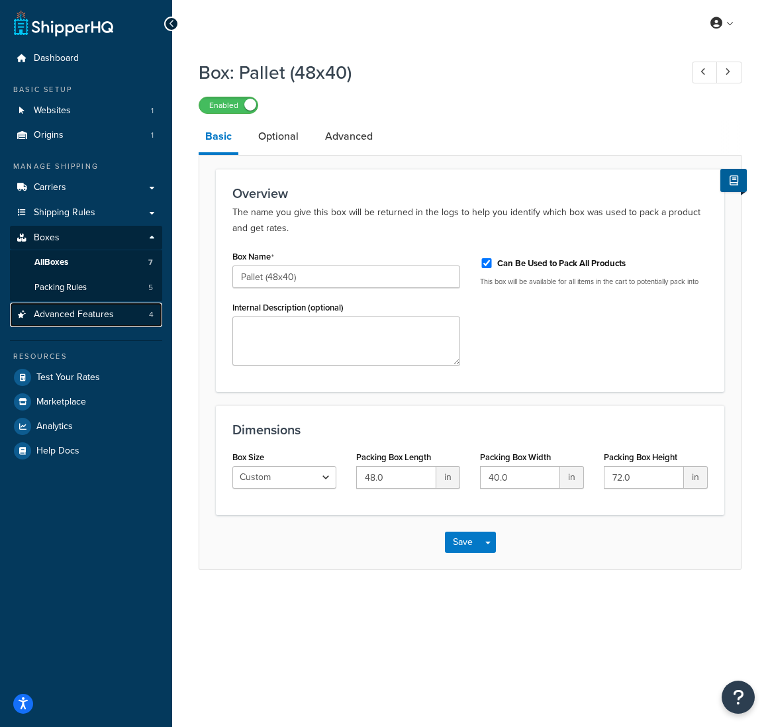
click at [83, 320] on span "Advanced Features" at bounding box center [74, 314] width 80 height 11
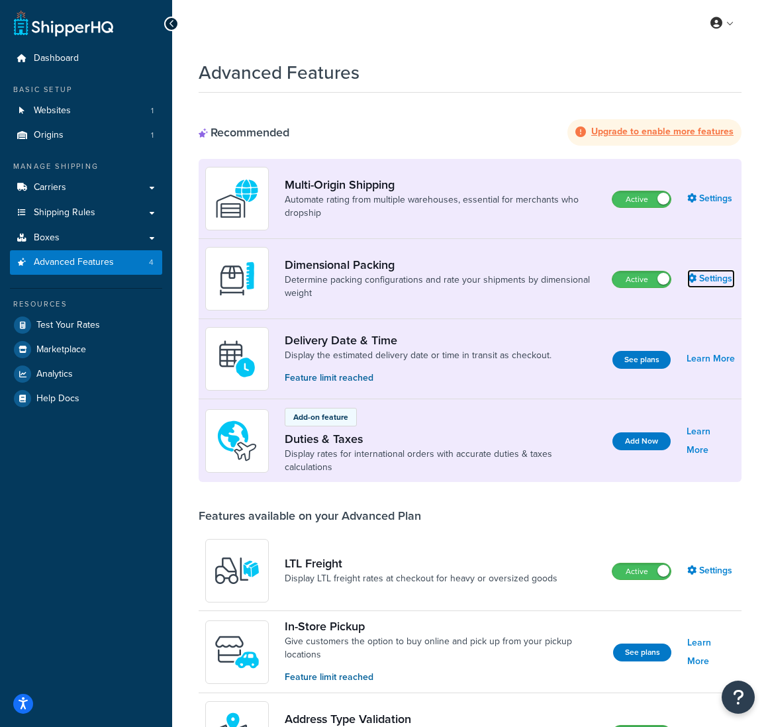
click at [709, 282] on link "Settings" at bounding box center [711, 278] width 48 height 19
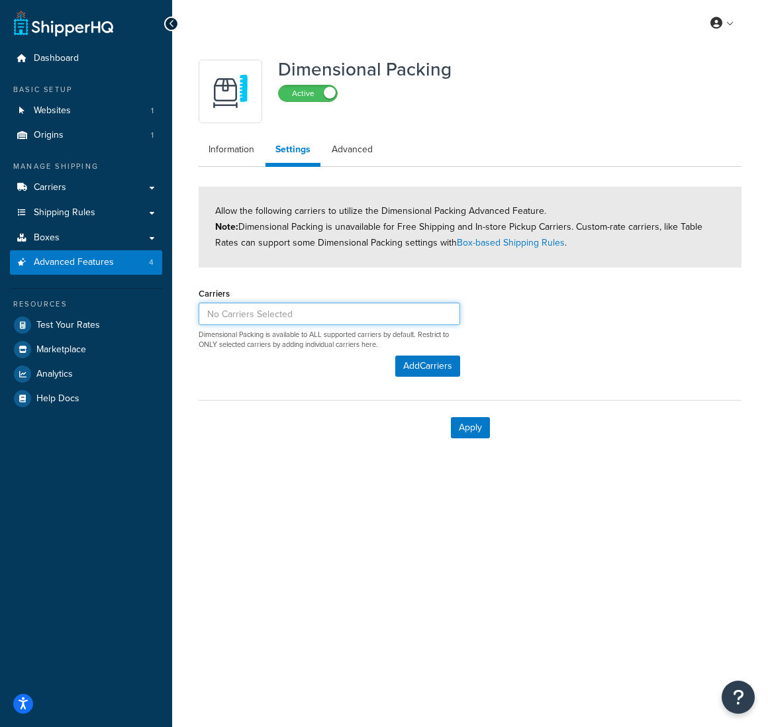
click at [247, 311] on input at bounding box center [328, 313] width 261 height 22
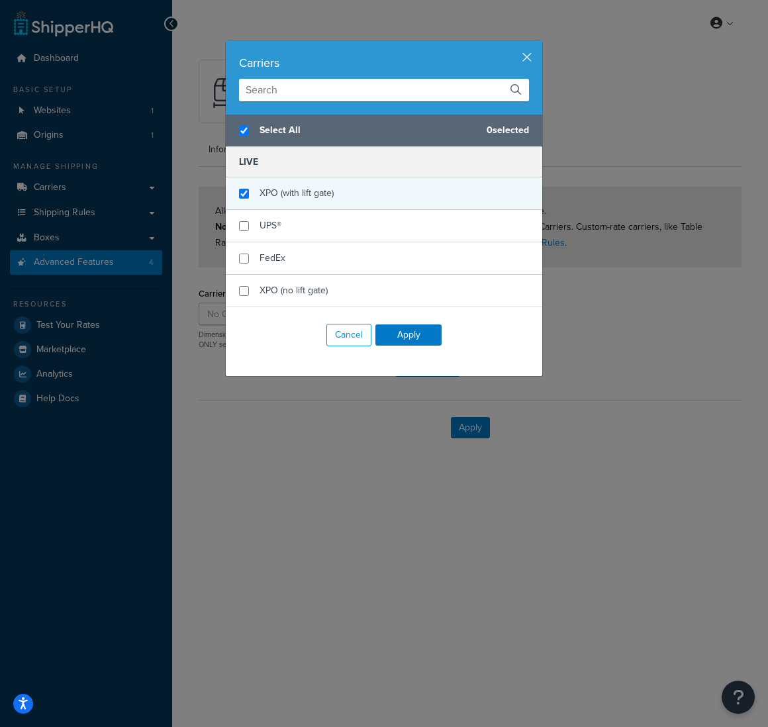
checkbox input "true"
click at [243, 198] on div "XPO (with lift gate)" at bounding box center [384, 193] width 316 height 32
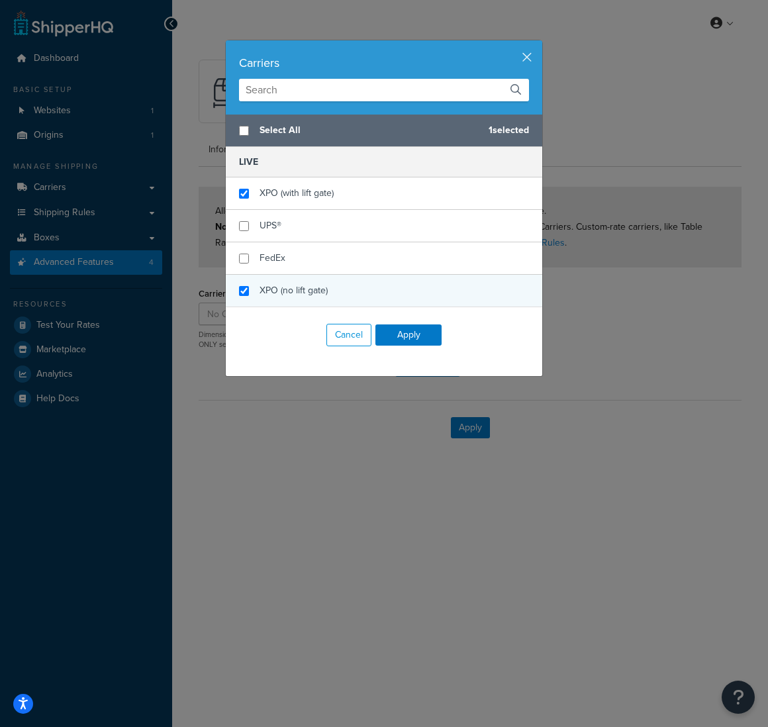
checkbox input "false"
checkbox input "true"
click at [244, 296] on div "XPO (no lift gate)" at bounding box center [384, 291] width 316 height 32
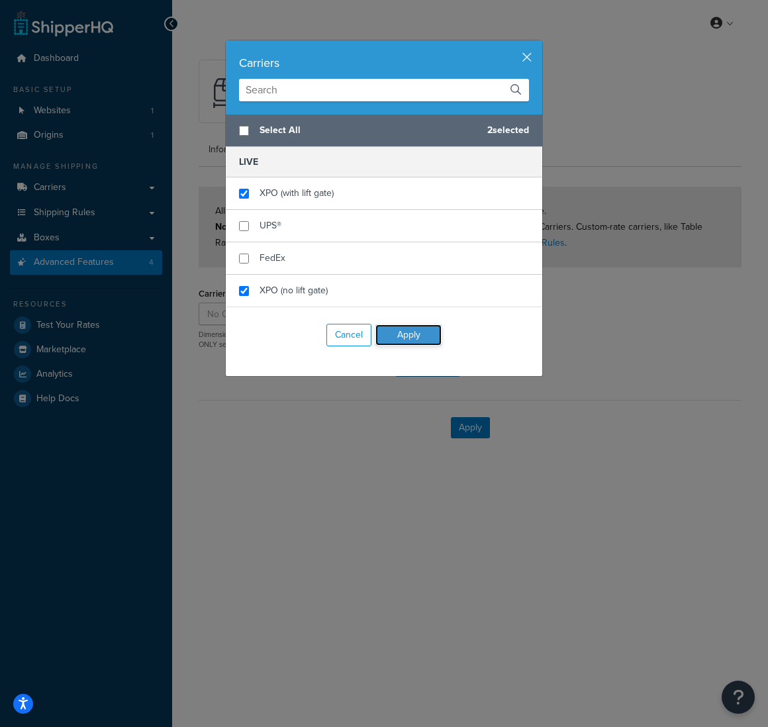
click at [419, 338] on button "Apply" at bounding box center [408, 334] width 66 height 21
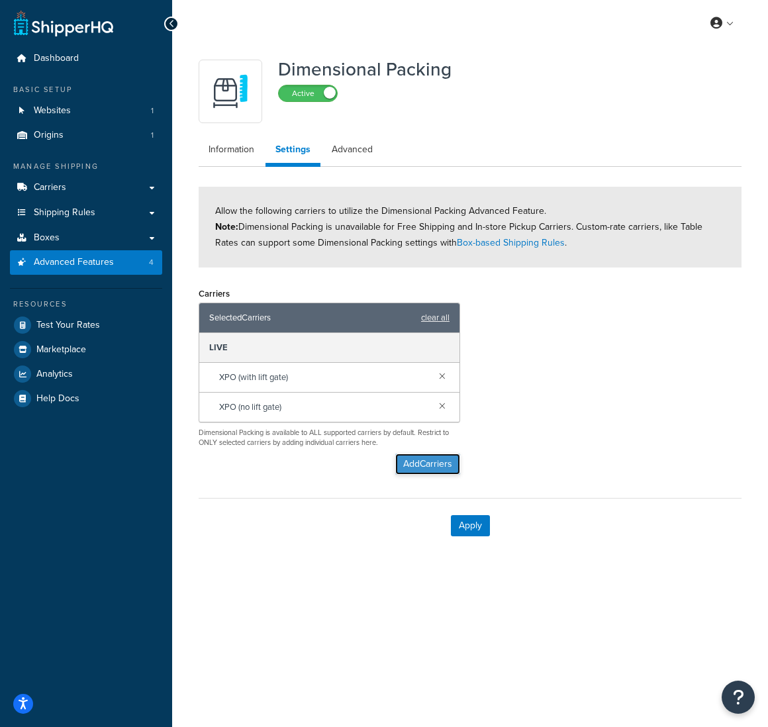
click at [414, 462] on button "Add Carriers" at bounding box center [427, 463] width 65 height 21
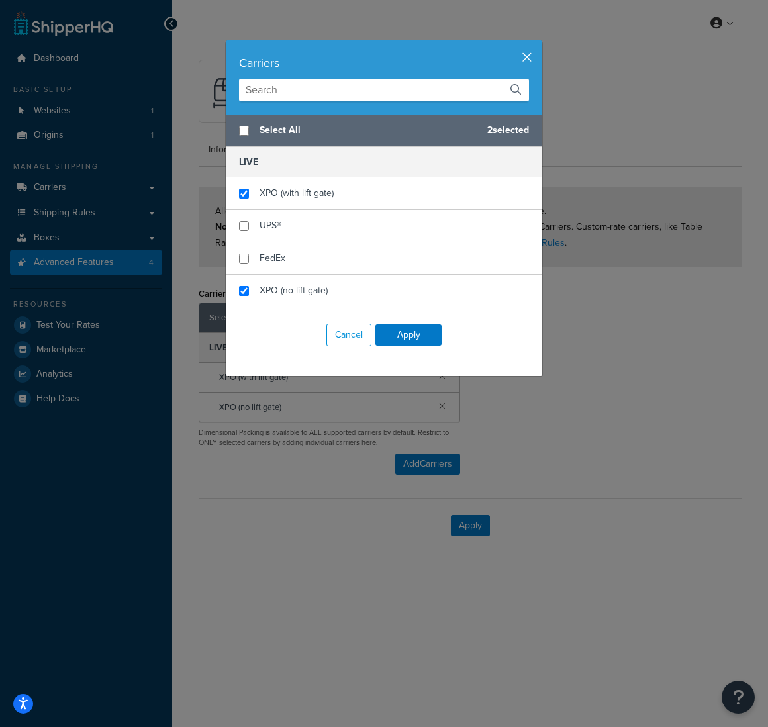
click at [539, 44] on button "button" at bounding box center [540, 41] width 3 height 3
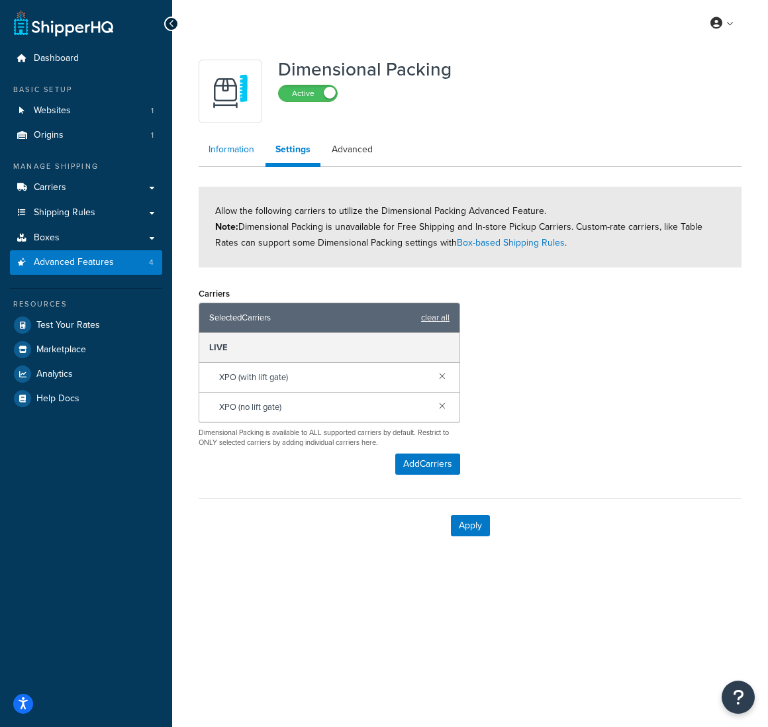
click at [210, 151] on link "Information" at bounding box center [231, 149] width 66 height 26
click at [472, 517] on button "Apply" at bounding box center [470, 525] width 39 height 21
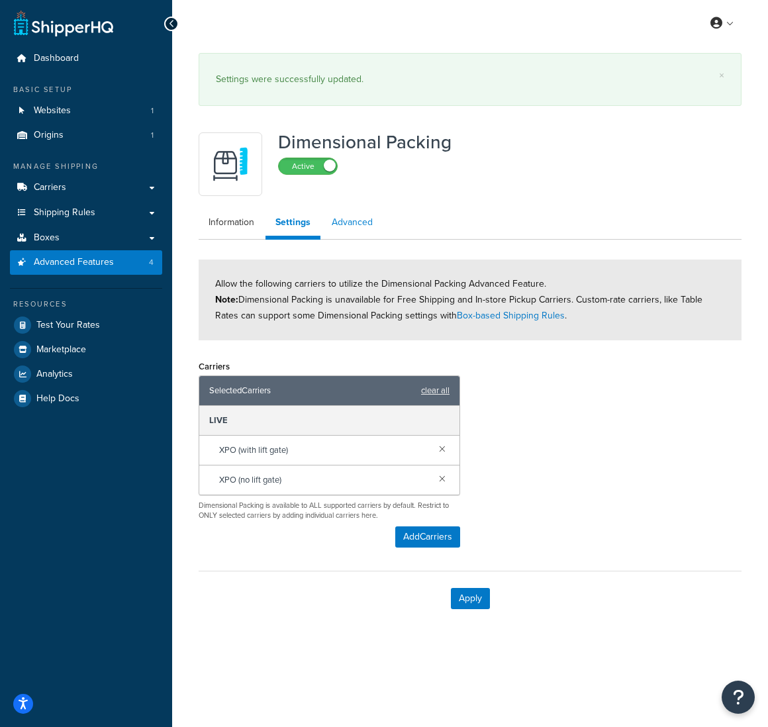
click at [350, 222] on link "Advanced" at bounding box center [352, 222] width 61 height 26
select select "false"
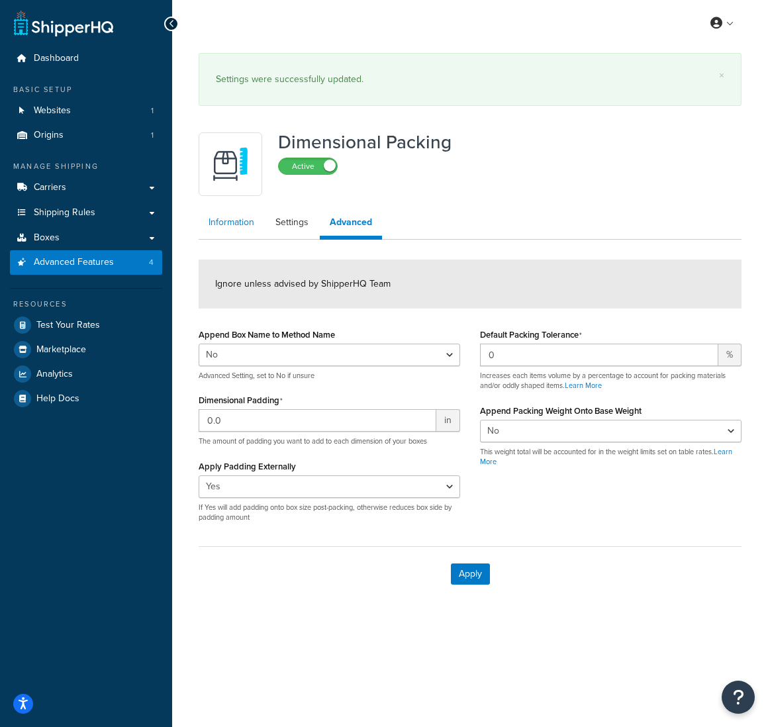
click at [226, 224] on link "Information" at bounding box center [231, 222] width 66 height 26
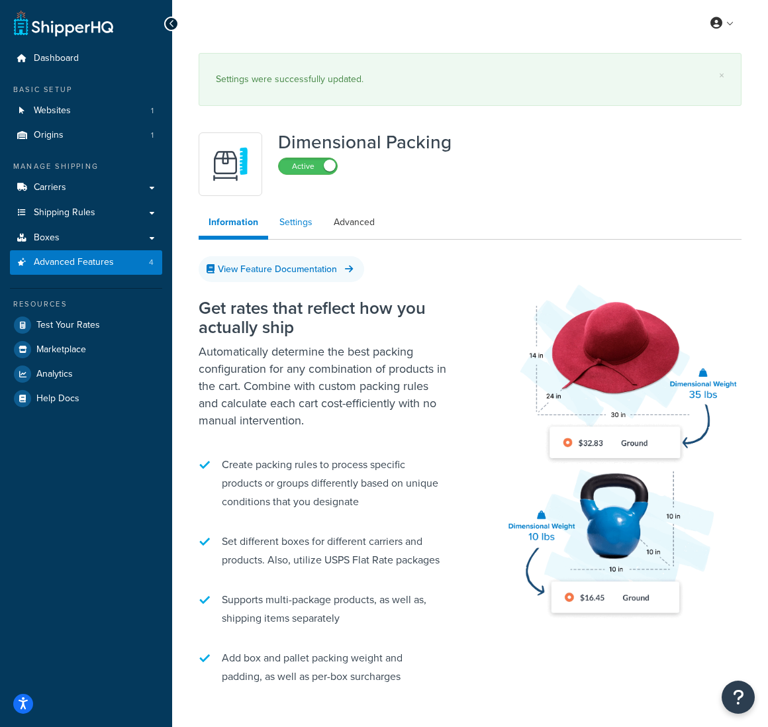
click at [299, 227] on link "Settings" at bounding box center [295, 222] width 53 height 26
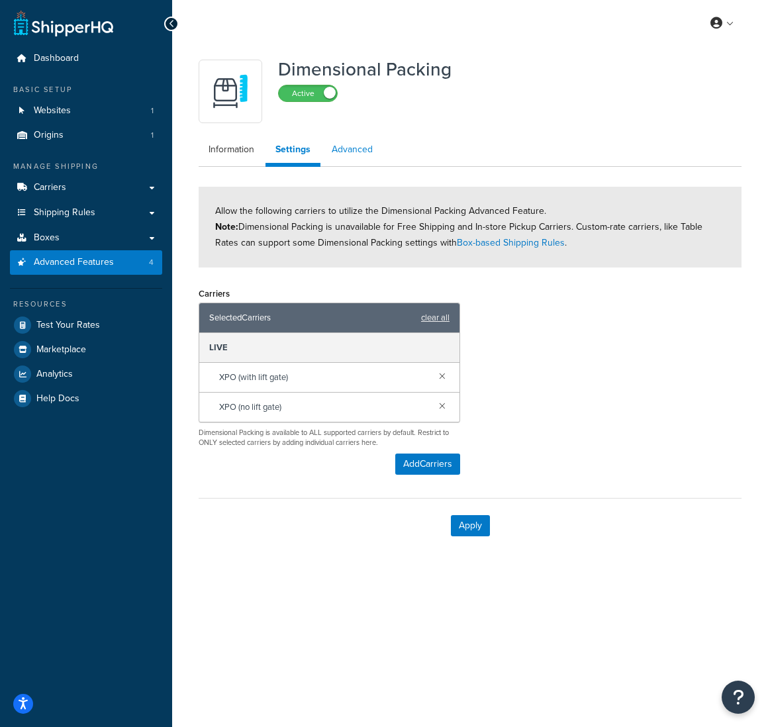
click at [342, 154] on link "Advanced" at bounding box center [352, 149] width 61 height 26
select select "false"
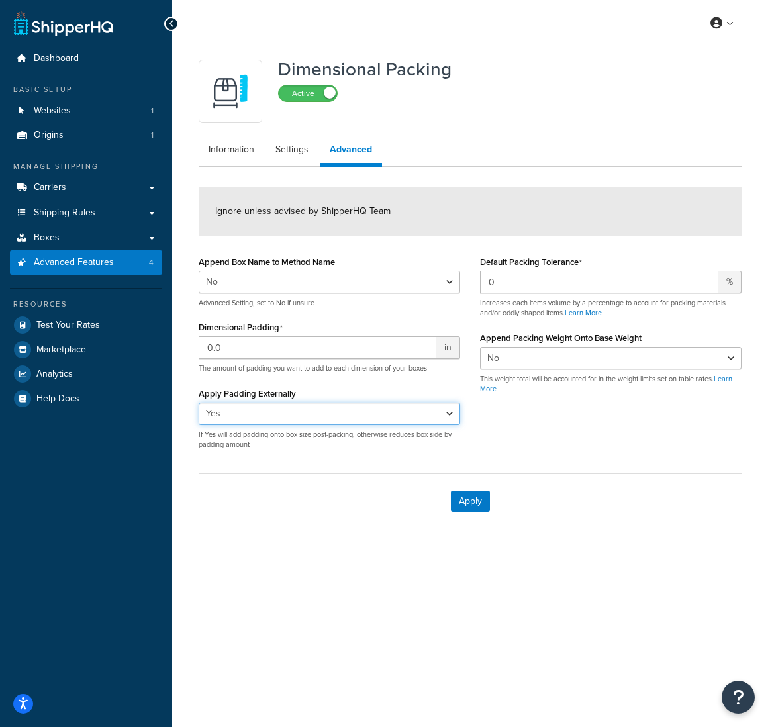
click at [268, 416] on select "Yes No" at bounding box center [328, 413] width 261 height 22
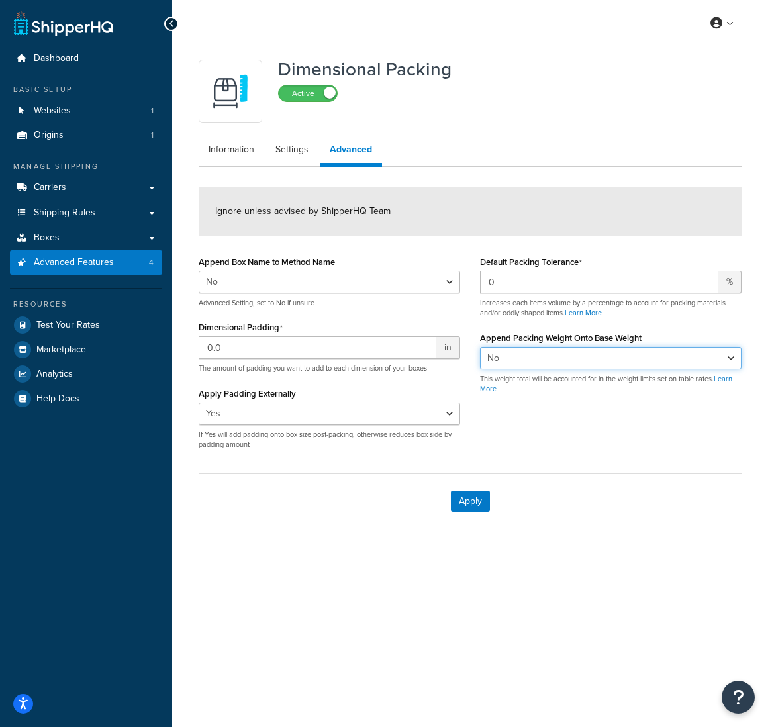
click at [546, 364] on select "Yes No" at bounding box center [610, 358] width 261 height 22
click at [634, 366] on select "Yes No" at bounding box center [610, 358] width 261 height 22
select select "true"
click at [480, 347] on select "Yes No" at bounding box center [610, 358] width 261 height 22
click at [552, 455] on div "Append Box Name to Method Name Yes No Advanced Setting, set to No if unsure Dim…" at bounding box center [470, 356] width 562 height 208
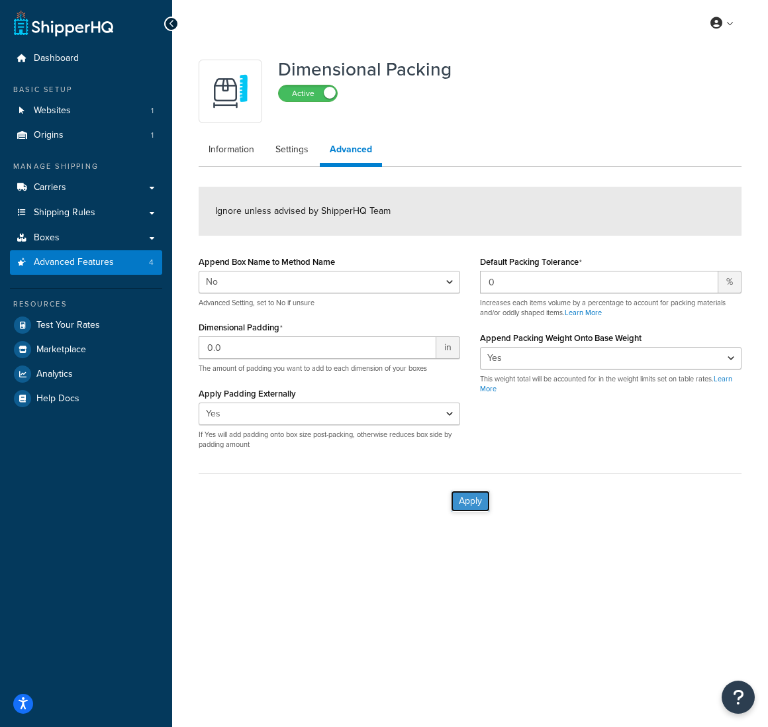
click at [459, 506] on button "Apply" at bounding box center [470, 500] width 39 height 21
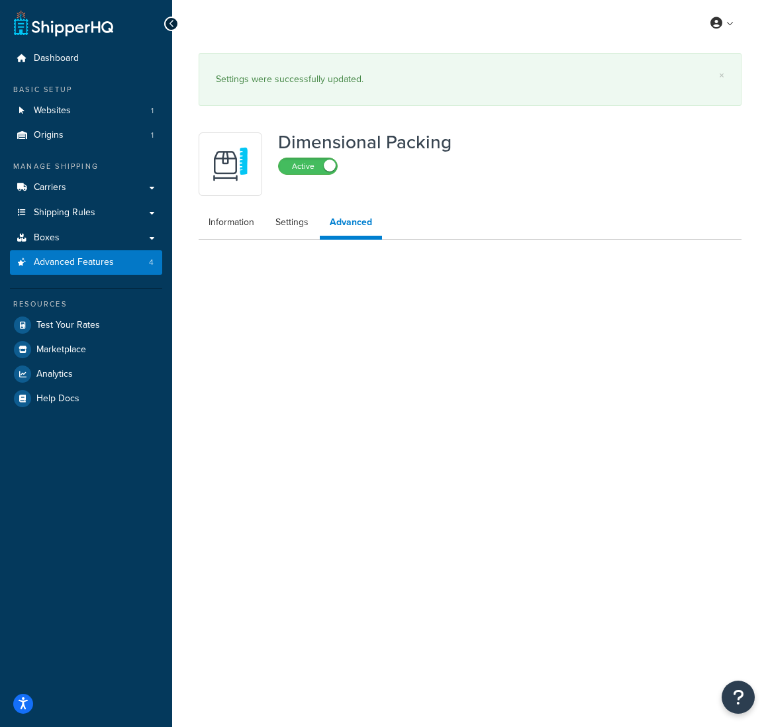
select select "false"
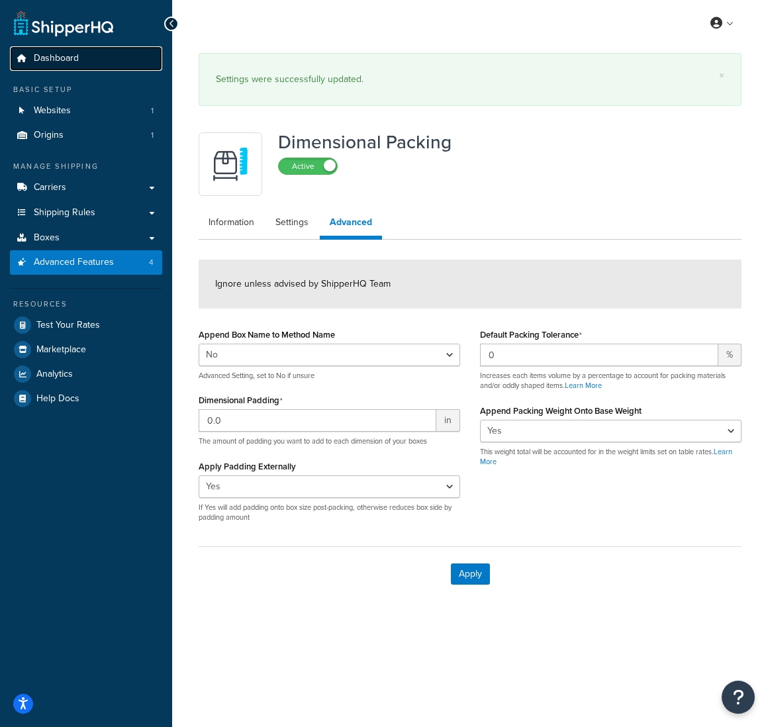
click at [63, 58] on span "Dashboard" at bounding box center [56, 58] width 45 height 11
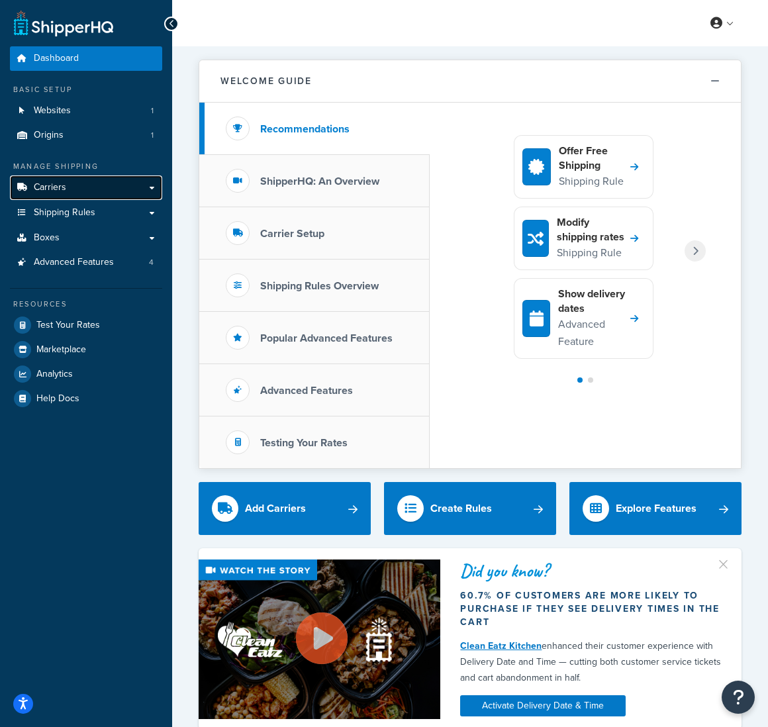
click at [116, 189] on link "Carriers" at bounding box center [86, 187] width 152 height 24
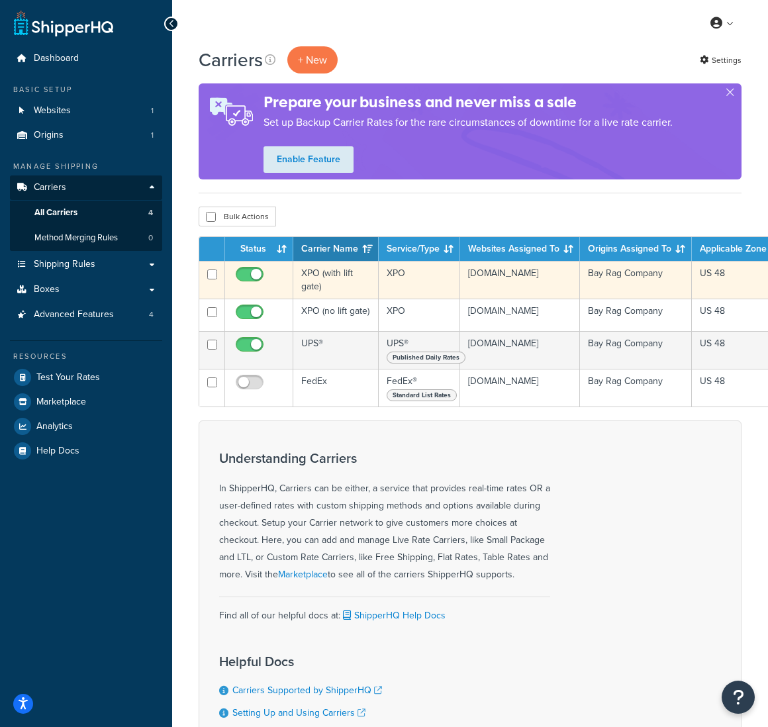
click at [329, 290] on td "XPO (with lift gate)" at bounding box center [335, 280] width 85 height 38
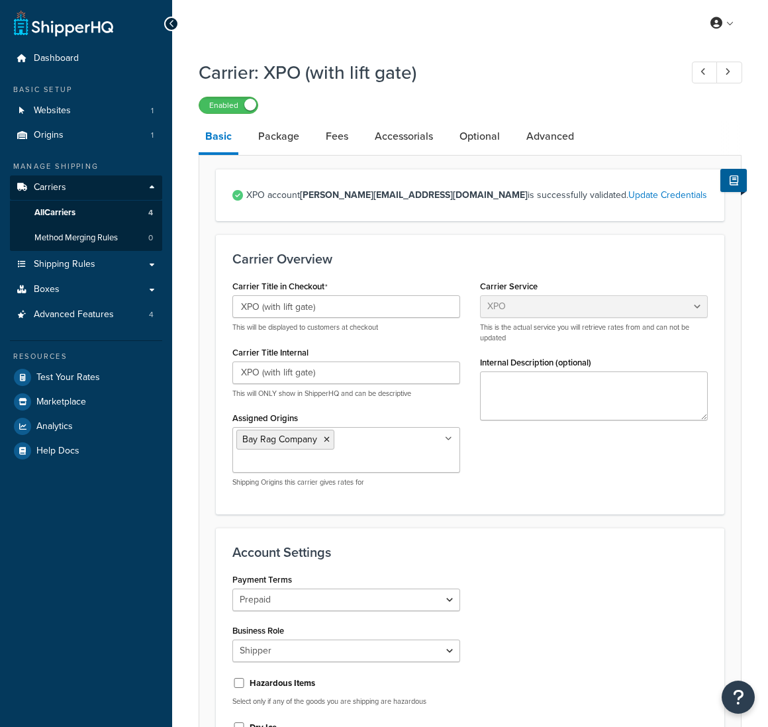
select select "xpoFreight"
click at [283, 146] on link "Package" at bounding box center [278, 136] width 54 height 32
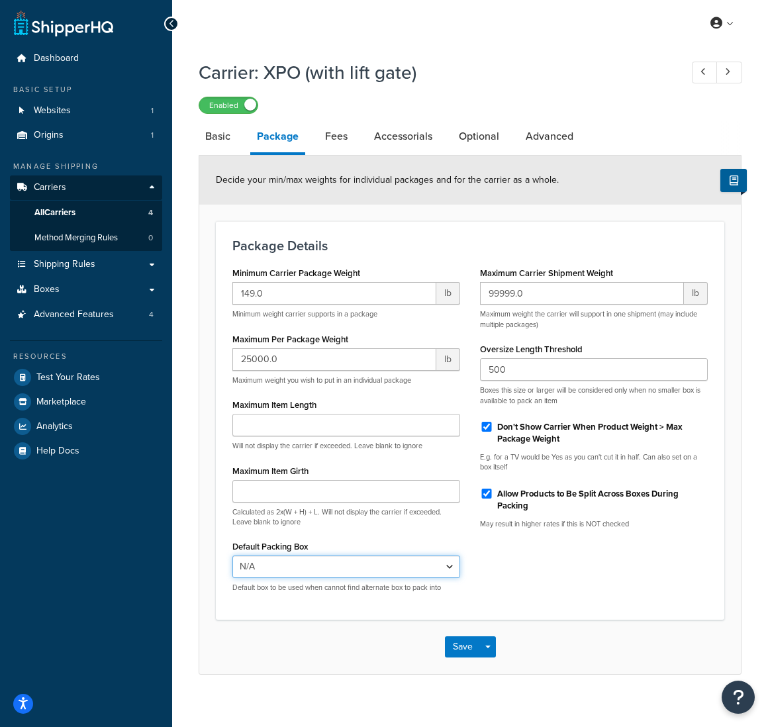
click at [363, 571] on select "N/A 5 lb Box 10 lb Box 25 lb Box 25 [PERSON_NAME] 50 lb Box 52 lb Box" at bounding box center [346, 566] width 228 height 22
click at [343, 142] on link "Fees" at bounding box center [336, 136] width 36 height 32
select select "AFTER"
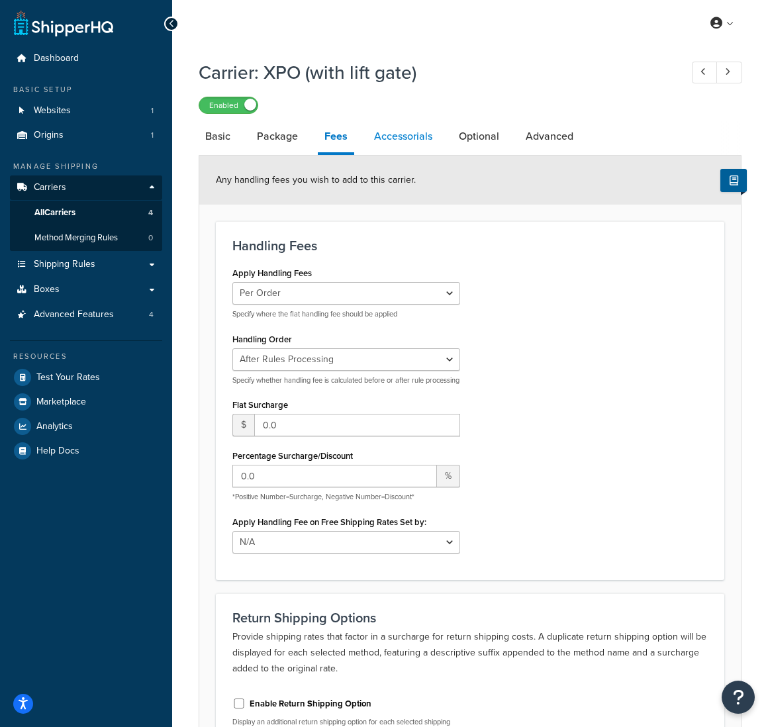
click at [380, 137] on link "Accessorials" at bounding box center [402, 136] width 71 height 32
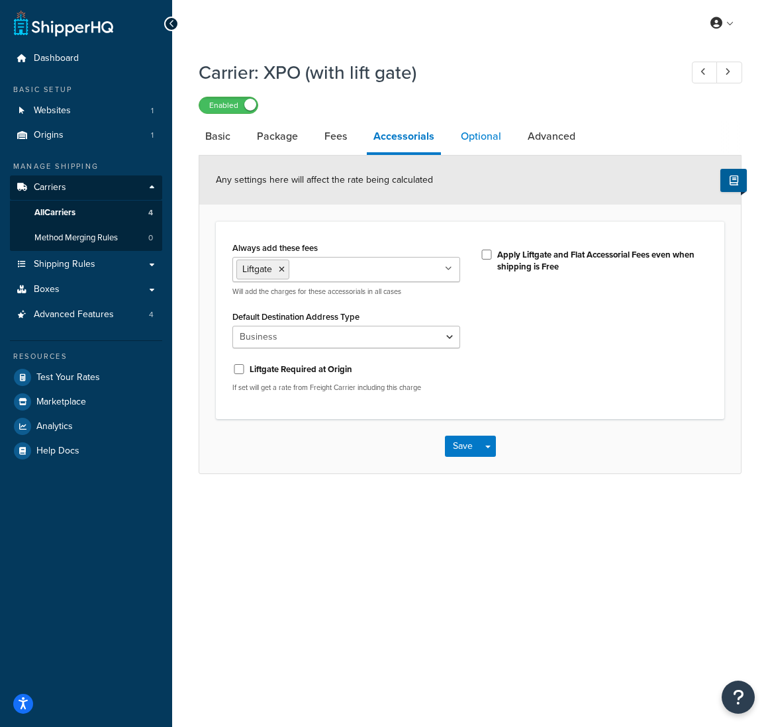
click at [466, 130] on link "Optional" at bounding box center [481, 136] width 54 height 32
select select "55"
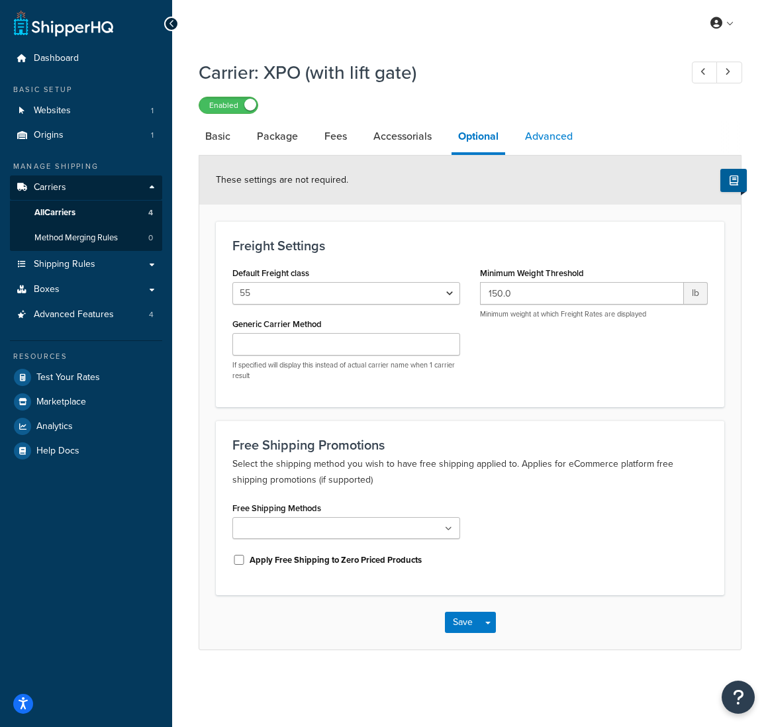
drag, startPoint x: 516, startPoint y: 156, endPoint x: 556, endPoint y: 139, distance: 43.9
click at [534, 148] on div "Basic Package Fees Accessorials Optional Advanced These settings are not requir…" at bounding box center [469, 384] width 543 height 529
click at [557, 139] on link "Advanced" at bounding box center [548, 136] width 61 height 32
select select "false"
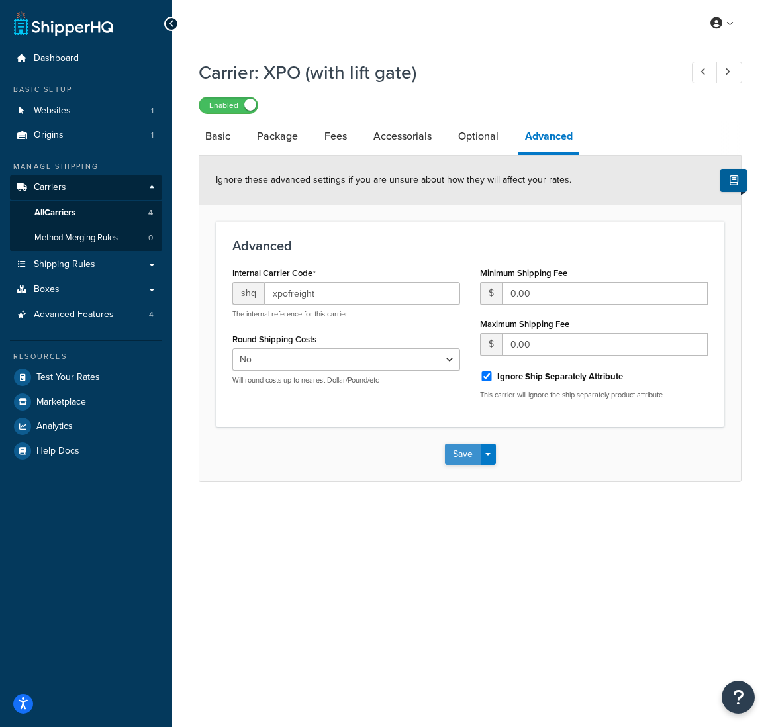
click at [457, 454] on button "Save" at bounding box center [463, 453] width 36 height 21
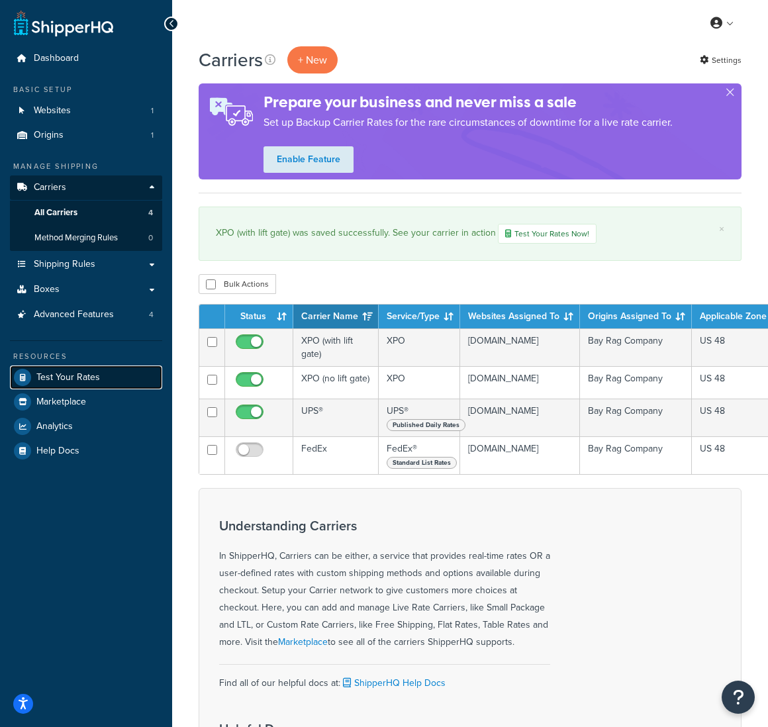
click at [78, 374] on span "Test Your Rates" at bounding box center [68, 377] width 64 height 11
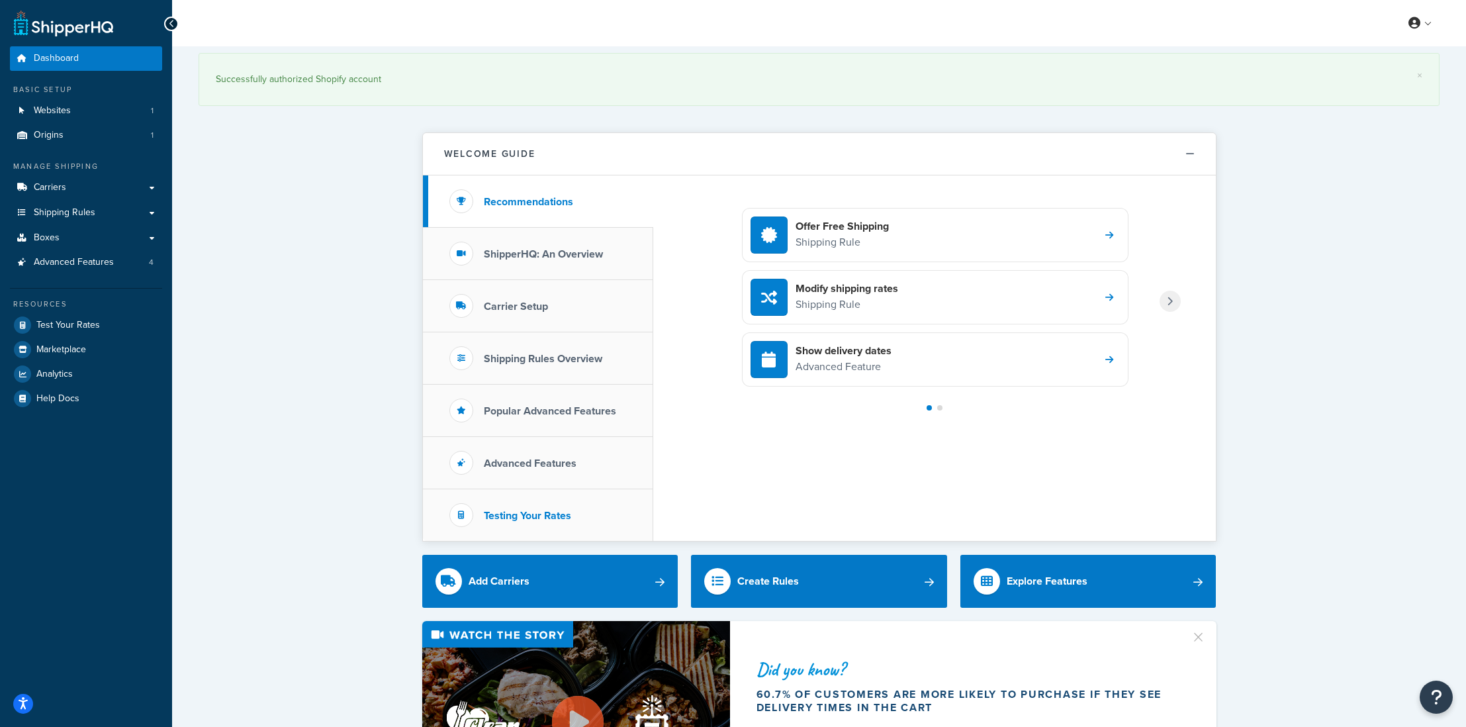
click at [507, 509] on h3 "Testing Your Rates" at bounding box center [527, 515] width 87 height 12
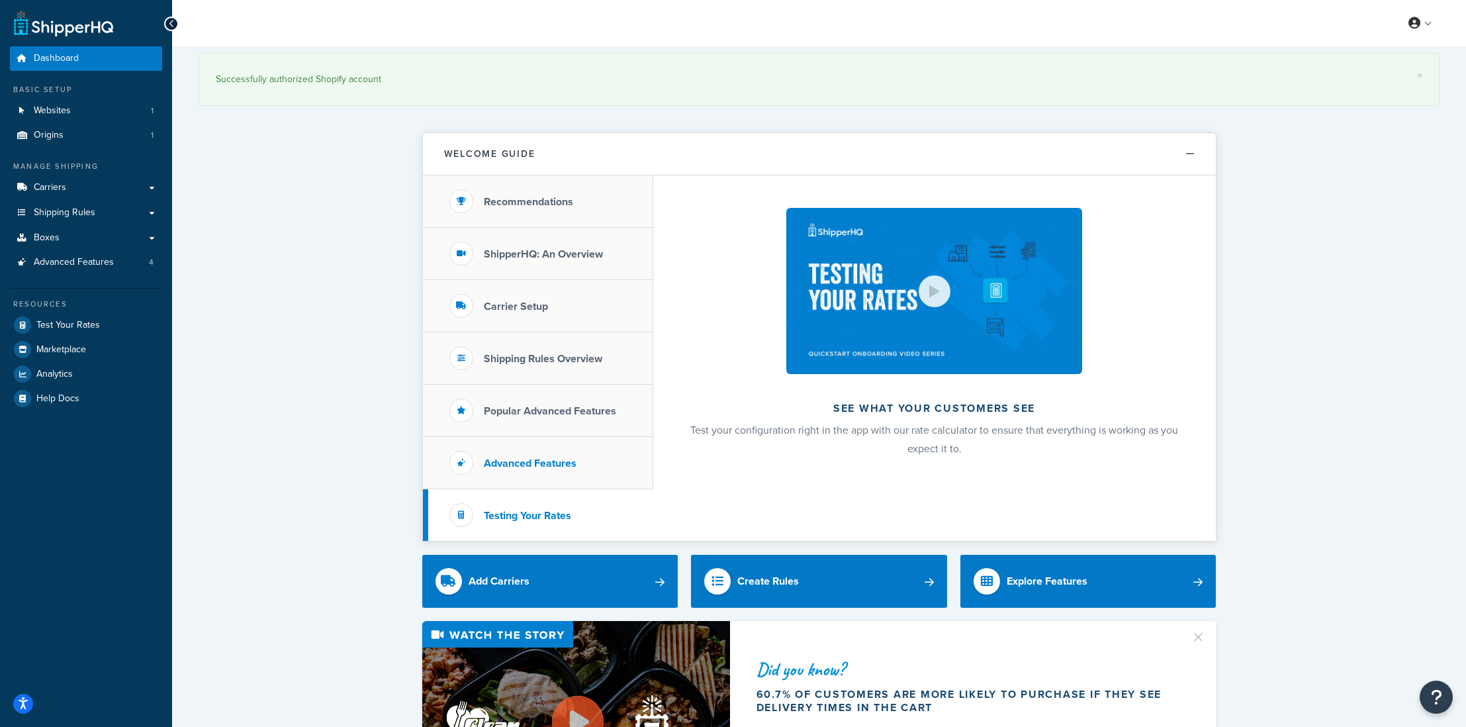
scroll to position [1, 0]
click at [531, 463] on h3 "Advanced Features" at bounding box center [530, 463] width 93 height 12
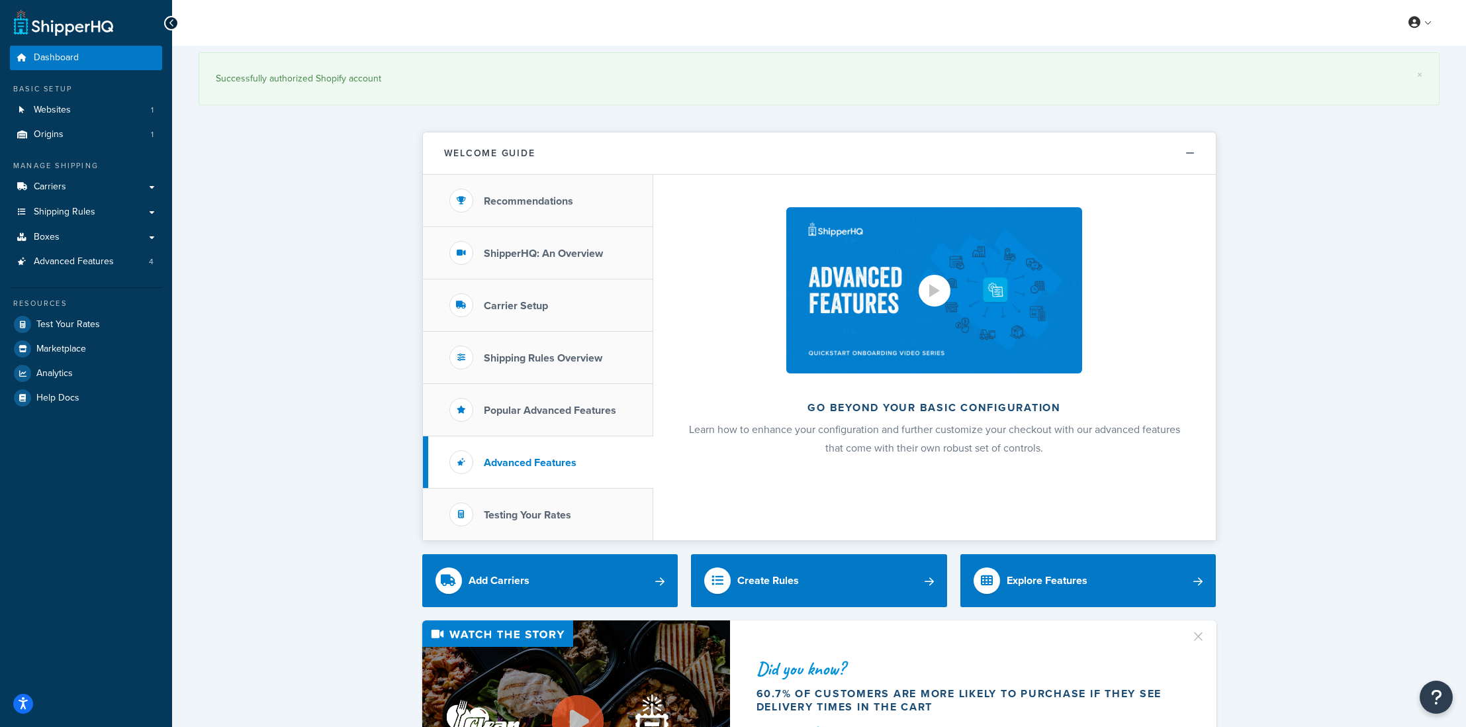
click at [944, 335] on img at bounding box center [933, 290] width 295 height 166
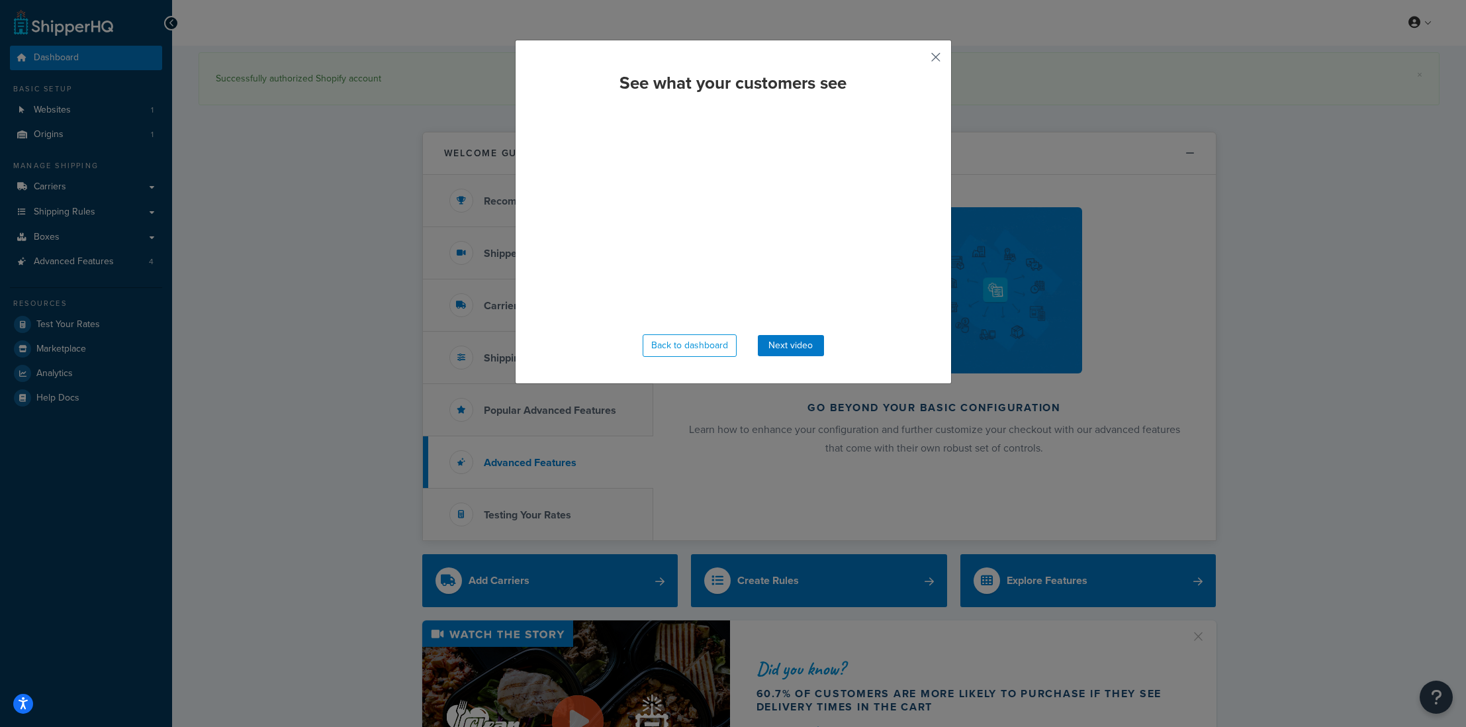
click at [918, 62] on button "button" at bounding box center [915, 61] width 3 height 3
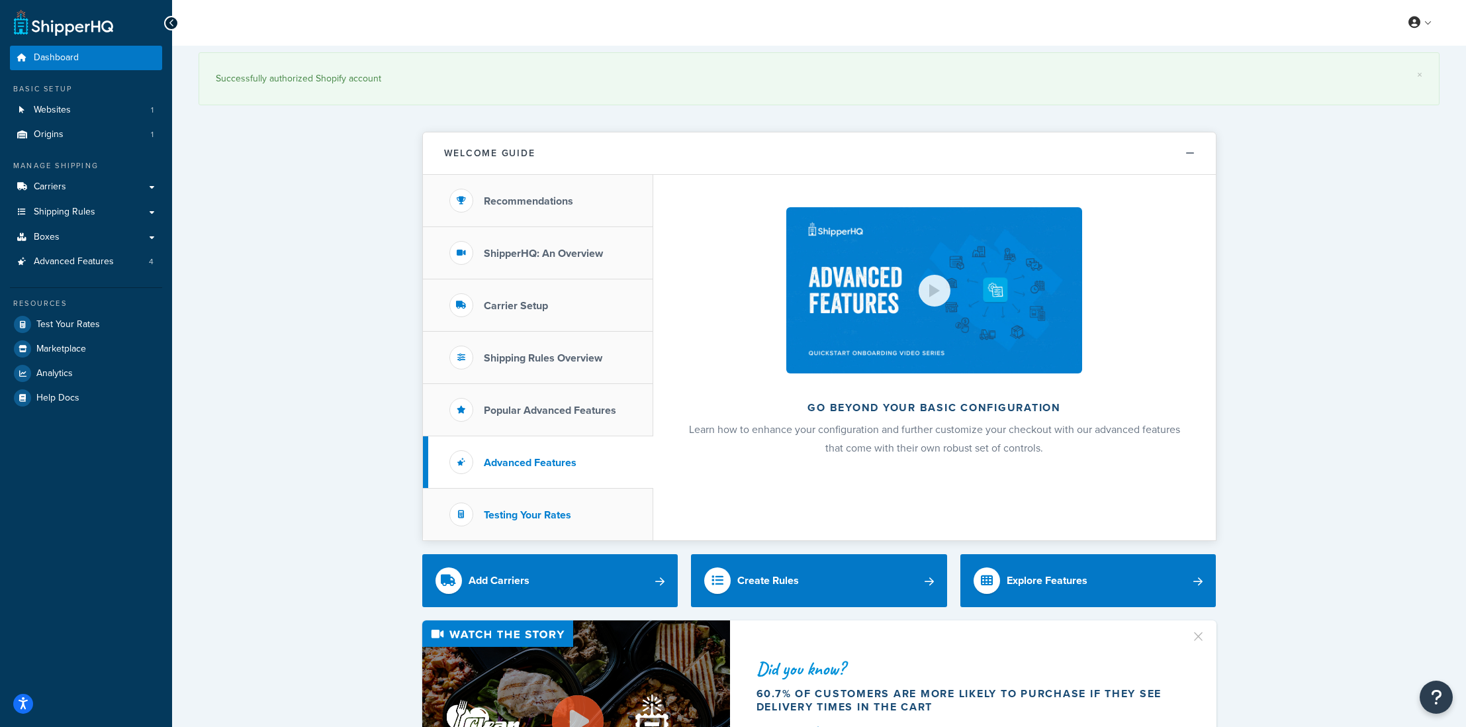
click at [562, 511] on h3 "Testing Your Rates" at bounding box center [527, 515] width 87 height 12
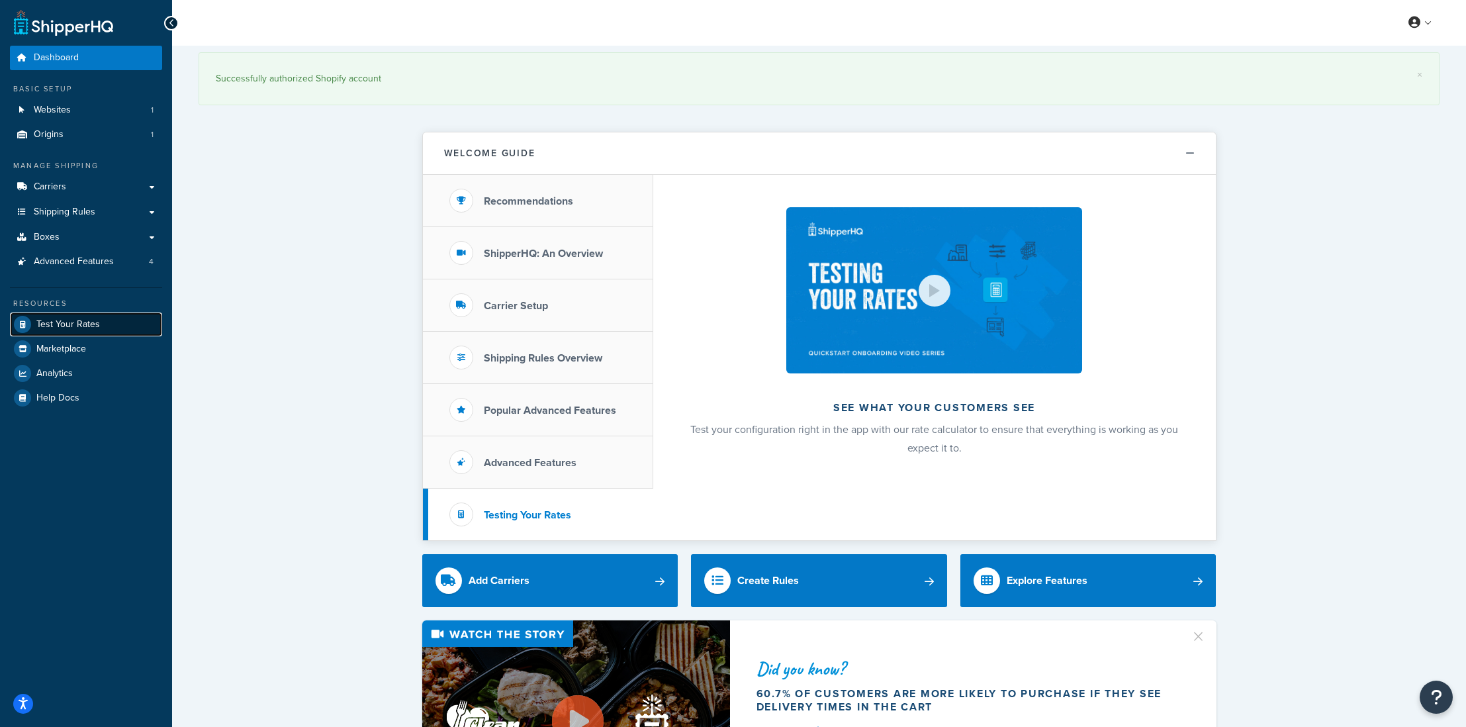
click at [87, 330] on span "Test Your Rates" at bounding box center [68, 324] width 64 height 11
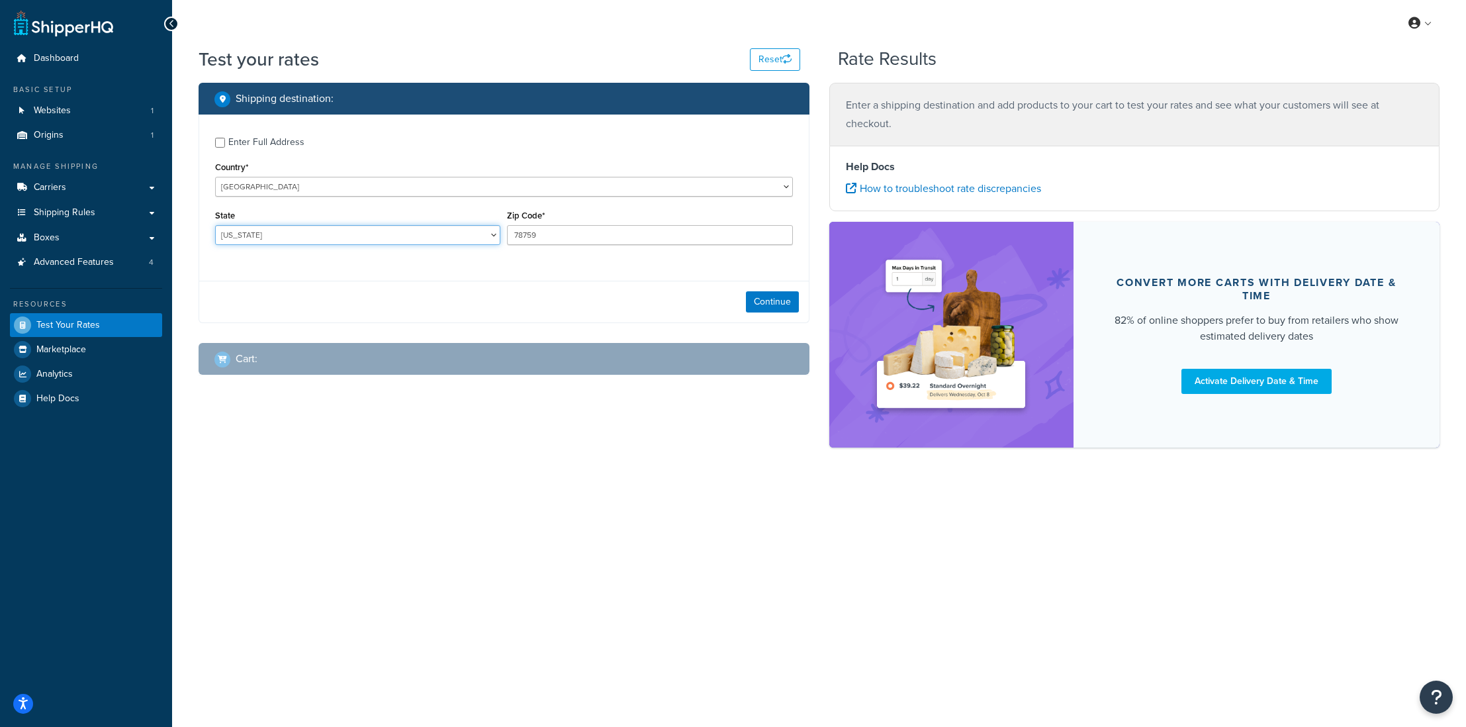
click at [244, 240] on select "[US_STATE] [US_STATE] [US_STATE] [US_STATE] [US_STATE] Armed Forces Americas Ar…" at bounding box center [357, 235] width 285 height 20
select select "CA"
click at [215, 226] on select "Alabama Alaska American Samoa Arizona Arkansas Armed Forces Americas Armed Forc…" at bounding box center [357, 235] width 285 height 20
click at [554, 241] on input "78759" at bounding box center [649, 235] width 285 height 20
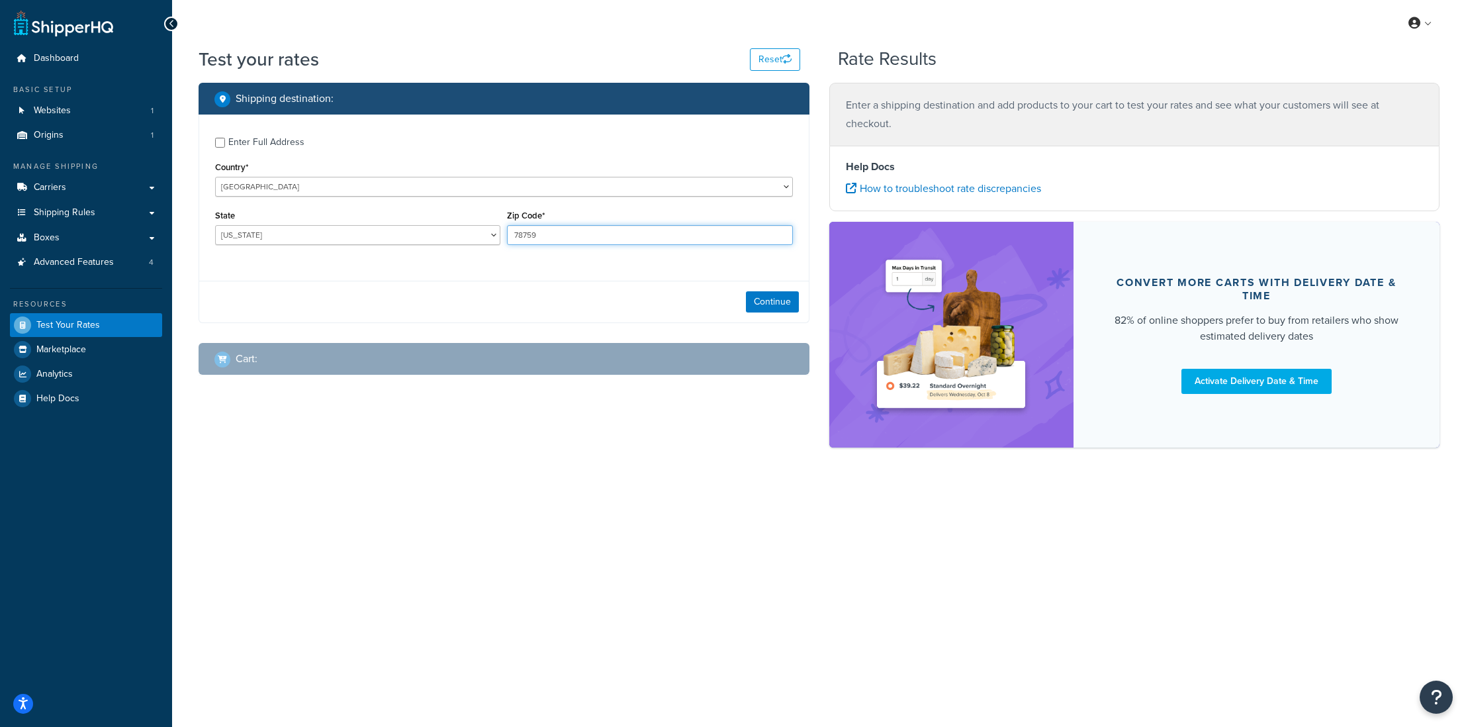
click at [554, 241] on input "78759" at bounding box center [649, 235] width 285 height 20
type input "94025"
click at [773, 308] on button "Continue" at bounding box center [772, 301] width 53 height 21
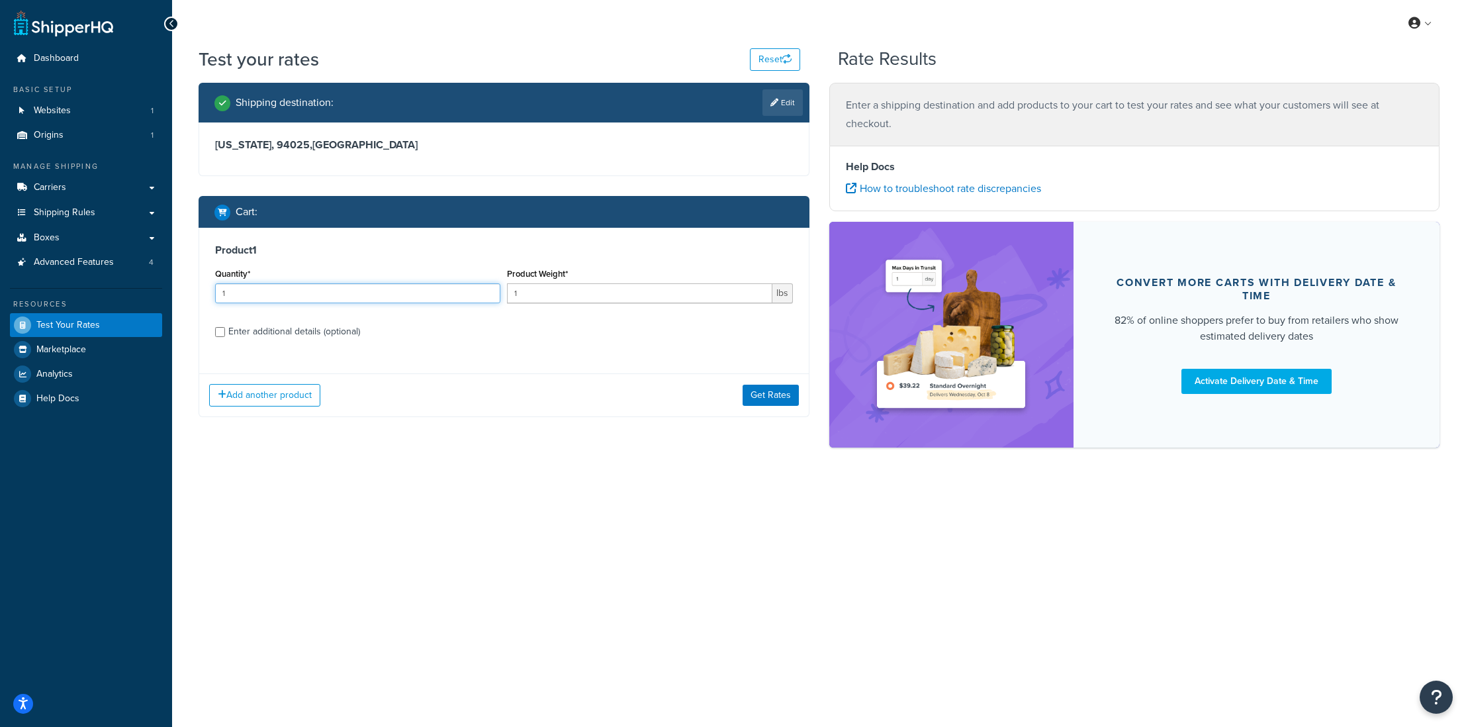
drag, startPoint x: 208, startPoint y: 302, endPoint x: 169, endPoint y: 305, distance: 39.8
click at [169, 305] on div "Dashboard Basic Setup Websites 1 Origins 1 Manage Shipping Carriers Carriers Al…" at bounding box center [733, 363] width 1466 height 727
drag, startPoint x: 235, startPoint y: 293, endPoint x: 205, endPoint y: 293, distance: 29.8
click at [205, 293] on div "Product 1 Quantity* 13 Product Weight* 1 lbs Enter additional details (optional)" at bounding box center [503, 296] width 609 height 136
type input "2"
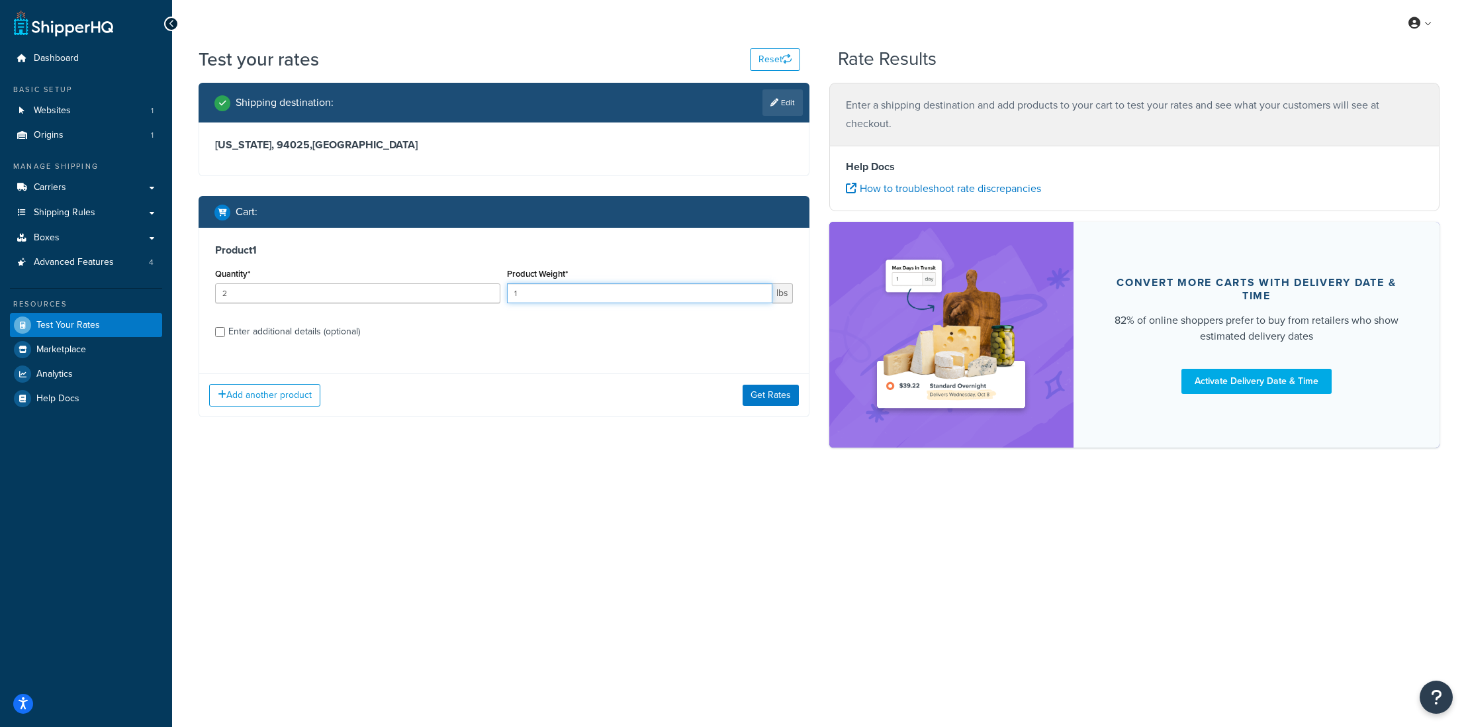
drag, startPoint x: 539, startPoint y: 291, endPoint x: 486, endPoint y: 293, distance: 53.0
click at [486, 293] on div "Quantity* 2 Product Weight* 1 lbs" at bounding box center [504, 289] width 584 height 48
type input "50"
click at [335, 337] on div "Enter additional details (optional)" at bounding box center [294, 331] width 132 height 19
click at [225, 337] on input "Enter additional details (optional)" at bounding box center [220, 332] width 10 height 10
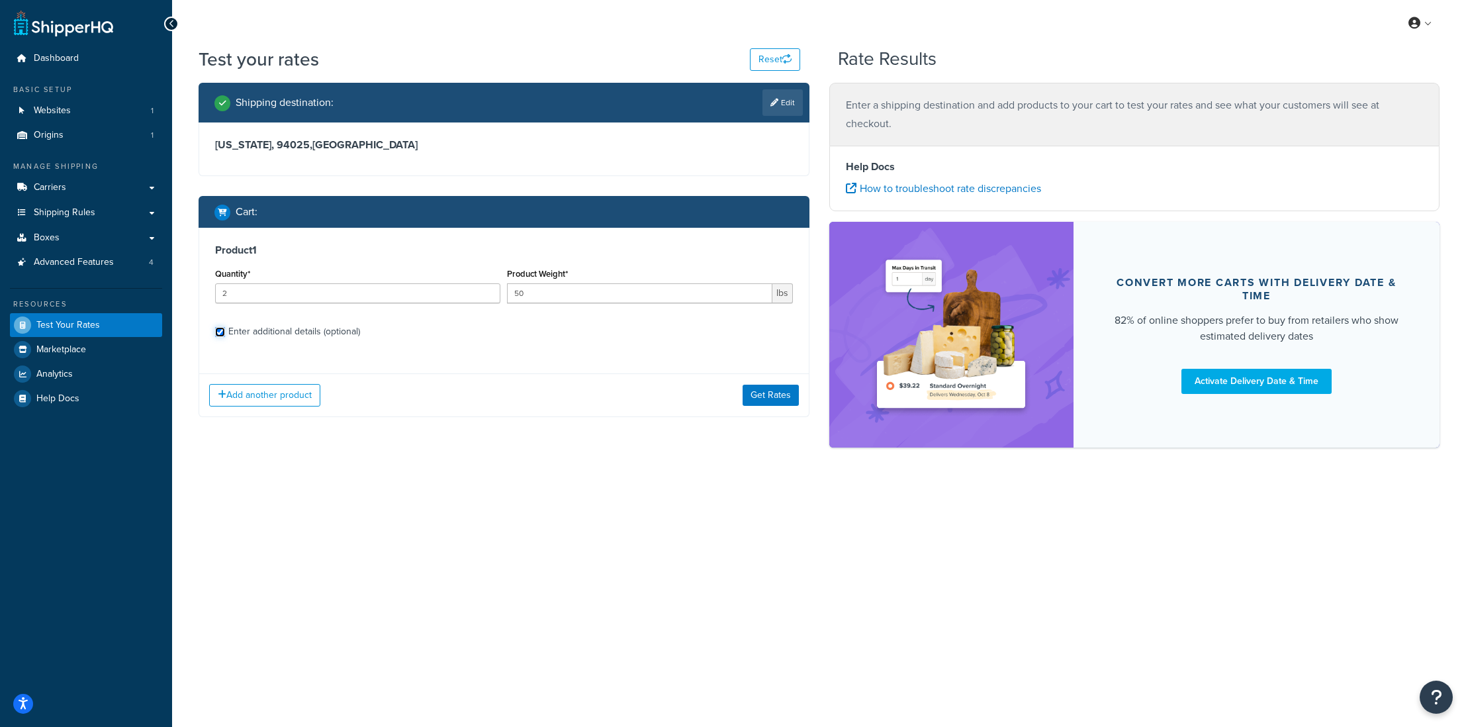
checkbox input "true"
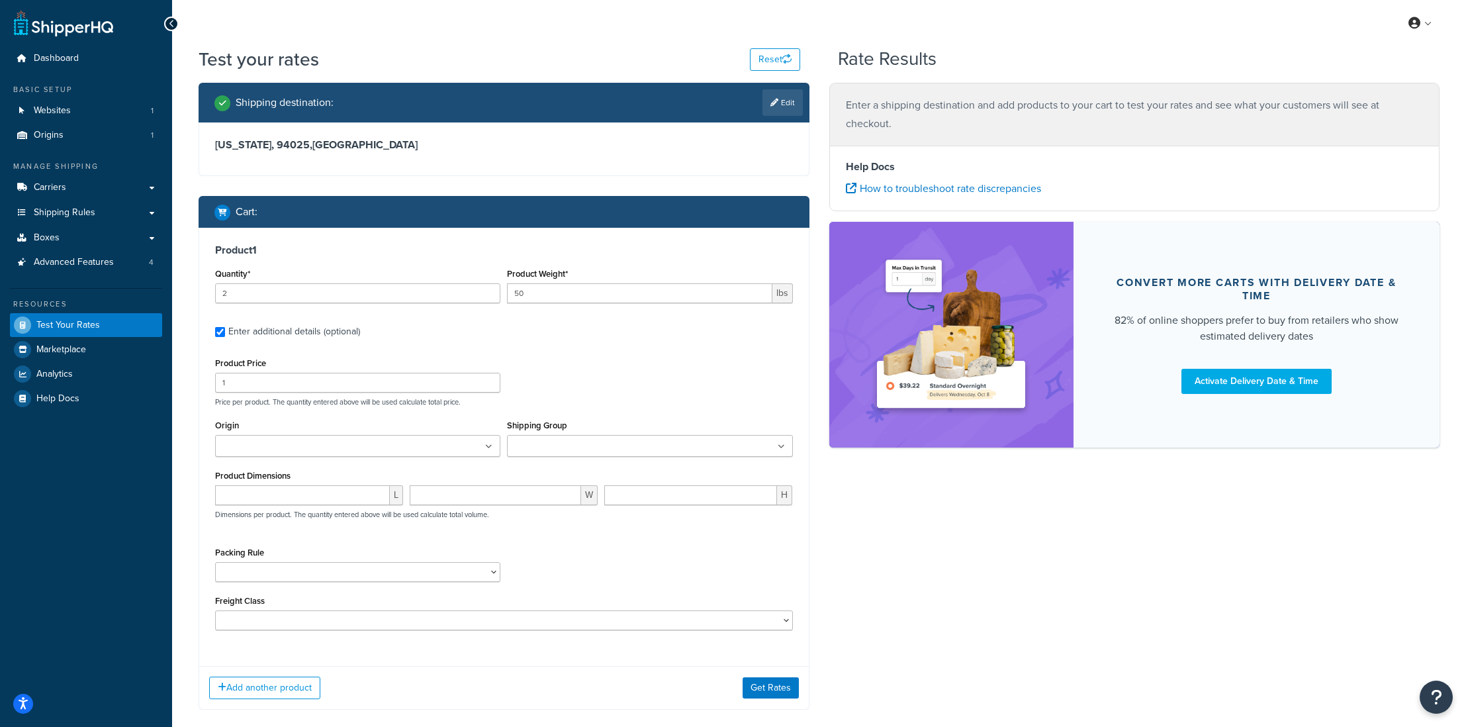
click at [257, 444] on input "Origin" at bounding box center [277, 446] width 117 height 15
click at [338, 496] on input "number" at bounding box center [302, 498] width 175 height 20
type input "23"
click at [482, 500] on input "number" at bounding box center [495, 498] width 171 height 20
type input "18"
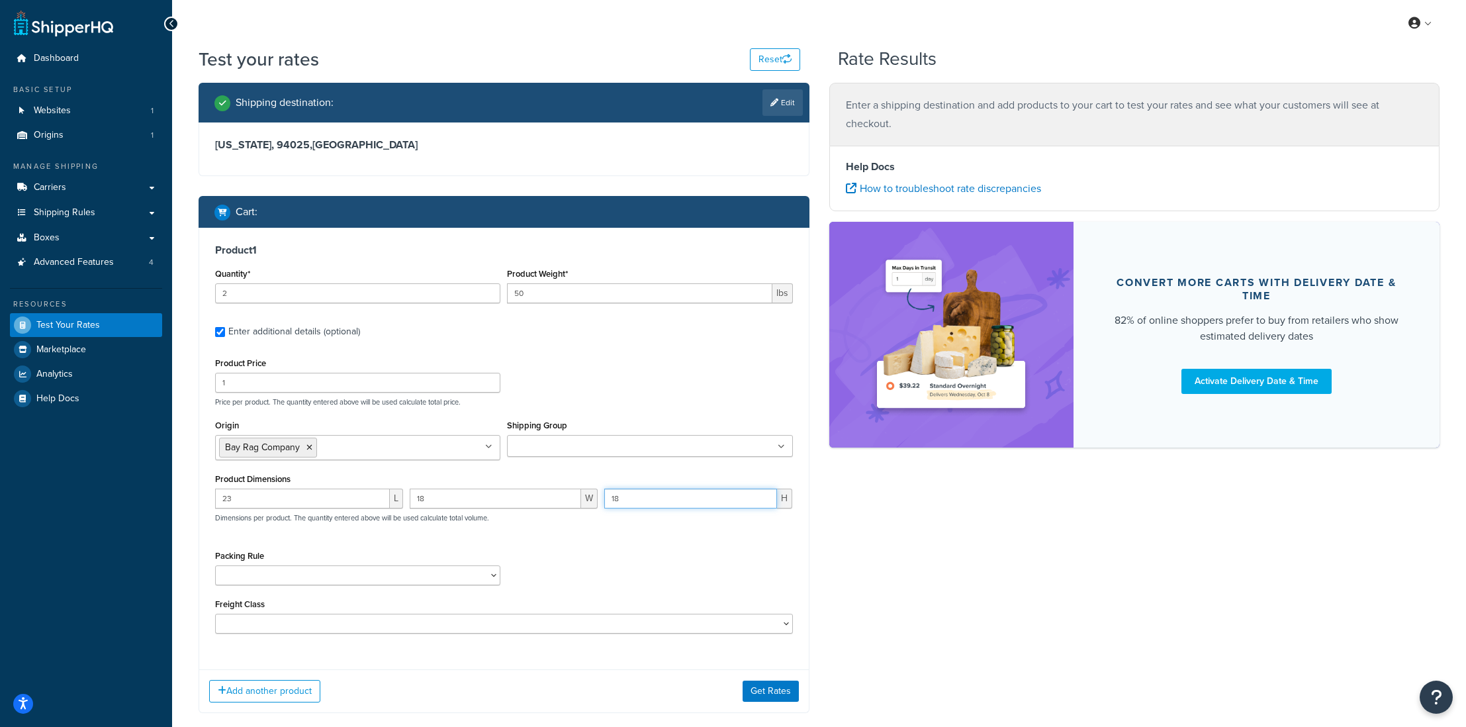
type input "18"
click at [455, 499] on input "18" at bounding box center [495, 498] width 171 height 20
click at [635, 543] on div "Product Price 1 Price per product. The quantity entered above will be used calc…" at bounding box center [504, 493] width 578 height 279
click at [326, 576] on select "(Test) Packing Rule 10 lb Box Pack into Pallets pack sep Ship SKU Separately" at bounding box center [357, 575] width 285 height 20
select select "87845"
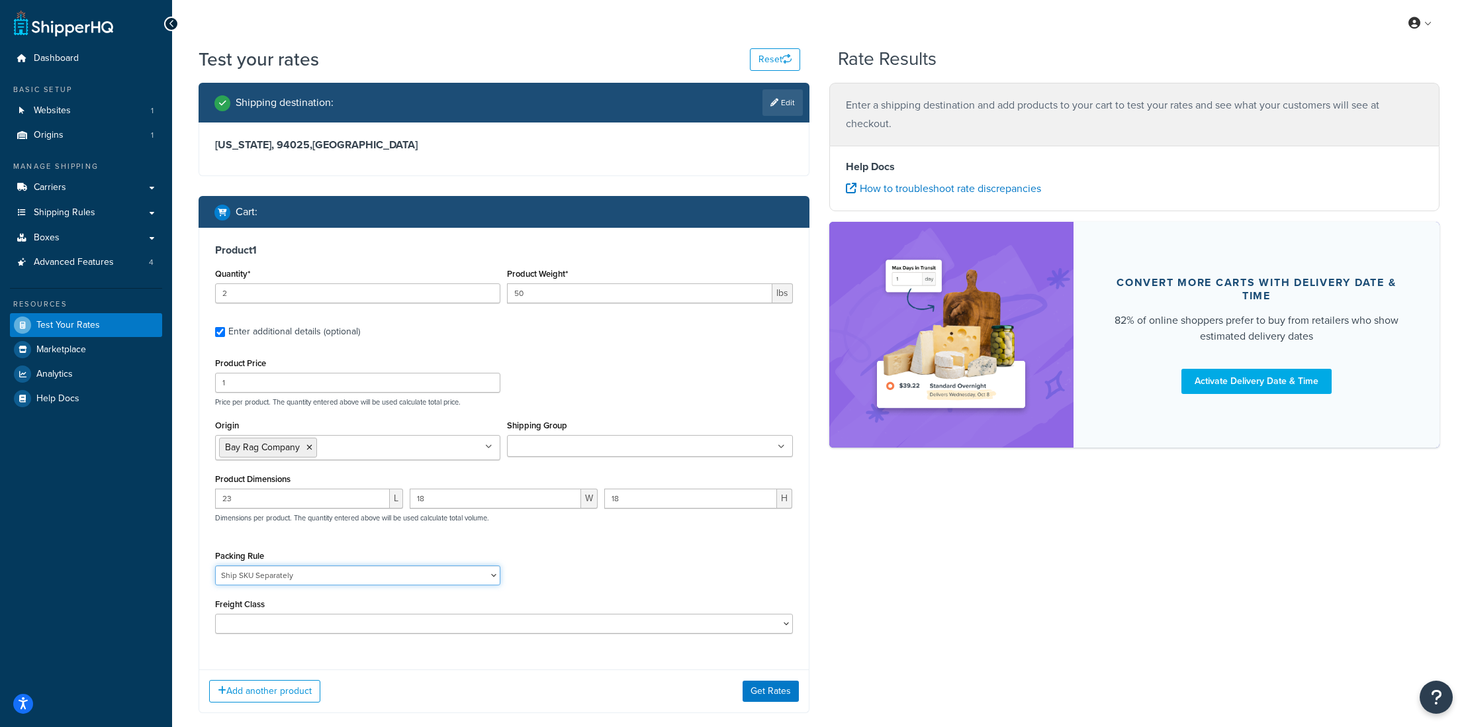
click at [215, 566] on select "(Test) Packing Rule 10 lb Box Pack into Pallets pack sep Ship SKU Separately" at bounding box center [357, 575] width 285 height 20
click at [256, 629] on select "50 55 60 65 70 77.5 85 92.5 100 110 125 150 175 200 250 300 400 500" at bounding box center [504, 623] width 578 height 20
select select "92.5"
click at [215, 615] on select "50 55 60 65 70 77.5 85 92.5 100 110 125 150 175 200 250 300 400 500" at bounding box center [504, 623] width 578 height 20
click at [770, 689] on button "Get Rates" at bounding box center [770, 690] width 56 height 21
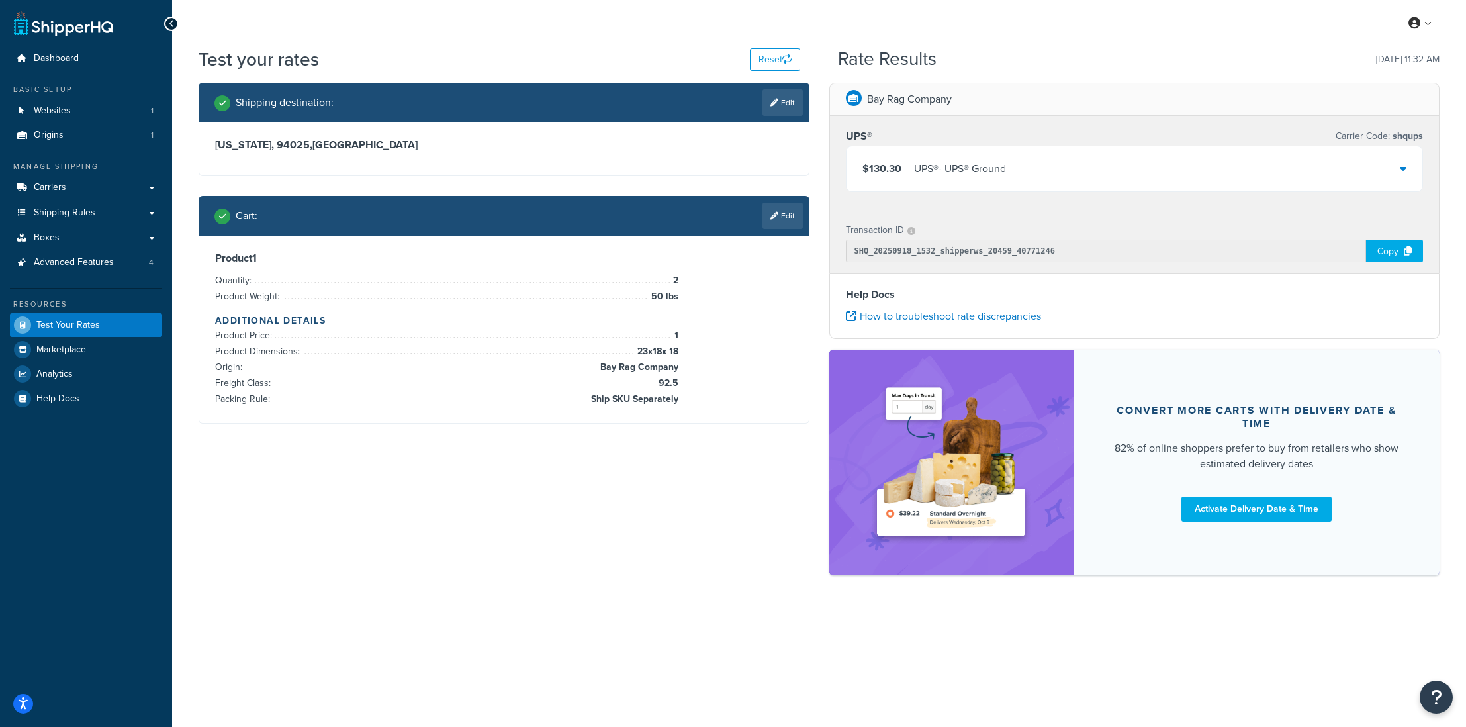
click at [987, 177] on div "UPS® - UPS® Ground" at bounding box center [960, 168] width 92 height 19
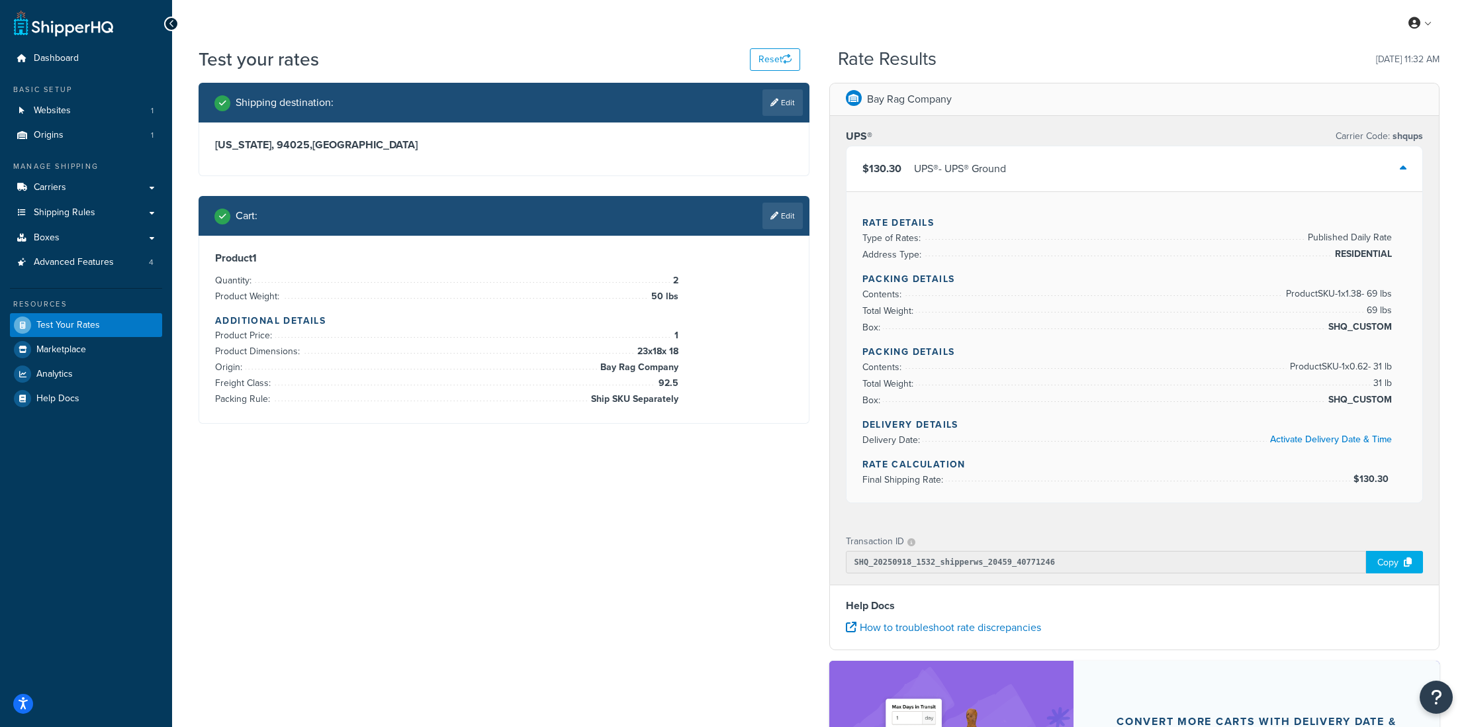
click at [805, 202] on div "Cart : Edit" at bounding box center [503, 216] width 611 height 40
click at [789, 210] on link "Edit" at bounding box center [782, 215] width 40 height 26
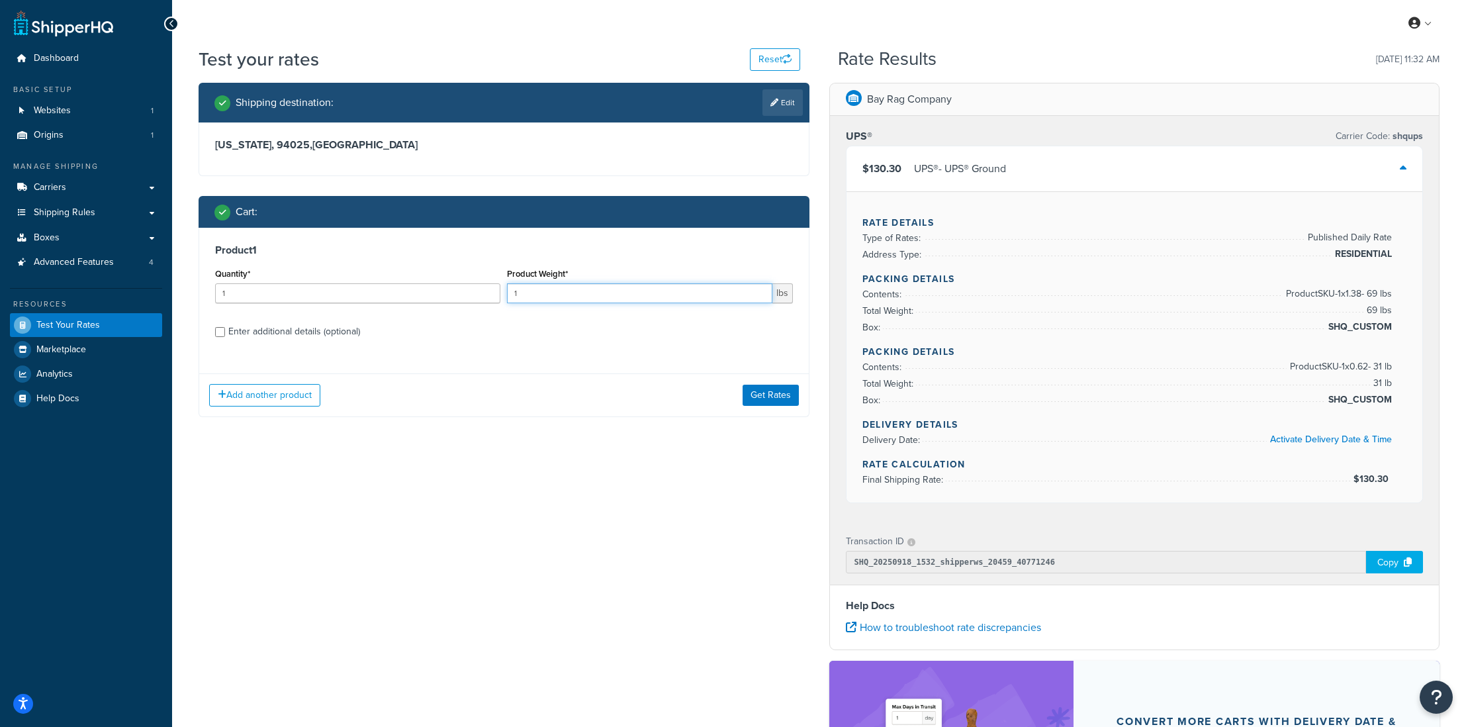
click at [536, 290] on input "1" at bounding box center [639, 293] width 265 height 20
type input "50"
drag, startPoint x: 273, startPoint y: 292, endPoint x: 185, endPoint y: 292, distance: 88.7
click at [185, 292] on div "Test your rates Reset Rate Results 09/18/2025, 11:32 AM Shipping destination : …" at bounding box center [819, 489] width 1294 height 886
type input "4"
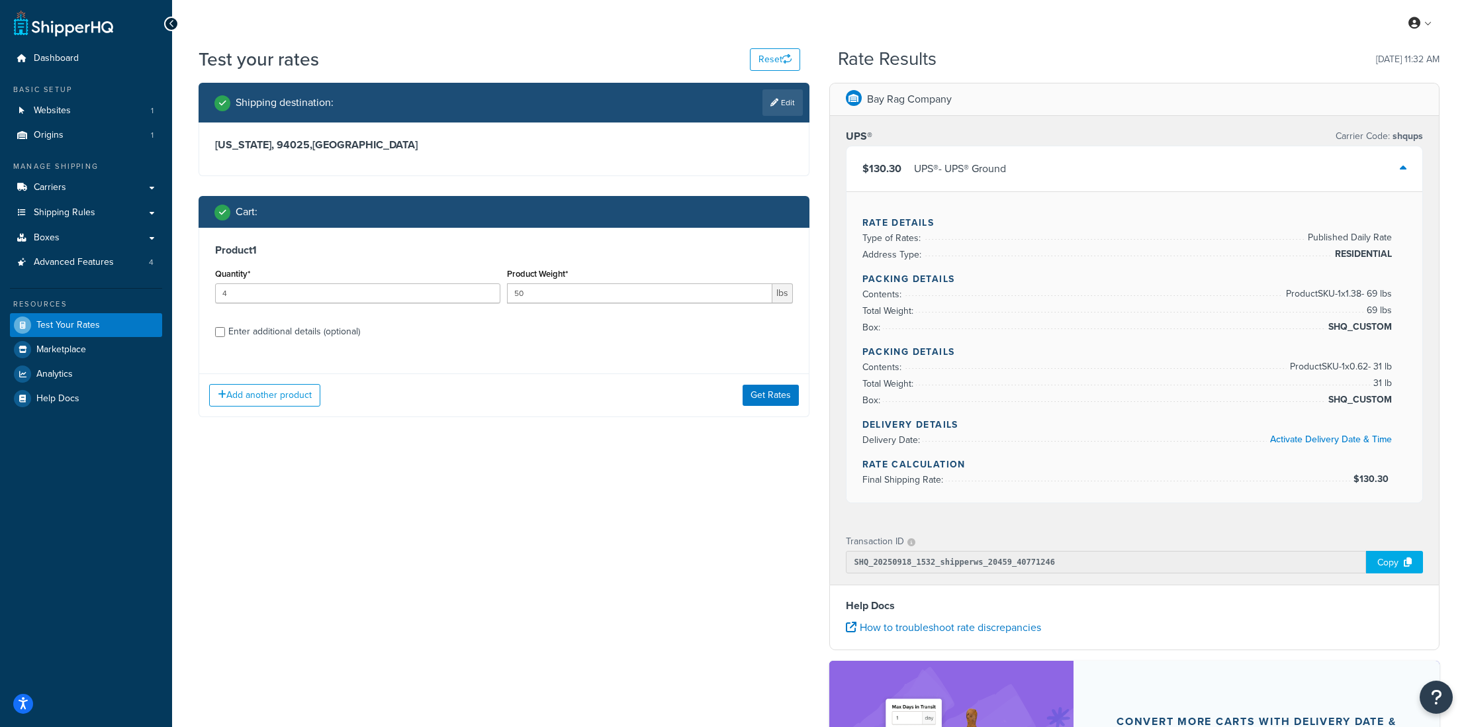
click at [285, 327] on div "Enter additional details (optional)" at bounding box center [294, 331] width 132 height 19
click at [225, 327] on input "Enter additional details (optional)" at bounding box center [220, 332] width 10 height 10
checkbox input "true"
select select "87845"
select select "92.5"
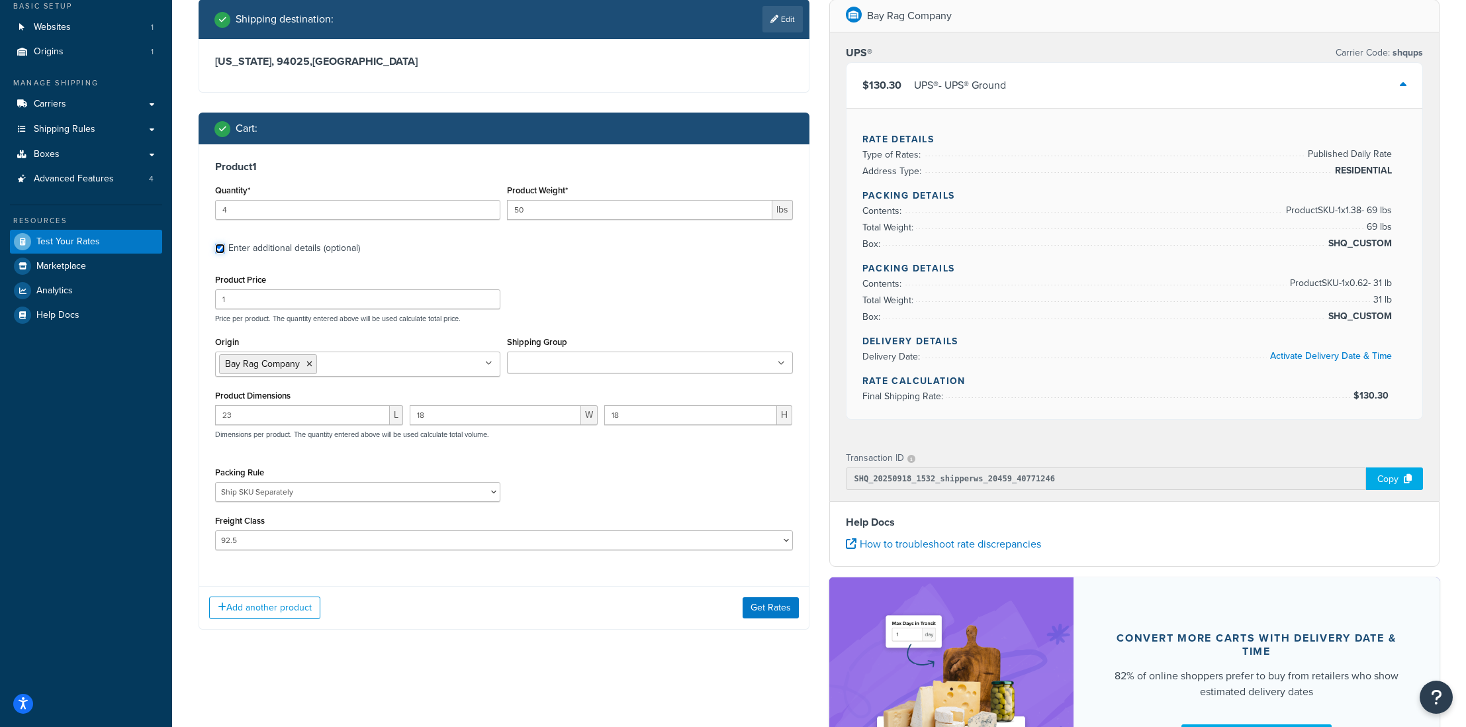
scroll to position [93, 0]
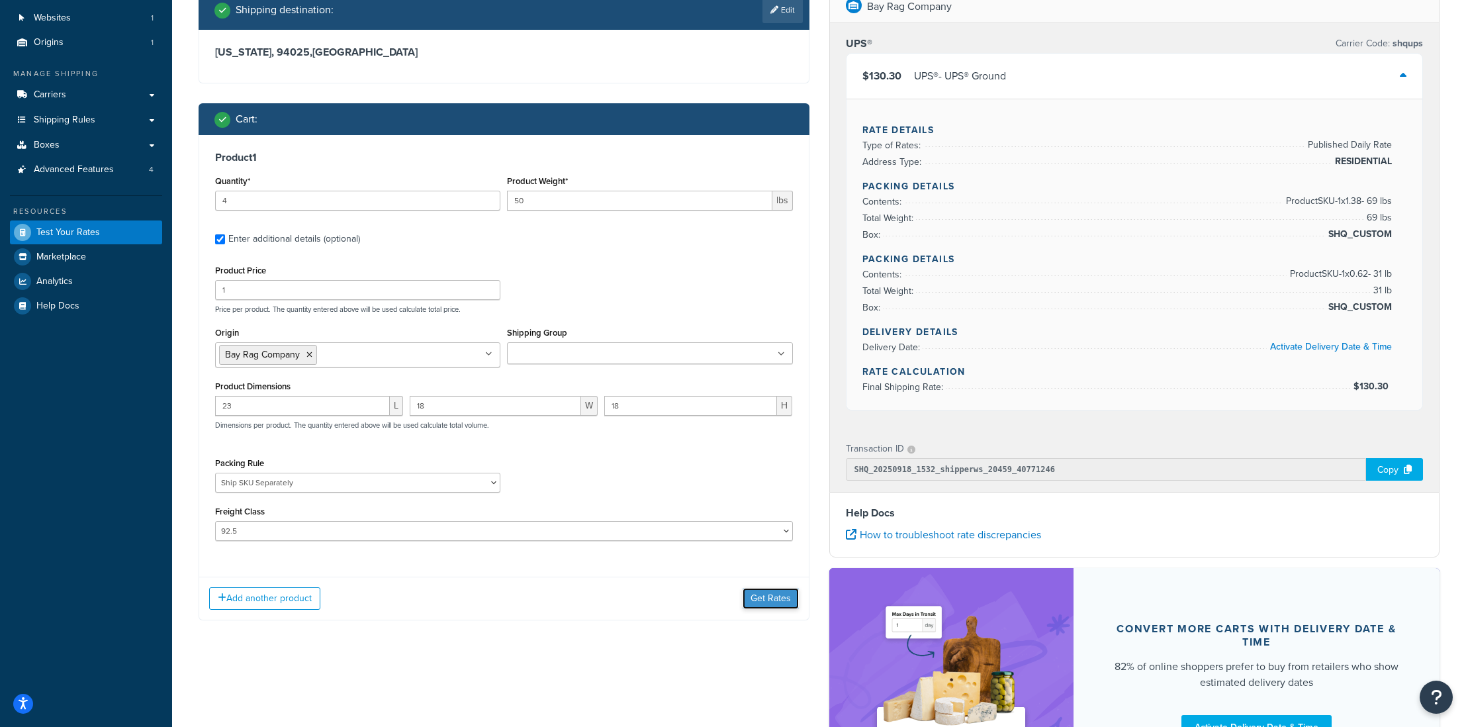
click at [771, 606] on button "Get Rates" at bounding box center [770, 598] width 56 height 21
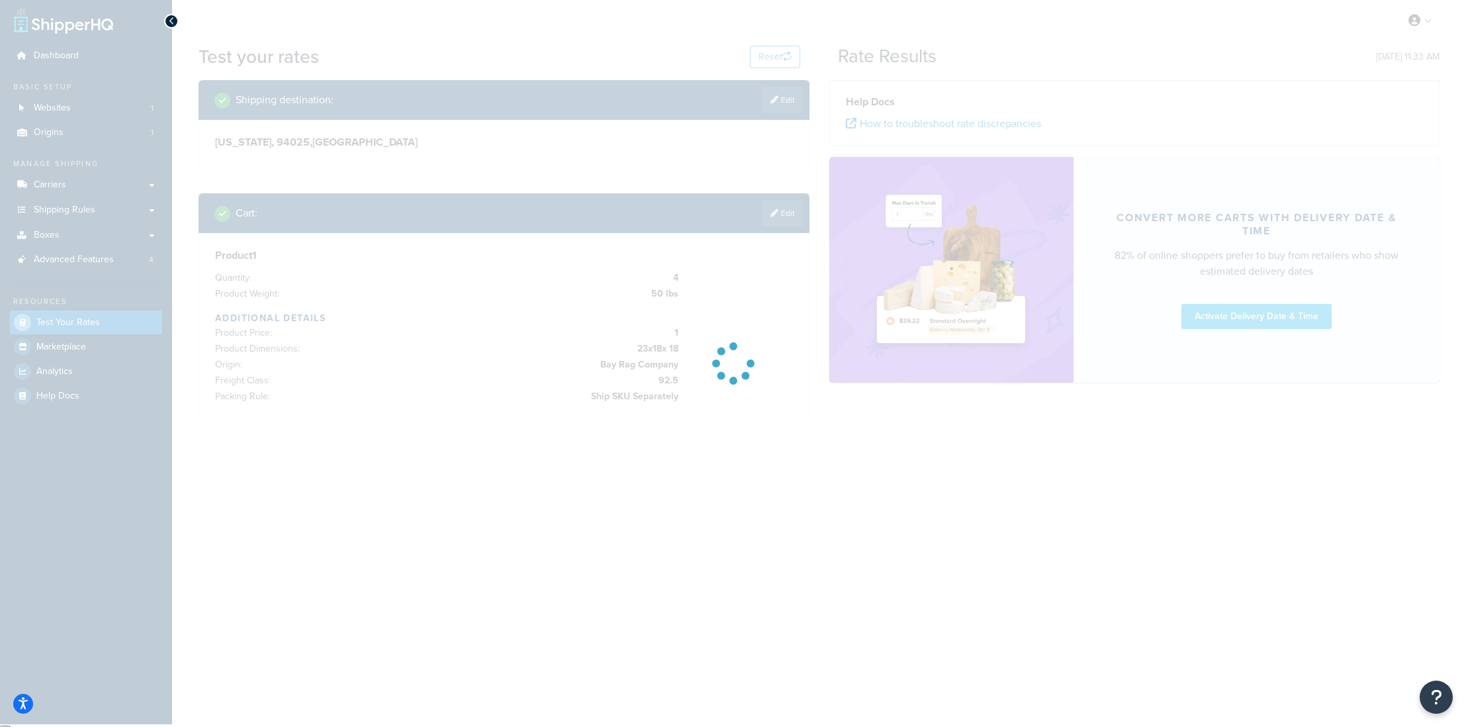
scroll to position [0, 0]
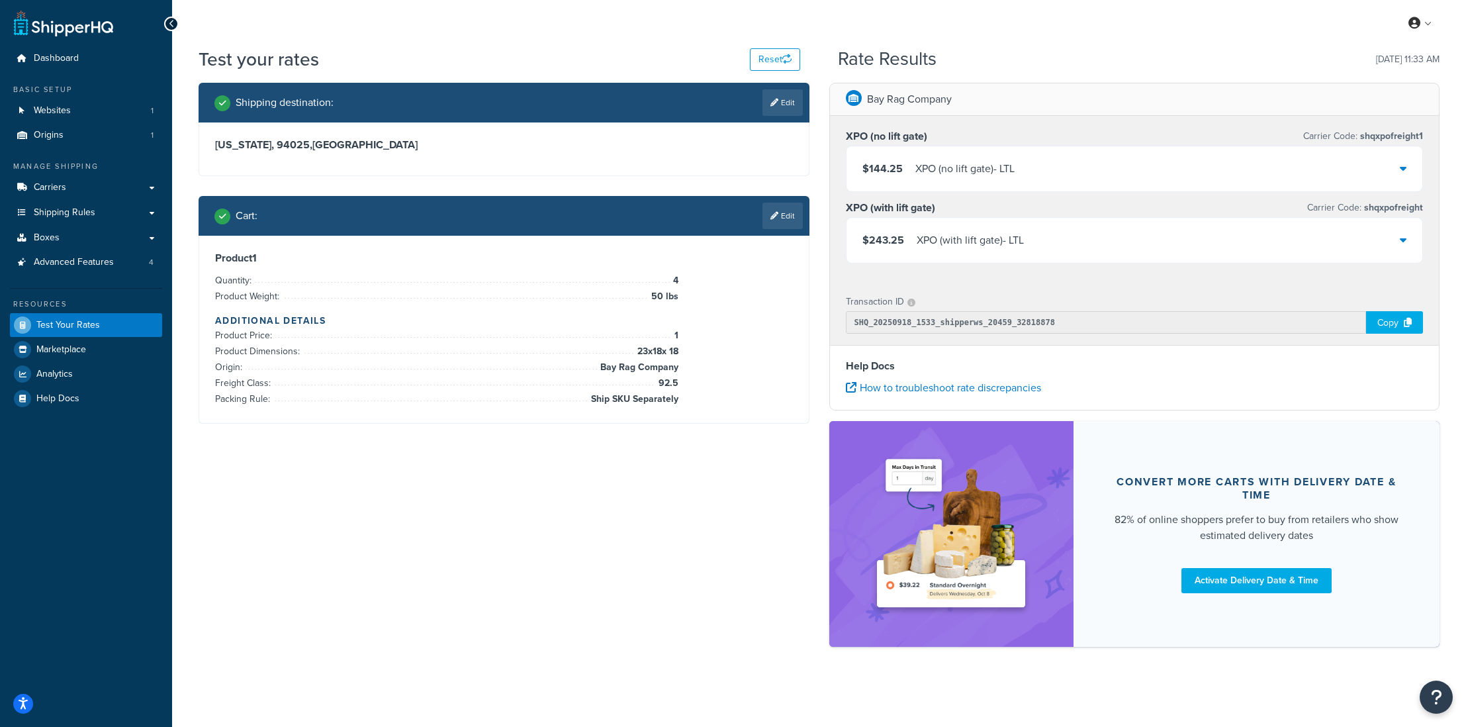
click at [977, 164] on div "XPO (no lift gate) - LTL" at bounding box center [964, 168] width 99 height 19
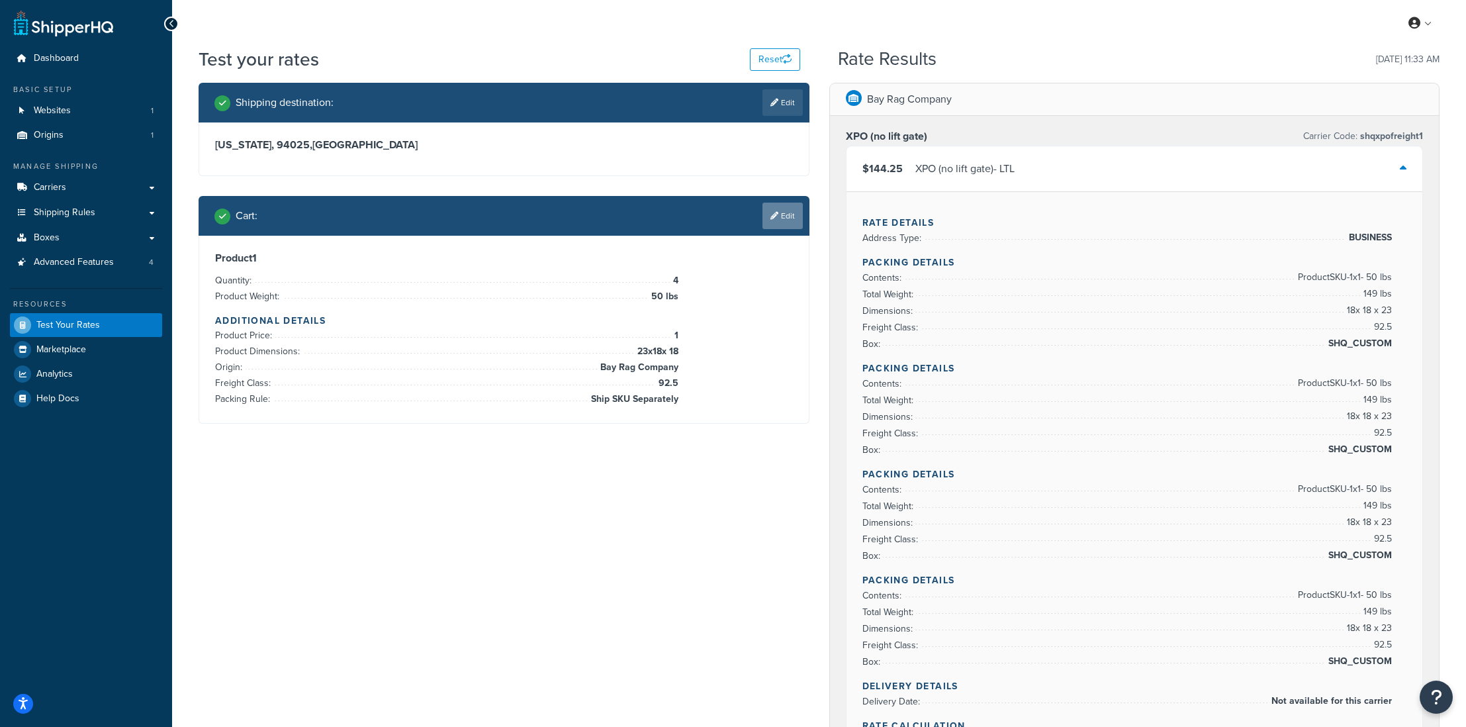
click at [772, 222] on link "Edit" at bounding box center [782, 215] width 40 height 26
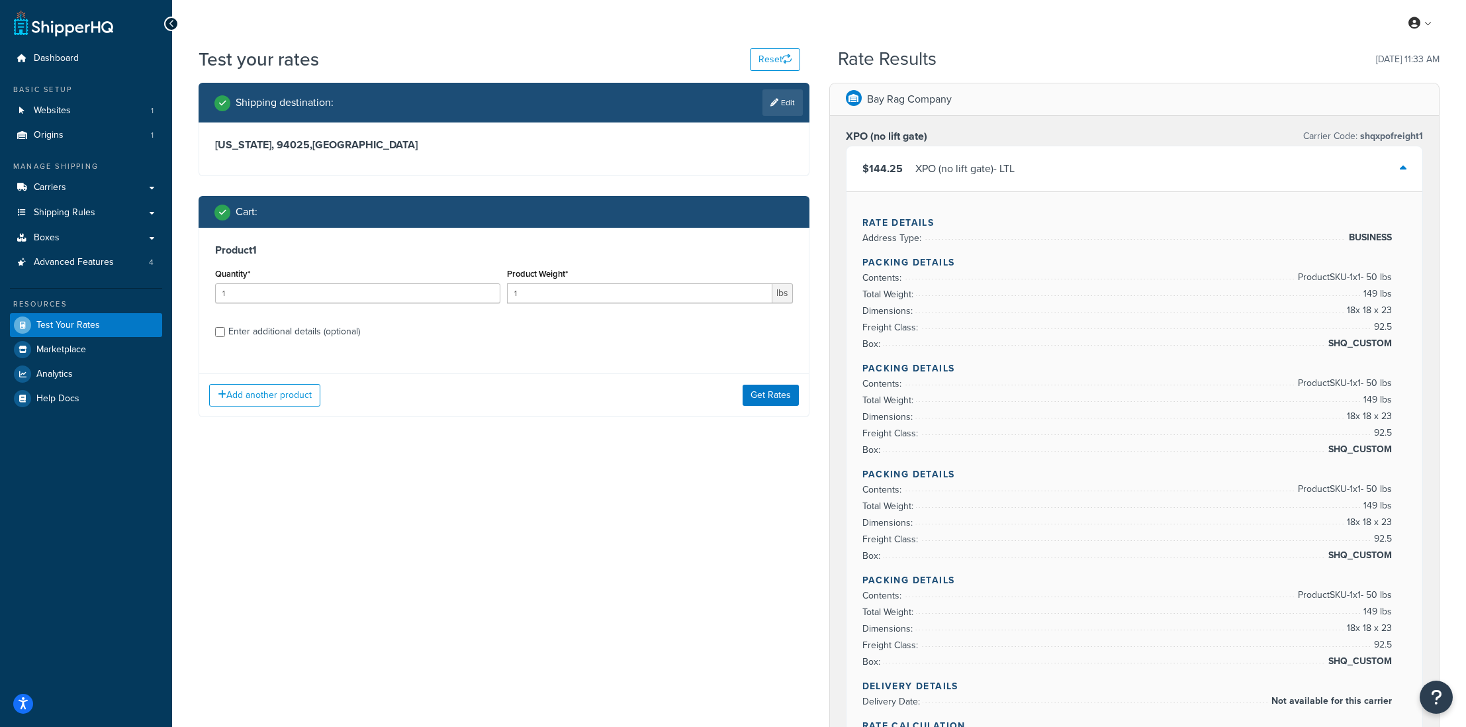
click at [263, 335] on div "Enter additional details (optional)" at bounding box center [294, 331] width 132 height 19
click at [225, 335] on input "Enter additional details (optional)" at bounding box center [220, 332] width 10 height 10
checkbox input "true"
select select "87845"
select select "92.5"
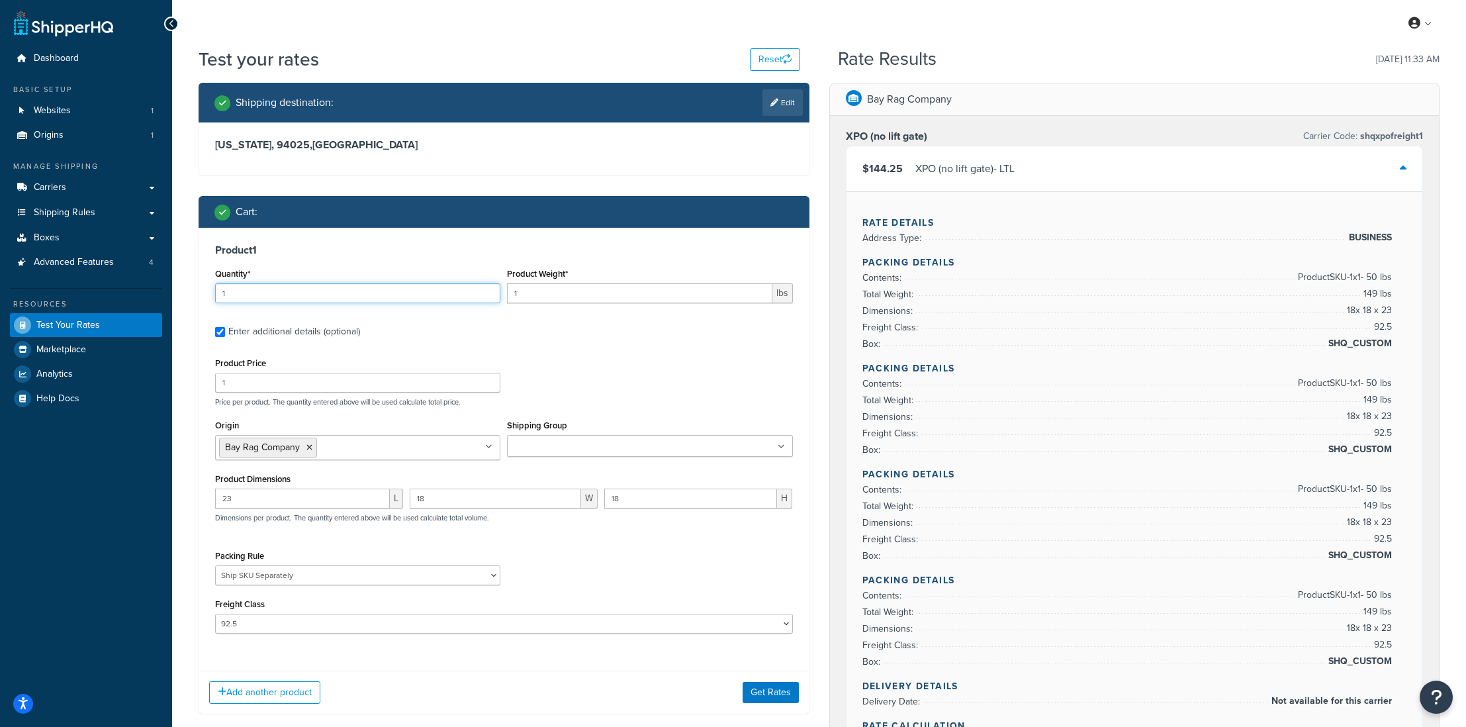
drag, startPoint x: 237, startPoint y: 294, endPoint x: 209, endPoint y: 292, distance: 27.9
click at [209, 292] on div "Product 1 Quantity* 1 Product Weight* 1 lbs Enter additional details (optional)…" at bounding box center [503, 444] width 609 height 433
type input "4"
click at [611, 294] on input "1" at bounding box center [639, 293] width 265 height 20
drag, startPoint x: 585, startPoint y: 294, endPoint x: 498, endPoint y: 288, distance: 86.9
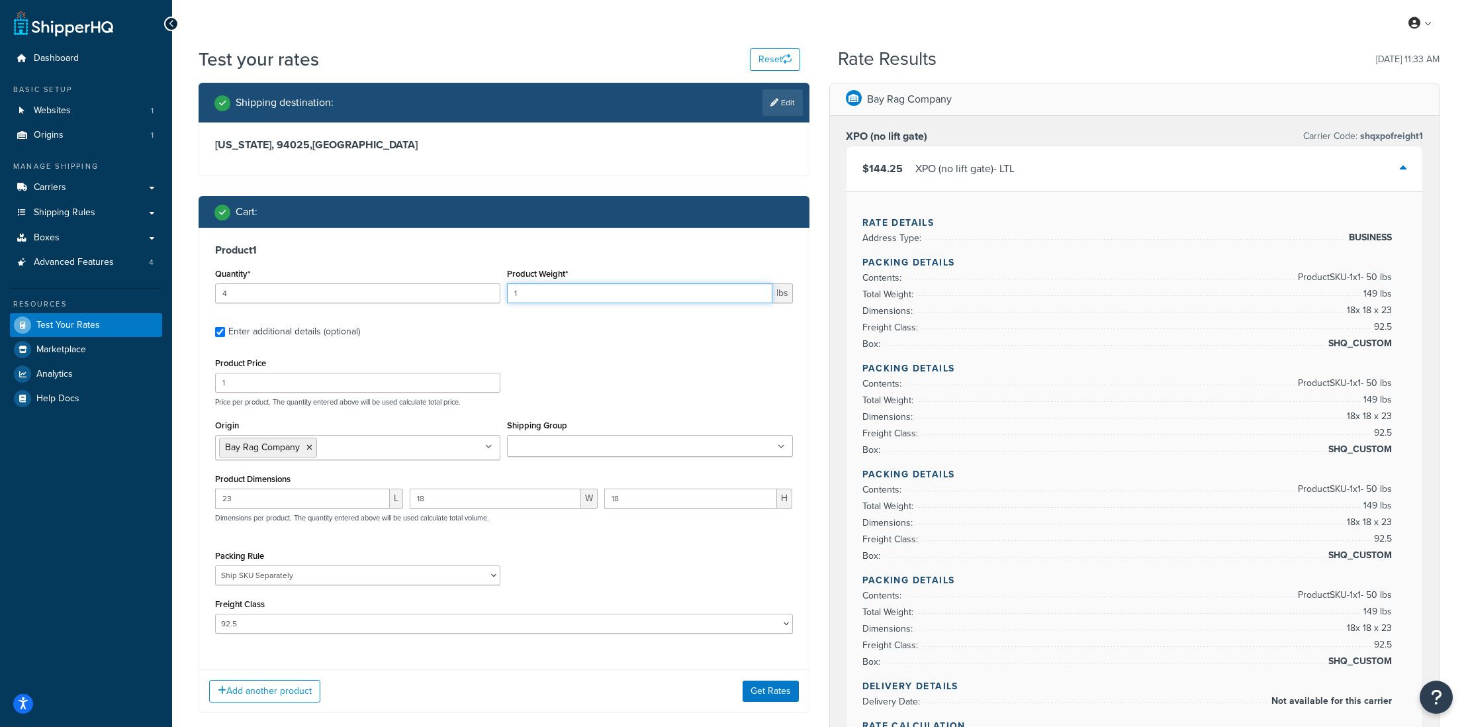
click at [498, 288] on div "Quantity* 4 Product Weight* 1 lbs" at bounding box center [504, 289] width 584 height 48
type input "50"
click at [600, 376] on div "Product Price 1 Price per product. The quantity entered above will be used calc…" at bounding box center [504, 380] width 584 height 52
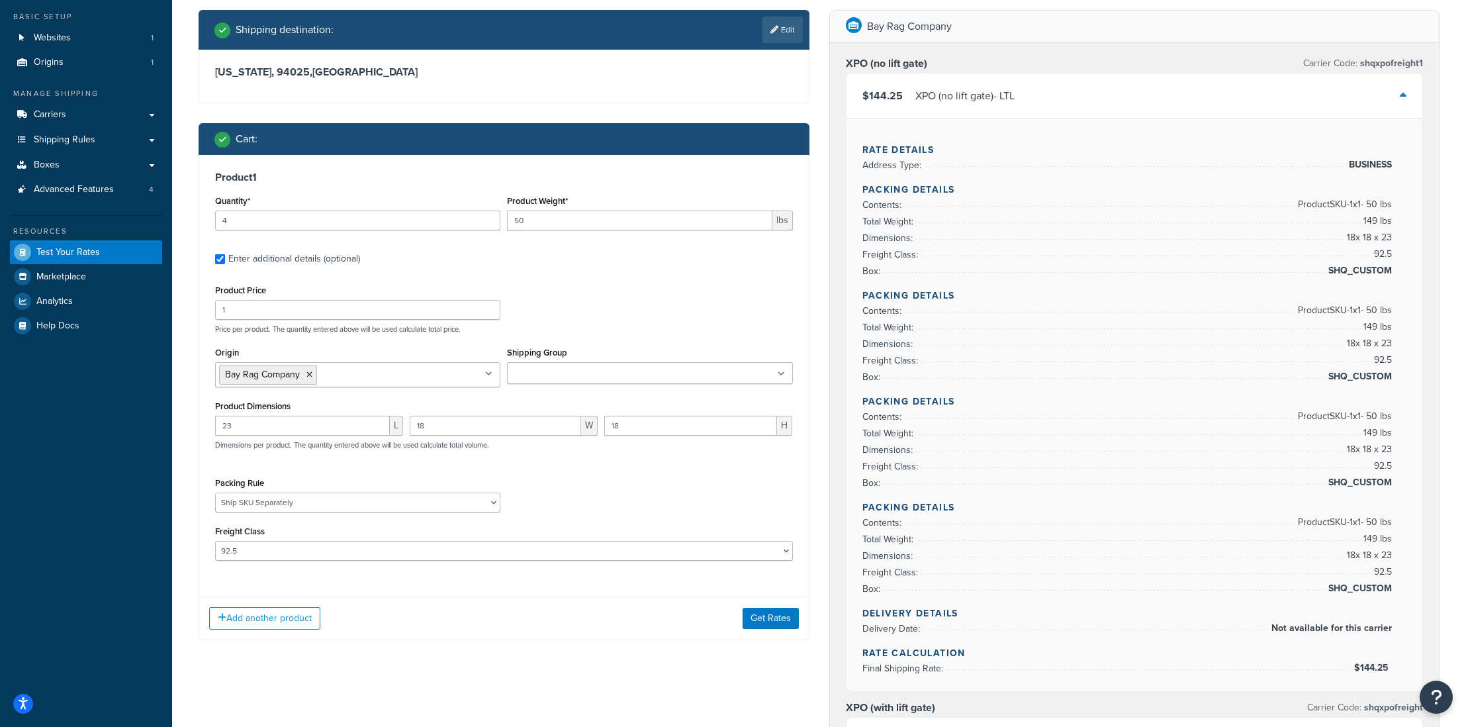
scroll to position [73, 0]
click at [312, 502] on select "(Test) Packing Rule 10 lb Box Pack into Pallets pack sep Ship SKU Separately" at bounding box center [357, 502] width 285 height 20
select select
click at [215, 493] on select "(Test) Packing Rule 10 lb Box Pack into Pallets pack sep Ship SKU Separately" at bounding box center [357, 502] width 285 height 20
click at [771, 624] on button "Get Rates" at bounding box center [770, 617] width 56 height 21
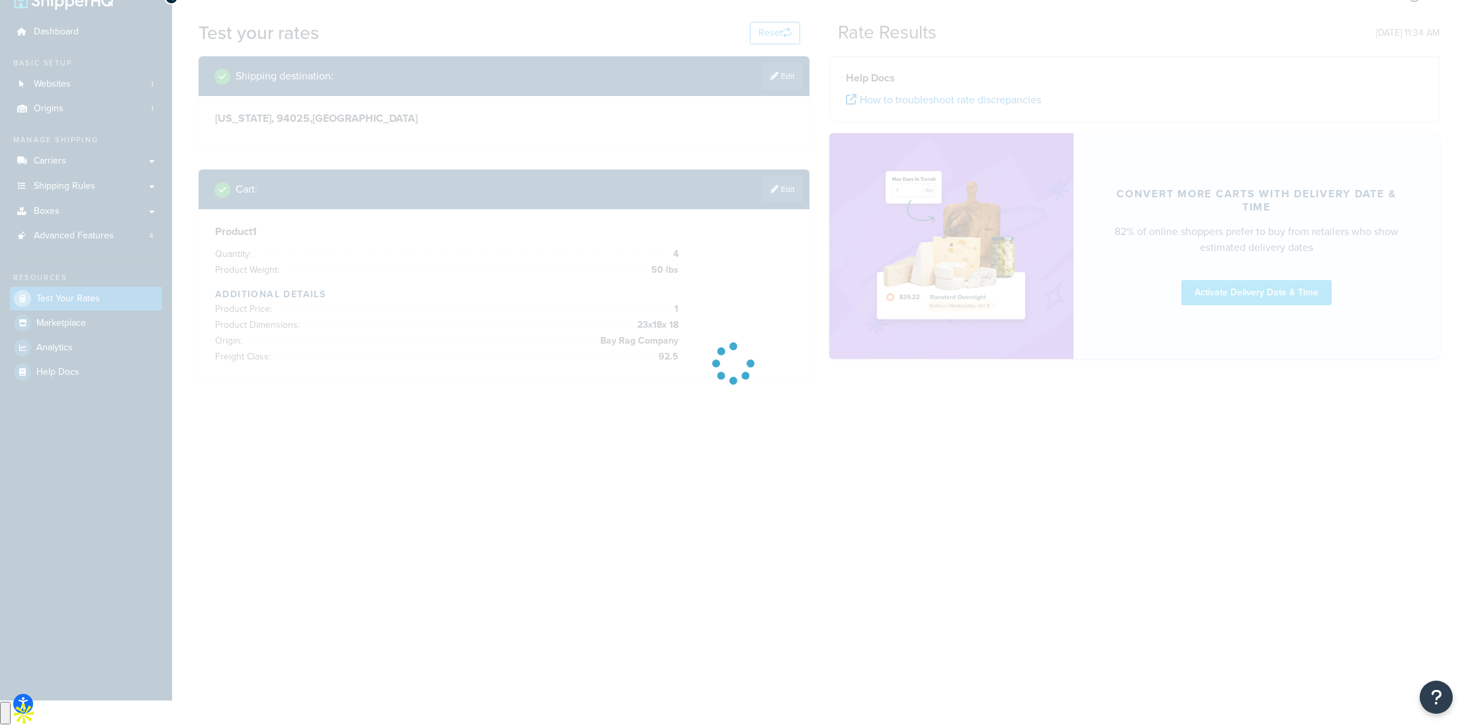
scroll to position [0, 0]
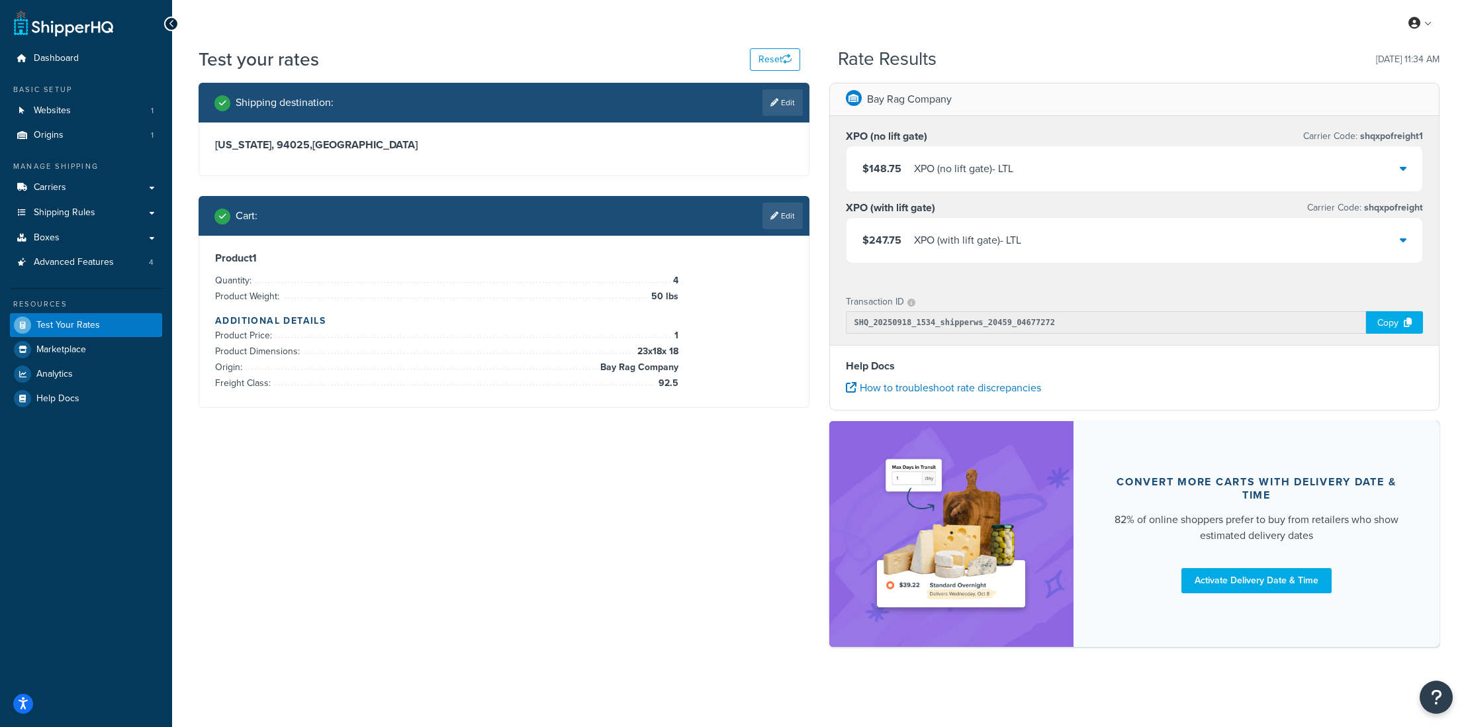
click at [1047, 176] on div "$148.75 XPO (no lift gate) - LTL" at bounding box center [1134, 168] width 576 height 45
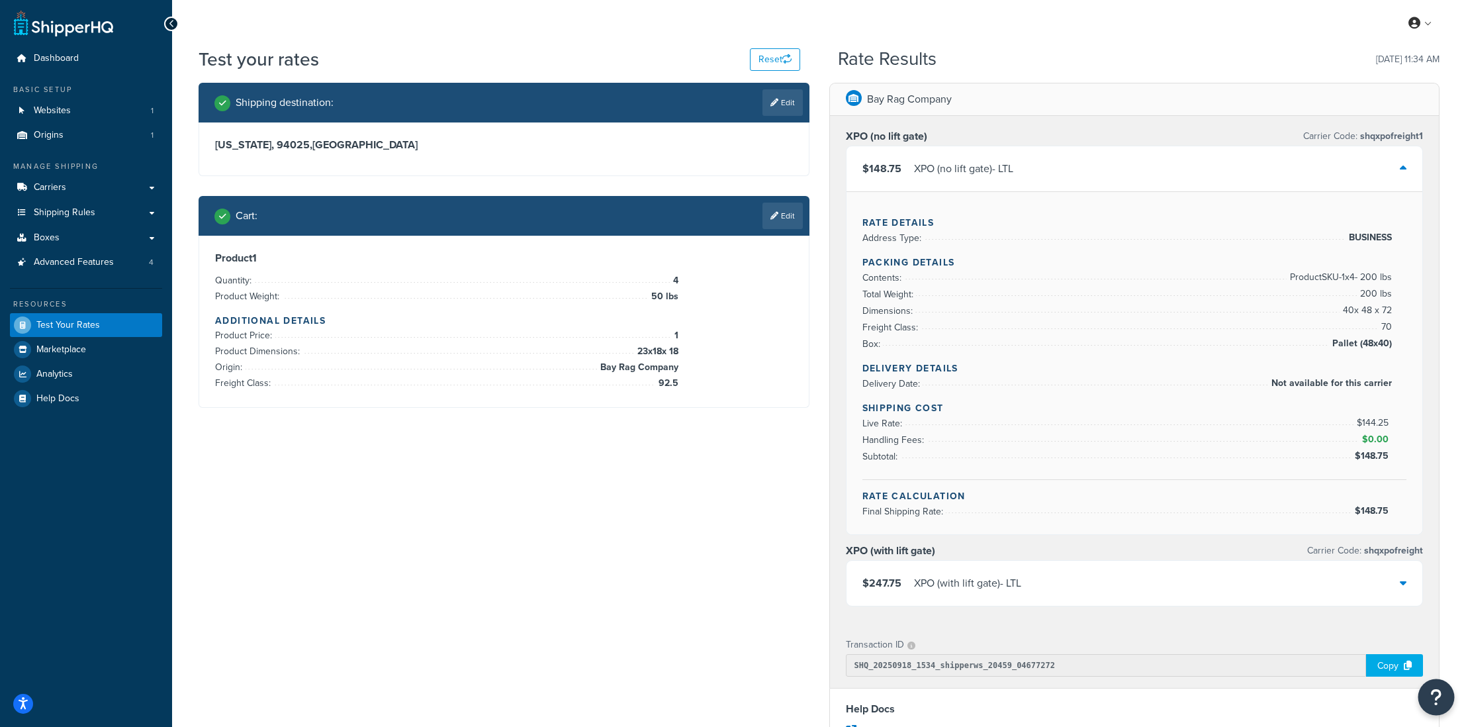
click at [1436, 697] on icon "Open Resource Center" at bounding box center [1436, 696] width 13 height 19
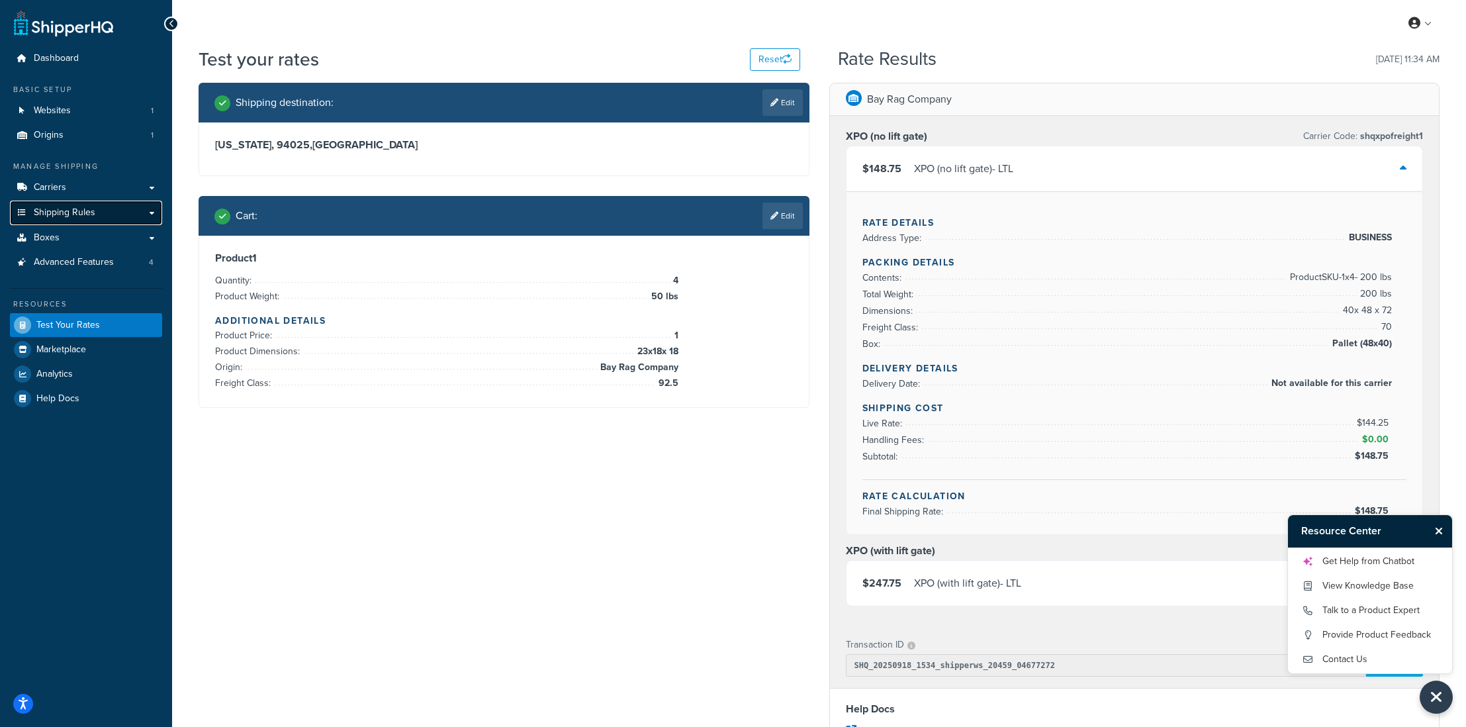
click at [75, 214] on span "Shipping Rules" at bounding box center [65, 212] width 62 height 11
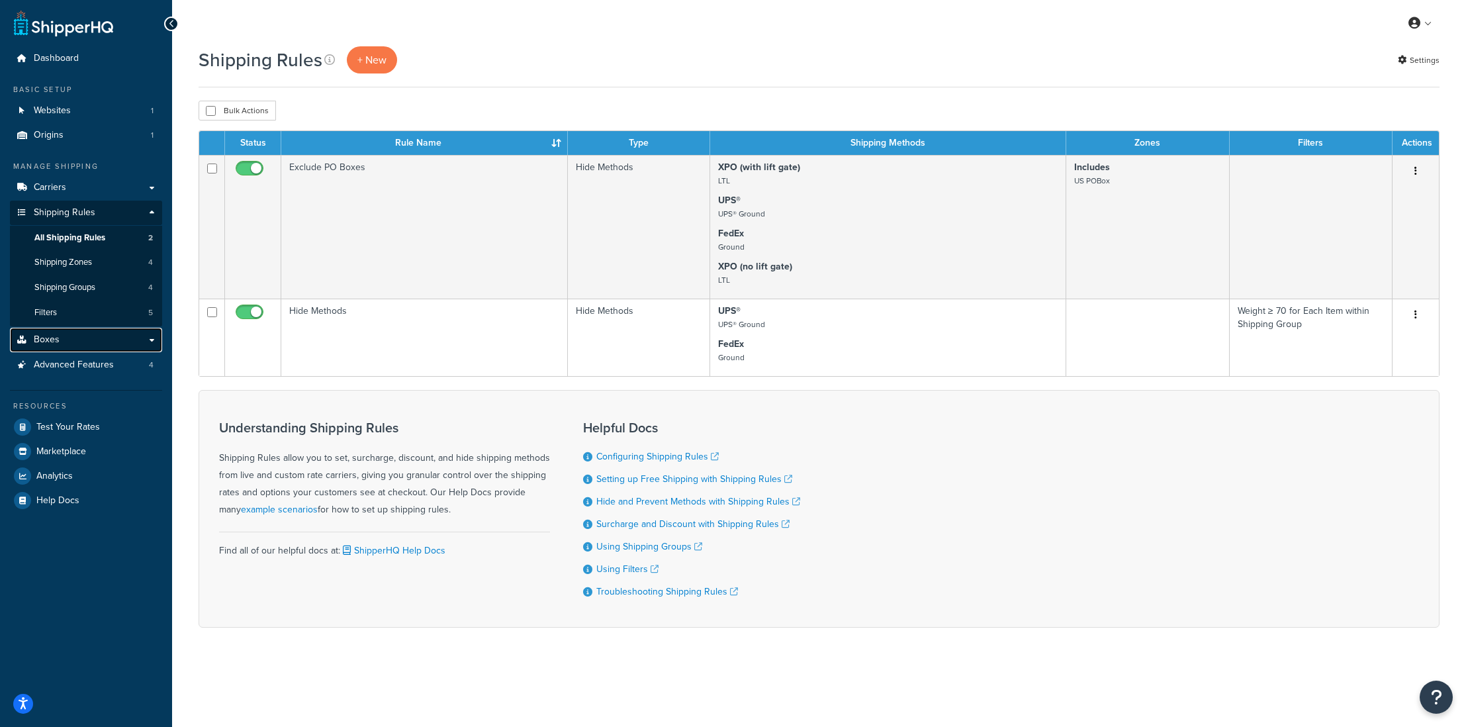
click at [62, 328] on link "Boxes" at bounding box center [86, 340] width 152 height 24
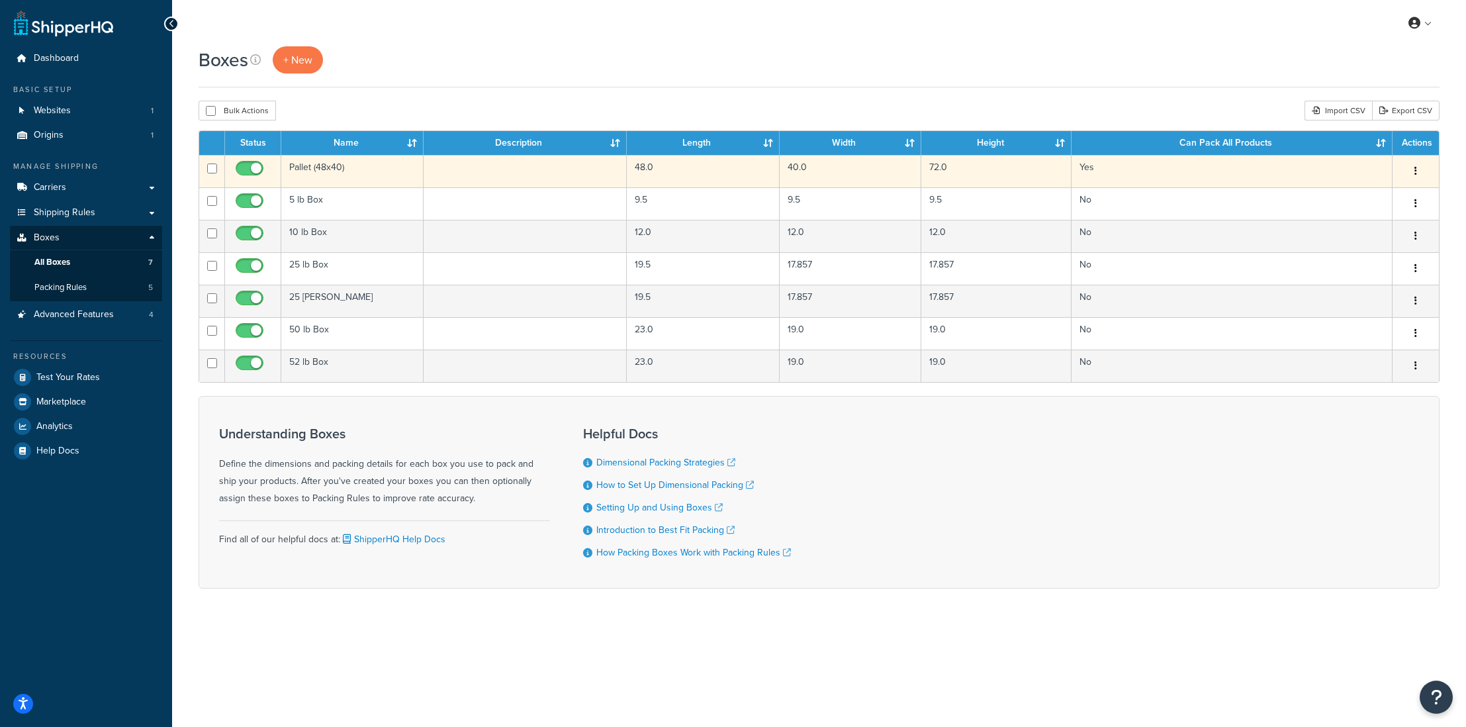
click at [343, 164] on td "Pallet (48x40)" at bounding box center [352, 171] width 142 height 32
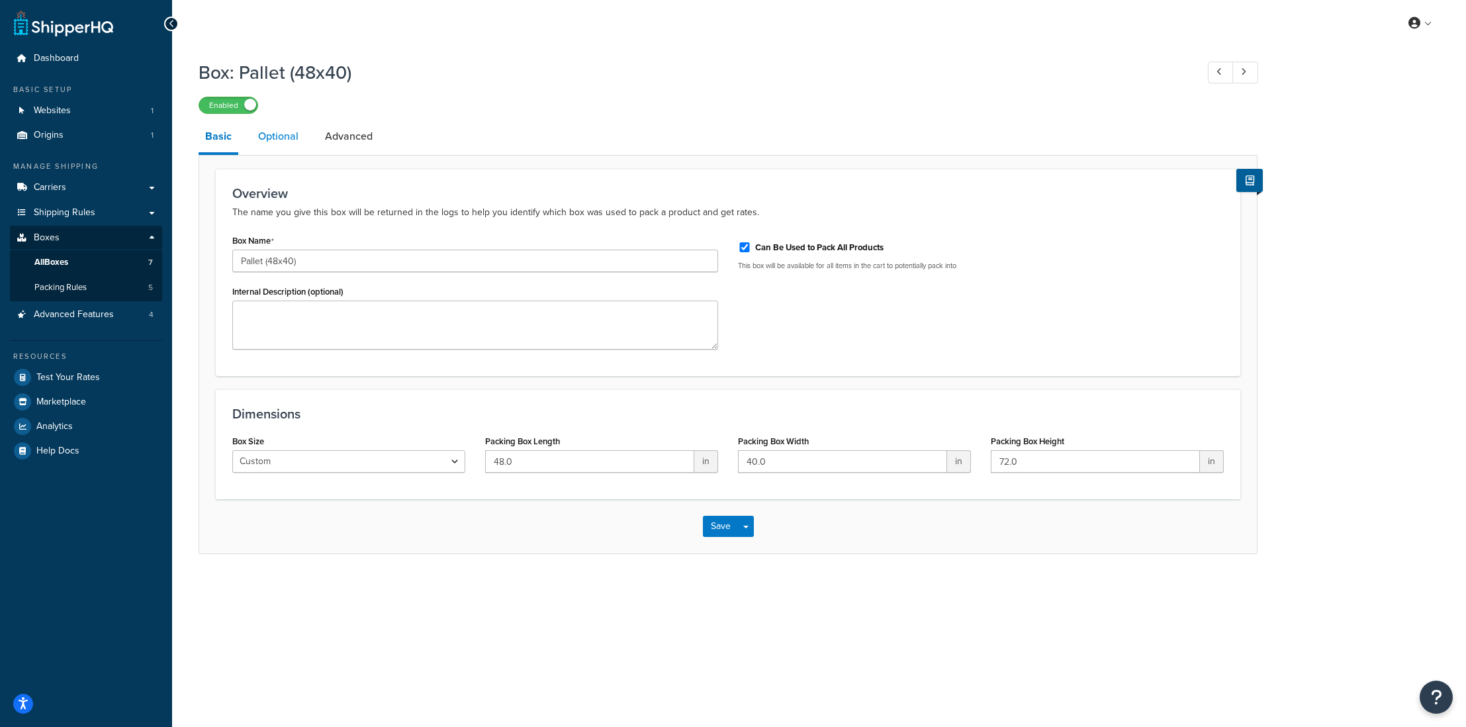
click at [273, 144] on link "Optional" at bounding box center [278, 136] width 54 height 32
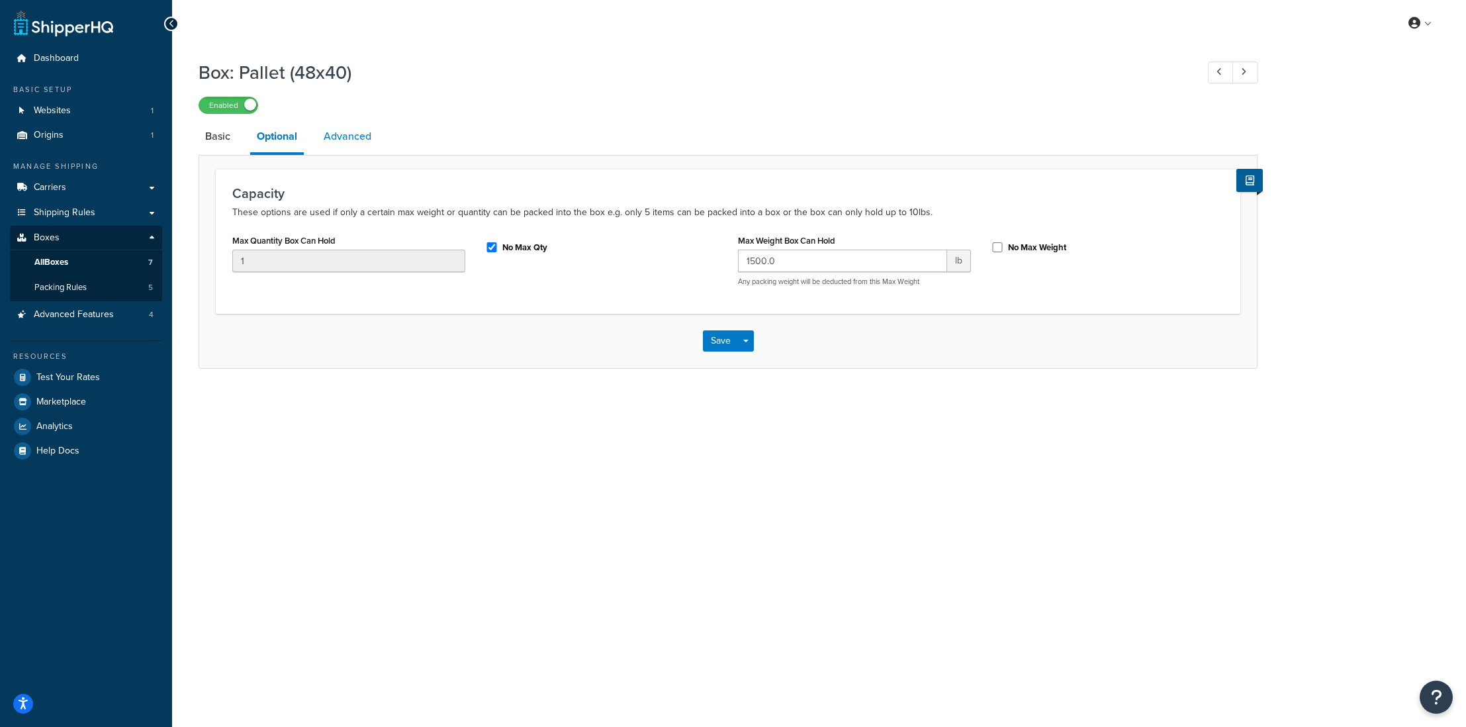
click at [341, 138] on link "Advanced" at bounding box center [347, 136] width 61 height 32
select select "70"
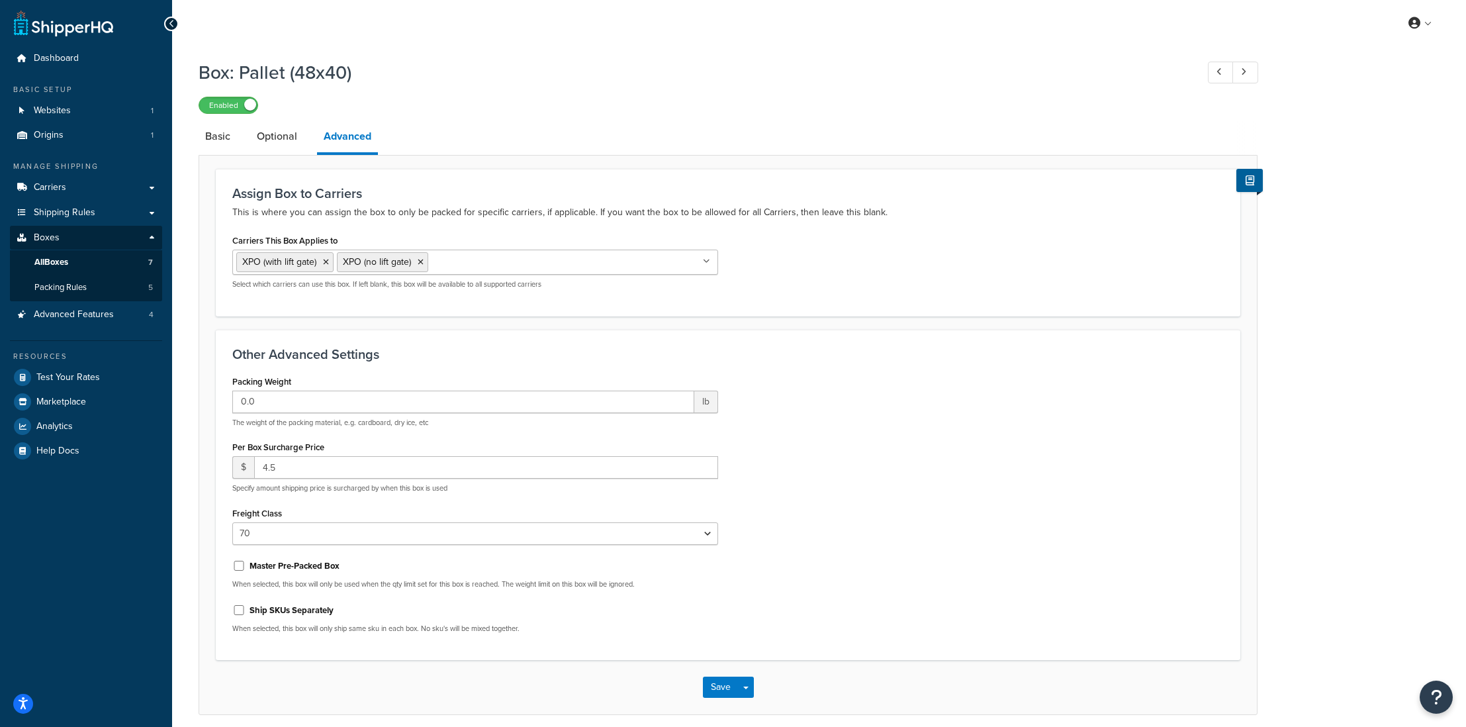
scroll to position [28, 0]
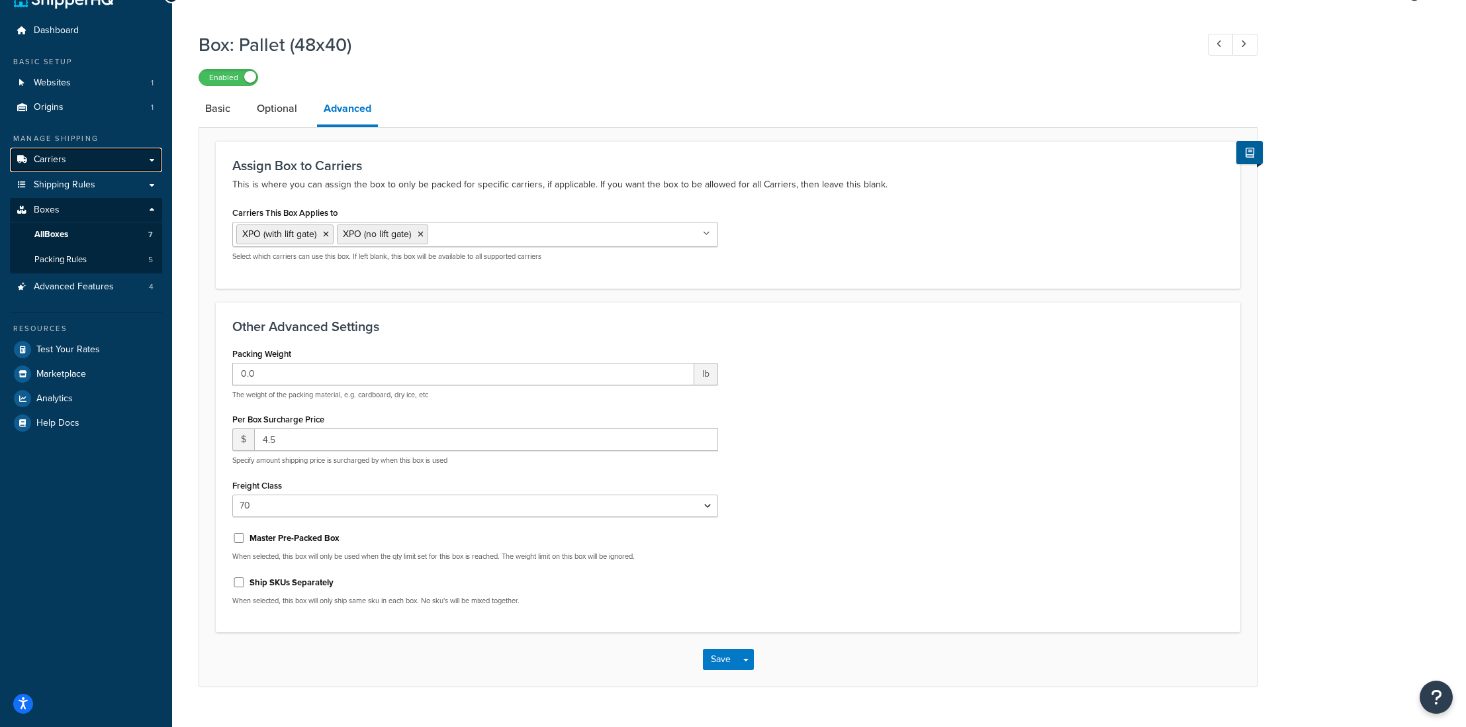
click at [63, 159] on span "Carriers" at bounding box center [50, 159] width 32 height 11
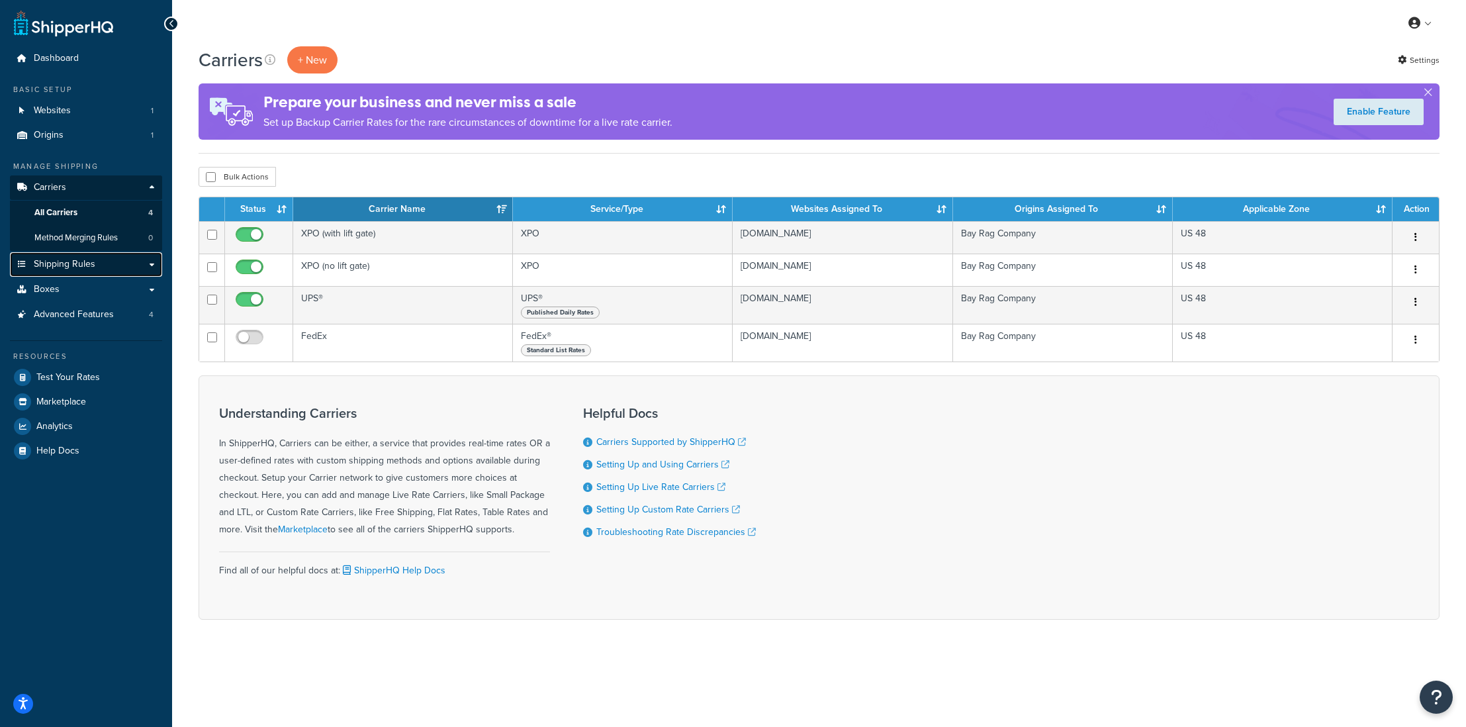
click at [71, 263] on span "Shipping Rules" at bounding box center [65, 264] width 62 height 11
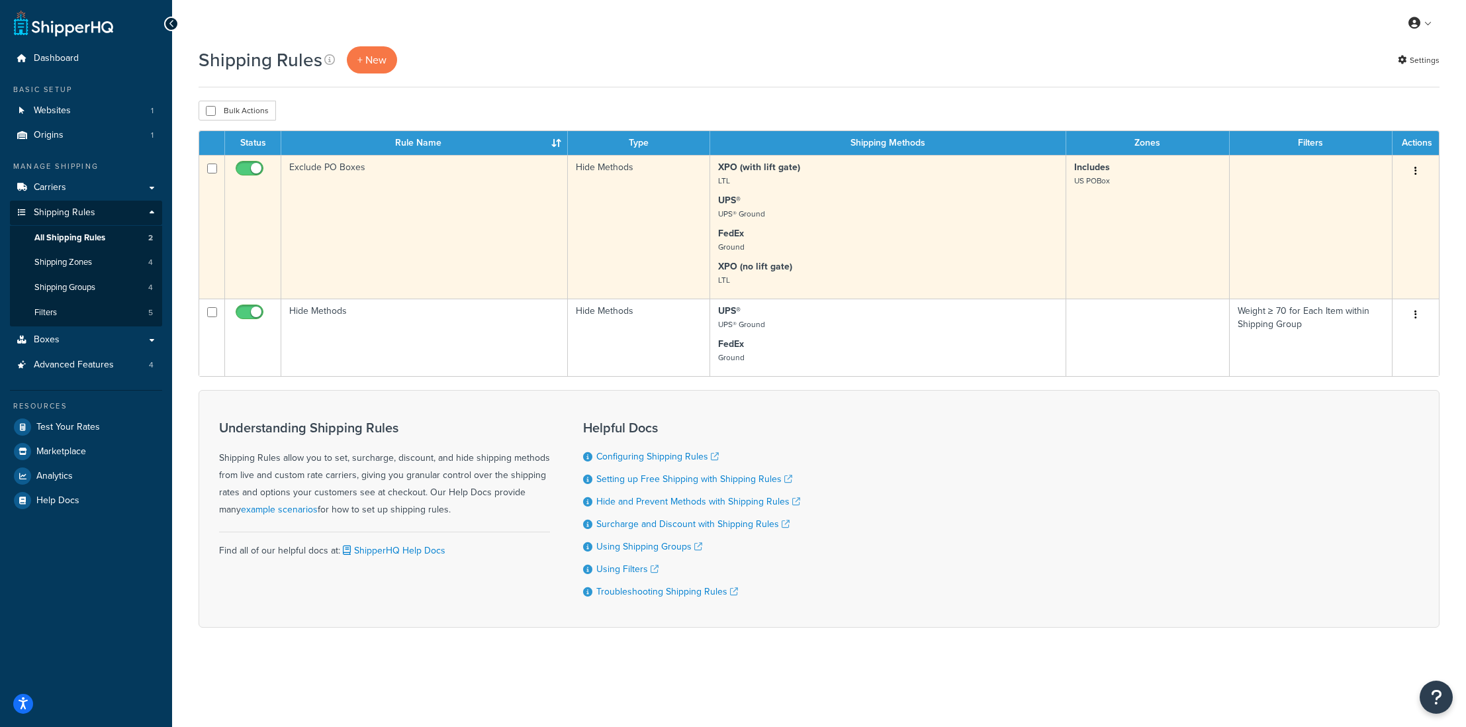
click at [367, 238] on td "Exclude PO Boxes" at bounding box center [424, 227] width 287 height 144
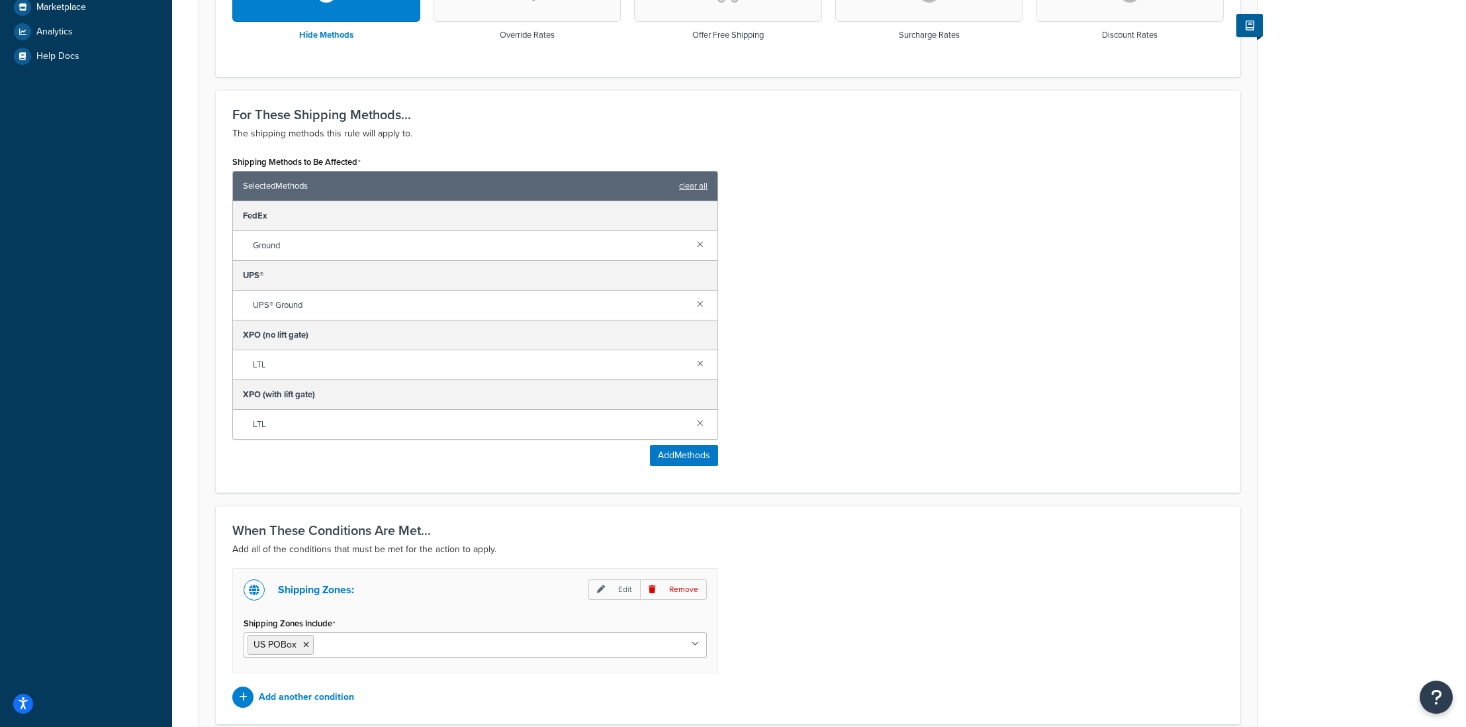
scroll to position [563, 0]
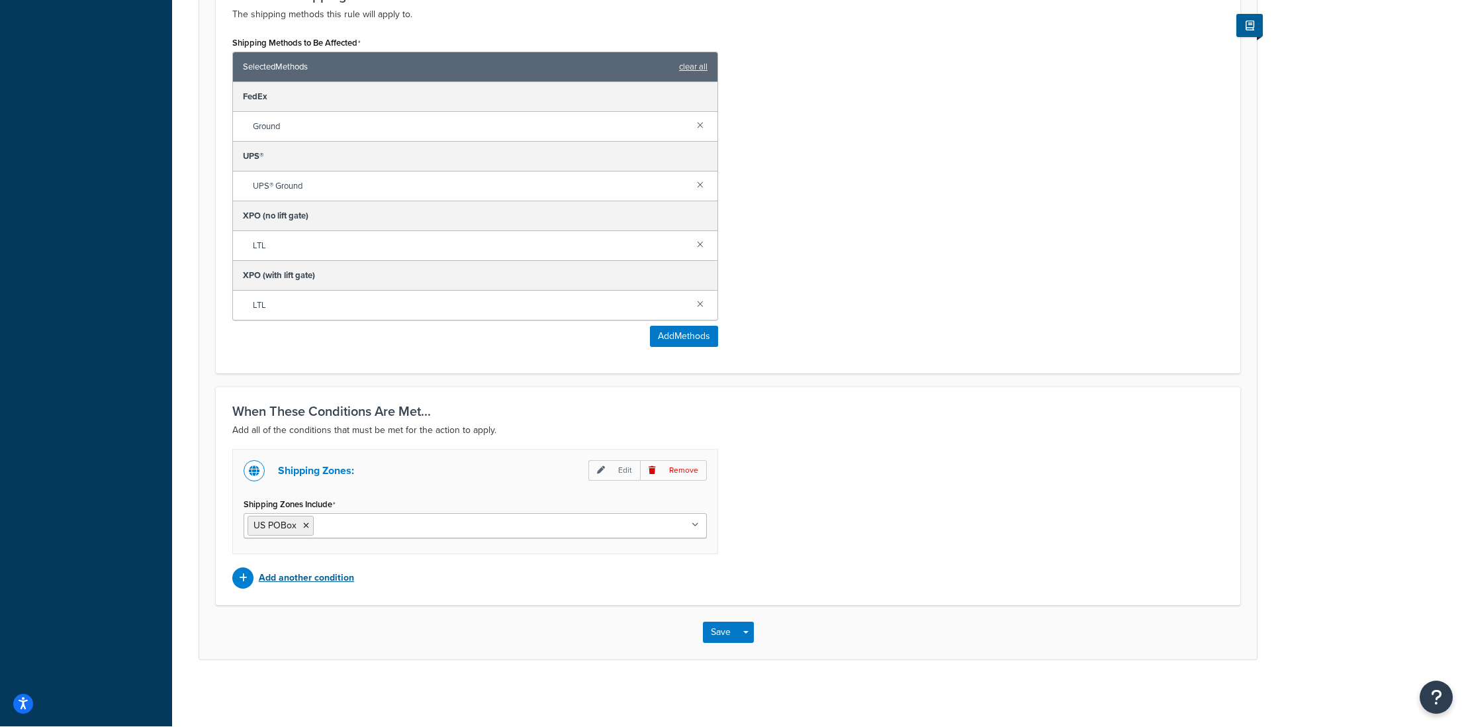
click at [292, 568] on div "Add another condition" at bounding box center [475, 577] width 486 height 21
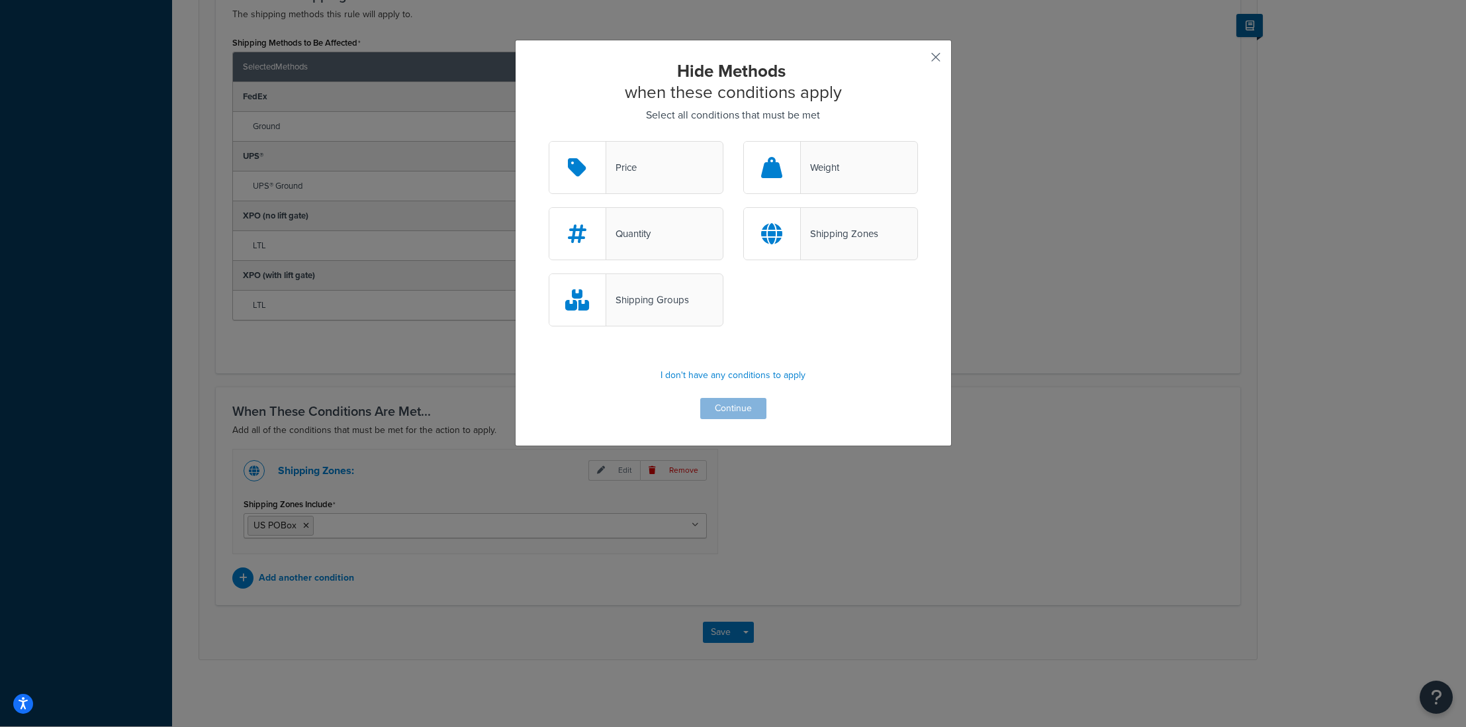
click at [918, 60] on button "button" at bounding box center [915, 61] width 3 height 3
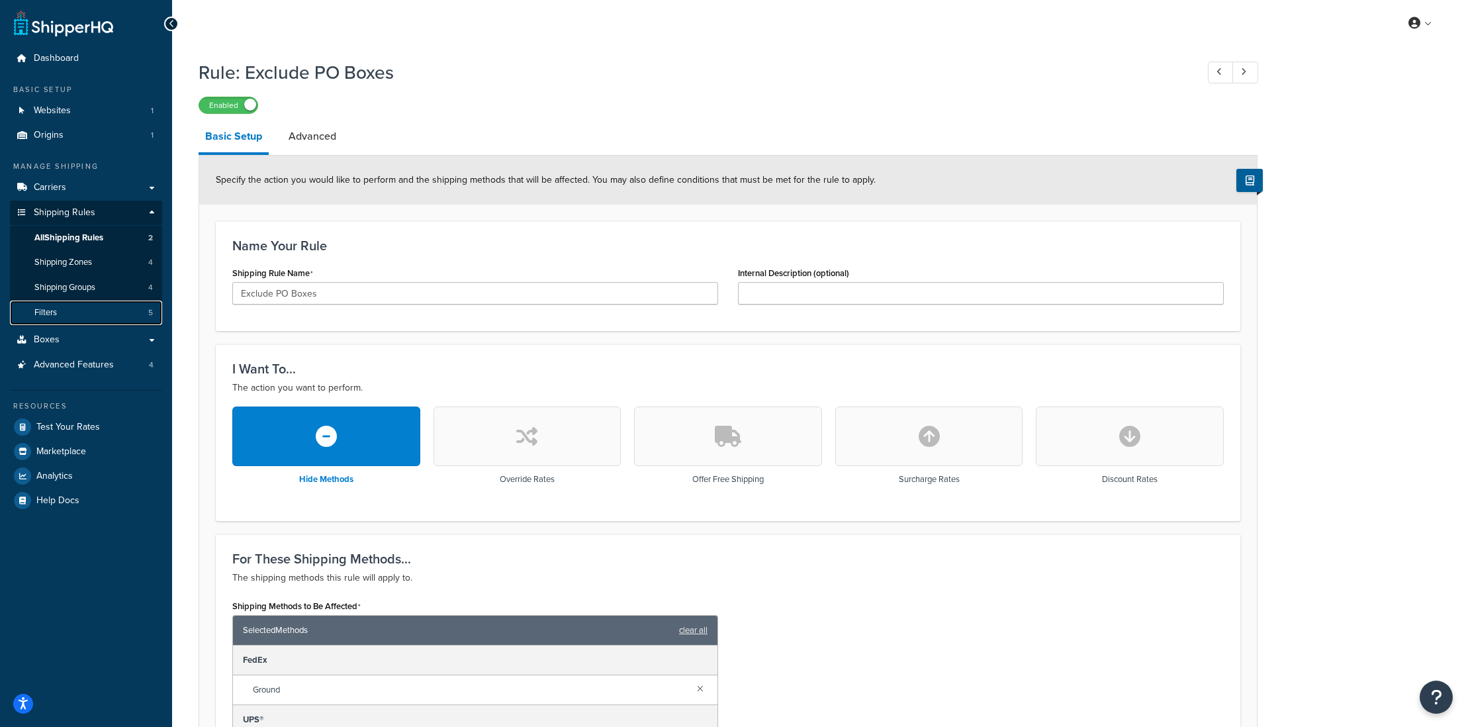
click at [40, 315] on span "Filters" at bounding box center [45, 312] width 22 height 11
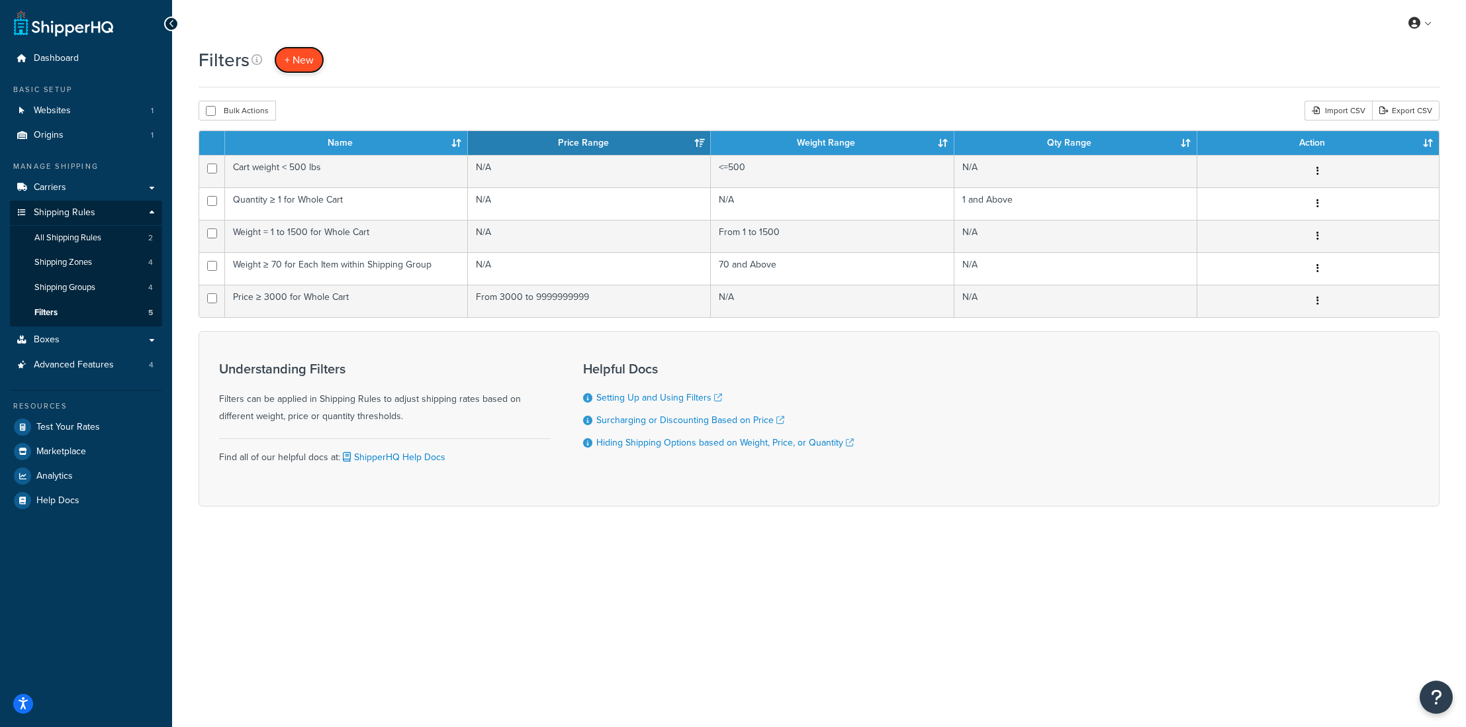
click at [308, 64] on span "+ New" at bounding box center [299, 59] width 29 height 15
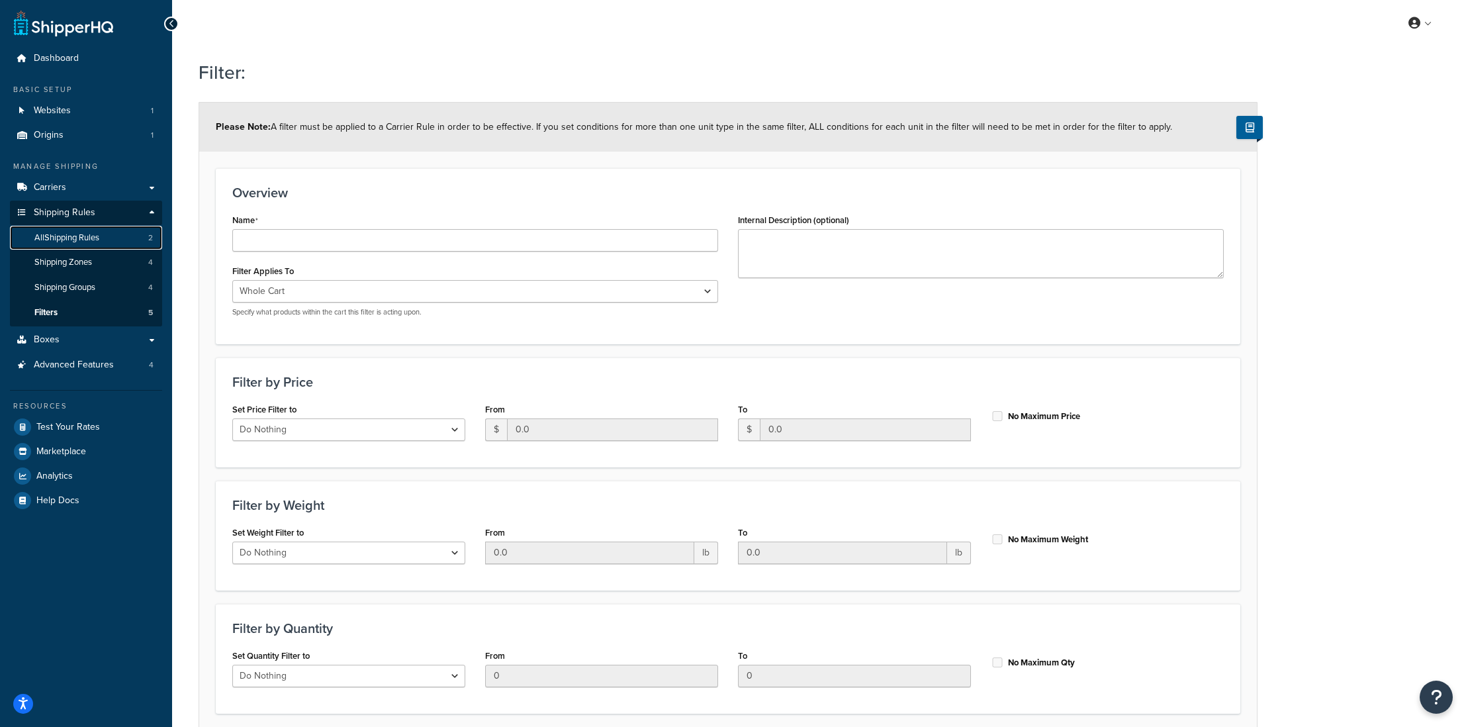
click at [95, 242] on span "All Shipping Rules" at bounding box center [66, 237] width 65 height 11
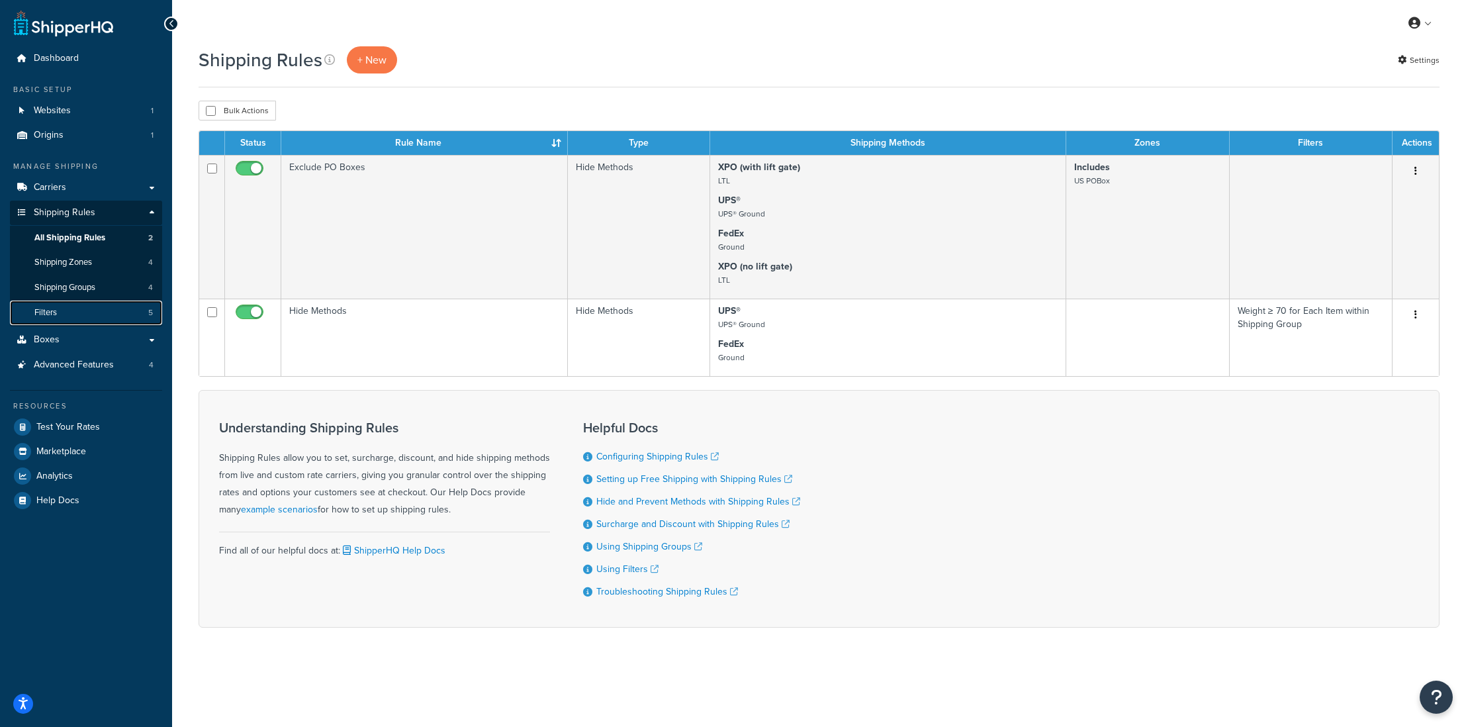
click at [56, 314] on span "Filters" at bounding box center [45, 312] width 22 height 11
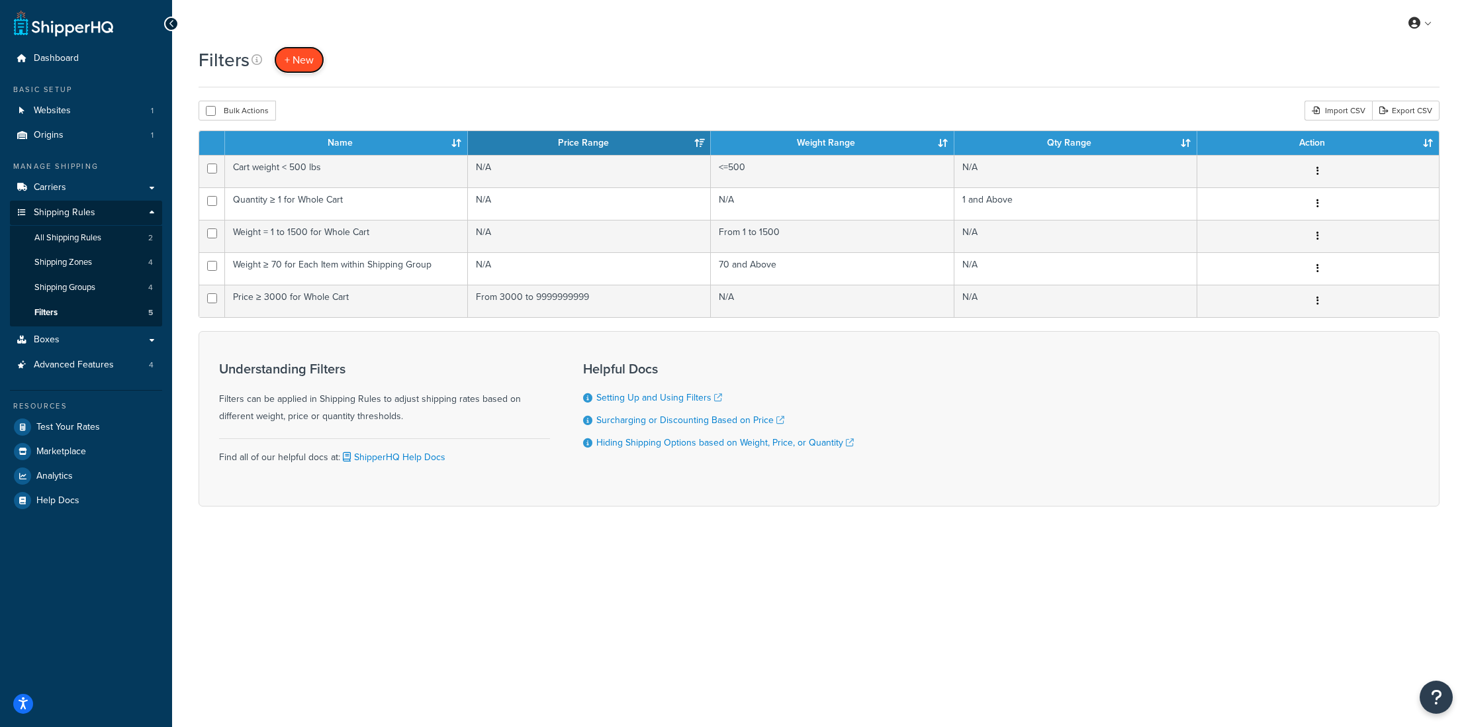
click at [294, 68] on link "+ New" at bounding box center [299, 59] width 50 height 27
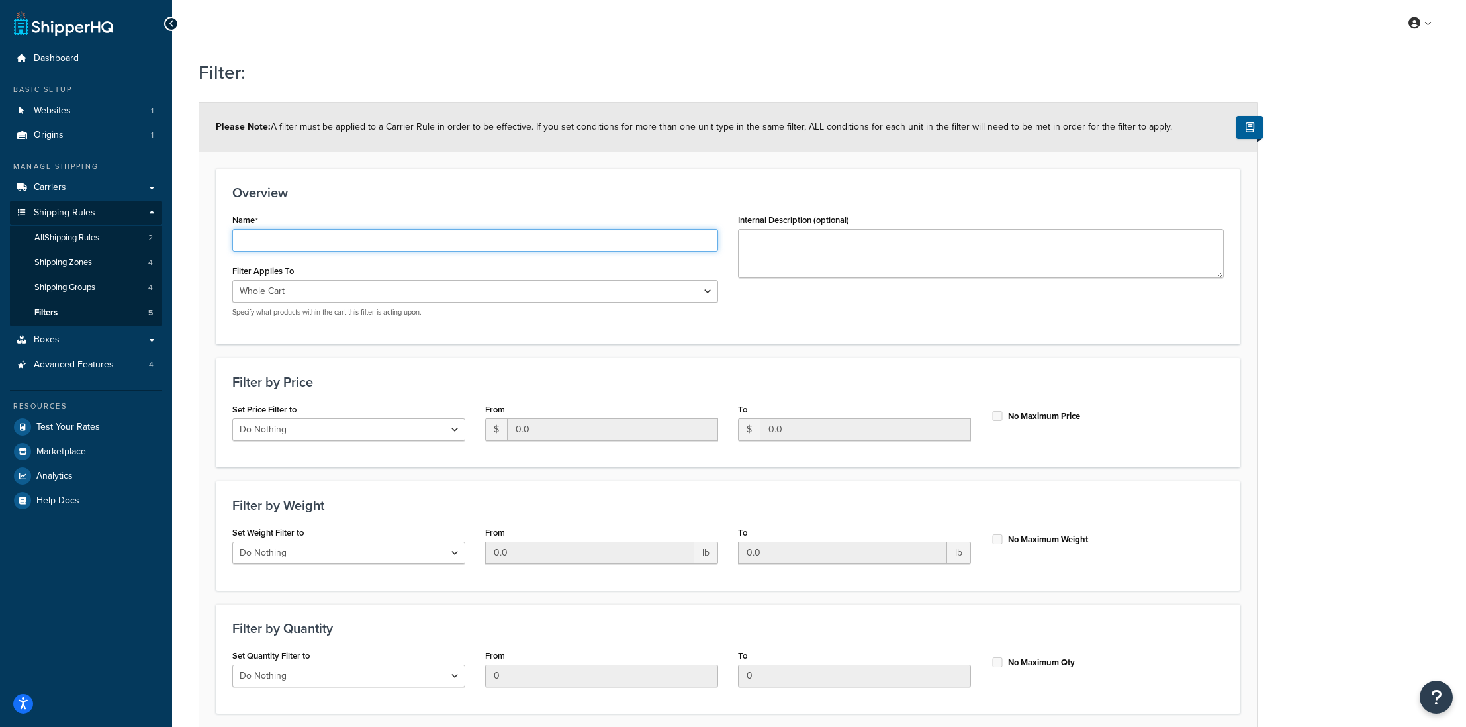
click at [281, 239] on input "Name" at bounding box center [475, 240] width 486 height 22
paste input "Carrier Rules"
drag, startPoint x: 314, startPoint y: 245, endPoint x: 152, endPoint y: 177, distance: 175.0
click at [141, 202] on div "Dashboard Basic Setup Websites 1 Origins 1 Manage Shipping Carriers Carriers Al…" at bounding box center [733, 417] width 1466 height 834
paste input "Force Single Pallet – XPO"
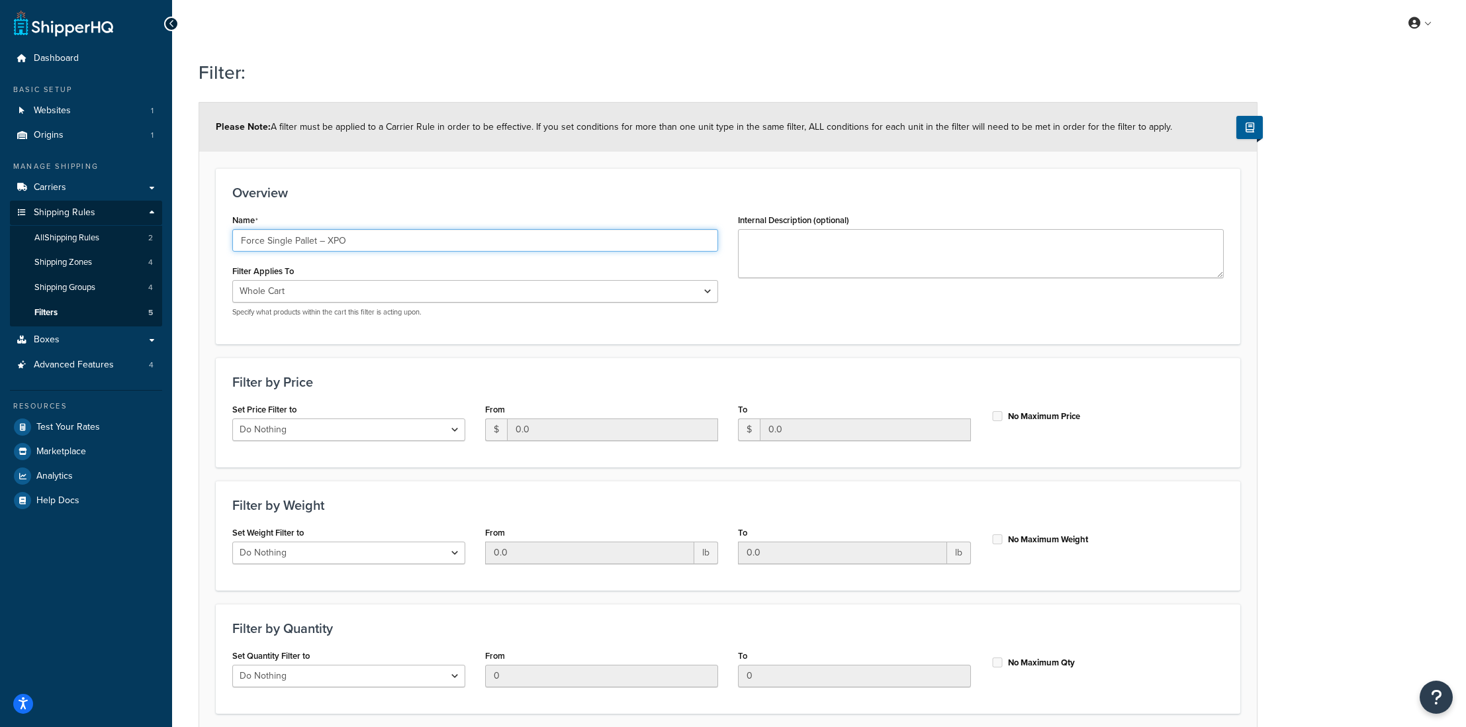
type input "Force Single Pallet – XPO"
click at [779, 258] on textarea "Internal Description (optional)" at bounding box center [981, 253] width 486 height 49
paste textarea "Collapses multiple pallets into one when order is within pallet capacity."
type textarea "Collapses multiple pallets into one when order is within pallet capacity."
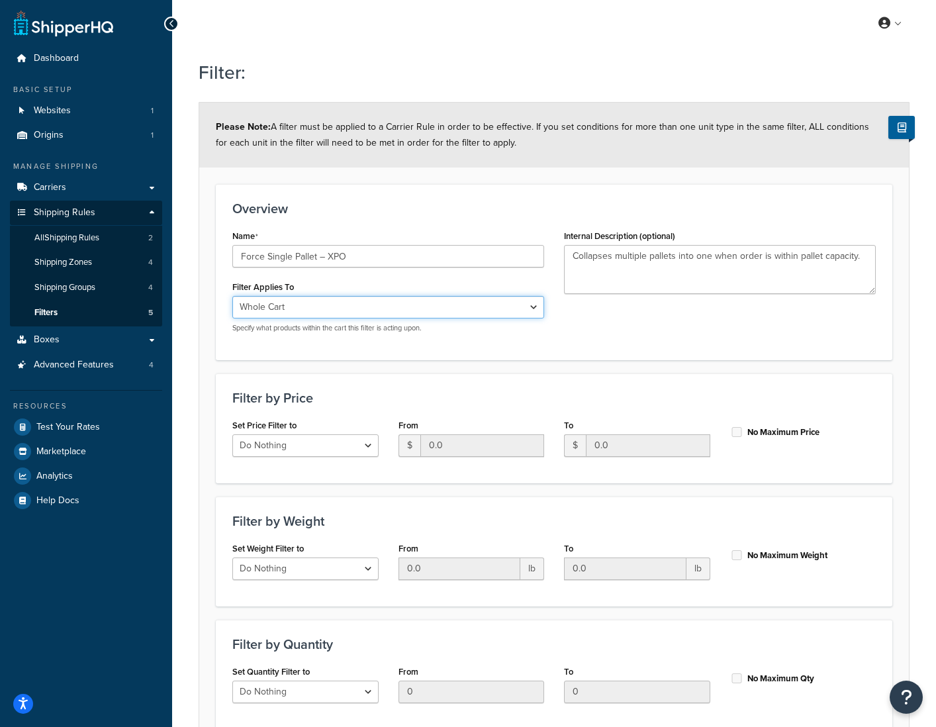
click at [271, 305] on select "Whole Cart Everything in Shipping Group Everything at Origin Each Item within S…" at bounding box center [388, 307] width 312 height 22
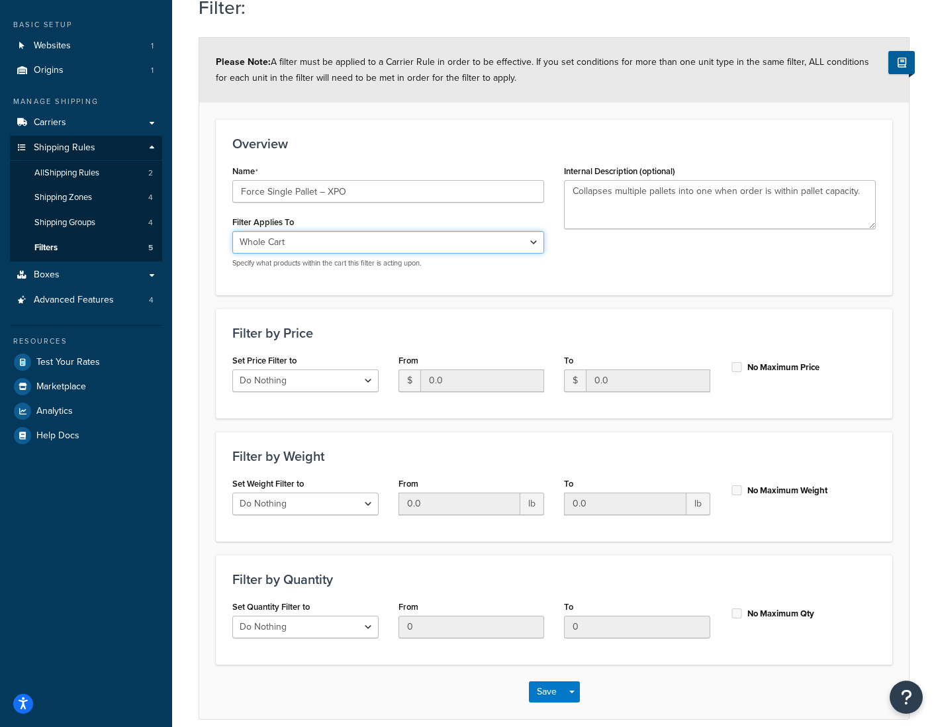
scroll to position [123, 0]
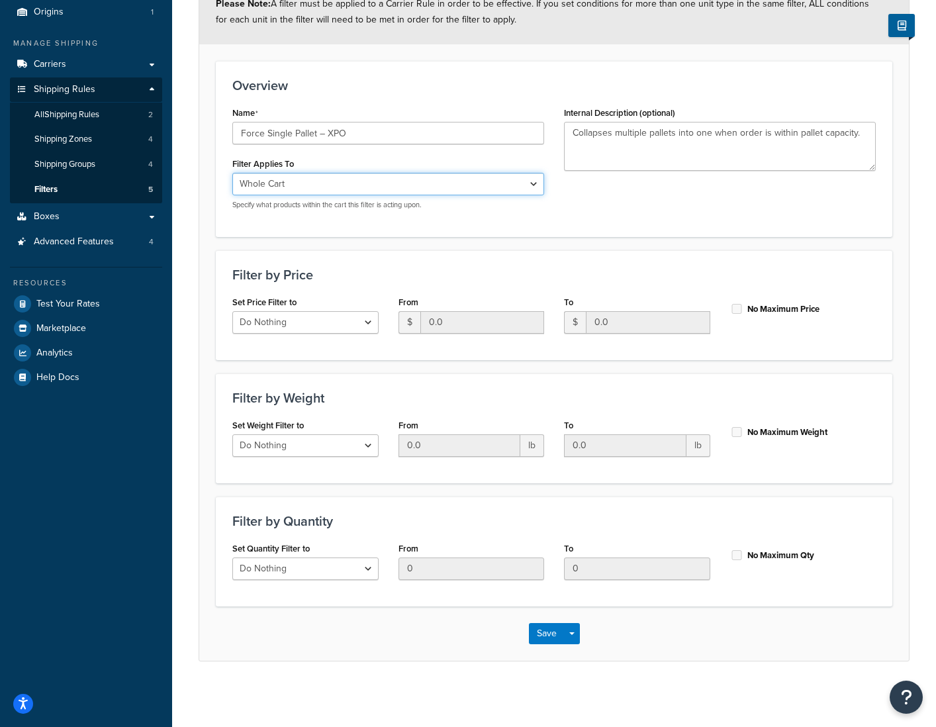
click at [304, 189] on select "Whole Cart Everything in Shipping Group Everything at Origin Each Item within S…" at bounding box center [388, 184] width 312 height 22
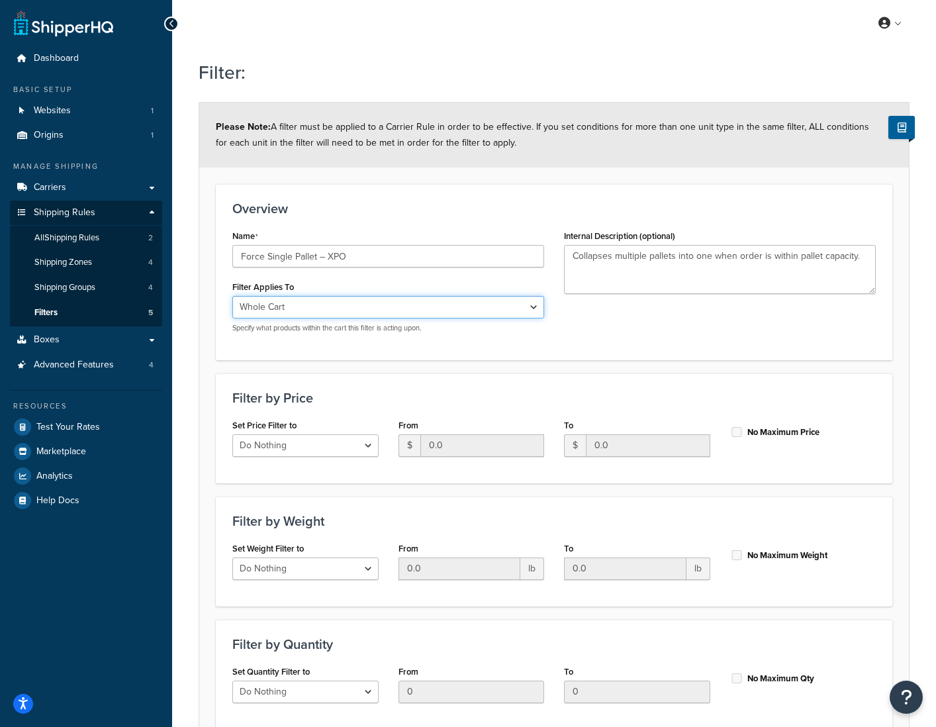
click at [292, 310] on select "Whole Cart Everything in Shipping Group Everything at Origin Each Item within S…" at bounding box center [388, 307] width 312 height 22
click at [62, 187] on span "Carriers" at bounding box center [50, 187] width 32 height 11
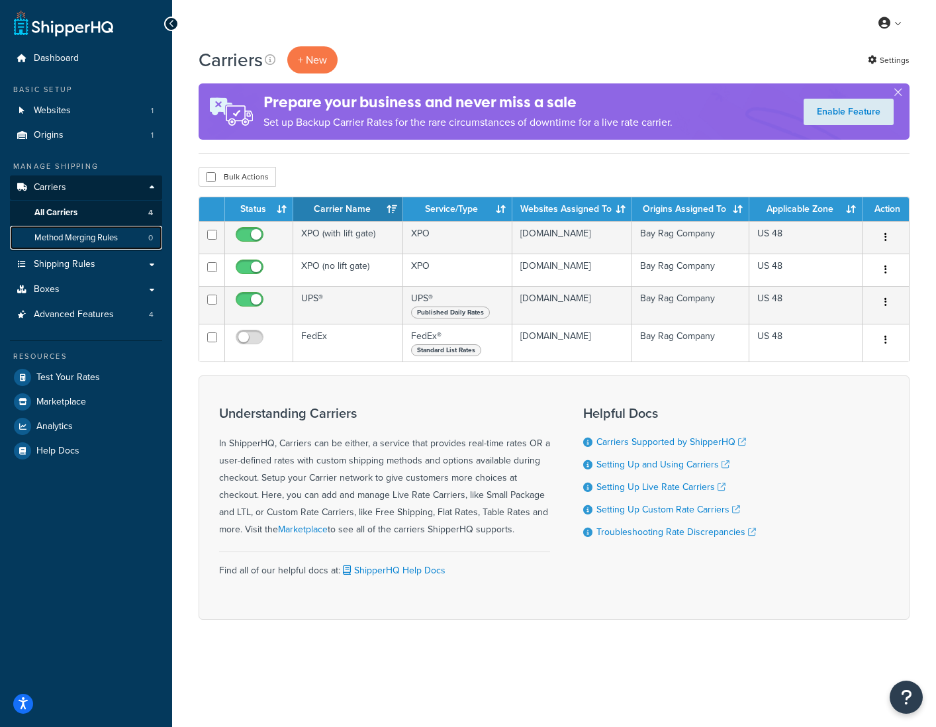
click at [98, 242] on span "Method Merging Rules" at bounding box center [75, 237] width 83 height 11
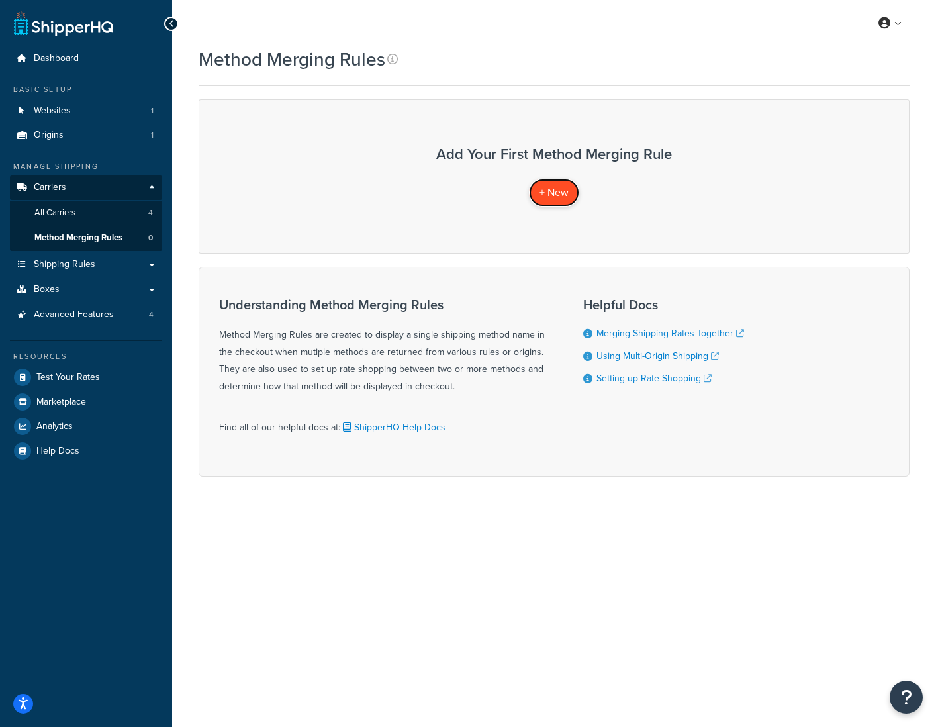
click at [566, 188] on span "+ New" at bounding box center [553, 192] width 29 height 15
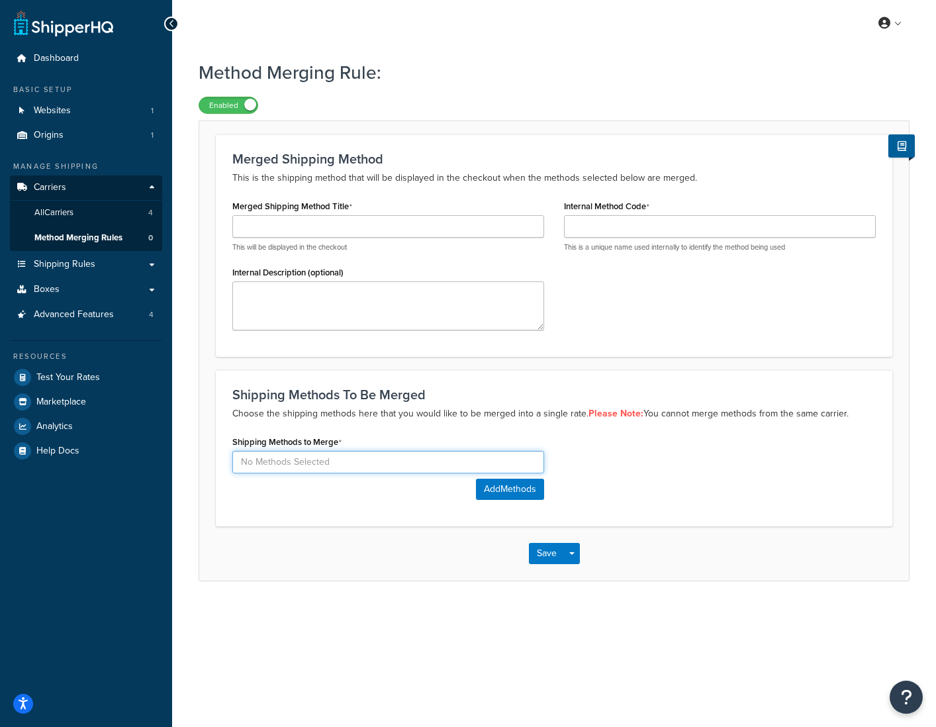
click at [320, 464] on input at bounding box center [388, 462] width 312 height 22
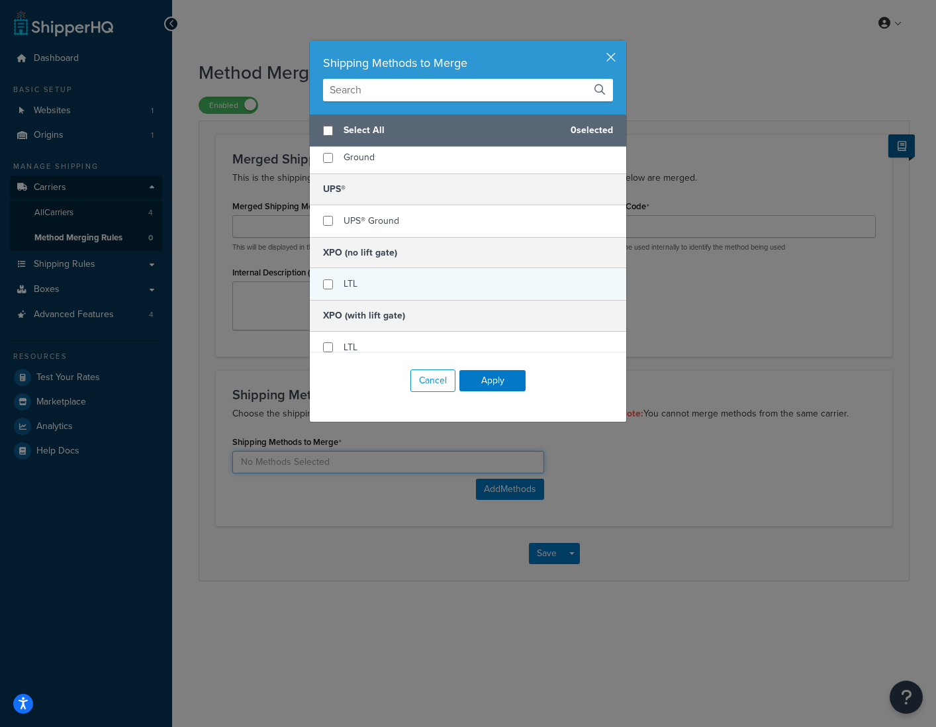
scroll to position [46, 0]
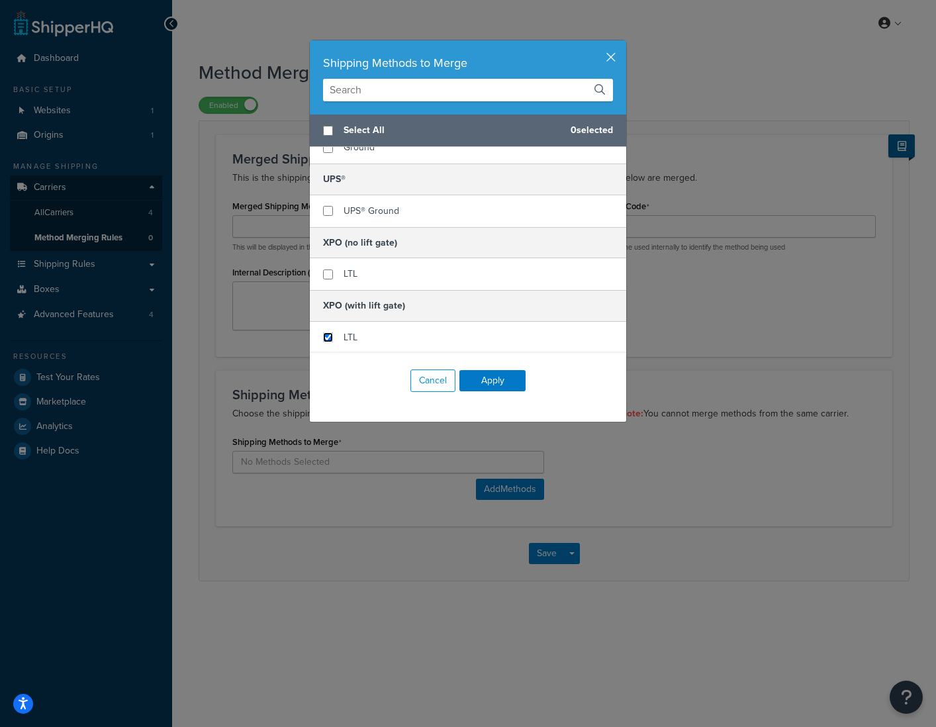
drag, startPoint x: 330, startPoint y: 336, endPoint x: 334, endPoint y: 301, distance: 35.4
click at [330, 336] on input "checkbox" at bounding box center [328, 337] width 10 height 10
checkbox input "true"
click at [331, 273] on input "checkbox" at bounding box center [328, 274] width 10 height 10
checkbox input "true"
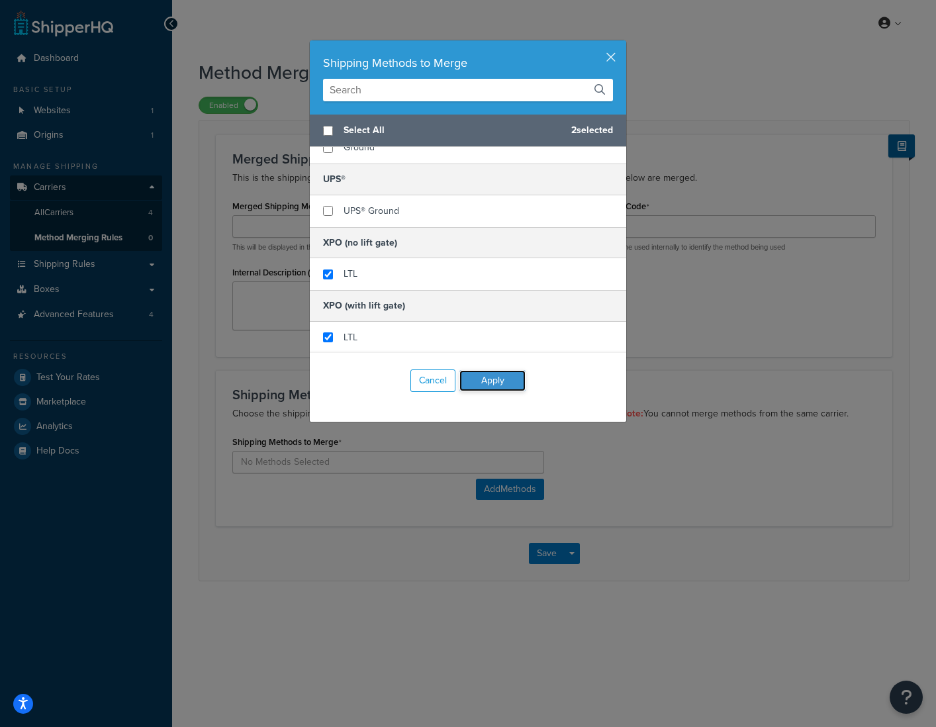
click at [490, 376] on button "Apply" at bounding box center [492, 380] width 66 height 21
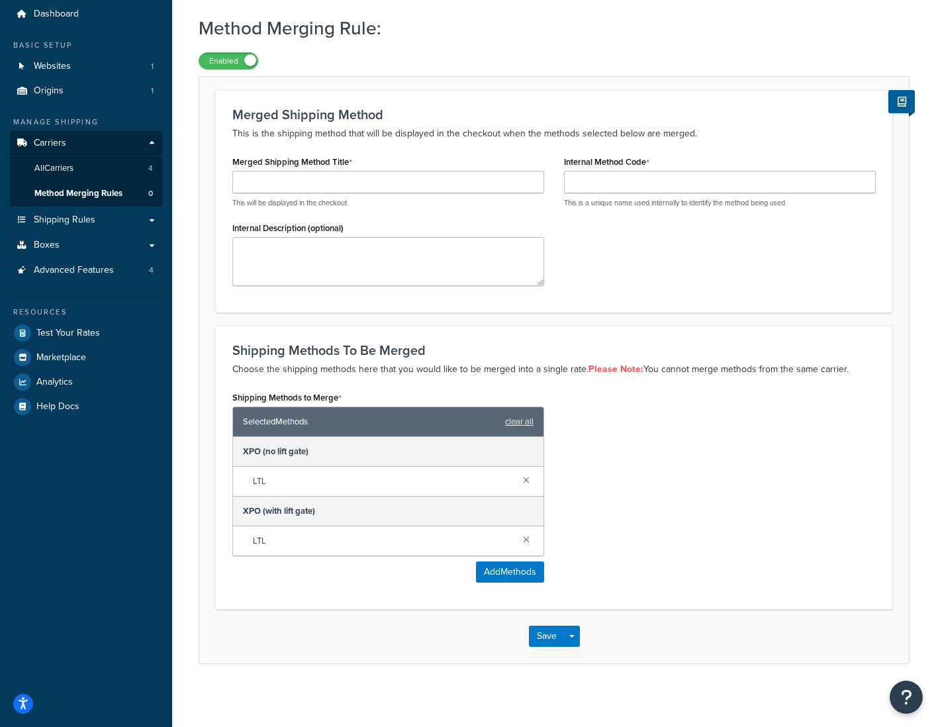
scroll to position [48, 0]
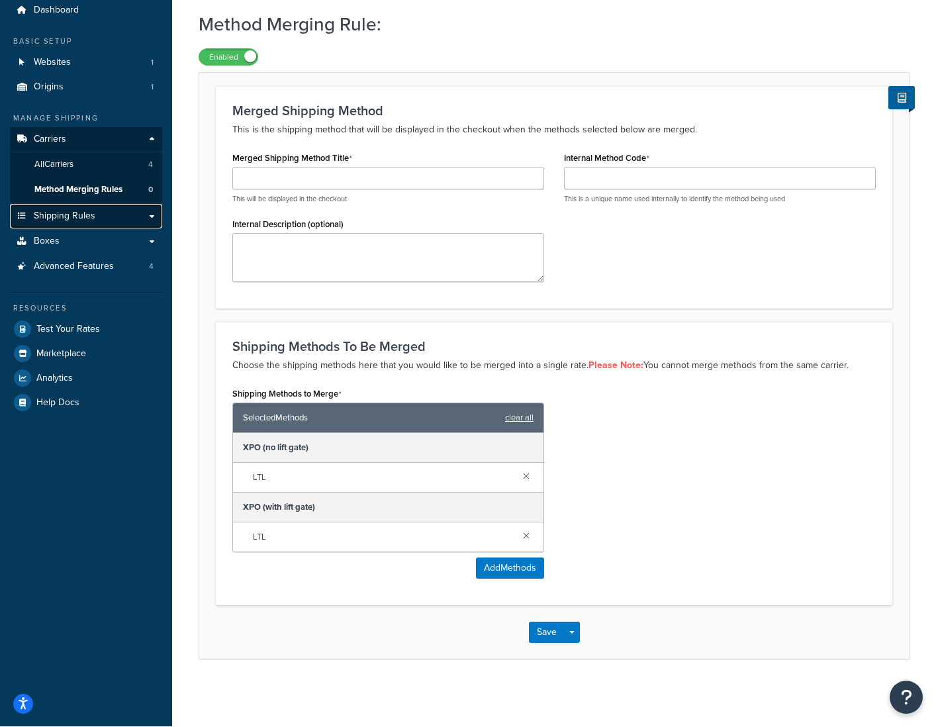
click at [61, 216] on span "Shipping Rules" at bounding box center [65, 215] width 62 height 11
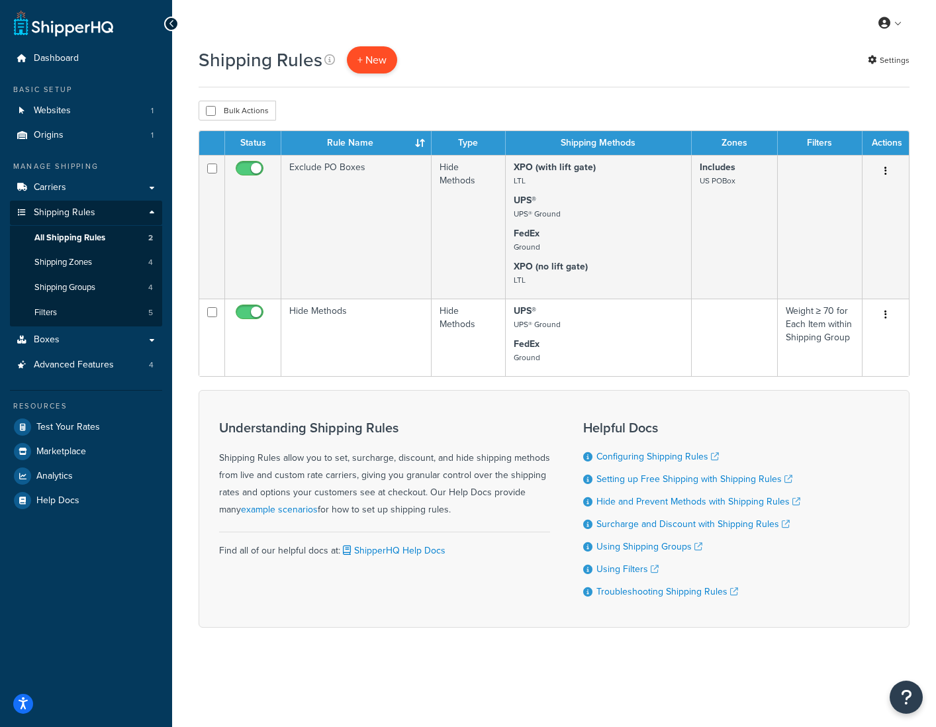
click at [376, 57] on p "+ New" at bounding box center [372, 59] width 50 height 27
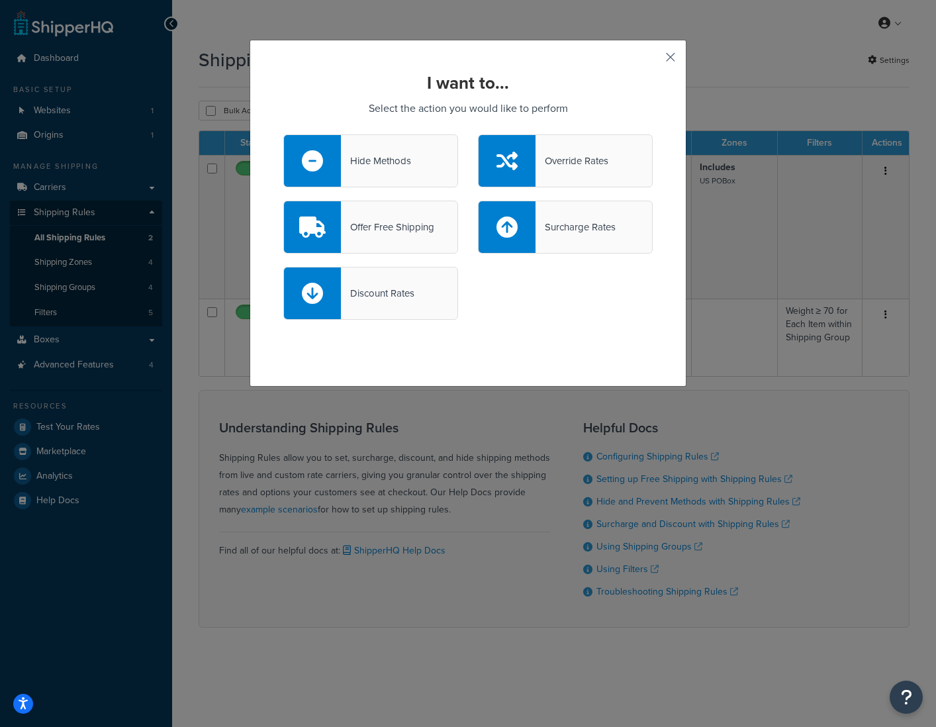
click at [652, 60] on button "button" at bounding box center [650, 61] width 3 height 3
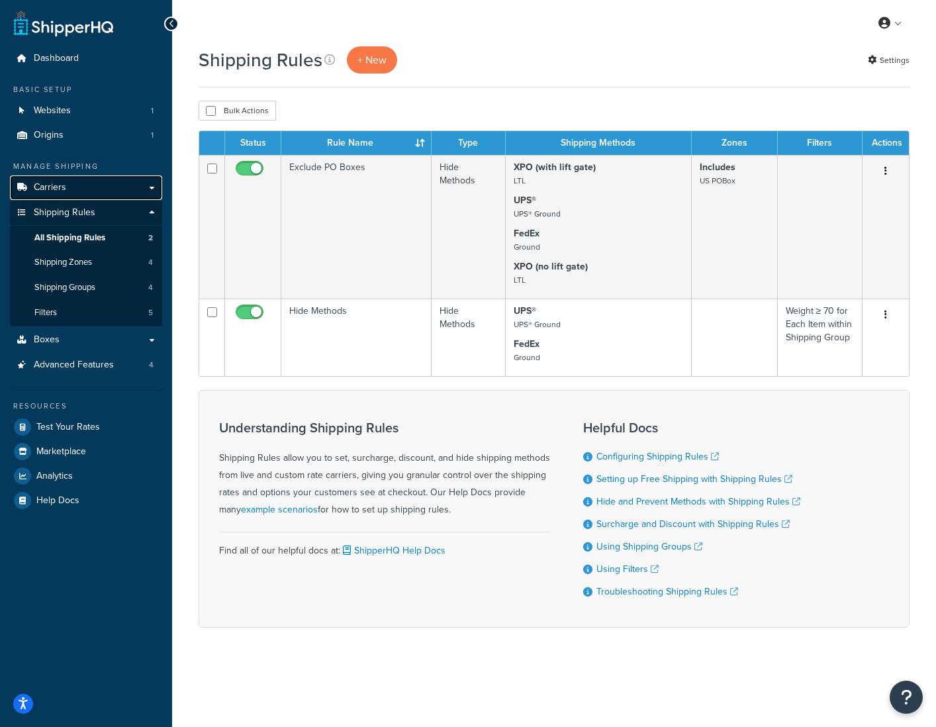
click at [94, 190] on link "Carriers" at bounding box center [86, 187] width 152 height 24
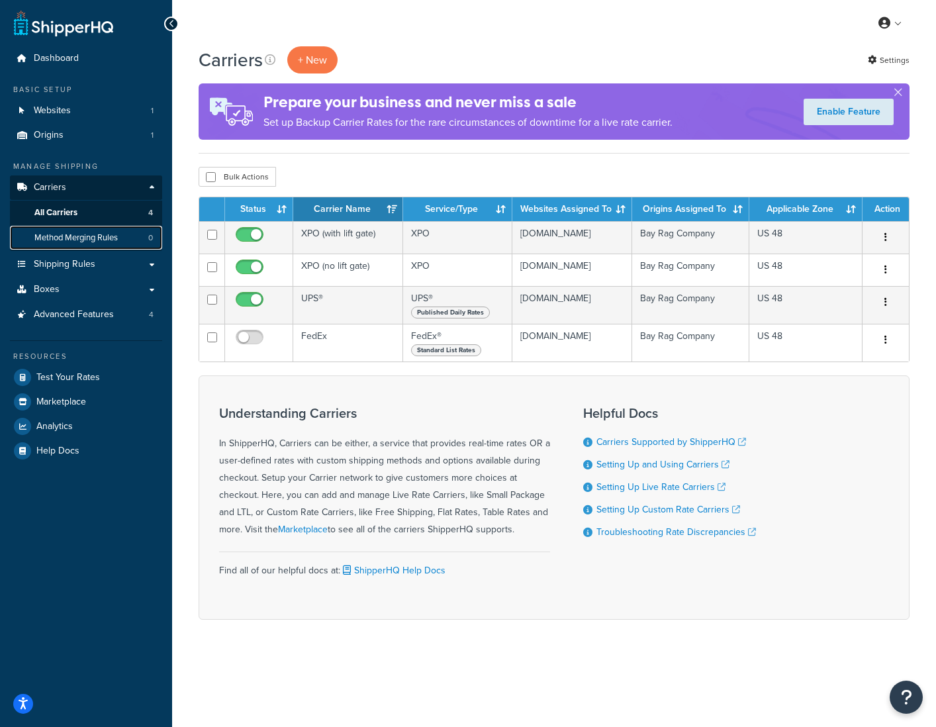
click at [99, 238] on span "Method Merging Rules" at bounding box center [75, 237] width 83 height 11
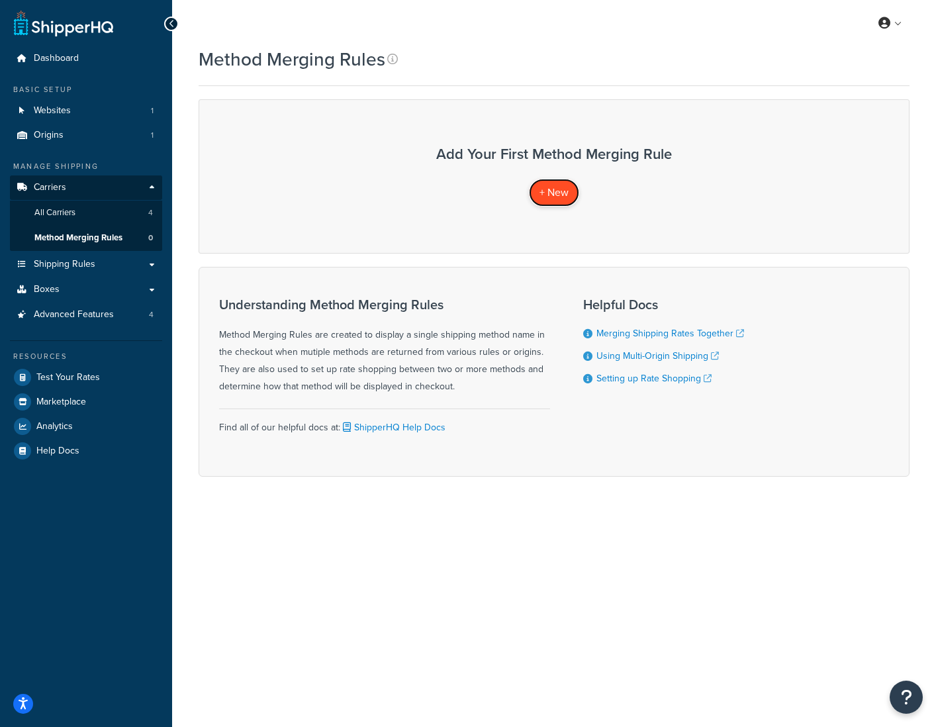
click at [551, 192] on span "+ New" at bounding box center [553, 192] width 29 height 15
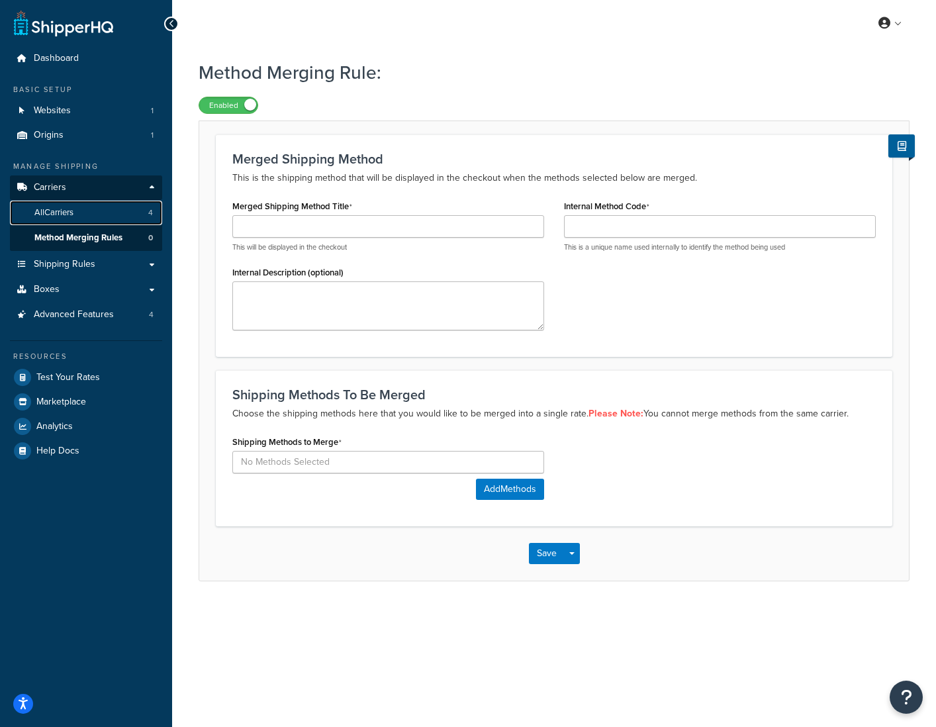
click at [67, 216] on span "All Carriers" at bounding box center [53, 212] width 39 height 11
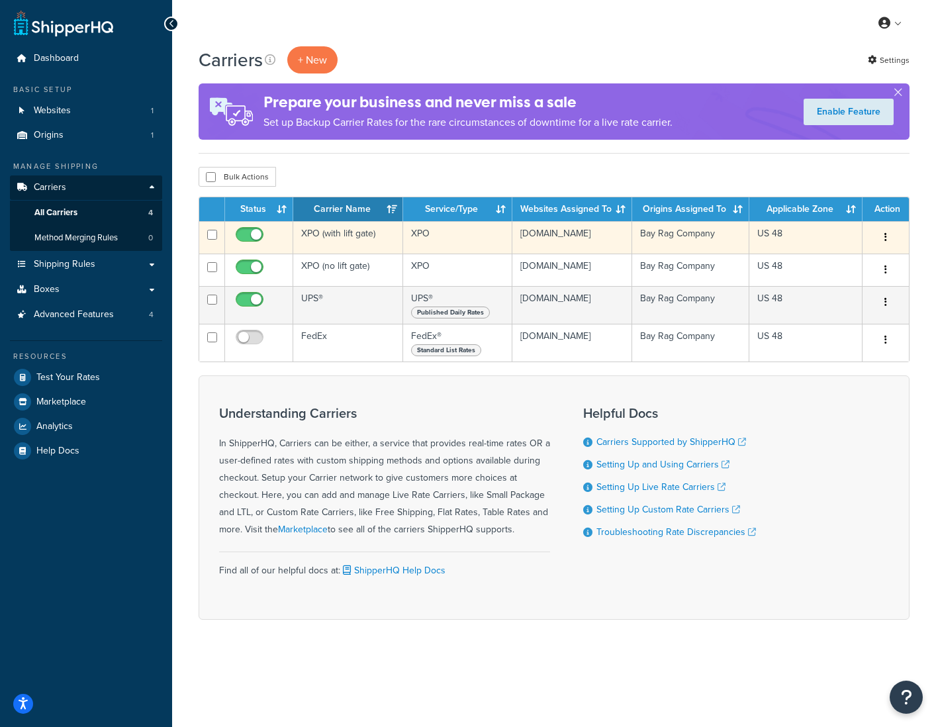
click at [339, 236] on td "XPO (with lift gate)" at bounding box center [348, 237] width 110 height 32
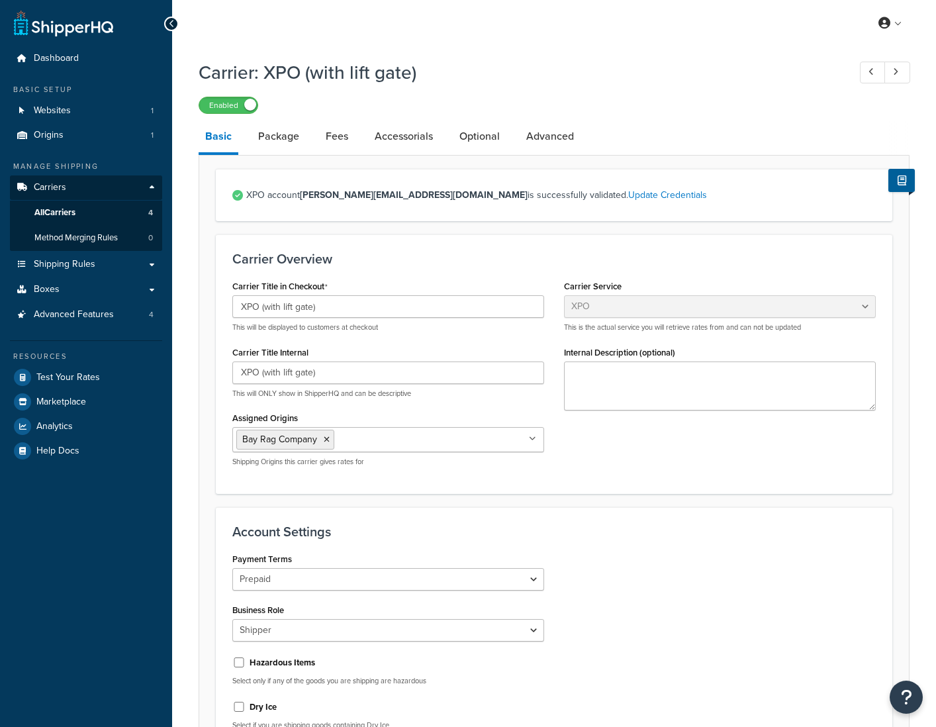
select select "xpoFreight"
click at [85, 270] on span "Shipping Rules" at bounding box center [65, 264] width 62 height 11
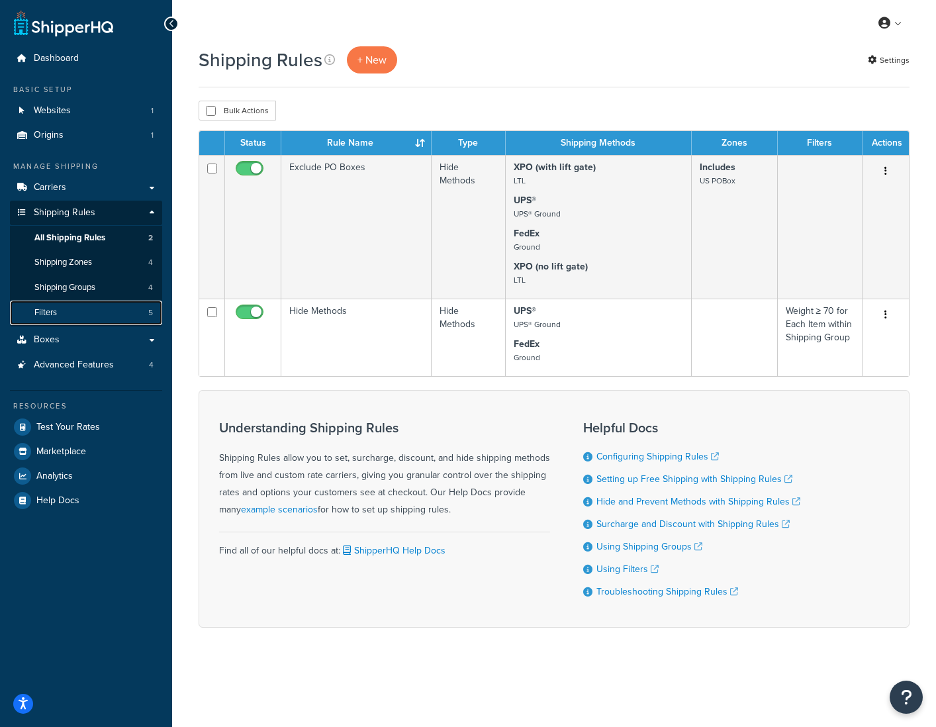
click at [63, 317] on link "Filters 5" at bounding box center [86, 312] width 152 height 24
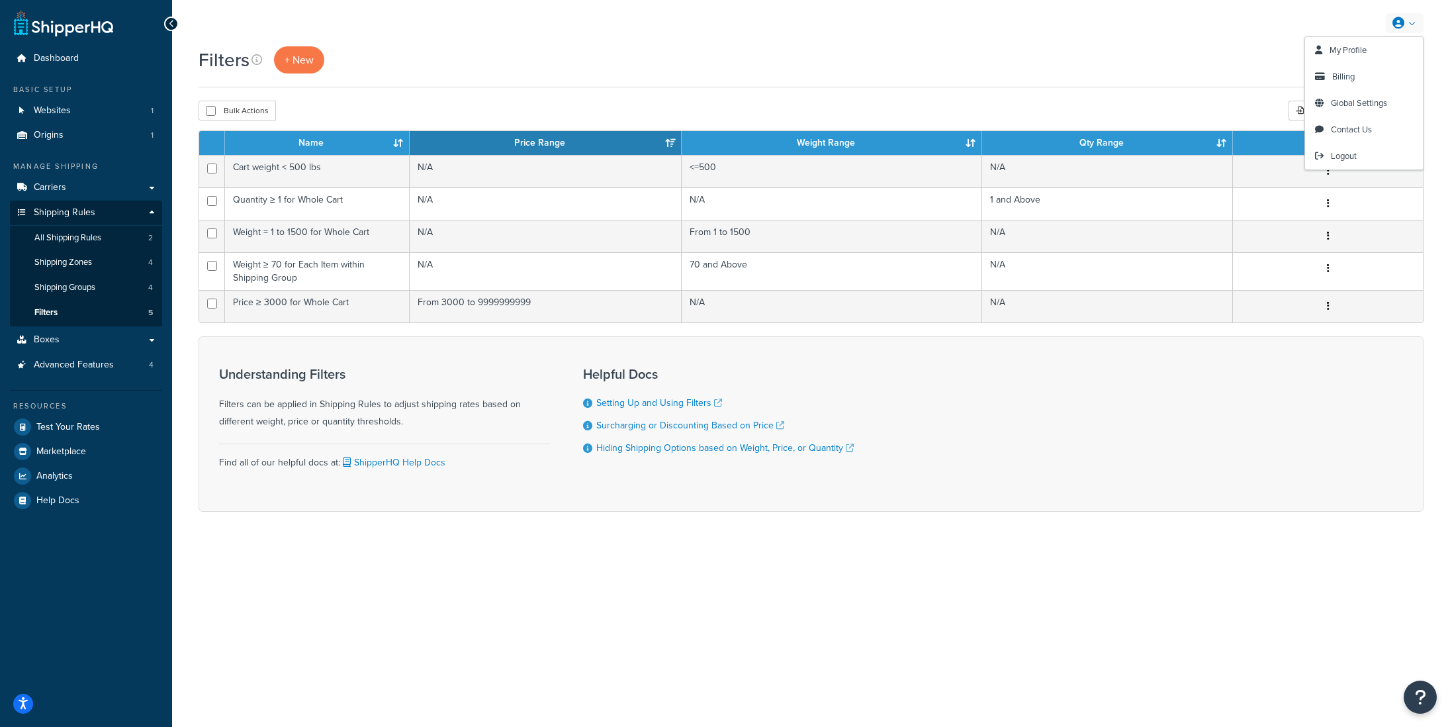
click at [935, 22] on link at bounding box center [1405, 23] width 38 height 20
click at [935, 134] on span "Contact Us" at bounding box center [1351, 129] width 41 height 13
click at [69, 345] on link "Boxes" at bounding box center [86, 340] width 152 height 24
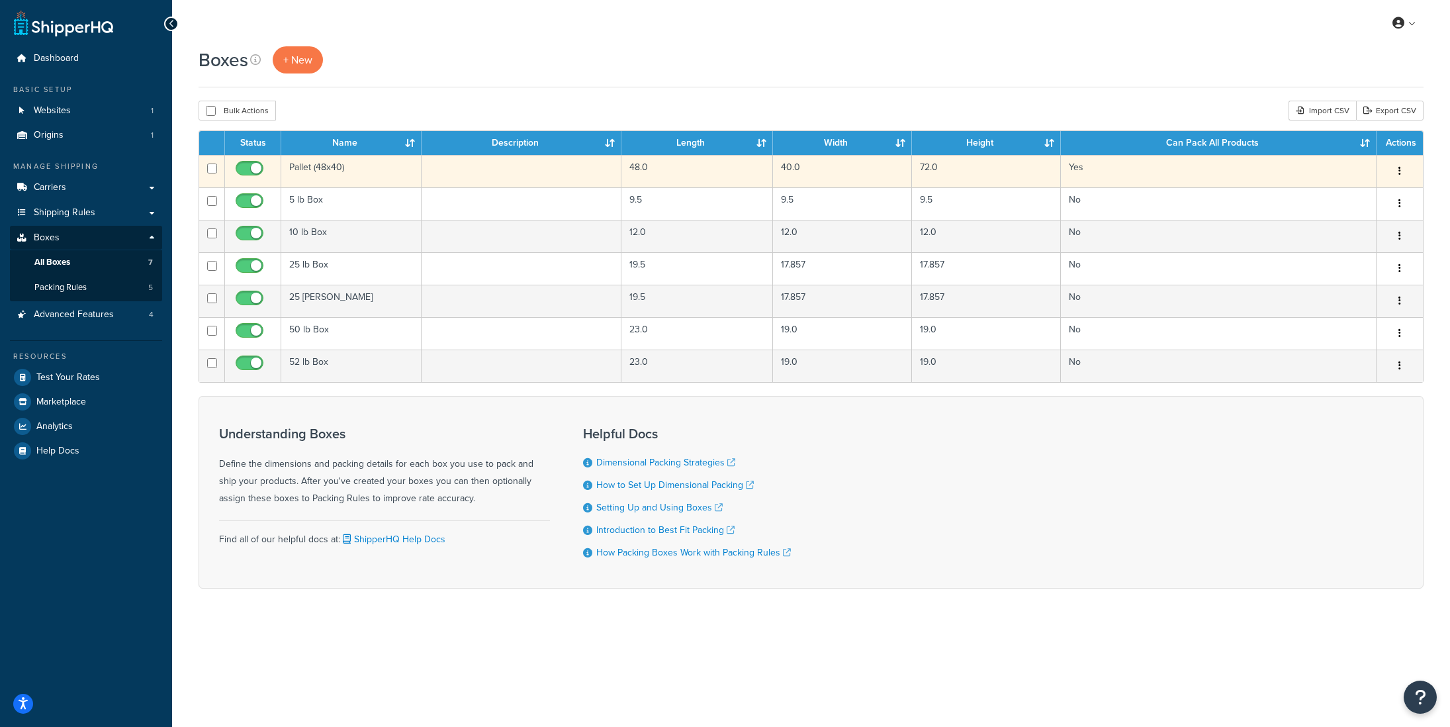
click at [335, 175] on td "Pallet (48x40)" at bounding box center [351, 171] width 140 height 32
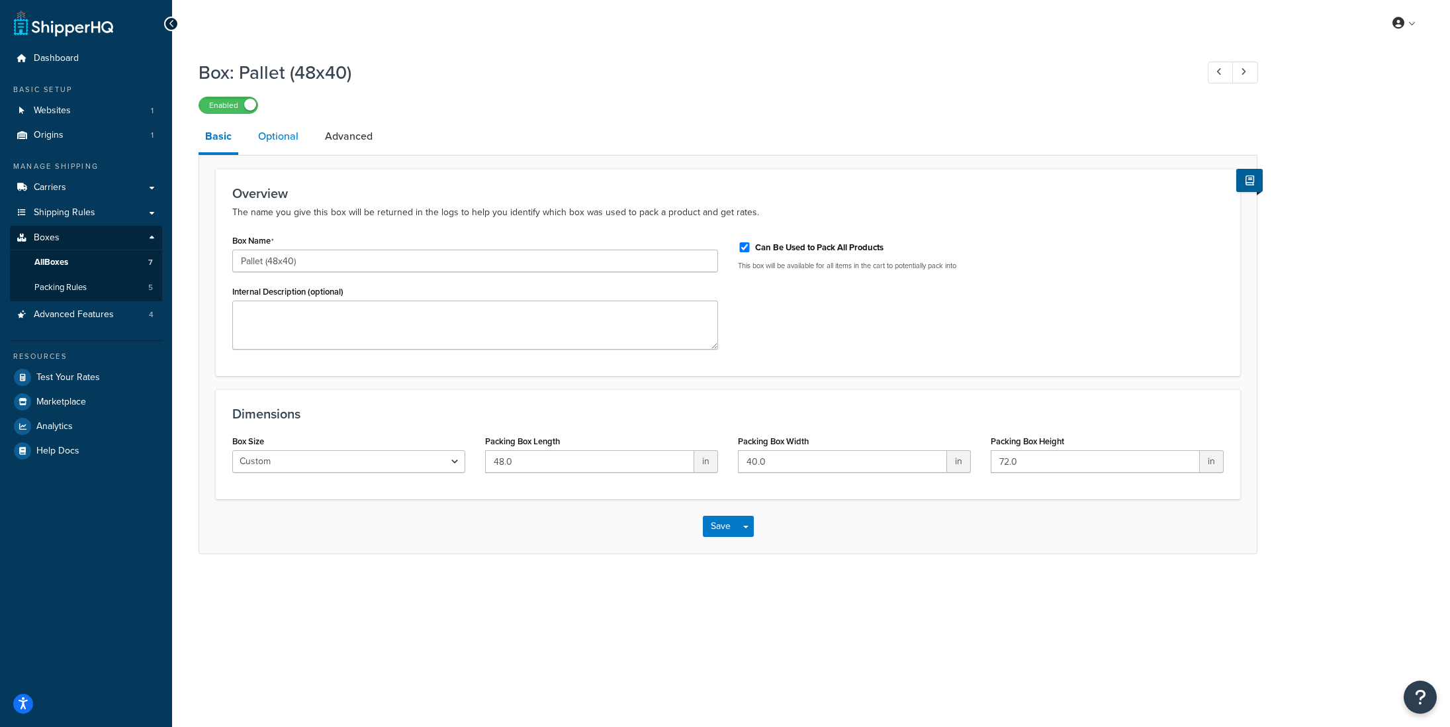
click at [279, 140] on link "Optional" at bounding box center [278, 136] width 54 height 32
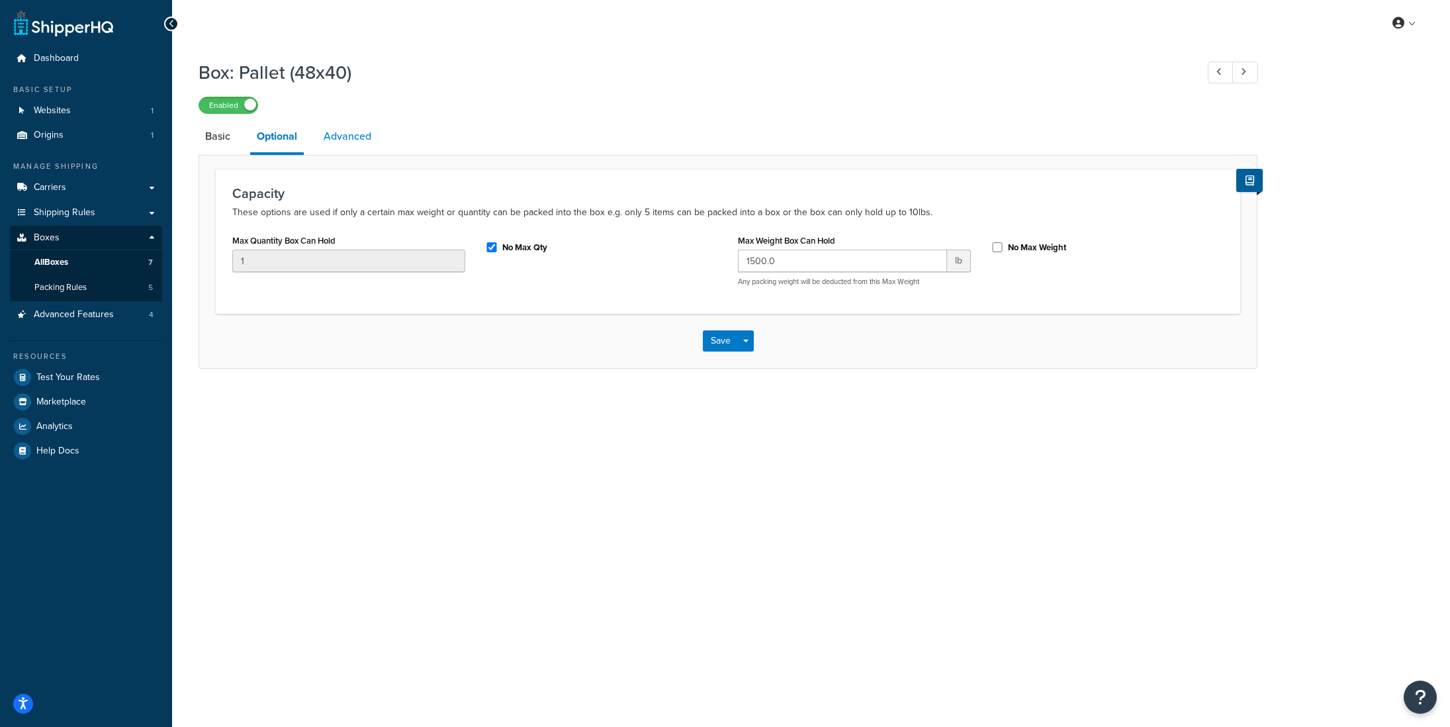
click at [343, 141] on link "Advanced" at bounding box center [347, 136] width 61 height 32
select select "70"
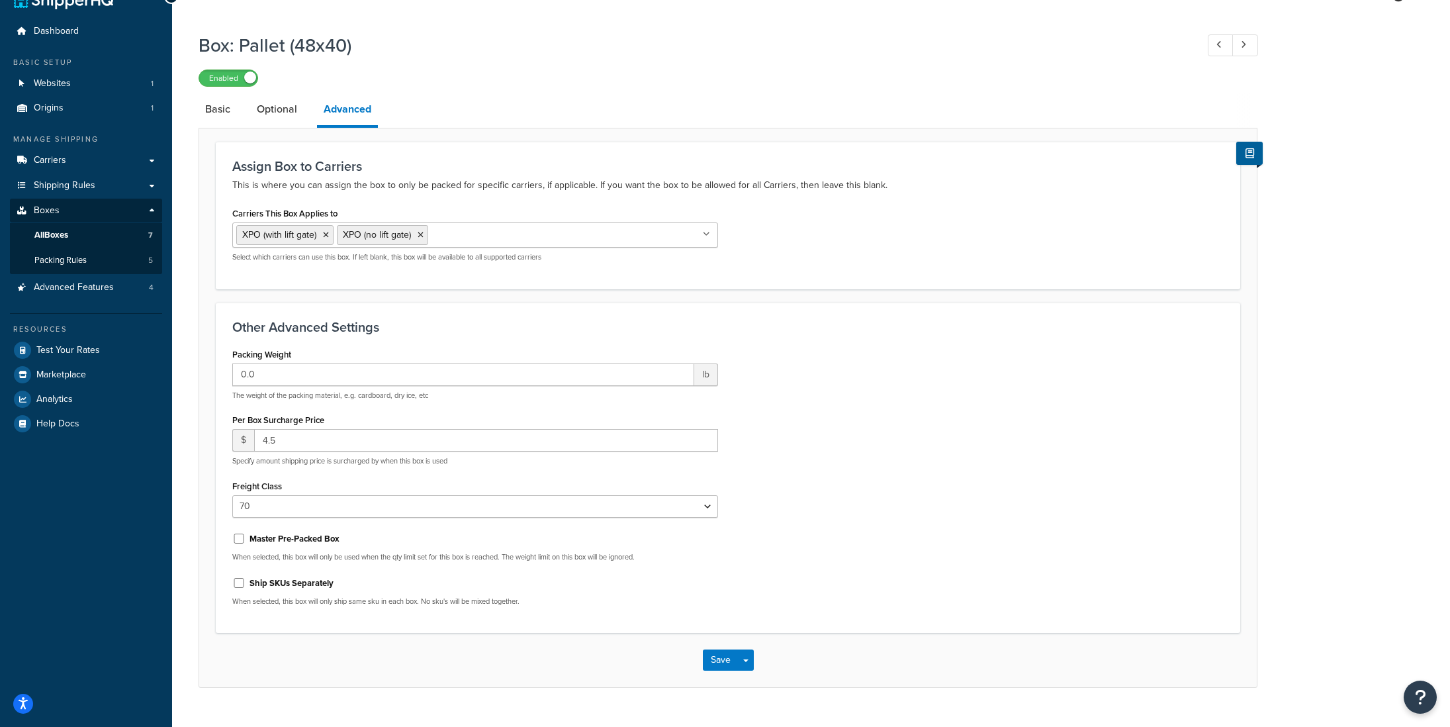
scroll to position [22, 0]
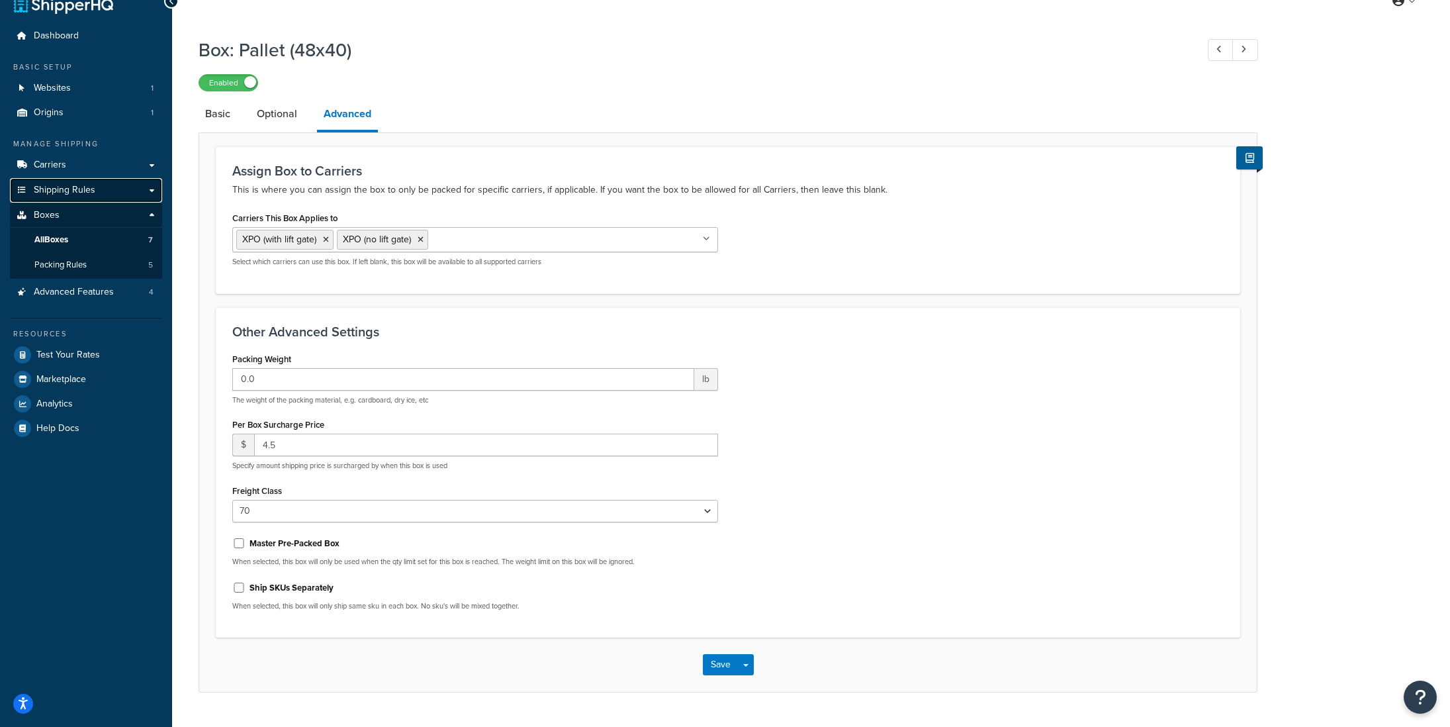
click at [54, 189] on span "Shipping Rules" at bounding box center [65, 190] width 62 height 11
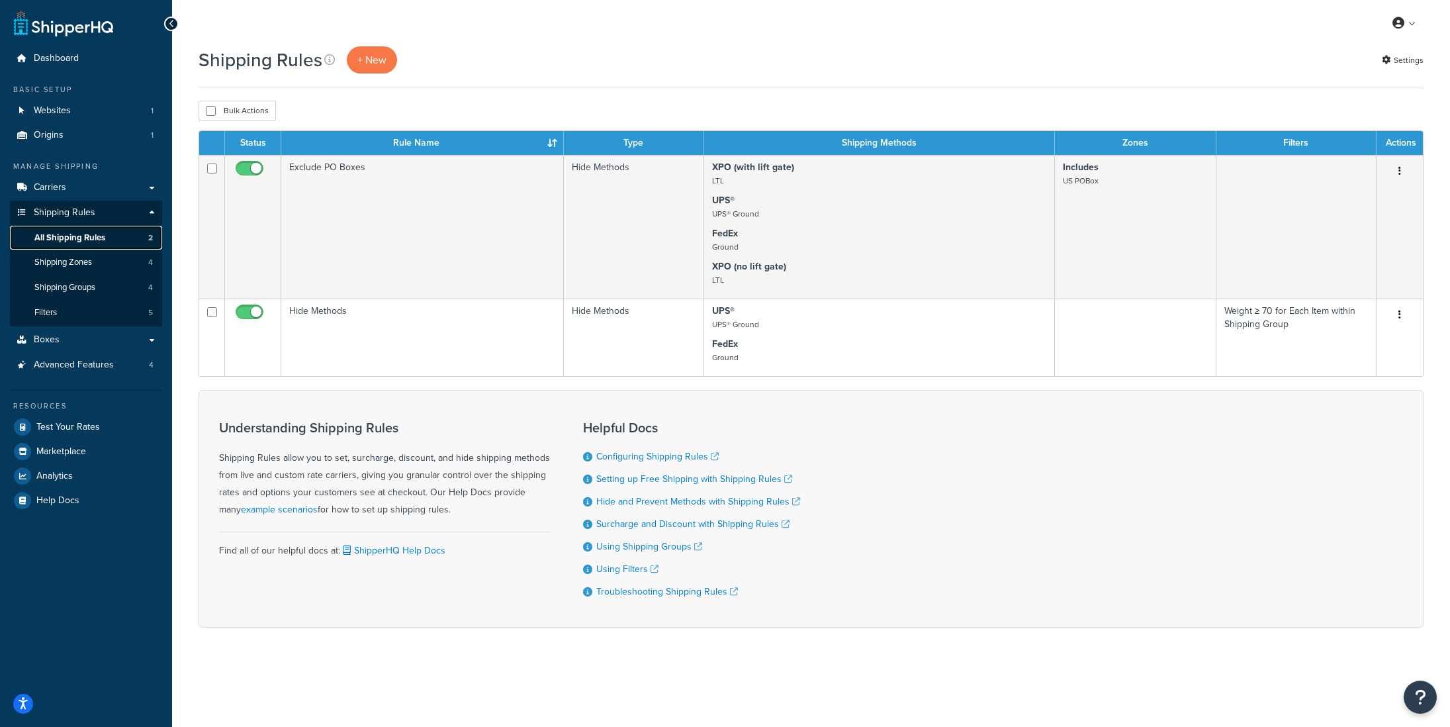
click at [104, 238] on span "All Shipping Rules" at bounding box center [69, 237] width 71 height 11
drag, startPoint x: 0, startPoint y: 0, endPoint x: 73, endPoint y: 344, distance: 351.7
click at [73, 344] on link "Boxes" at bounding box center [86, 340] width 152 height 24
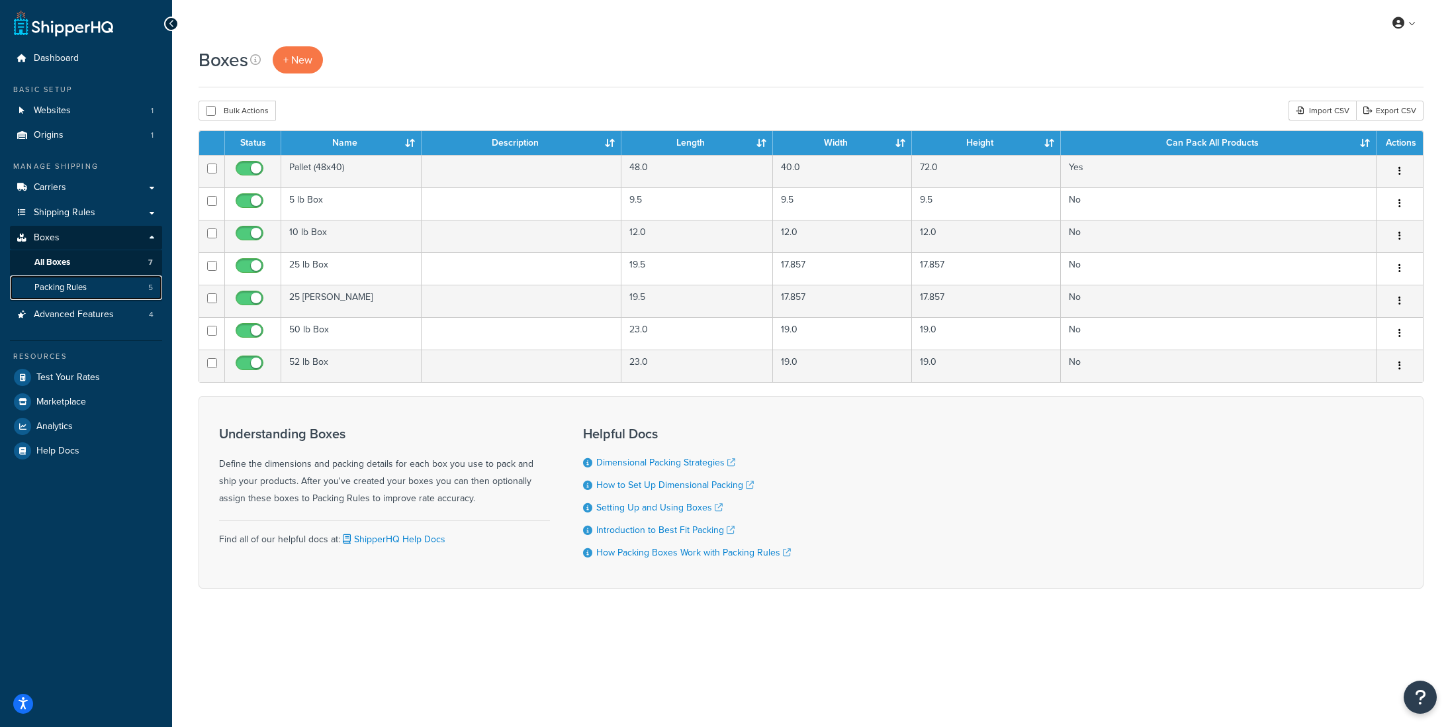
click at [81, 287] on span "Packing Rules" at bounding box center [60, 287] width 52 height 11
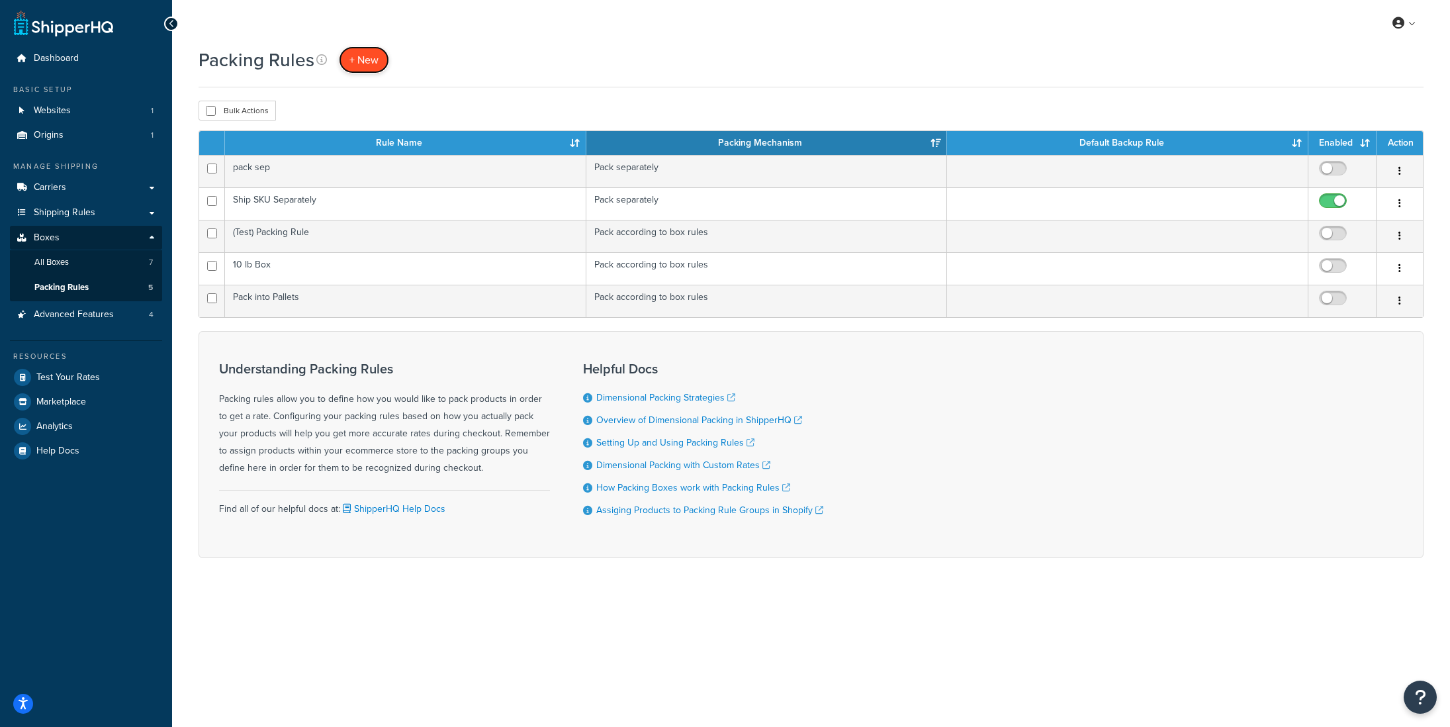
click at [357, 62] on span "+ New" at bounding box center [363, 59] width 29 height 15
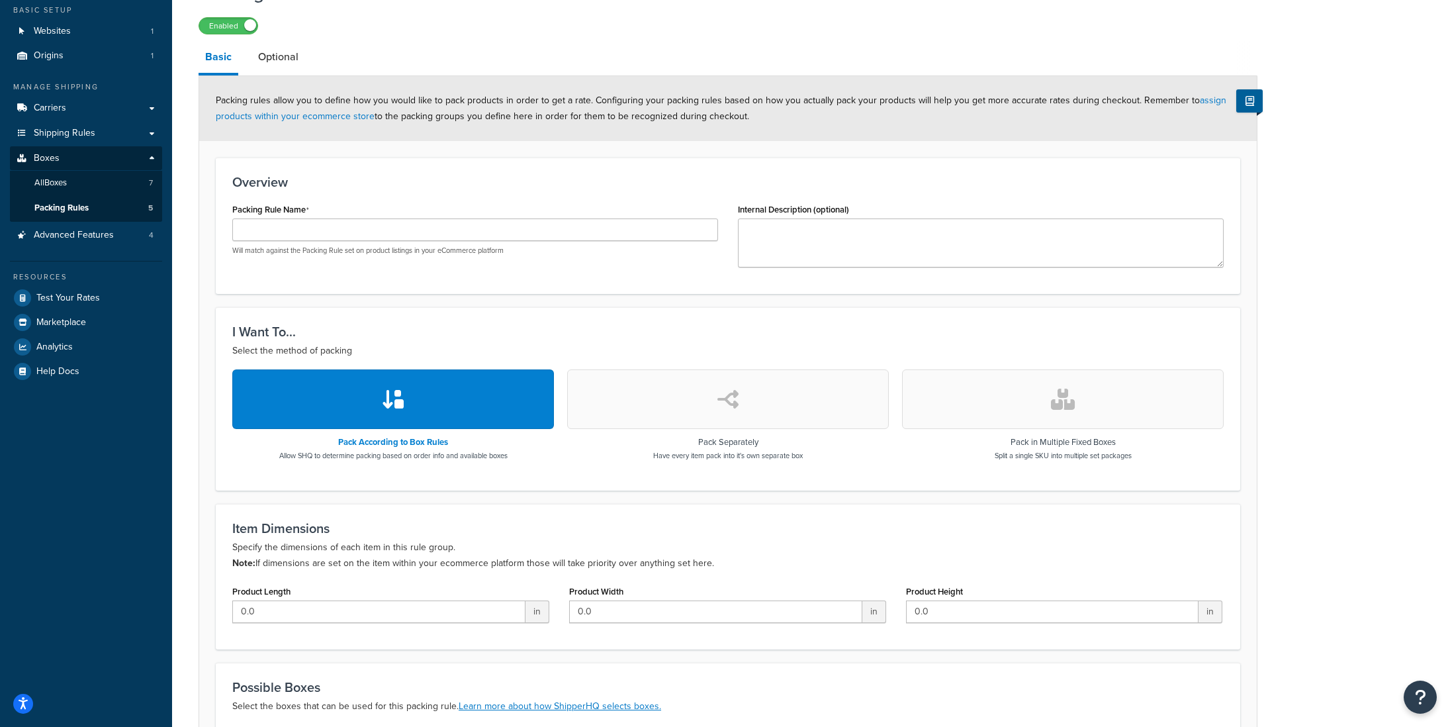
scroll to position [85, 0]
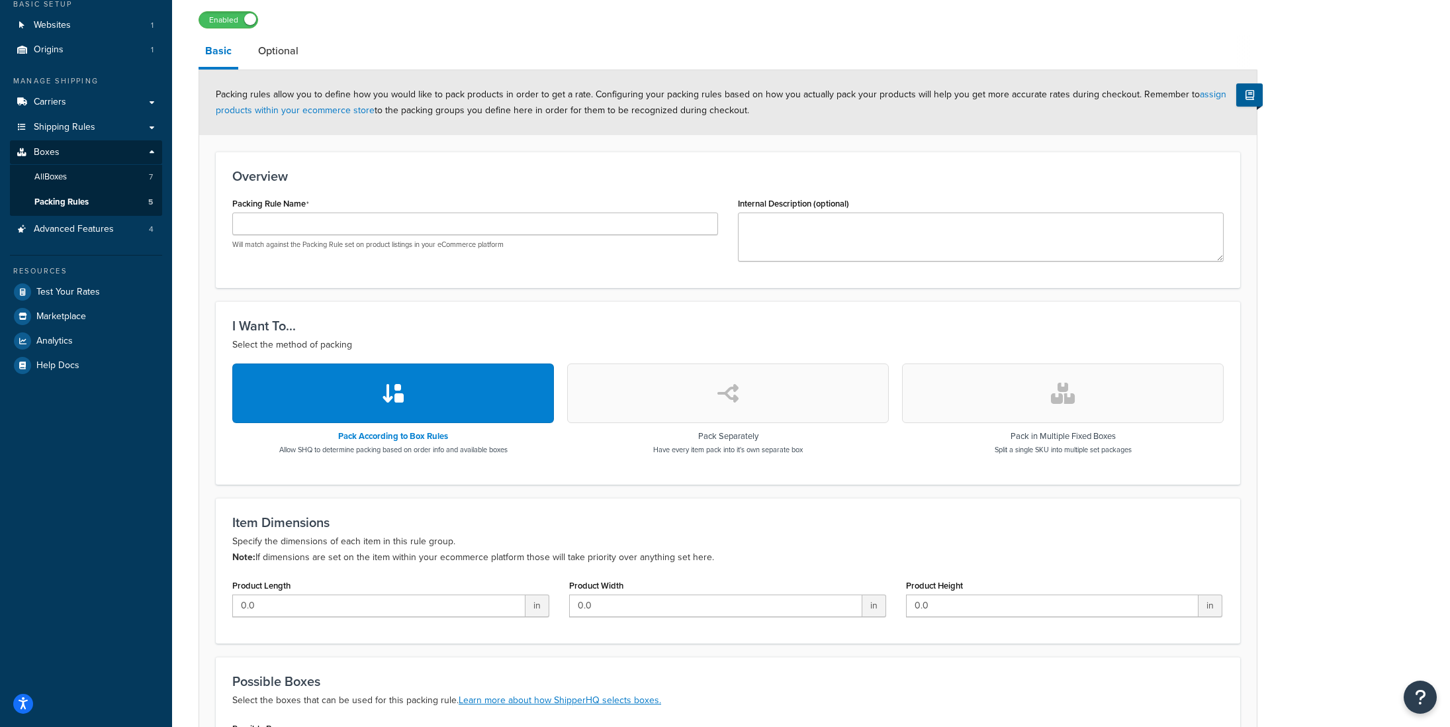
click at [688, 394] on button "button" at bounding box center [728, 393] width 322 height 60
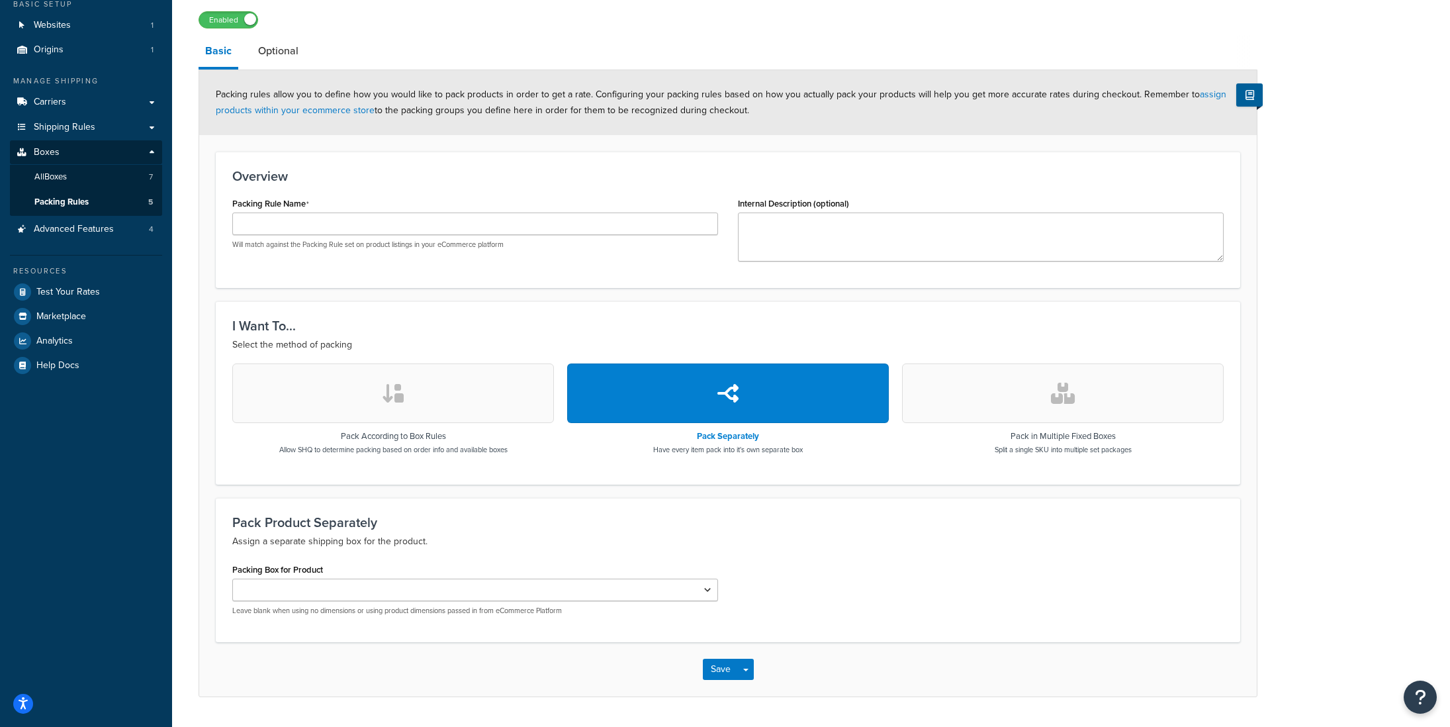
scroll to position [122, 0]
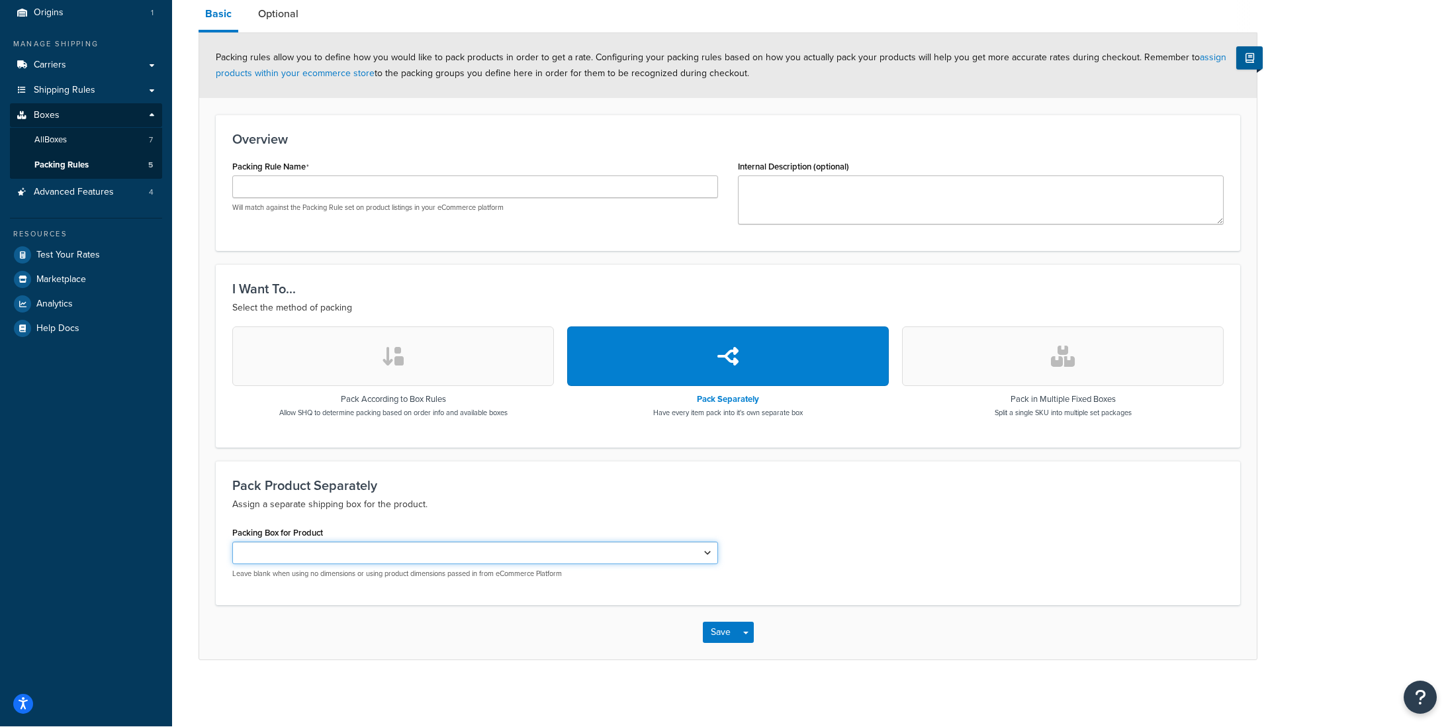
click at [346, 549] on select "5 lb Box 10 lb Box 25 lb Box 25 [PERSON_NAME] 50 lb Box 52 lb Box" at bounding box center [475, 552] width 486 height 22
click at [1028, 371] on button "button" at bounding box center [1063, 356] width 322 height 60
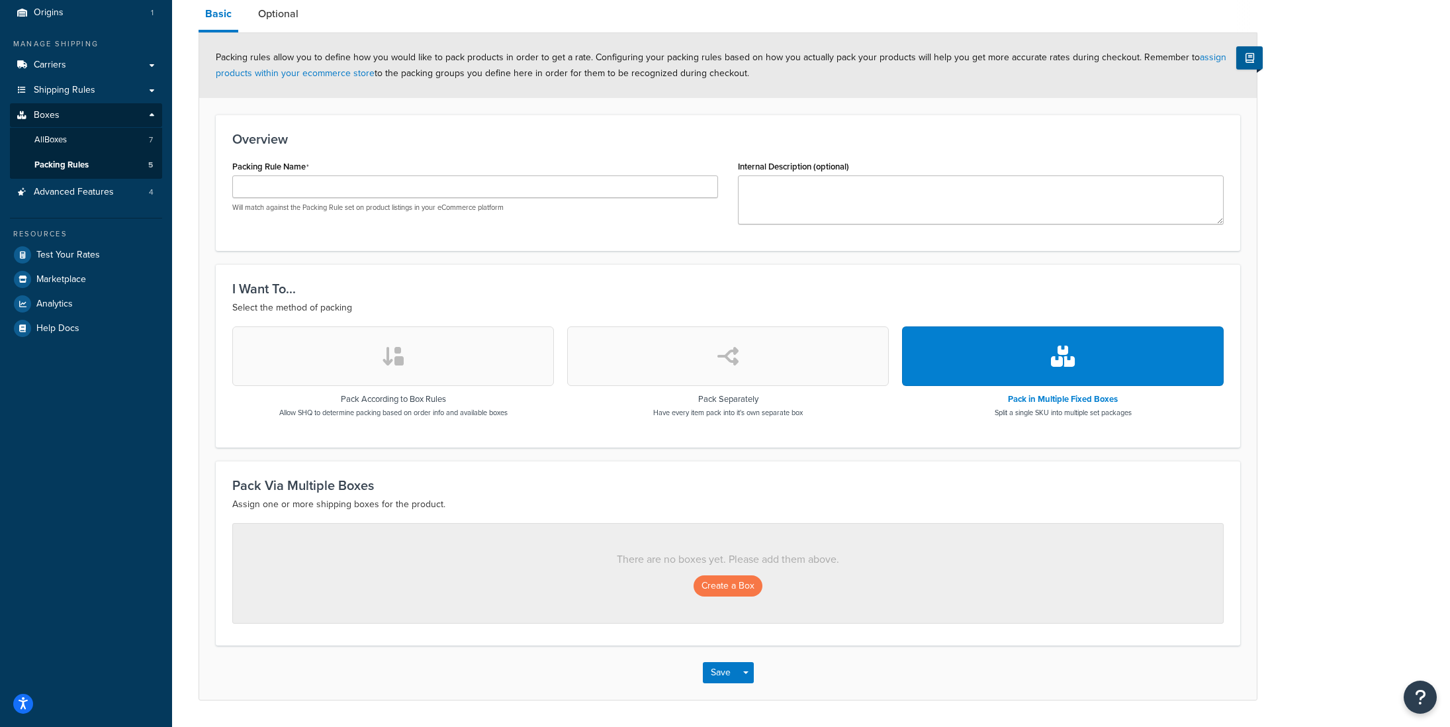
click at [383, 372] on button "button" at bounding box center [393, 356] width 322 height 60
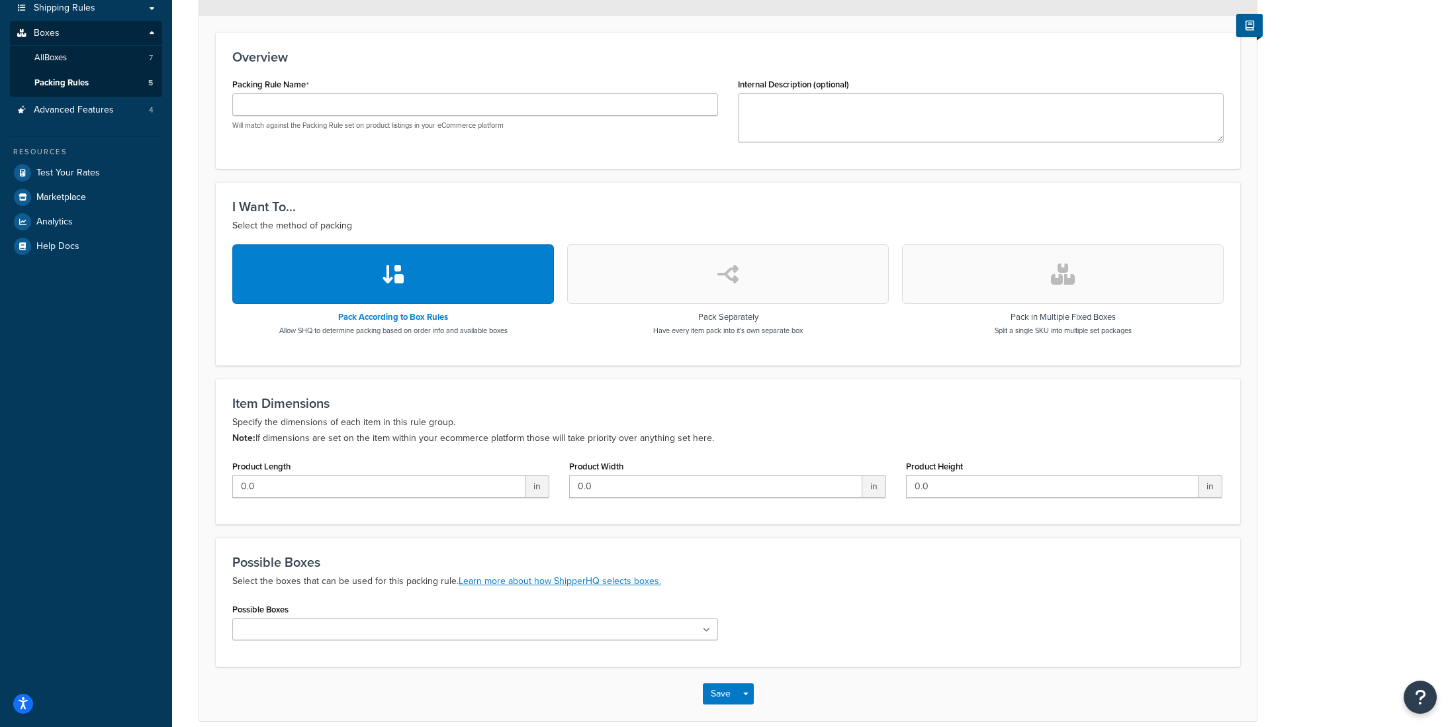
scroll to position [266, 0]
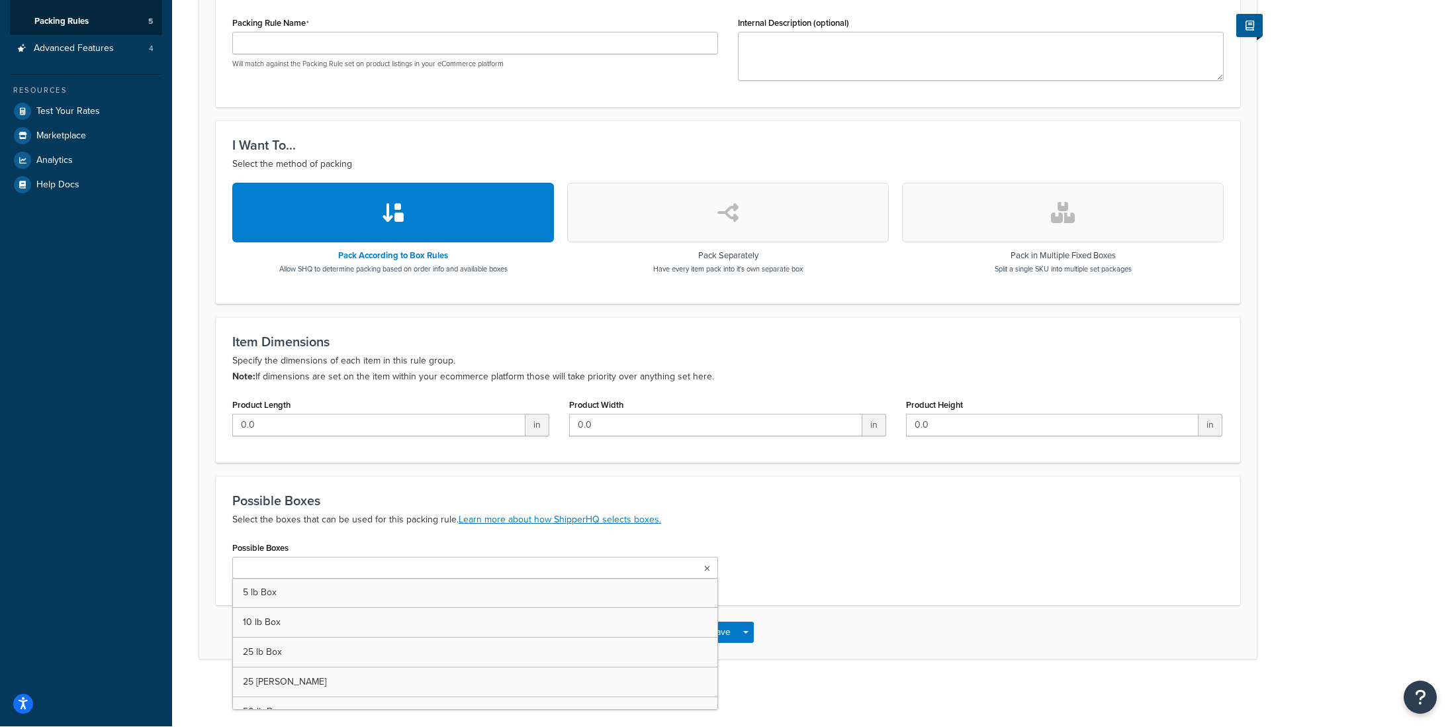
click at [330, 566] on input "Possible Boxes" at bounding box center [294, 568] width 117 height 15
click at [750, 511] on p "Select the boxes that can be used for this packing rule. Learn more about how S…" at bounding box center [727, 519] width 991 height 16
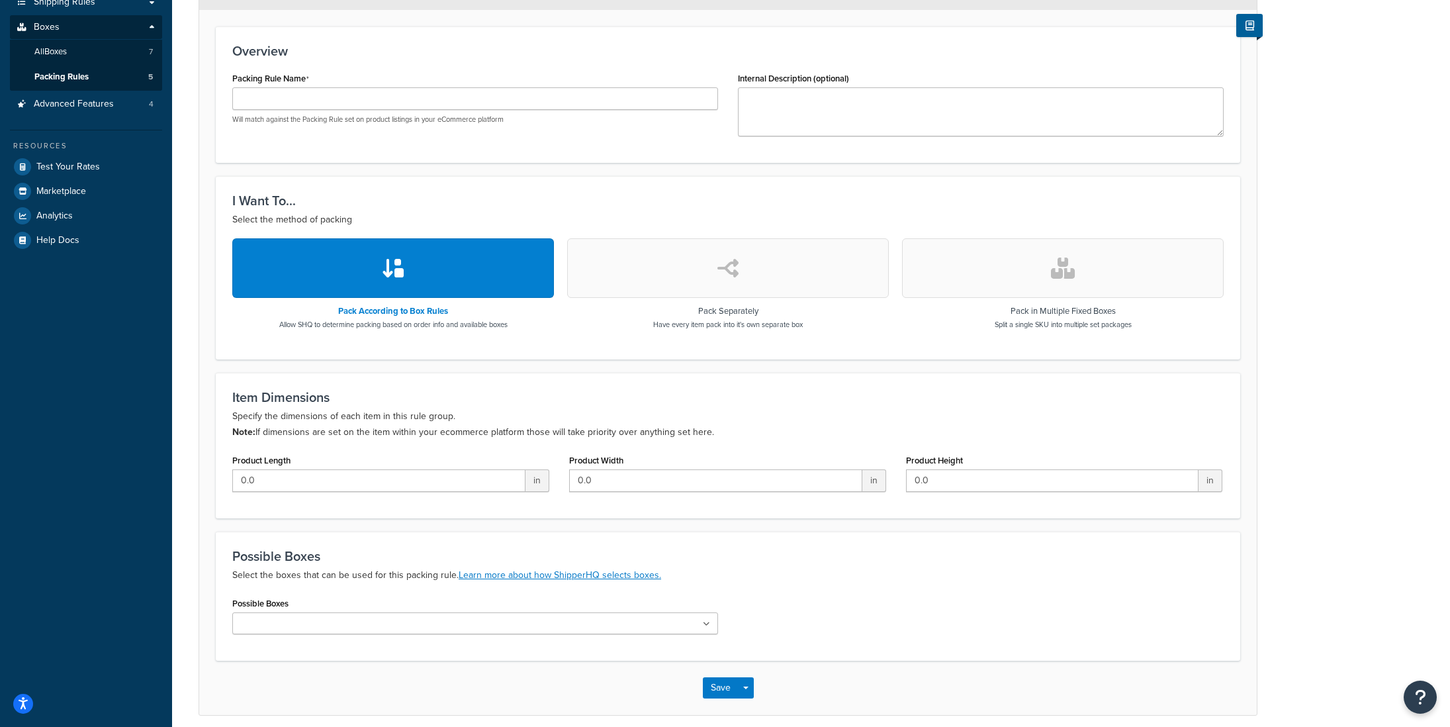
scroll to position [0, 0]
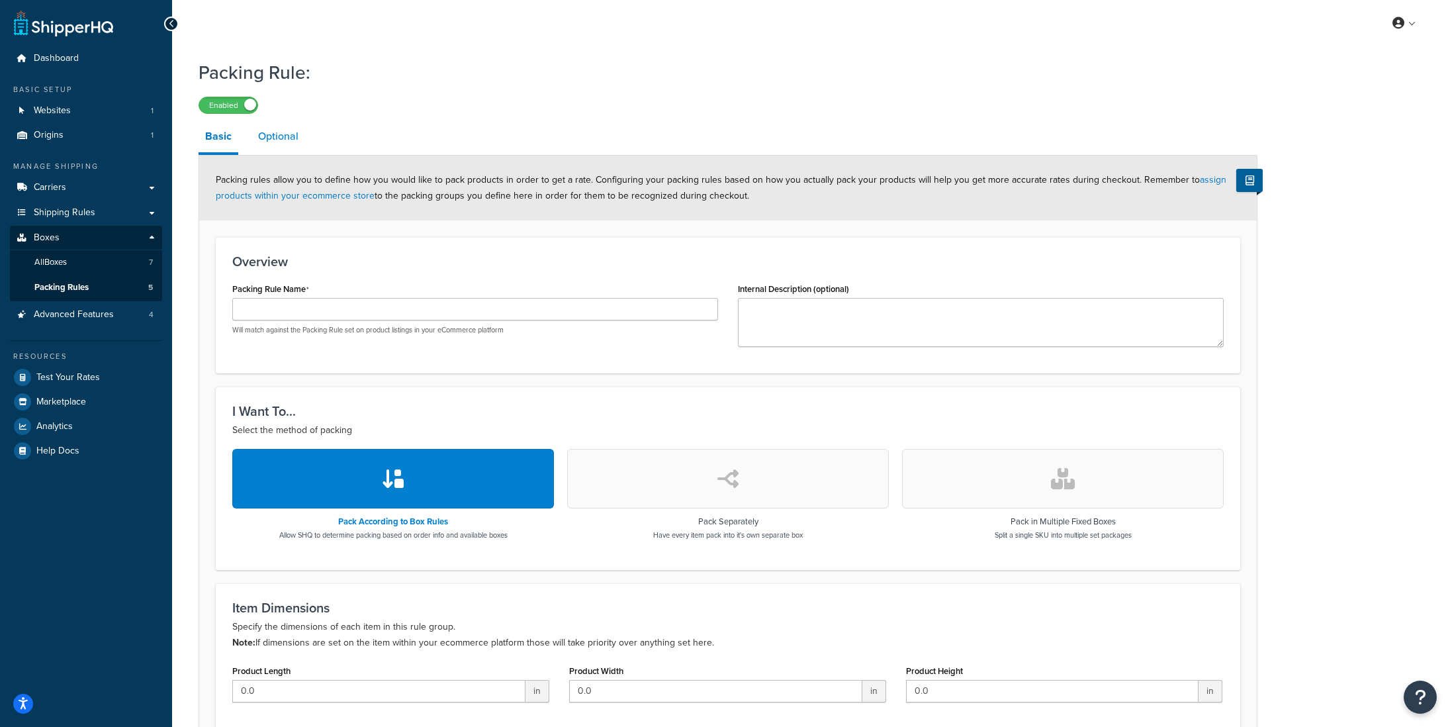
click at [271, 138] on link "Optional" at bounding box center [278, 136] width 54 height 32
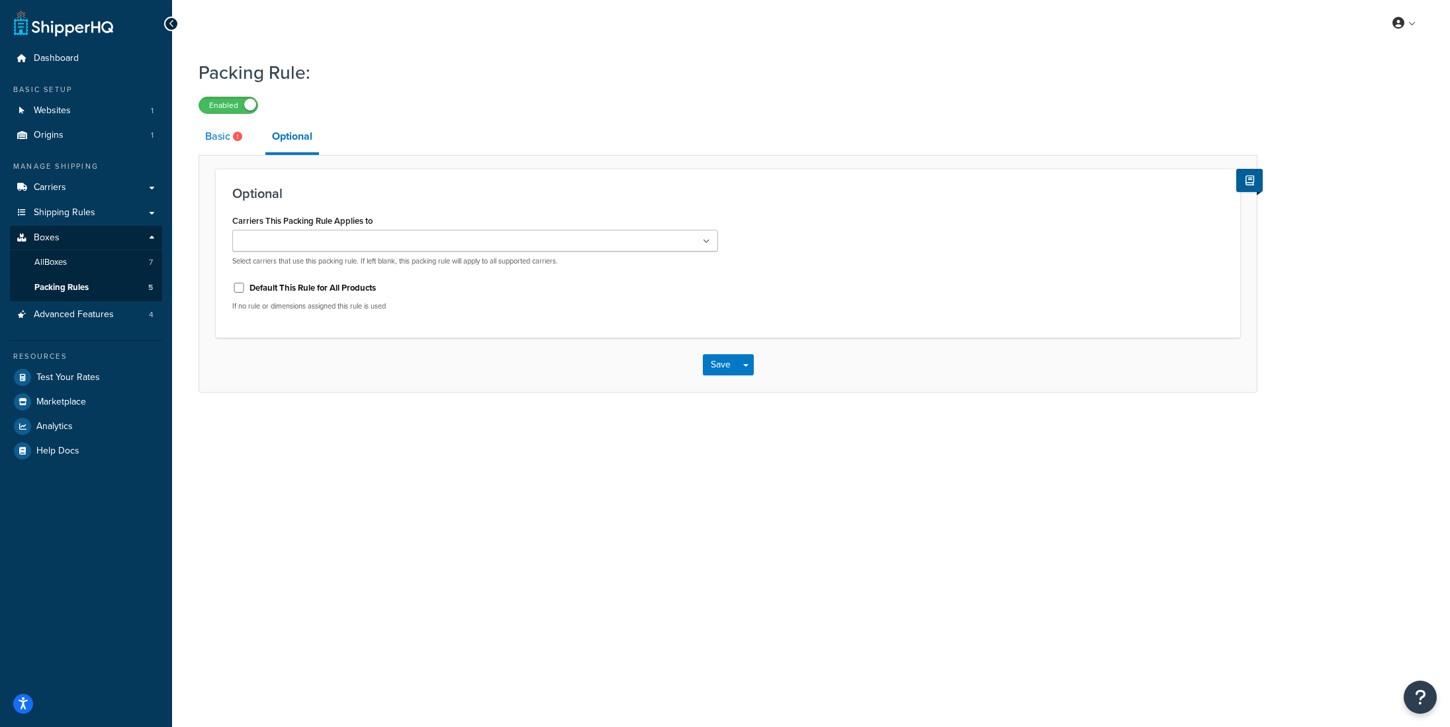
click at [214, 146] on link "Basic" at bounding box center [225, 136] width 54 height 32
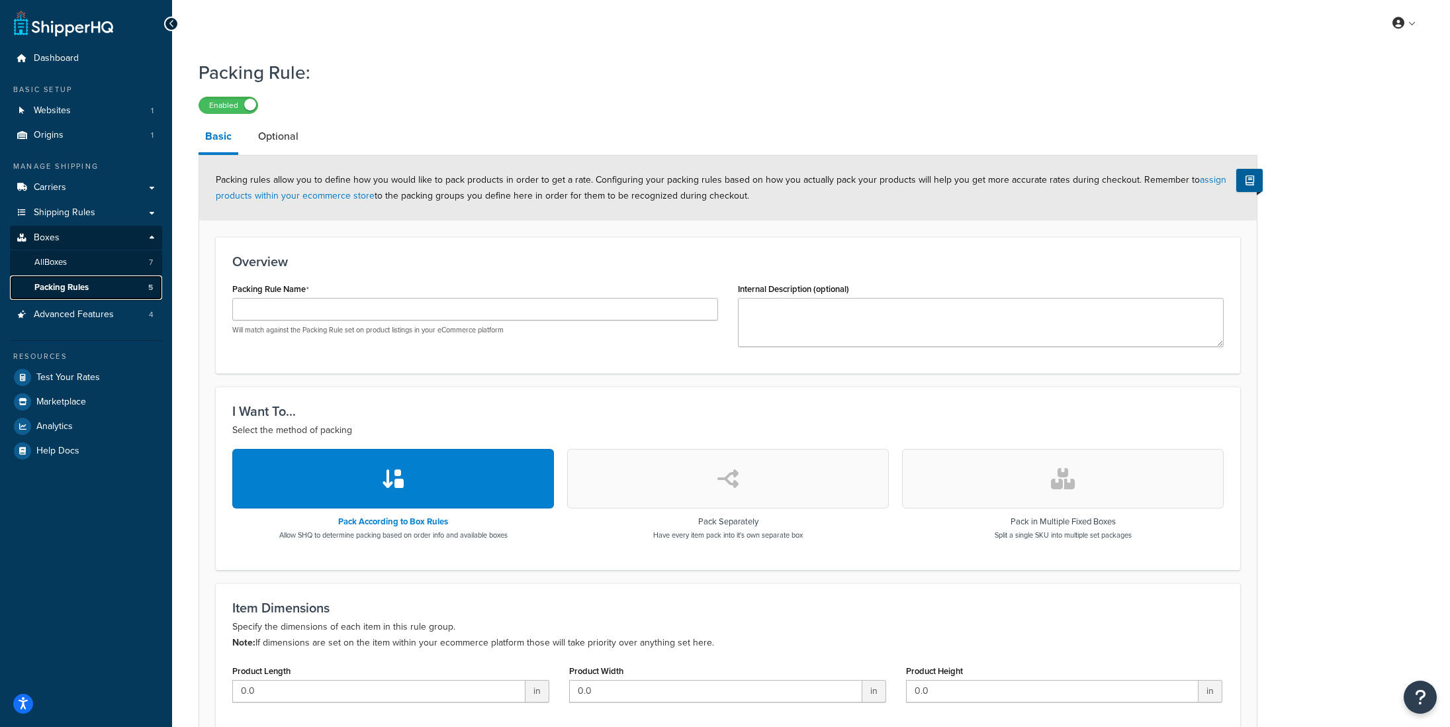
click at [67, 289] on span "Packing Rules" at bounding box center [61, 287] width 54 height 11
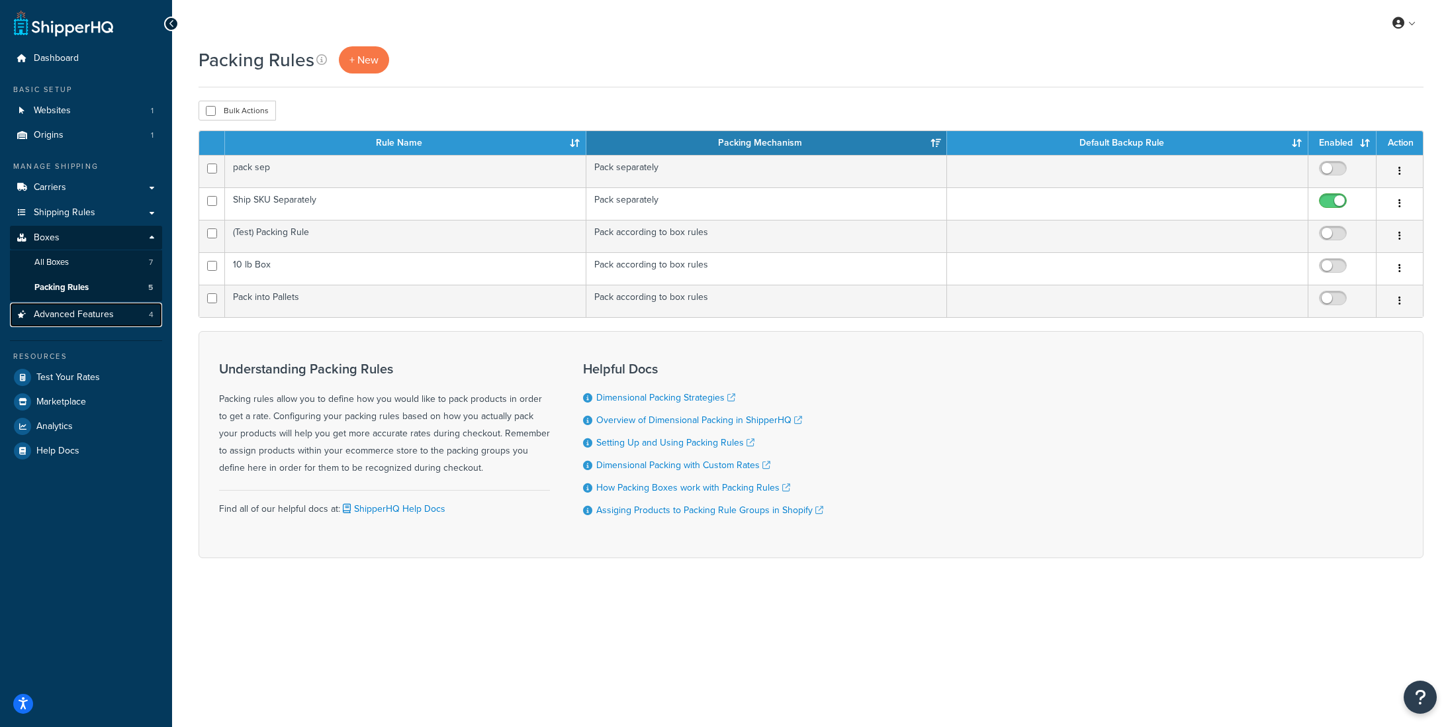
click at [99, 322] on link "Advanced Features 4" at bounding box center [86, 314] width 152 height 24
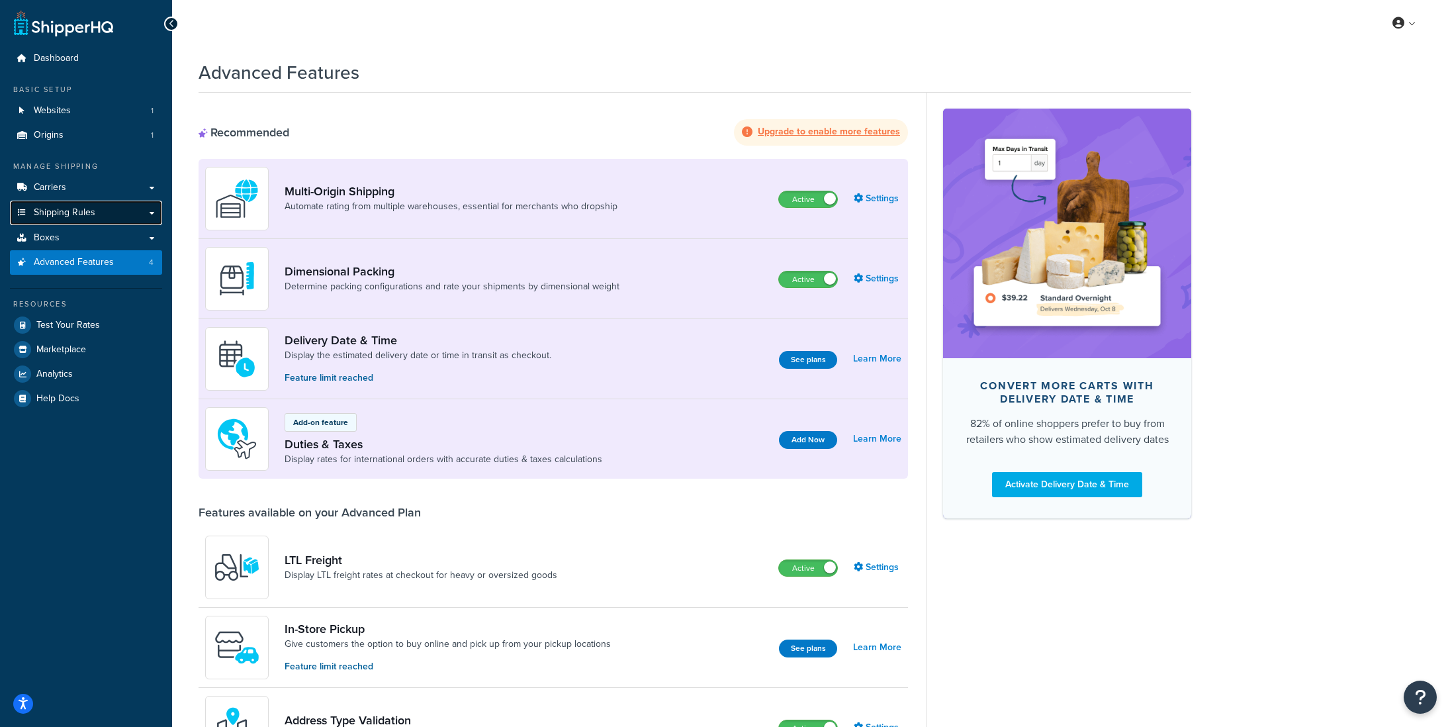
click at [65, 214] on span "Shipping Rules" at bounding box center [65, 212] width 62 height 11
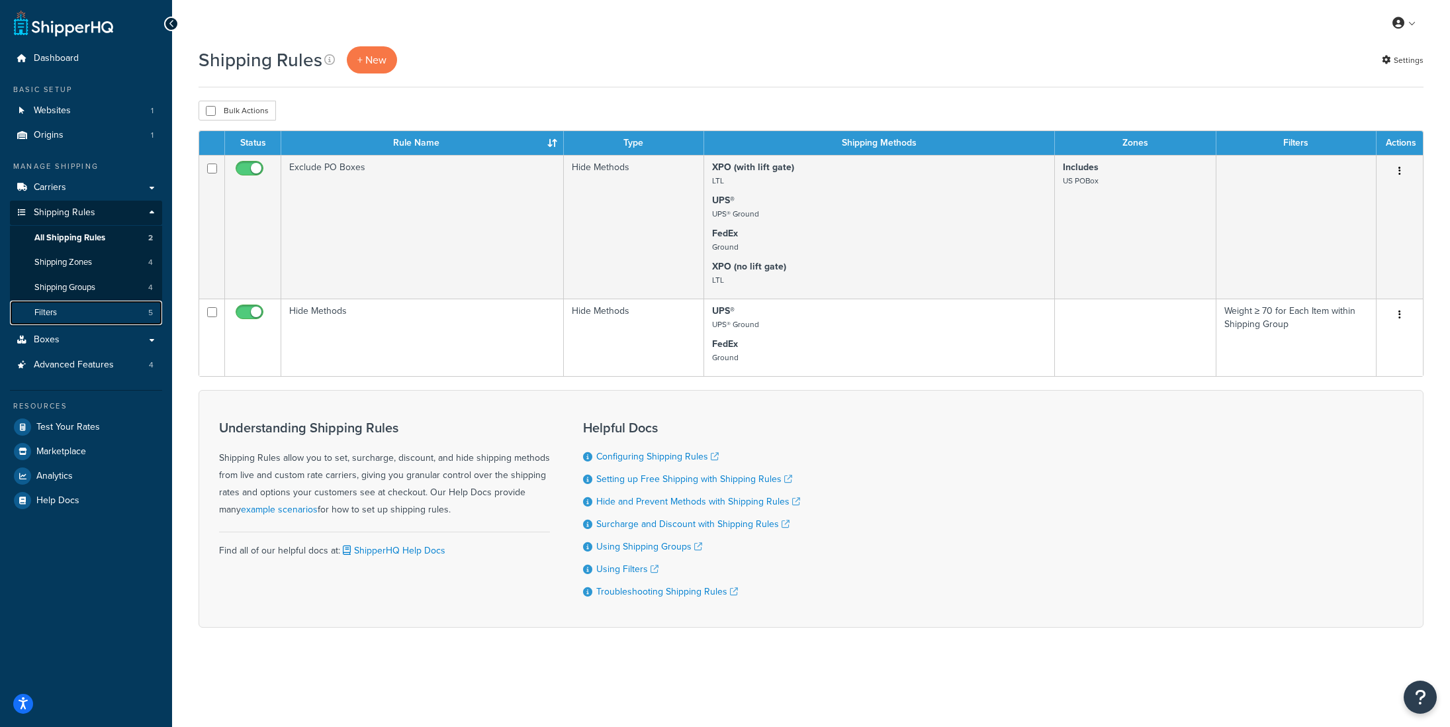
click at [61, 309] on link "Filters 5" at bounding box center [86, 312] width 152 height 24
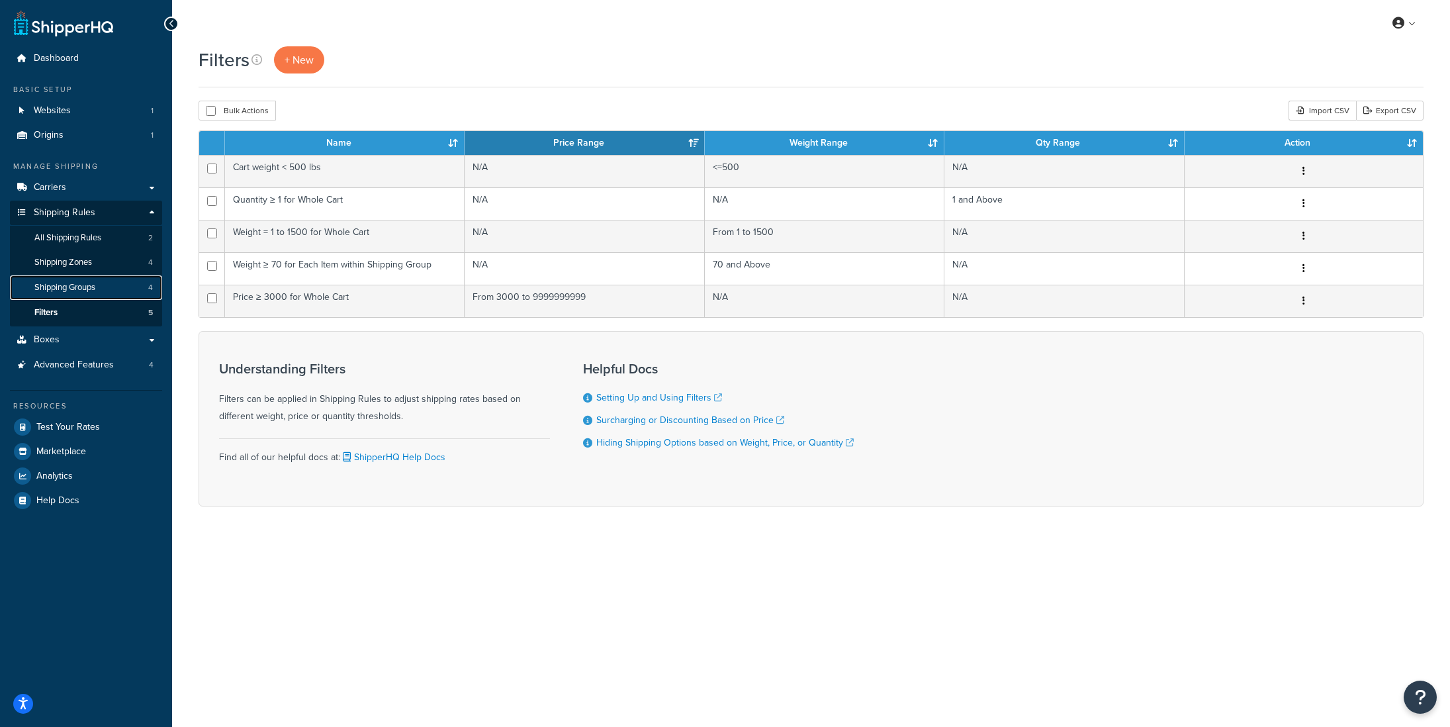
click at [81, 286] on span "Shipping Groups" at bounding box center [64, 287] width 61 height 11
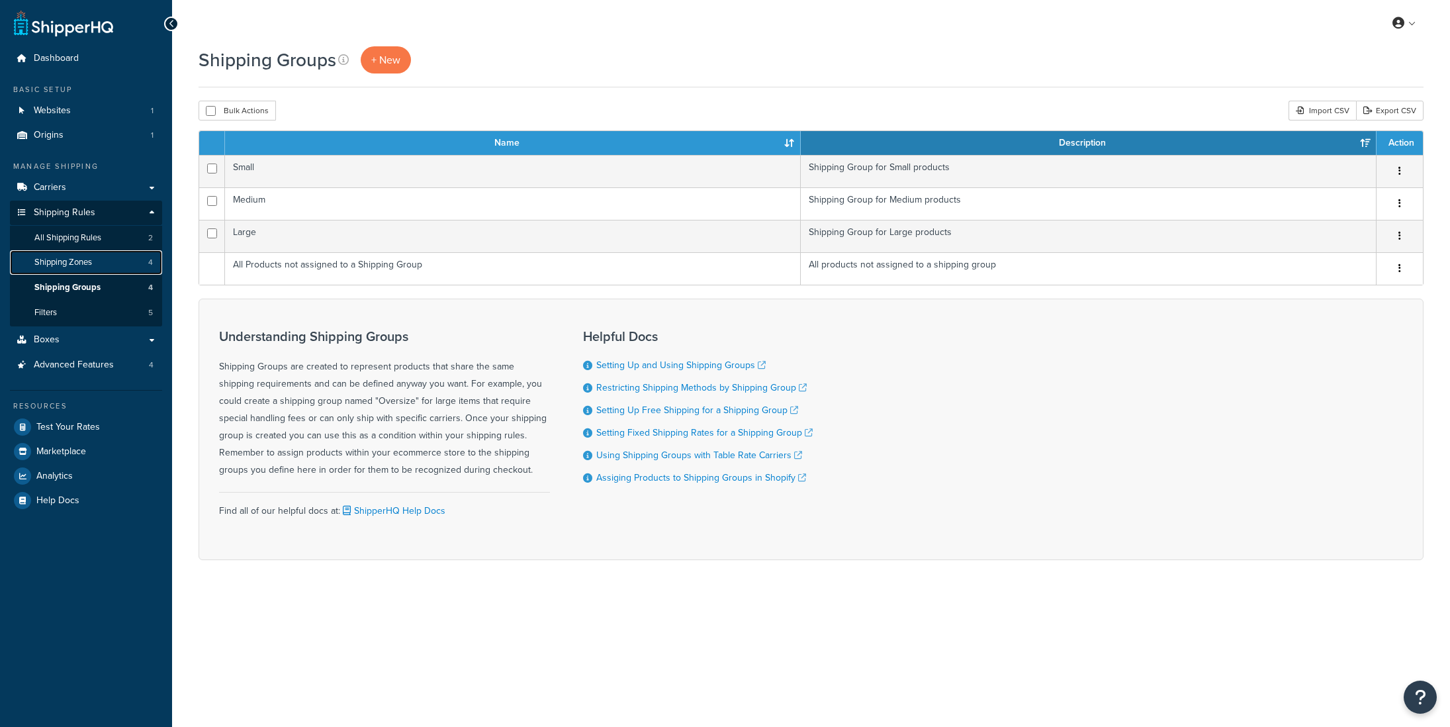
click at [85, 270] on link "Shipping Zones 4" at bounding box center [86, 262] width 152 height 24
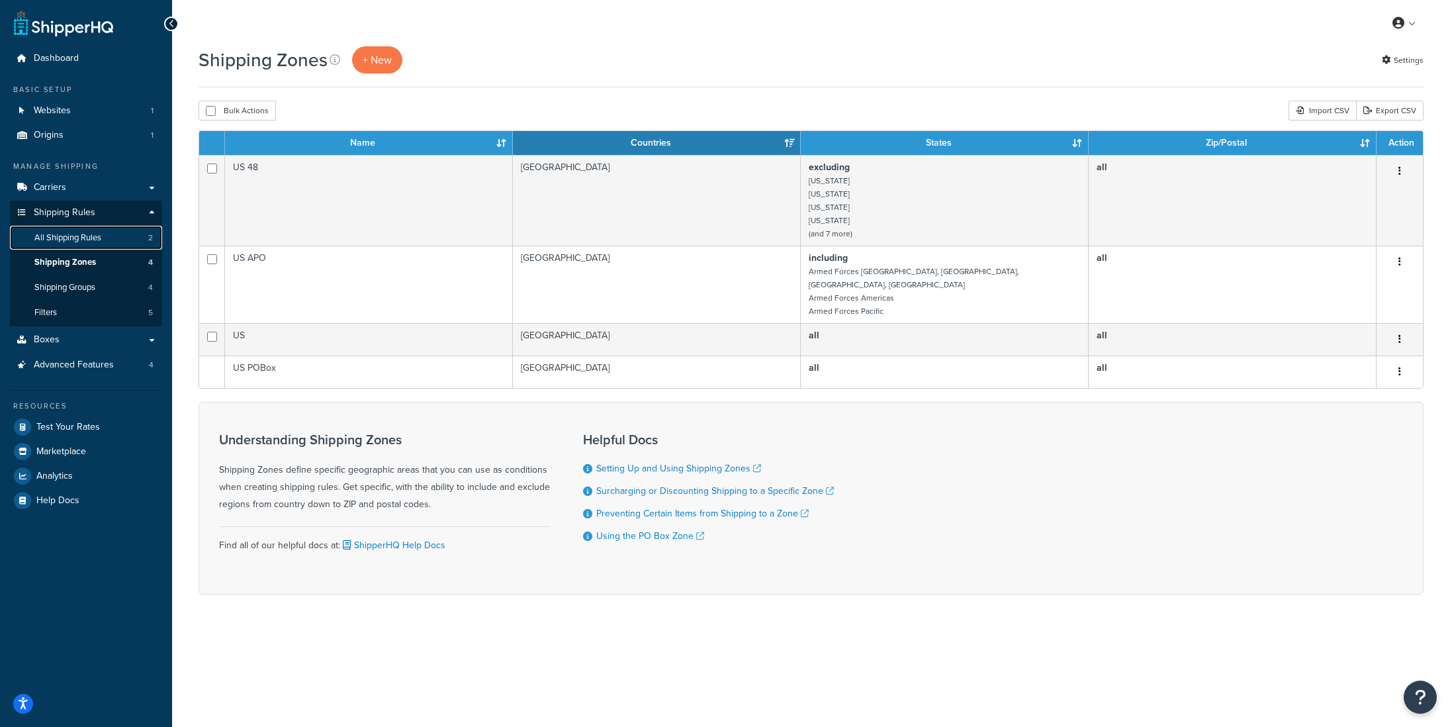
click at [85, 245] on link "All Shipping Rules 2" at bounding box center [86, 238] width 152 height 24
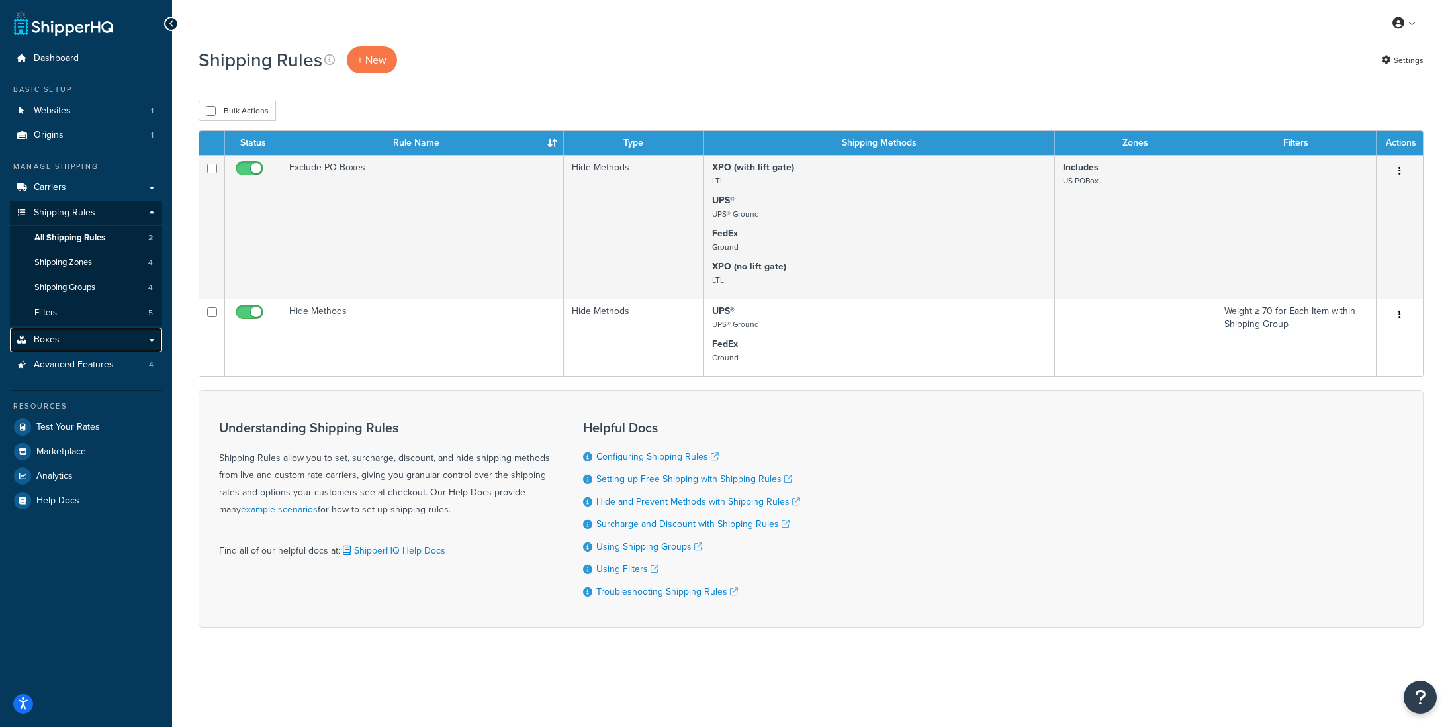
click at [60, 341] on link "Boxes" at bounding box center [86, 340] width 152 height 24
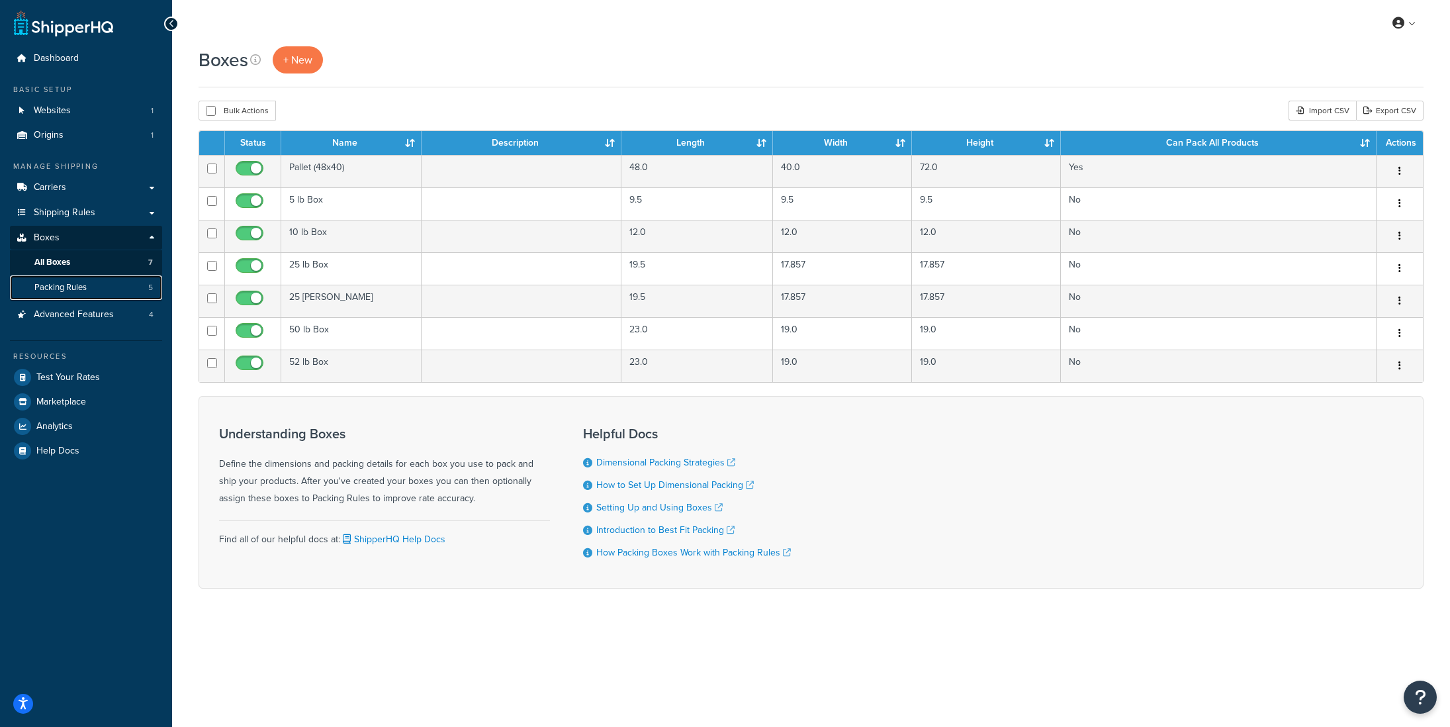
click at [72, 285] on span "Packing Rules" at bounding box center [60, 287] width 52 height 11
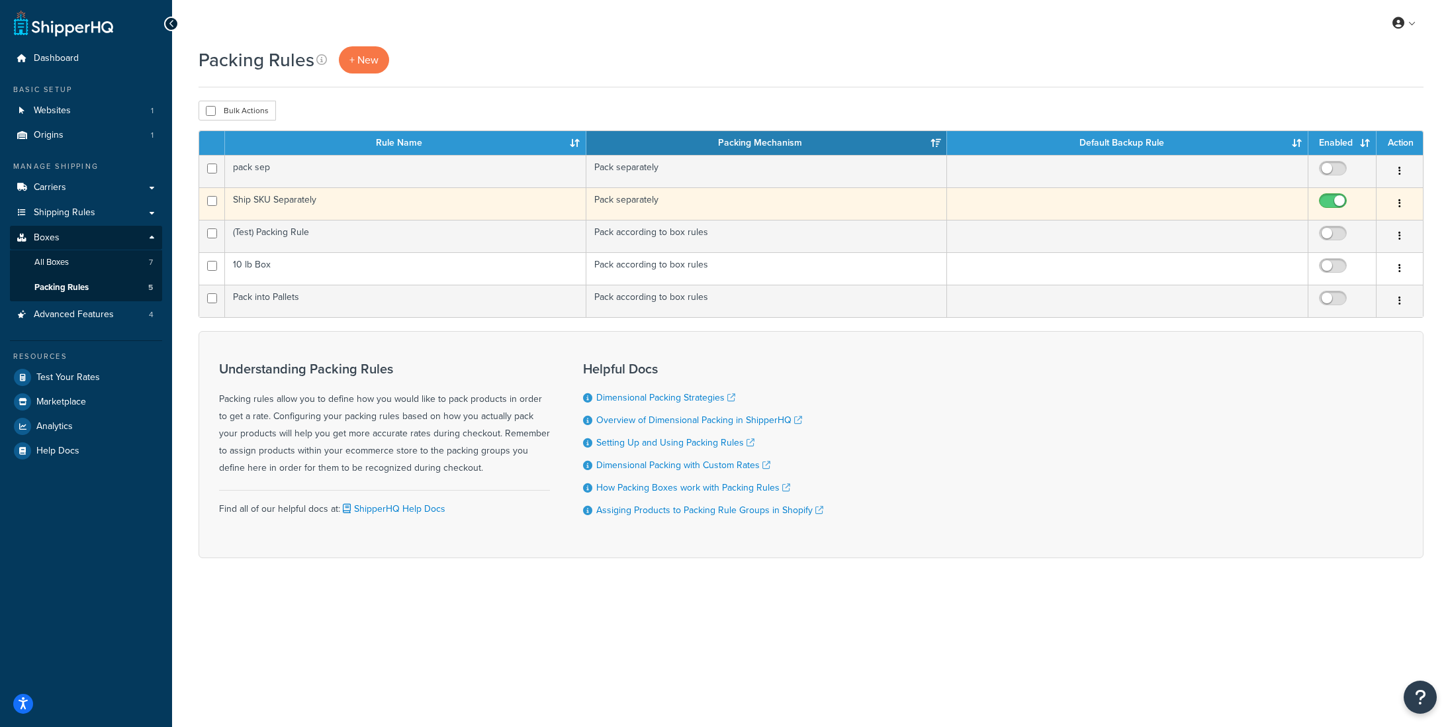
click at [291, 202] on td "Ship SKU Separately" at bounding box center [405, 203] width 361 height 32
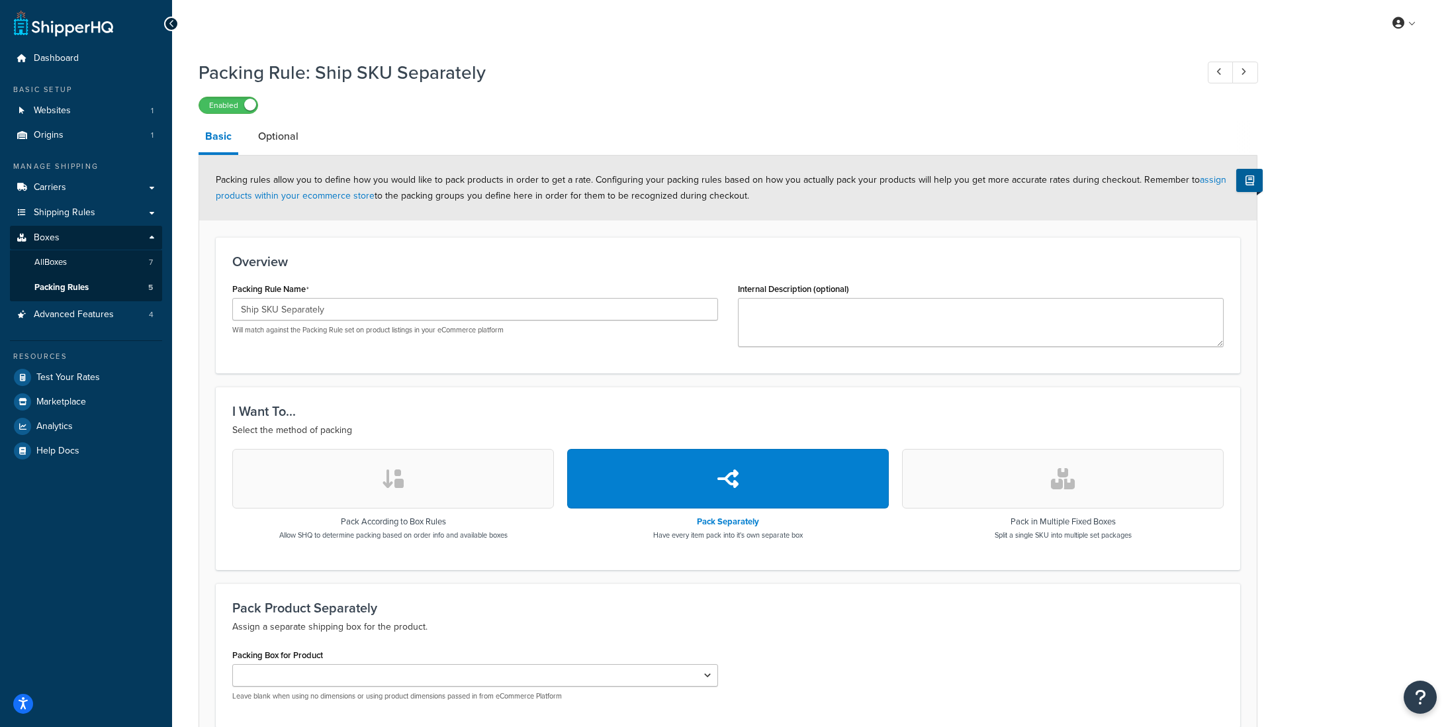
scroll to position [122, 0]
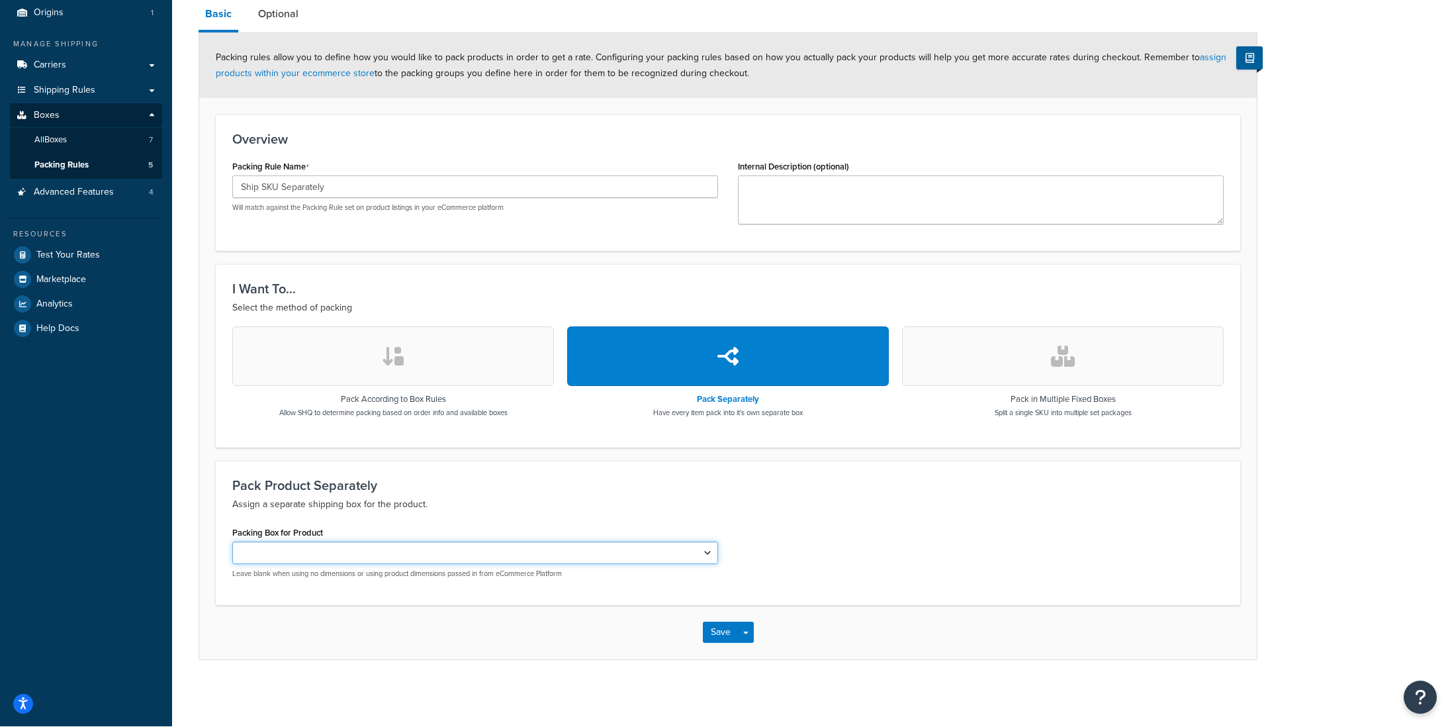
click at [326, 549] on select "5 lb Box 10 lb Box 25 lb Box 25 [PERSON_NAME] 50 lb Box 52 lb Box" at bounding box center [475, 552] width 486 height 22
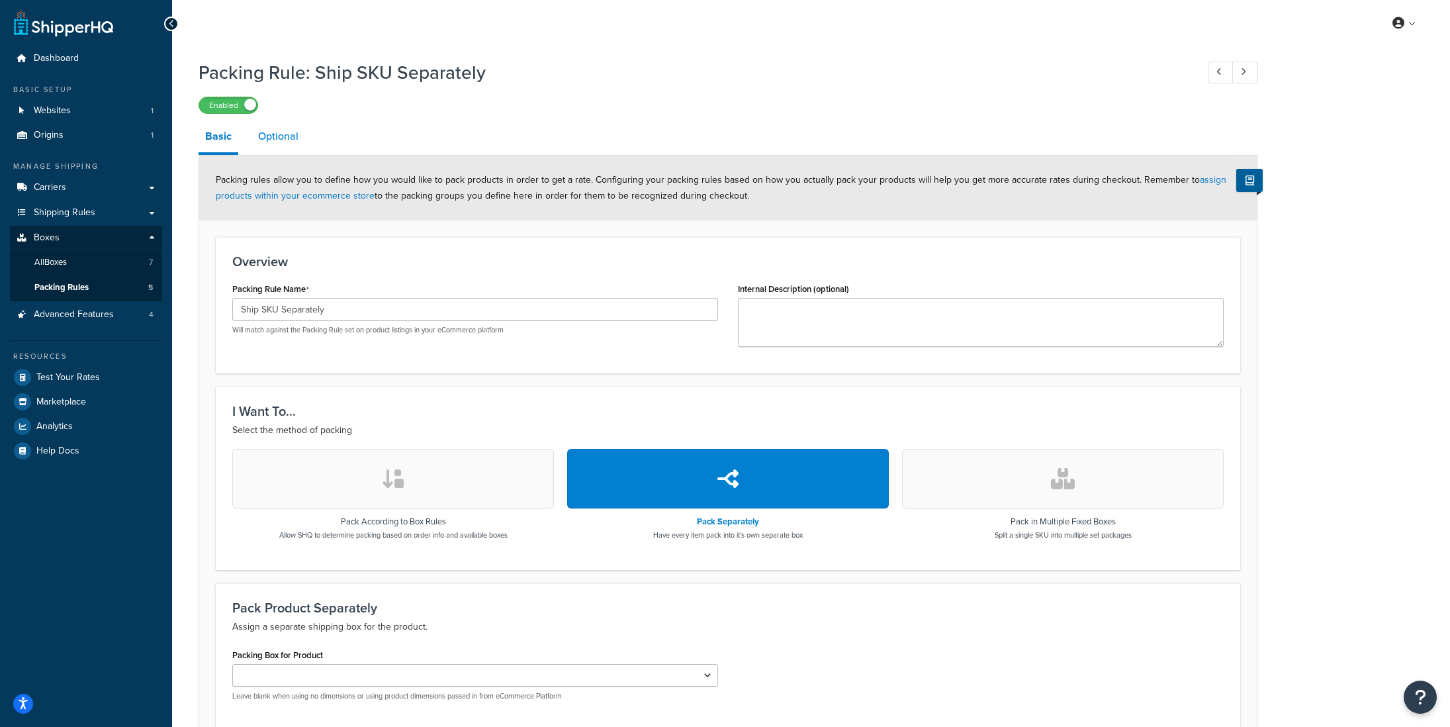
click at [273, 138] on link "Optional" at bounding box center [278, 136] width 54 height 32
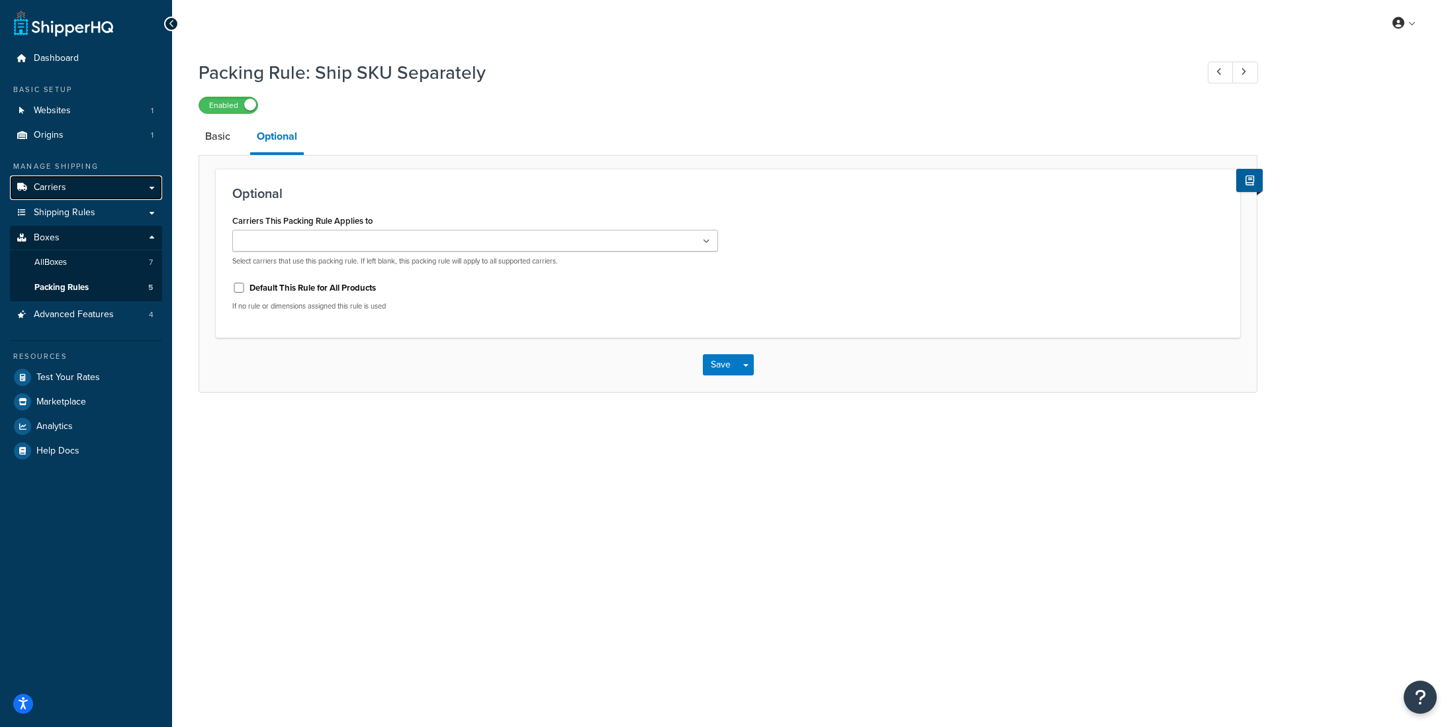
click at [79, 197] on link "Carriers" at bounding box center [86, 187] width 152 height 24
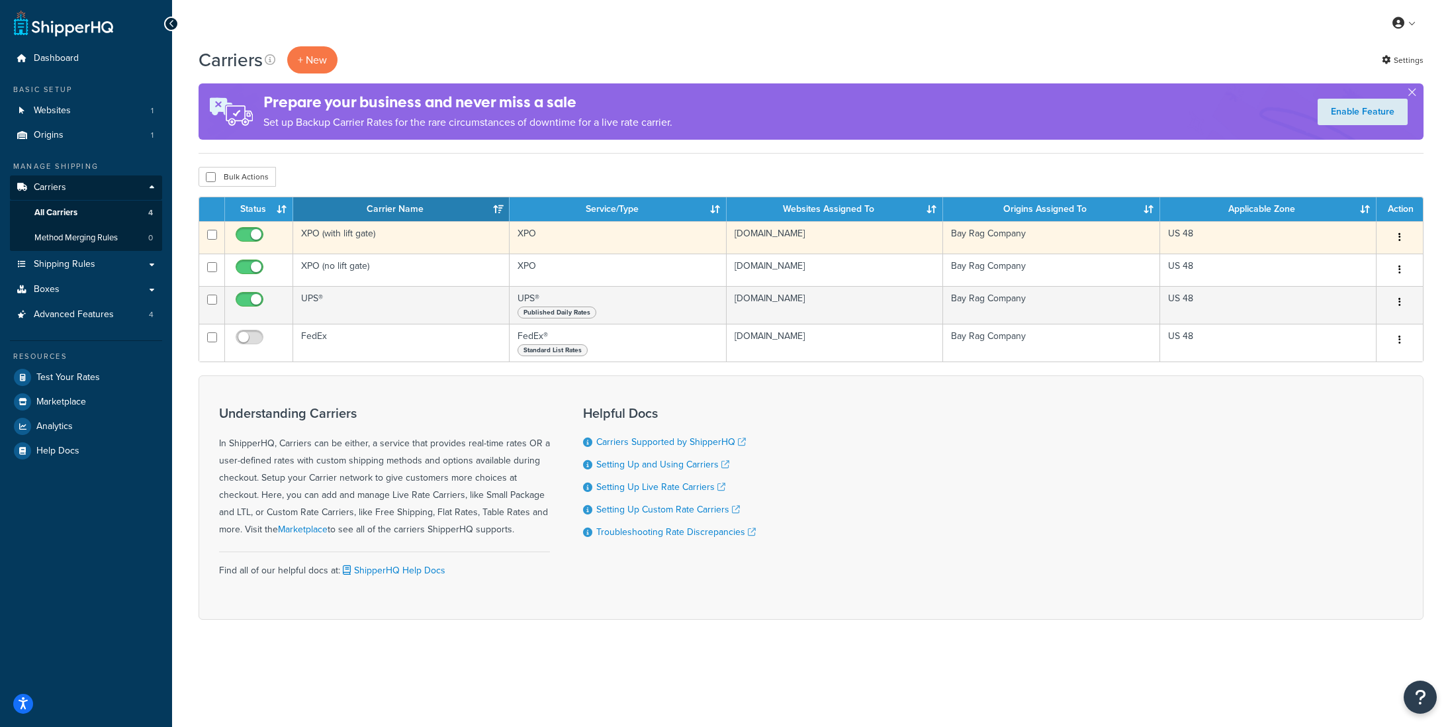
click at [371, 238] on td "XPO (with lift gate)" at bounding box center [401, 237] width 216 height 32
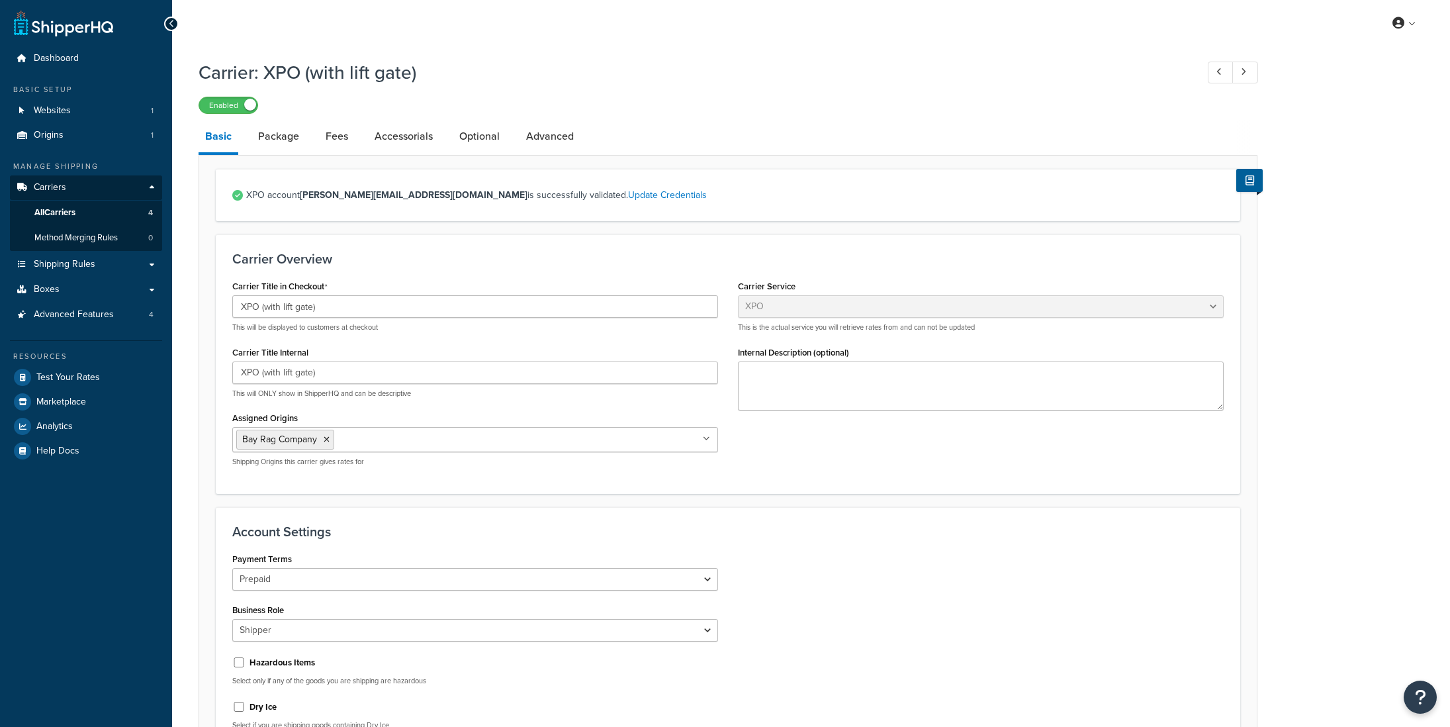
select select "xpoFreight"
click at [536, 129] on link "Advanced" at bounding box center [549, 136] width 61 height 32
select select "false"
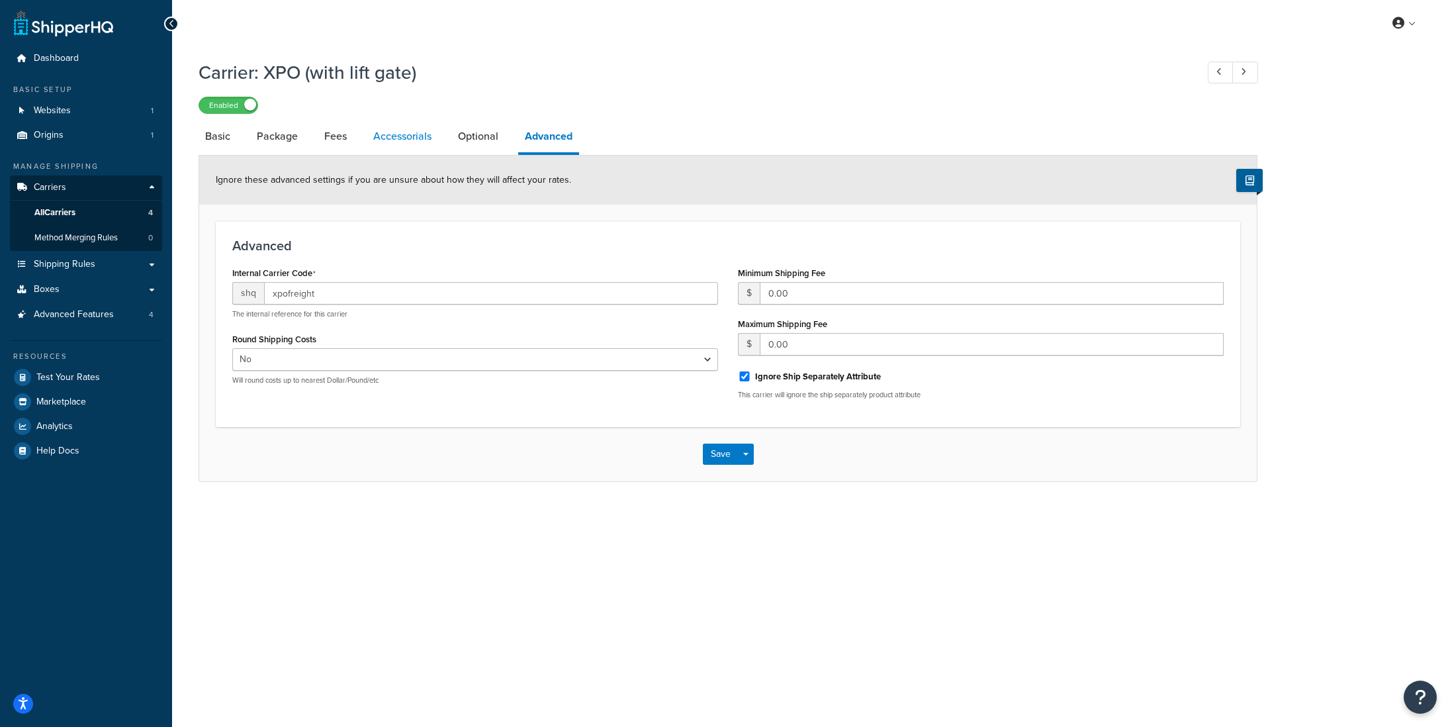
click at [412, 134] on link "Accessorials" at bounding box center [402, 136] width 71 height 32
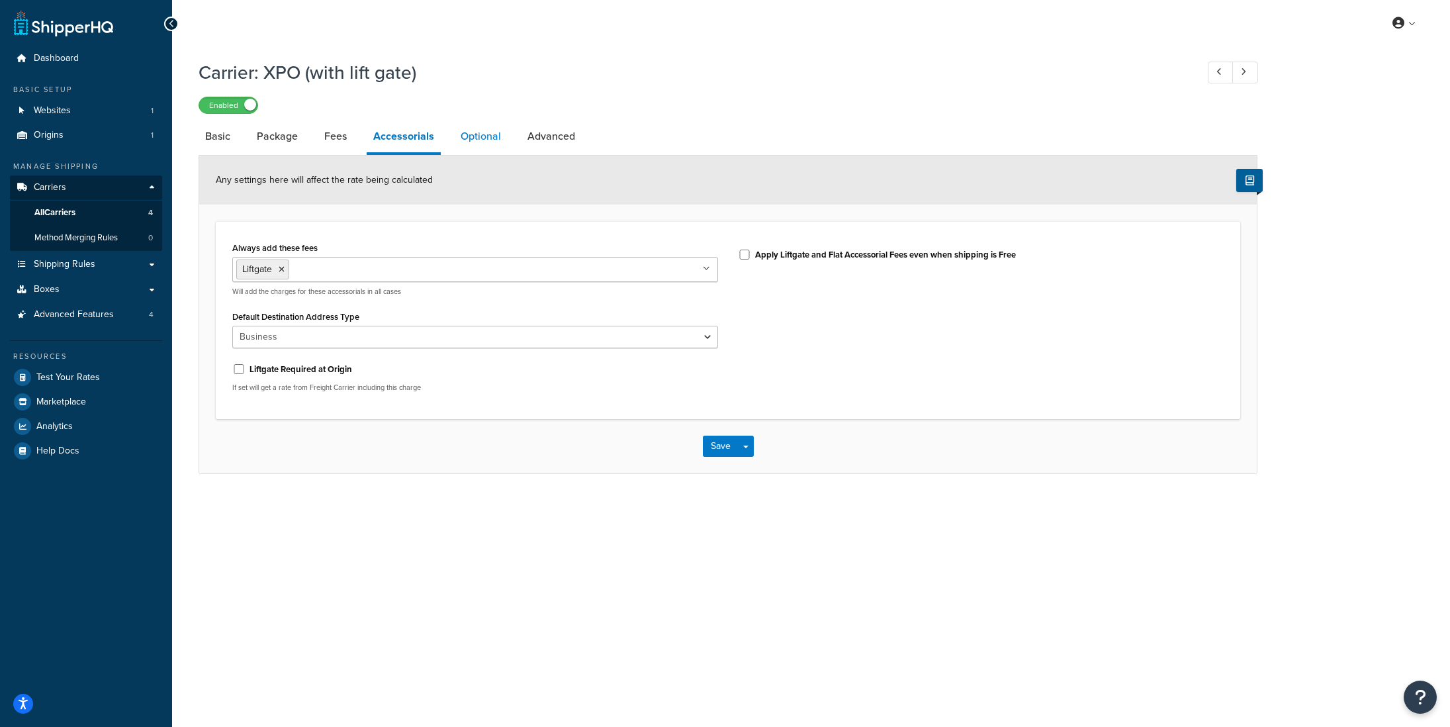
click at [476, 138] on link "Optional" at bounding box center [481, 136] width 54 height 32
select select "55"
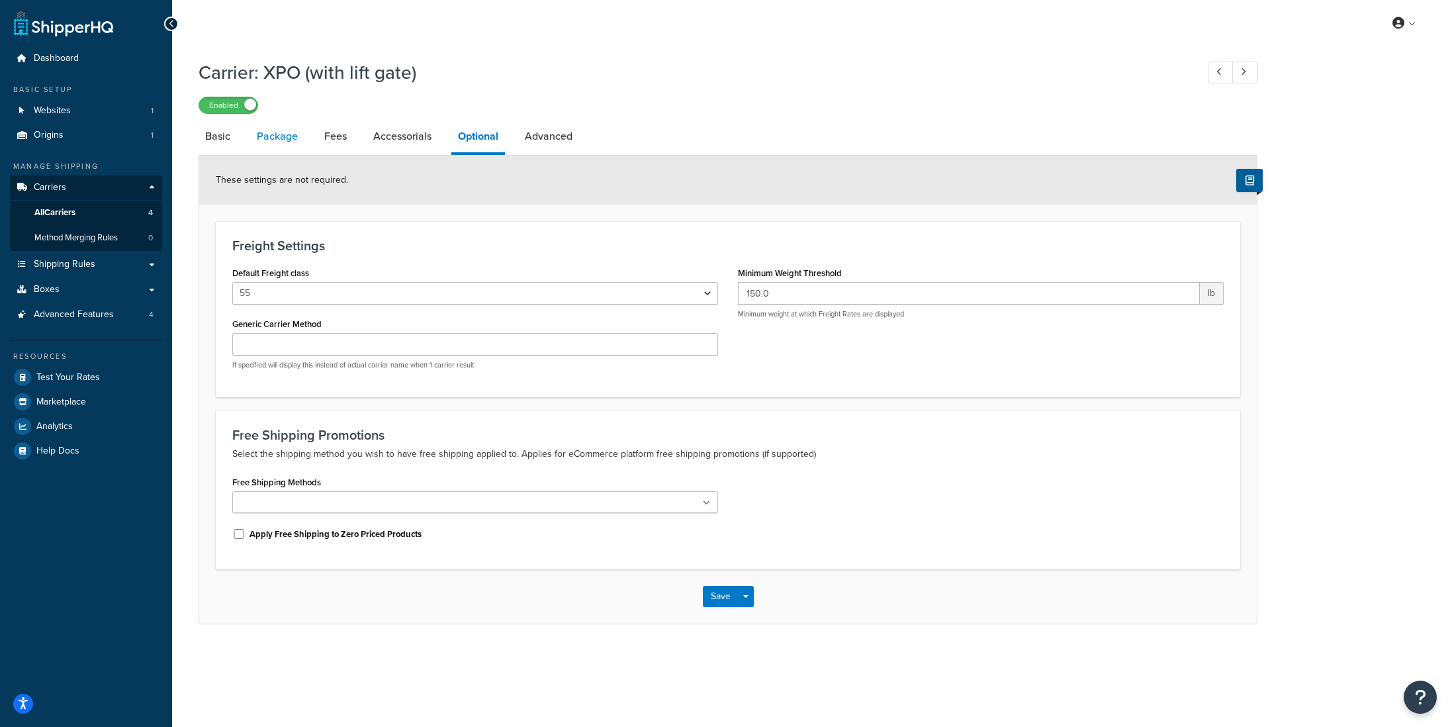
click at [289, 140] on link "Package" at bounding box center [277, 136] width 54 height 32
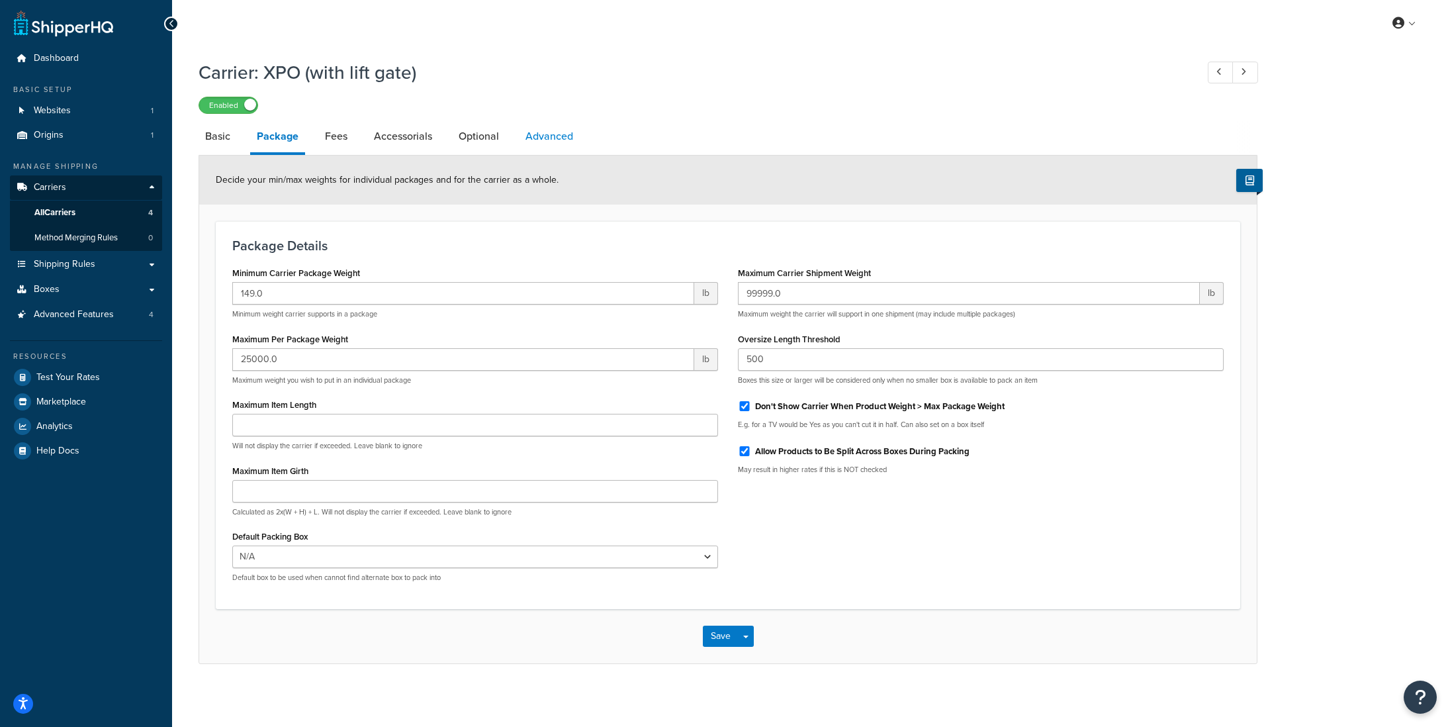
click at [537, 140] on link "Advanced" at bounding box center [549, 136] width 61 height 32
select select "false"
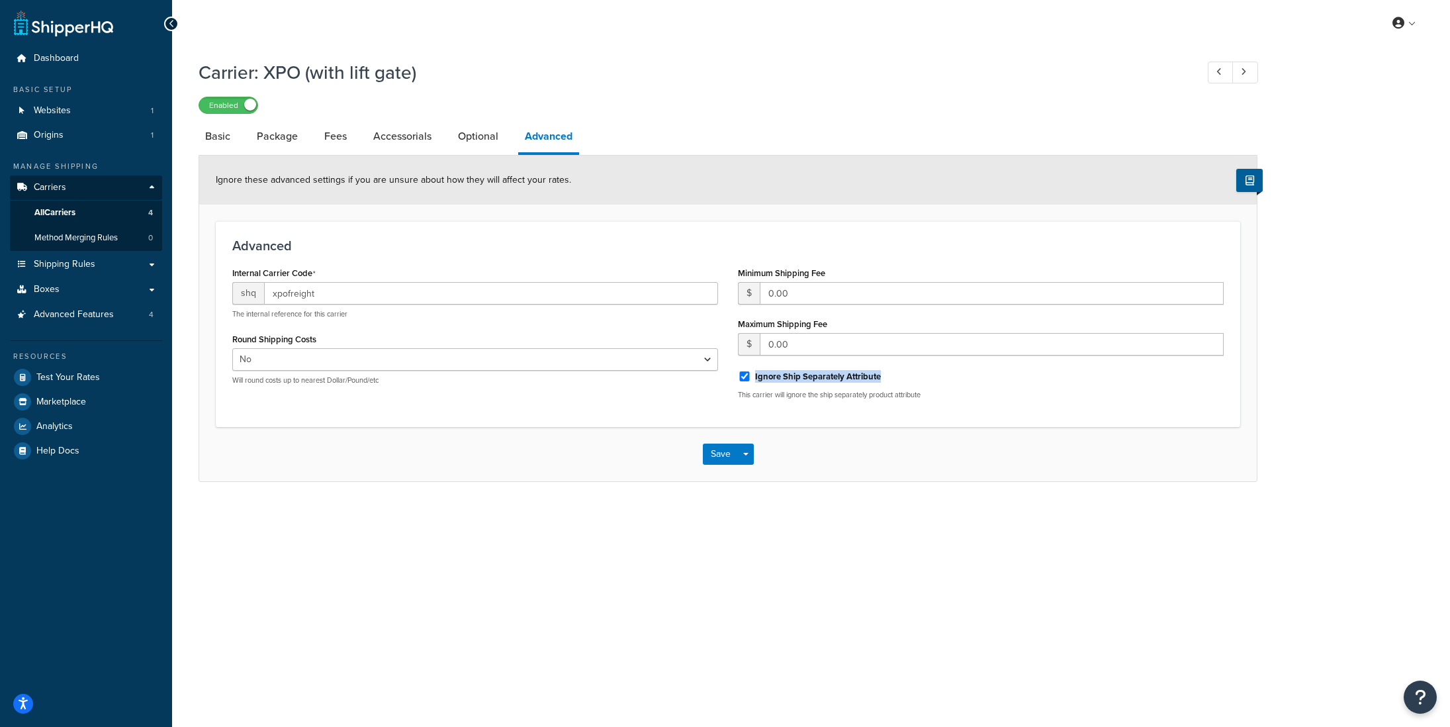
drag, startPoint x: 850, startPoint y: 380, endPoint x: 752, endPoint y: 379, distance: 97.9
click at [752, 379] on div "Ignore Ship Separately Attribute" at bounding box center [981, 375] width 486 height 20
copy div "Ignore Ship Separately Attribute"
click at [699, 414] on div "Advanced Internal Carrier Code shq xpofreight The internal reference for this c…" at bounding box center [728, 323] width 1024 height 205
click at [93, 267] on span "Shipping Rules" at bounding box center [65, 264] width 62 height 11
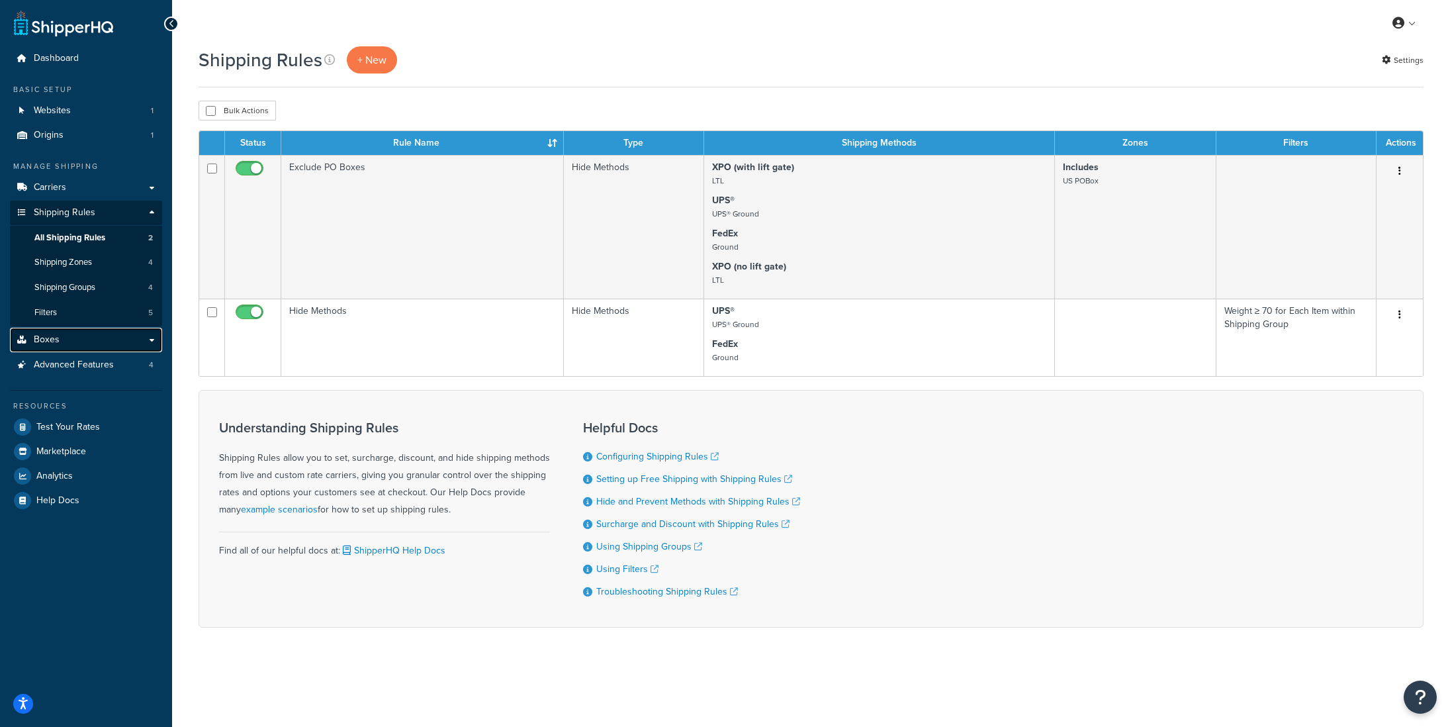
click at [73, 343] on link "Boxes" at bounding box center [86, 340] width 152 height 24
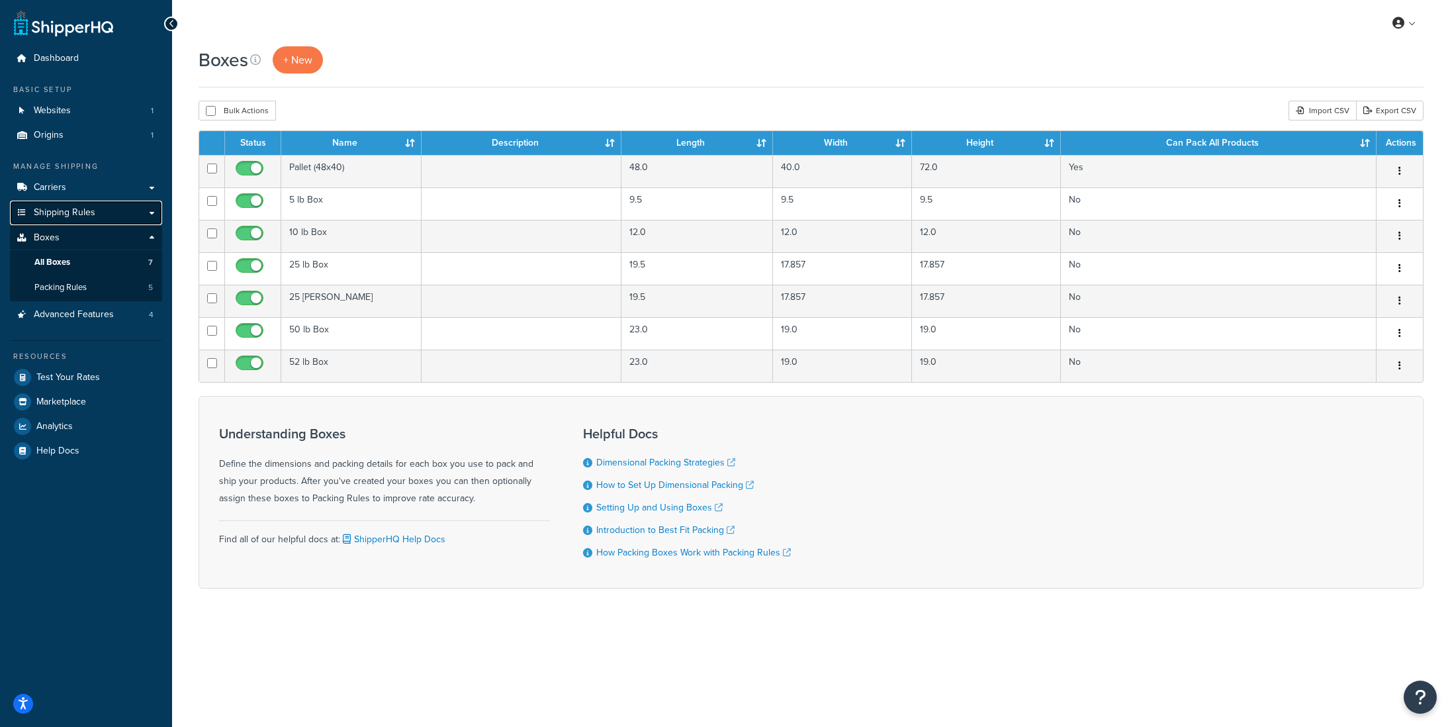
click at [73, 217] on span "Shipping Rules" at bounding box center [65, 212] width 62 height 11
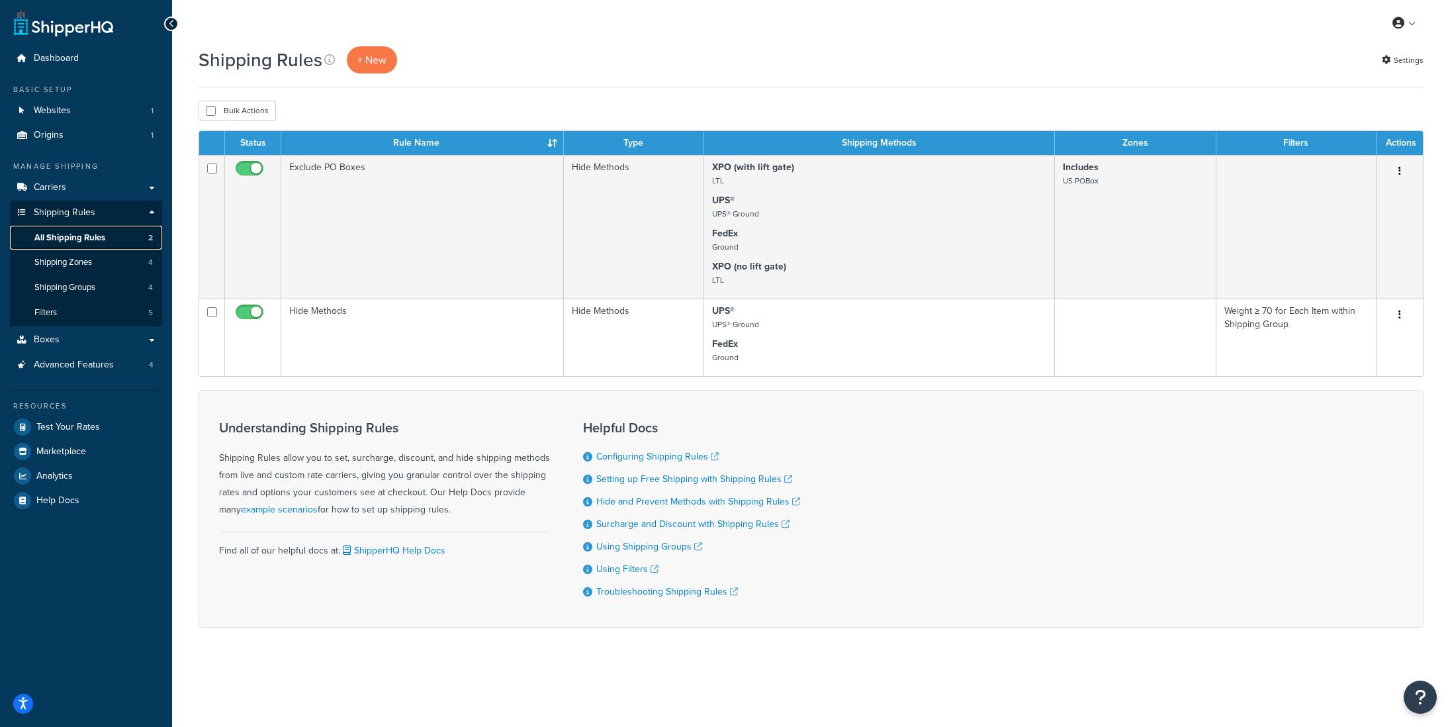
click at [73, 239] on span "All Shipping Rules" at bounding box center [69, 237] width 71 height 11
click at [61, 340] on link "Boxes" at bounding box center [86, 340] width 152 height 24
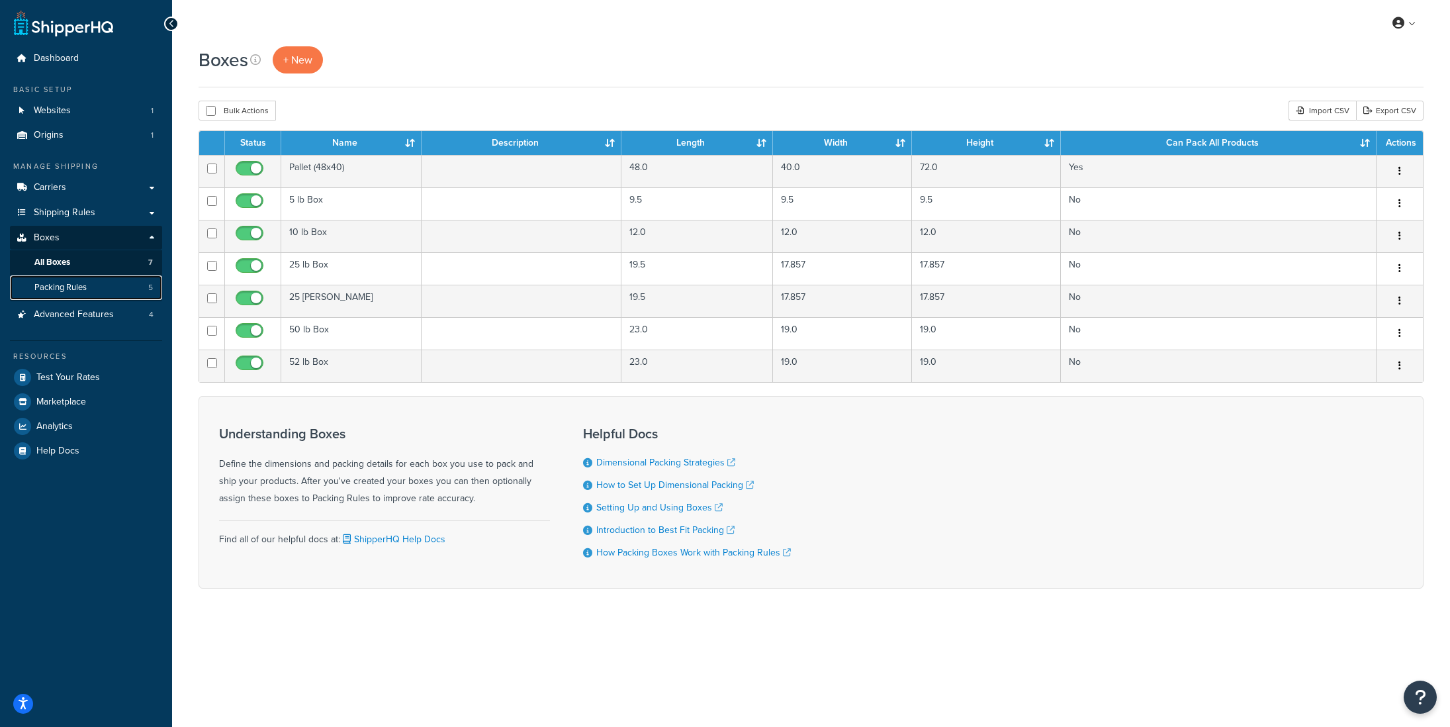
click at [75, 289] on span "Packing Rules" at bounding box center [60, 287] width 52 height 11
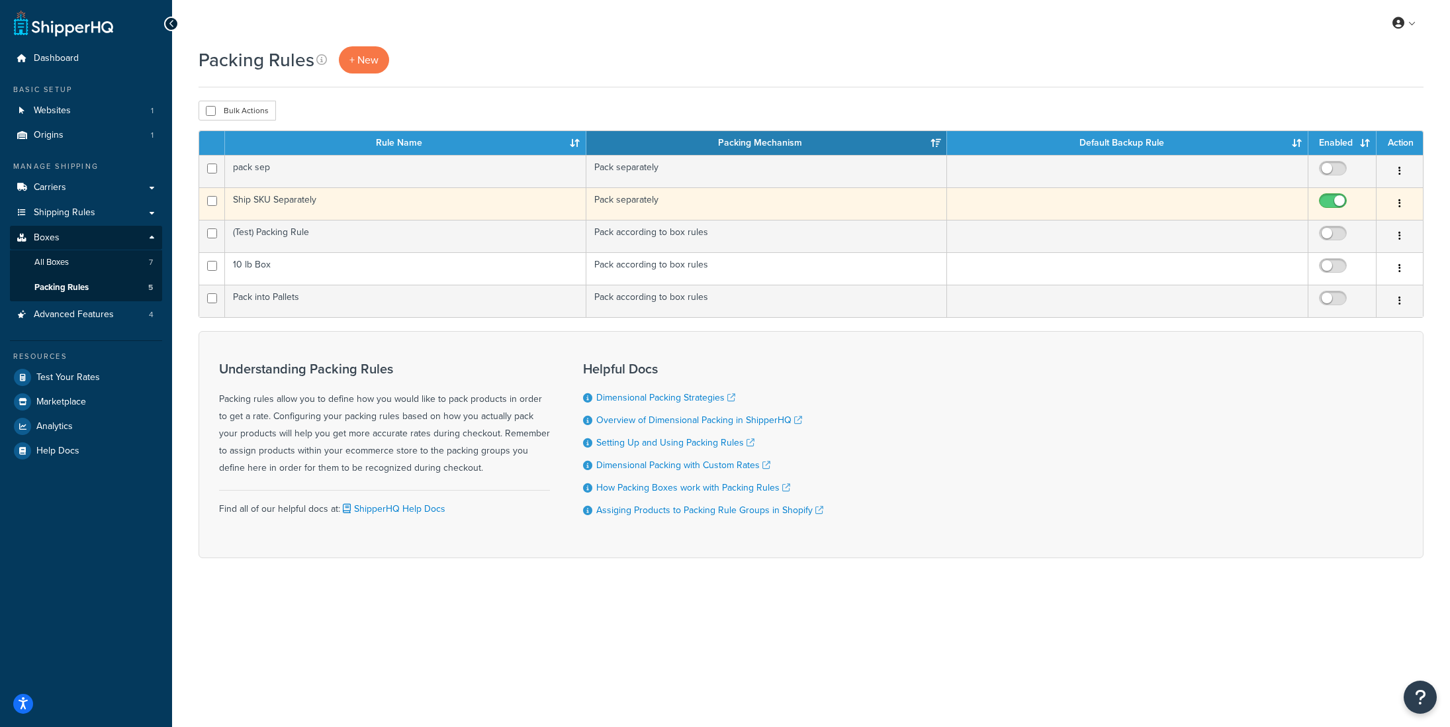
click at [341, 209] on td "Ship SKU Separately" at bounding box center [405, 203] width 361 height 32
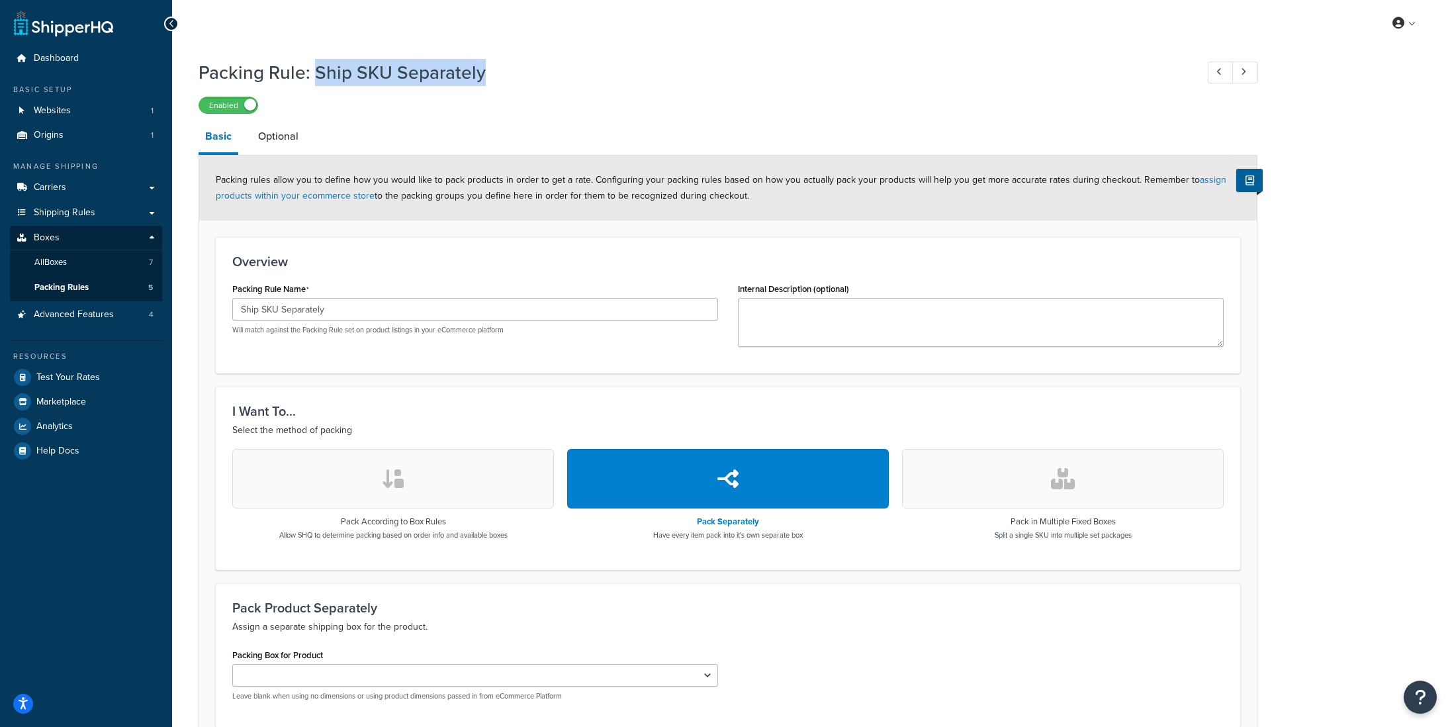
drag, startPoint x: 499, startPoint y: 77, endPoint x: 318, endPoint y: 77, distance: 180.6
click at [318, 77] on h1 "Packing Rule: Ship SKU Separately" at bounding box center [690, 73] width 985 height 26
copy h1 "Ship SKU Separately"
